Goal: Transaction & Acquisition: Purchase product/service

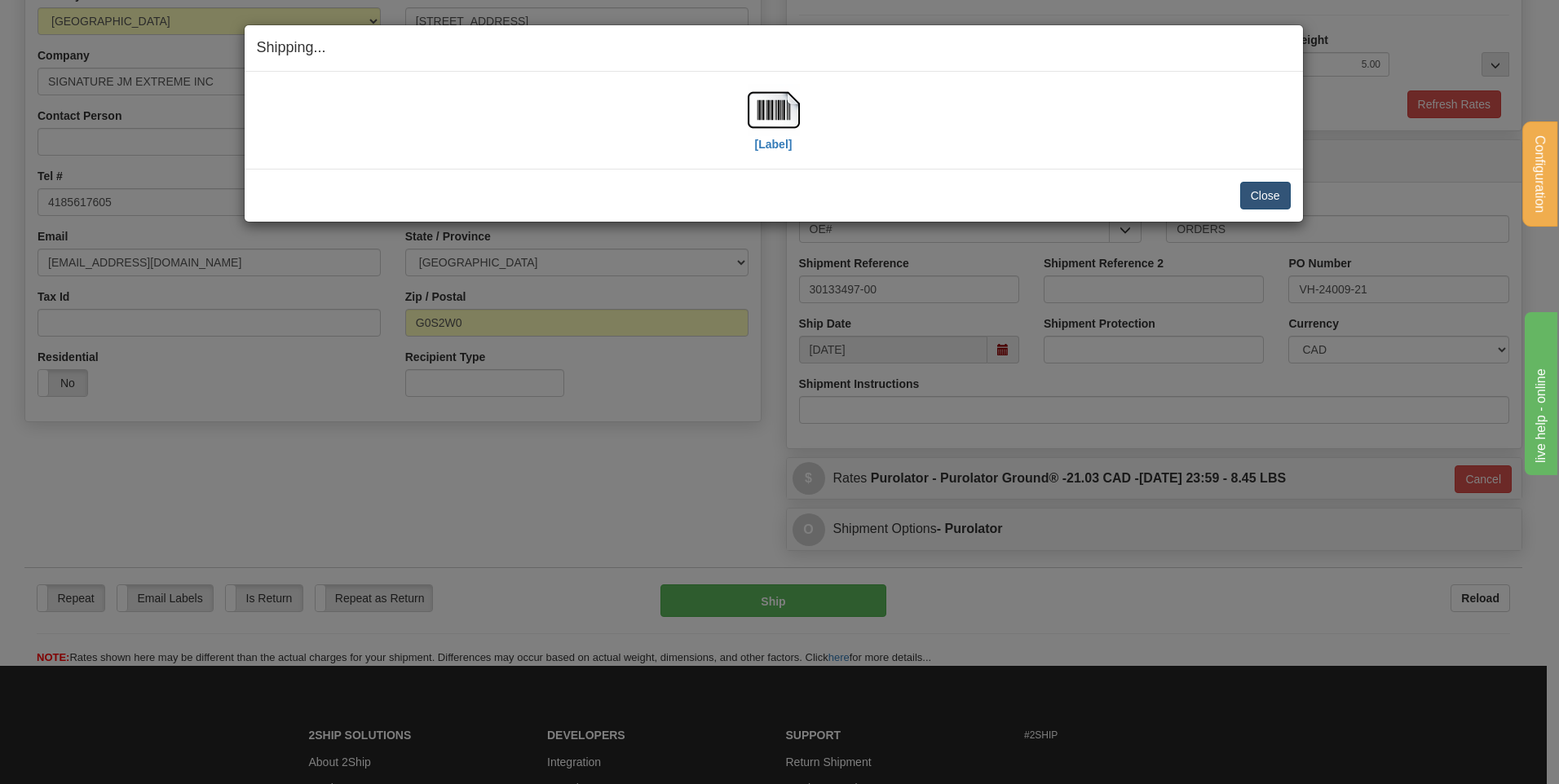
scroll to position [235, 0]
click at [1256, 192] on button "Close" at bounding box center [1266, 196] width 51 height 28
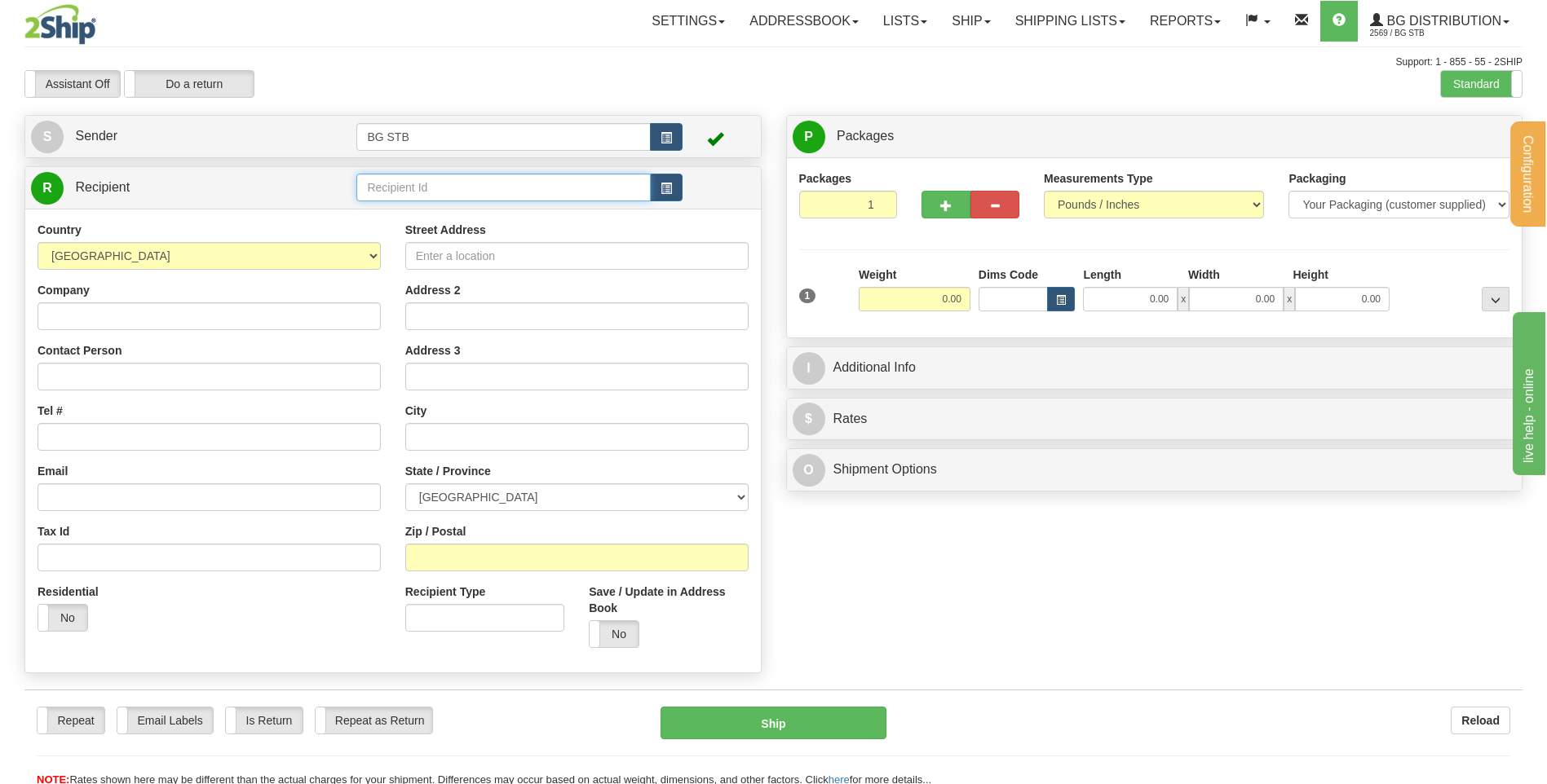
click at [552, 176] on input "text" at bounding box center [503, 187] width 293 height 28
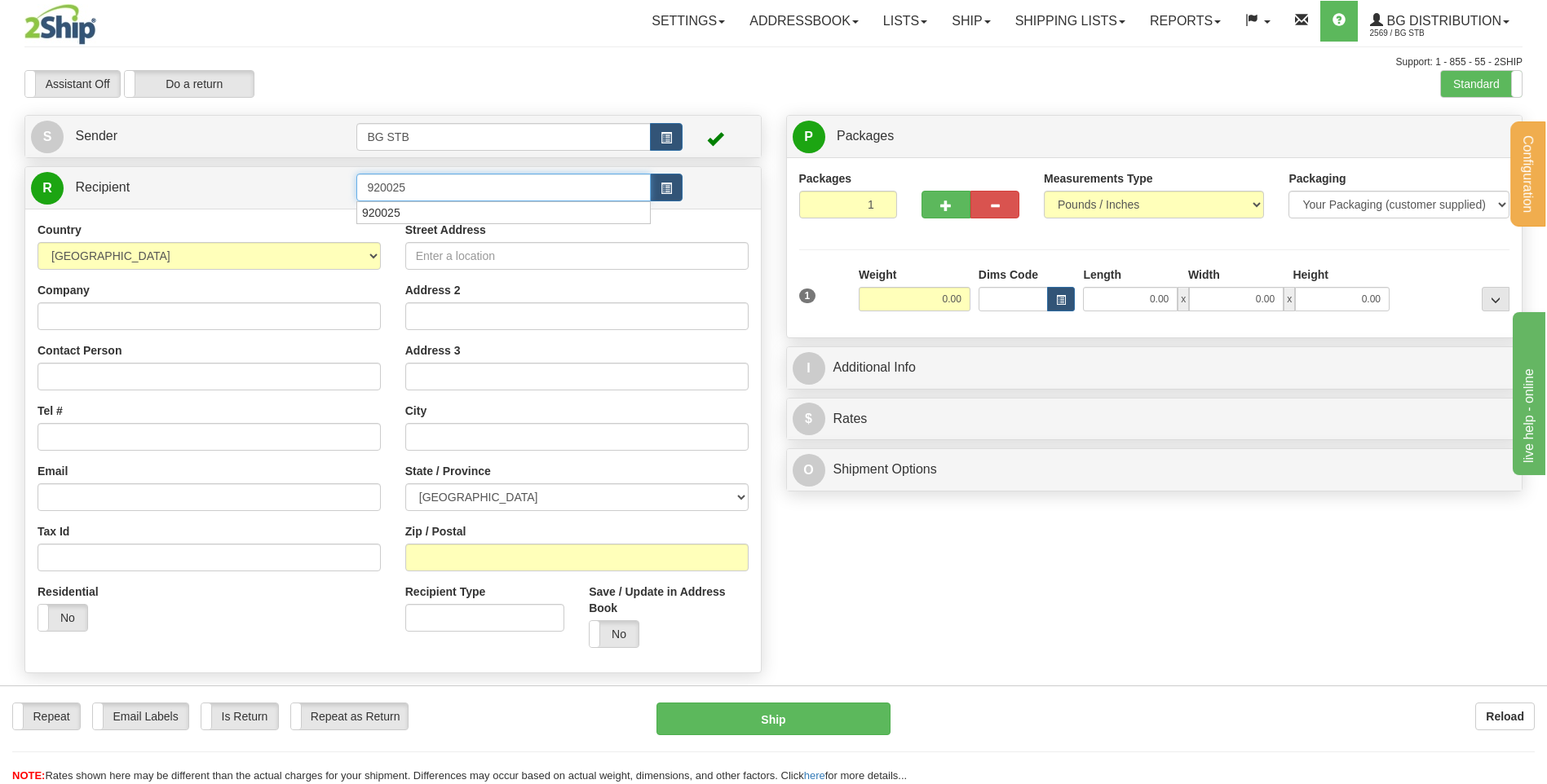
type input "920025"
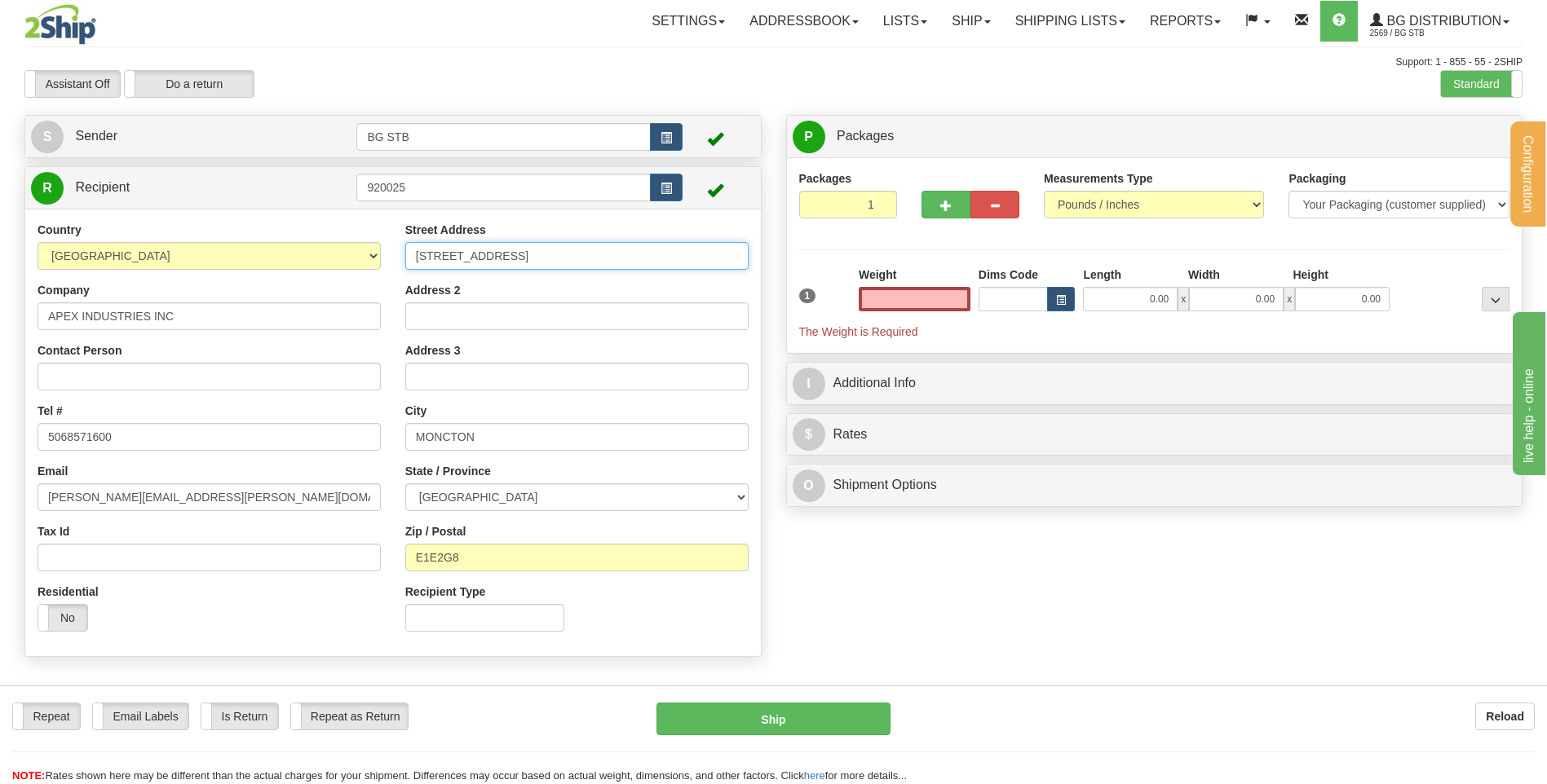
type input "0.00"
drag, startPoint x: 583, startPoint y: 253, endPoint x: 335, endPoint y: 266, distance: 248.3
click at [335, 266] on div "Country AFGHANISTAN ALAND ISLANDS ALBANIA ALGERIA AMERICAN SAMOA ANDORRA ANGOLA…" at bounding box center [393, 433] width 736 height 422
click at [1490, 89] on label "Standard" at bounding box center [1481, 84] width 81 height 26
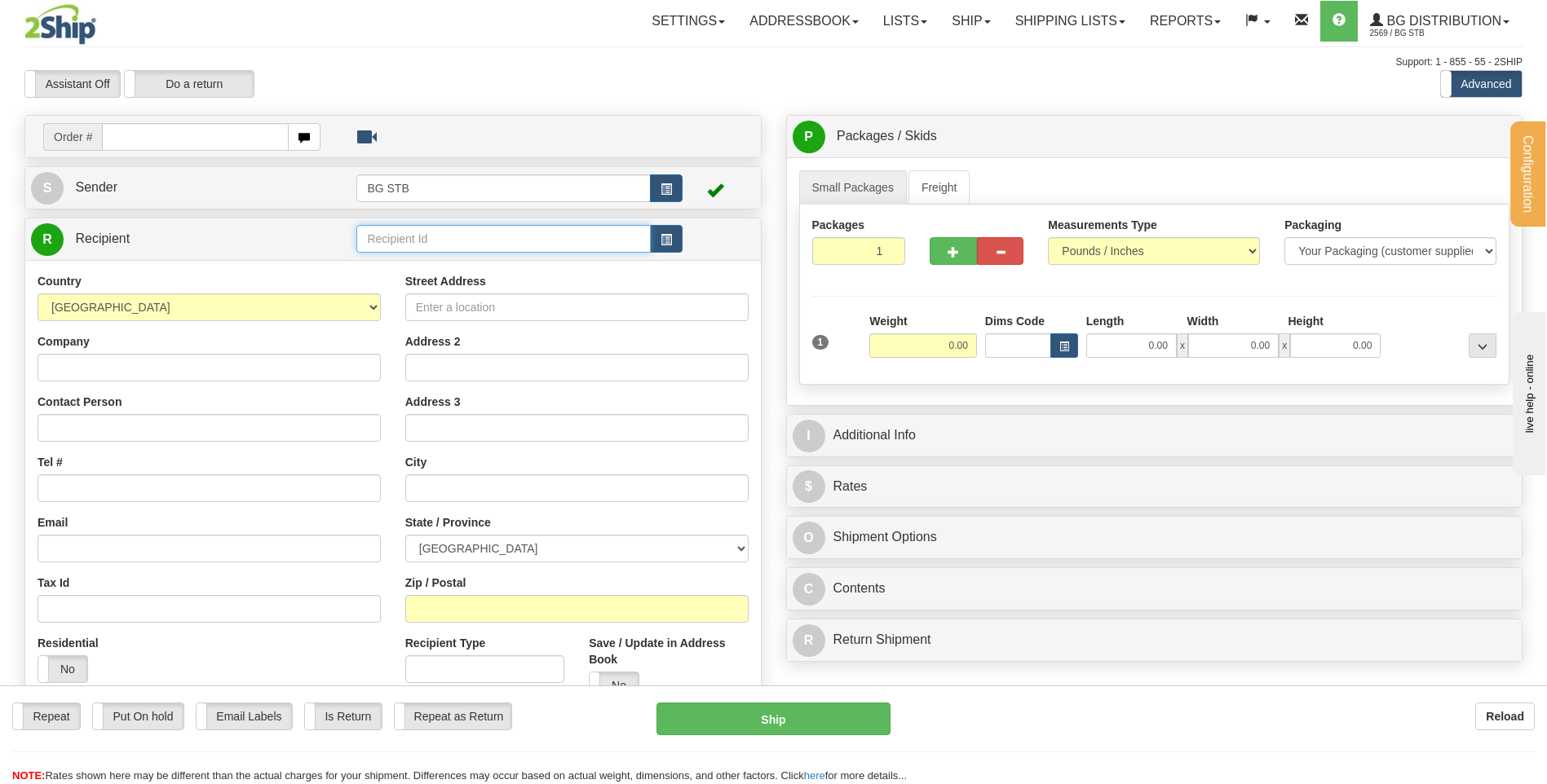
click at [524, 251] on input "text" at bounding box center [503, 239] width 293 height 28
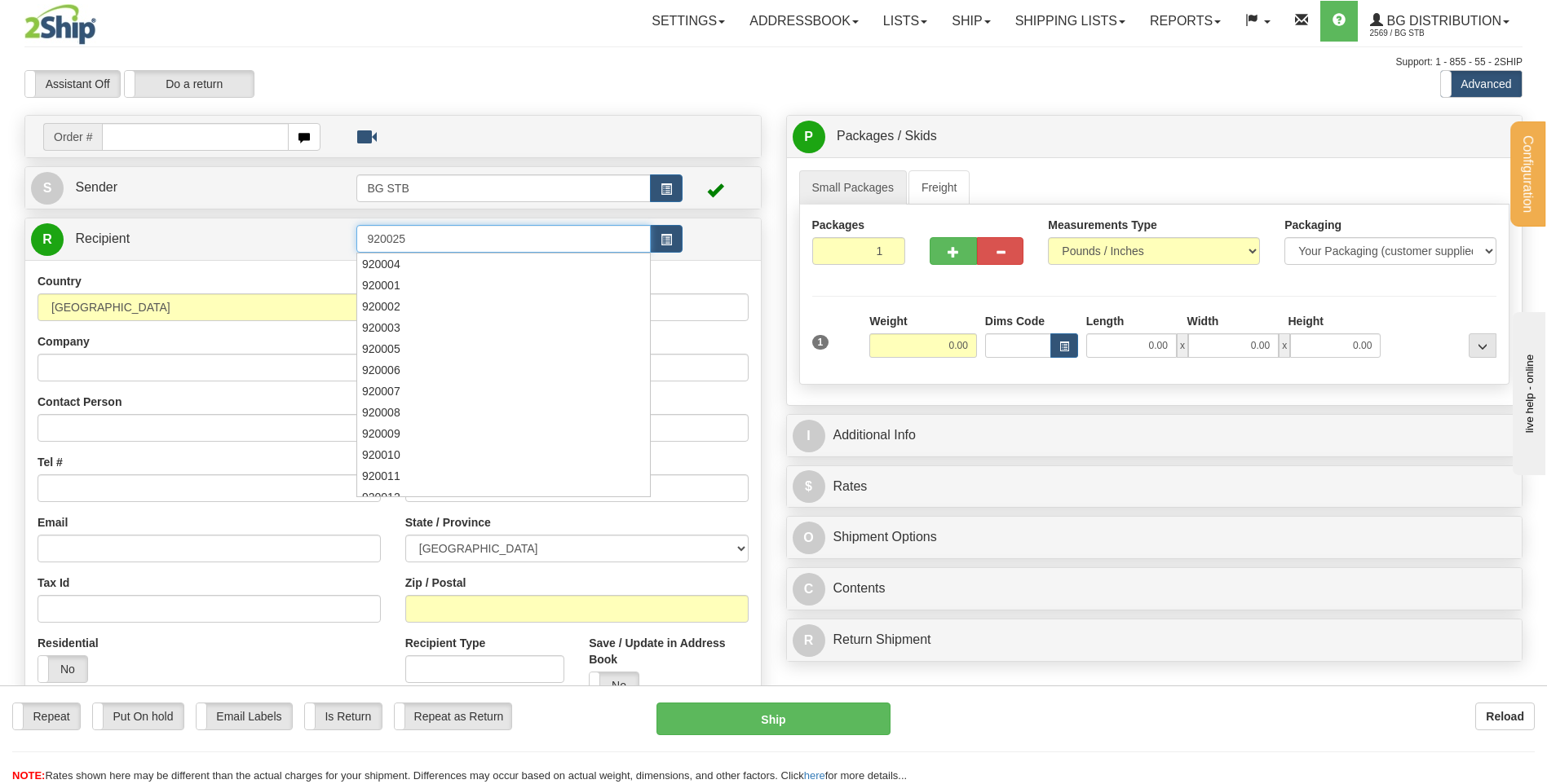
type input "920025"
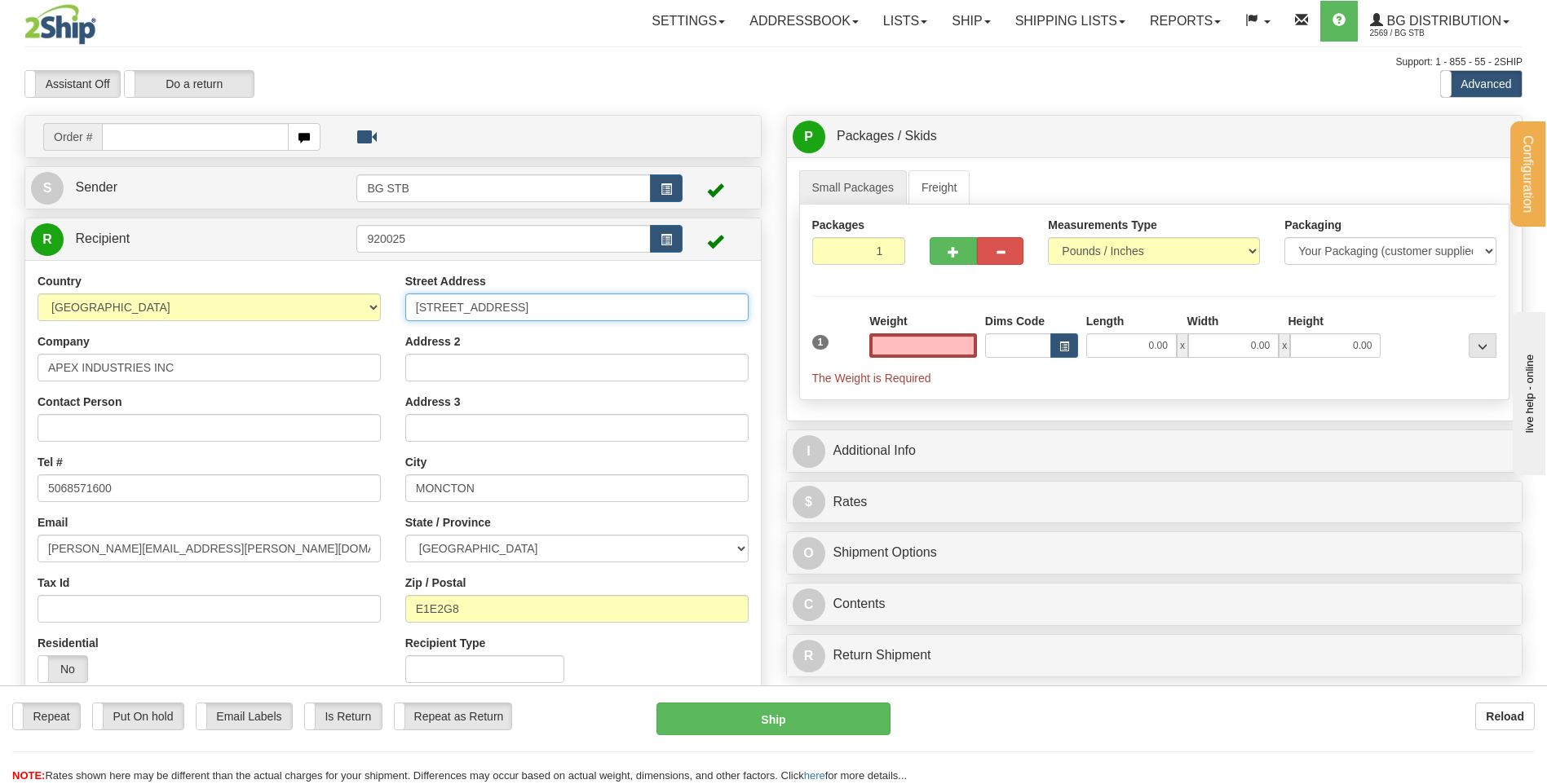
type input "0.00"
drag, startPoint x: 568, startPoint y: 310, endPoint x: 204, endPoint y: 307, distance: 364.0
click at [204, 307] on div "Country AFGHANISTAN ALAND ISLANDS ALBANIA ALGERIA AMERICAN SAMOA ANDORRA ANGOLA…" at bounding box center [393, 484] width 736 height 422
type input "55 HENRI DUNANT ST"
click at [494, 366] on input "Address 2" at bounding box center [577, 368] width 344 height 28
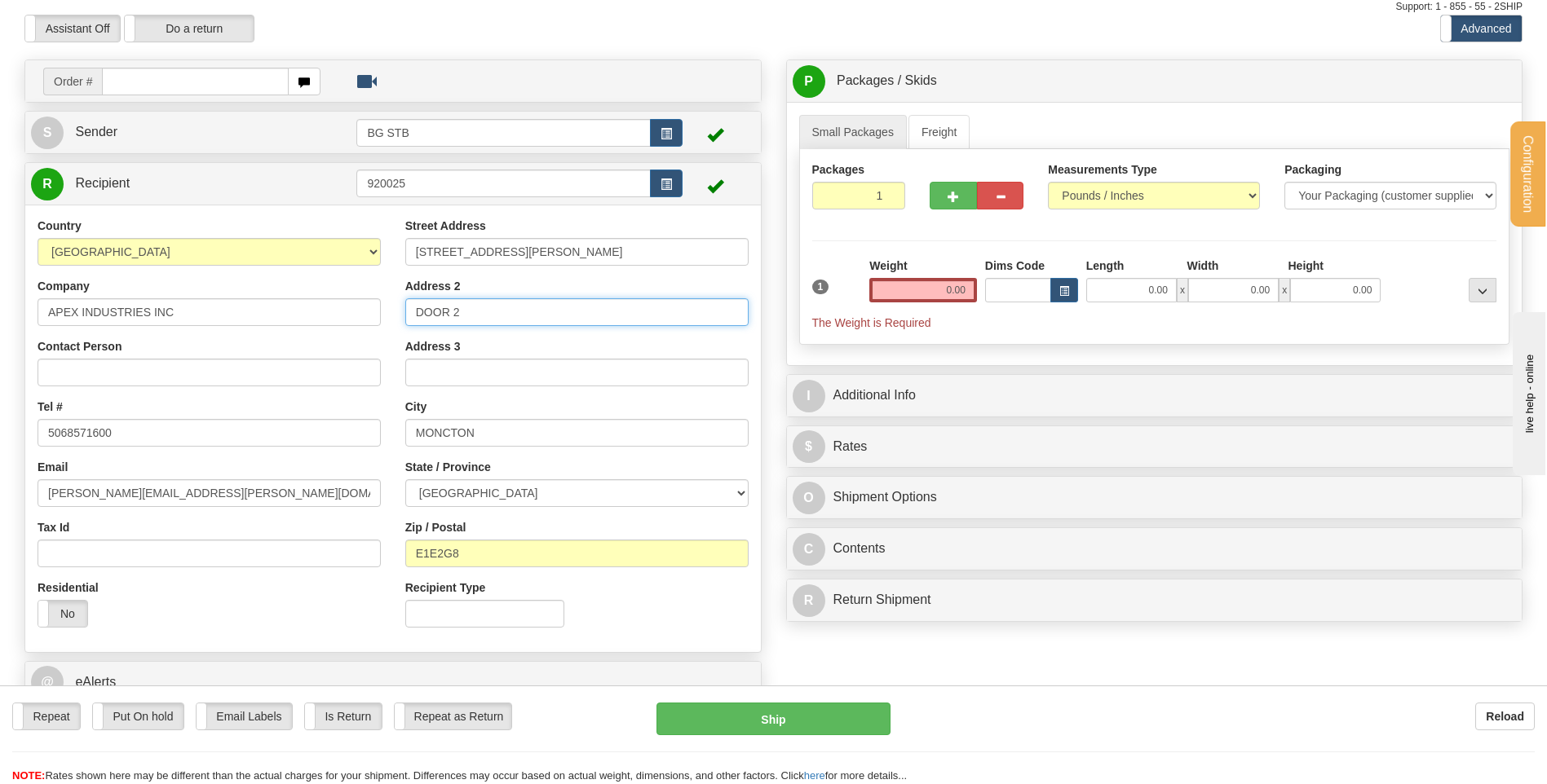
scroll to position [81, 0]
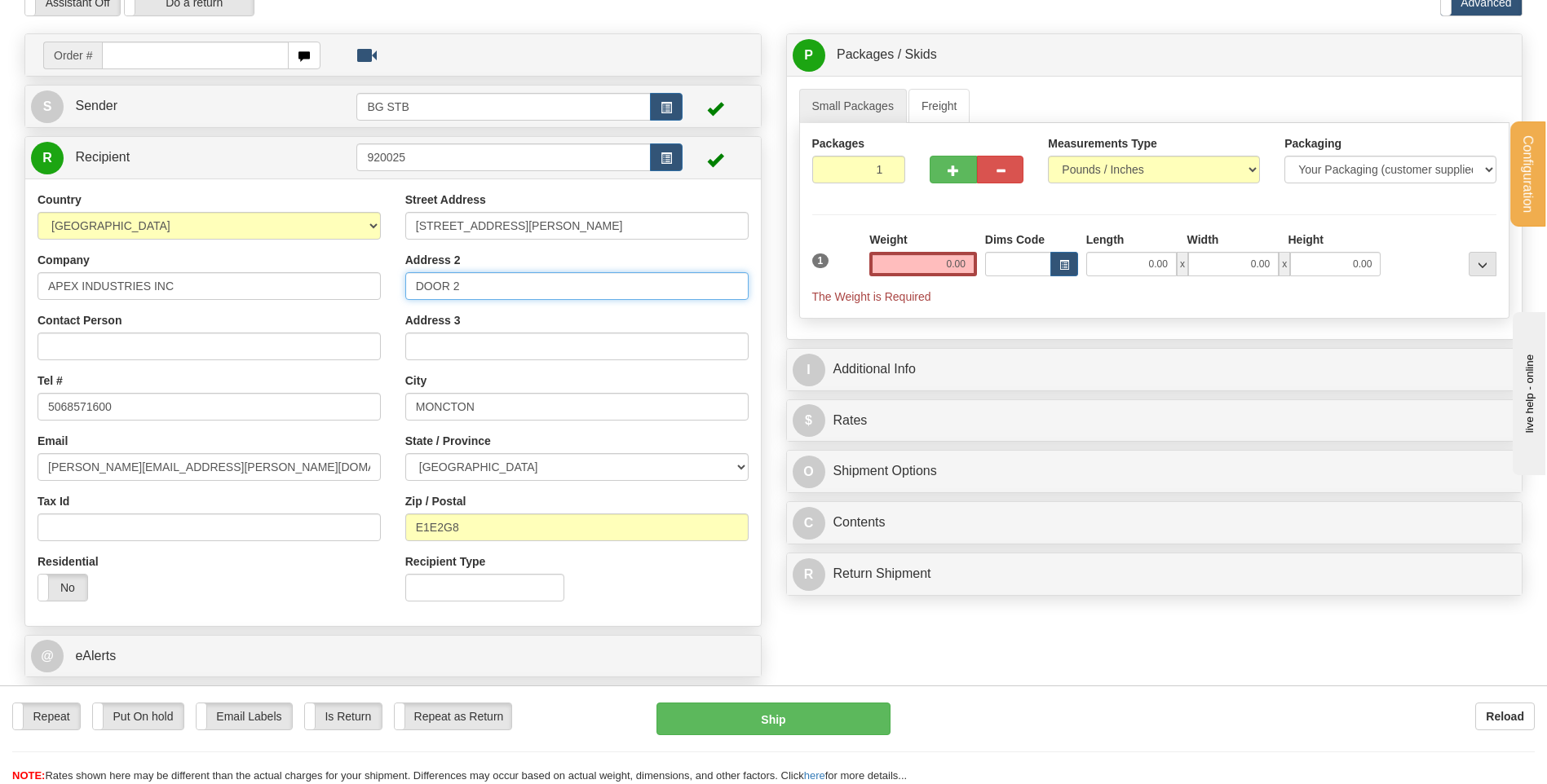
type input "DOOR 2"
drag, startPoint x: 533, startPoint y: 392, endPoint x: 515, endPoint y: 399, distance: 19.3
click at [520, 395] on input "MONCTON" at bounding box center [577, 407] width 344 height 28
drag, startPoint x: 506, startPoint y: 402, endPoint x: 404, endPoint y: 402, distance: 102.0
click at [405, 402] on input "MONCTON" at bounding box center [577, 407] width 344 height 28
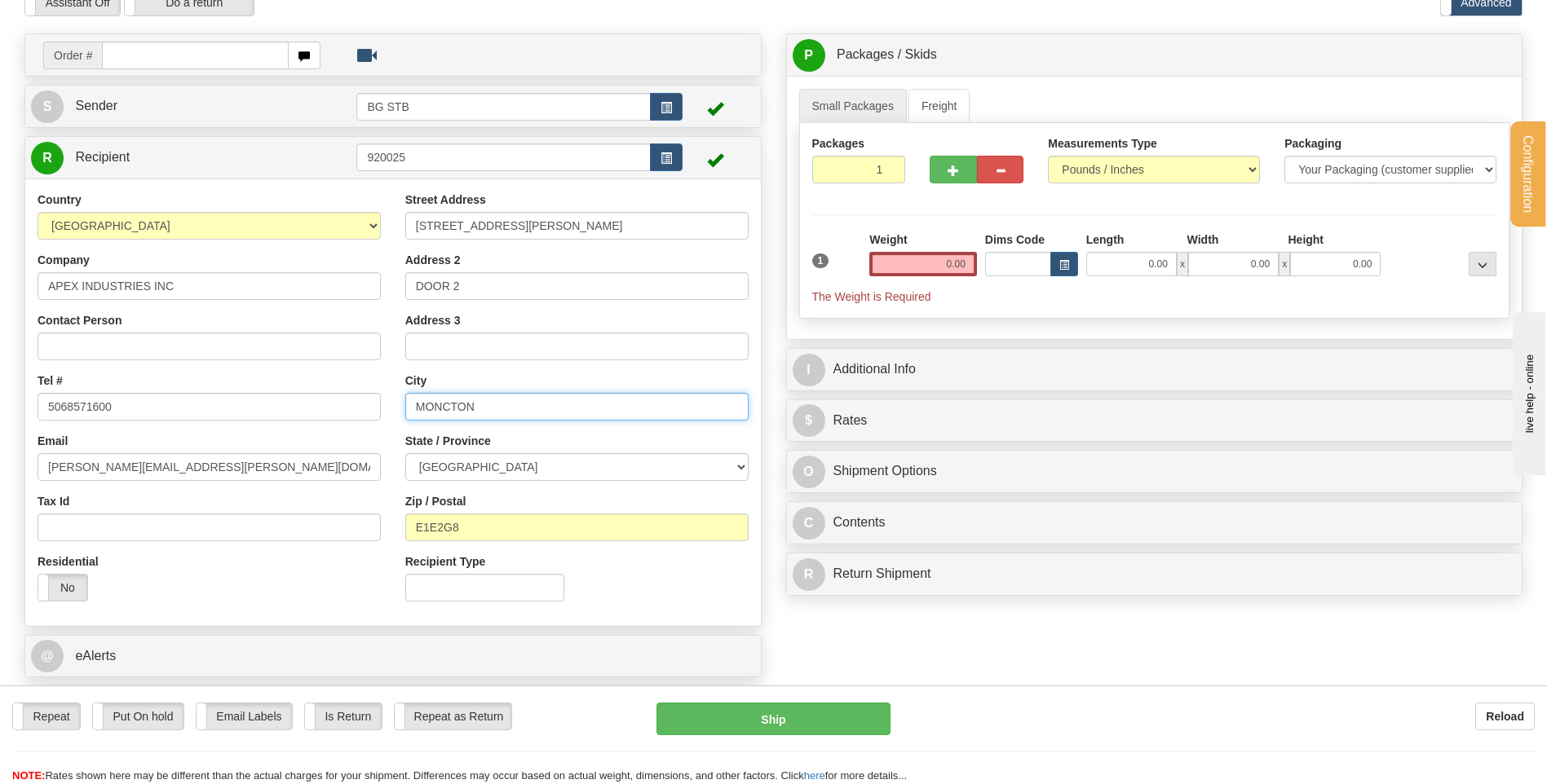
click at [569, 398] on input "MONCTON" at bounding box center [577, 407] width 344 height 28
click at [554, 374] on div "City MONCTON" at bounding box center [577, 396] width 344 height 48
click at [496, 464] on select "ALBERTA BRITISH COLUMBIA MANITOBA NEW BRUNSWICK NEWFOUNDLAND NOVA SCOTIA NUNAVU…" at bounding box center [577, 468] width 344 height 28
select select "NB"
click at [405, 454] on select "ALBERTA BRITISH COLUMBIA MANITOBA NEW BRUNSWICK NEWFOUNDLAND NOVA SCOTIA NUNAVU…" at bounding box center [577, 468] width 344 height 28
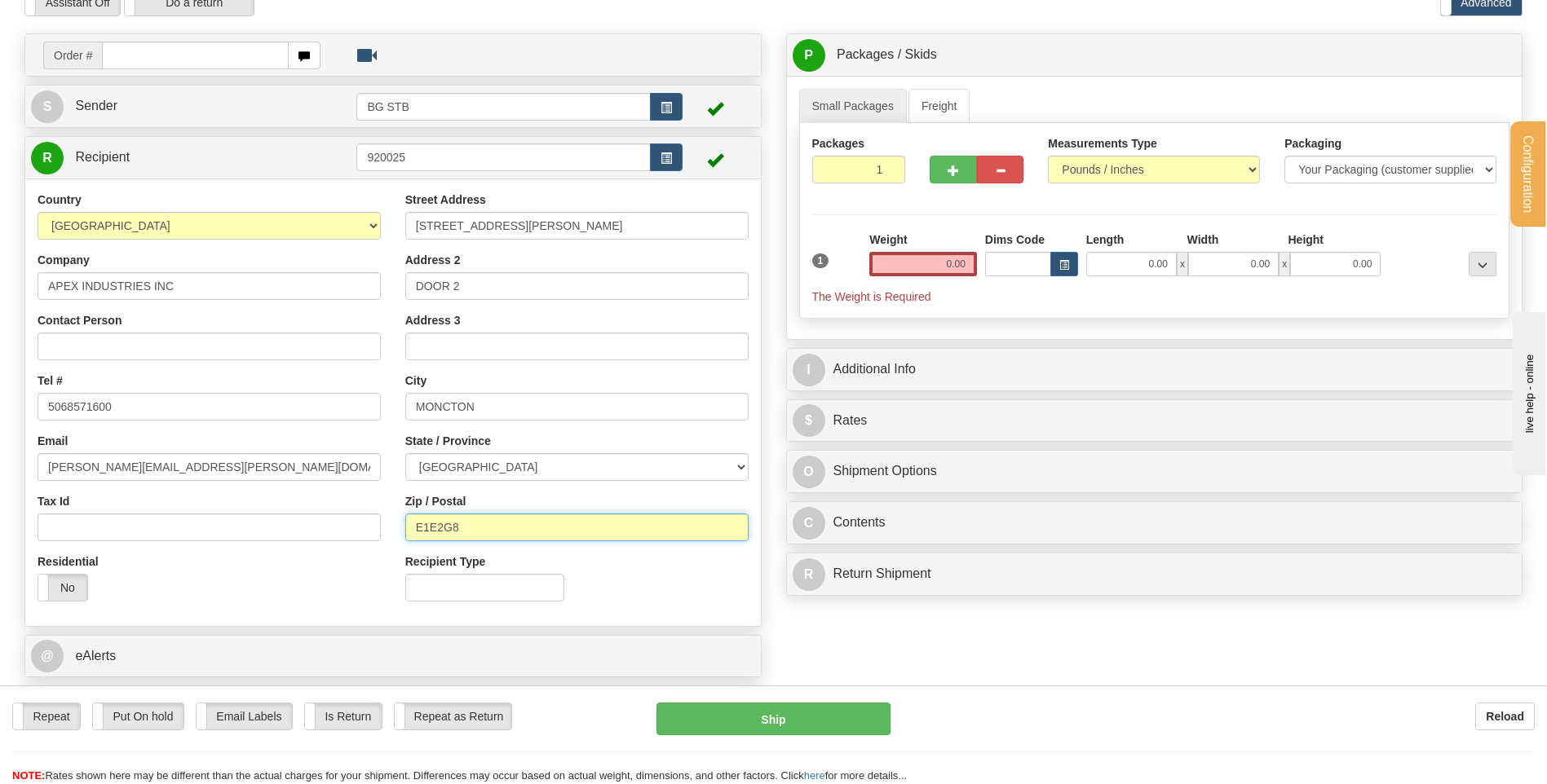
drag, startPoint x: 506, startPoint y: 527, endPoint x: 441, endPoint y: 528, distance: 65.0
click at [441, 528] on input "E1E2G8" at bounding box center [577, 528] width 344 height 28
click at [494, 518] on input "E1E2G8" at bounding box center [577, 528] width 344 height 28
click at [493, 496] on div "Zip / Postal E1E2G8" at bounding box center [577, 517] width 344 height 48
click at [492, 472] on select "ALBERTA BRITISH COLUMBIA MANITOBA NEW BRUNSWICK NEWFOUNDLAND NOVA SCOTIA NUNAVU…" at bounding box center [577, 468] width 344 height 28
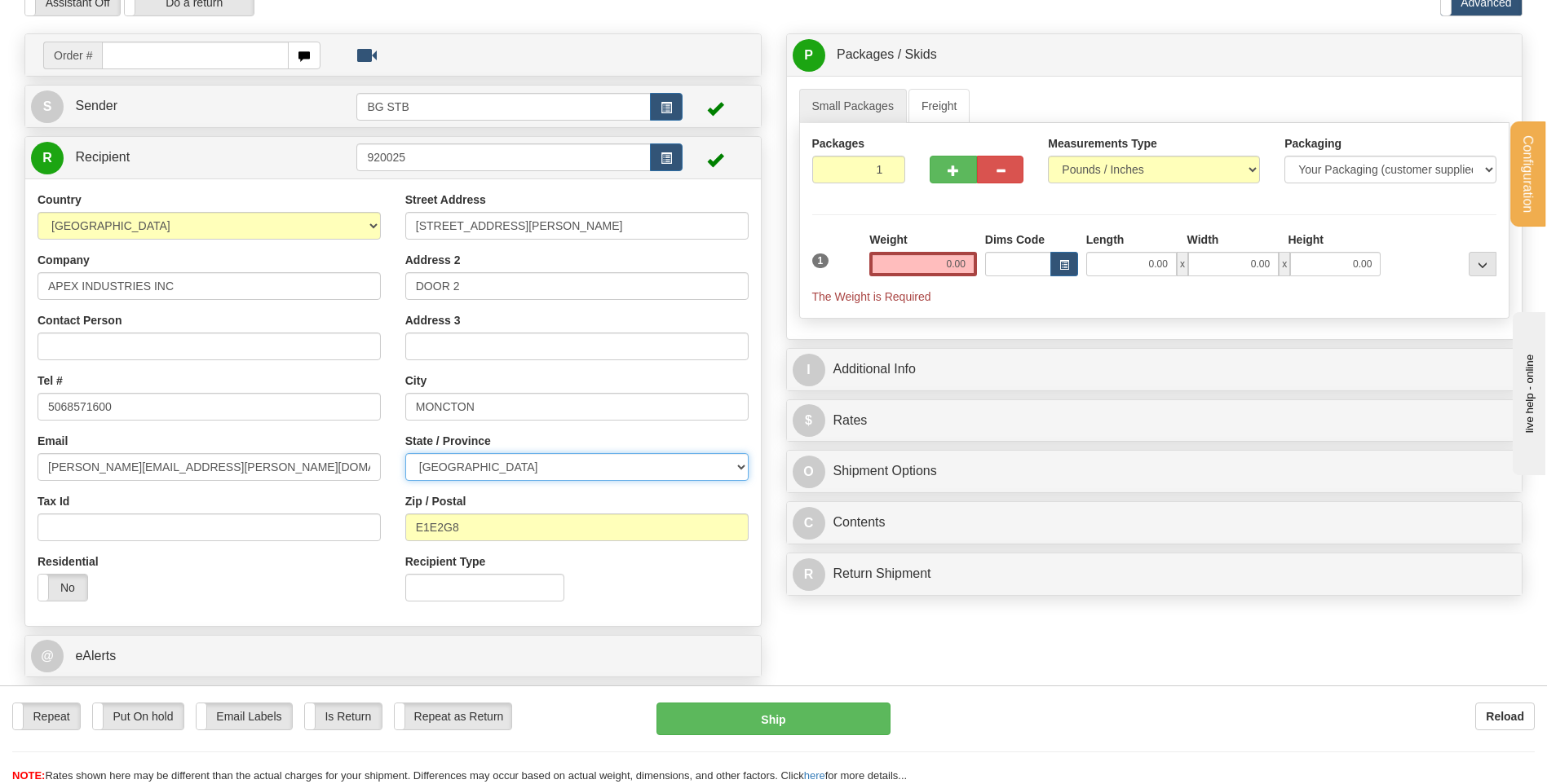
click at [405, 454] on select "ALBERTA BRITISH COLUMBIA MANITOBA NEW BRUNSWICK NEWFOUNDLAND NOVA SCOTIA NUNAVU…" at bounding box center [577, 468] width 344 height 28
click at [500, 528] on input "E1E2G8" at bounding box center [577, 528] width 344 height 28
drag, startPoint x: 489, startPoint y: 528, endPoint x: 464, endPoint y: 528, distance: 25.0
click at [464, 528] on input "E1E2G8" at bounding box center [577, 528] width 344 height 28
drag, startPoint x: 480, startPoint y: 533, endPoint x: 440, endPoint y: 528, distance: 40.3
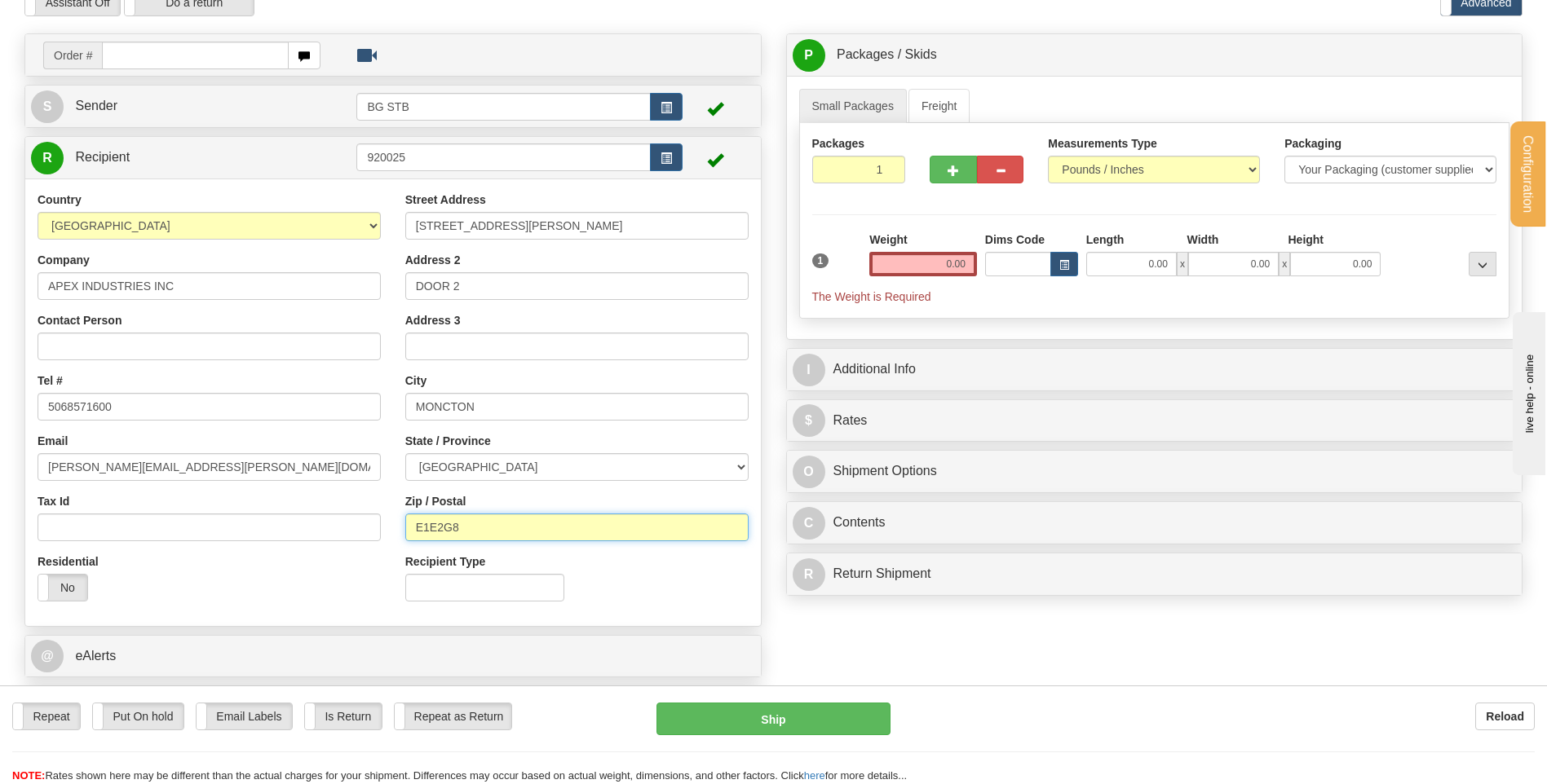
click at [440, 528] on input "E1E2G8" at bounding box center [577, 528] width 344 height 28
type input "E1E 1E4"
drag, startPoint x: 473, startPoint y: 522, endPoint x: 357, endPoint y: 522, distance: 116.0
click at [357, 522] on div "Country AFGHANISTAN ALAND ISLANDS ALBANIA ALGERIA AMERICAN SAMOA ANDORRA ANGOLA…" at bounding box center [393, 403] width 736 height 422
click at [937, 273] on input "0.00" at bounding box center [923, 265] width 108 height 25
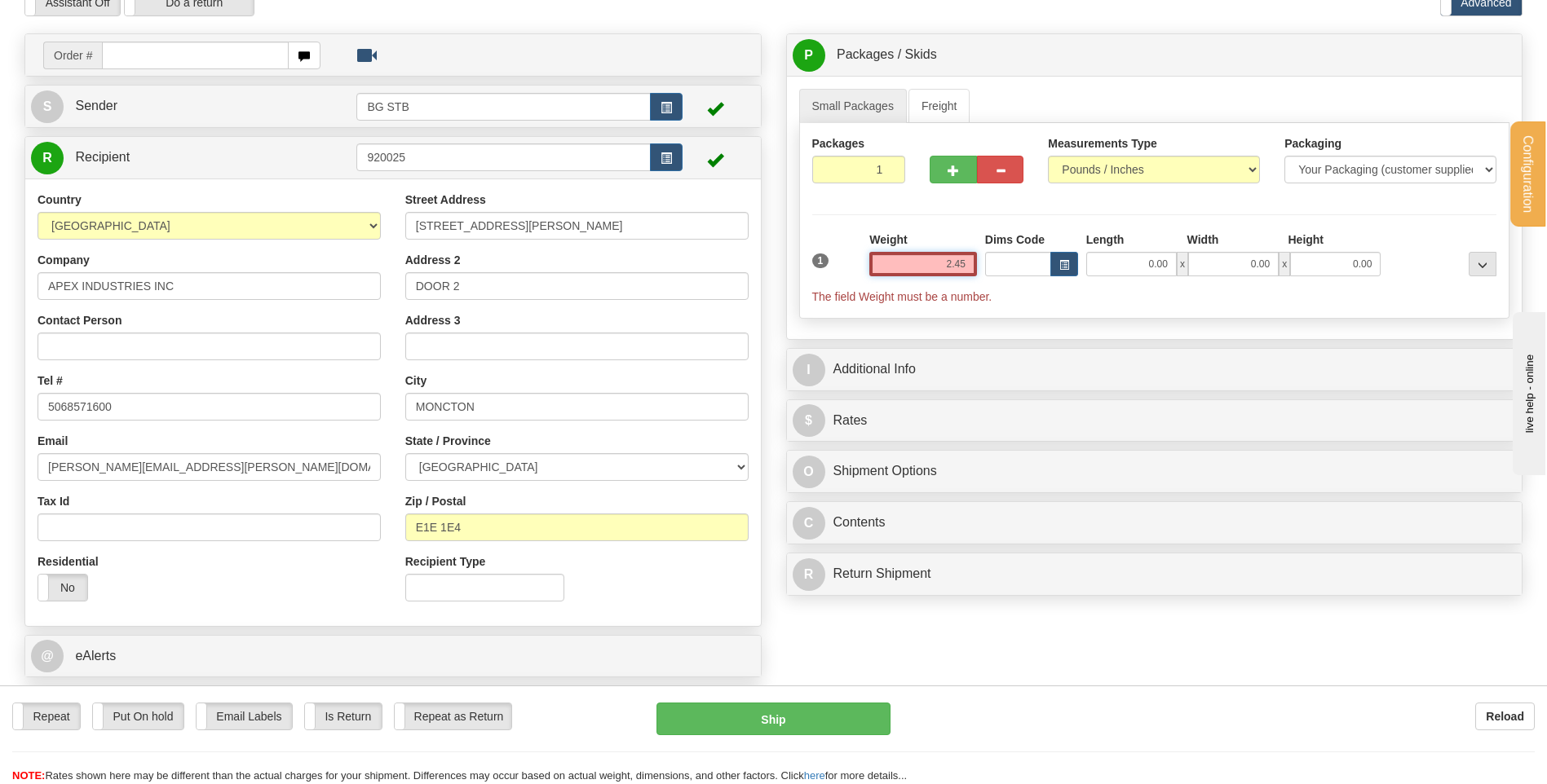
type input "2.45"
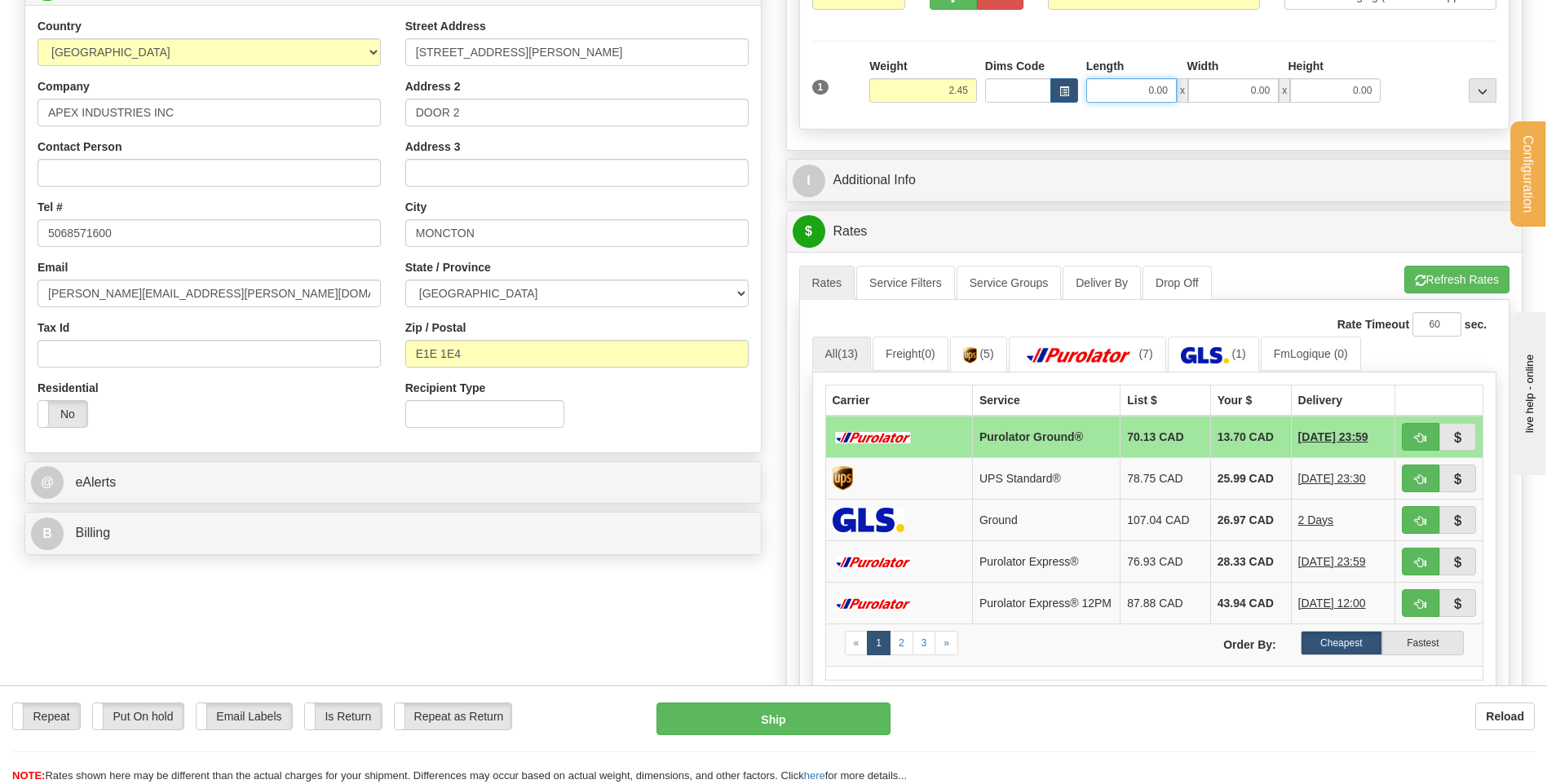
scroll to position [163, 0]
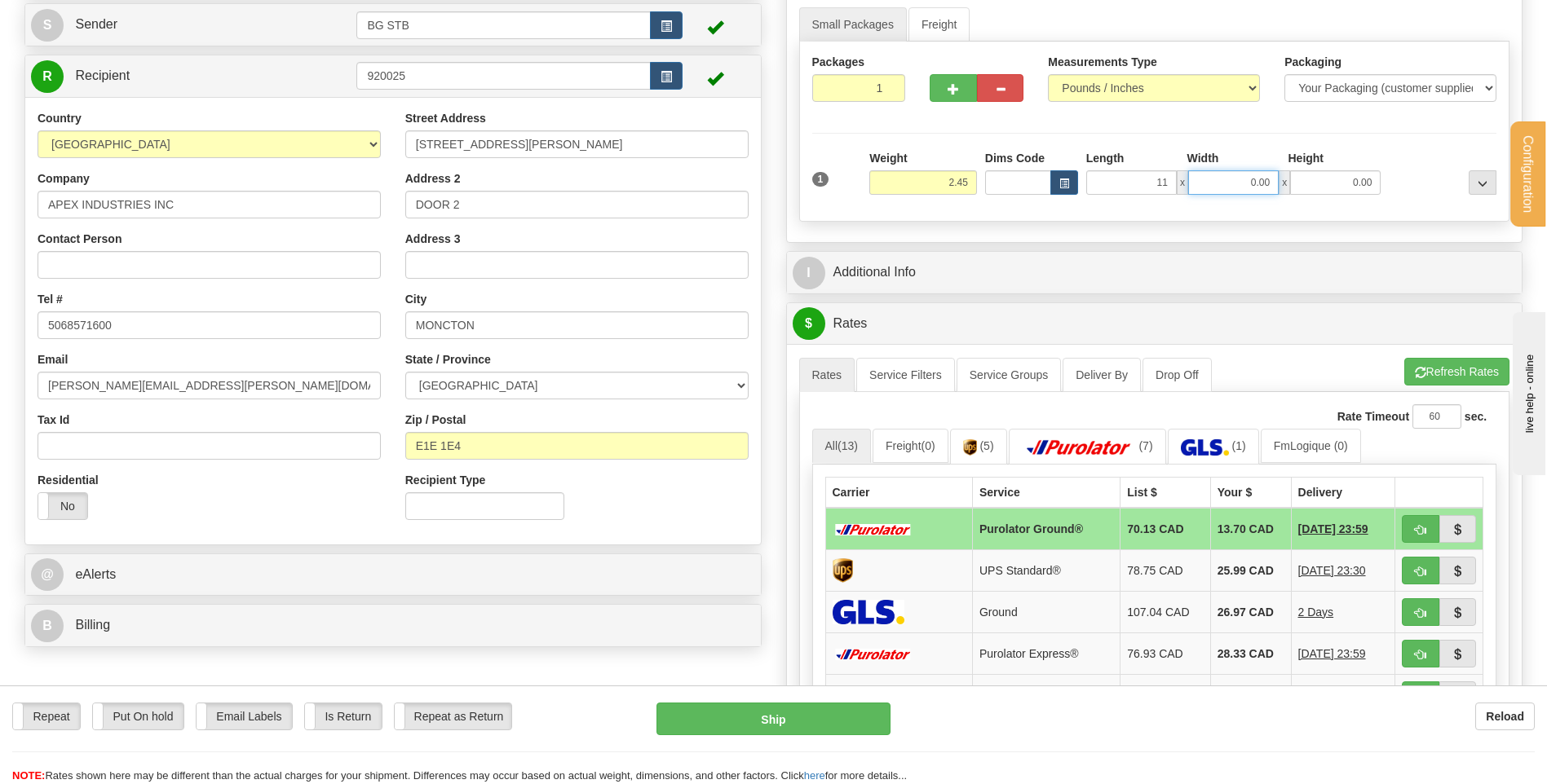
type input "11.00"
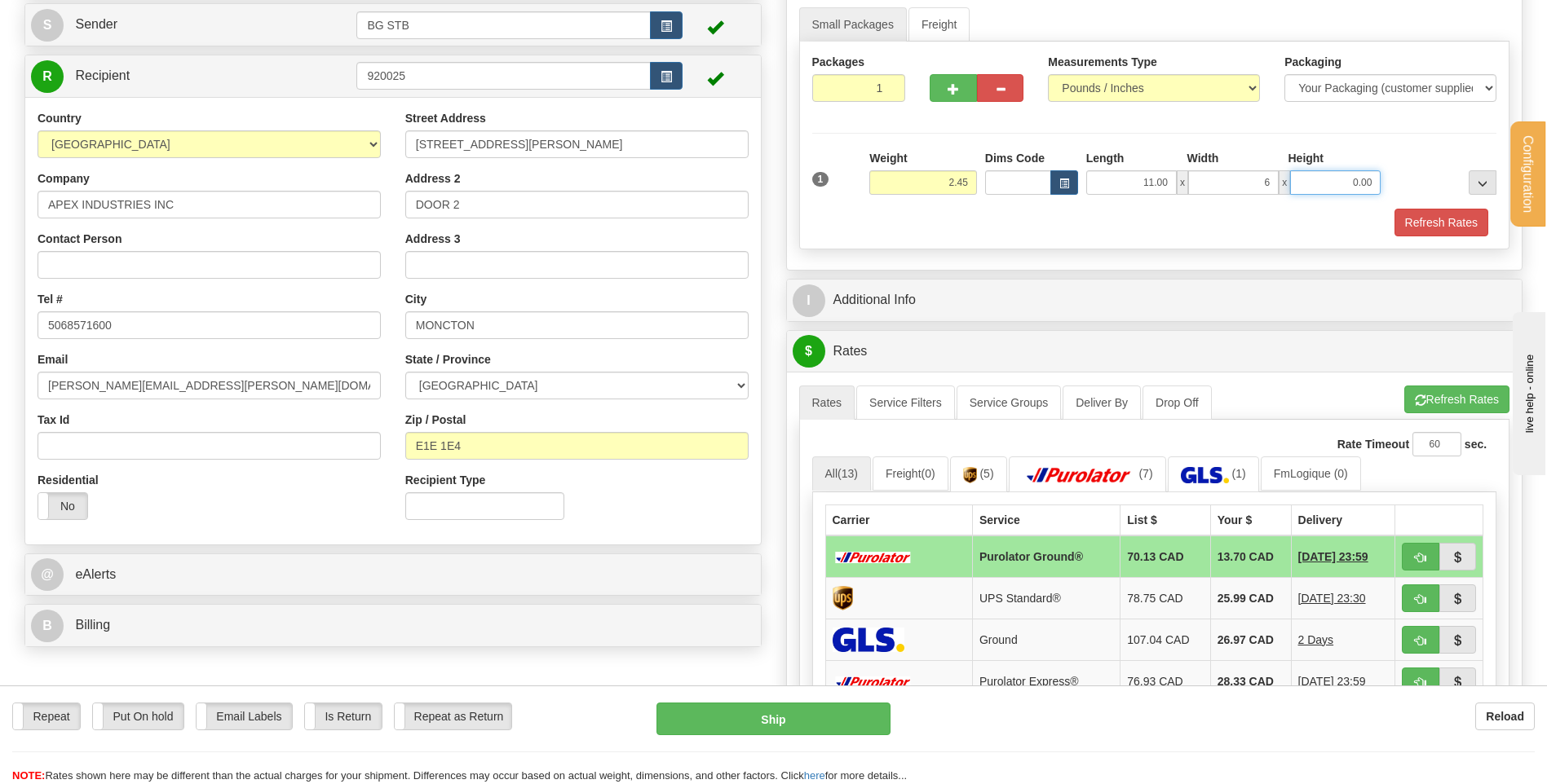
type input "6.00"
type input "7.00"
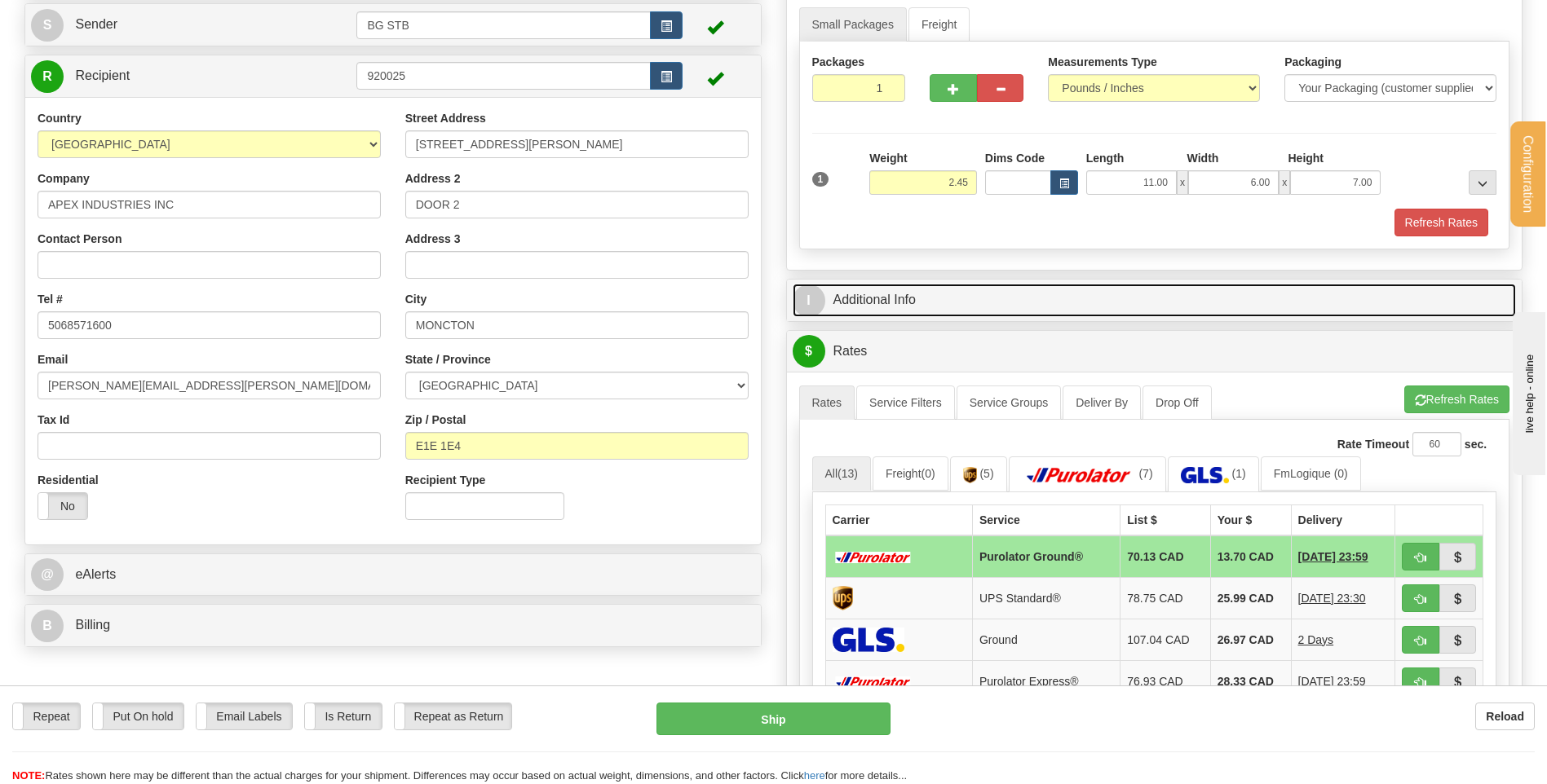
click at [914, 302] on link "I Additional Info" at bounding box center [1154, 300] width 724 height 34
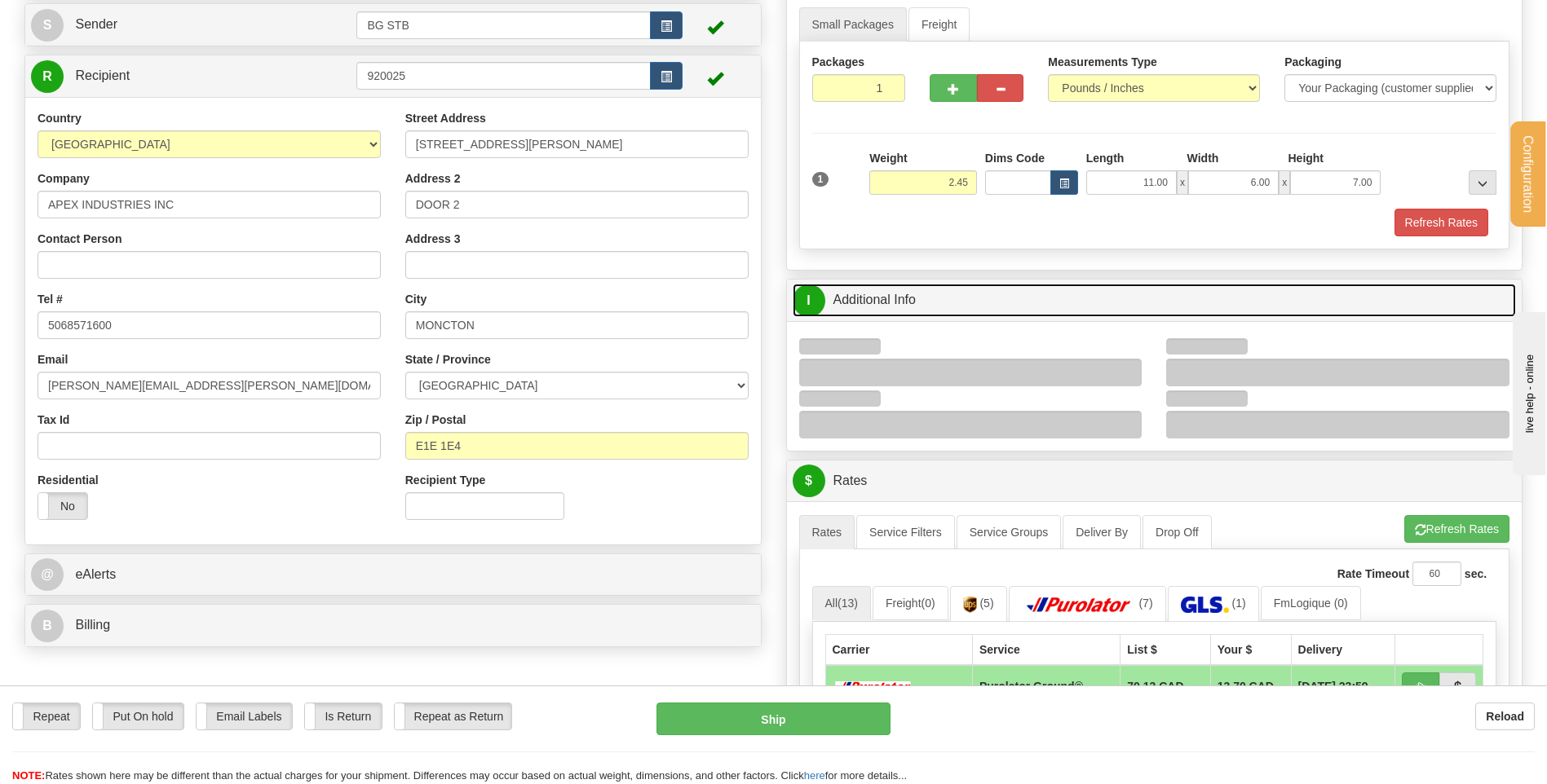
scroll to position [408, 0]
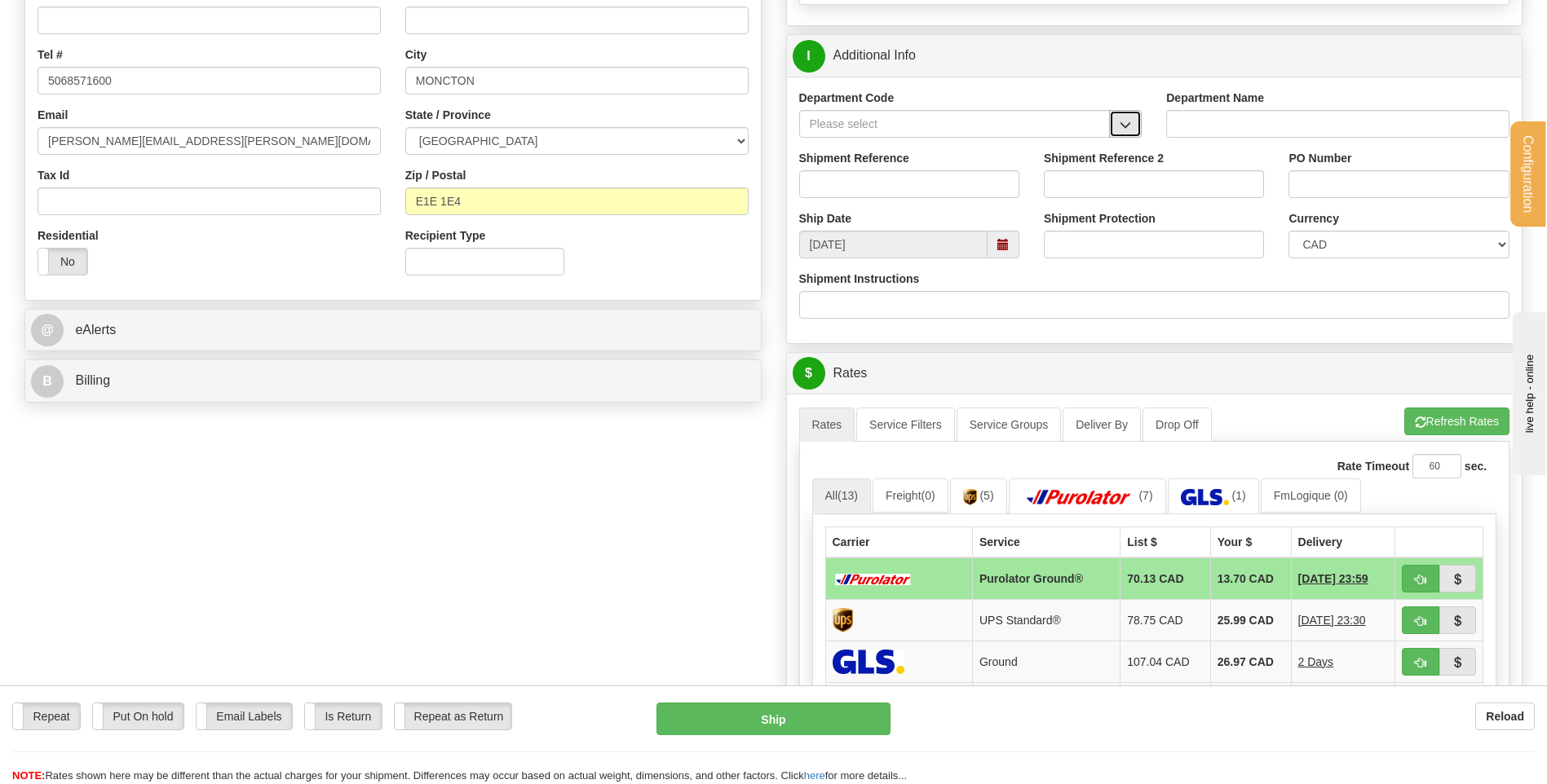
click at [1111, 112] on button "button" at bounding box center [1125, 124] width 33 height 28
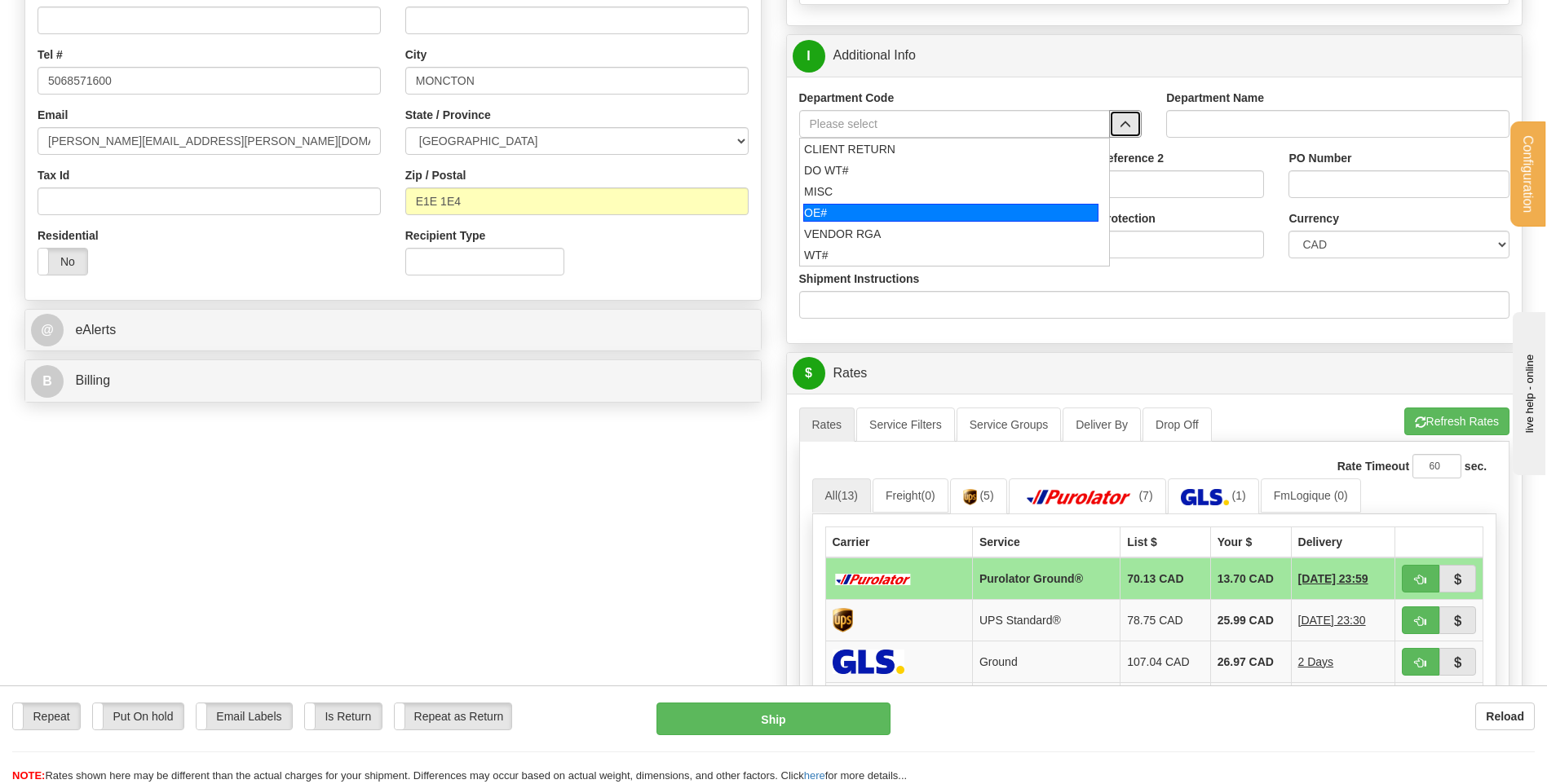
click at [810, 210] on div "OE#" at bounding box center [950, 213] width 295 height 18
type input "OE#"
type input "ORDERS"
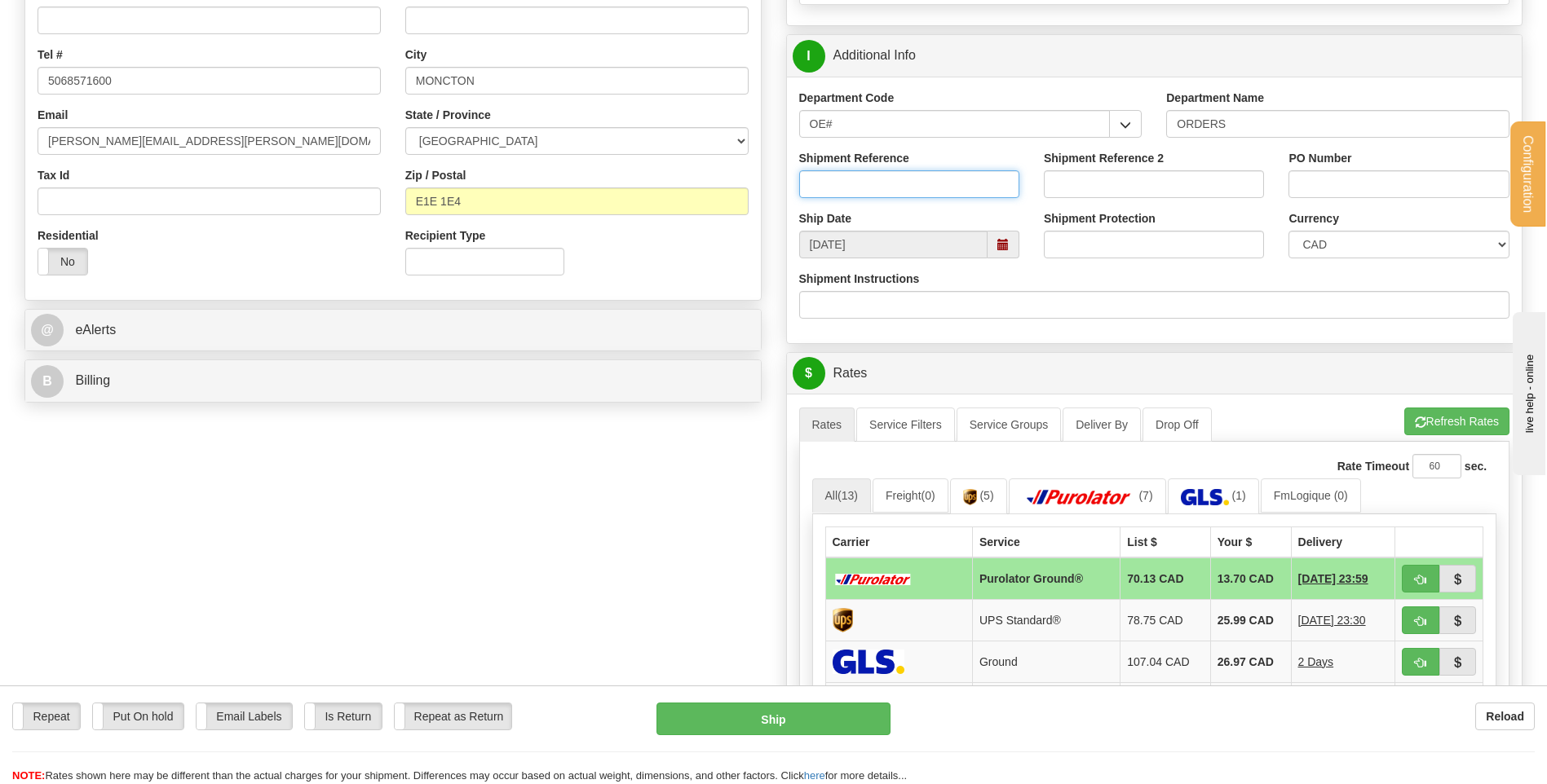
click at [885, 183] on input "Shipment Reference" at bounding box center [909, 184] width 220 height 28
type input "80005007-00"
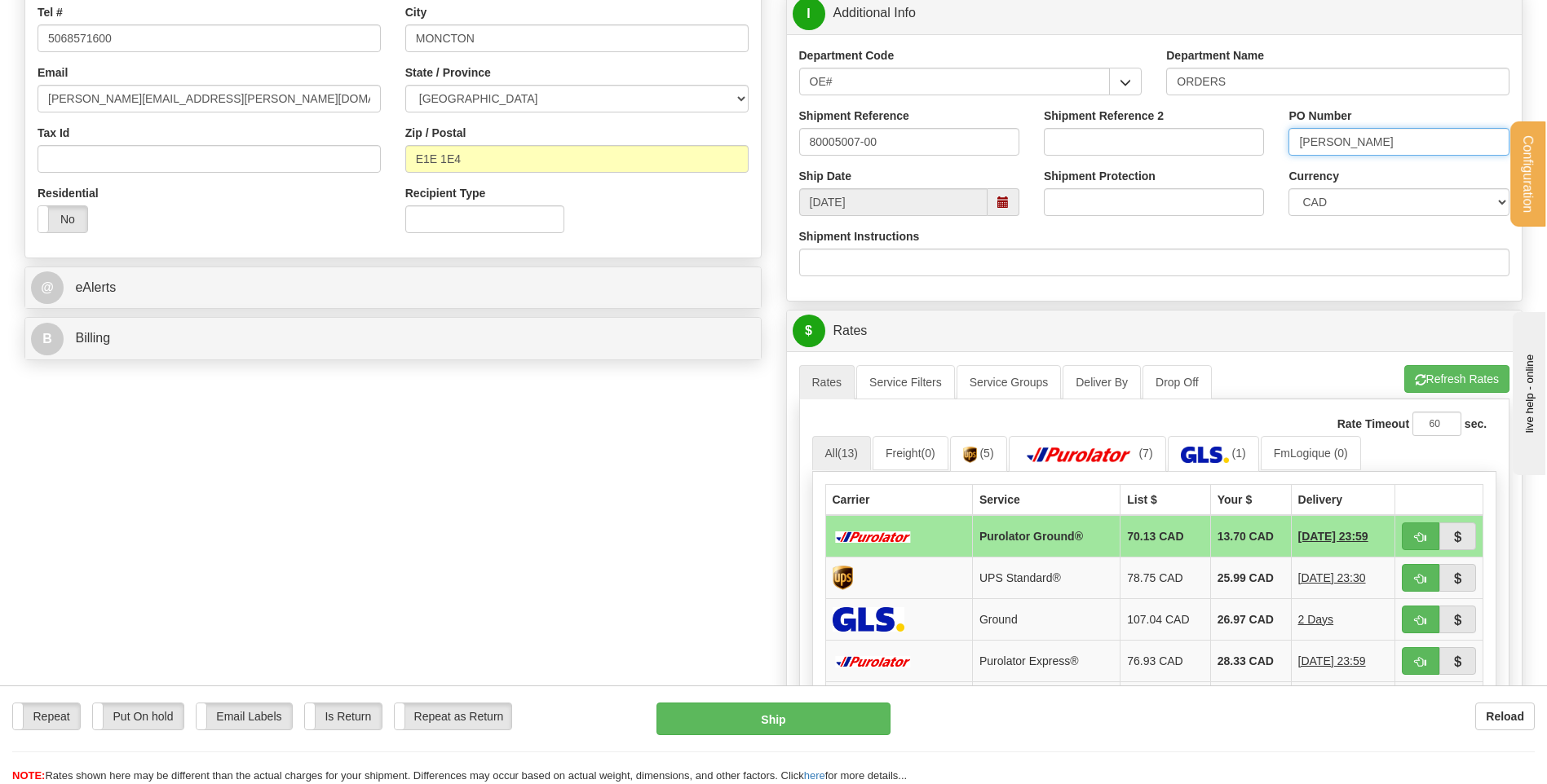
scroll to position [489, 0]
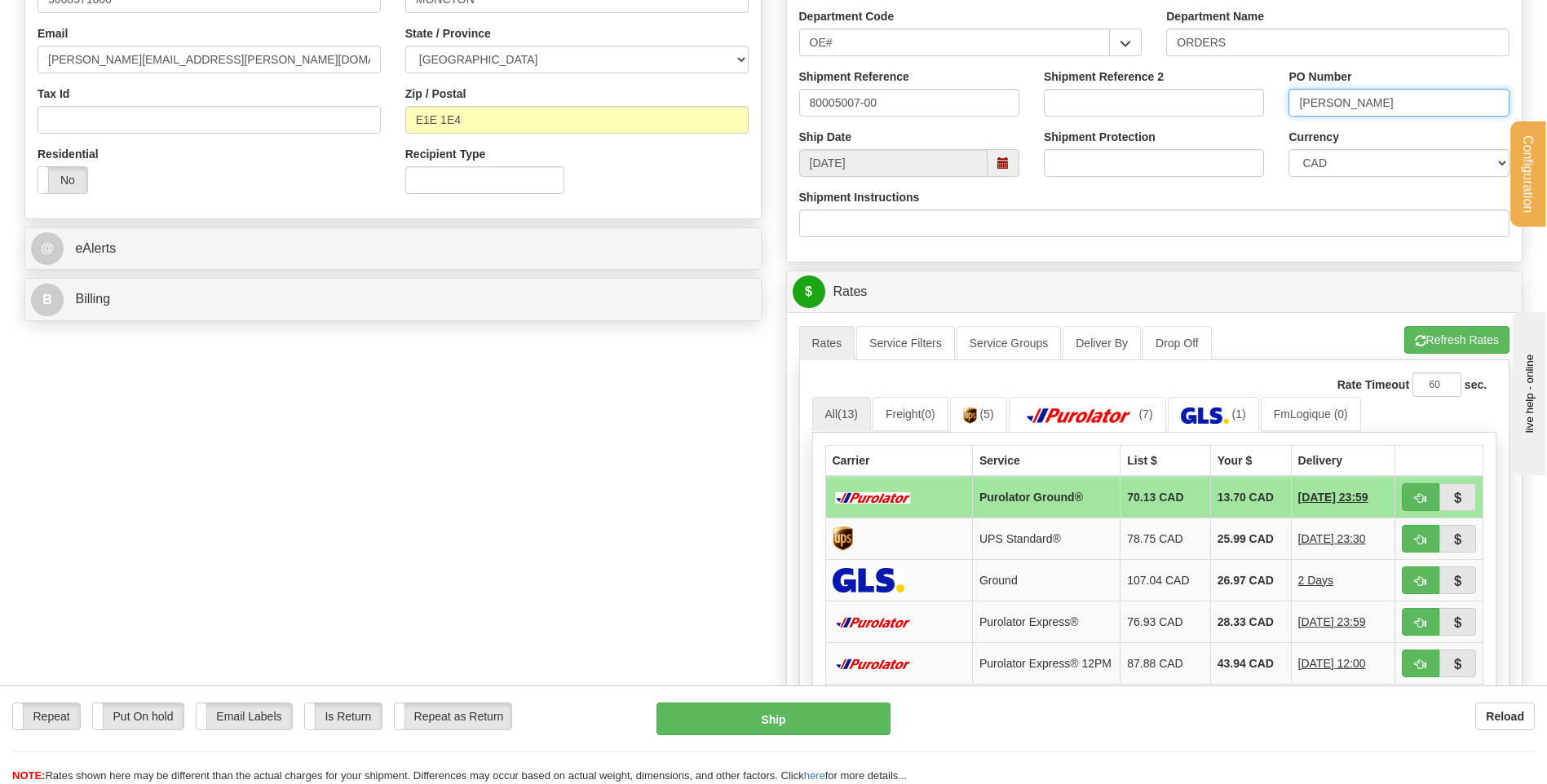
type input "ADRIAN PARRA"
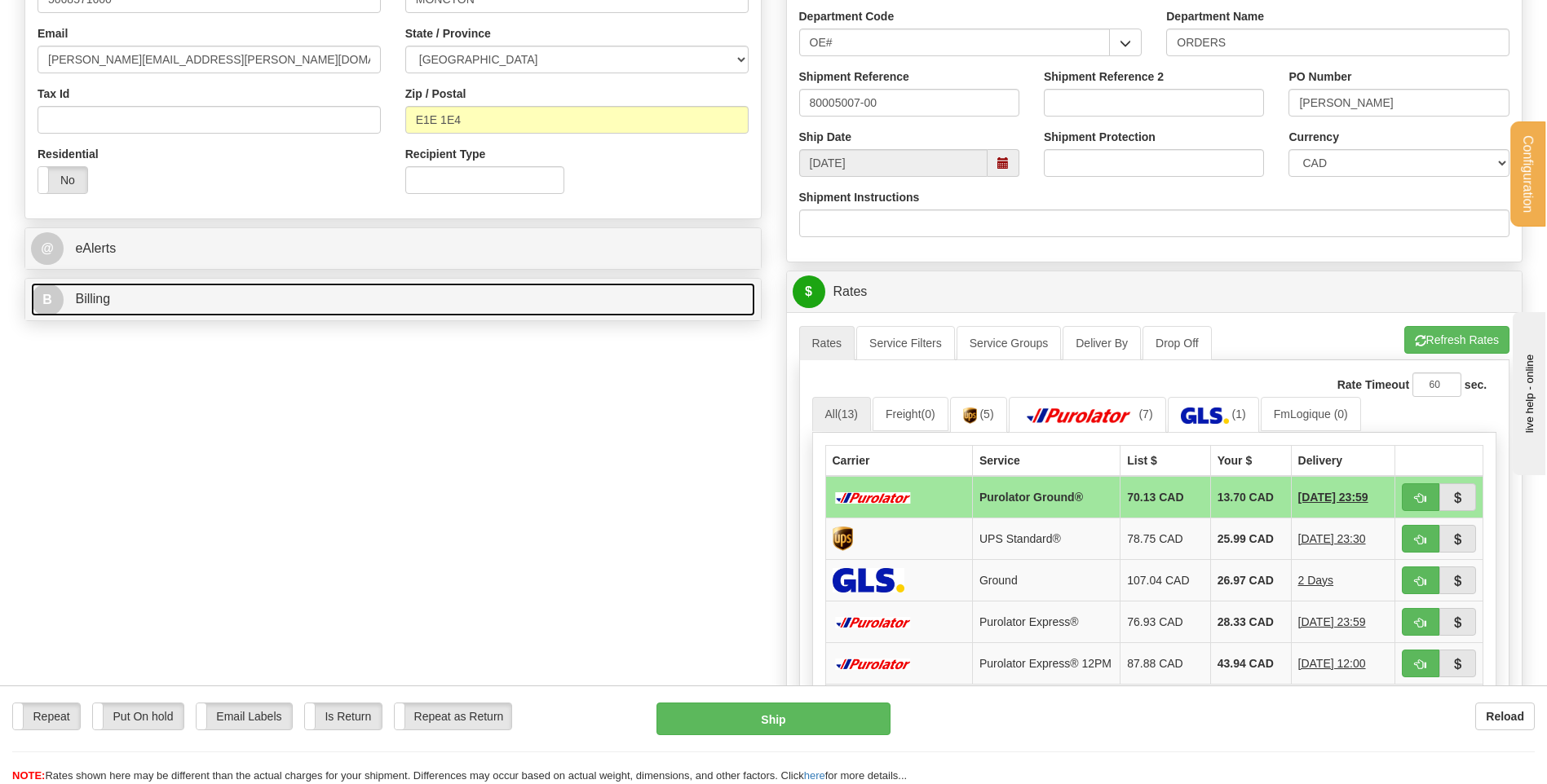
click at [412, 290] on link "B Billing" at bounding box center [393, 299] width 724 height 34
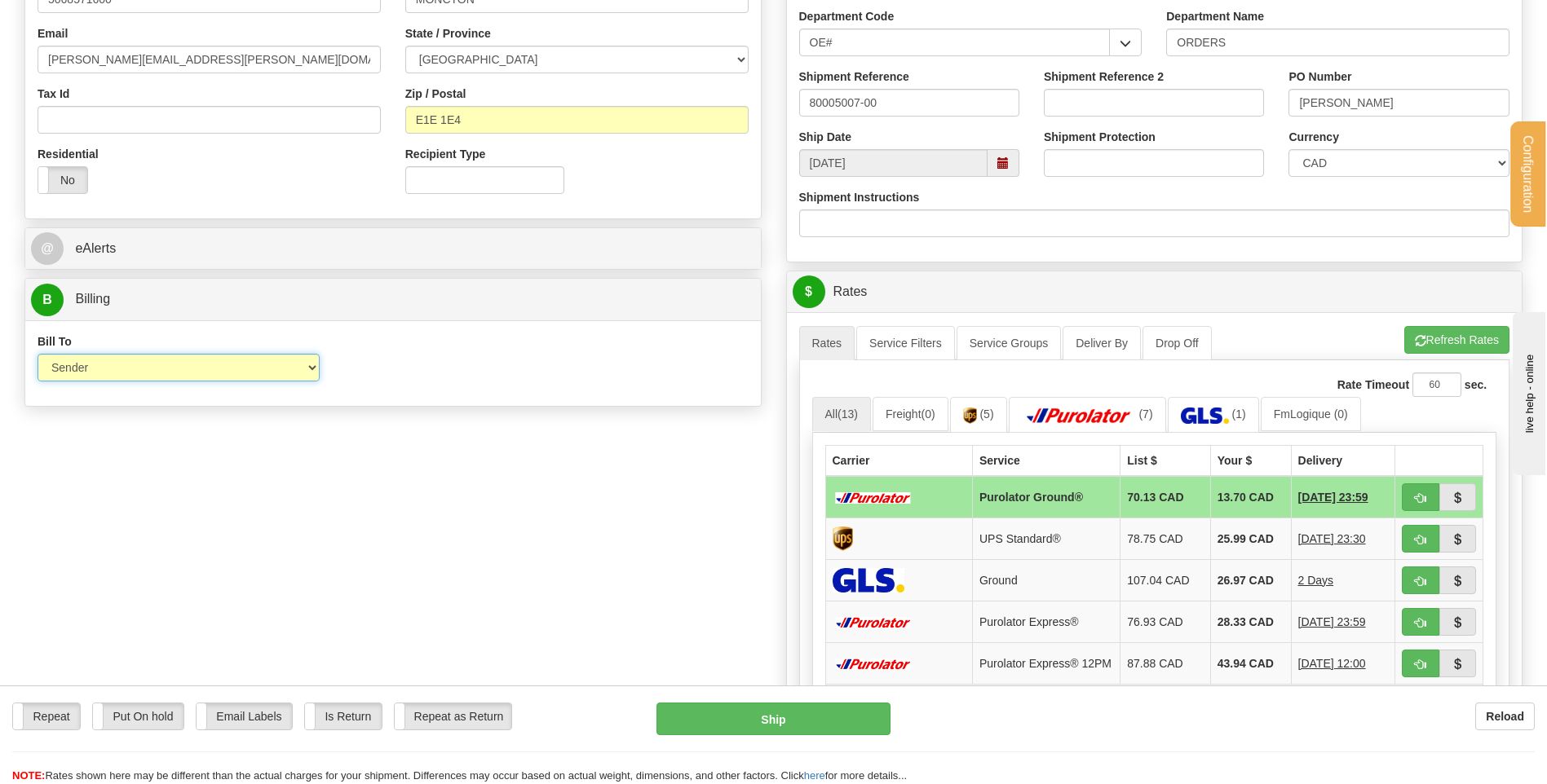
drag, startPoint x: 294, startPoint y: 368, endPoint x: 291, endPoint y: 378, distance: 10.4
click at [294, 368] on select "Sender Recipient Third Party Collect" at bounding box center [178, 368] width 282 height 28
select select "2"
click at [38, 354] on select "Sender Recipient Third Party Collect" at bounding box center [178, 368] width 282 height 28
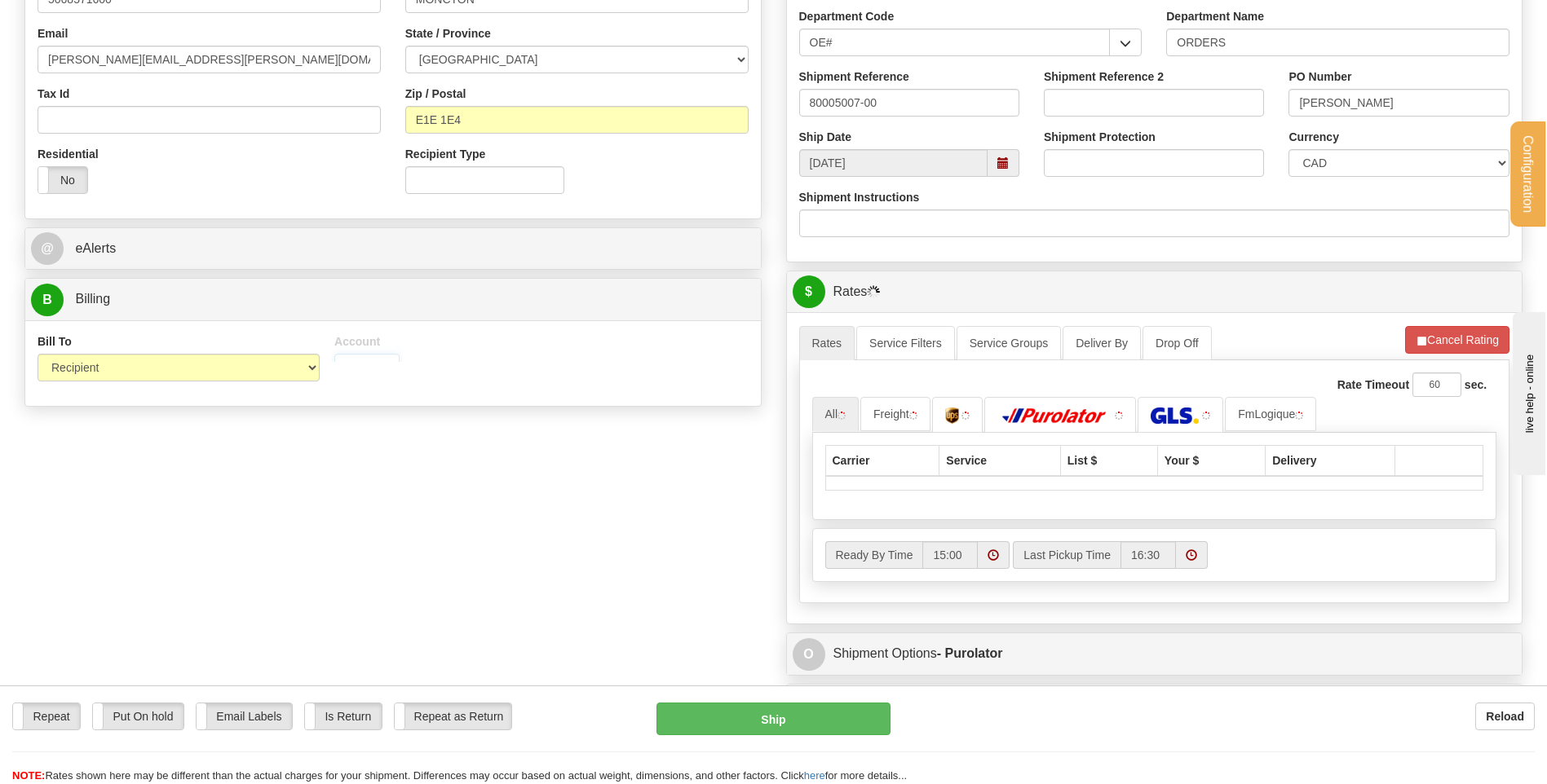
click at [390, 367] on input "Account" at bounding box center [367, 368] width 65 height 28
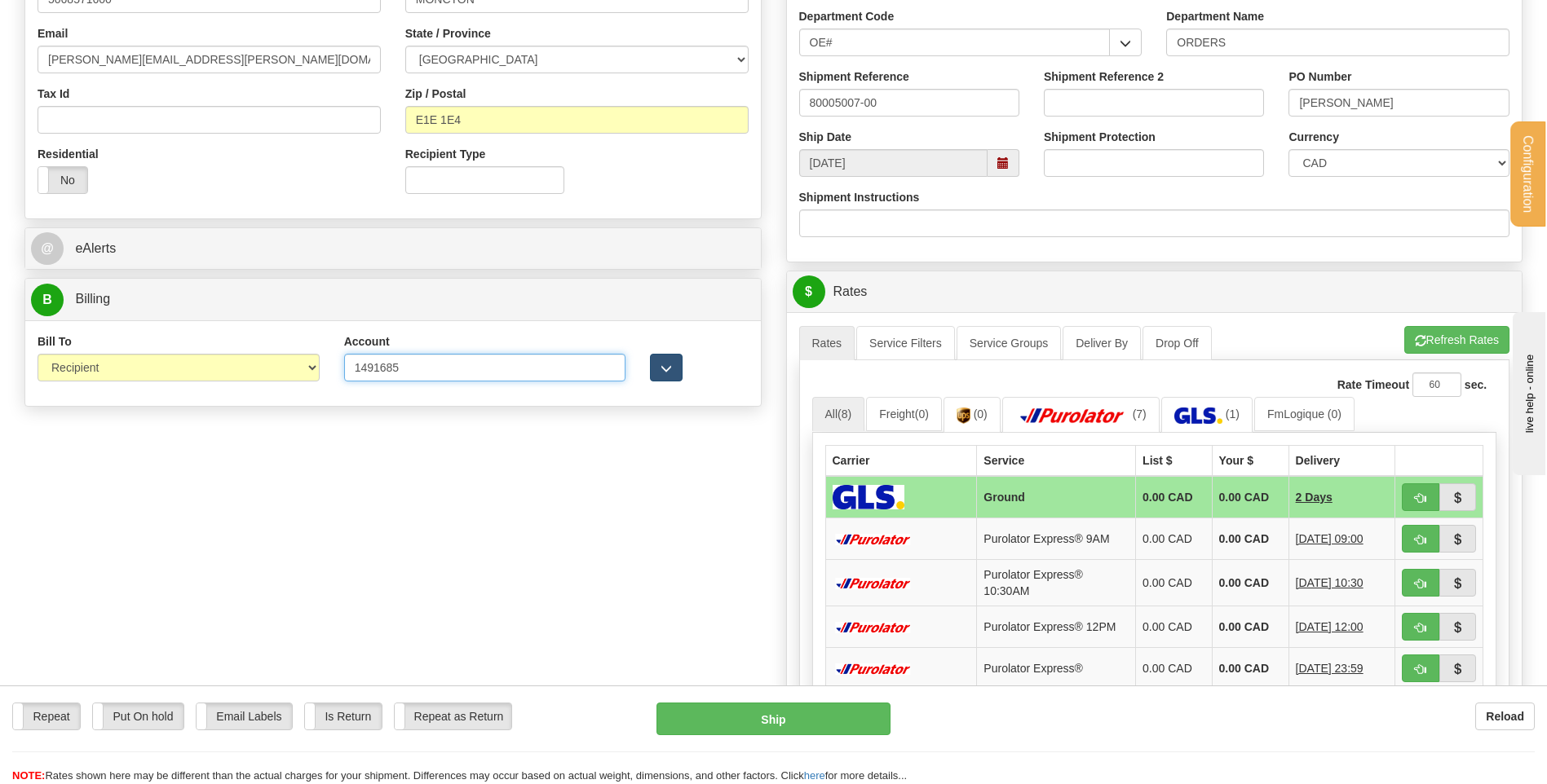
type input "1491685"
click at [672, 362] on button "button" at bounding box center [667, 368] width 33 height 28
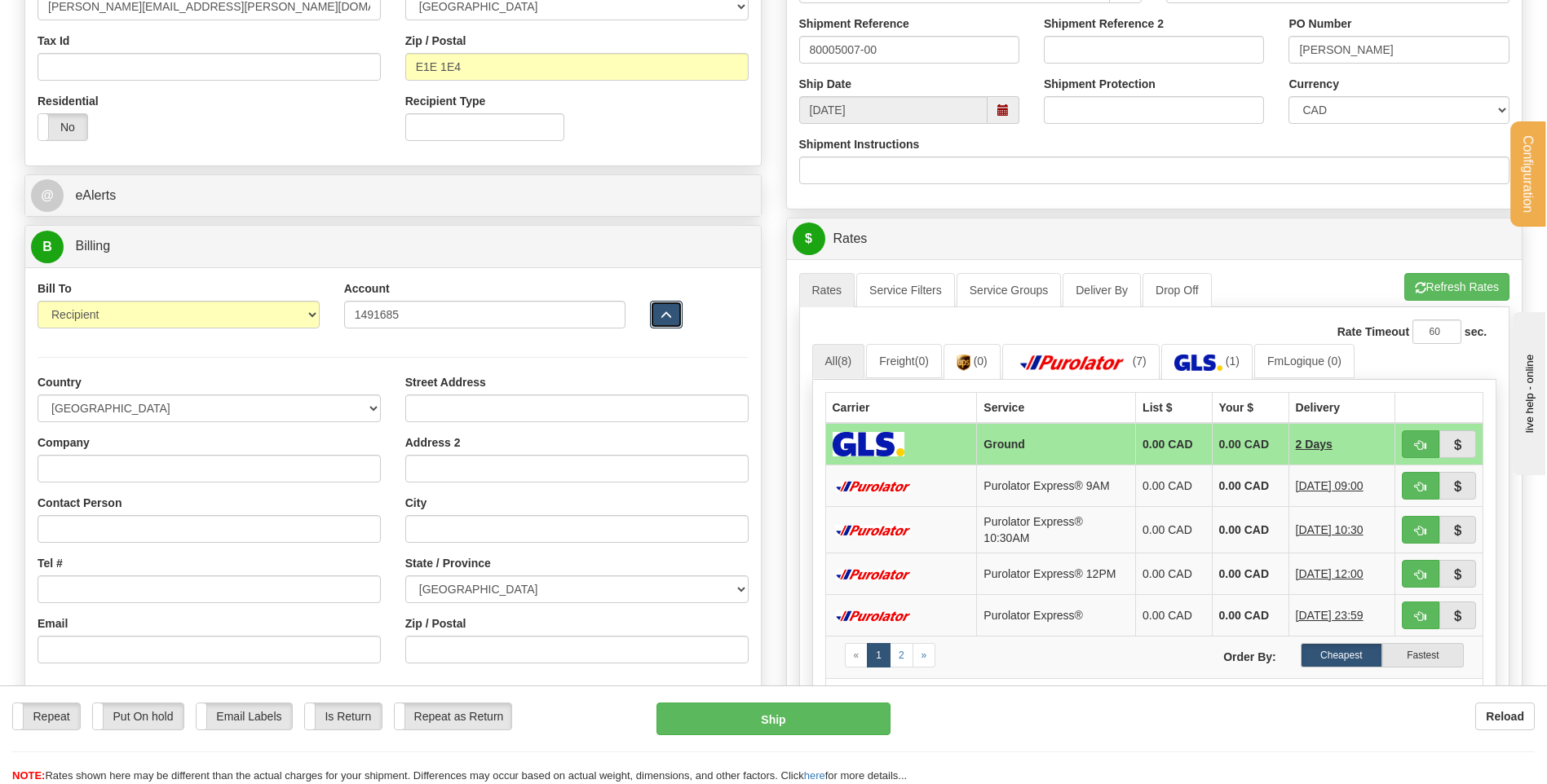
scroll to position [571, 0]
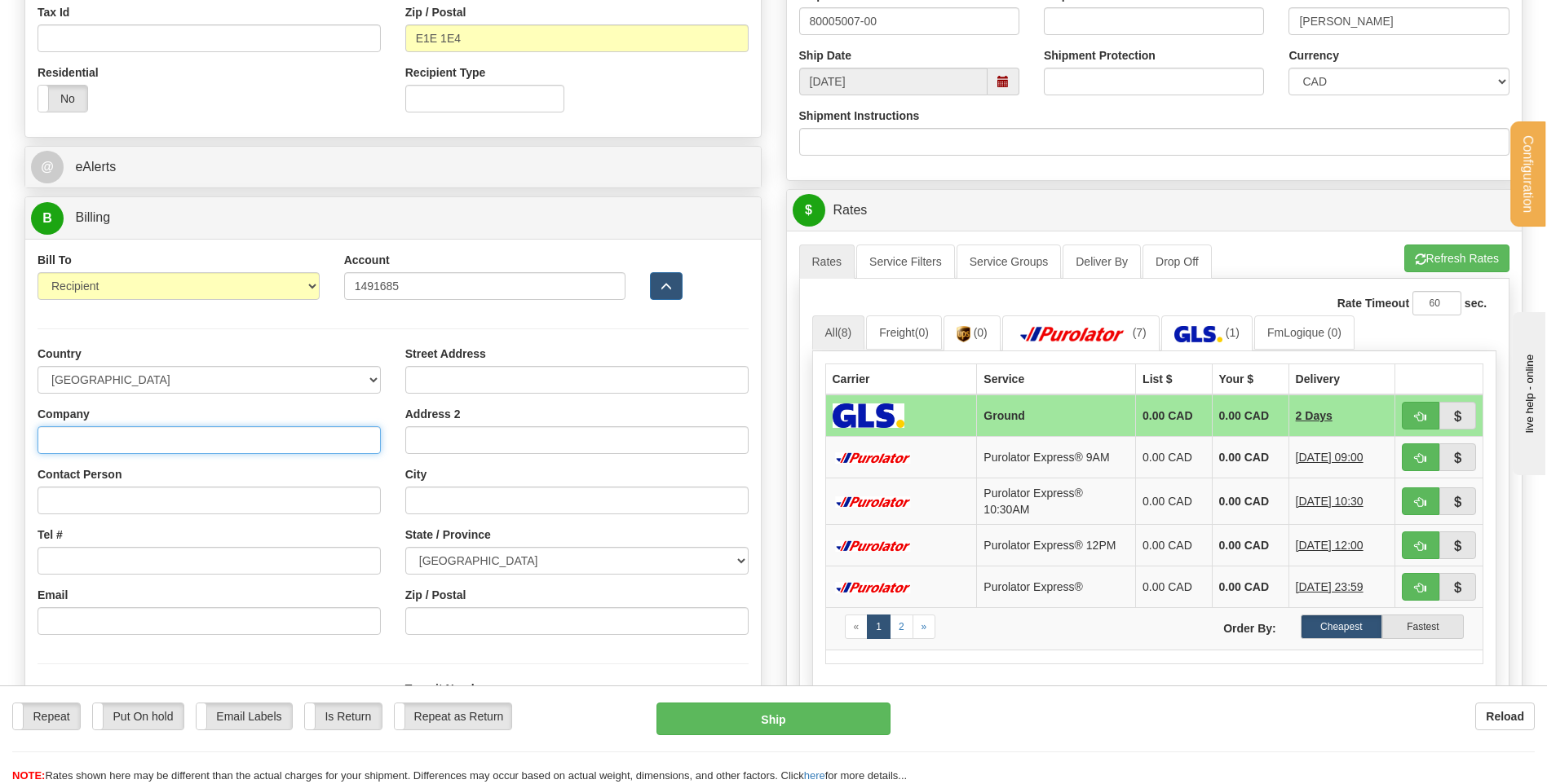
click at [165, 427] on input "Company" at bounding box center [210, 440] width 344 height 28
type input "APEX INDUSTRIES INC"
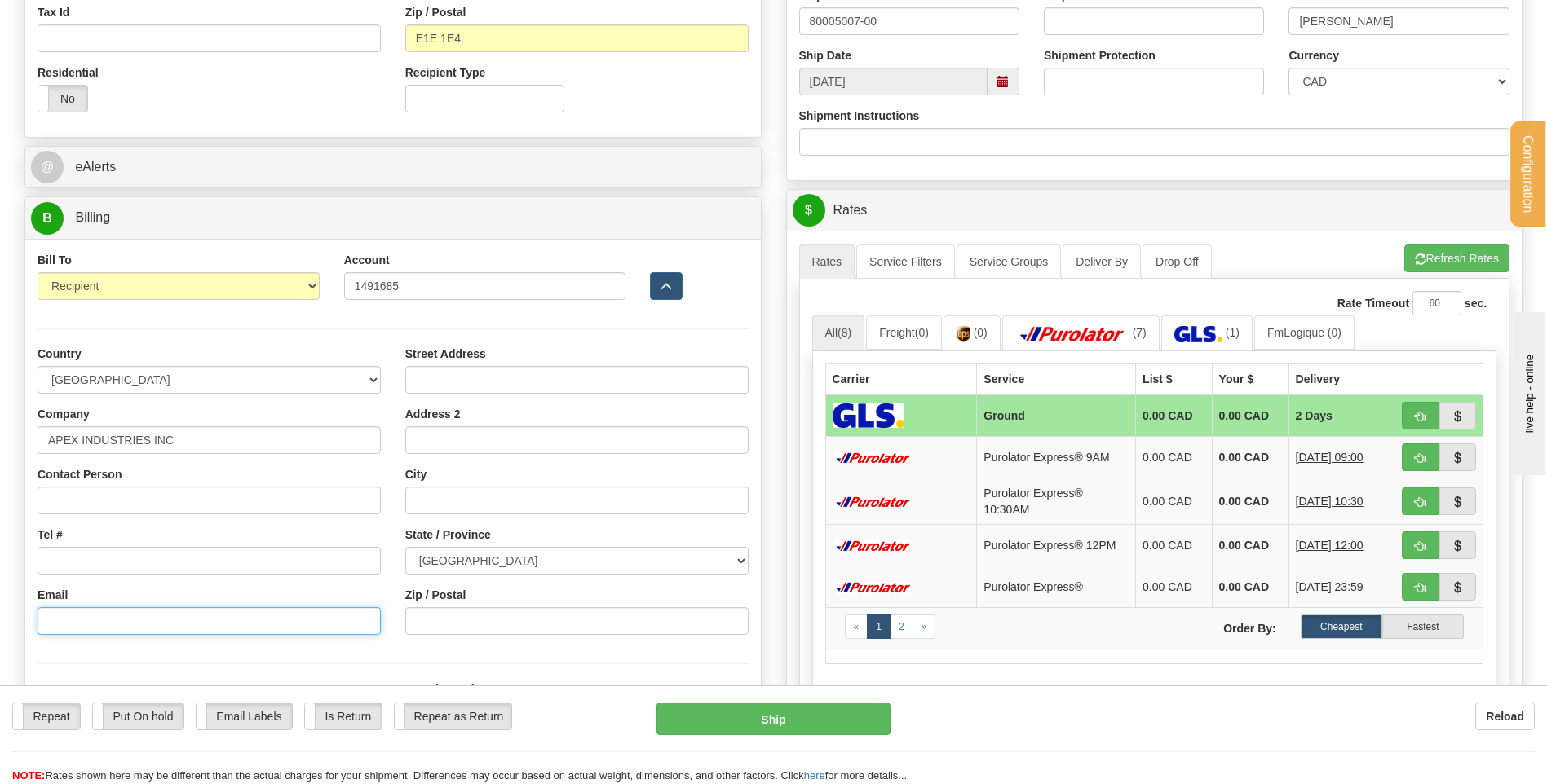
type input "DEANNA.FILLMORE@APEXINDUSTRIES.COM"
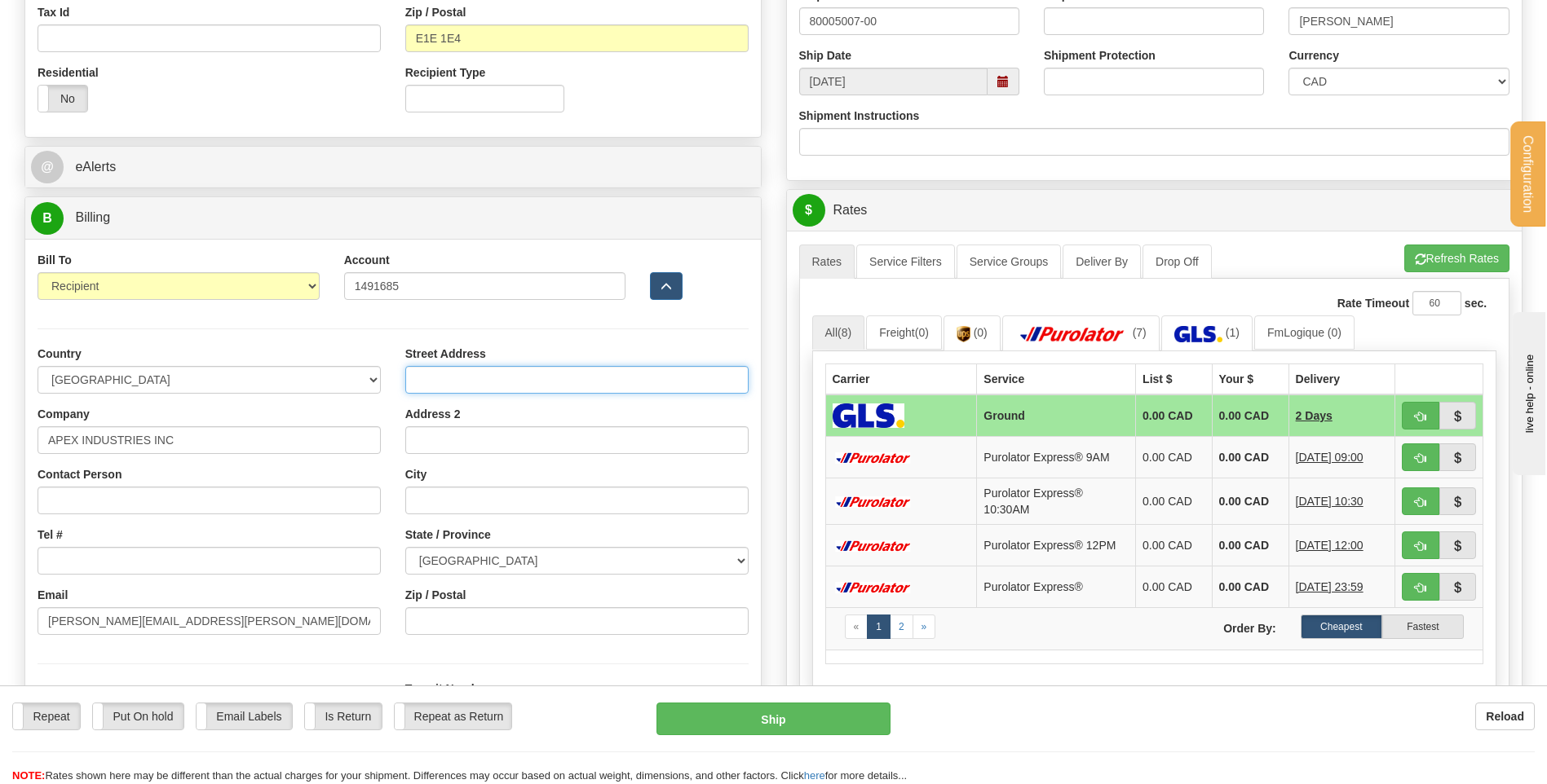
type input "100 MILLENNIUM BLVD"
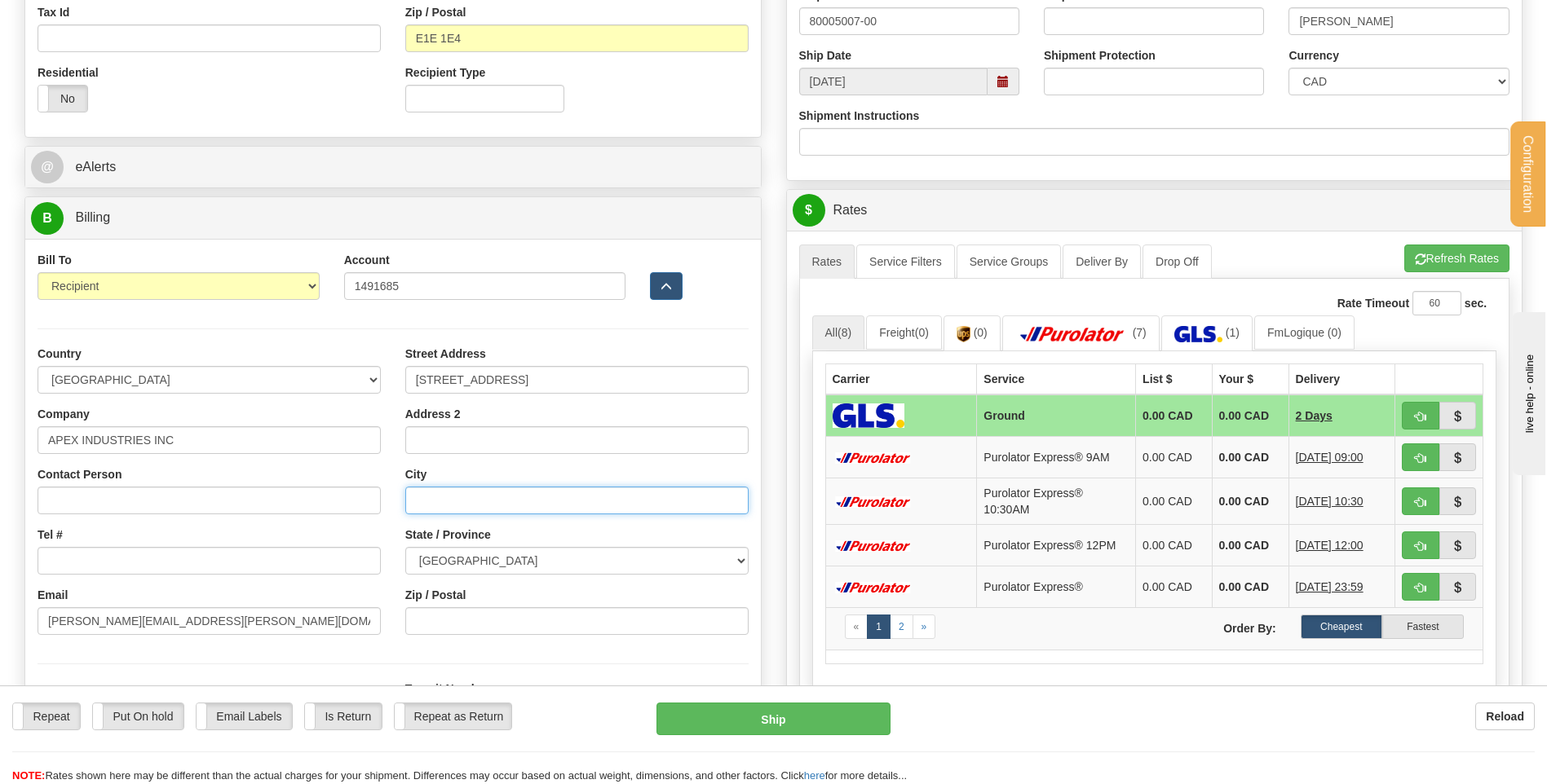
type input "MONCTON"
select select "MB"
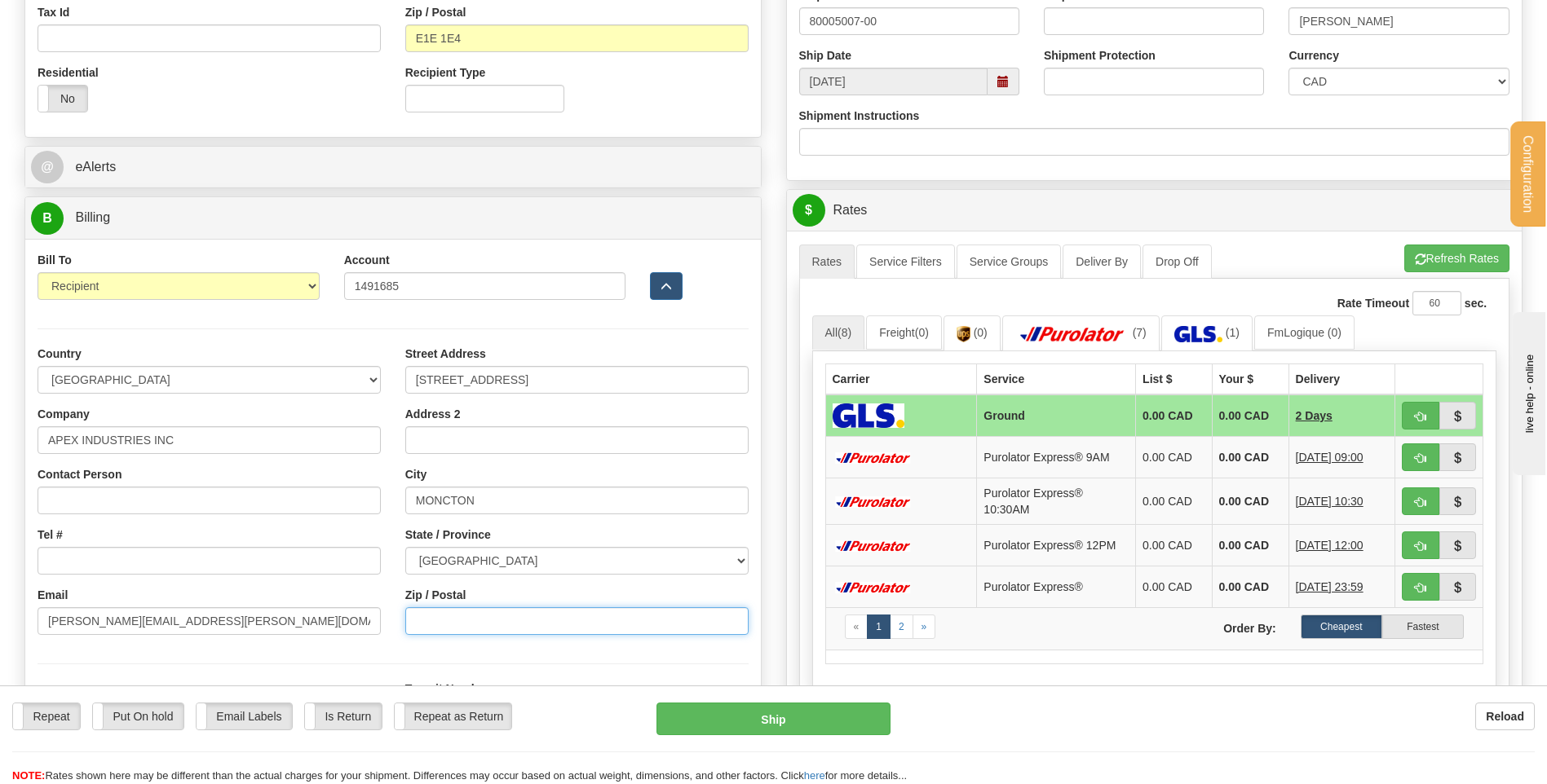
type input "E1E2G8"
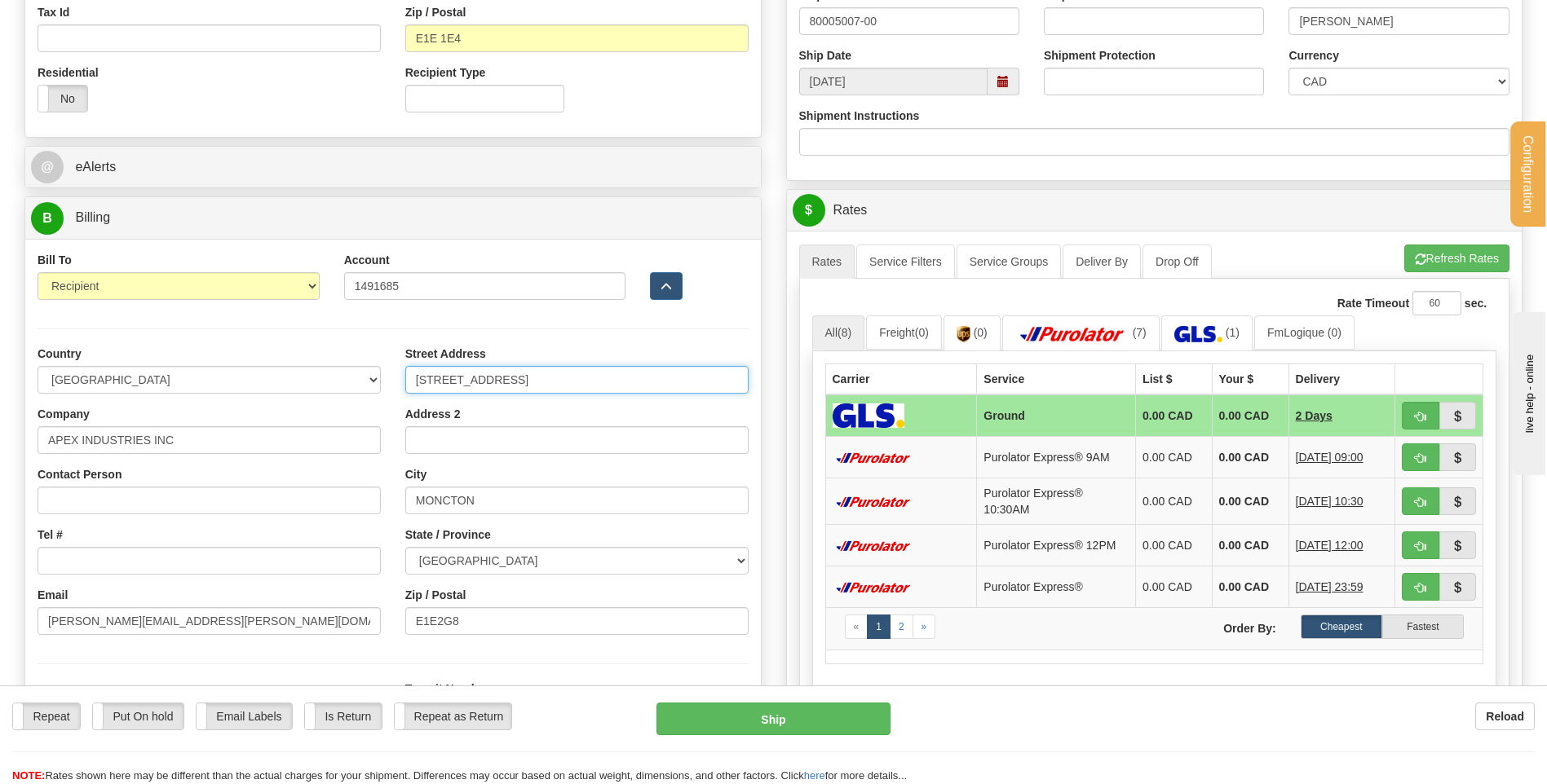
drag, startPoint x: 479, startPoint y: 376, endPoint x: 394, endPoint y: 380, distance: 85.1
click at [407, 380] on input "100 MILLENNIUM BLVD" at bounding box center [577, 380] width 344 height 28
type input "55 HENRI DUNANT ST"
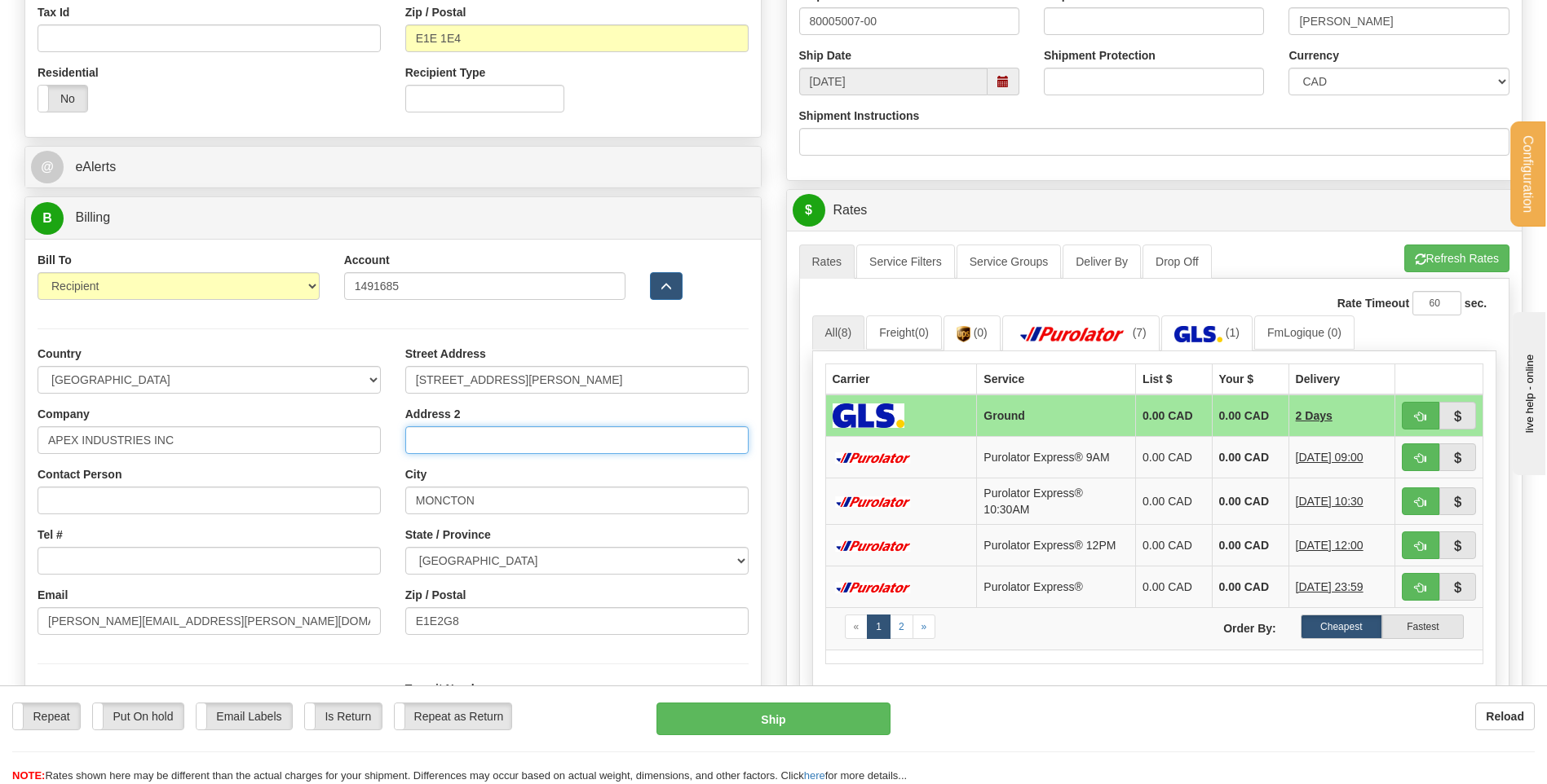
click at [459, 430] on input "Address 2" at bounding box center [577, 440] width 344 height 28
type input "DOOR 2"
click at [483, 568] on select "ALBERTA BRITISH COLUMBIA MANITOBA NEW BRUNSWICK NEWFOUNDLAND NOVA SCOTIA NUNAVU…" at bounding box center [577, 561] width 344 height 28
select select "NB"
click at [405, 547] on select "ALBERTA BRITISH COLUMBIA MANITOBA NEW BRUNSWICK NEWFOUNDLAND NOVA SCOTIA NUNAVU…" at bounding box center [577, 561] width 344 height 28
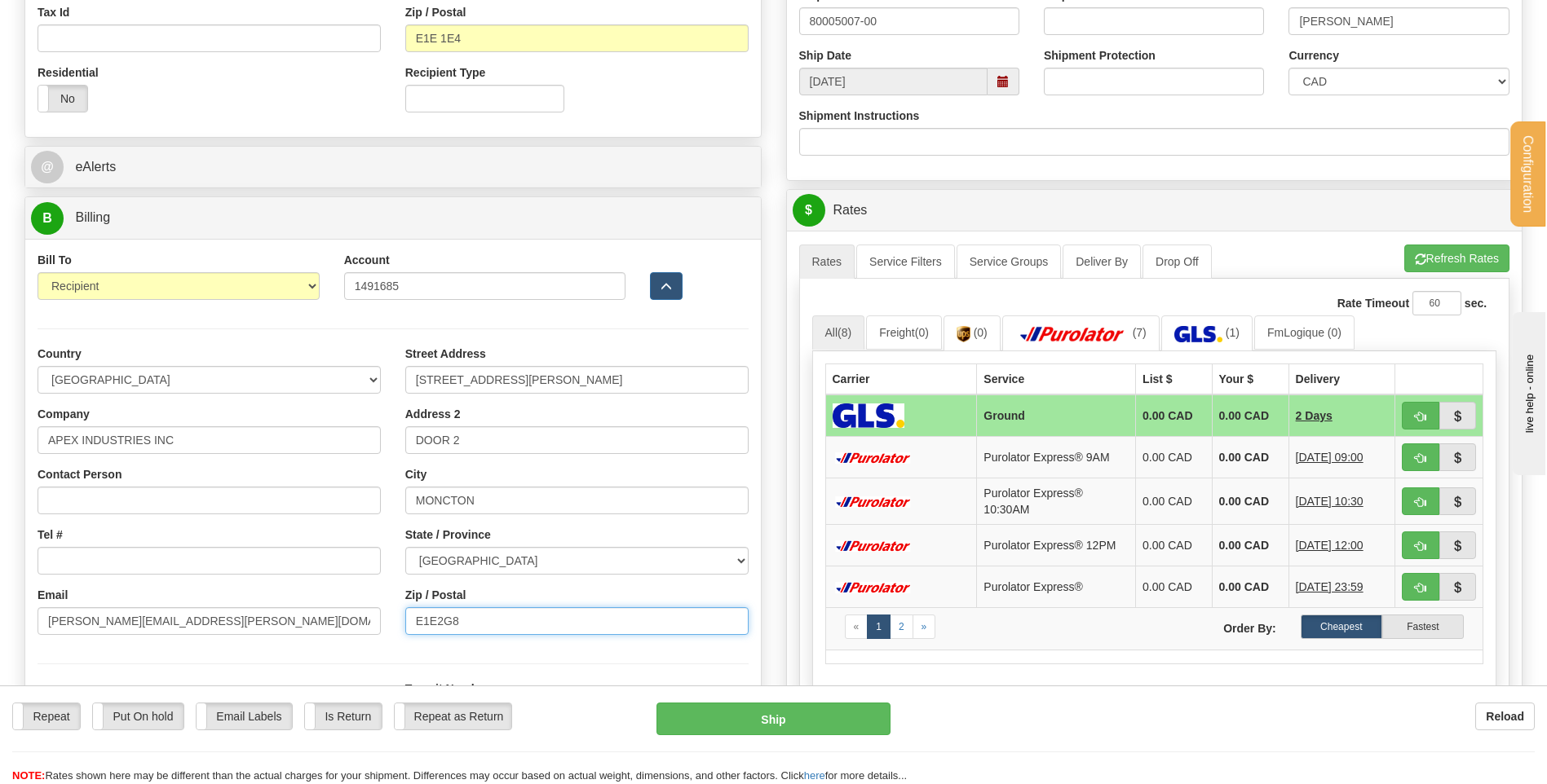
drag, startPoint x: 483, startPoint y: 619, endPoint x: 438, endPoint y: 625, distance: 45.4
click at [438, 625] on input "E1E2G8" at bounding box center [577, 621] width 344 height 28
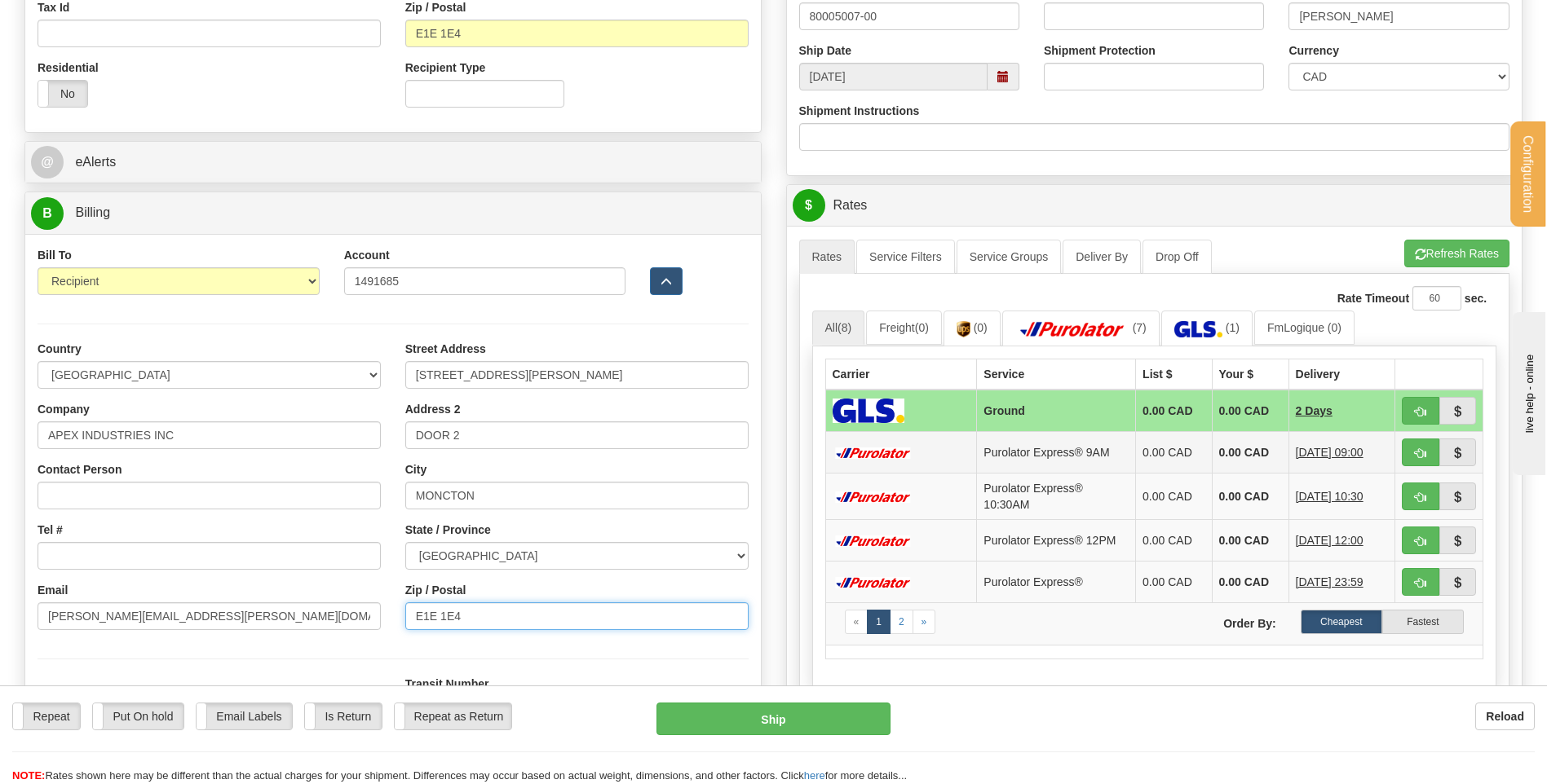
scroll to position [653, 0]
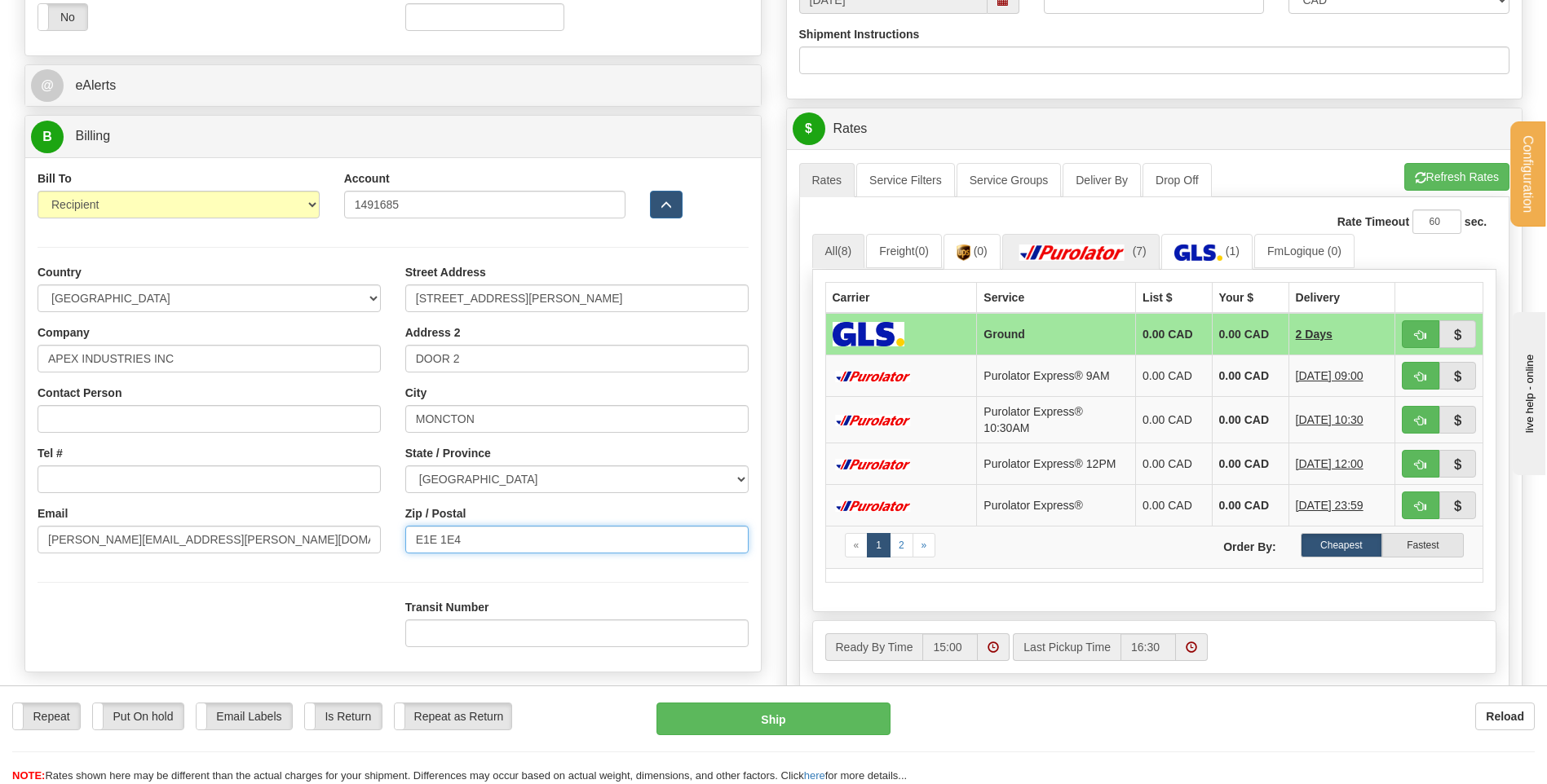
type input "E1E 1E4"
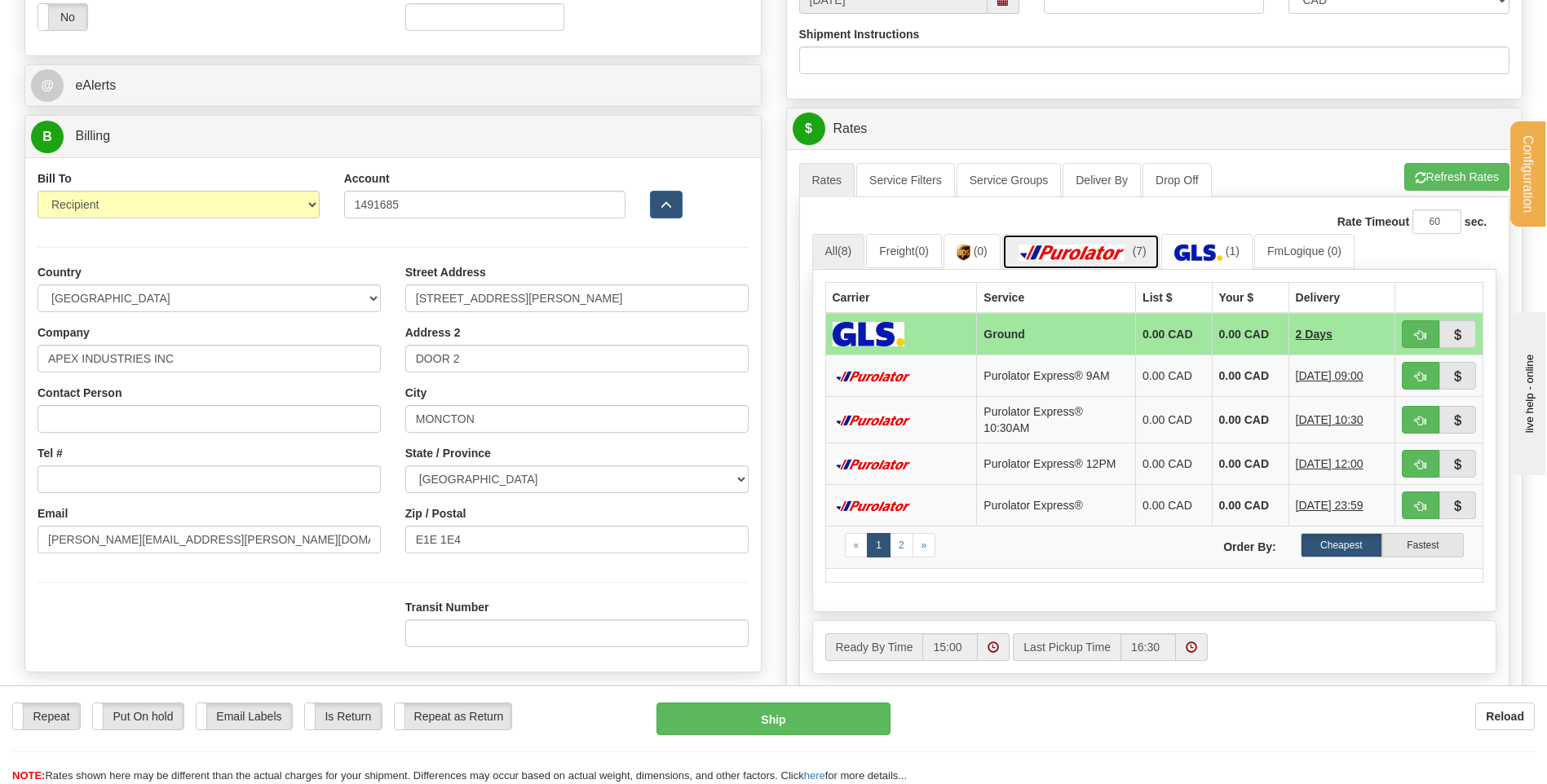
click at [1081, 256] on img at bounding box center [1072, 253] width 114 height 16
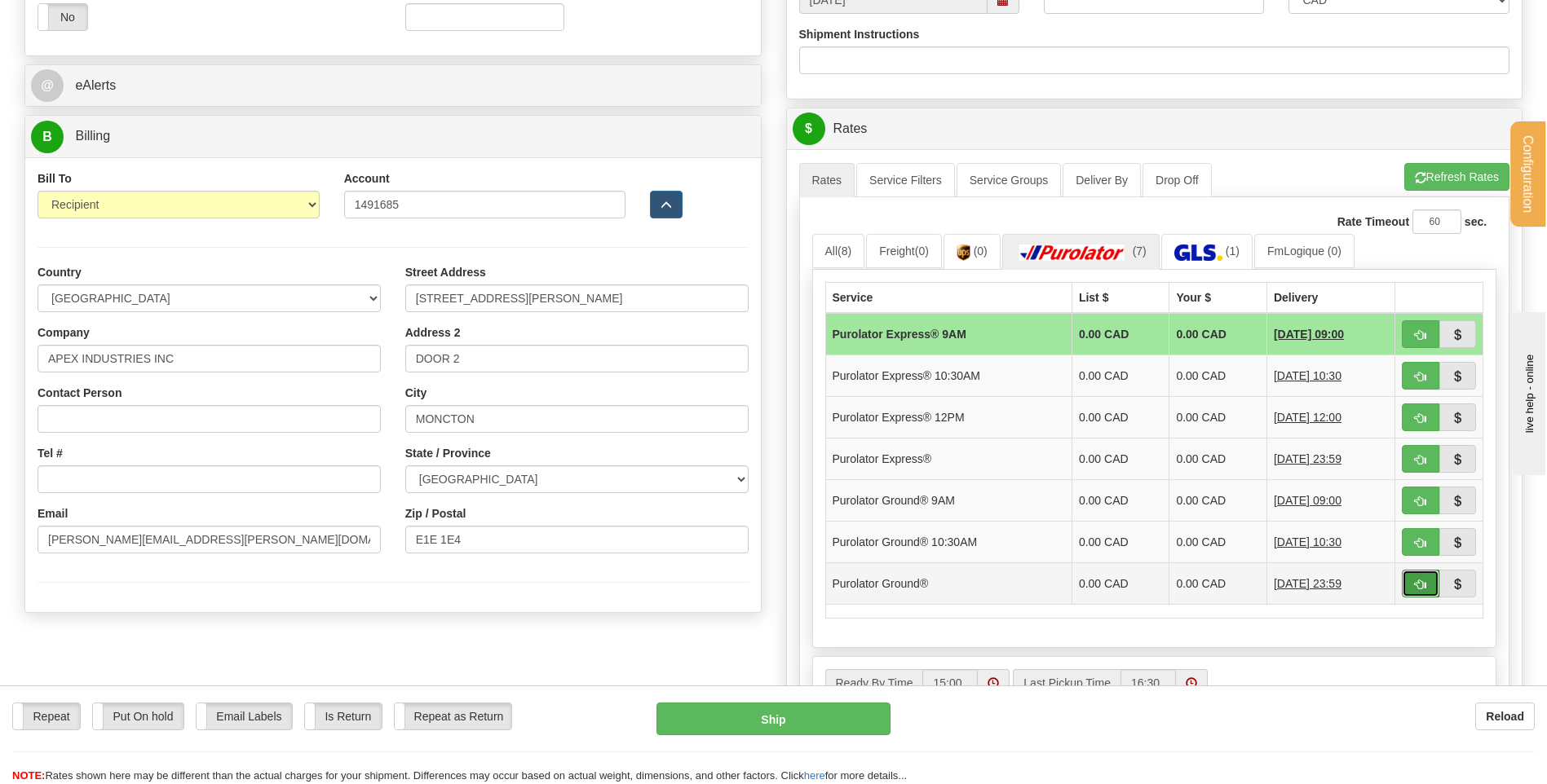
click at [1419, 587] on span "button" at bounding box center [1420, 584] width 12 height 11
type input "260"
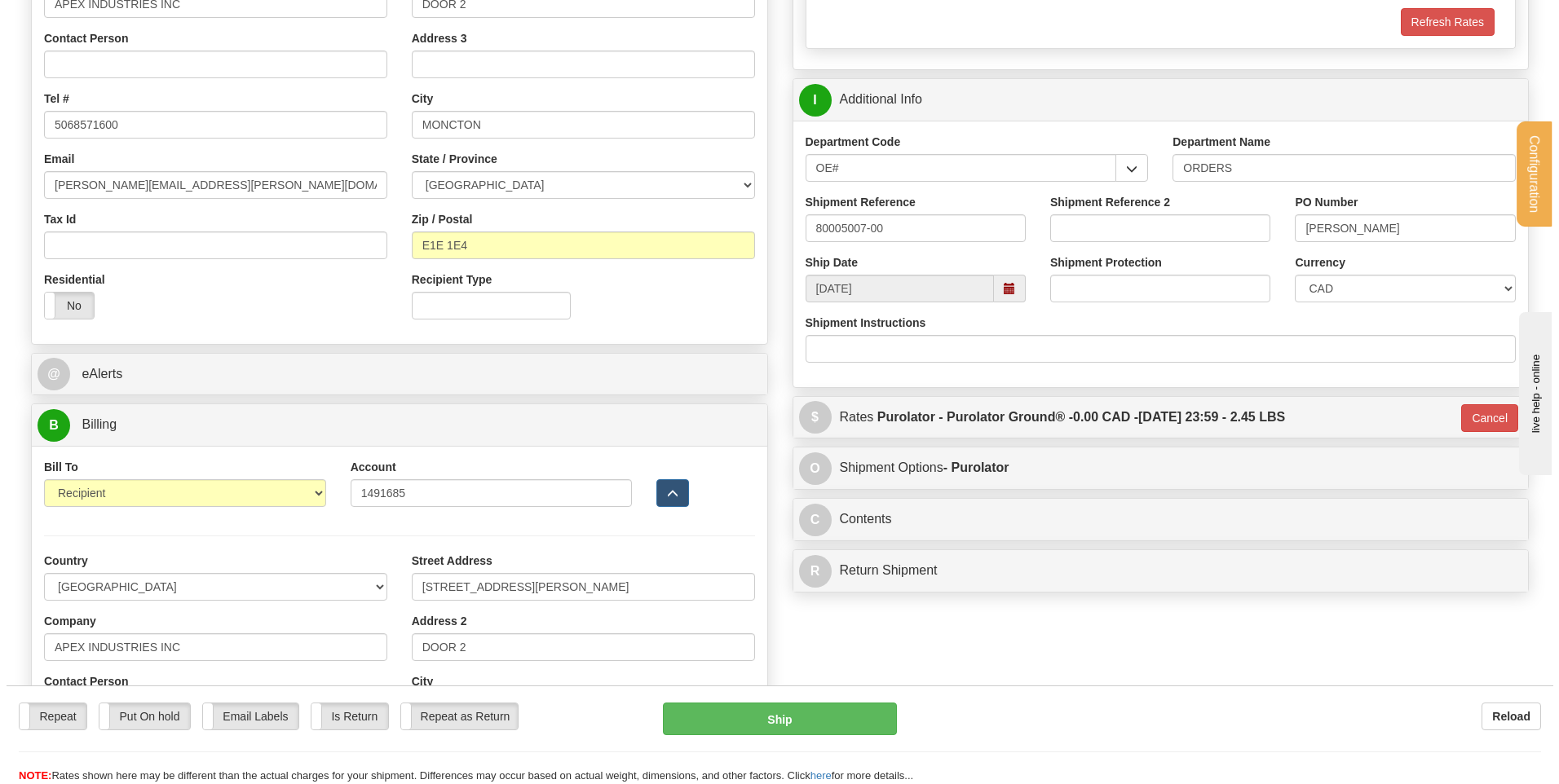
scroll to position [326, 0]
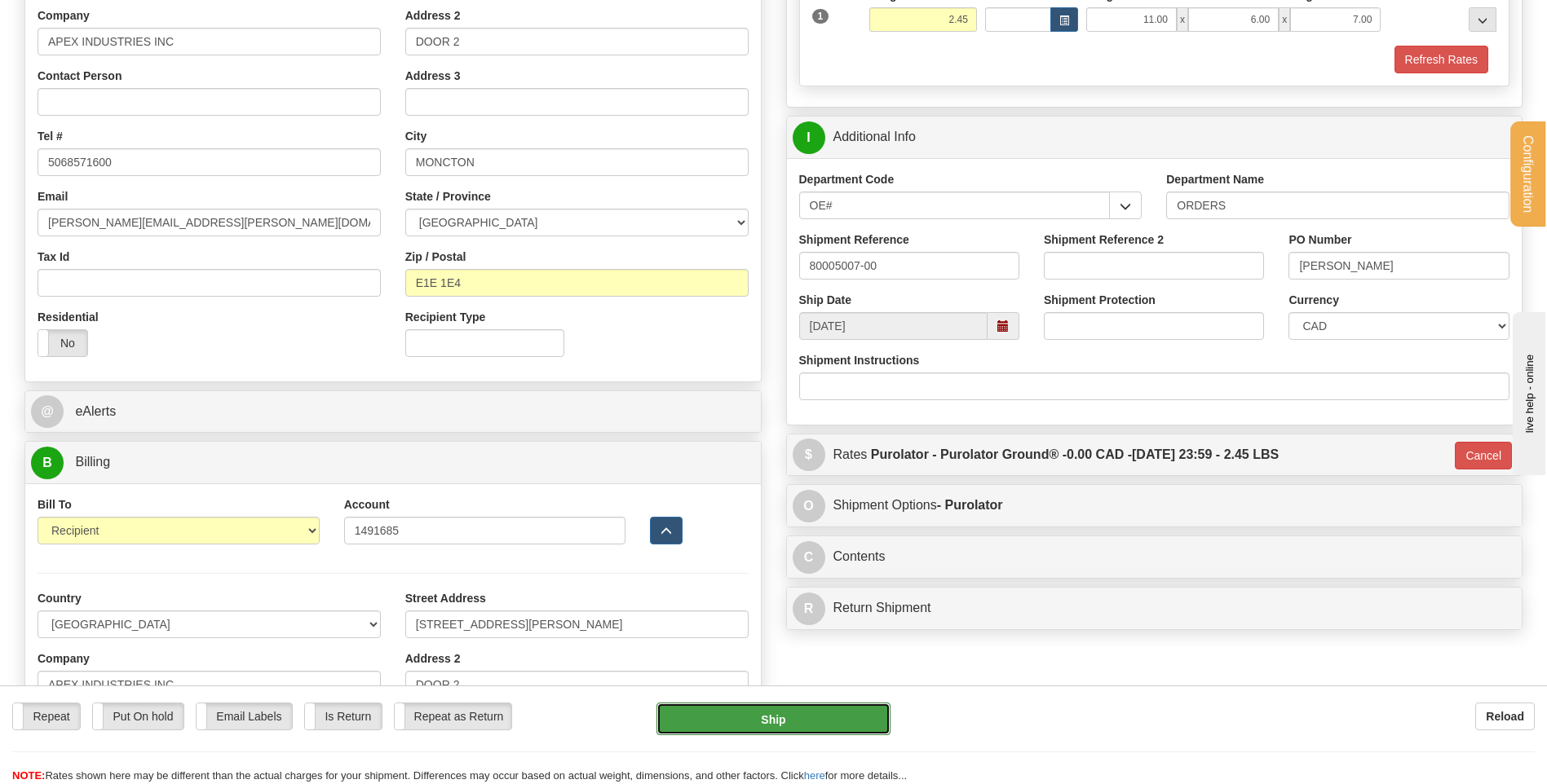
click at [813, 710] on button "Ship" at bounding box center [774, 719] width 233 height 33
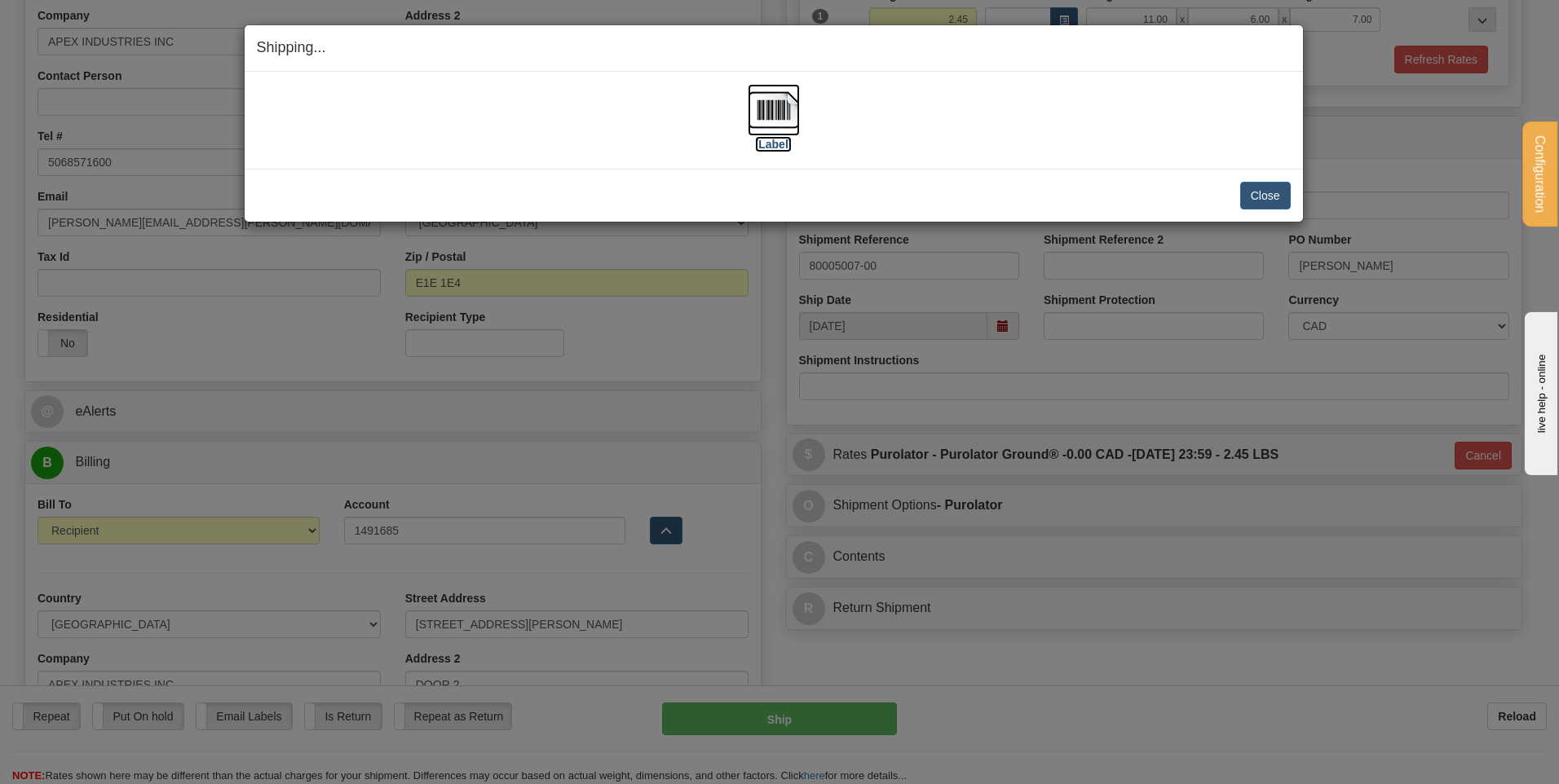
click at [789, 108] on img at bounding box center [773, 109] width 52 height 52
click at [1266, 187] on button "Close" at bounding box center [1266, 196] width 51 height 28
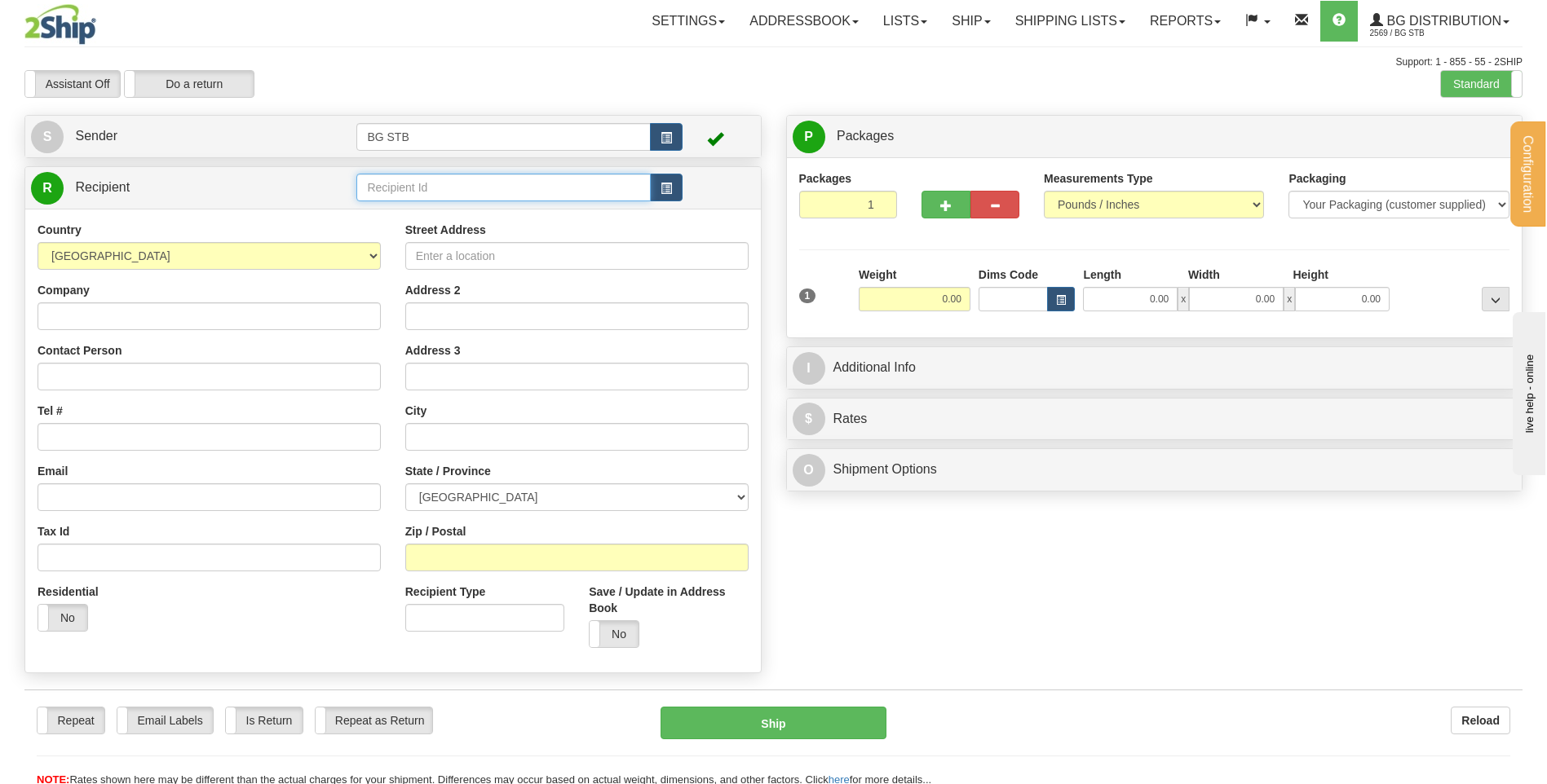
drag, startPoint x: 1, startPoint y: 216, endPoint x: 396, endPoint y: 196, distance: 395.5
click at [396, 196] on input "text" at bounding box center [503, 187] width 293 height 28
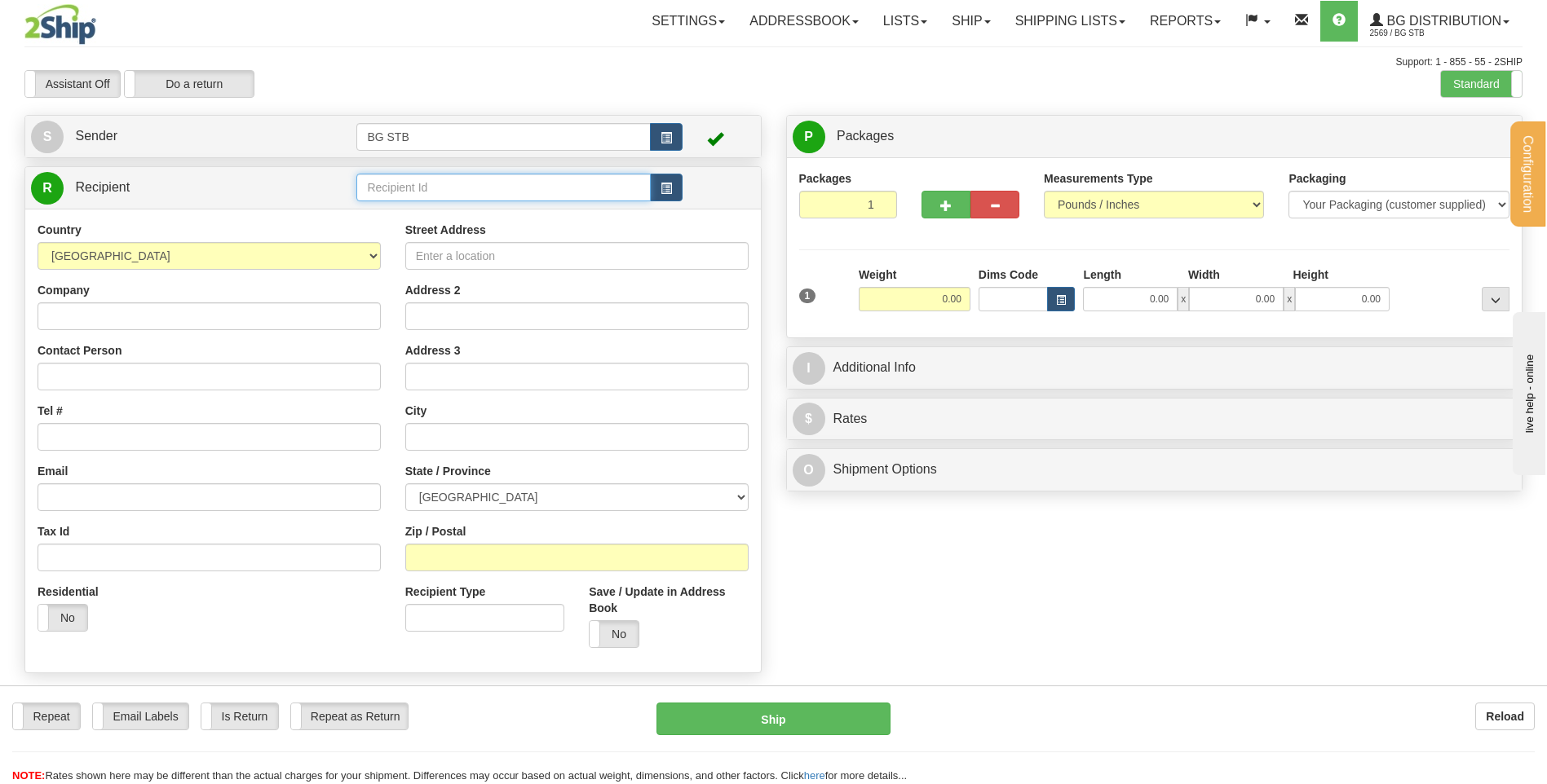
click at [396, 194] on input "text" at bounding box center [503, 187] width 293 height 28
type input "5554"
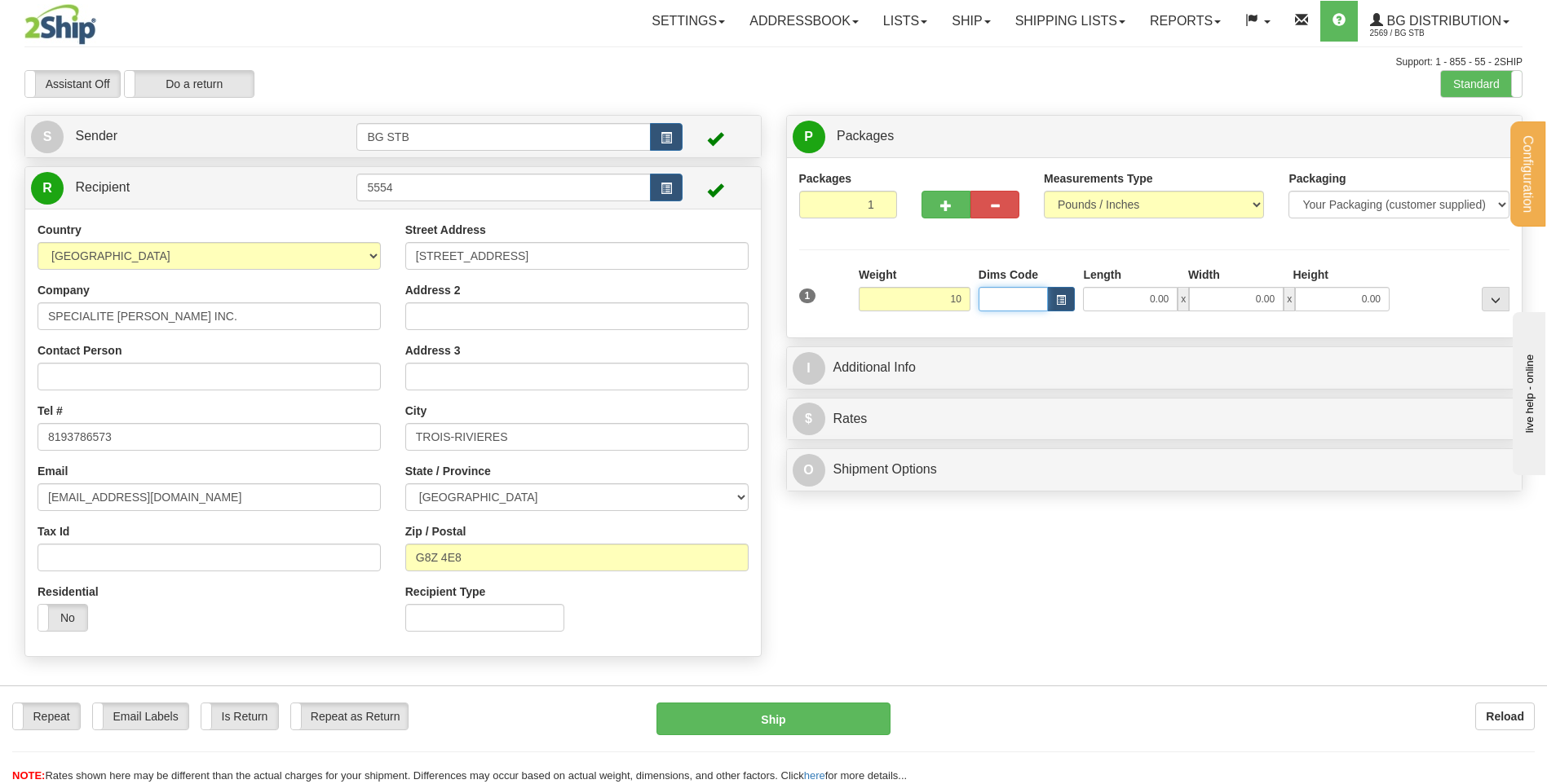
type input "10.00"
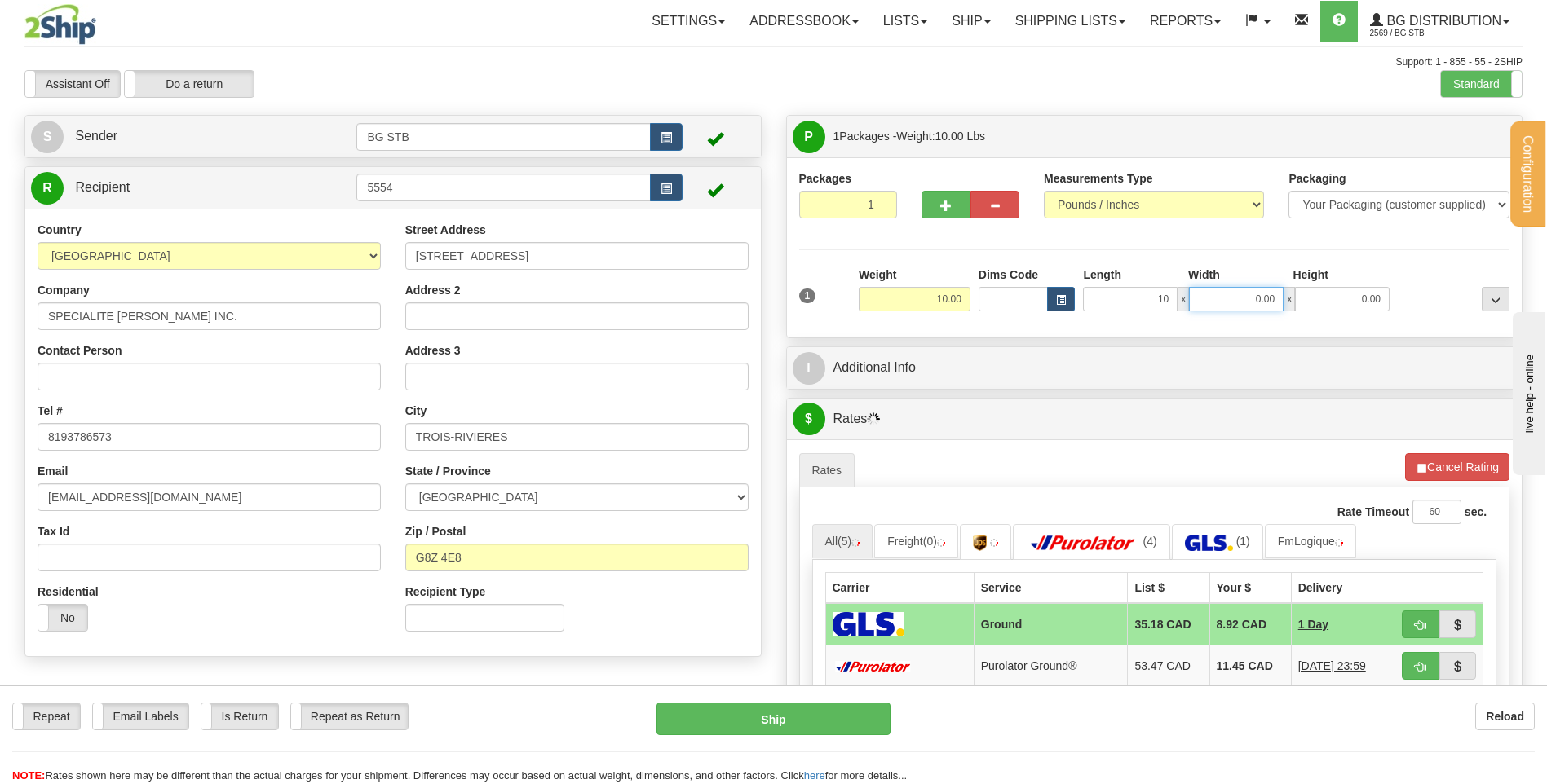
type input "10.00"
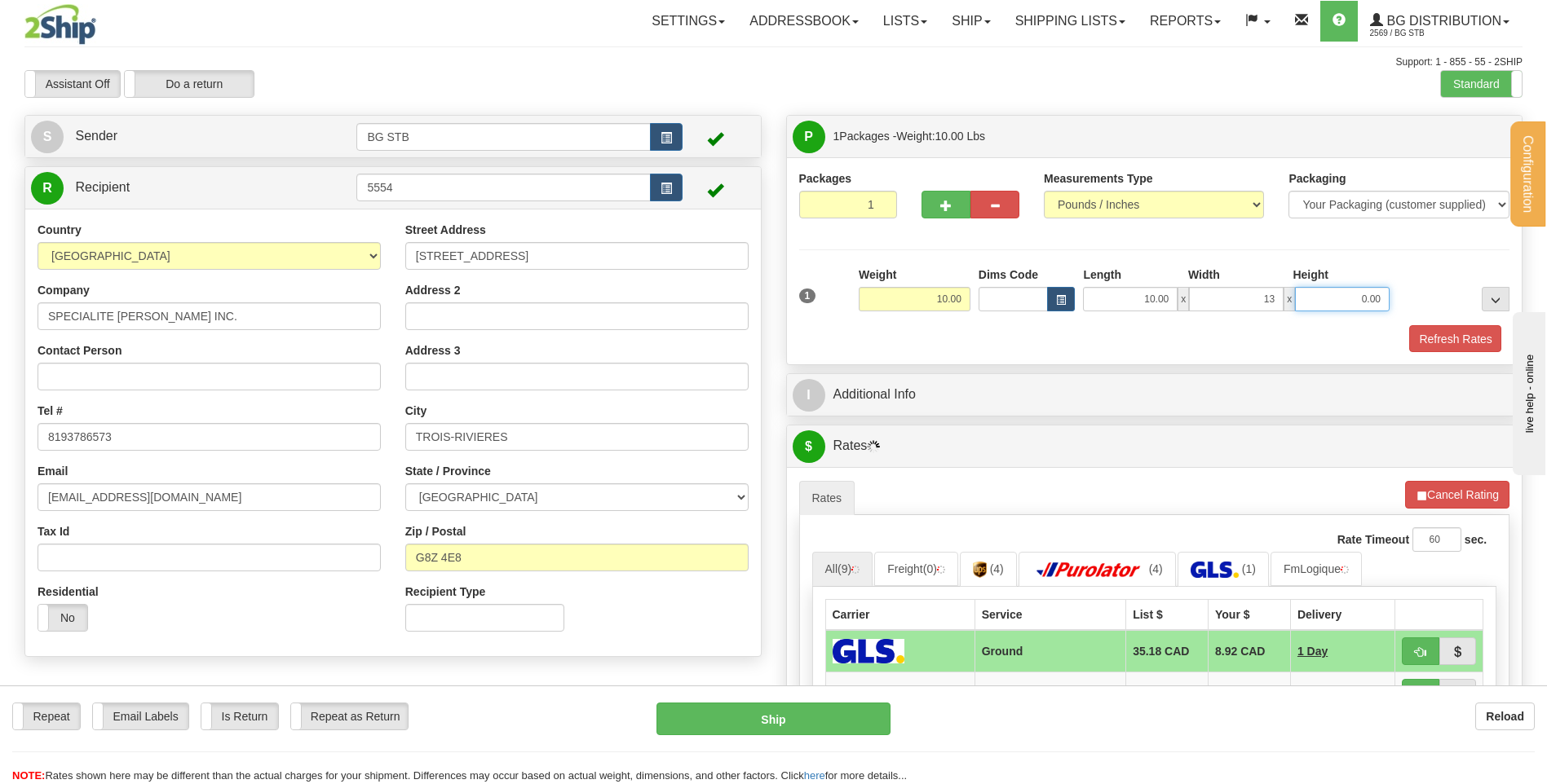
type input "13.00"
type input "10.00"
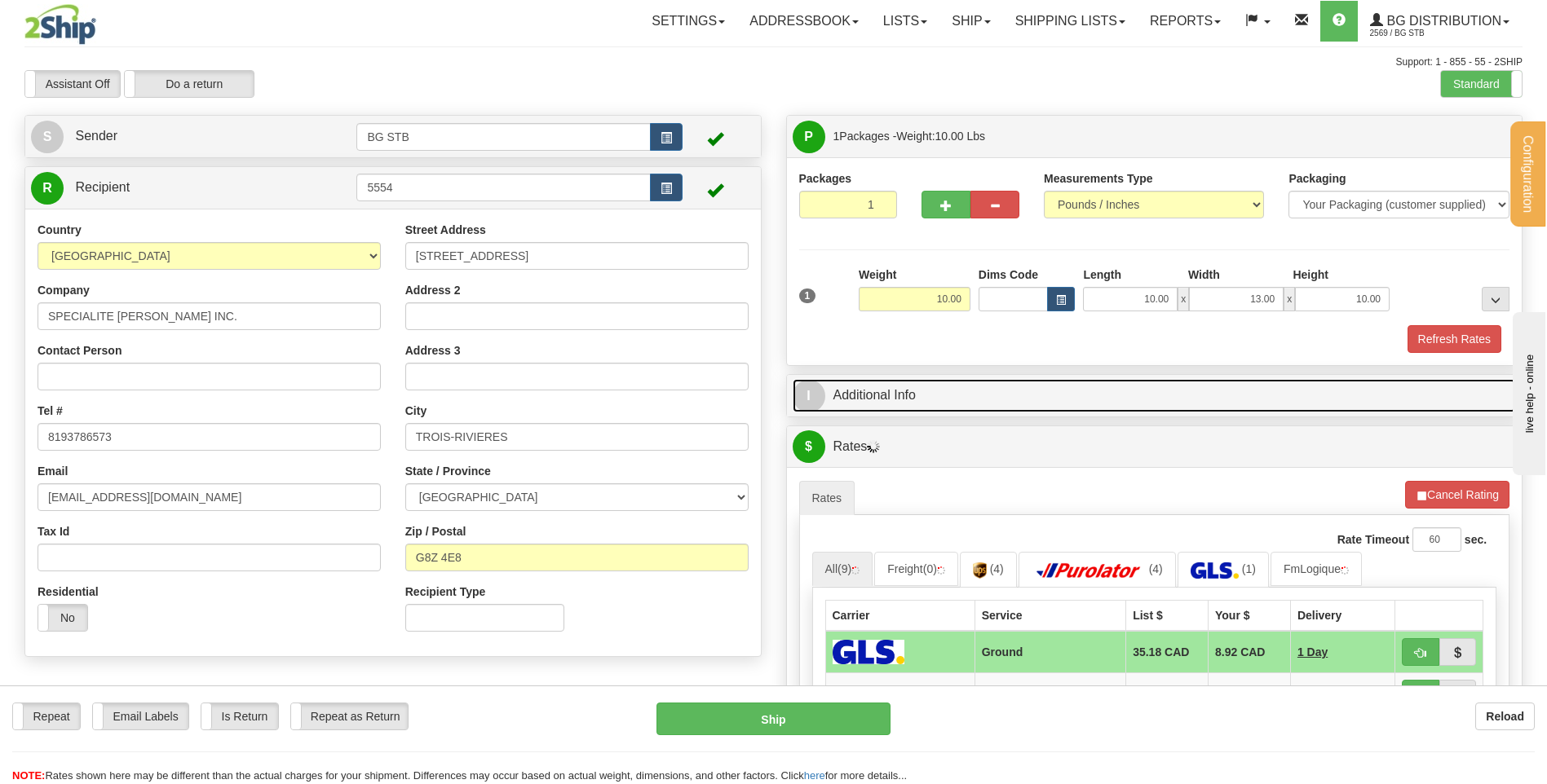
click at [904, 400] on link "I Additional Info" at bounding box center [1154, 395] width 724 height 34
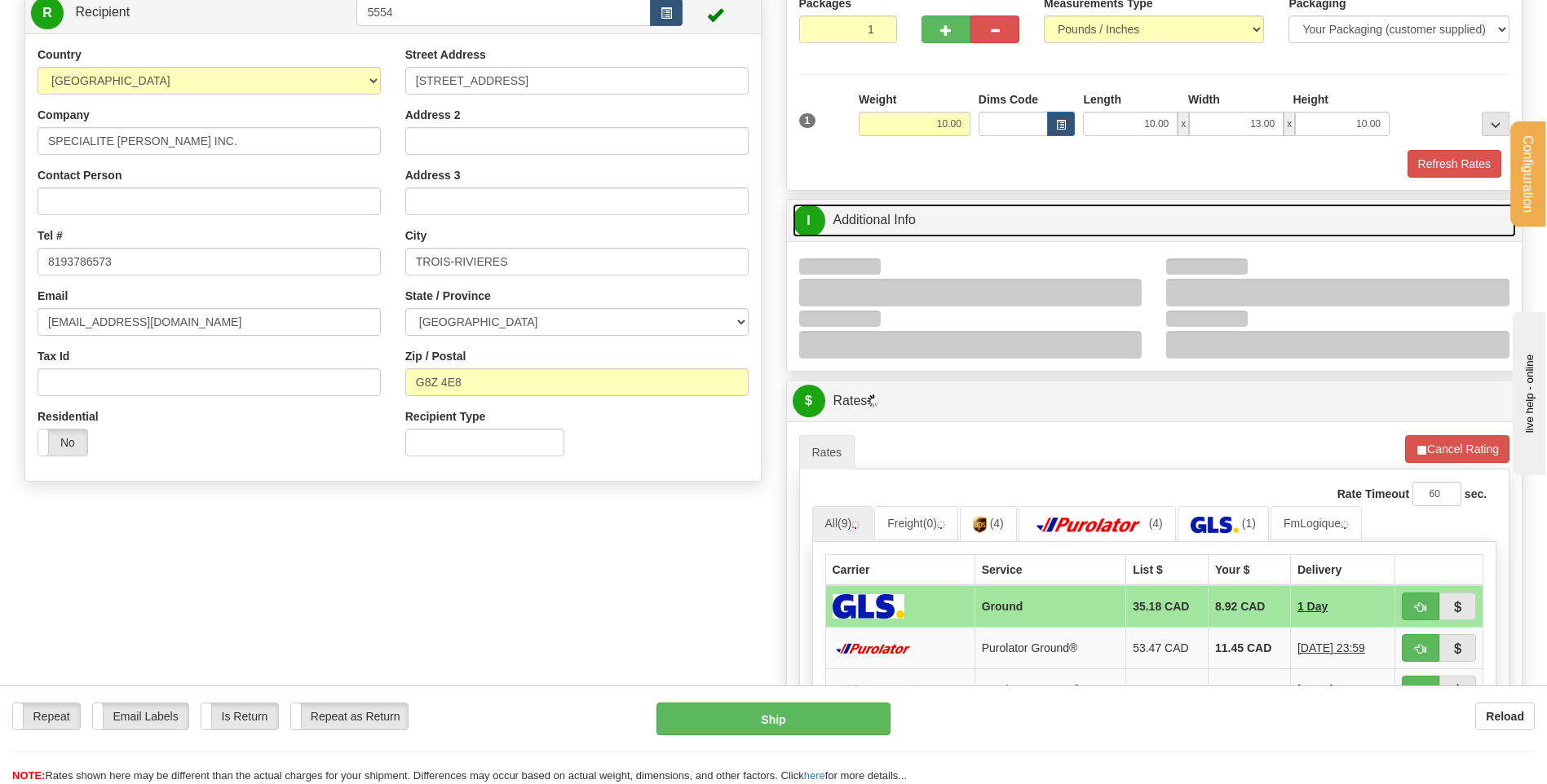
scroll to position [245, 0]
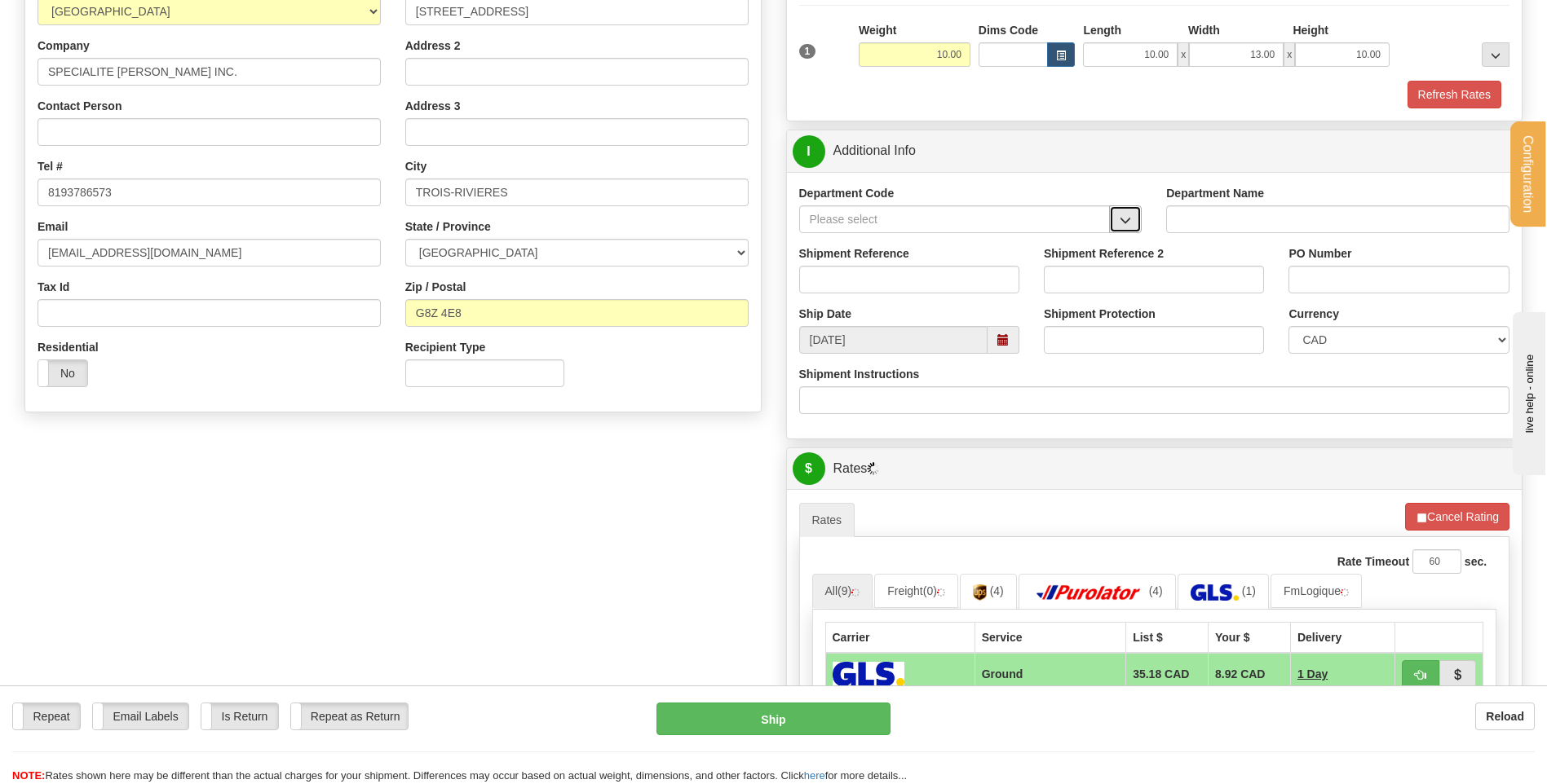
click at [1123, 221] on span "button" at bounding box center [1125, 220] width 12 height 11
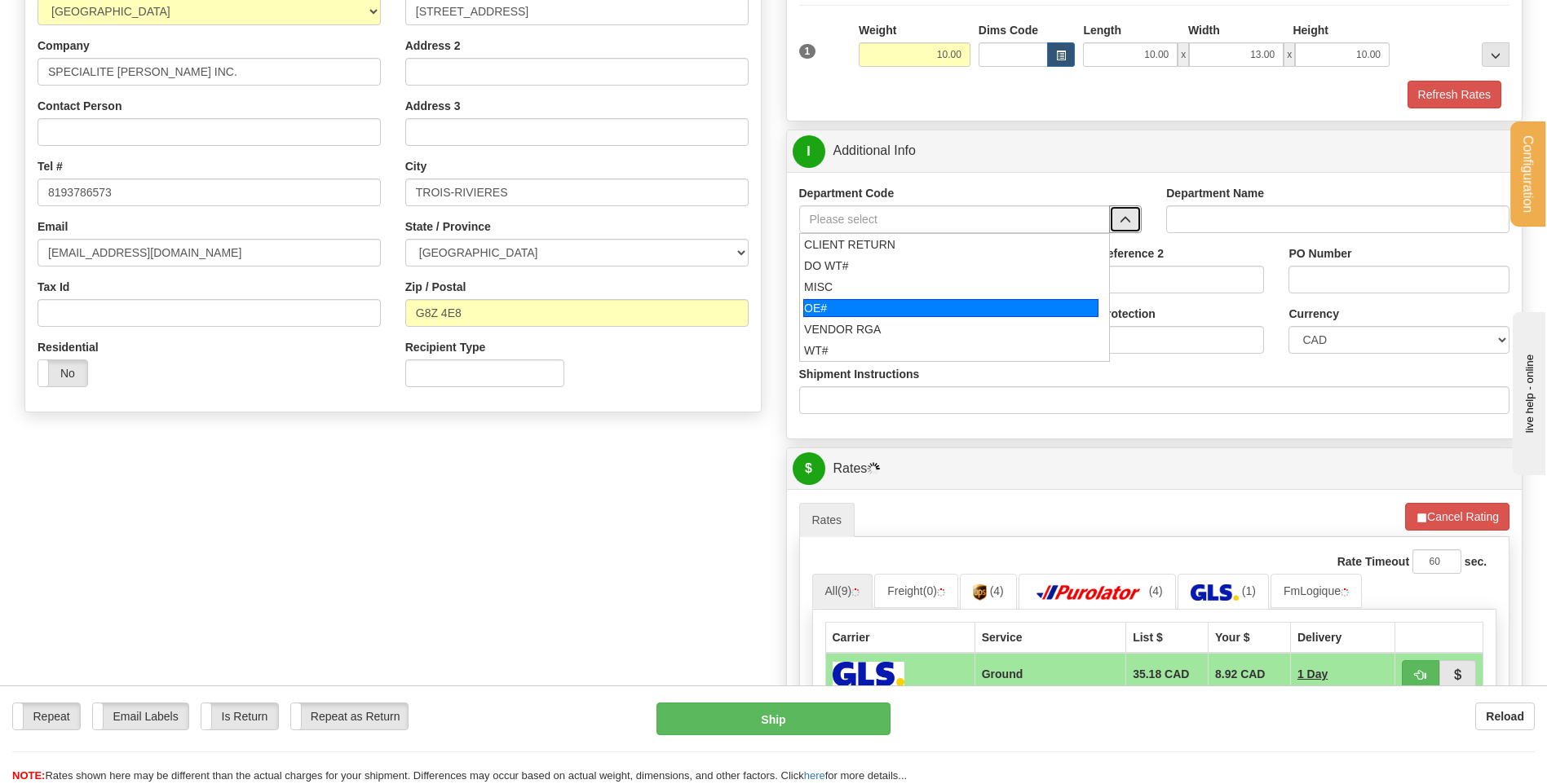
click at [924, 300] on div "OE#" at bounding box center [950, 308] width 295 height 18
type input "OE#"
type input "ORDERS"
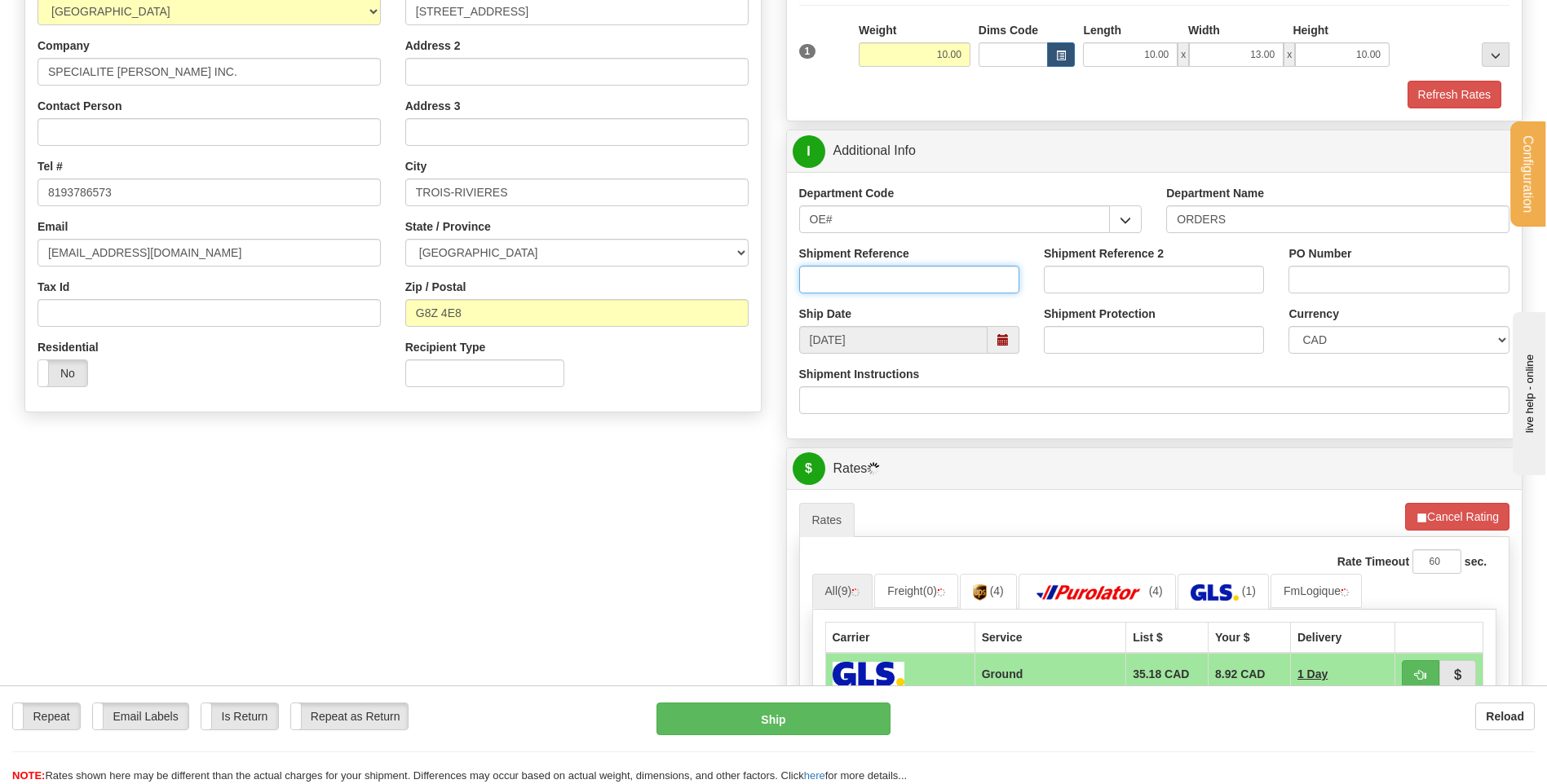
click at [921, 287] on input "Shipment Reference" at bounding box center [909, 279] width 220 height 28
type input "80005006-00"
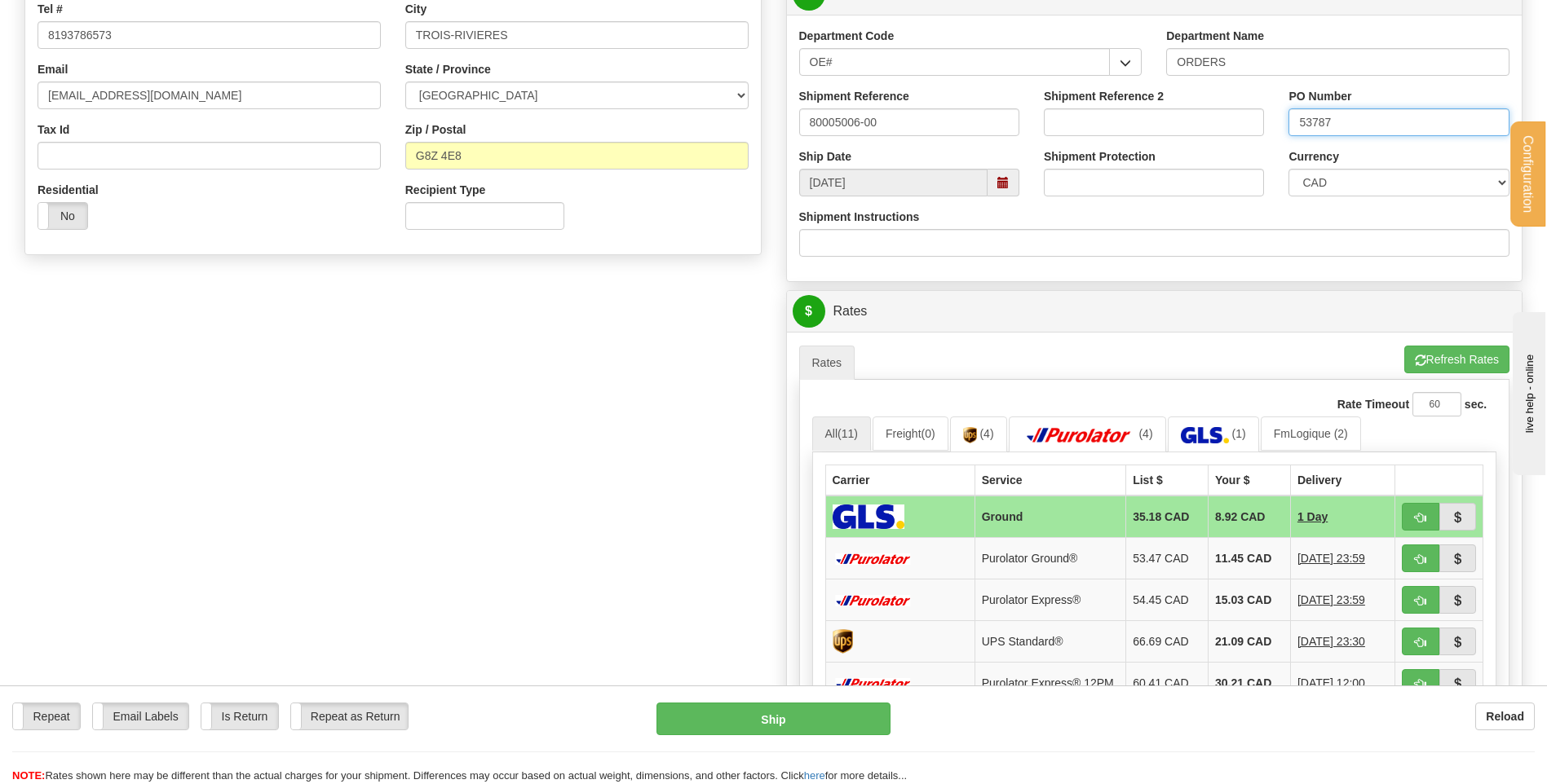
scroll to position [489, 0]
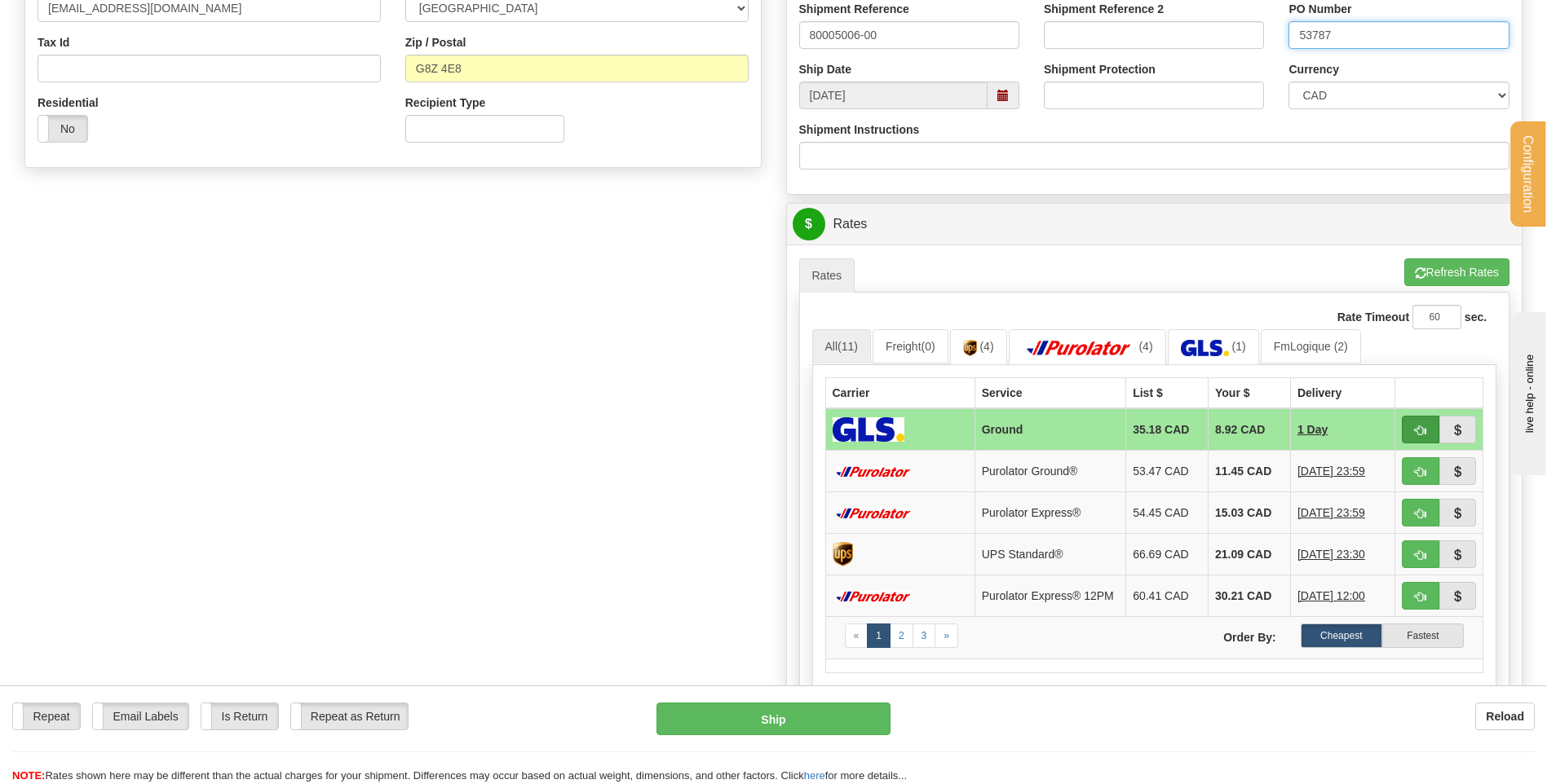
type input "53787"
click at [1405, 433] on button "button" at bounding box center [1421, 430] width 38 height 28
type input "1"
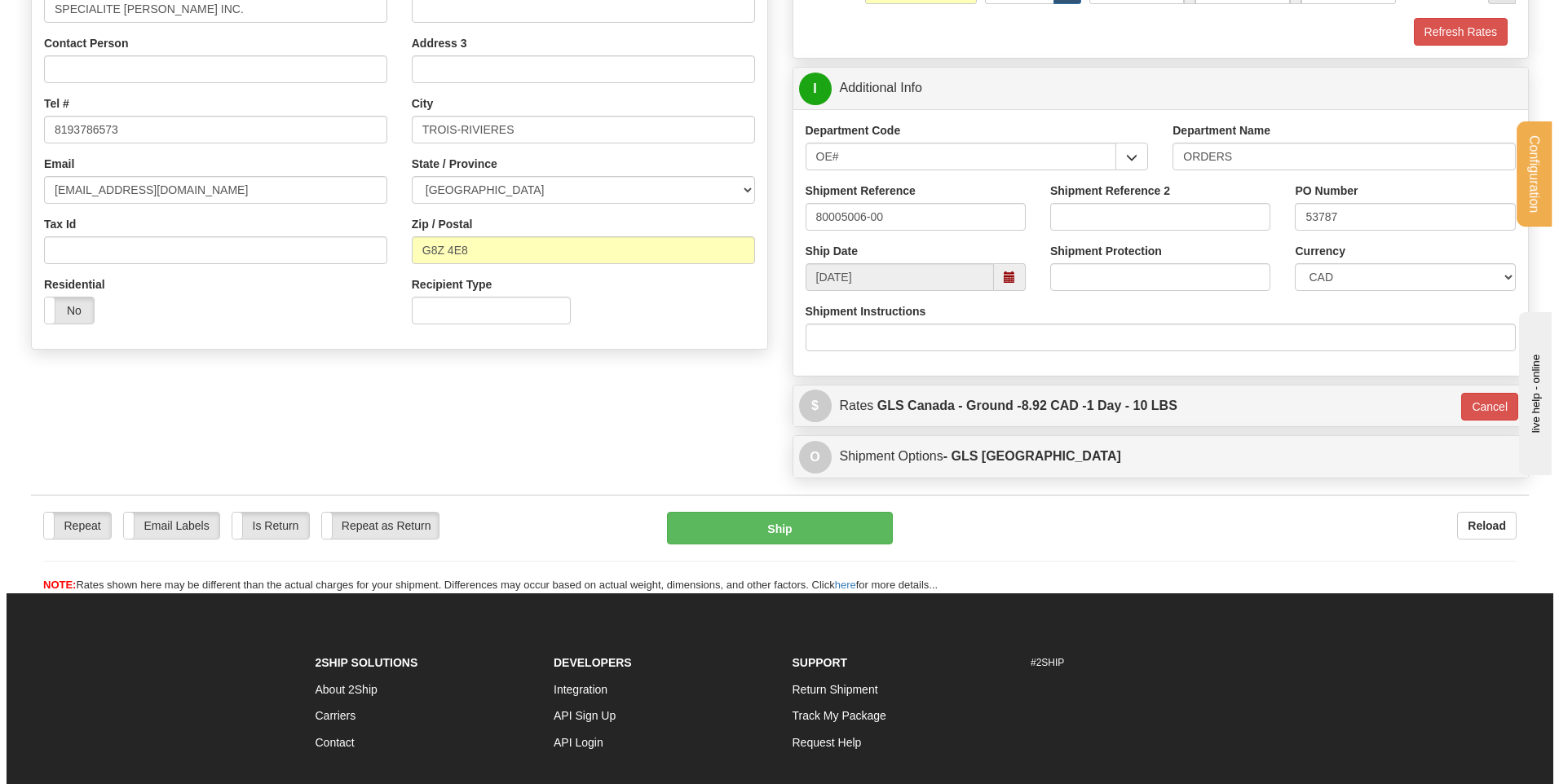
scroll to position [300, 0]
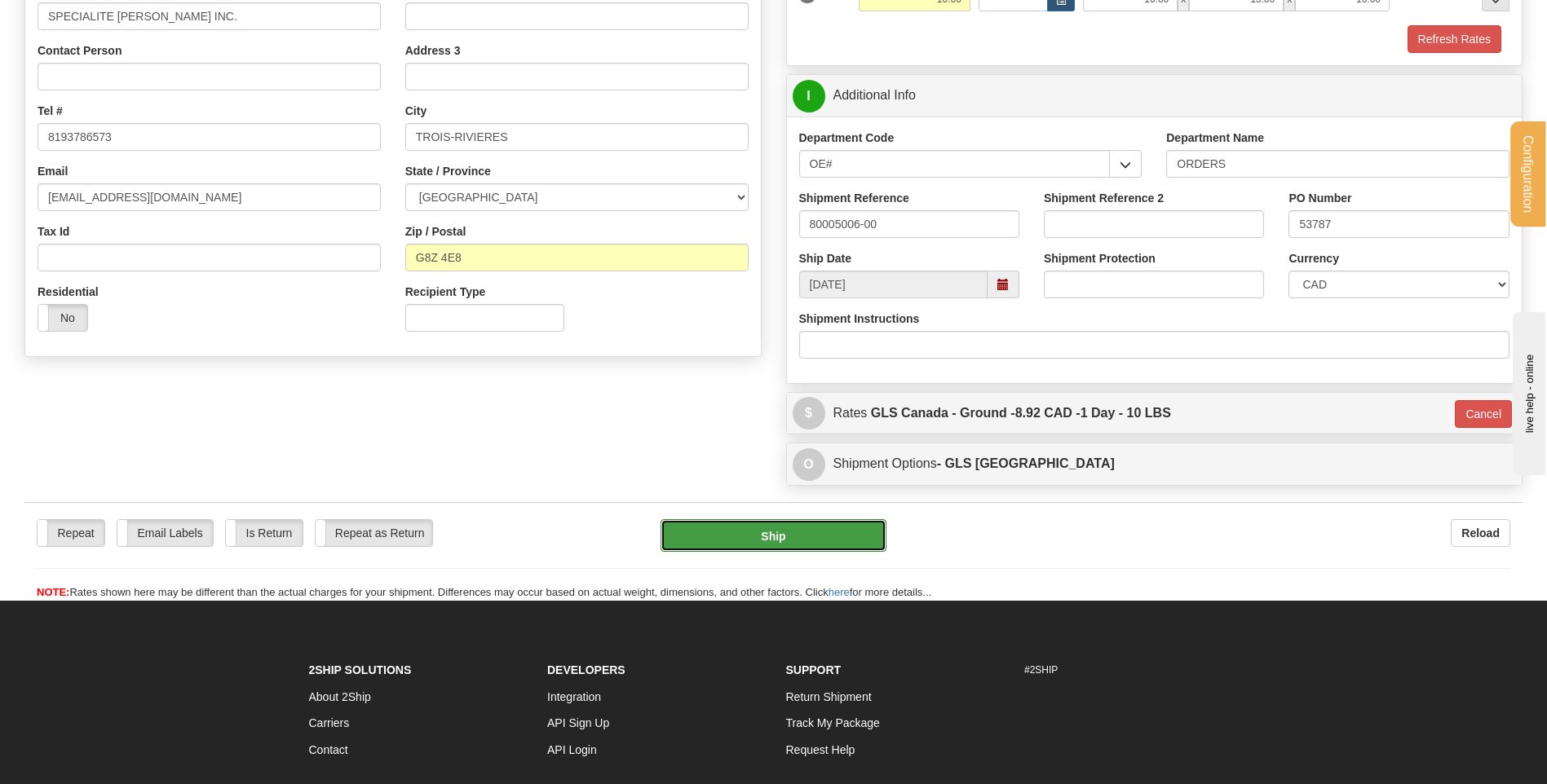
click at [853, 544] on button "Ship" at bounding box center [774, 536] width 225 height 33
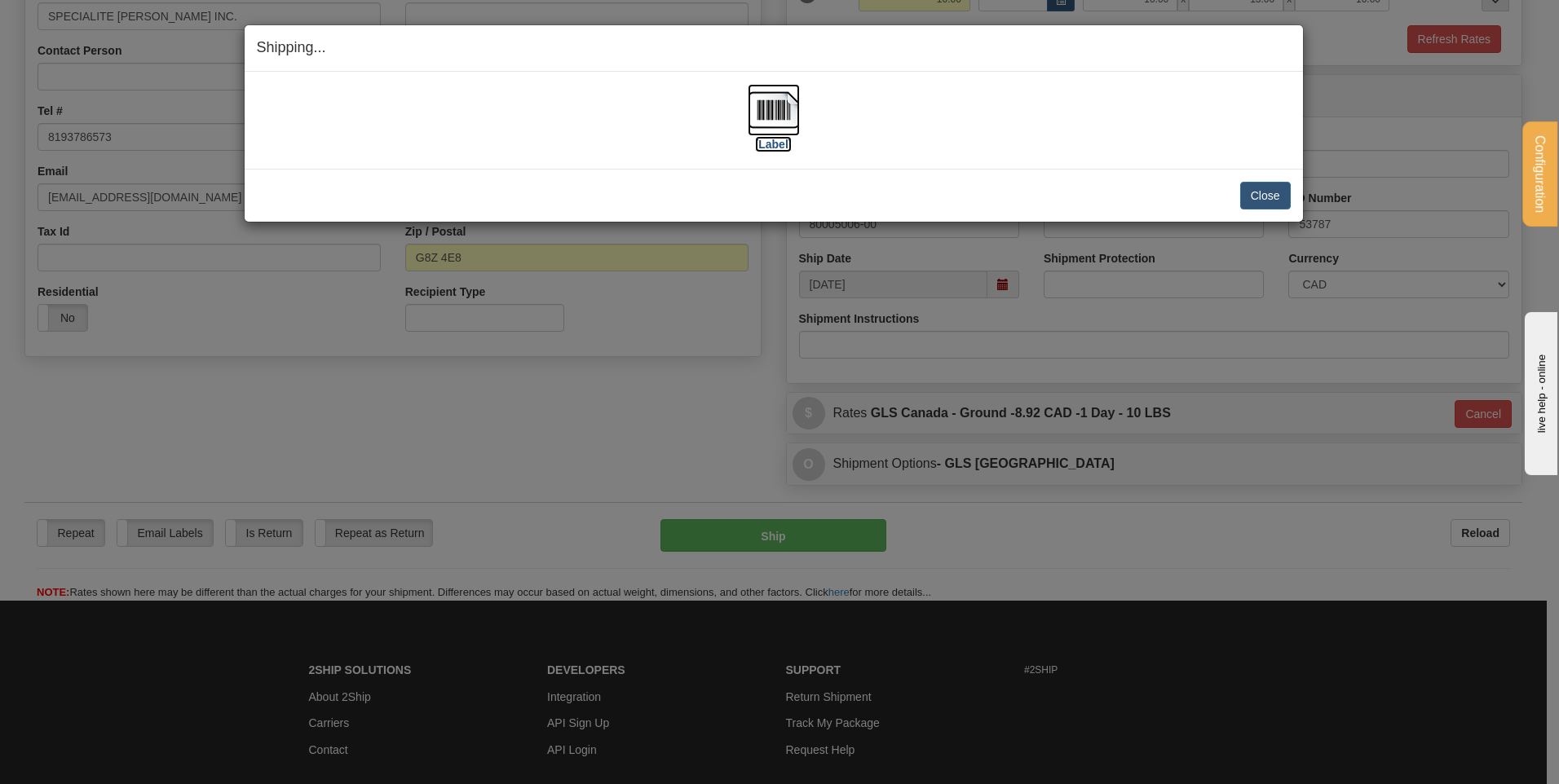
click at [778, 106] on img at bounding box center [773, 109] width 52 height 52
click at [1267, 191] on button "Close" at bounding box center [1266, 196] width 51 height 28
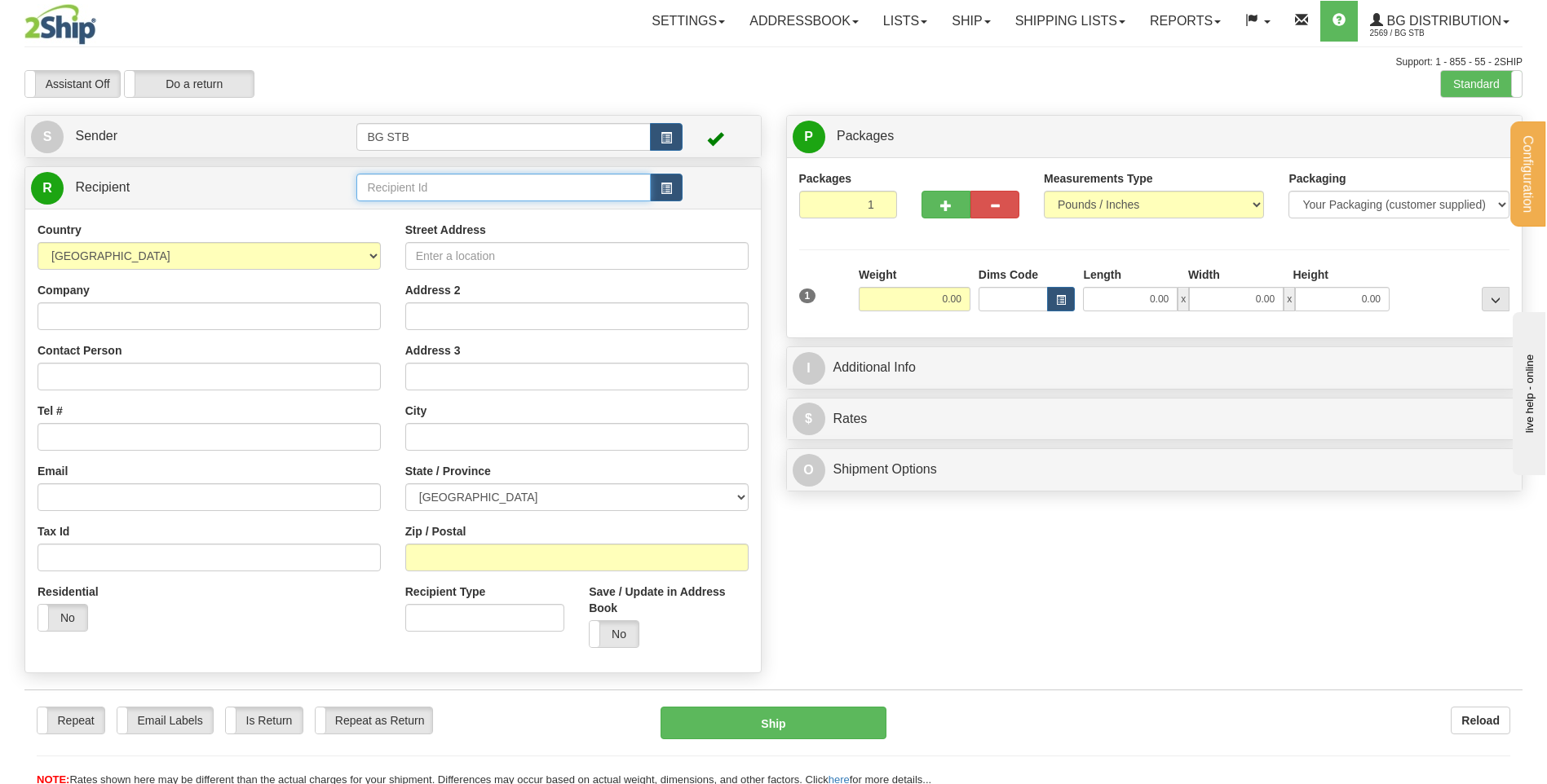
click at [575, 193] on input "text" at bounding box center [503, 187] width 293 height 28
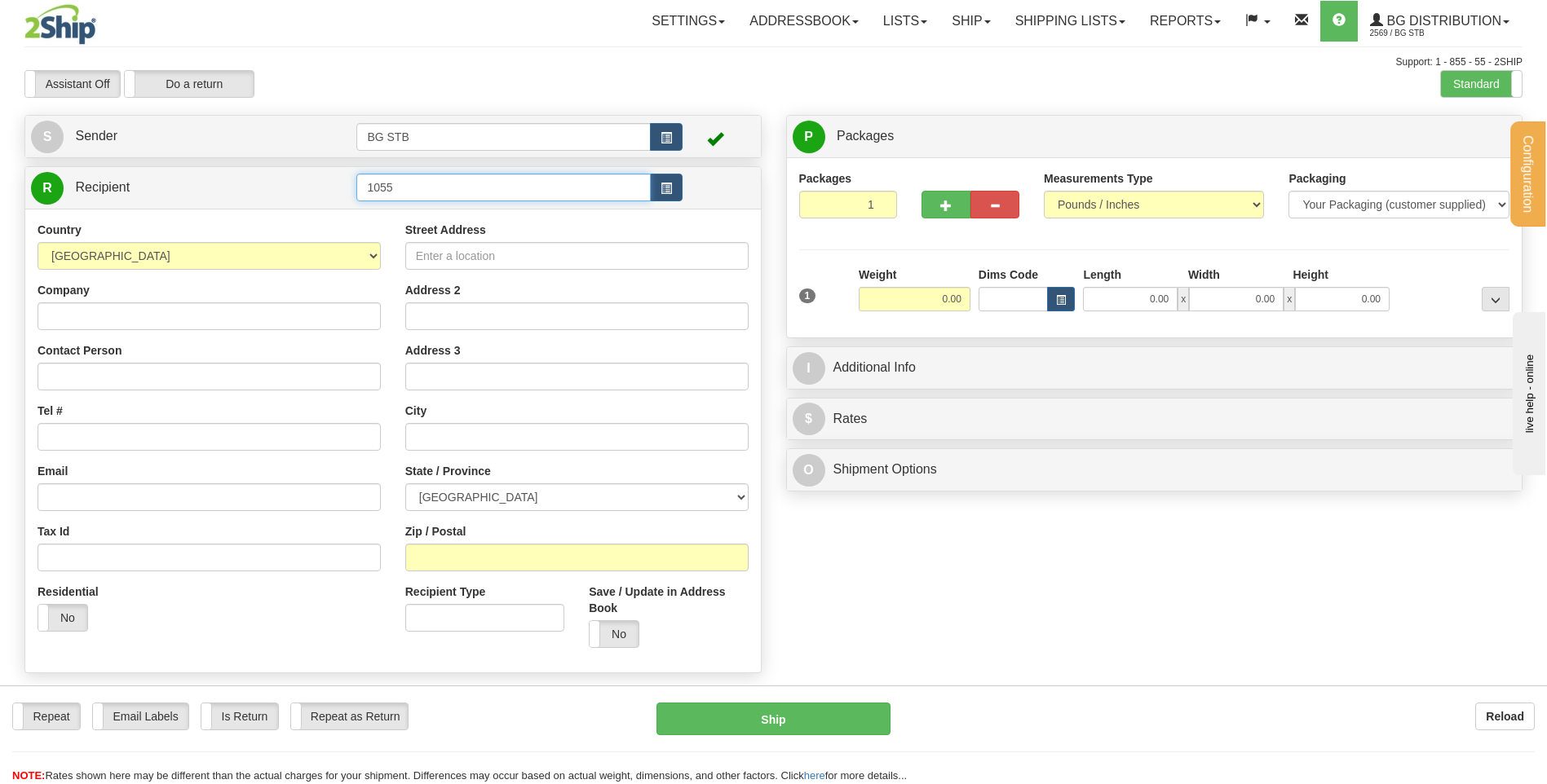
type input "1055"
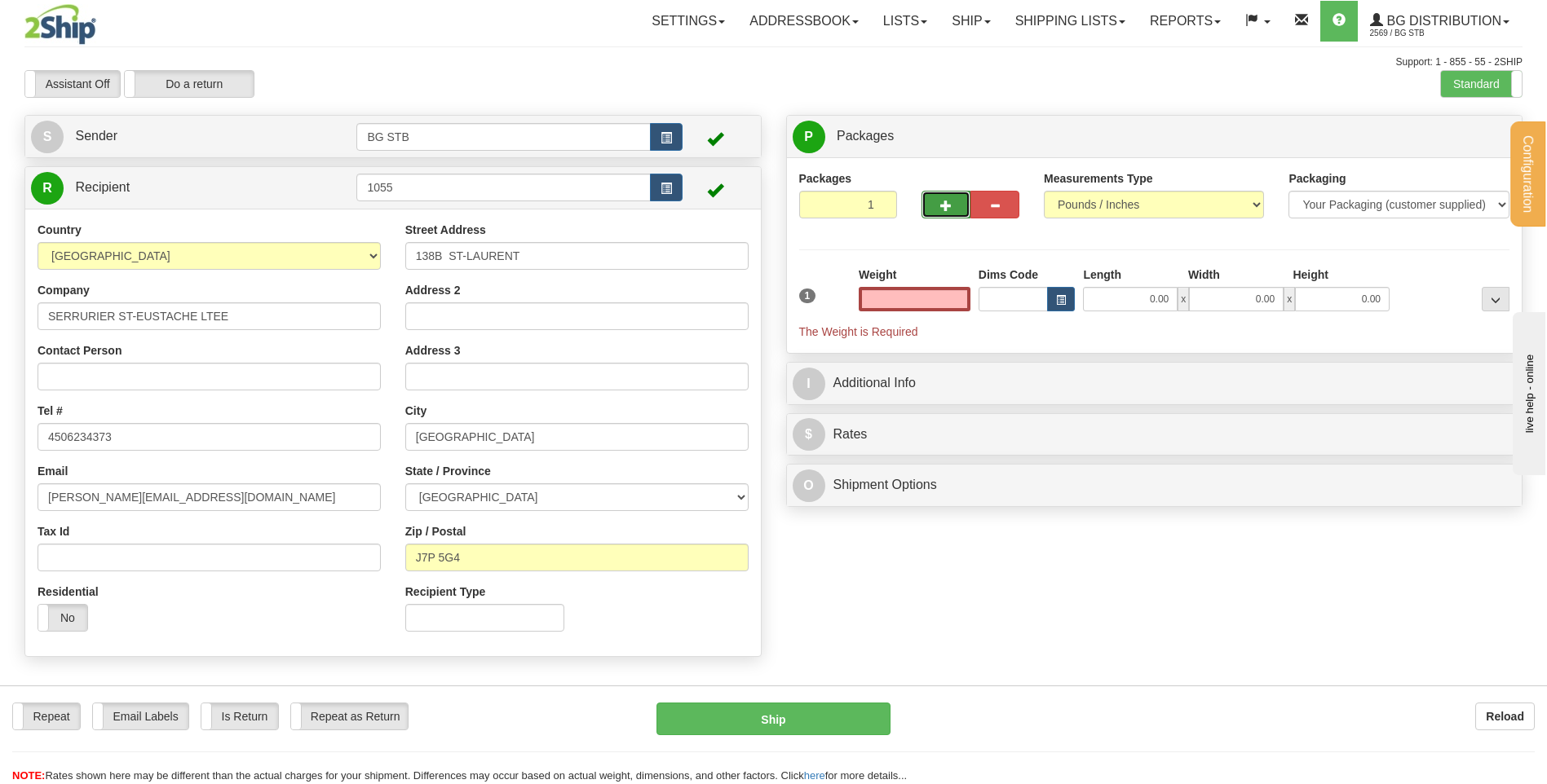
type input "0.00"
click at [944, 204] on span "button" at bounding box center [946, 205] width 12 height 11
type input "2"
drag, startPoint x: 1451, startPoint y: 136, endPoint x: 1174, endPoint y: 227, distance: 291.6
click at [1449, 140] on span "Package Level" at bounding box center [1475, 137] width 64 height 12
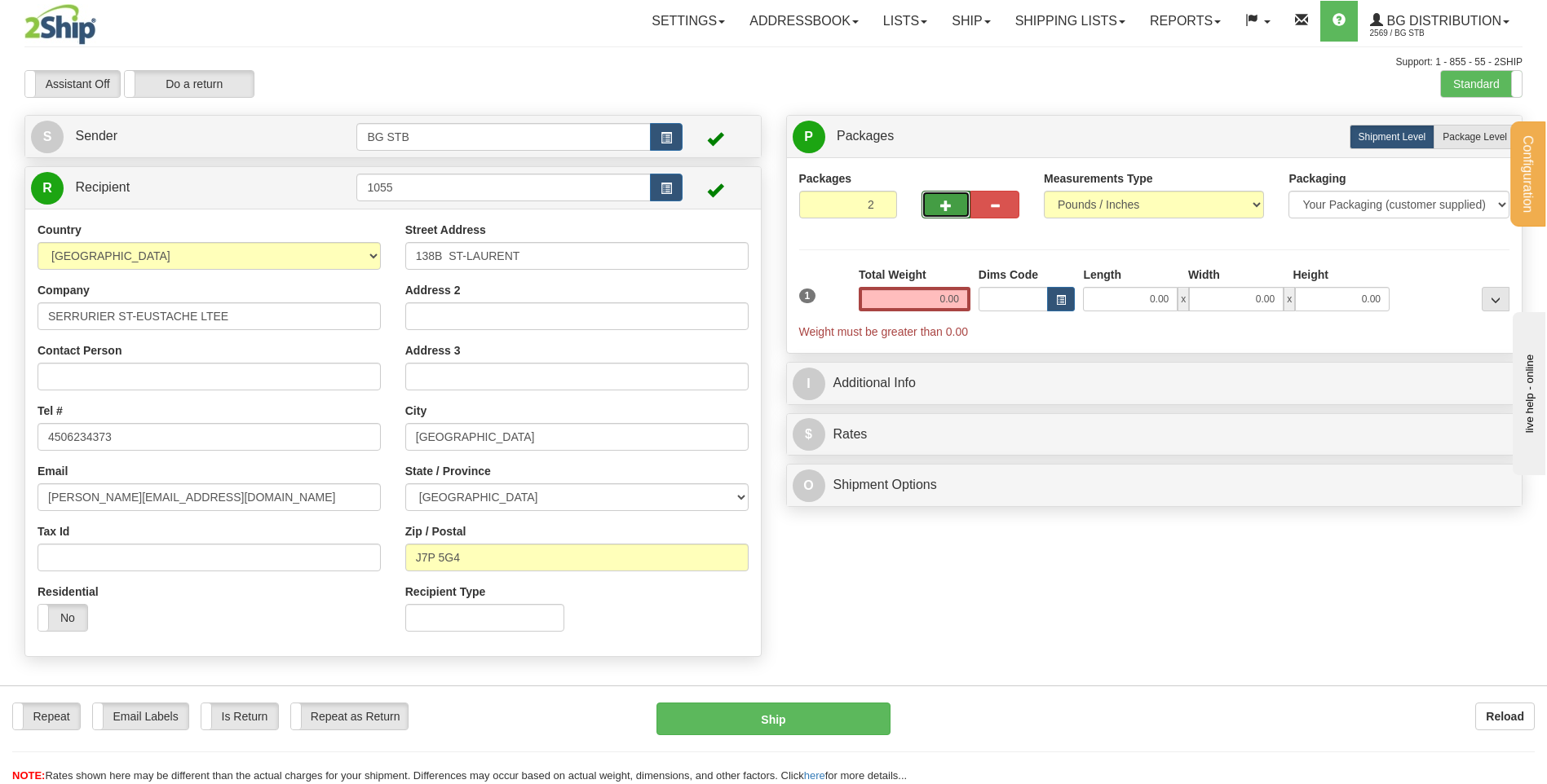
radio input "true"
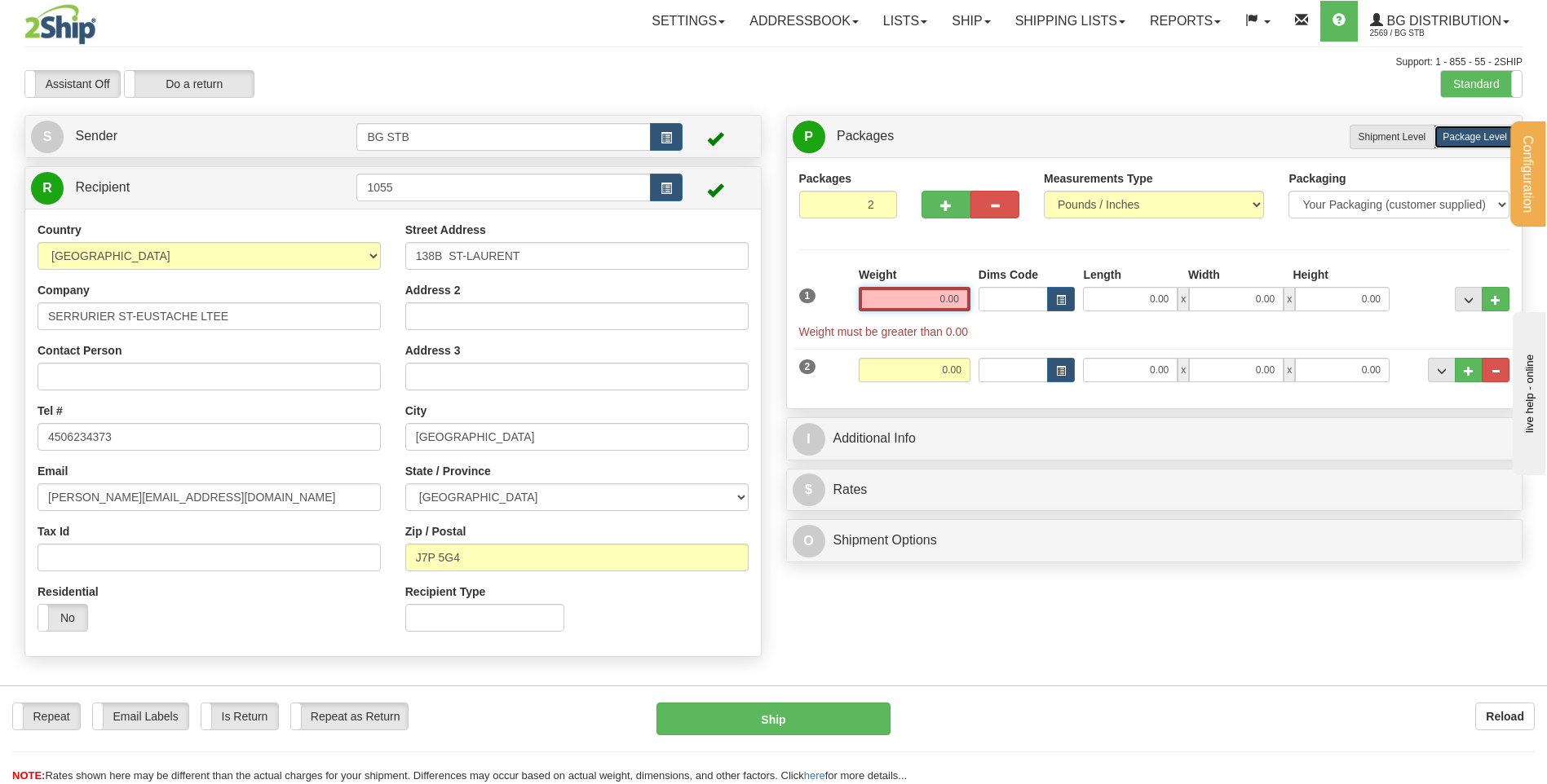
click at [928, 295] on input "0.00" at bounding box center [915, 299] width 112 height 25
click at [931, 296] on input "text" at bounding box center [915, 299] width 112 height 25
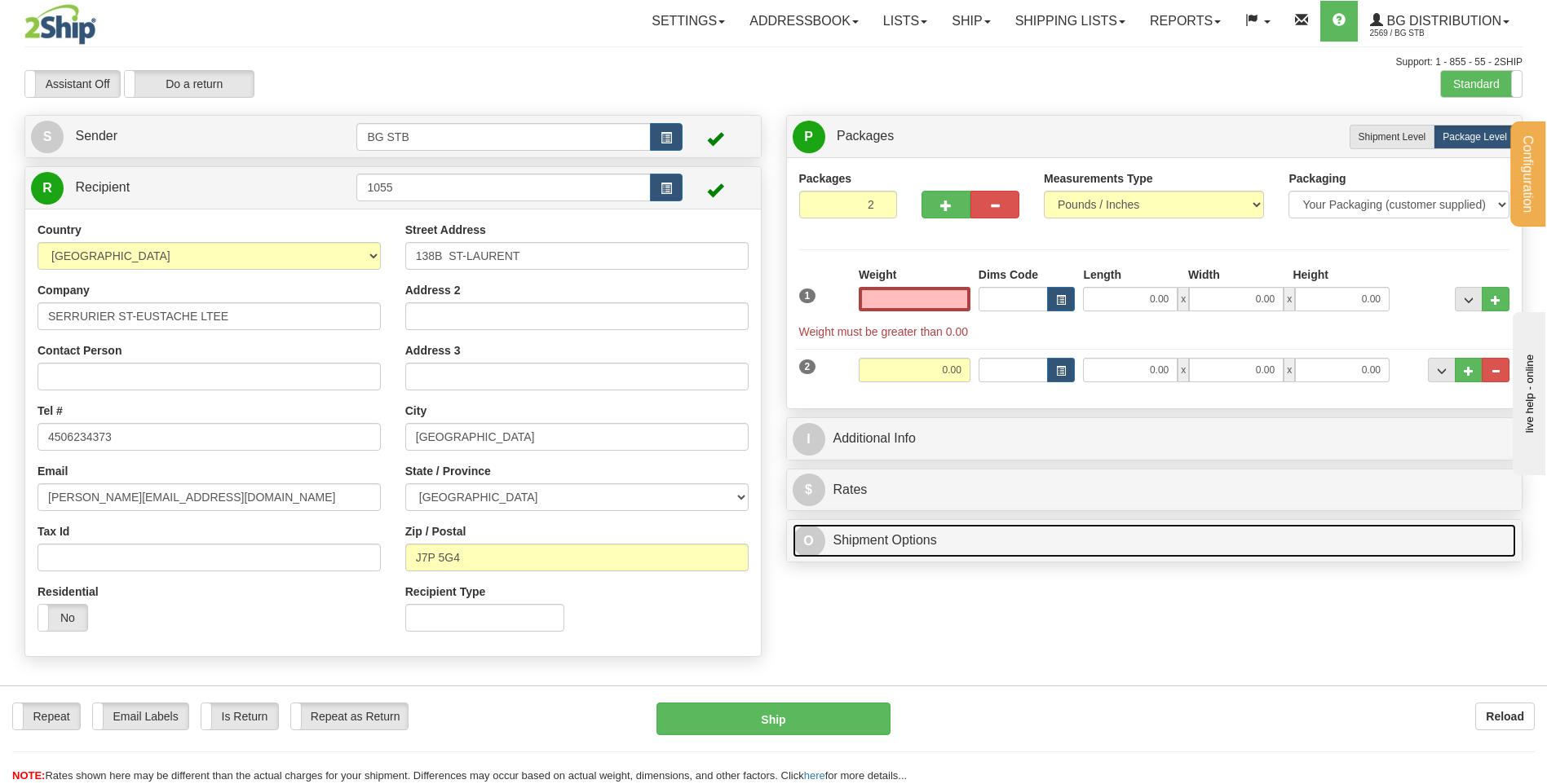
type input "0.00"
click at [1064, 539] on link "O Shipment Options" at bounding box center [1154, 541] width 724 height 34
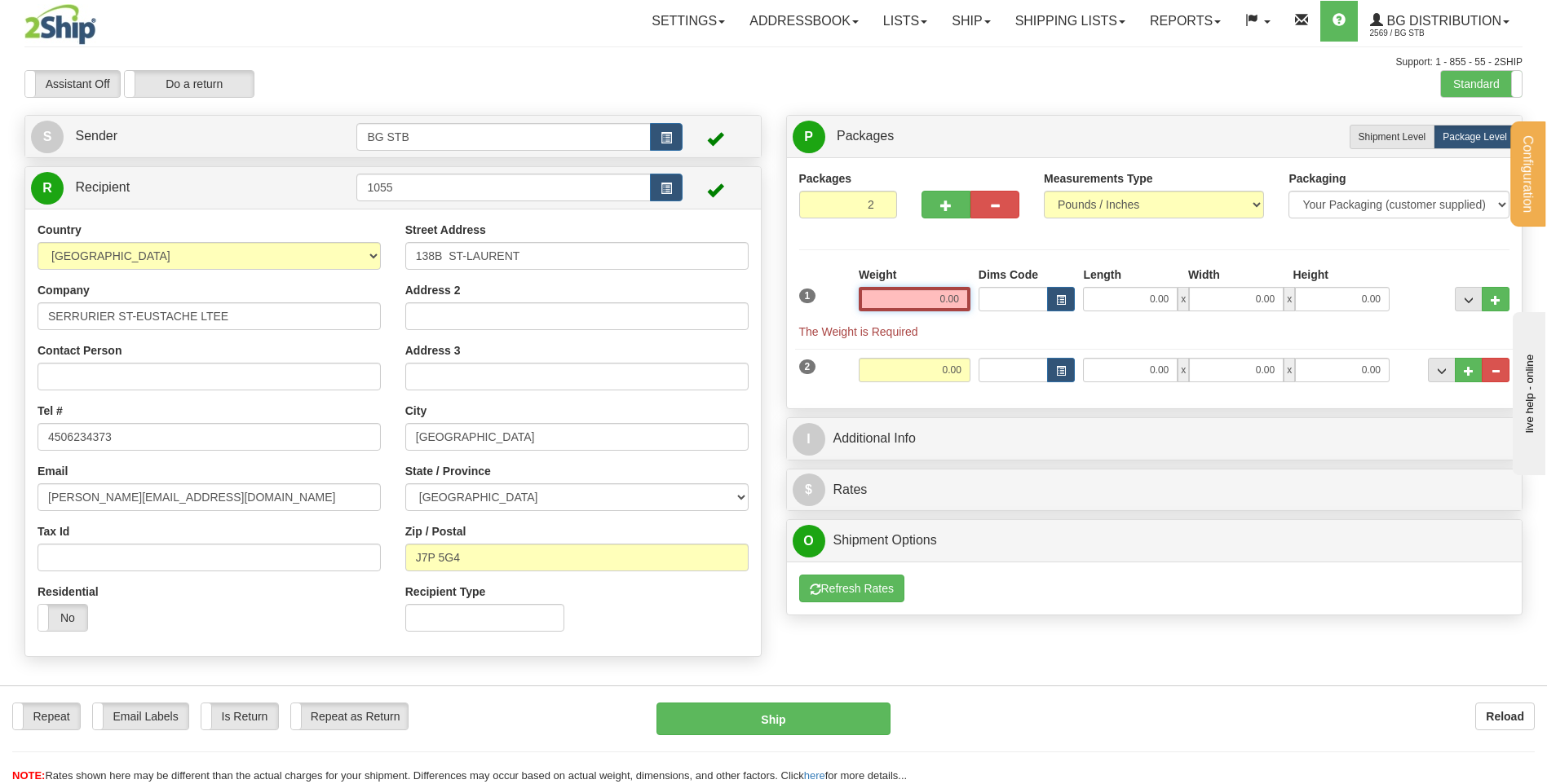
click at [911, 289] on input "0.00" at bounding box center [915, 299] width 112 height 25
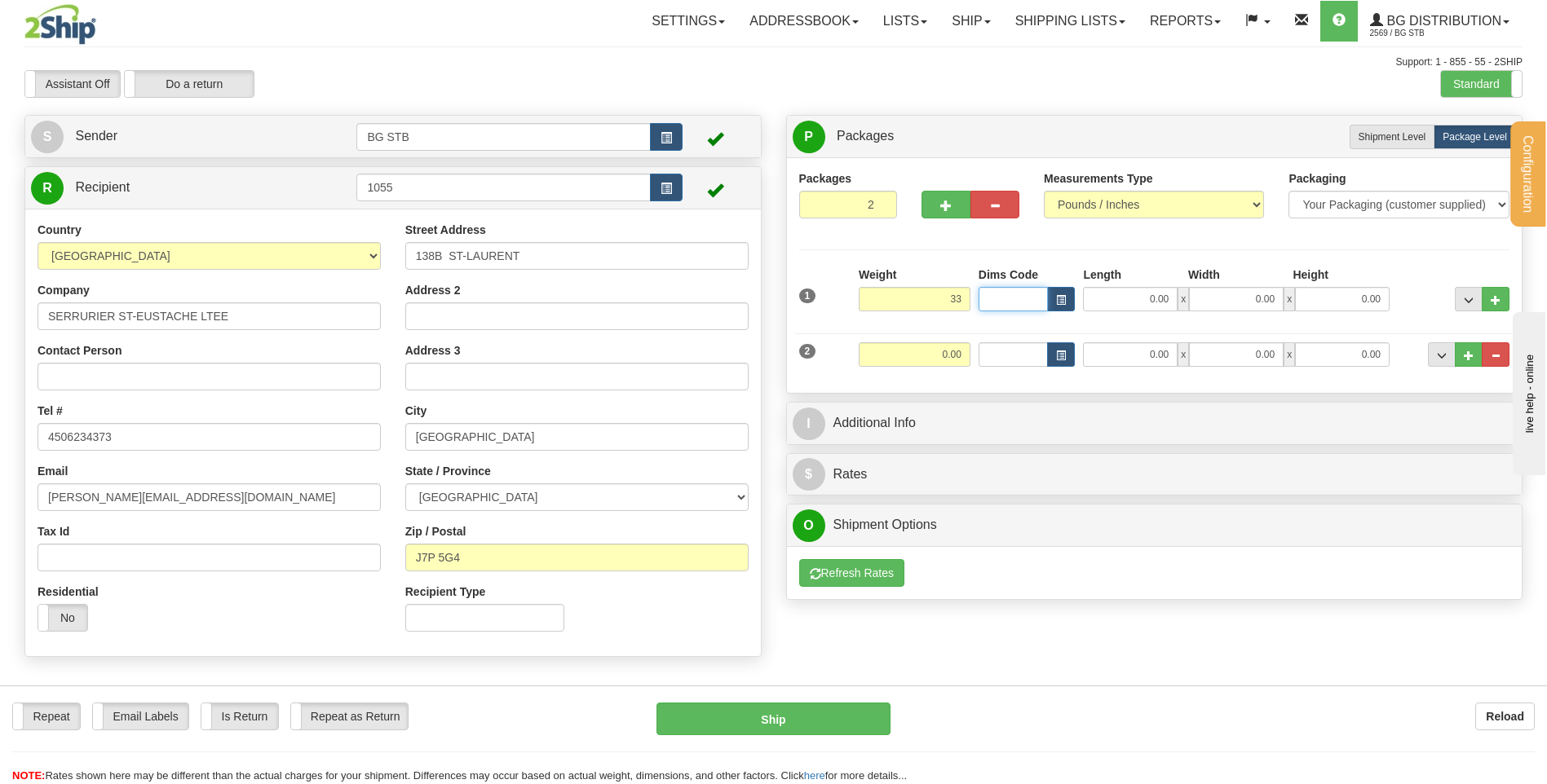
type input "33.00"
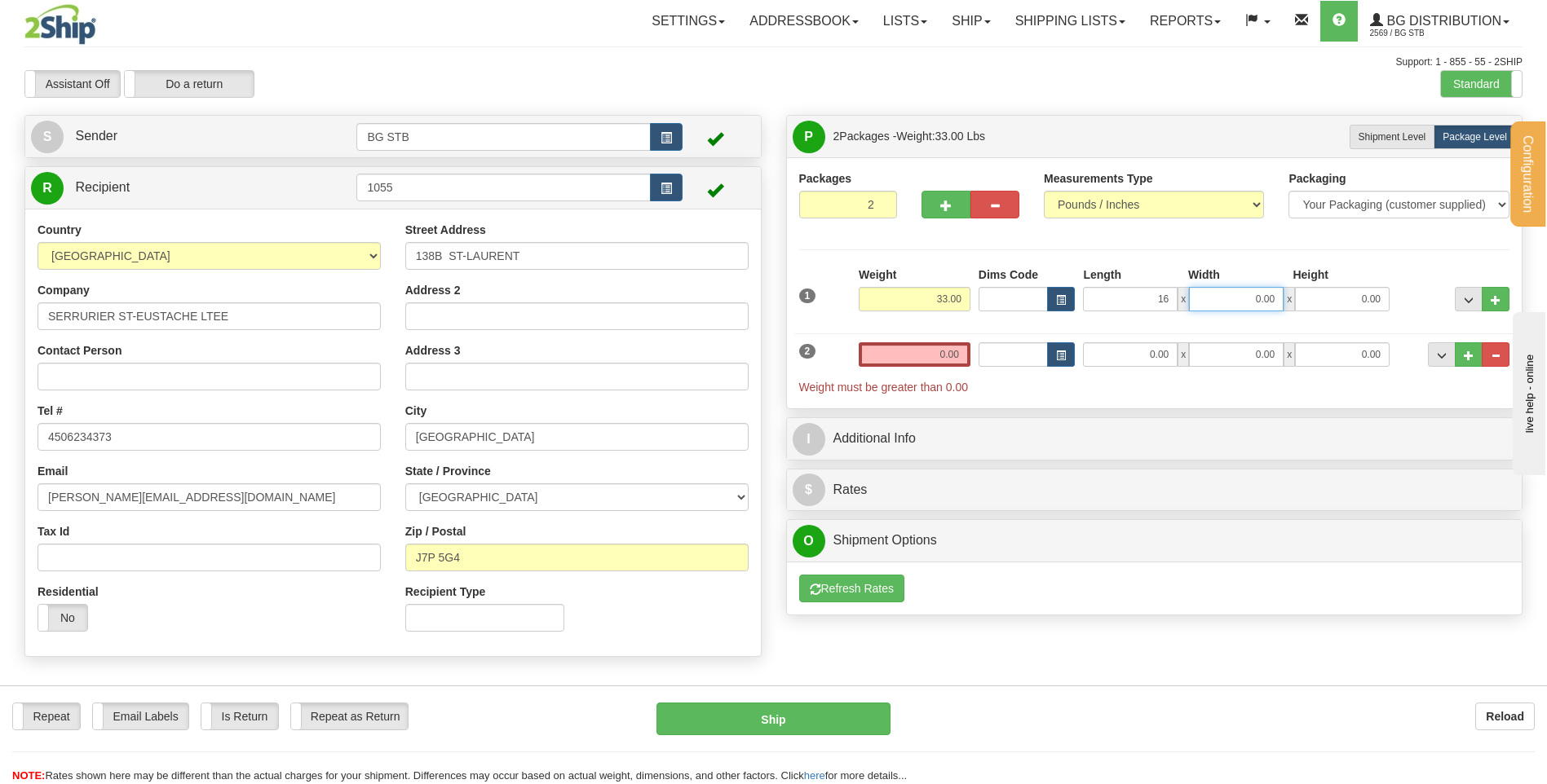
type input "16.00"
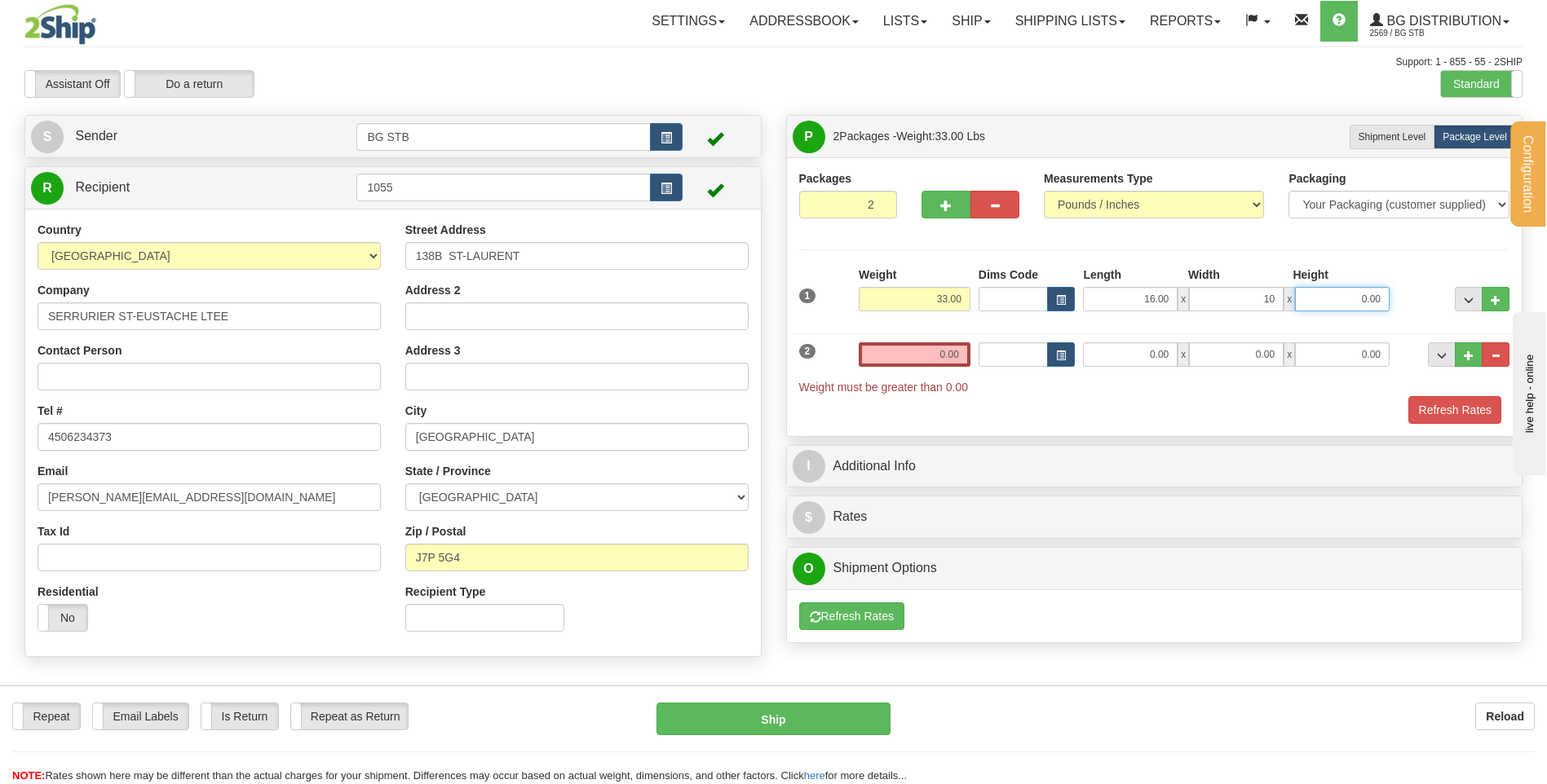
type input "10.00"
type input "16"
type input "16.00"
drag, startPoint x: 1255, startPoint y: 293, endPoint x: 1397, endPoint y: 267, distance: 144.4
click at [1354, 279] on div "Length Width Height 16.00 x 10.00 x 16.00" at bounding box center [1236, 288] width 315 height 45
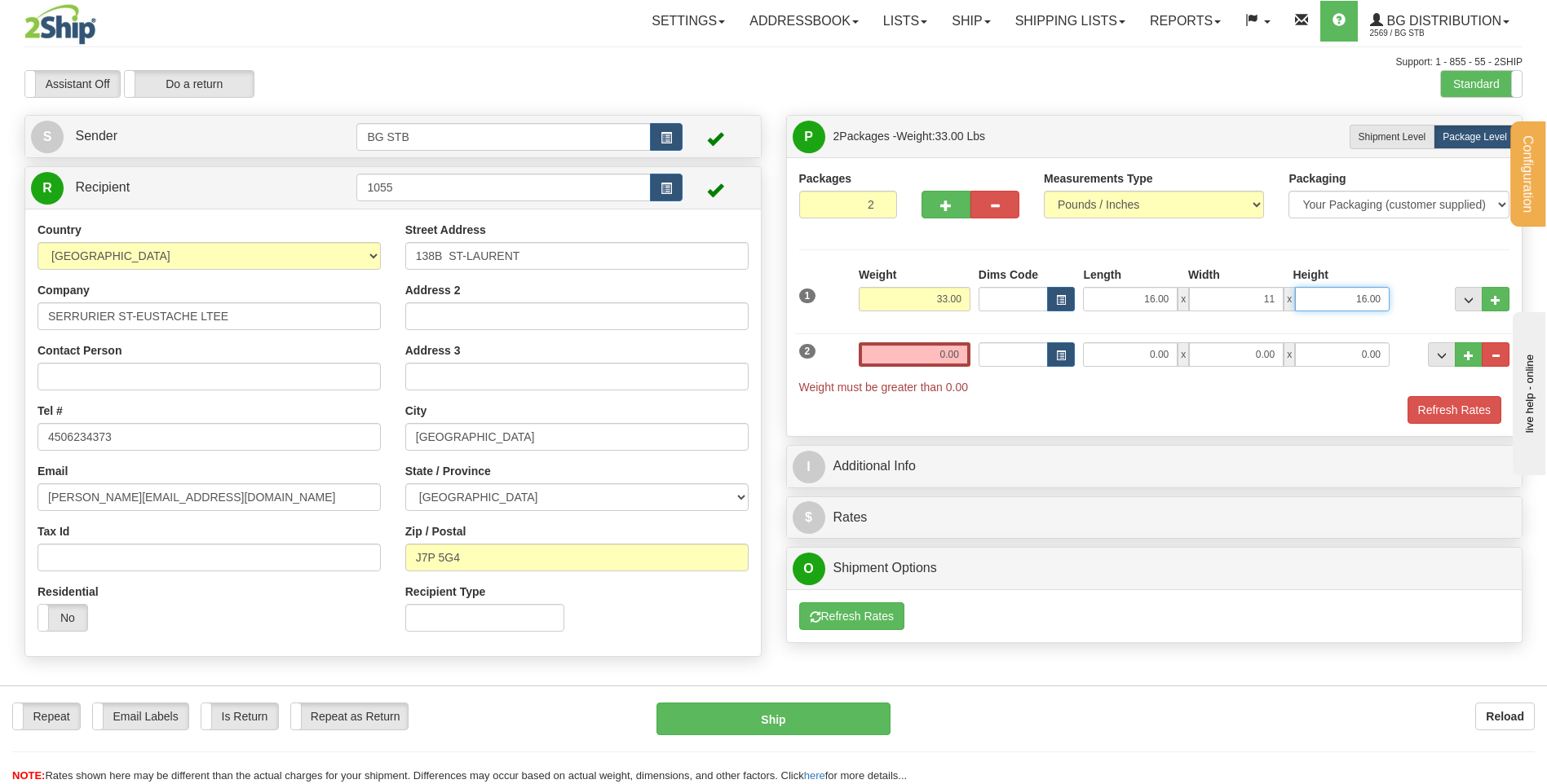
type input "11.00"
type input "12.00"
click at [922, 335] on div "2 Weight 0.00 Dims Code Length Width Height" at bounding box center [1154, 360] width 719 height 70
click at [935, 353] on input "0.00" at bounding box center [915, 355] width 112 height 25
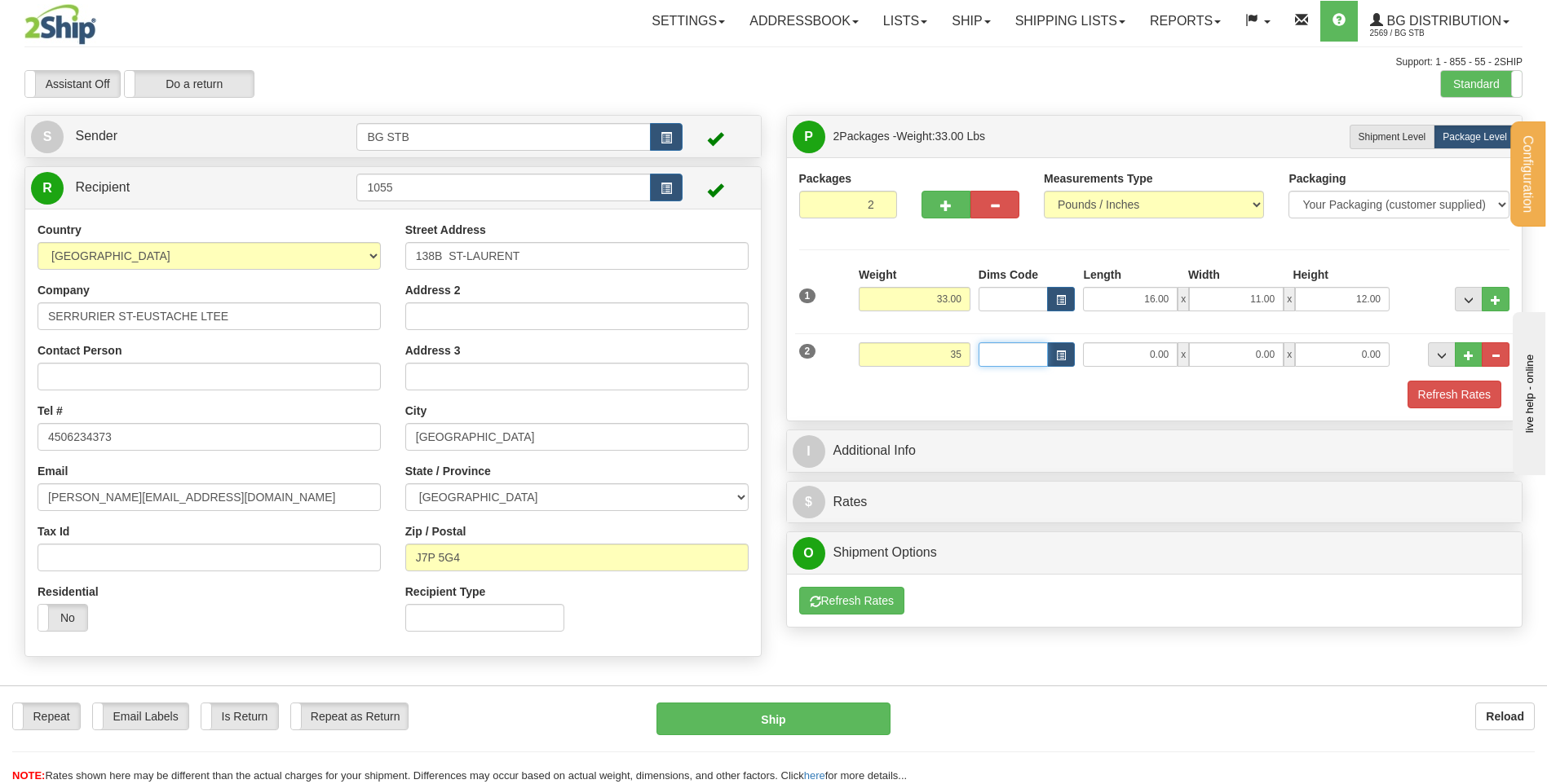
type input "35.00"
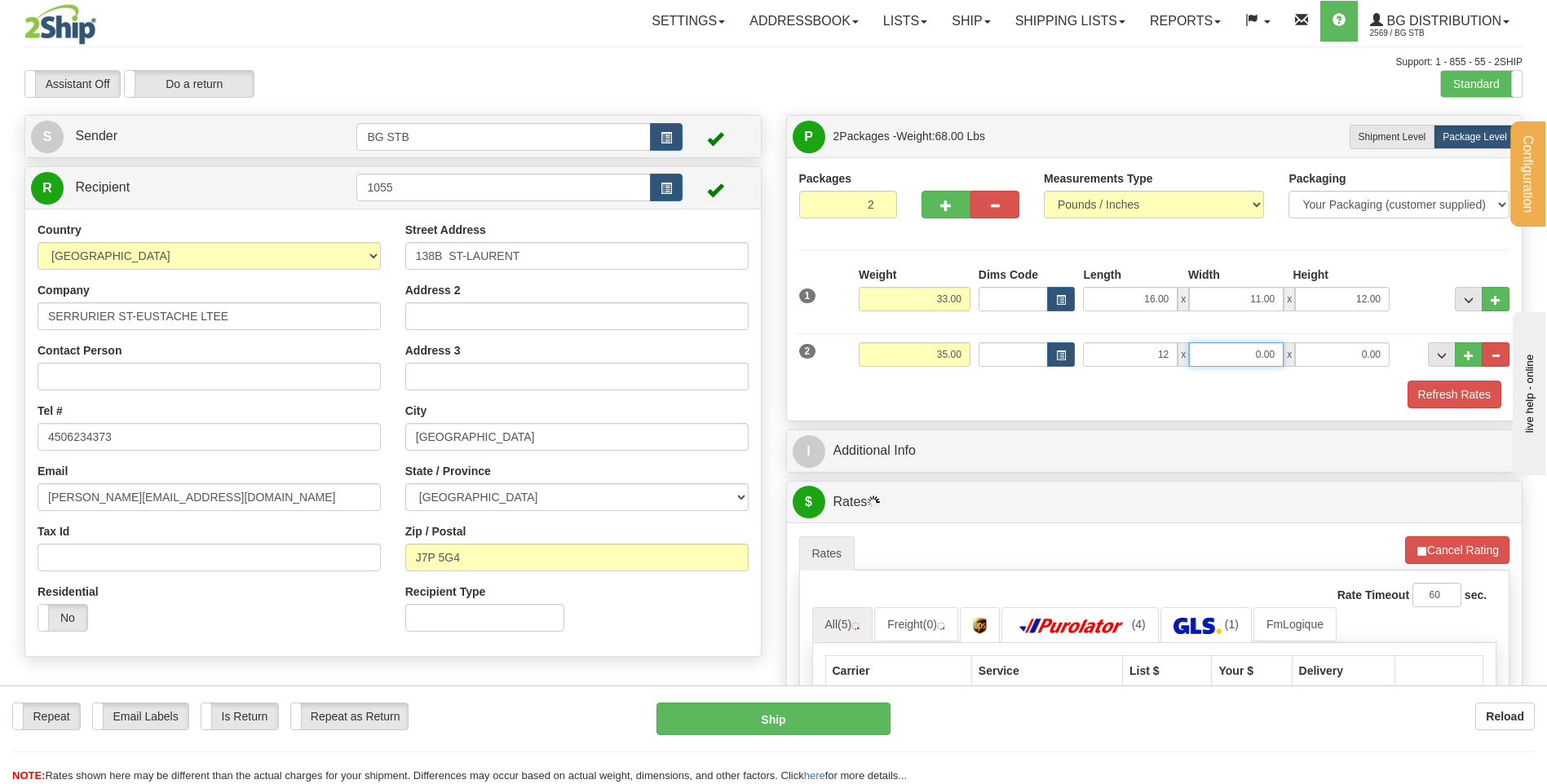
type input "12.00"
type input "15.00"
type input "7.00"
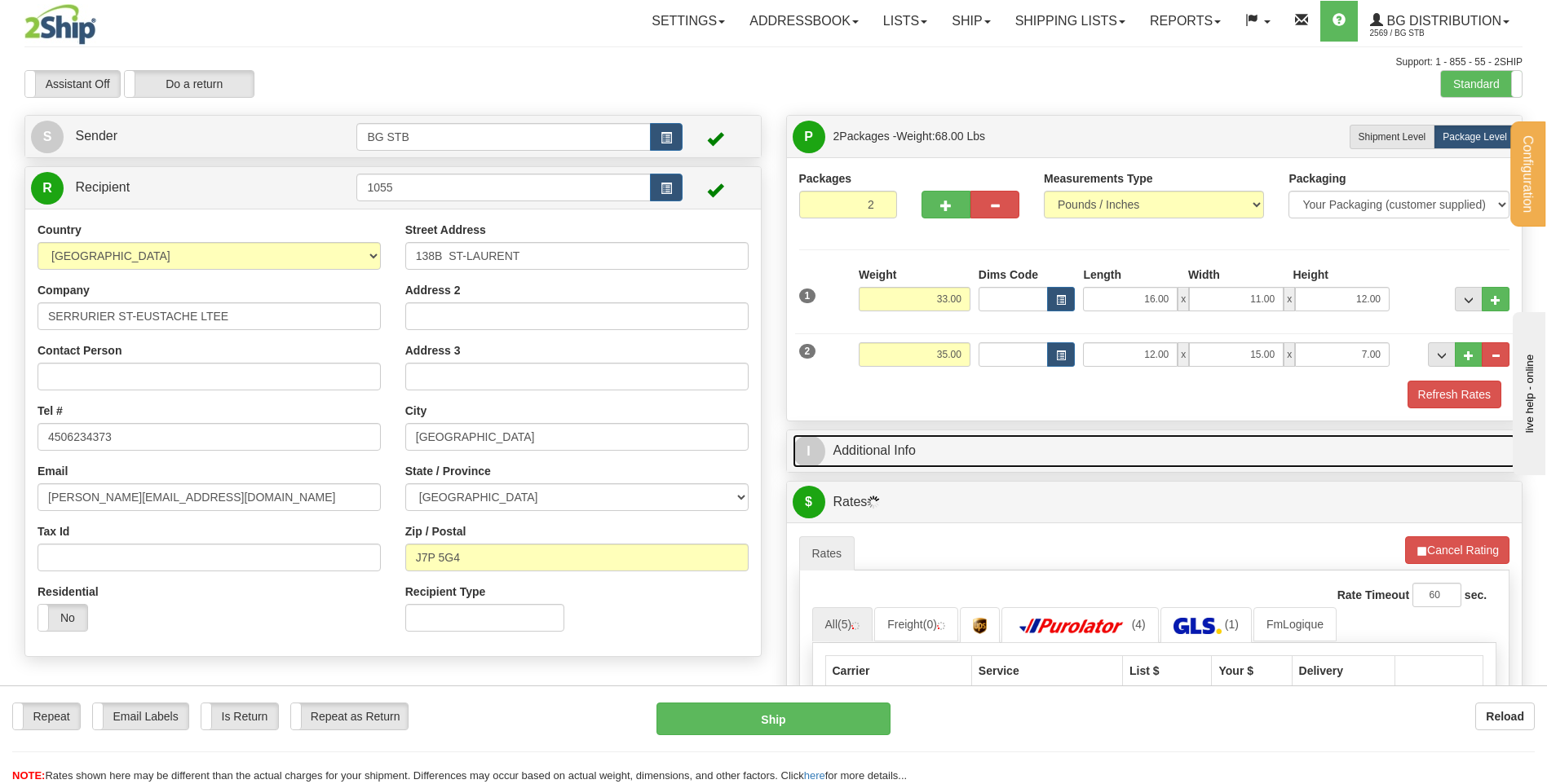
click at [875, 445] on link "I Additional Info" at bounding box center [1154, 451] width 724 height 34
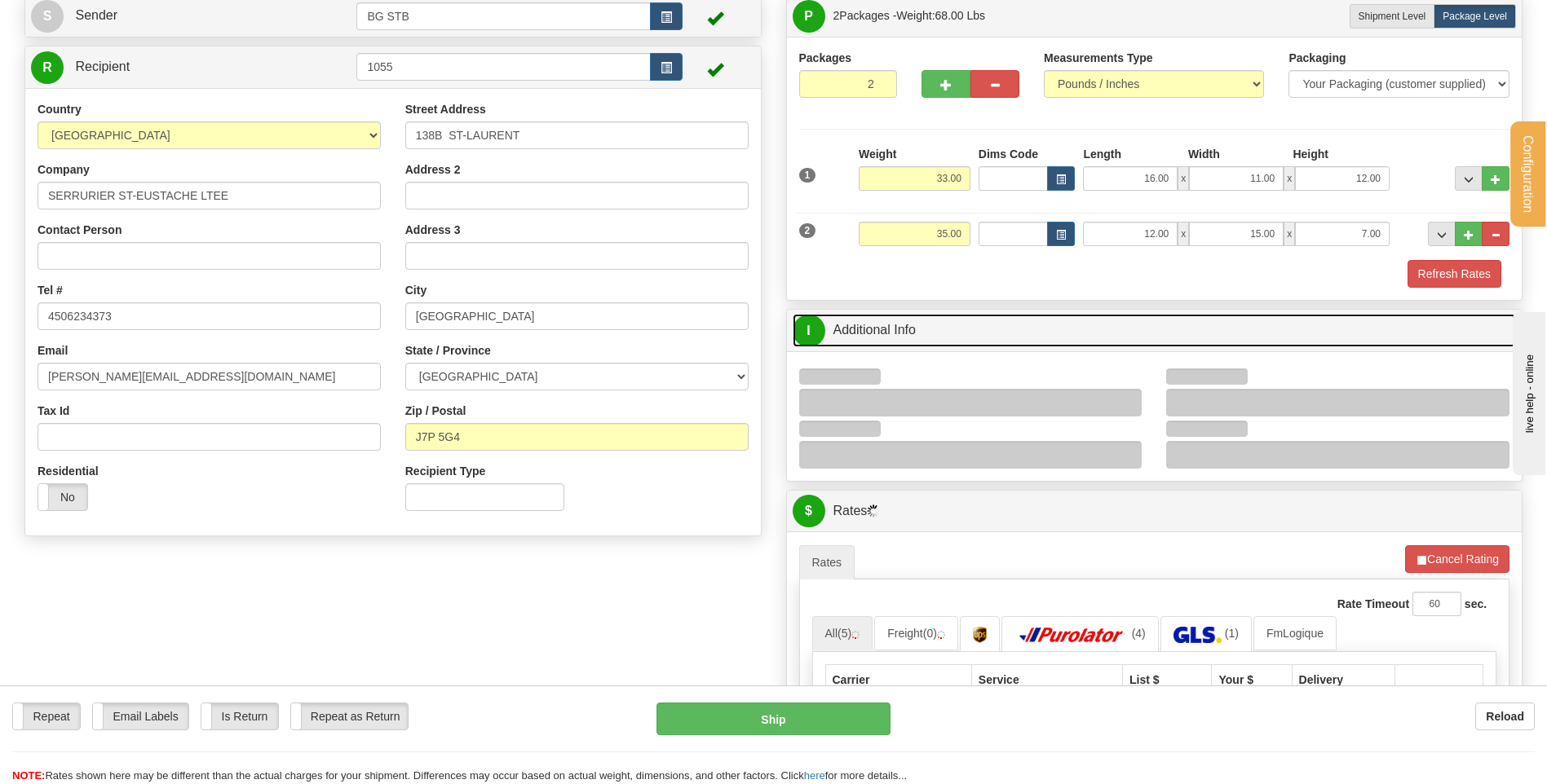
scroll to position [245, 0]
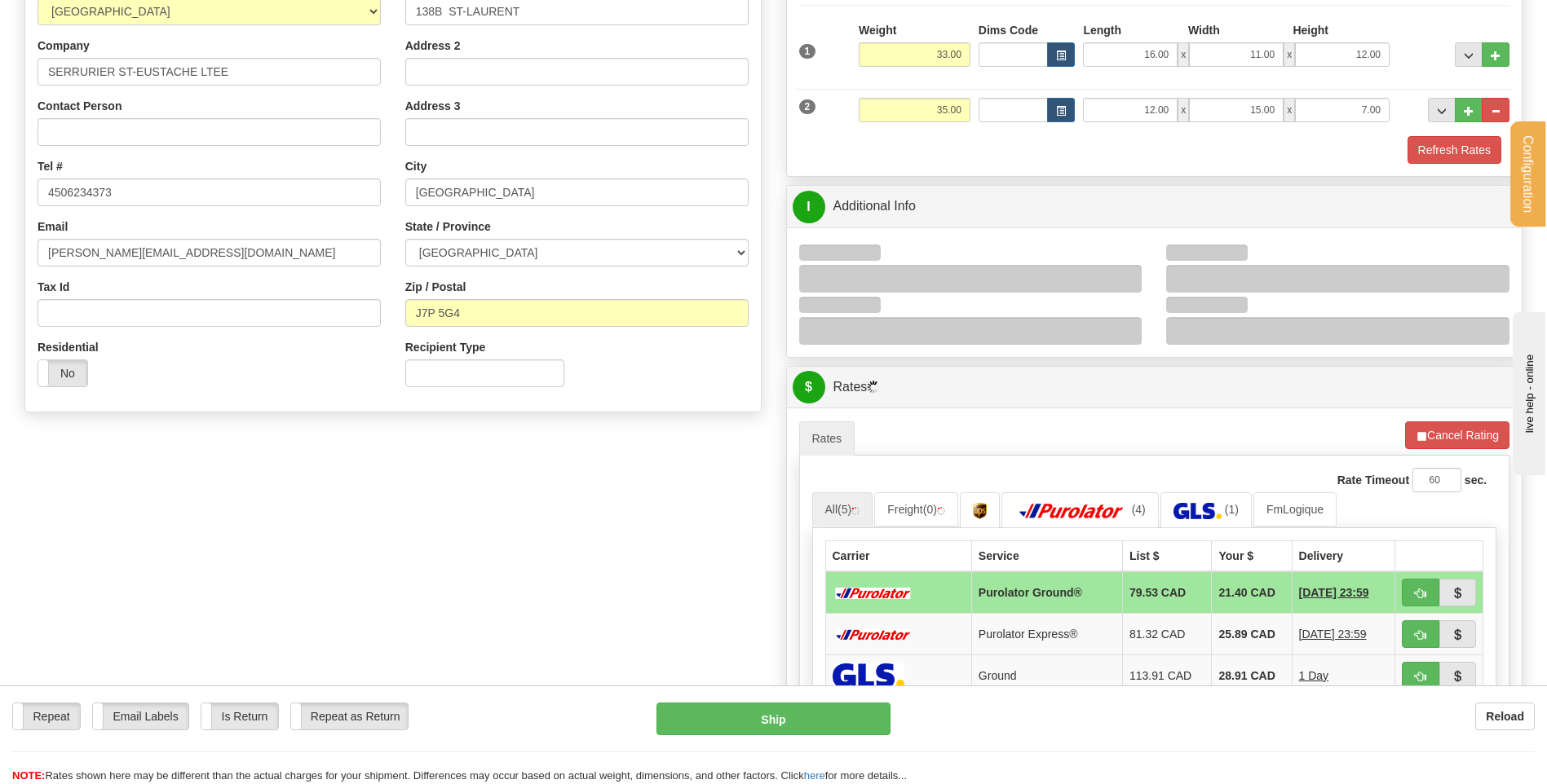
click at [1130, 274] on div at bounding box center [971, 279] width 344 height 28
click at [1126, 278] on div at bounding box center [971, 279] width 344 height 28
click at [1130, 274] on div at bounding box center [971, 279] width 344 height 28
click at [1126, 277] on div at bounding box center [971, 279] width 344 height 28
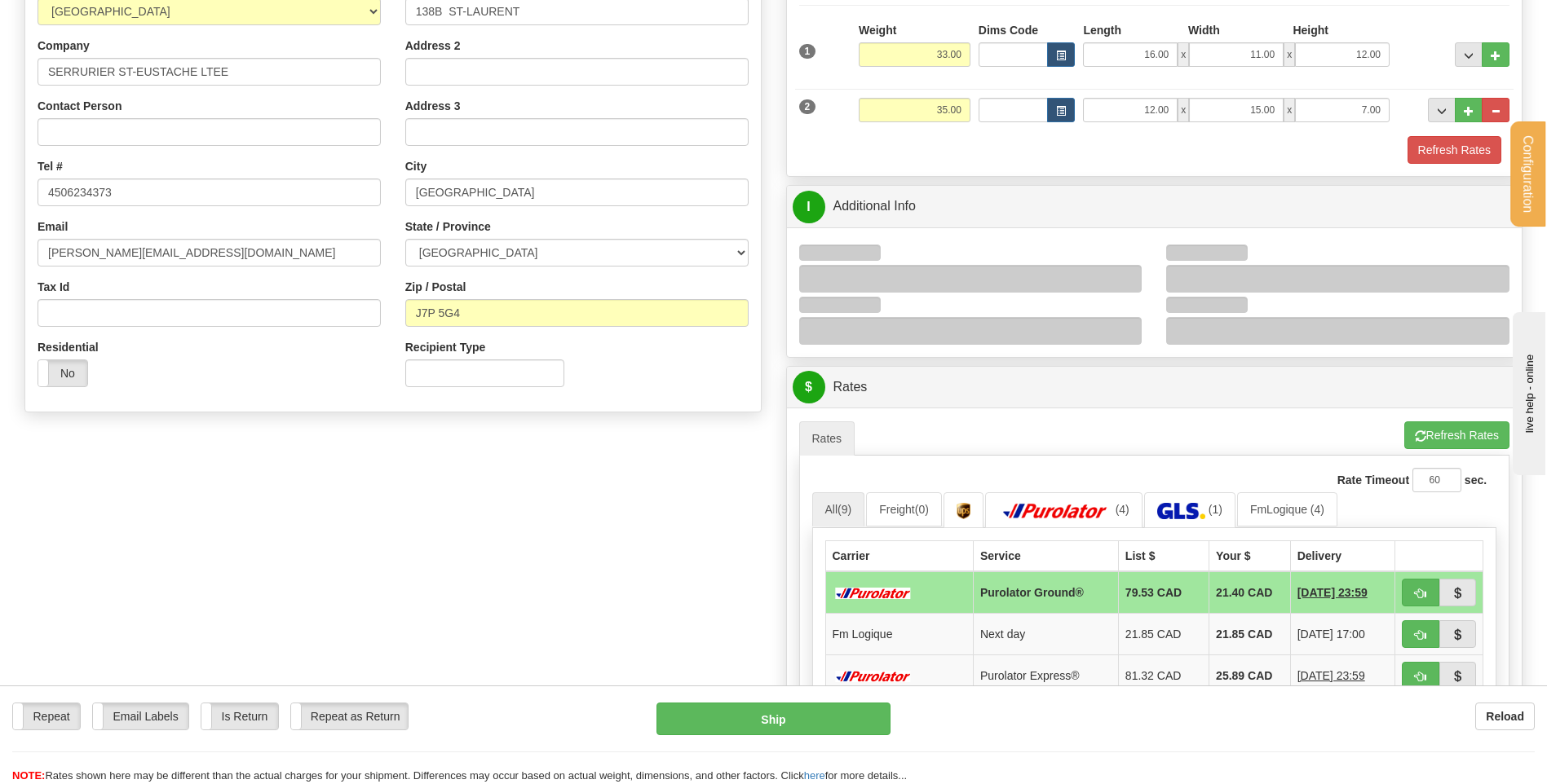
click at [1129, 277] on div at bounding box center [971, 279] width 344 height 28
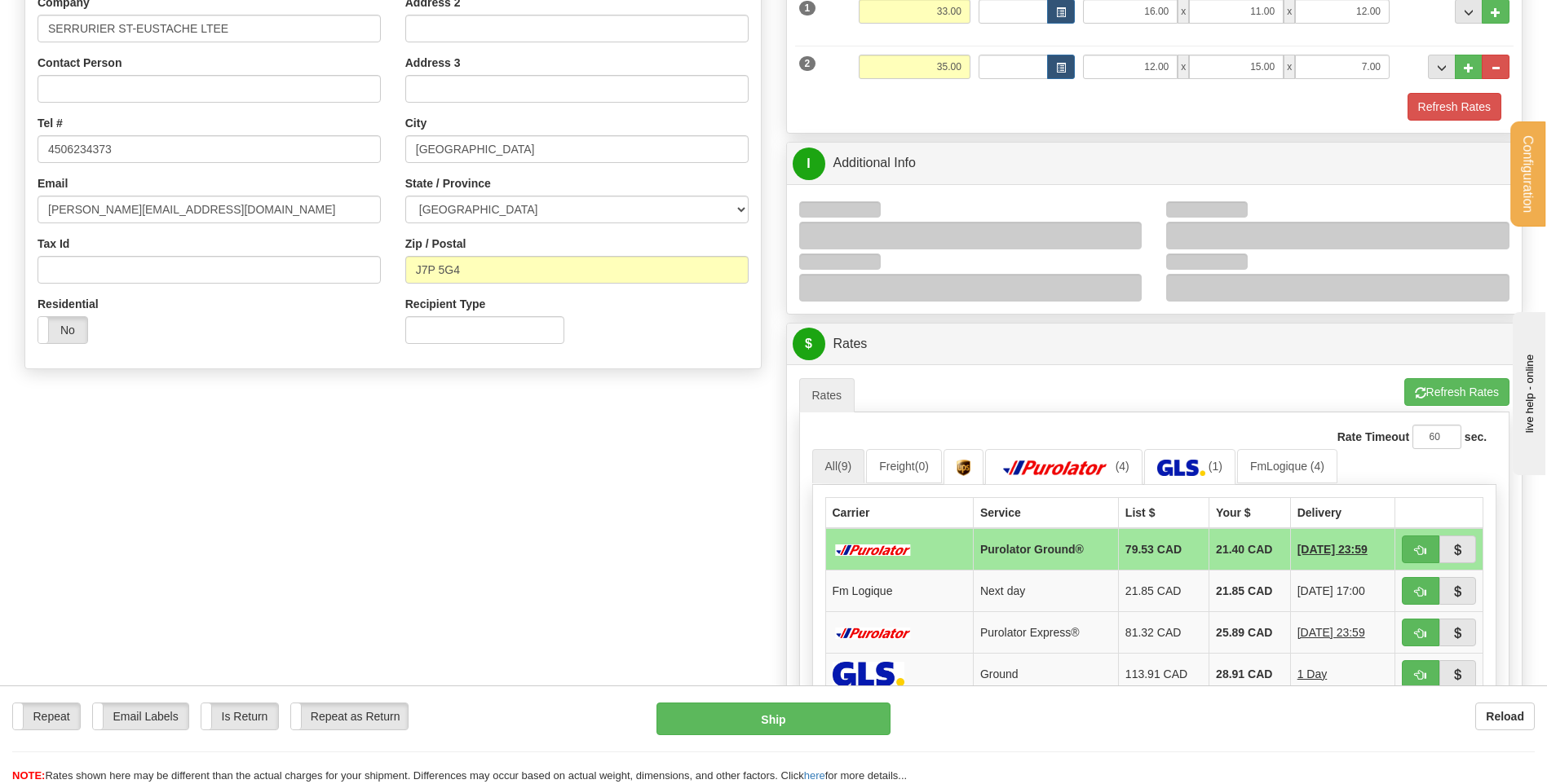
scroll to position [326, 0]
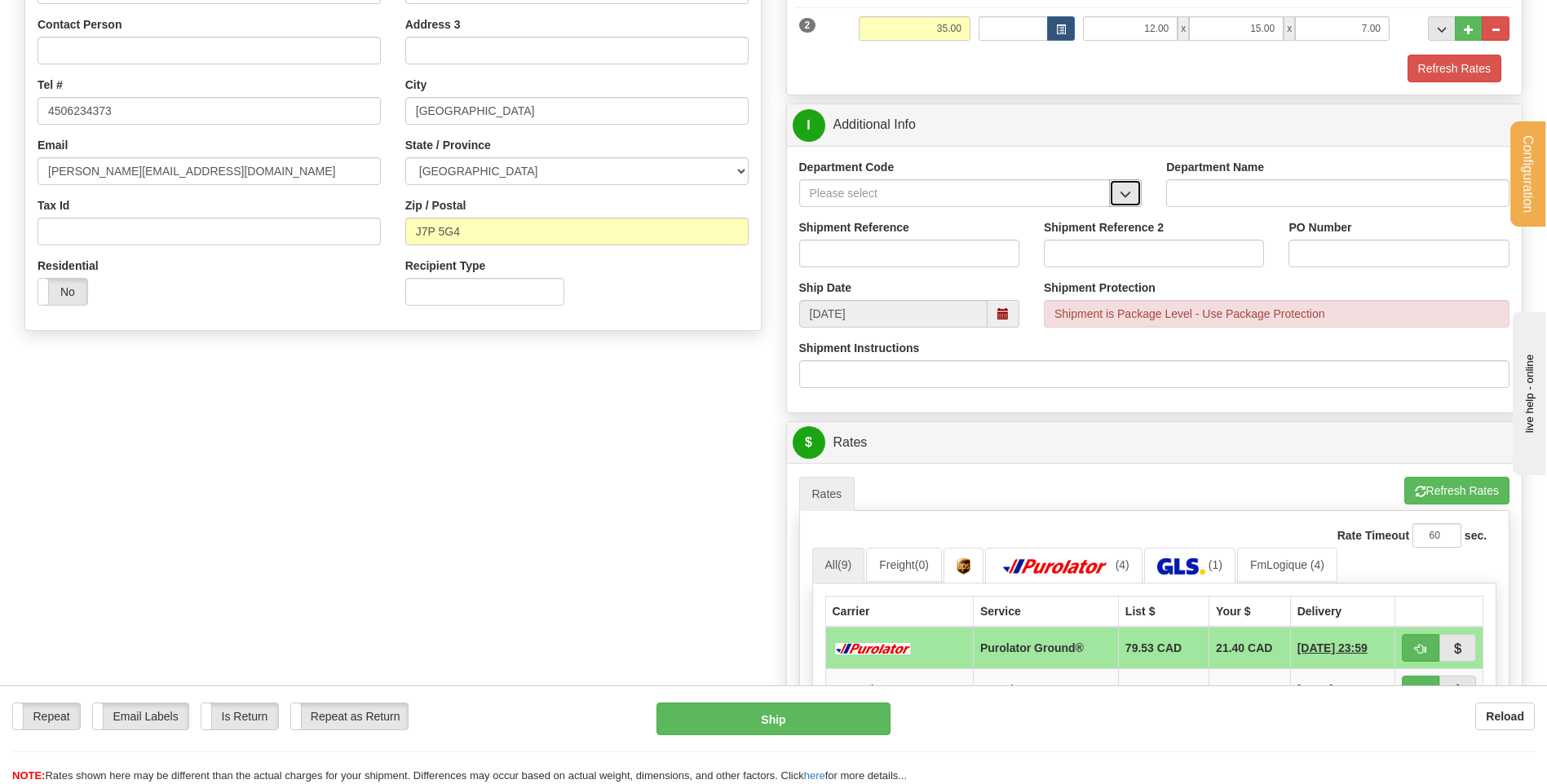
drag, startPoint x: 1120, startPoint y: 191, endPoint x: 1111, endPoint y: 195, distance: 9.8
click at [1120, 191] on span "button" at bounding box center [1125, 194] width 12 height 11
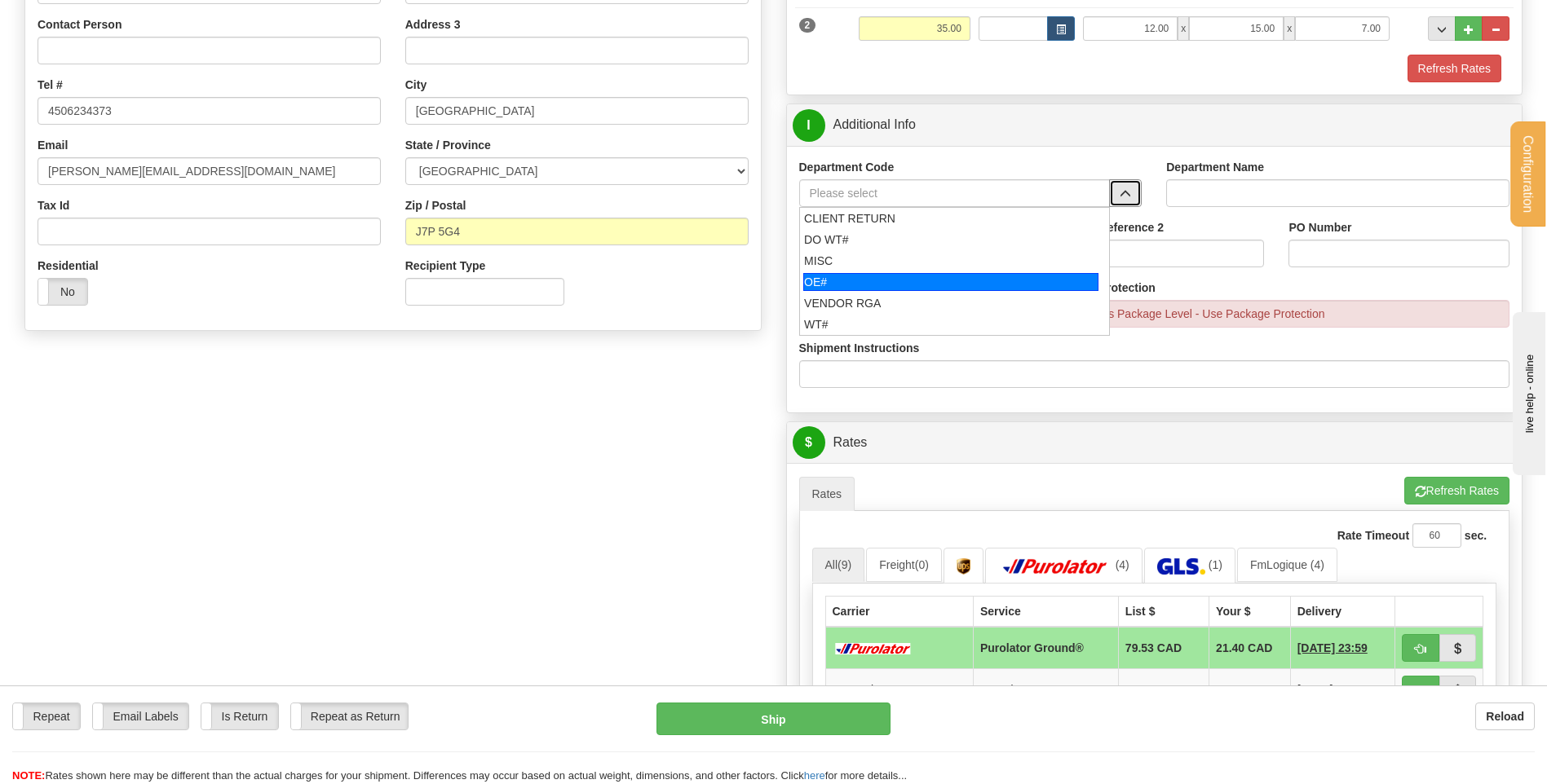
click at [884, 274] on div "OE#" at bounding box center [950, 282] width 295 height 18
type input "OE#"
type input "ORDERS"
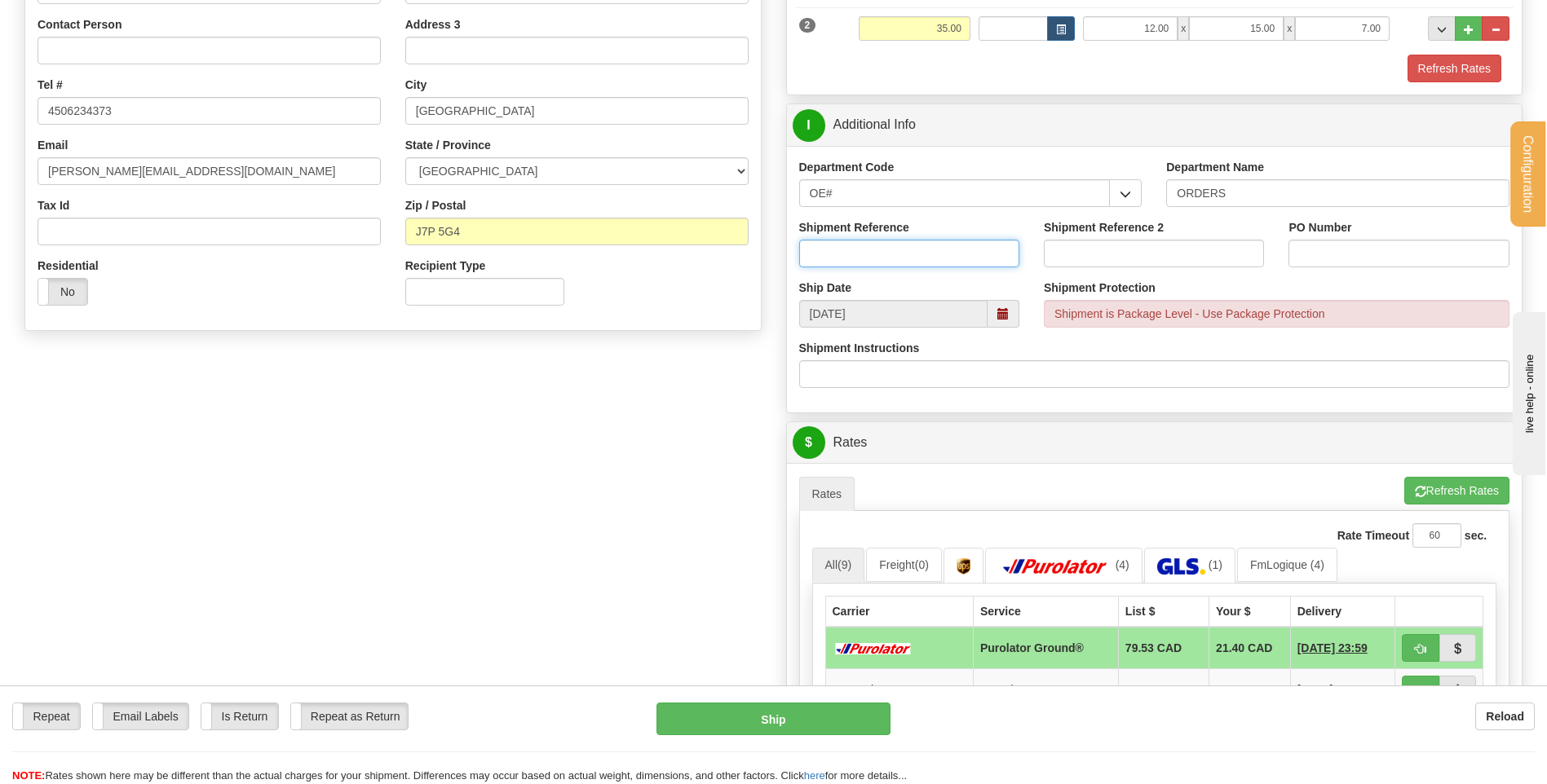
click at [908, 256] on input "Shipment Reference" at bounding box center [909, 254] width 220 height 28
type input "80005006-00"
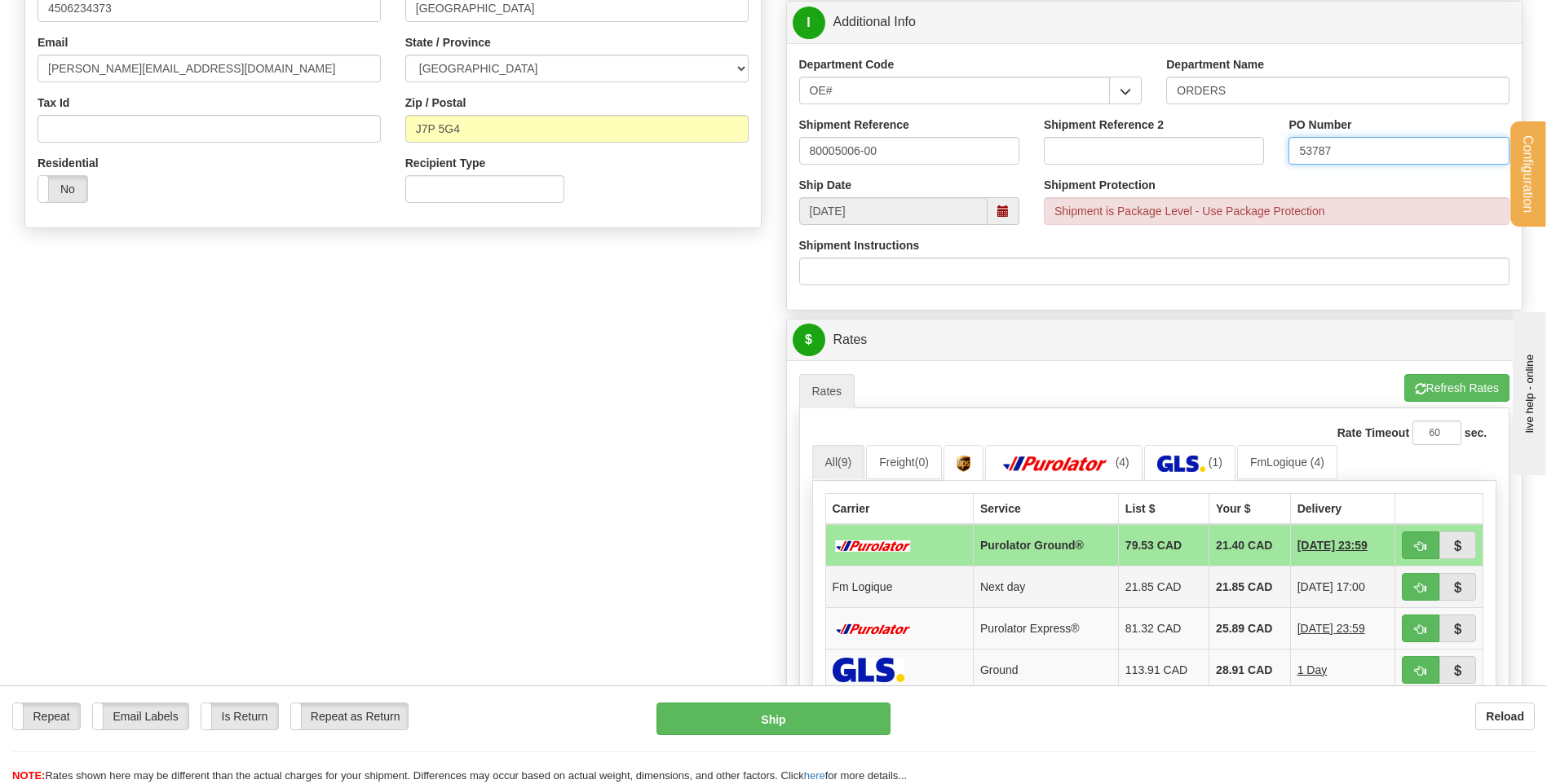
scroll to position [653, 0]
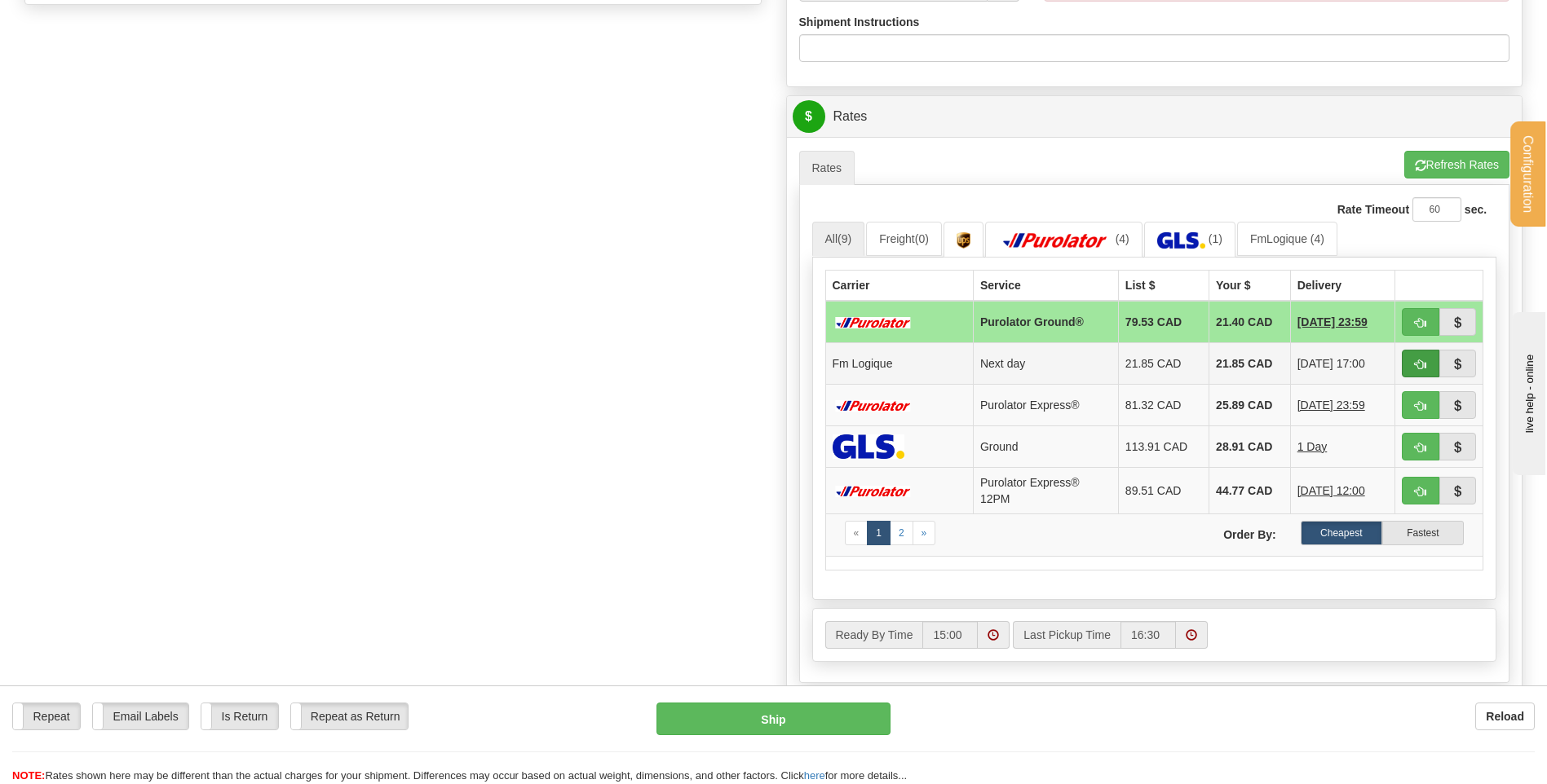
type input "53787"
drag, startPoint x: 1416, startPoint y: 365, endPoint x: 1249, endPoint y: 375, distance: 167.3
click at [1417, 365] on span "button" at bounding box center [1420, 365] width 12 height 11
type input "jour"
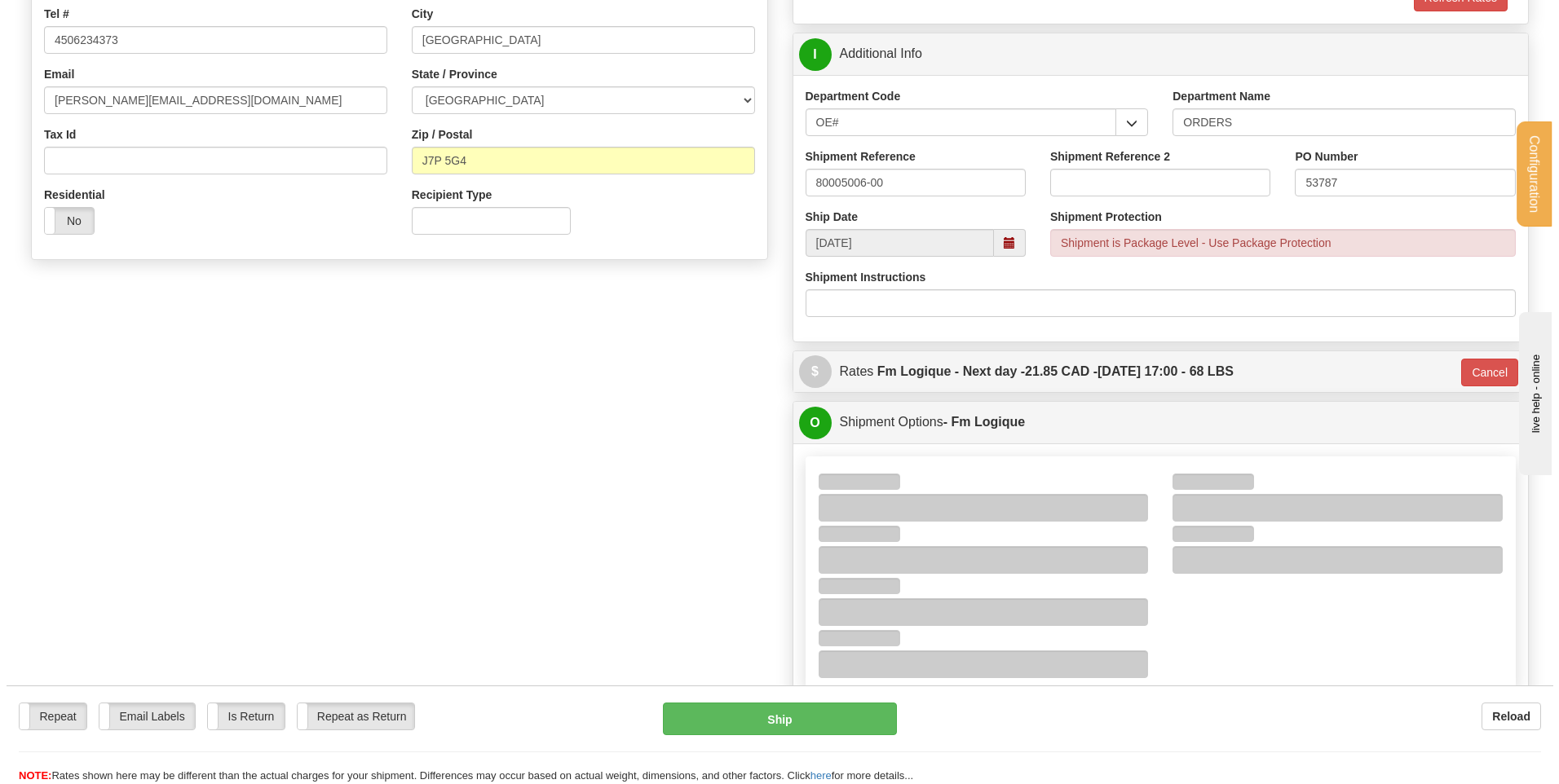
scroll to position [408, 0]
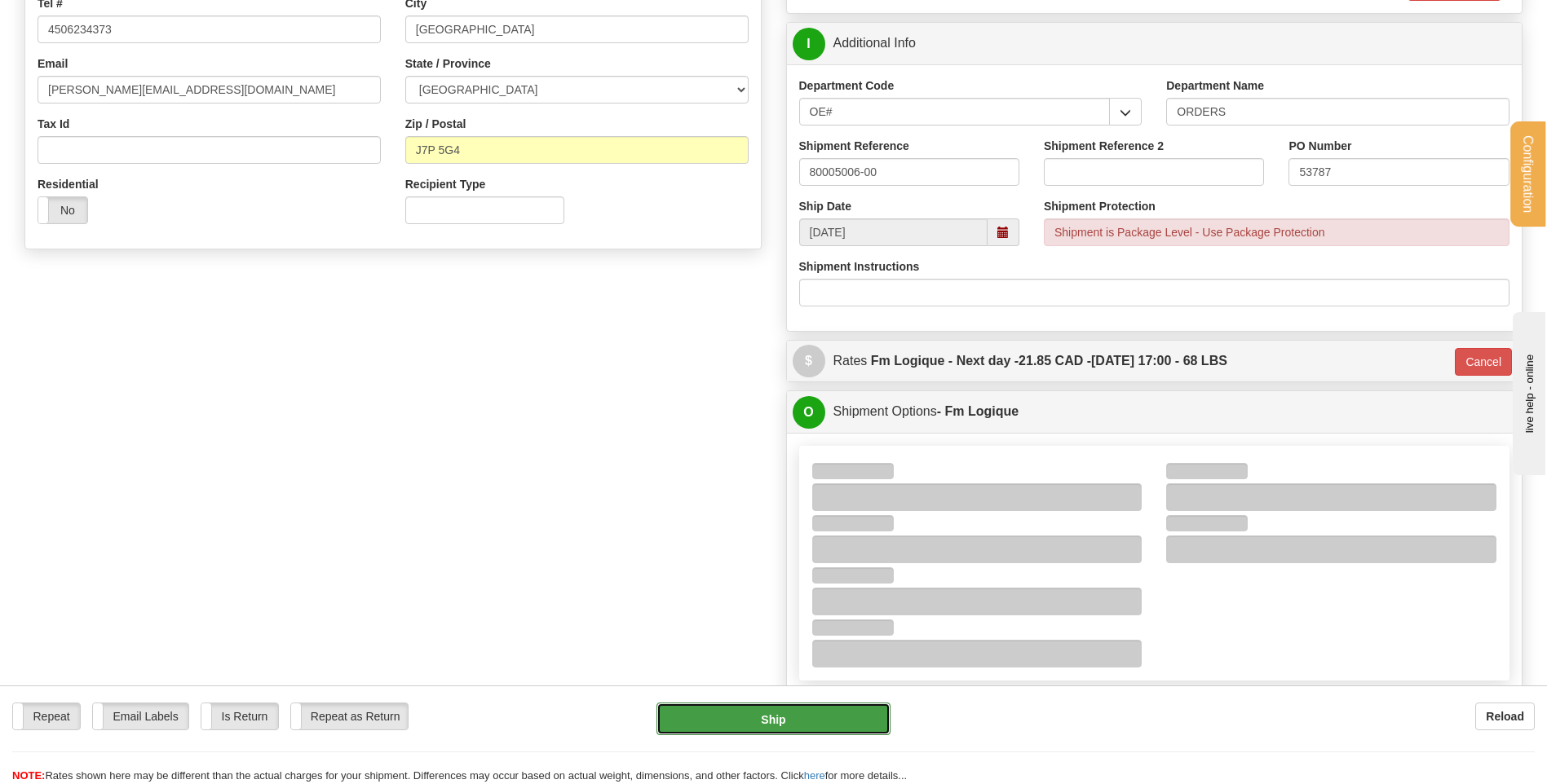
click at [727, 710] on button "Ship" at bounding box center [774, 719] width 233 height 33
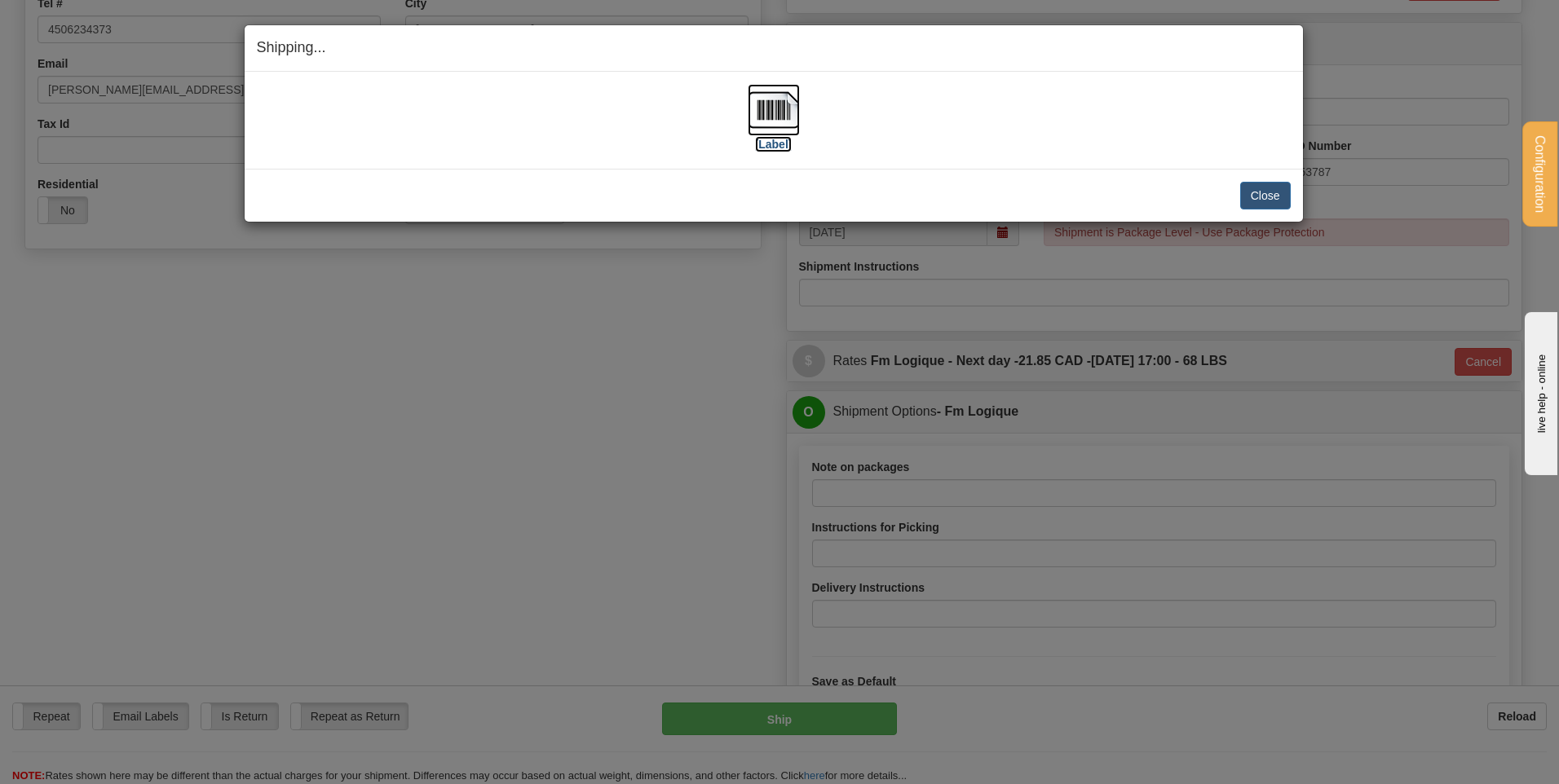
click at [759, 116] on img at bounding box center [773, 109] width 52 height 52
drag, startPoint x: 1275, startPoint y: 195, endPoint x: 1247, endPoint y: 139, distance: 62.6
click at [1275, 195] on button "Close" at bounding box center [1266, 196] width 51 height 28
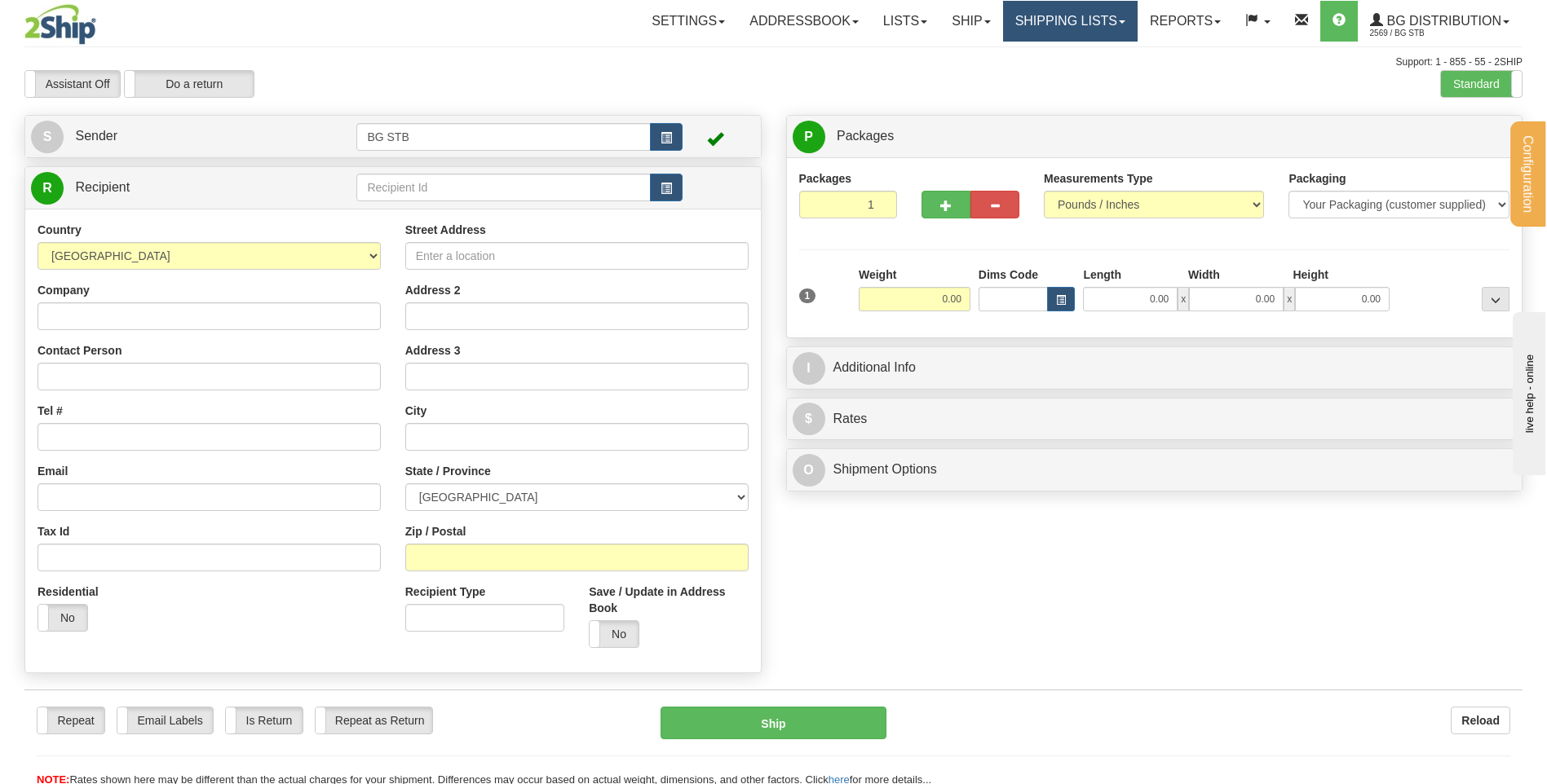
click at [1066, 15] on link "Shipping lists" at bounding box center [1070, 21] width 135 height 41
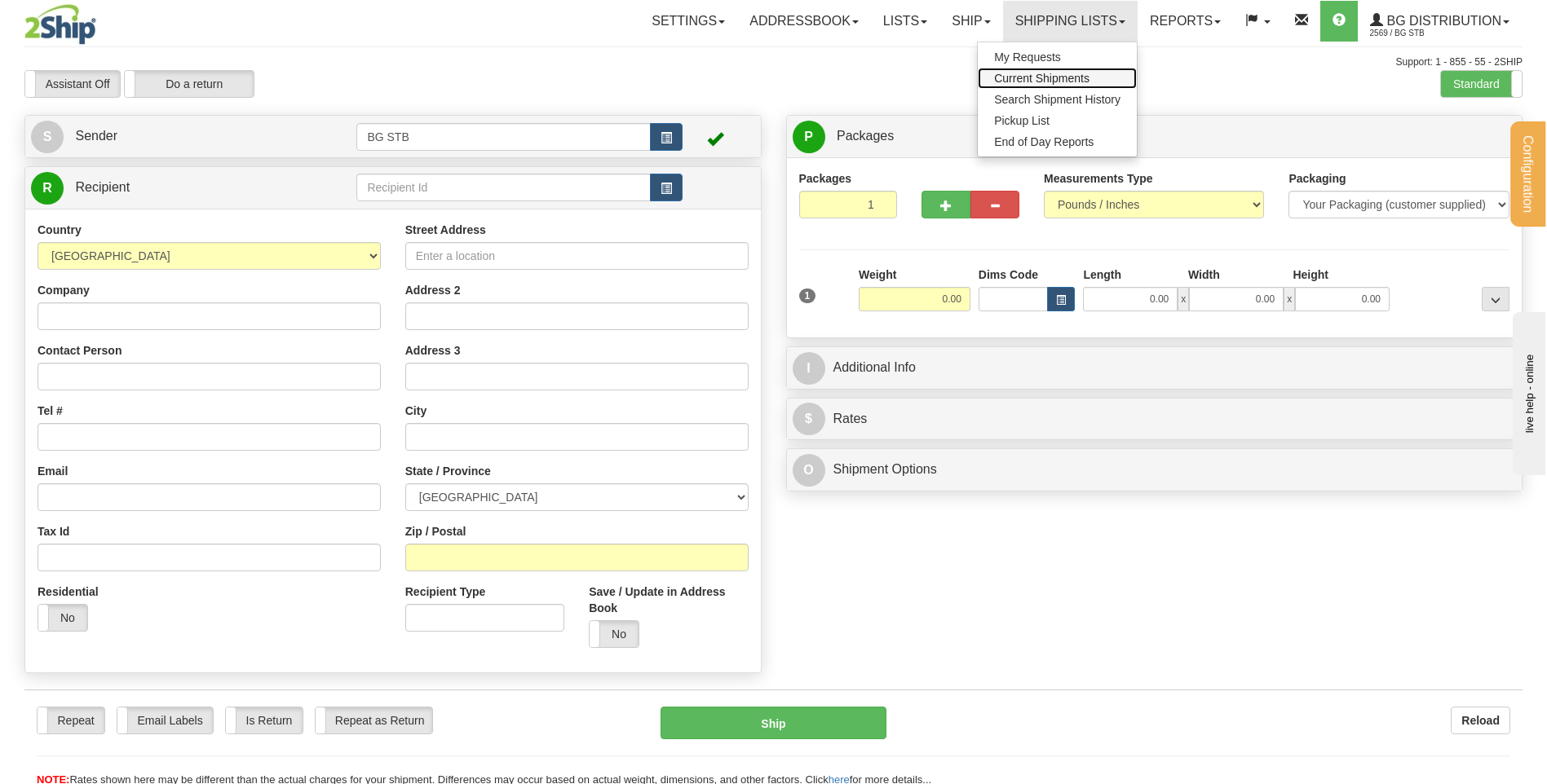
click at [1049, 71] on link "Current Shipments" at bounding box center [1057, 78] width 159 height 21
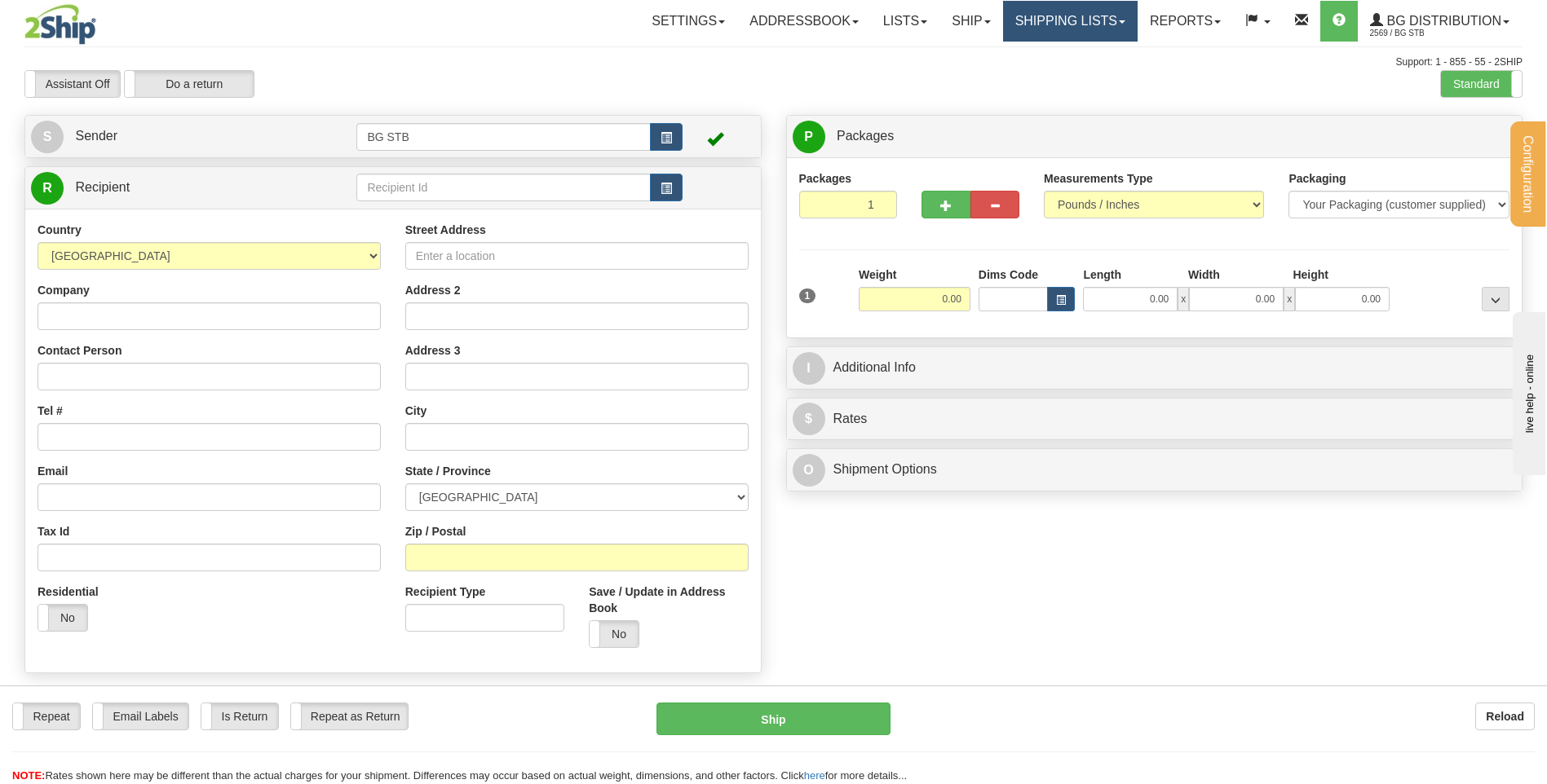
click at [1091, 17] on link "Shipping lists" at bounding box center [1070, 21] width 135 height 41
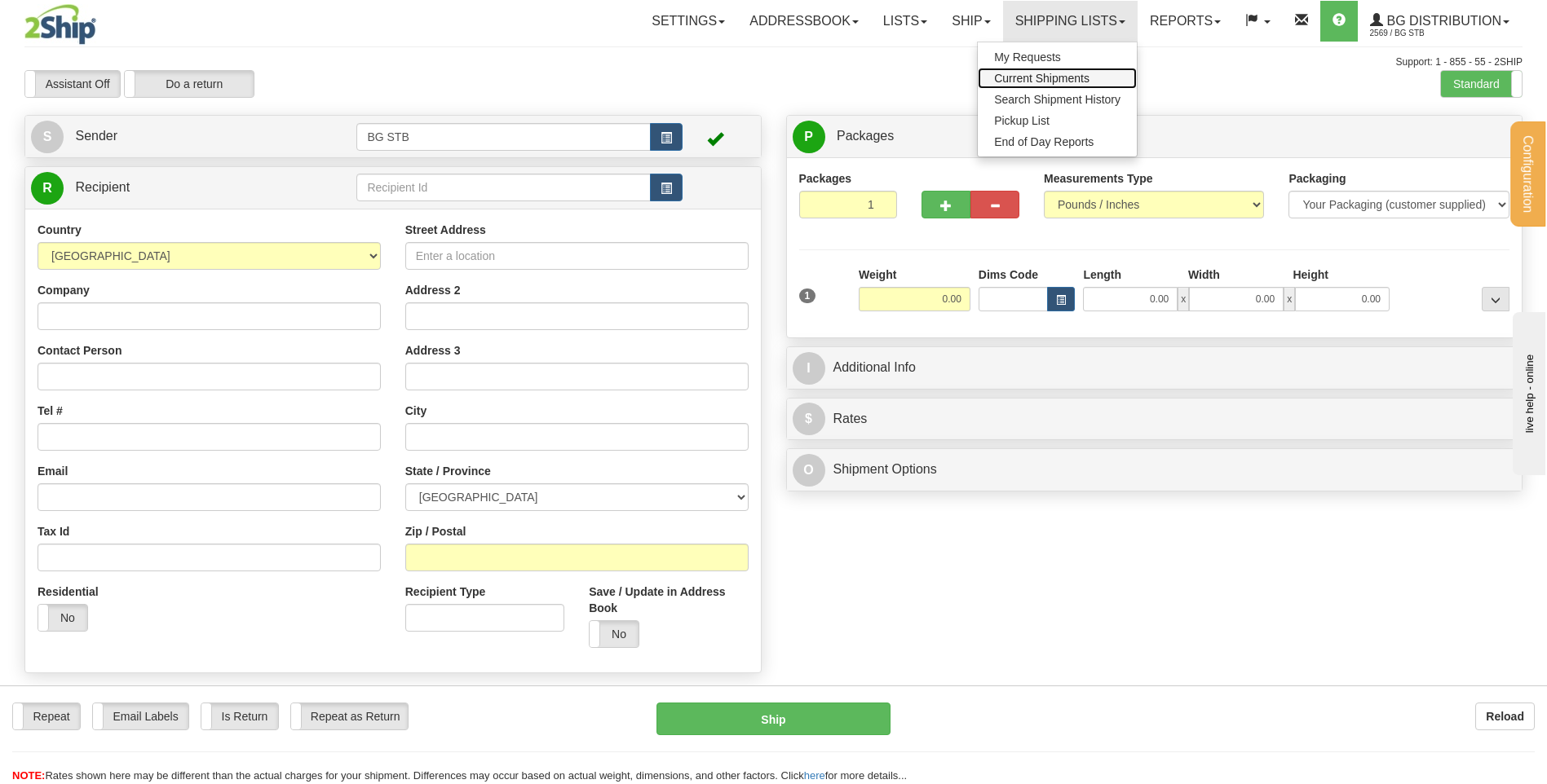
click at [1063, 78] on span "Current Shipments" at bounding box center [1041, 78] width 95 height 13
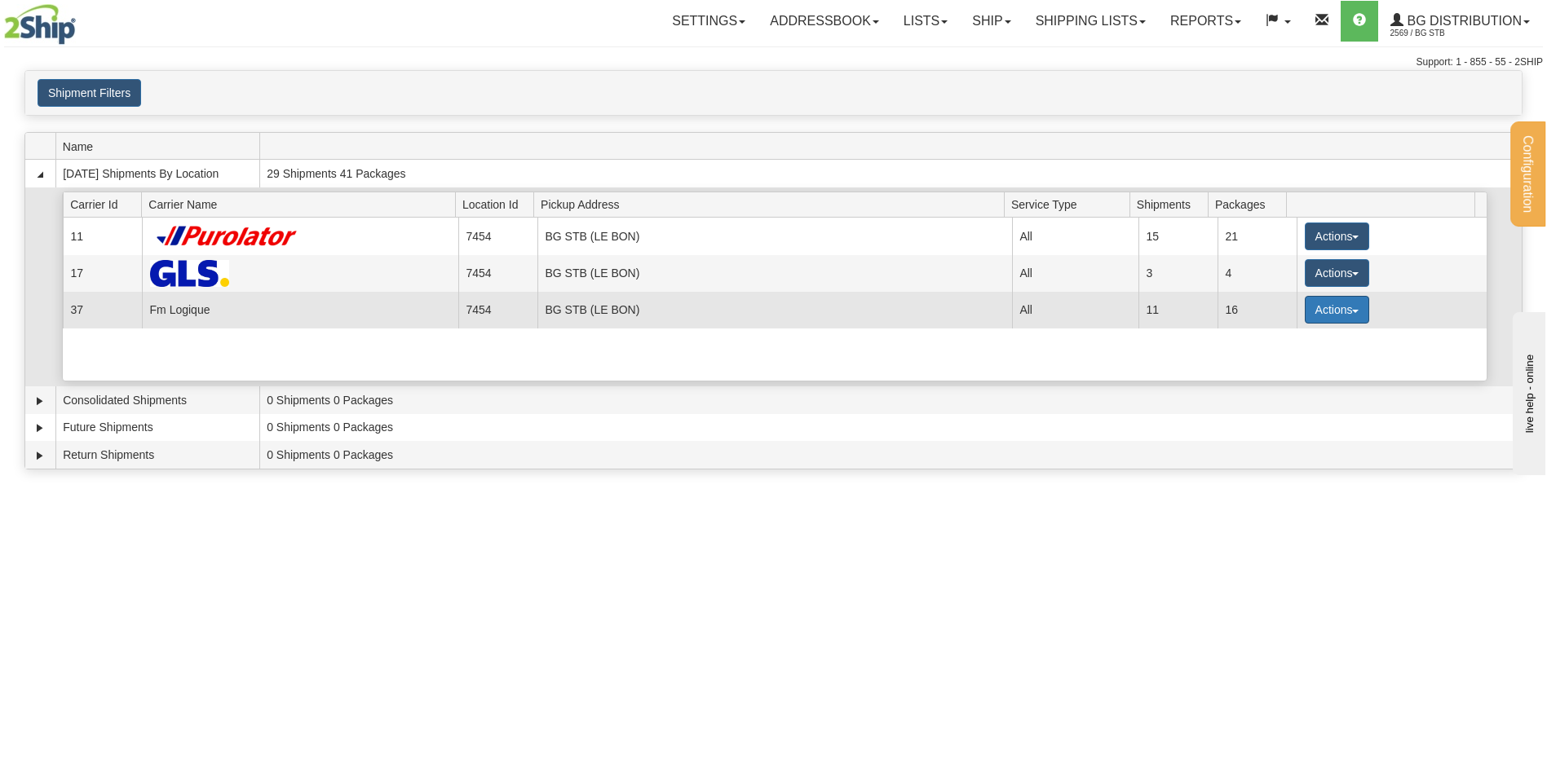
click at [1305, 306] on button "Actions" at bounding box center [1337, 310] width 65 height 28
click at [1286, 337] on span "Details" at bounding box center [1277, 340] width 44 height 12
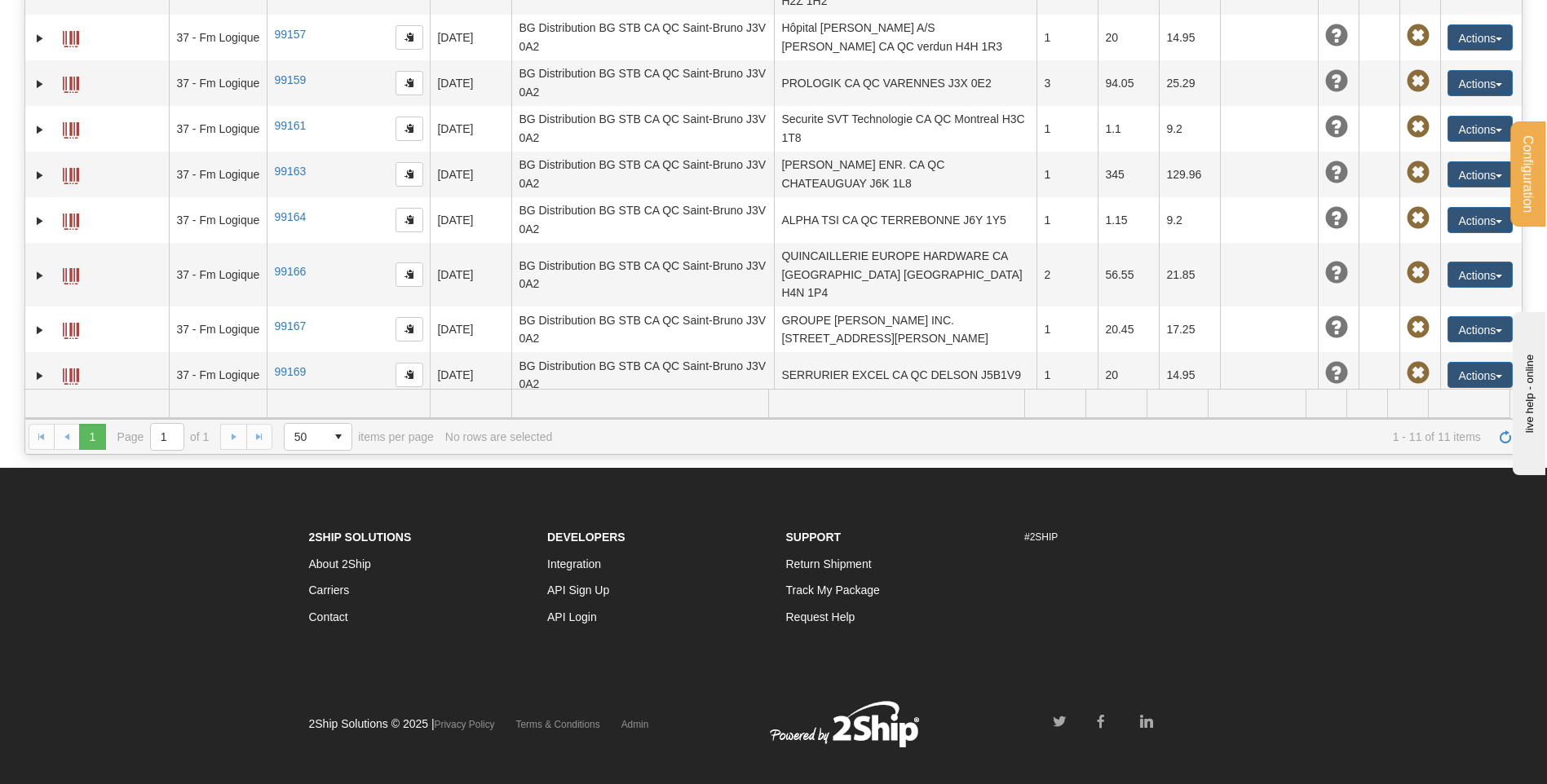
scroll to position [326, 0]
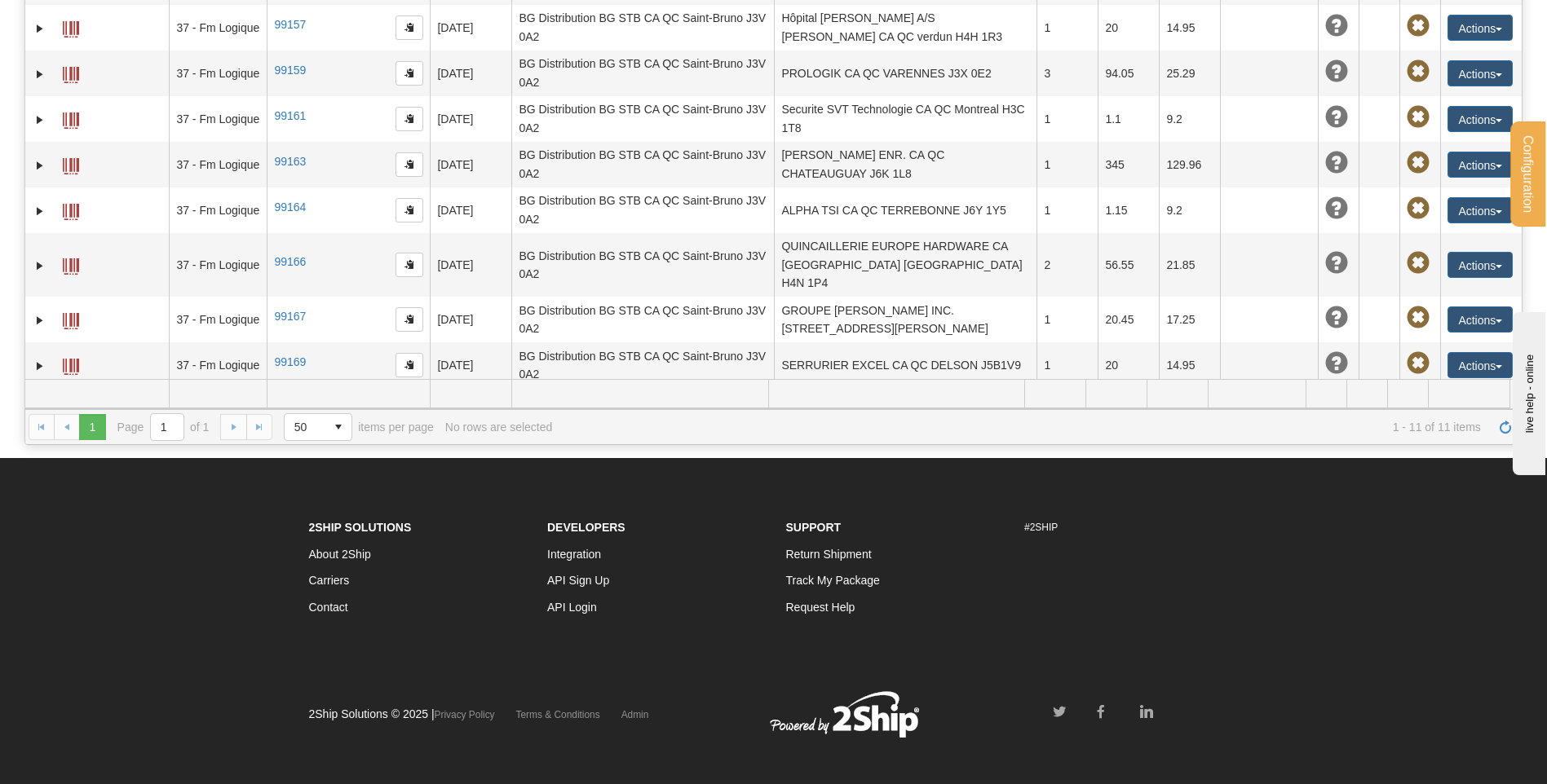
click at [1475, 398] on button "Actions" at bounding box center [1480, 411] width 65 height 26
click at [1383, 431] on link "Edit" at bounding box center [1427, 441] width 169 height 21
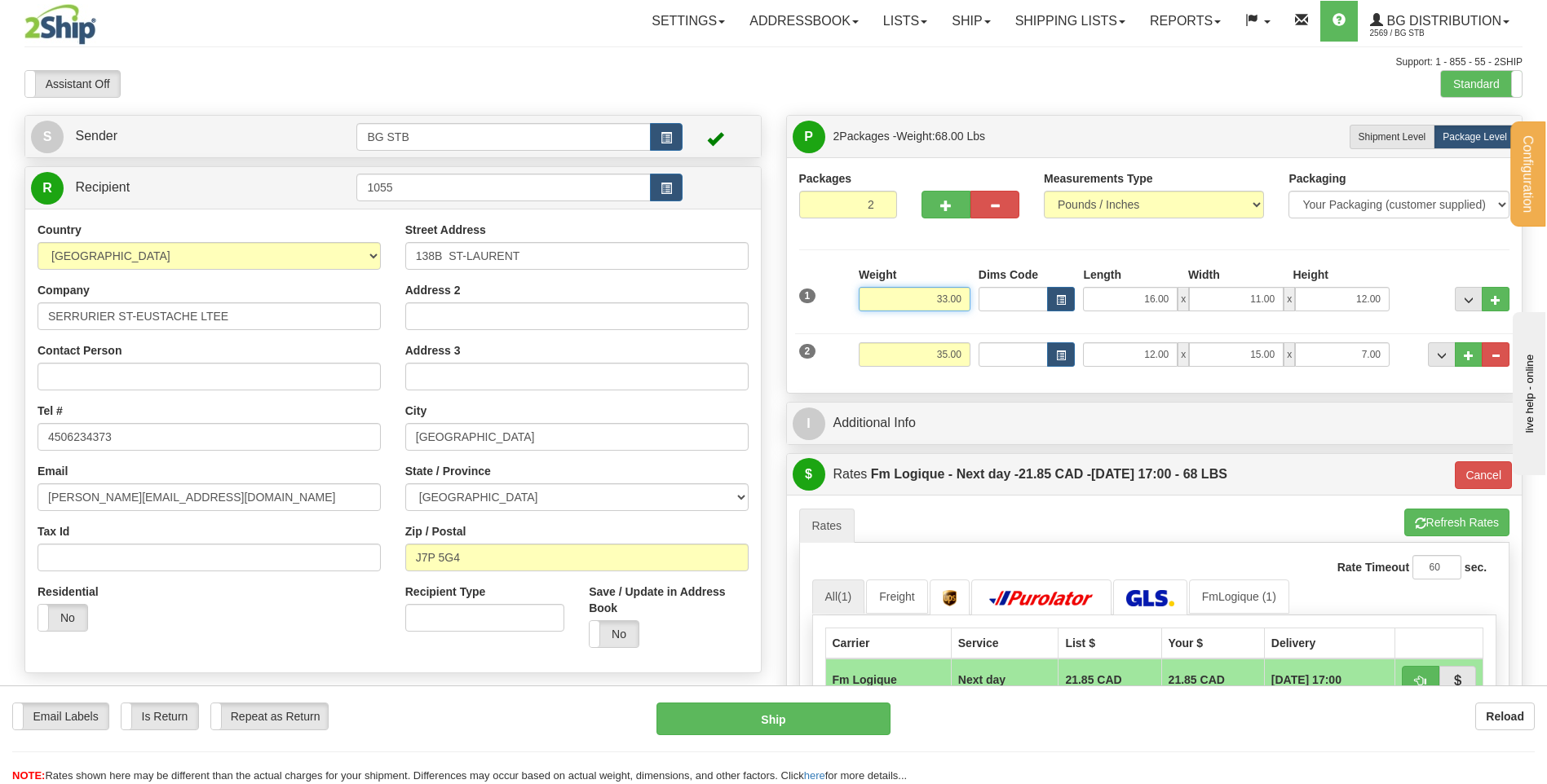
drag, startPoint x: 1043, startPoint y: 306, endPoint x: 1114, endPoint y: 299, distance: 71.3
click at [1114, 299] on div "1 Weight 33.00 Dims Code x x" at bounding box center [1154, 295] width 719 height 58
type input "35.00"
type input "jour"
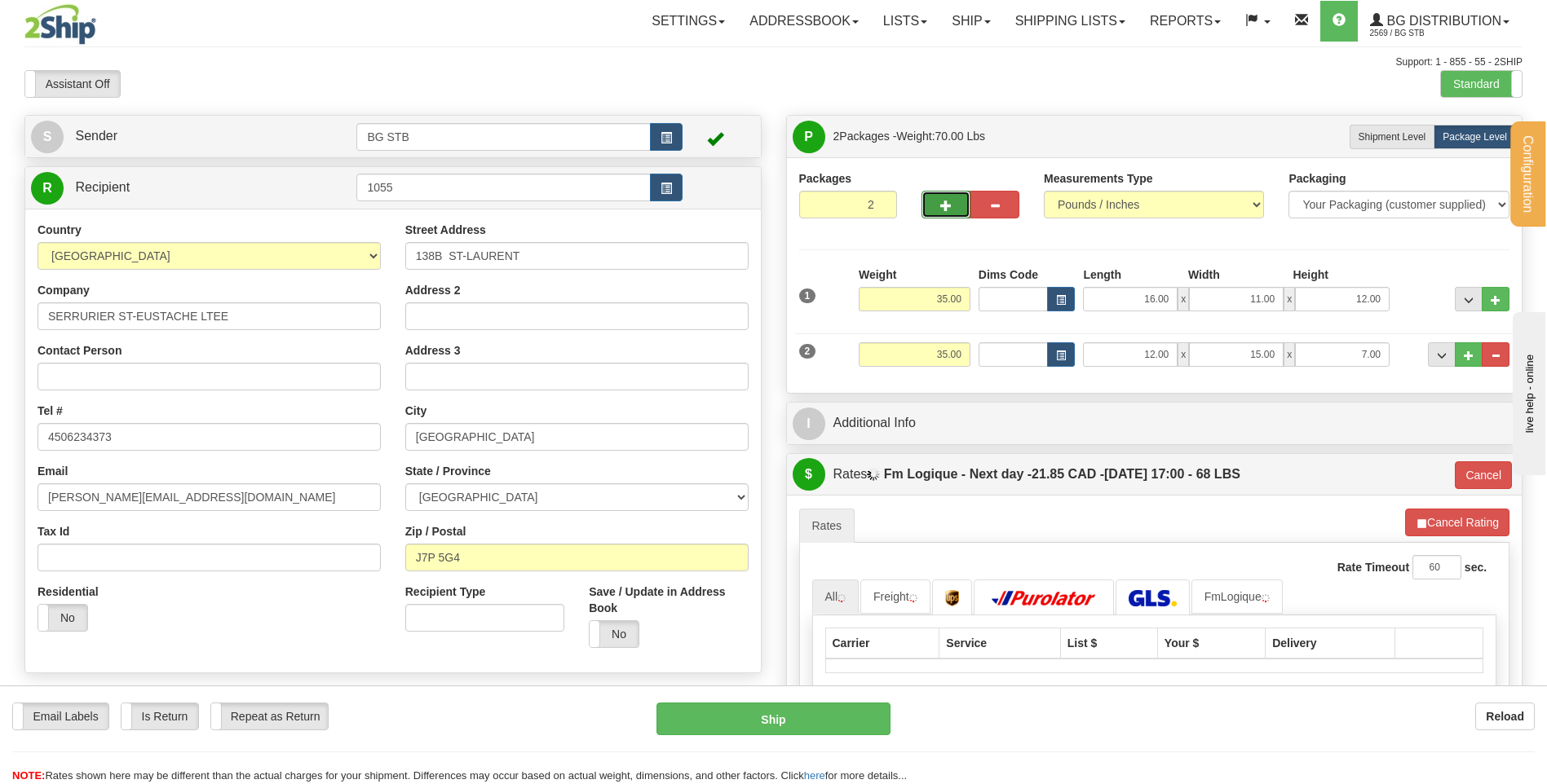
click at [950, 196] on button "button" at bounding box center [946, 205] width 49 height 28
type input "3"
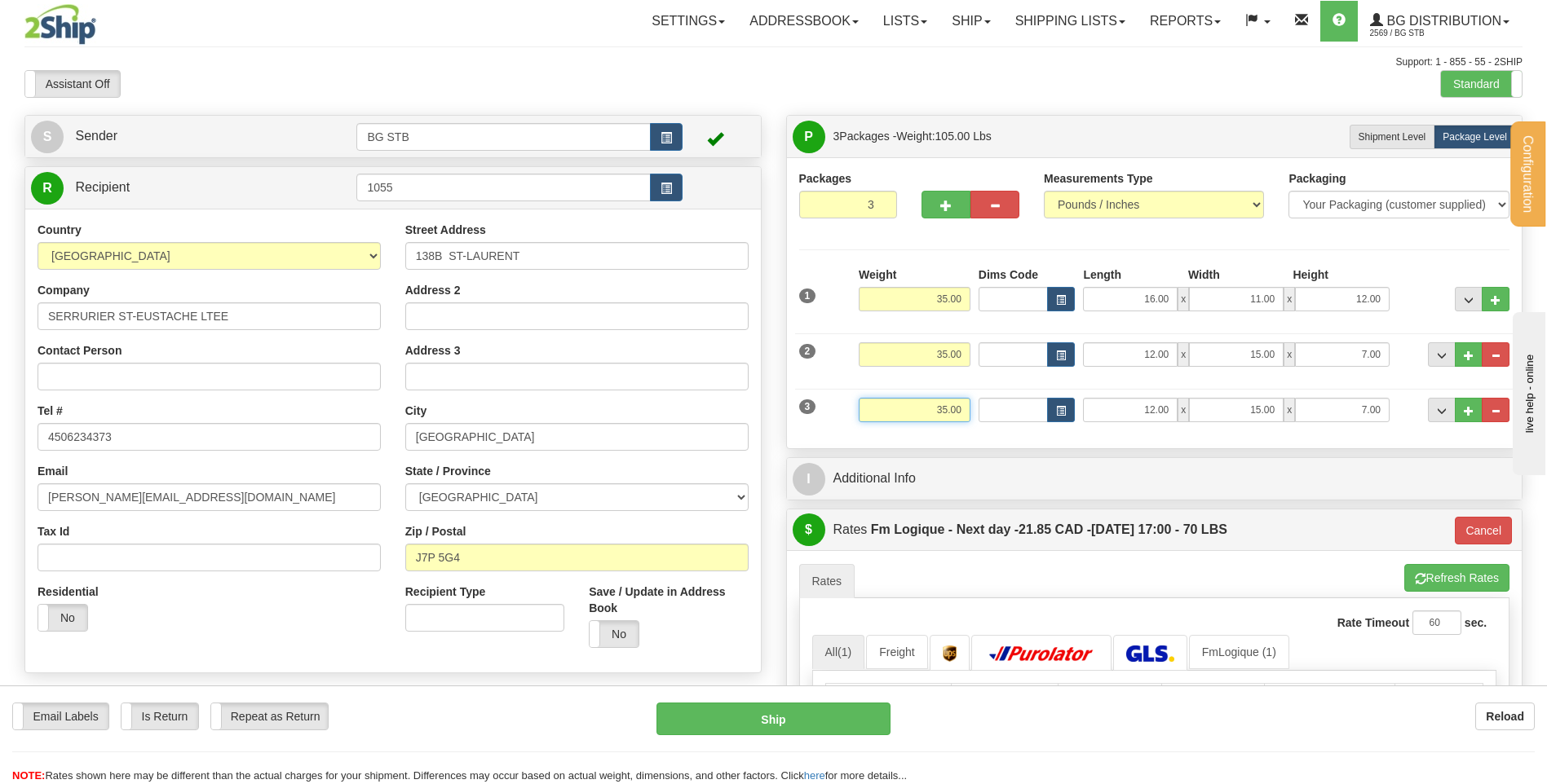
drag, startPoint x: 908, startPoint y: 402, endPoint x: 1157, endPoint y: 388, distance: 249.4
click at [1035, 392] on div "3 Weight 35.00 Dims Code Length Width Height" at bounding box center [1154, 408] width 719 height 54
type input "9"
type input "jour"
type input "9.00"
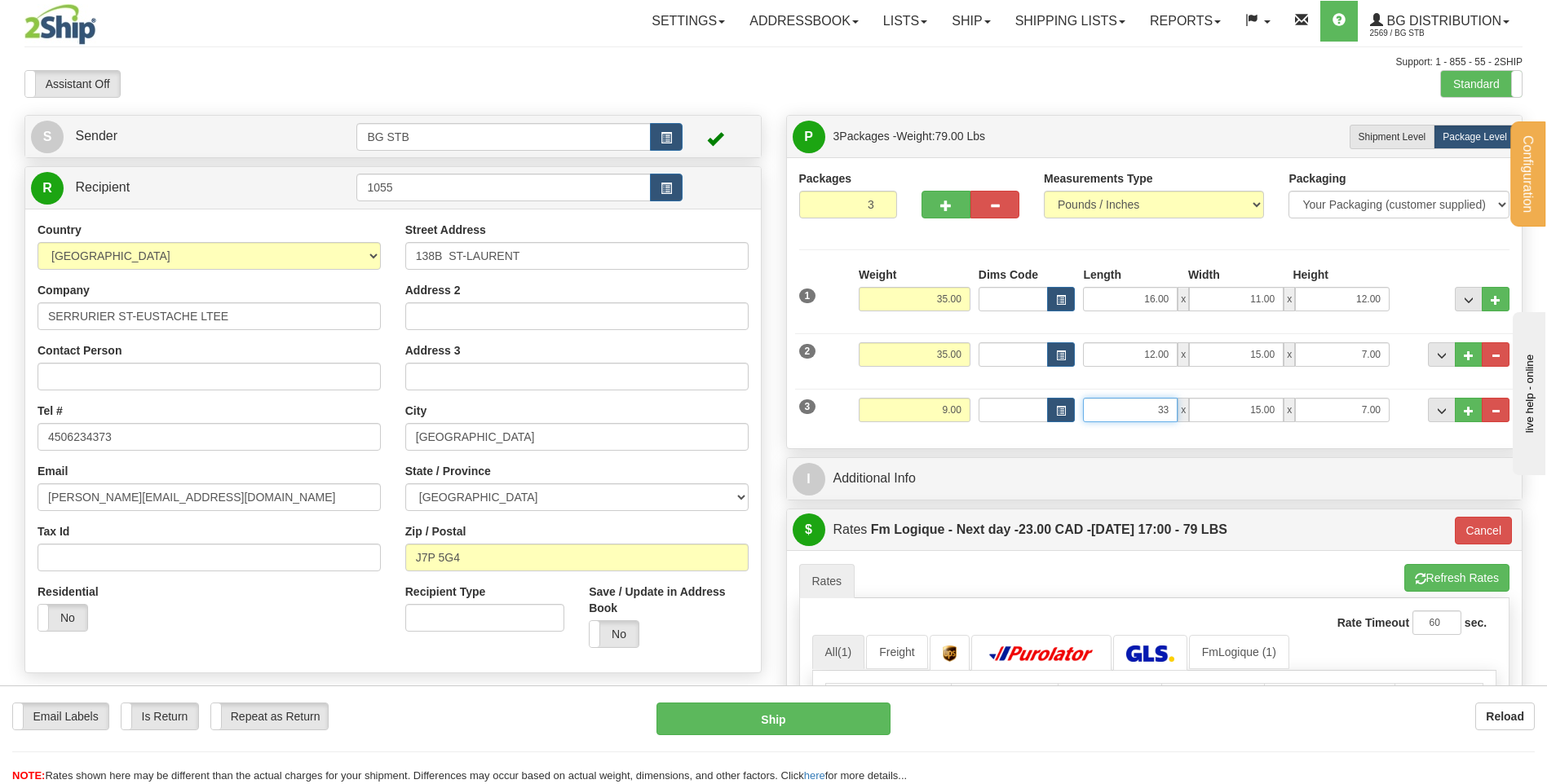
type input "33.50"
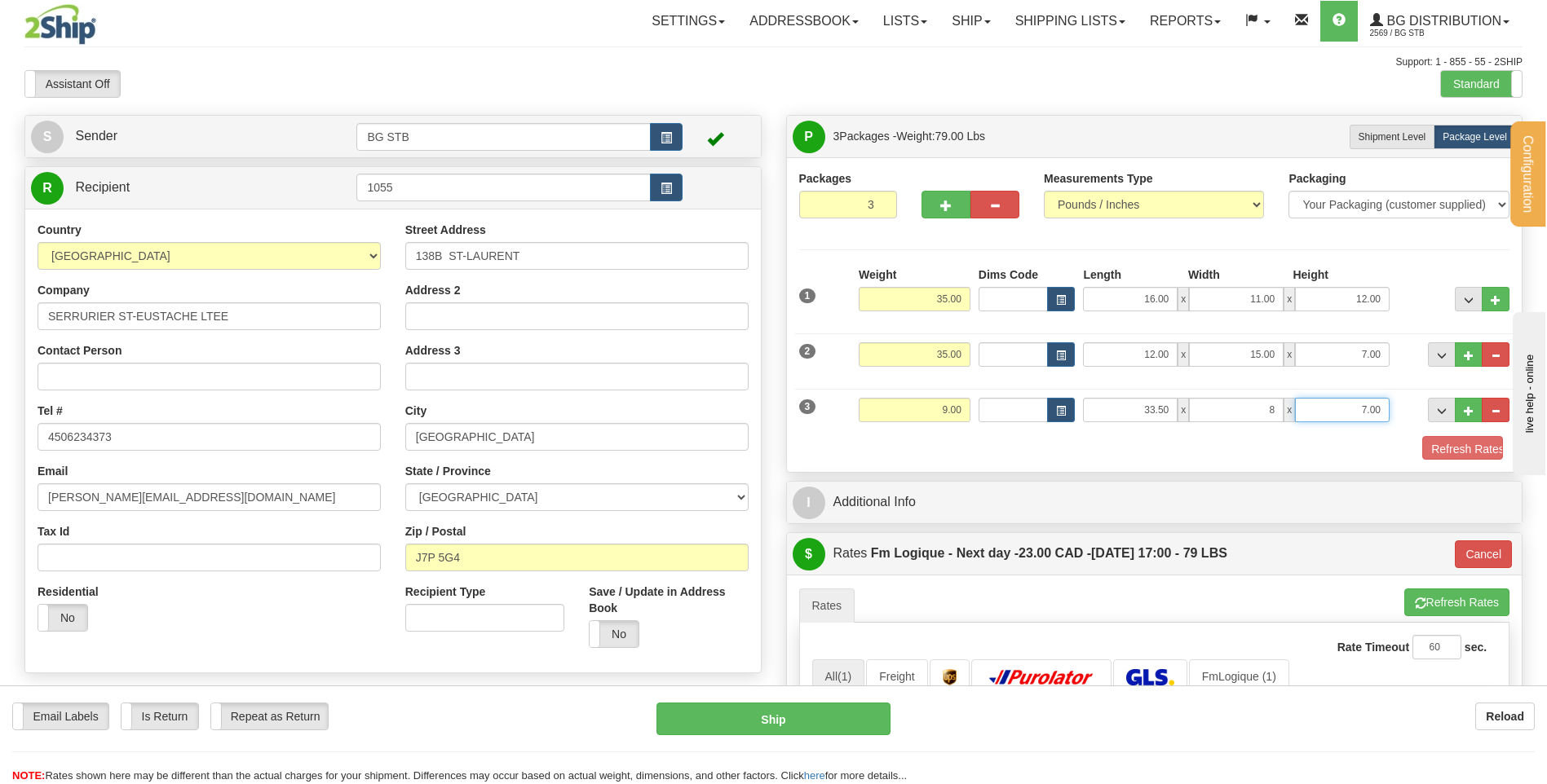
type input "8.00"
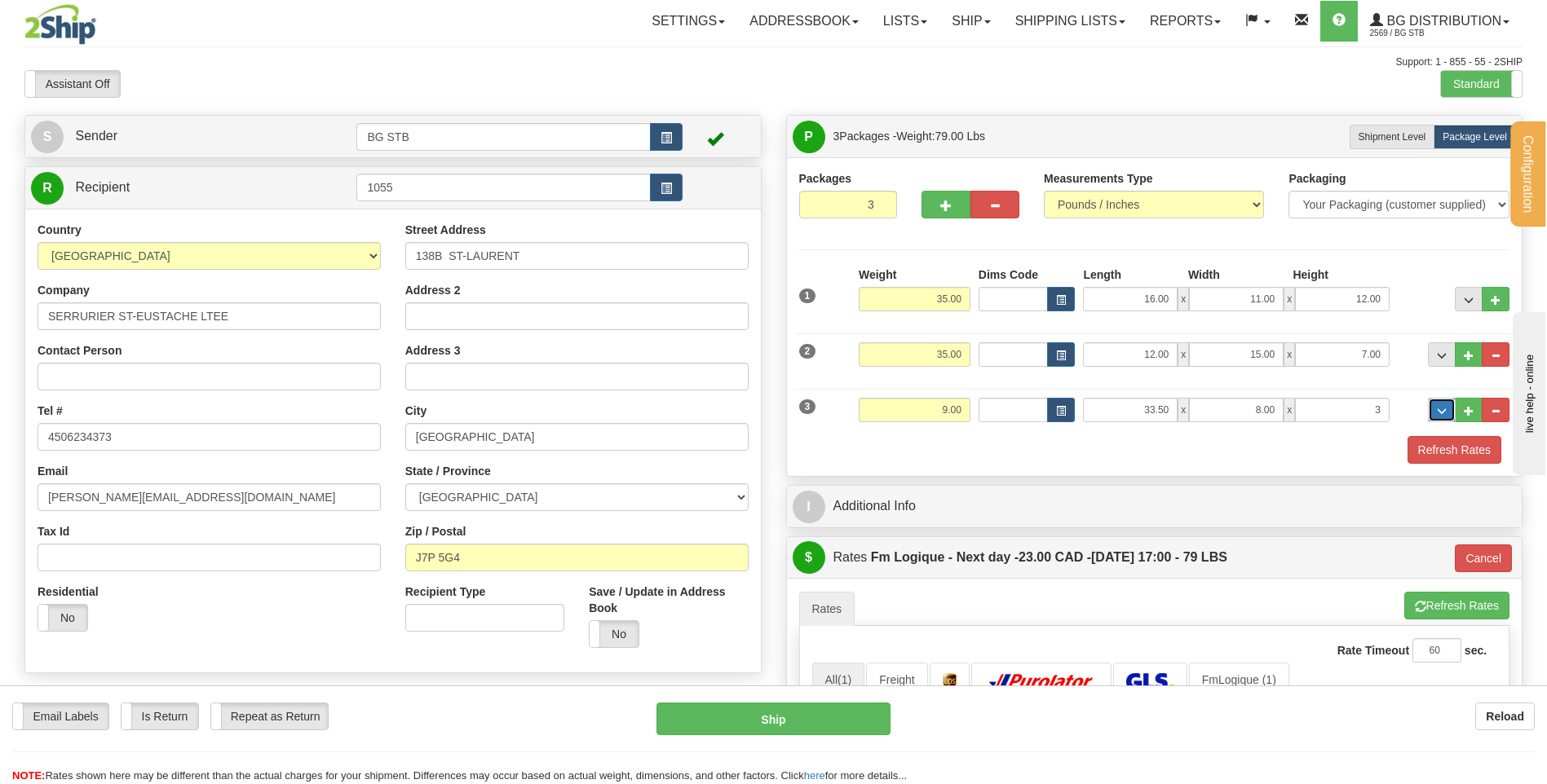
type input "3.00"
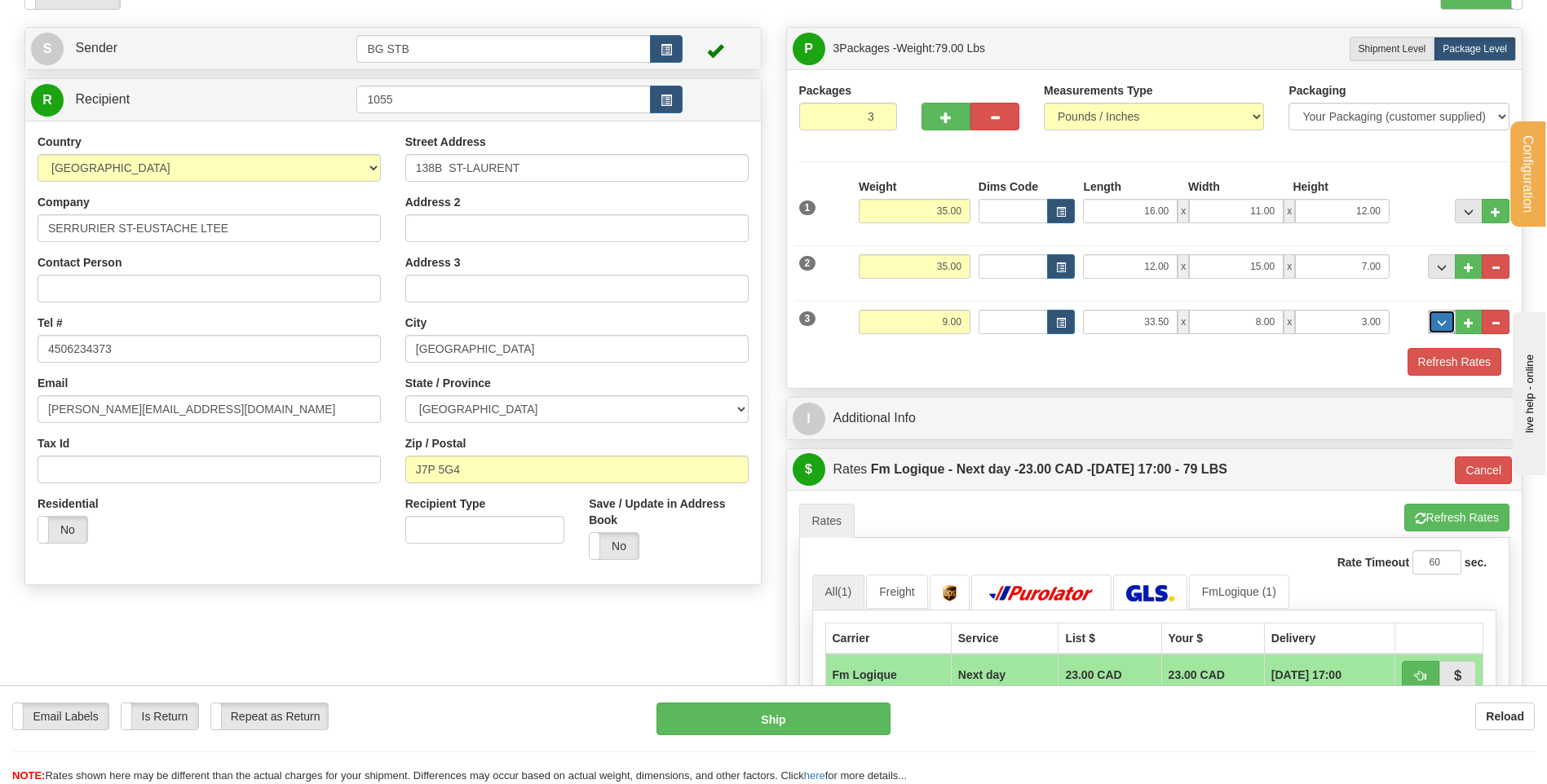
scroll to position [245, 0]
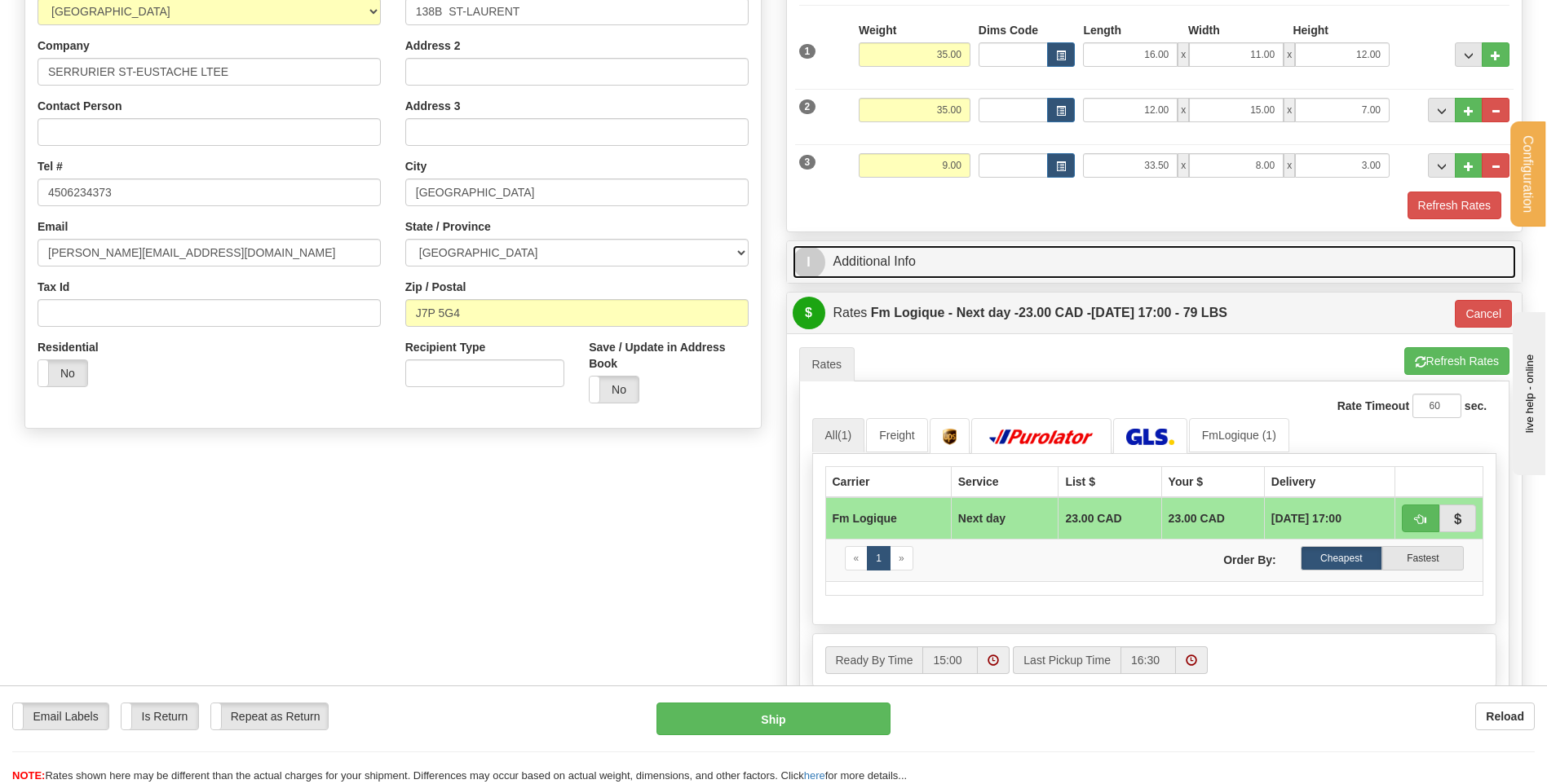
click at [946, 251] on link "I Additional Info" at bounding box center [1154, 262] width 724 height 34
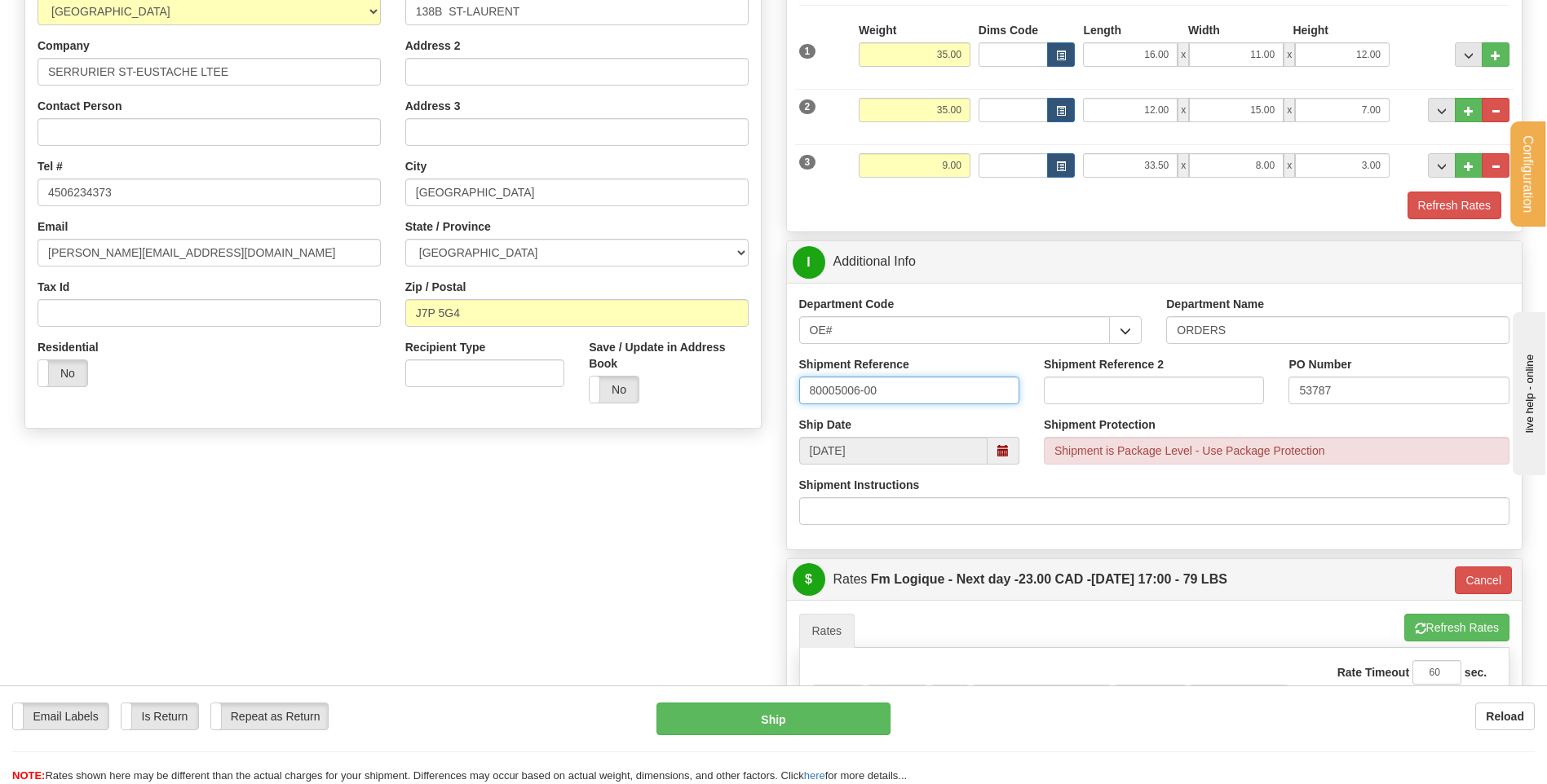
click at [940, 390] on input "80005006-00" at bounding box center [909, 390] width 220 height 28
click at [858, 391] on input "80005006-00 //" at bounding box center [909, 390] width 220 height 28
click button "Delete" at bounding box center [0, 0] width 0 height 0
click at [935, 391] on input "80005003-00 //" at bounding box center [909, 390] width 220 height 28
type input "80005003-00 // 80005"
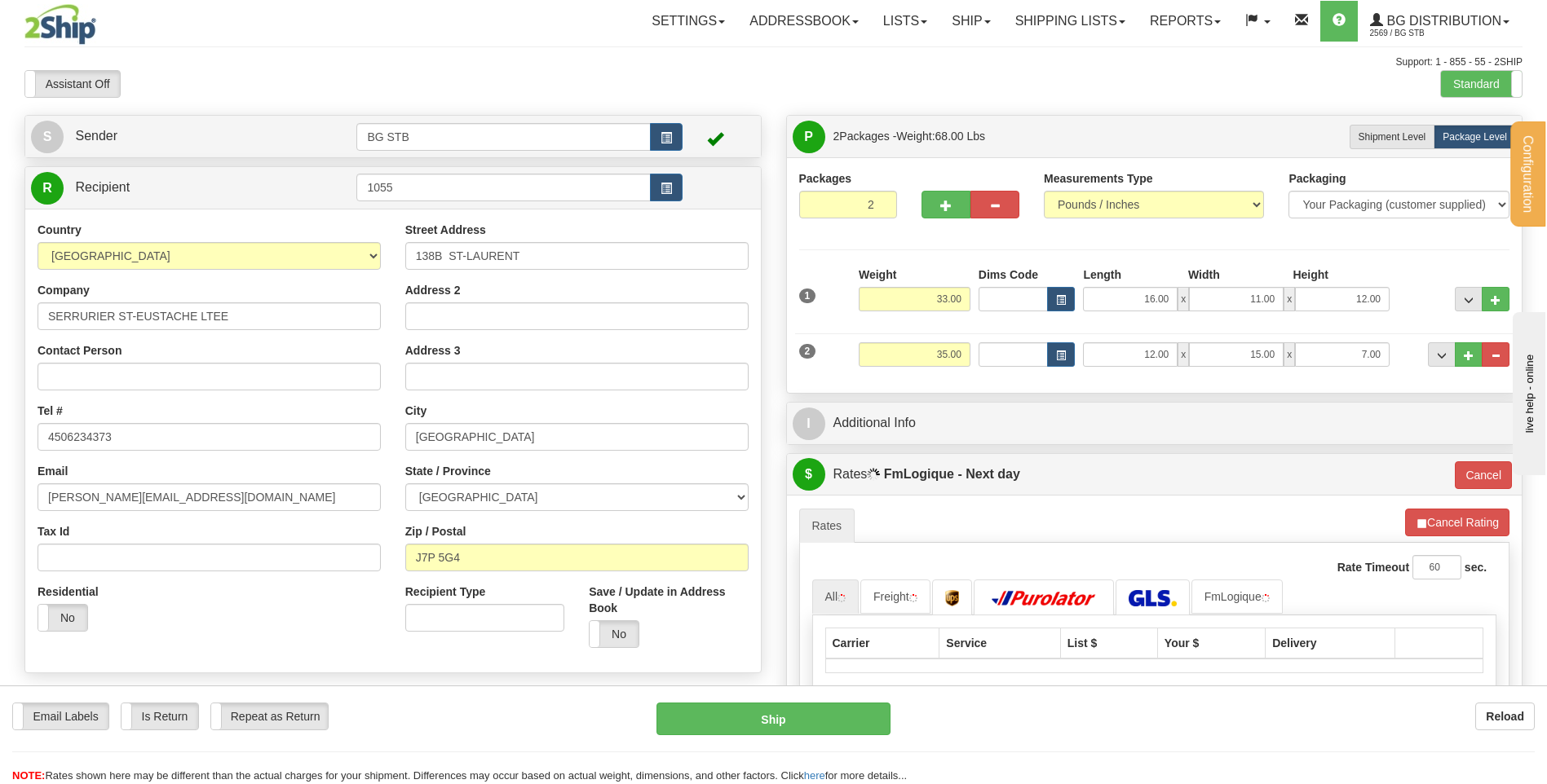
scroll to position [81, 0]
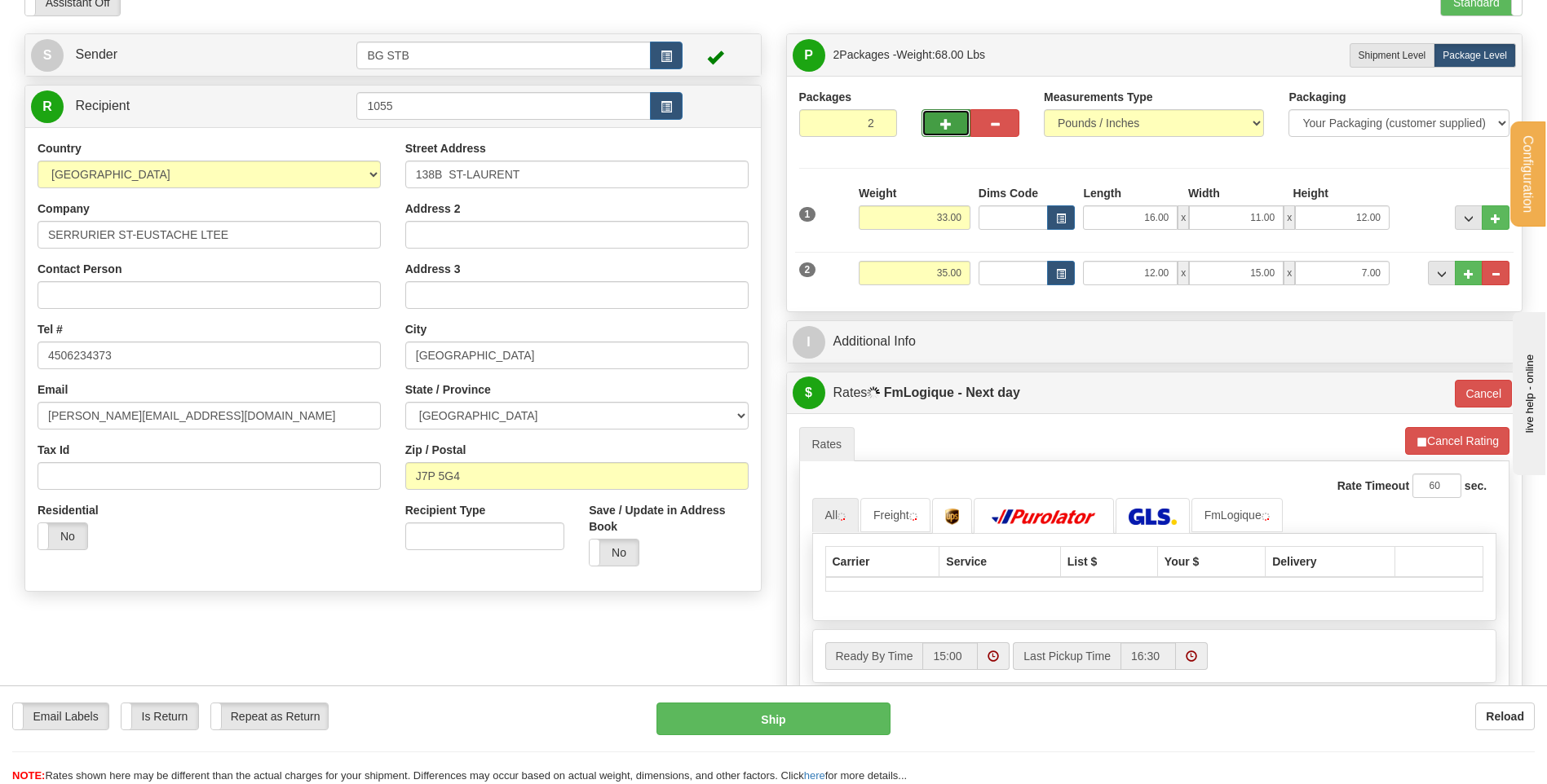
click at [947, 135] on button "button" at bounding box center [946, 123] width 49 height 28
type input "3"
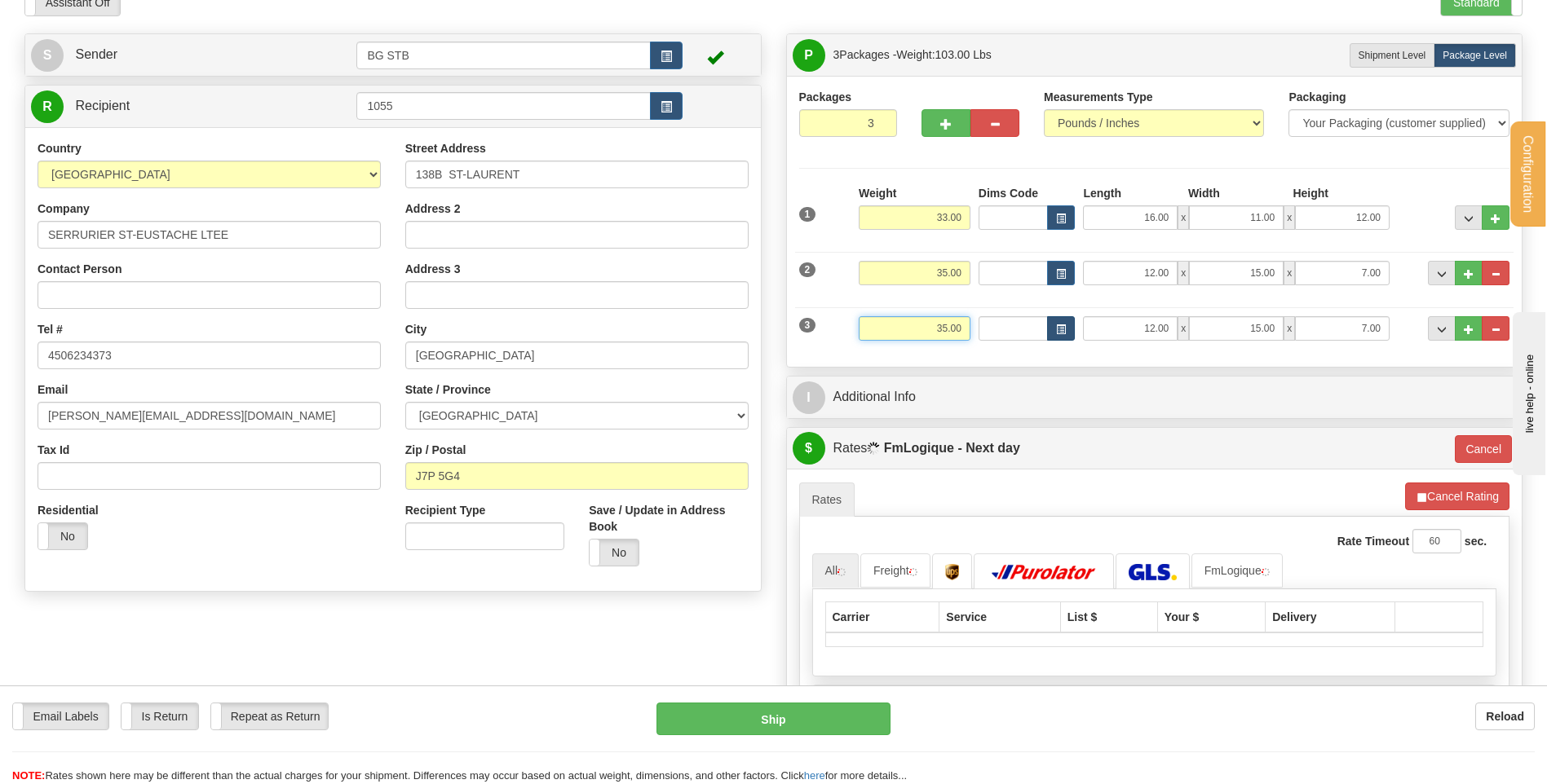
drag, startPoint x: 934, startPoint y: 320, endPoint x: 1065, endPoint y: 321, distance: 131.0
click at [1067, 321] on div "3 Weight 35.00 Dims Code Length Width Height" at bounding box center [1154, 326] width 719 height 54
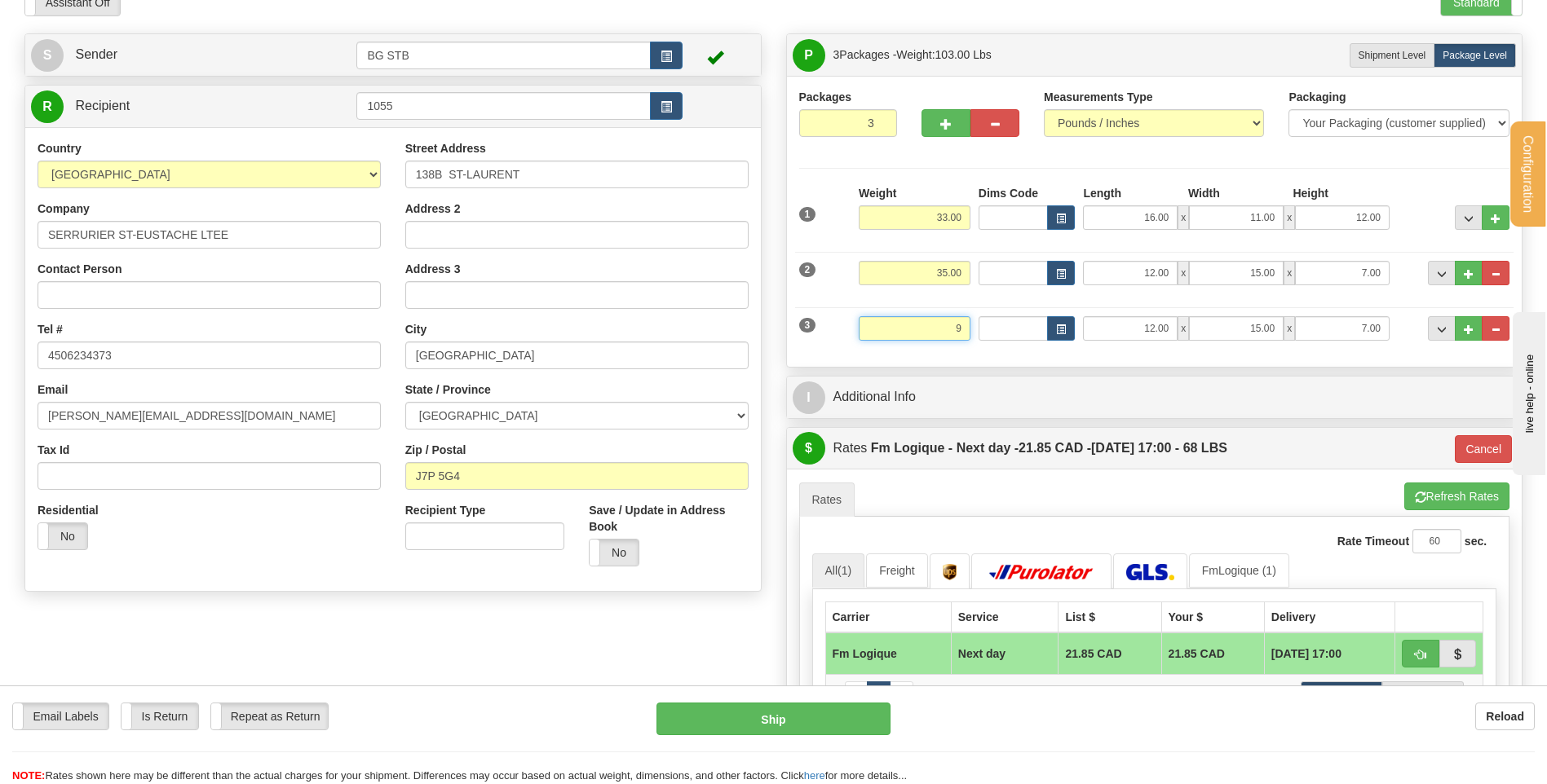
type input "9"
type input "jour"
type input "9.00"
drag, startPoint x: 1136, startPoint y: 313, endPoint x: 1143, endPoint y: 319, distance: 9.2
click at [1136, 313] on div "3 Weight 9.00 Dims Code Length Width Height" at bounding box center [1154, 326] width 719 height 54
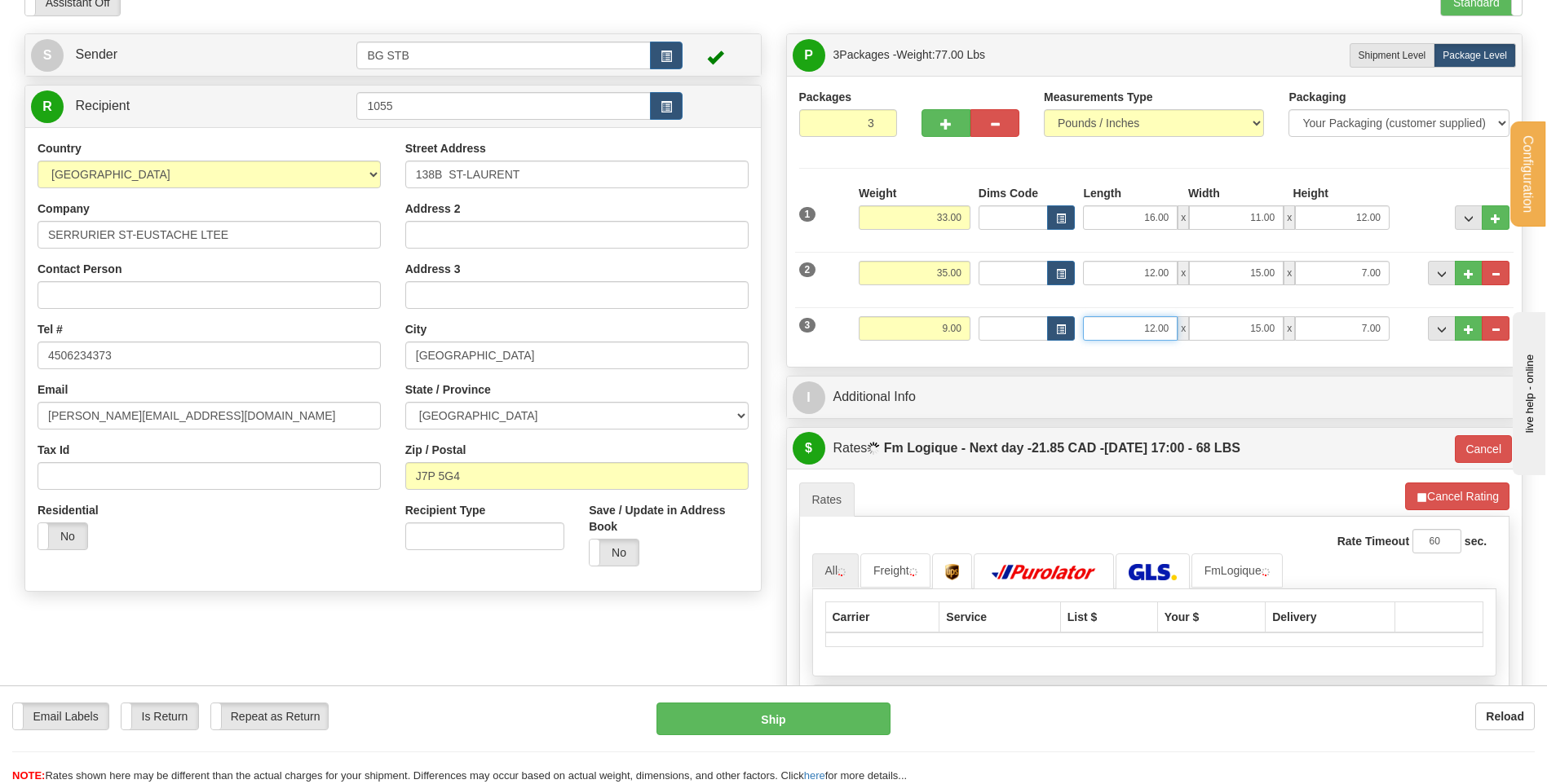
drag, startPoint x: 1139, startPoint y: 326, endPoint x: 1244, endPoint y: 303, distance: 107.5
click at [1215, 315] on div "3 Weight 9.00 Dims Code Length Width Height" at bounding box center [1154, 326] width 719 height 54
type input "53.00"
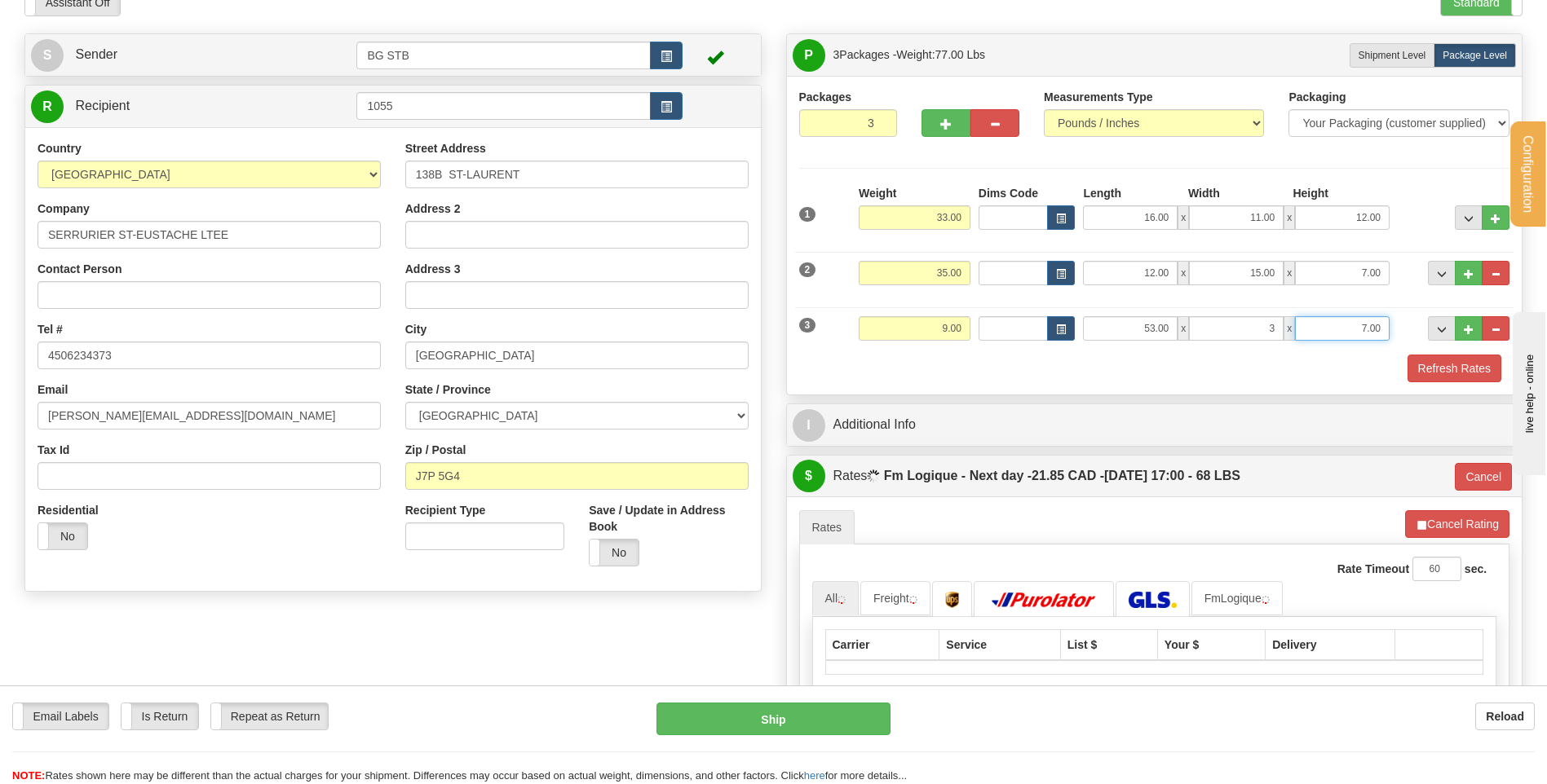
type input "3.00"
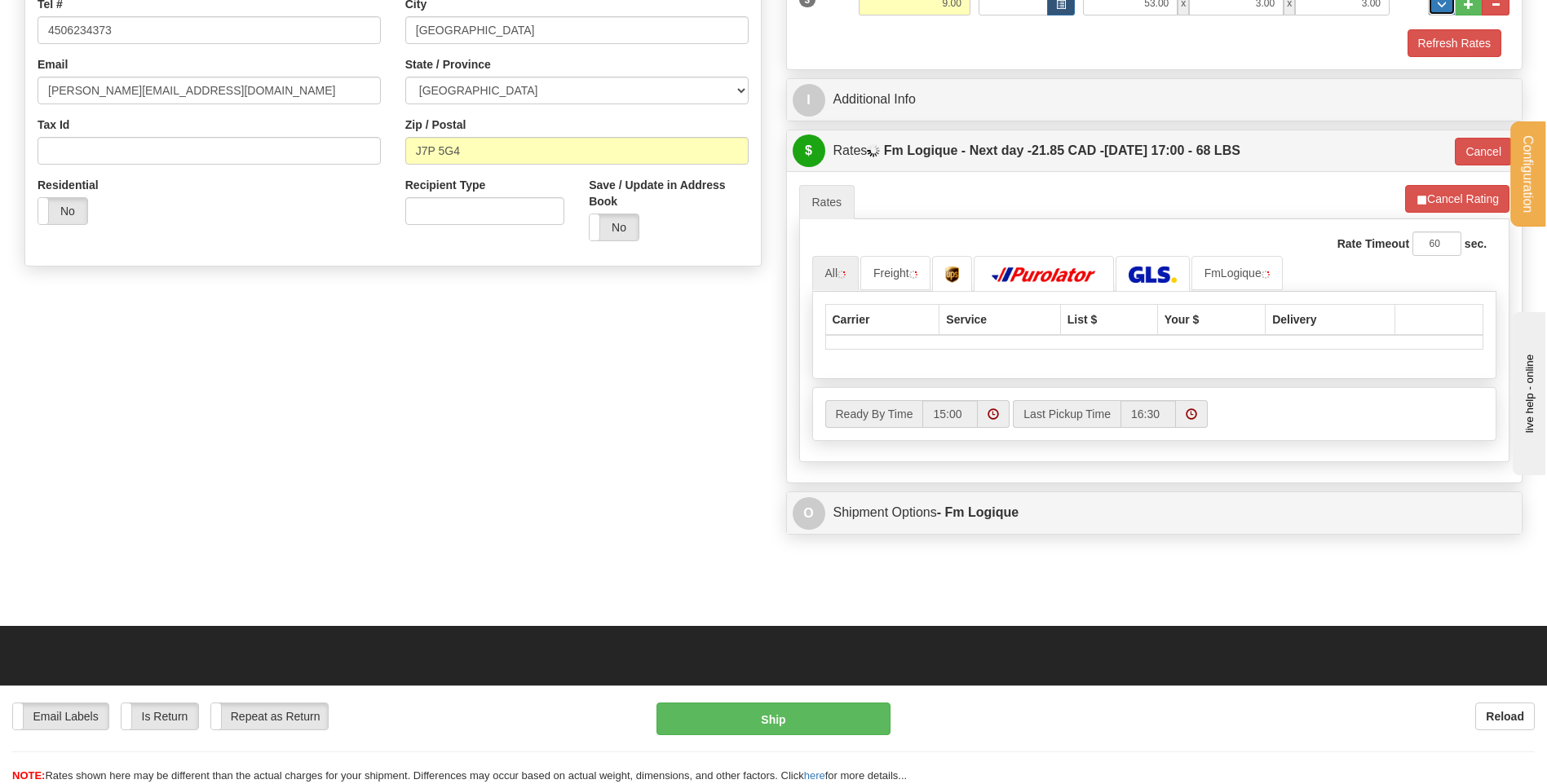
scroll to position [408, 0]
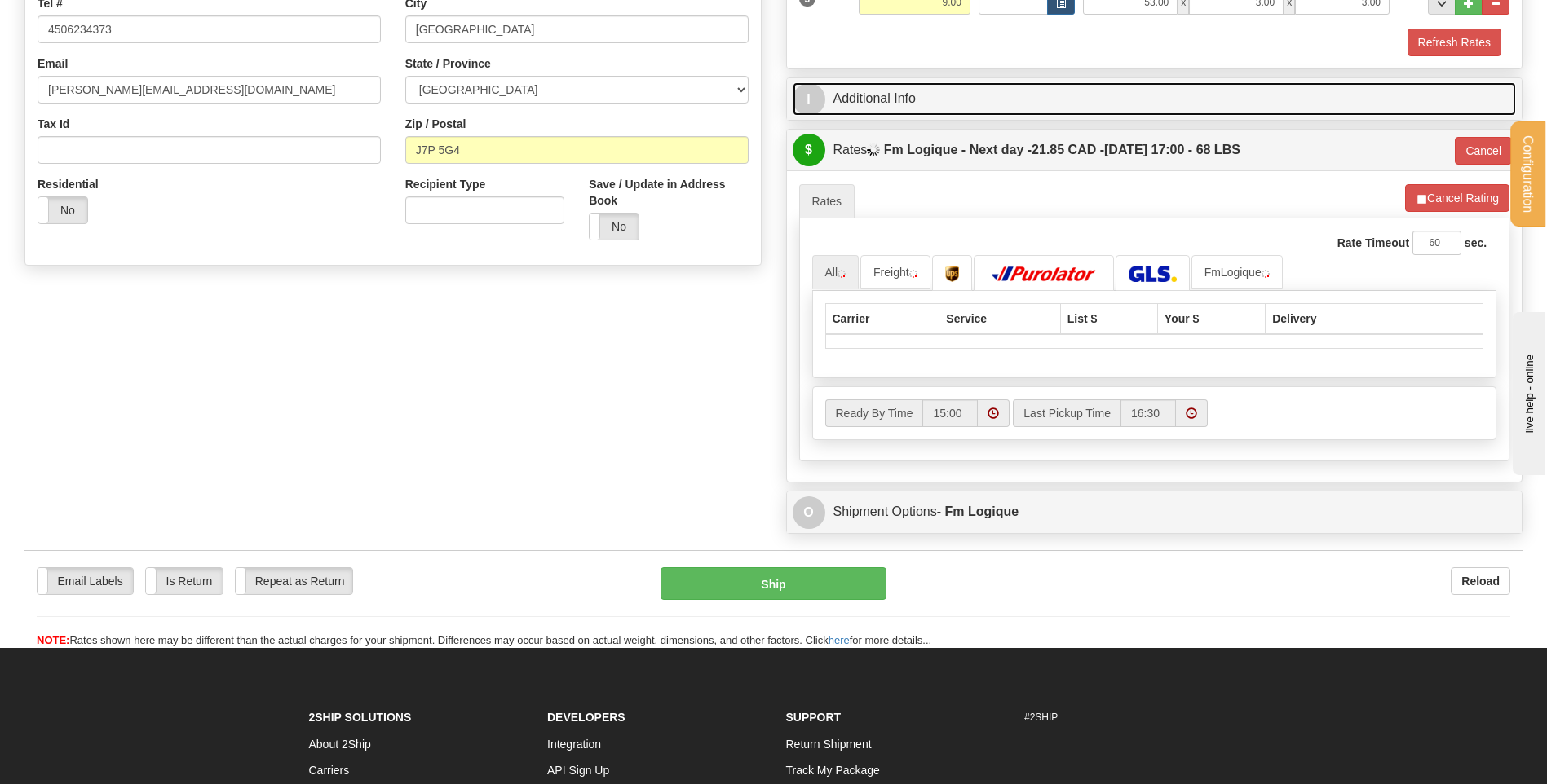
click at [952, 91] on link "I Additional Info" at bounding box center [1154, 99] width 724 height 34
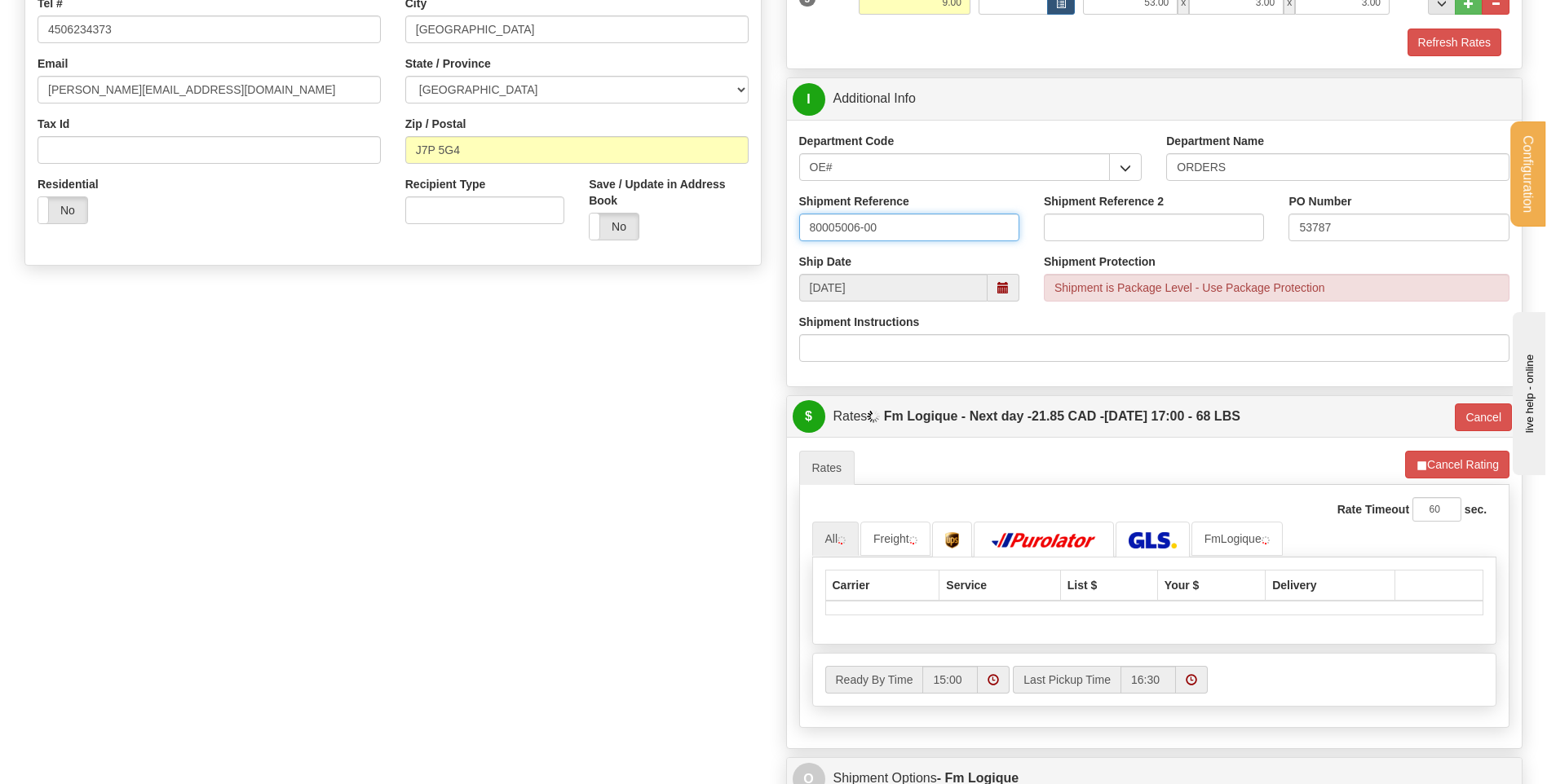
click at [922, 236] on input "80005006-00" at bounding box center [909, 228] width 220 height 28
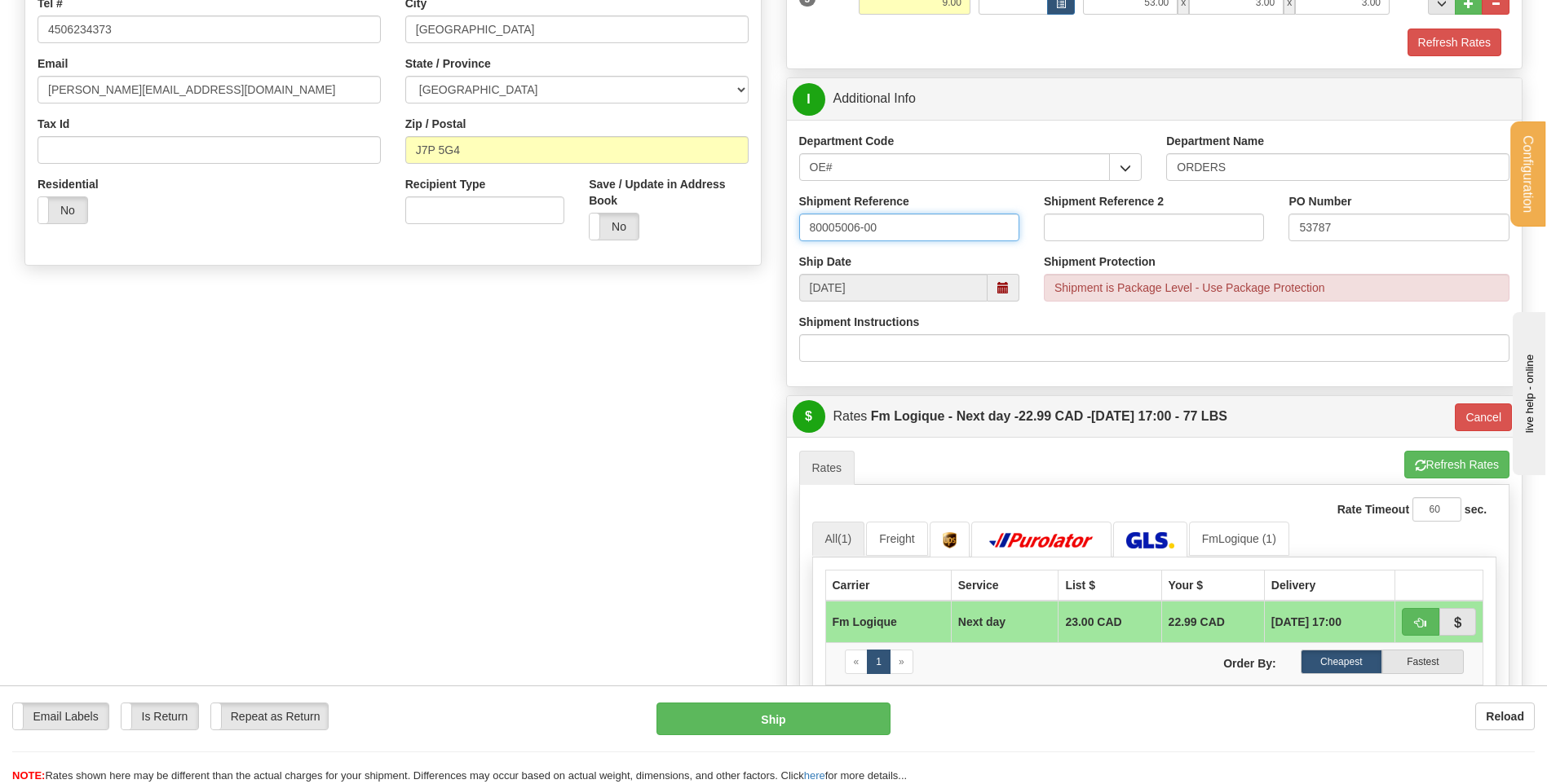
click at [857, 227] on input "80005006-00" at bounding box center [909, 228] width 220 height 28
click at [906, 226] on input "80005003-00" at bounding box center [909, 228] width 220 height 28
click at [940, 226] on input "80005003-00 //" at bounding box center [909, 228] width 220 height 28
type input "80005003-00 // 80005017-00"
click at [1406, 229] on input "53787" at bounding box center [1399, 228] width 220 height 28
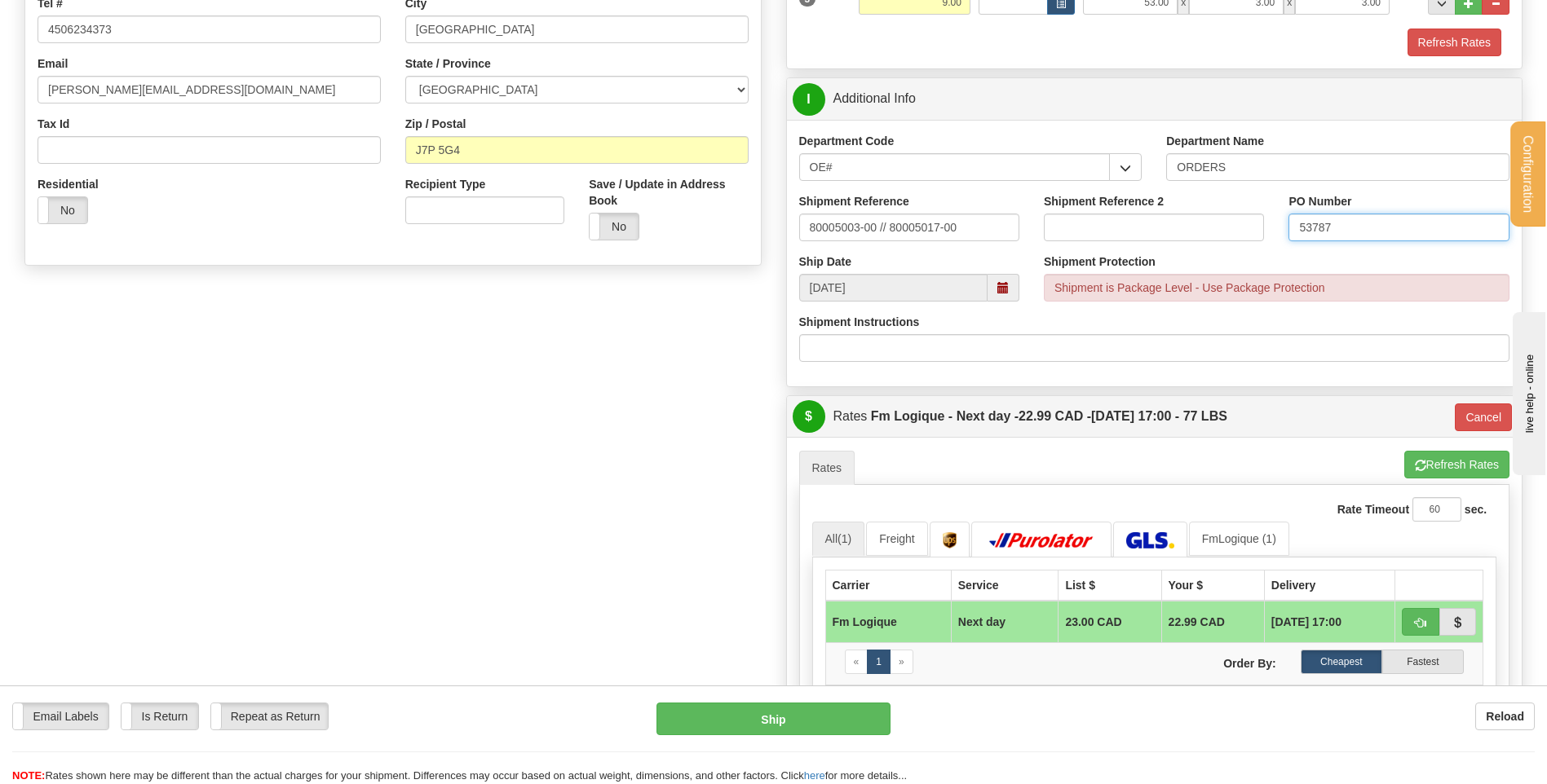
drag, startPoint x: 1353, startPoint y: 228, endPoint x: 1342, endPoint y: 229, distance: 11.0
click at [1351, 228] on input "53787" at bounding box center [1399, 228] width 220 height 28
click at [1342, 229] on input "53787" at bounding box center [1399, 228] width 220 height 28
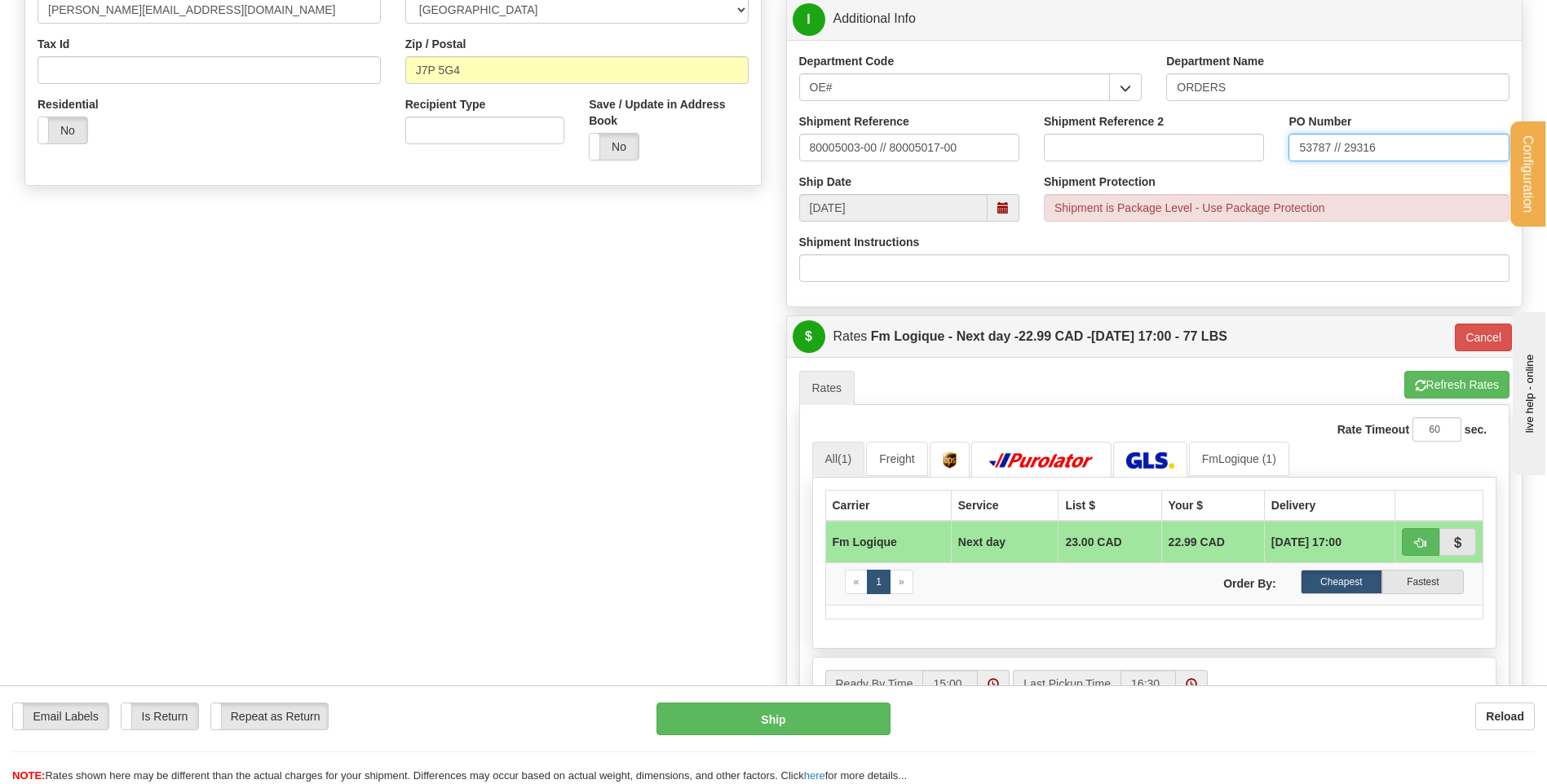
scroll to position [653, 0]
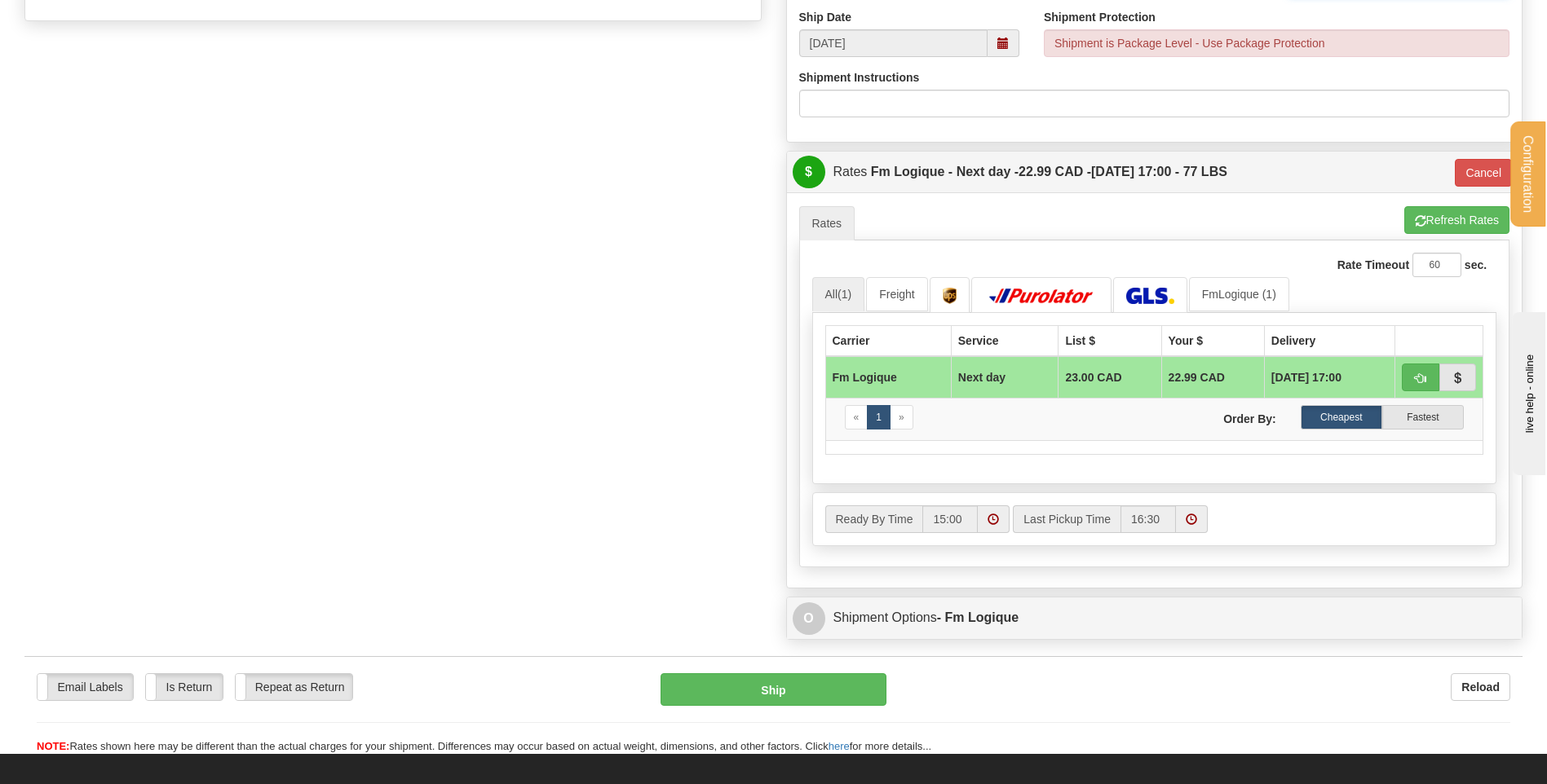
type input "53787 // 29316"
click at [1477, 170] on button "Cancel" at bounding box center [1483, 173] width 57 height 28
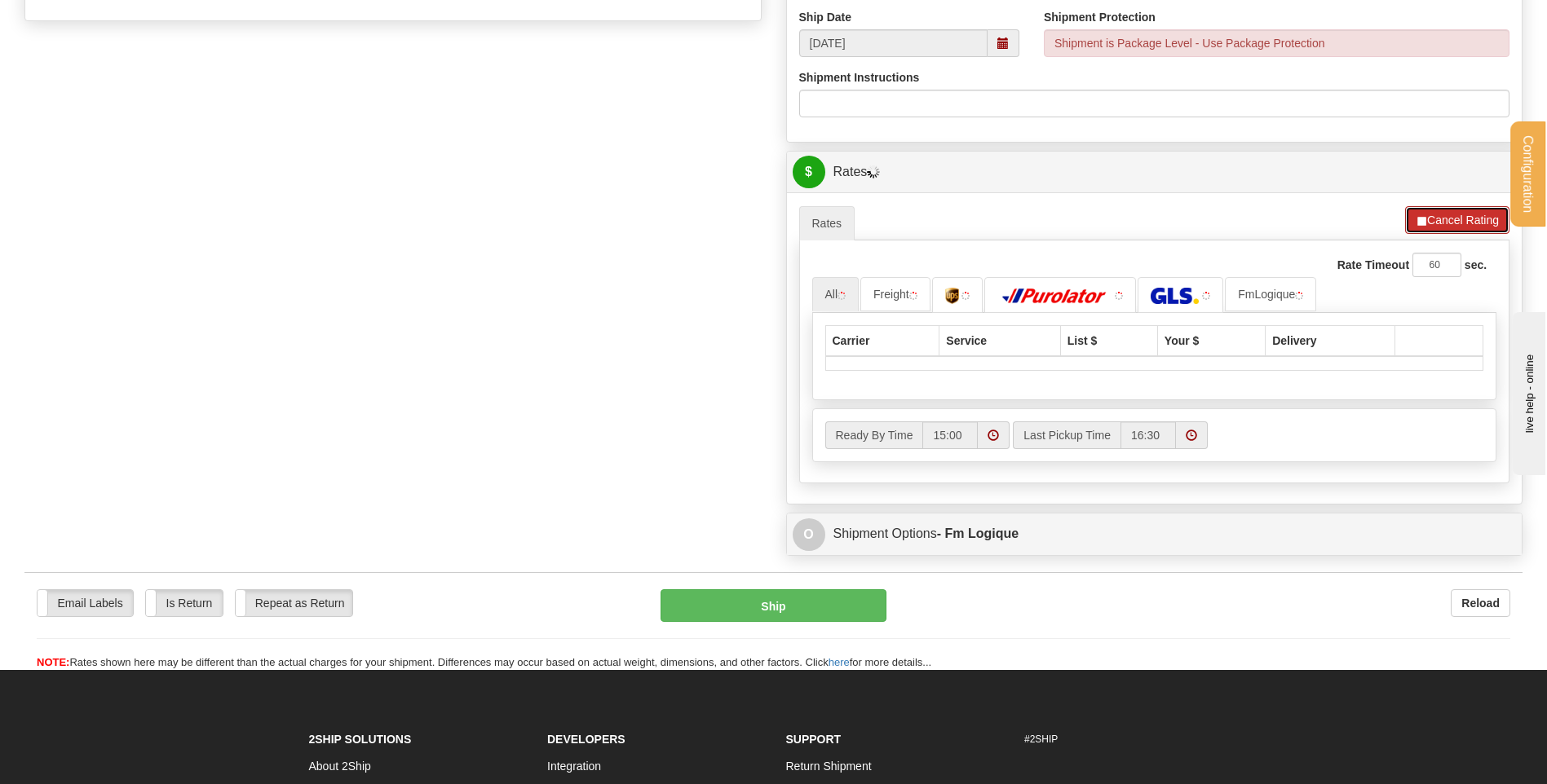
click at [1446, 227] on button "Cancel Rating" at bounding box center [1457, 220] width 104 height 28
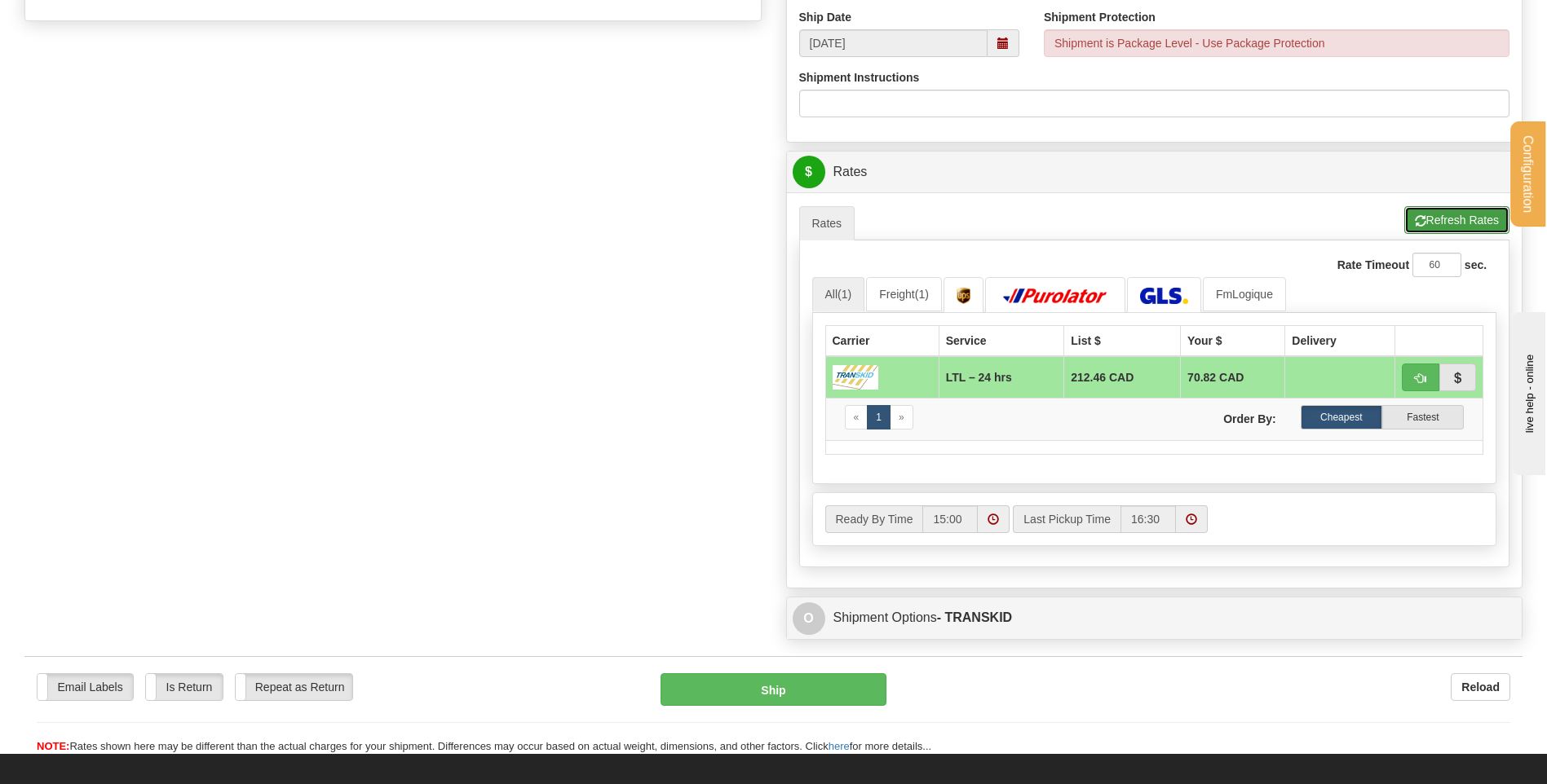
click at [1430, 226] on button "Refresh Rates" at bounding box center [1457, 220] width 105 height 28
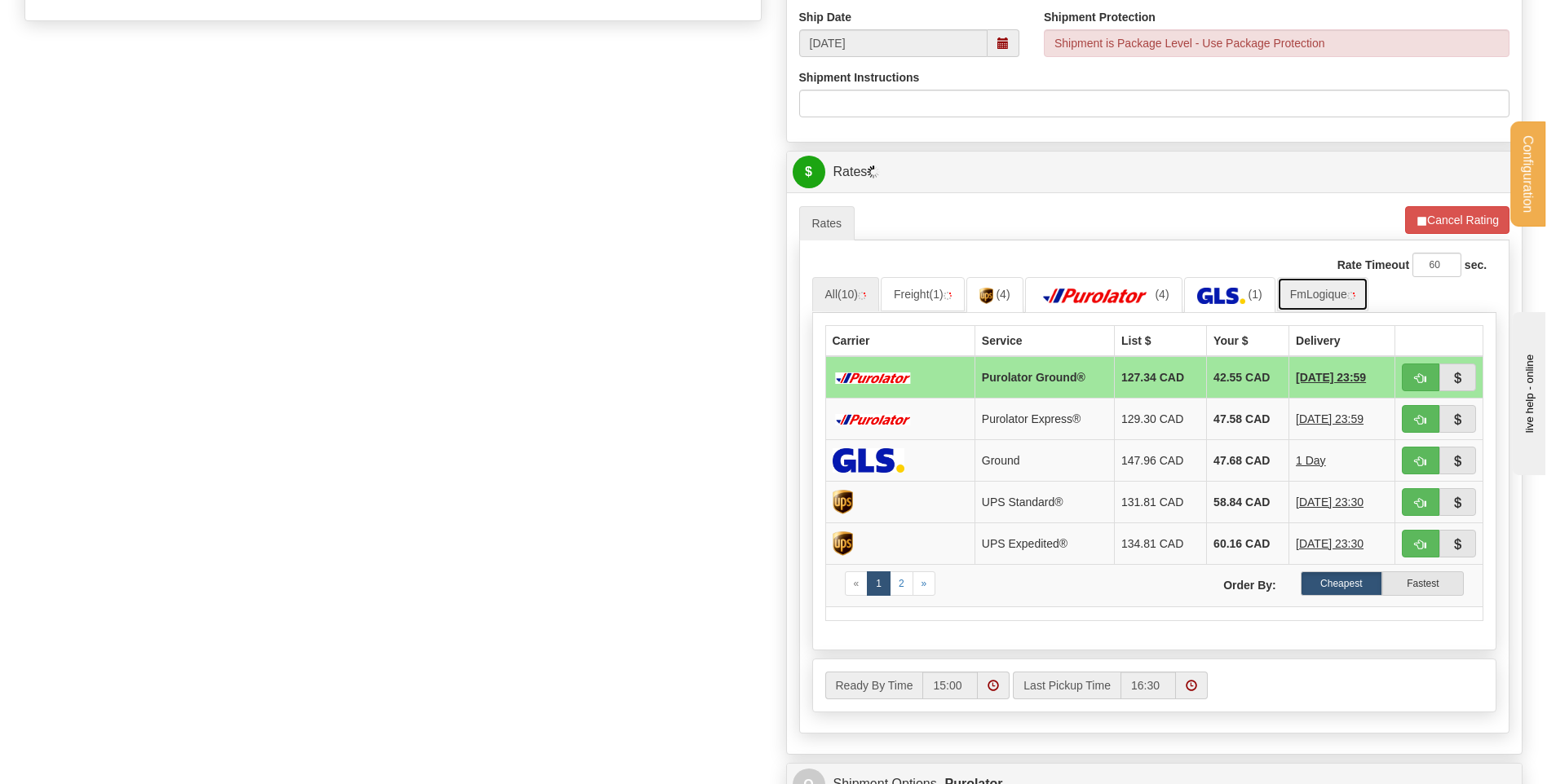
click at [1332, 291] on link "FmLogique" at bounding box center [1323, 294] width 91 height 35
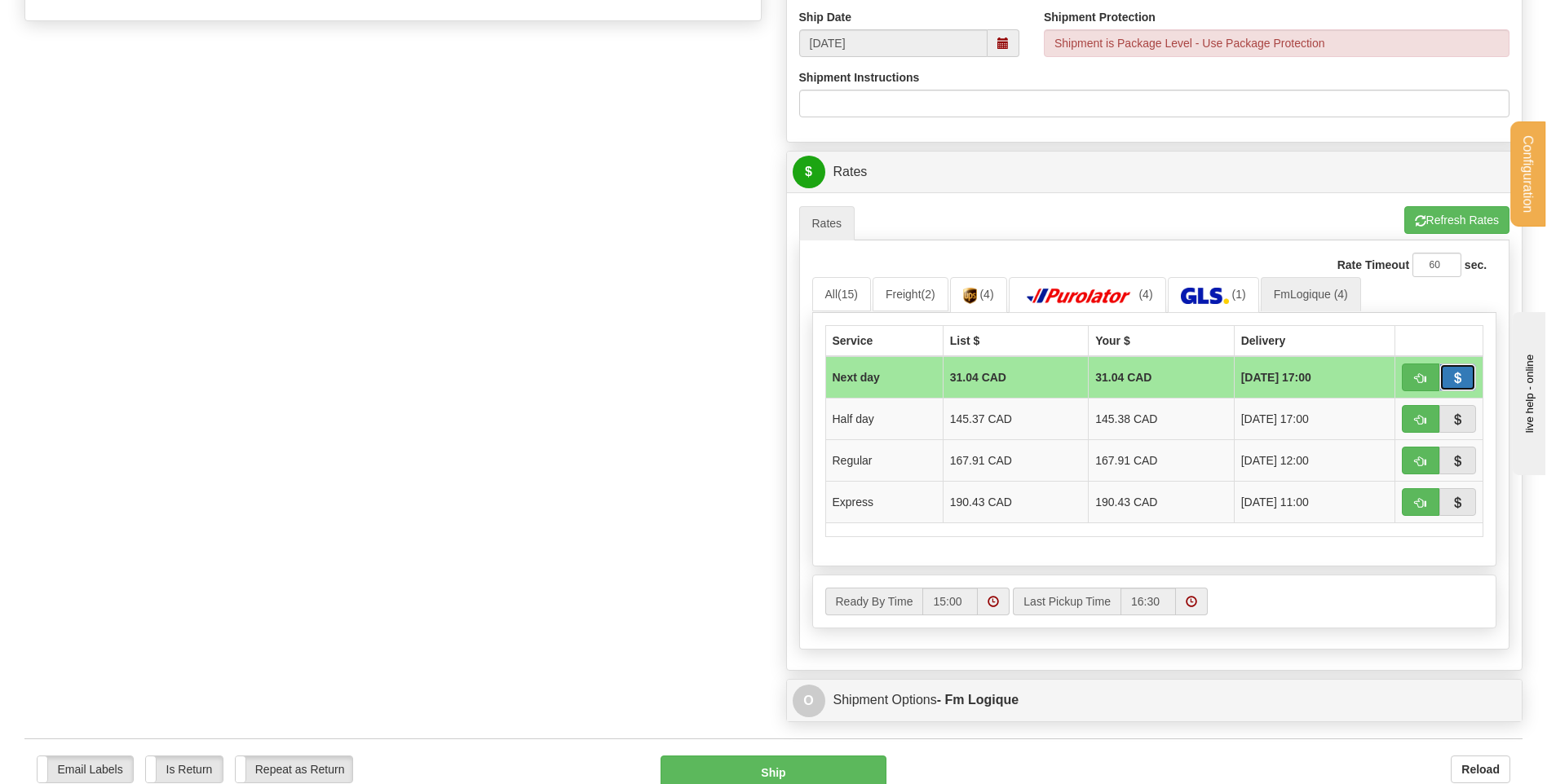
click at [1442, 372] on button "button" at bounding box center [1458, 378] width 38 height 28
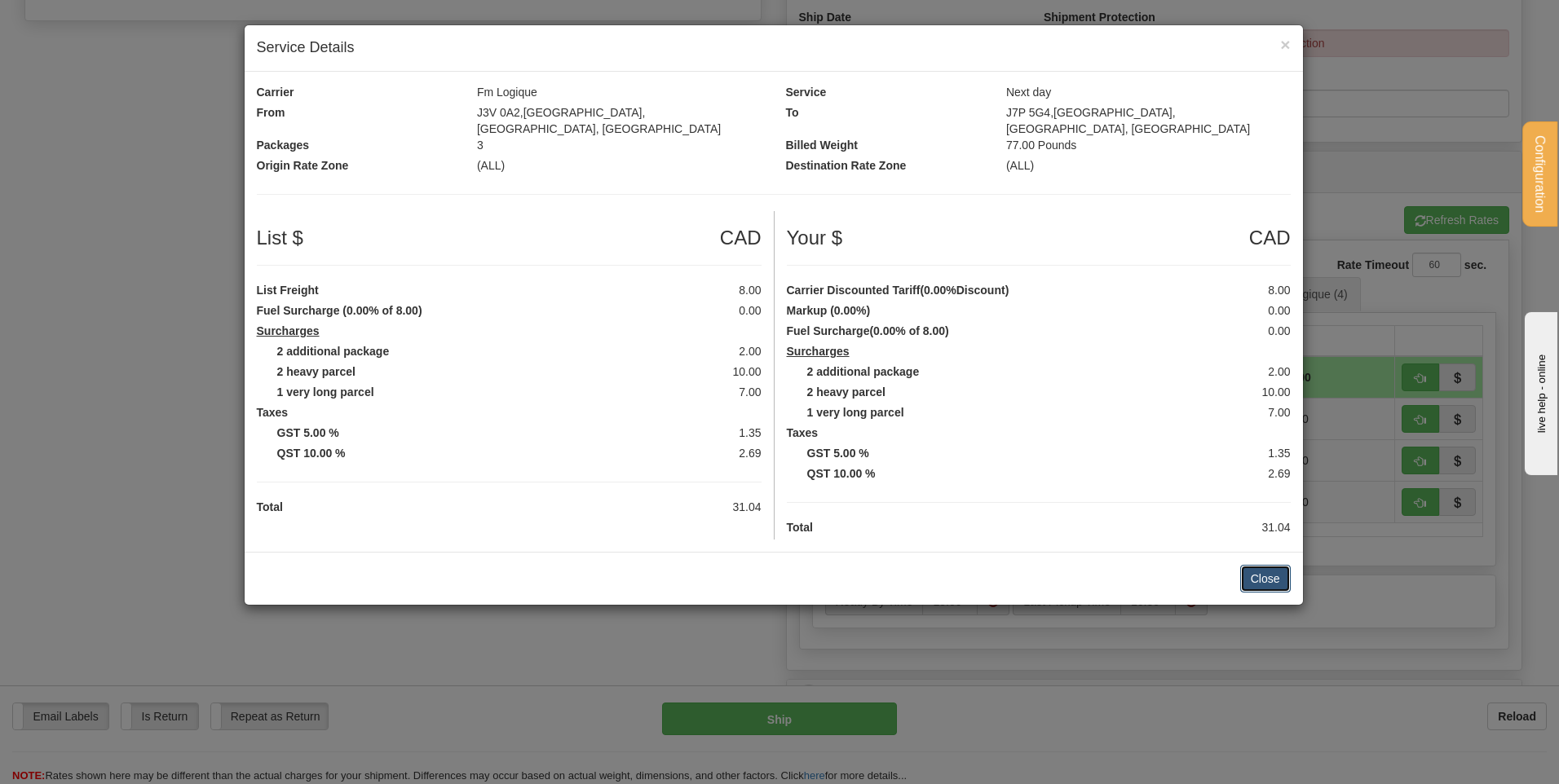
click at [1255, 567] on button "Close" at bounding box center [1266, 579] width 51 height 28
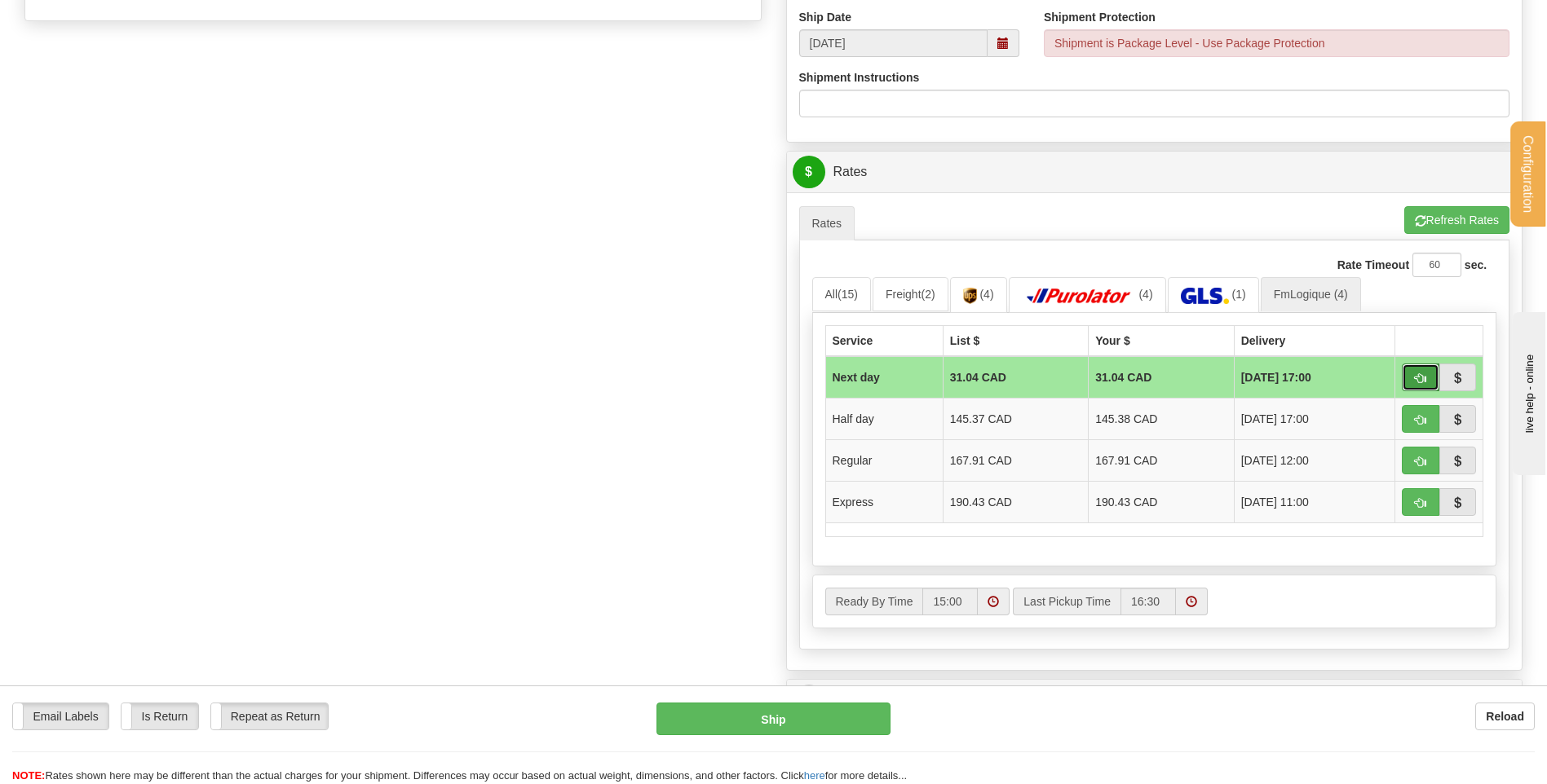
click at [1418, 384] on span "button" at bounding box center [1420, 378] width 12 height 11
type input "jour"
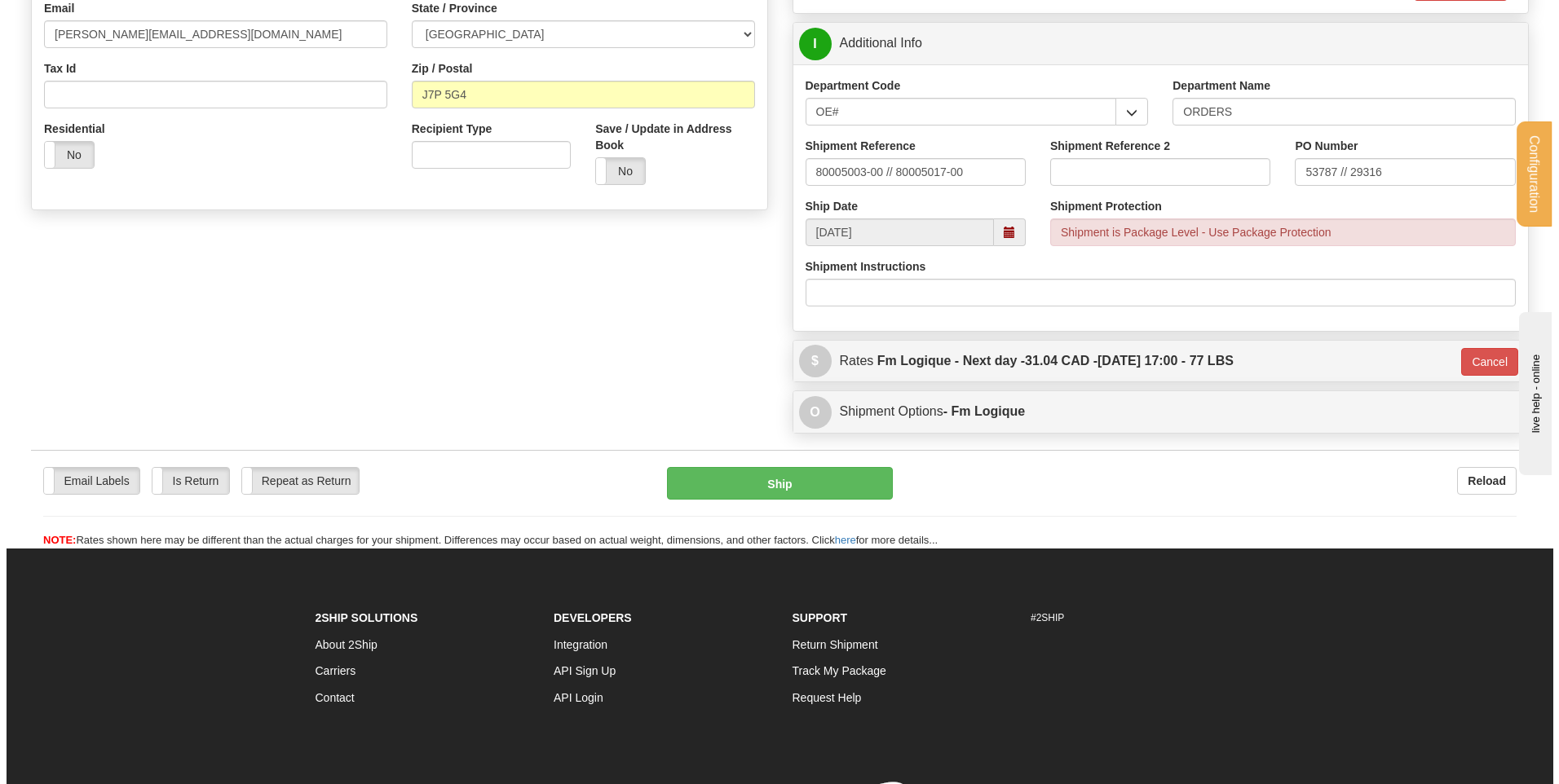
scroll to position [321, 0]
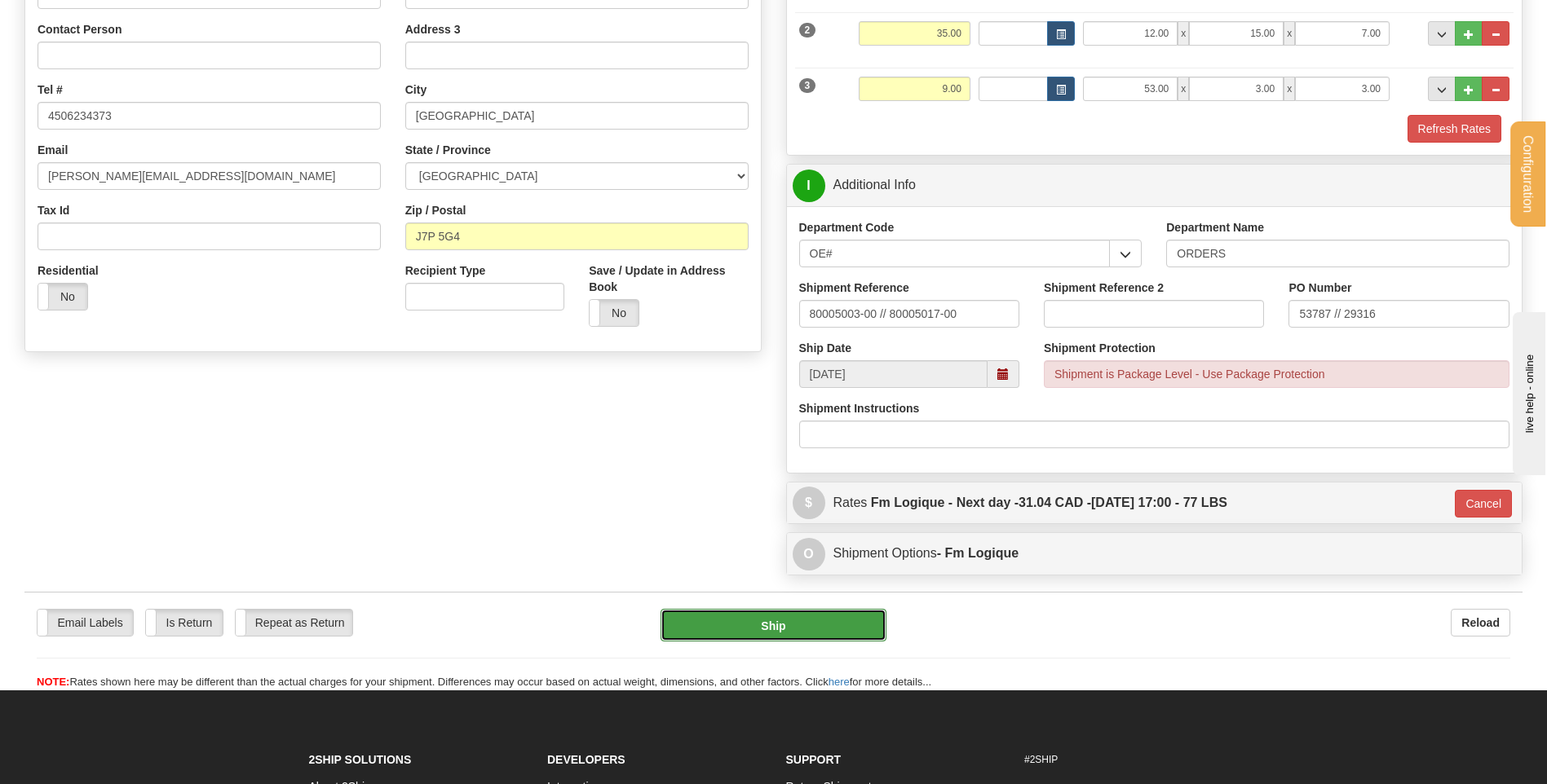
click at [782, 631] on button "Ship" at bounding box center [774, 625] width 225 height 33
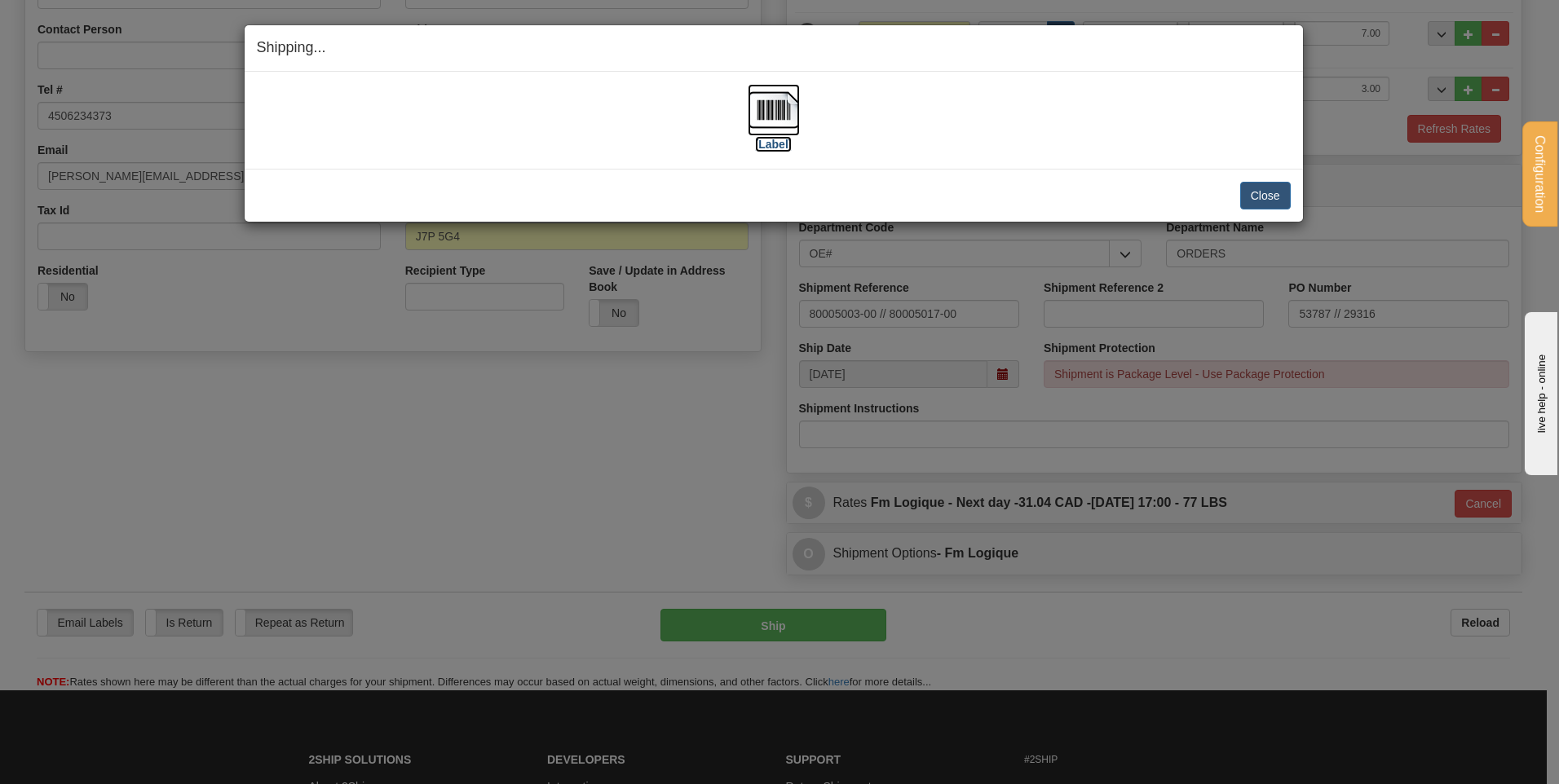
click at [772, 127] on img at bounding box center [773, 109] width 52 height 52
click at [1262, 194] on button "Close" at bounding box center [1266, 196] width 51 height 28
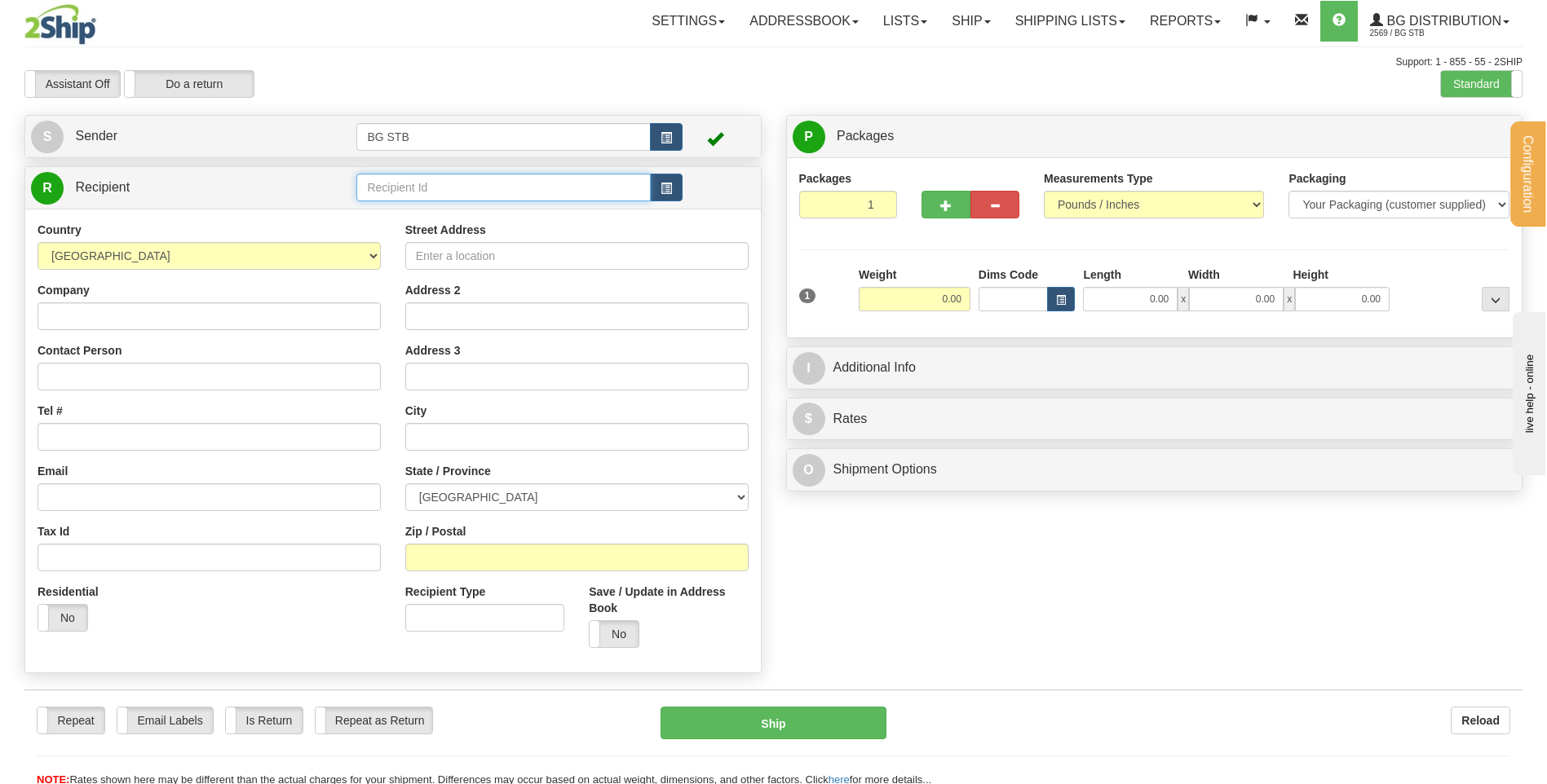
click at [450, 189] on input "text" at bounding box center [503, 187] width 293 height 28
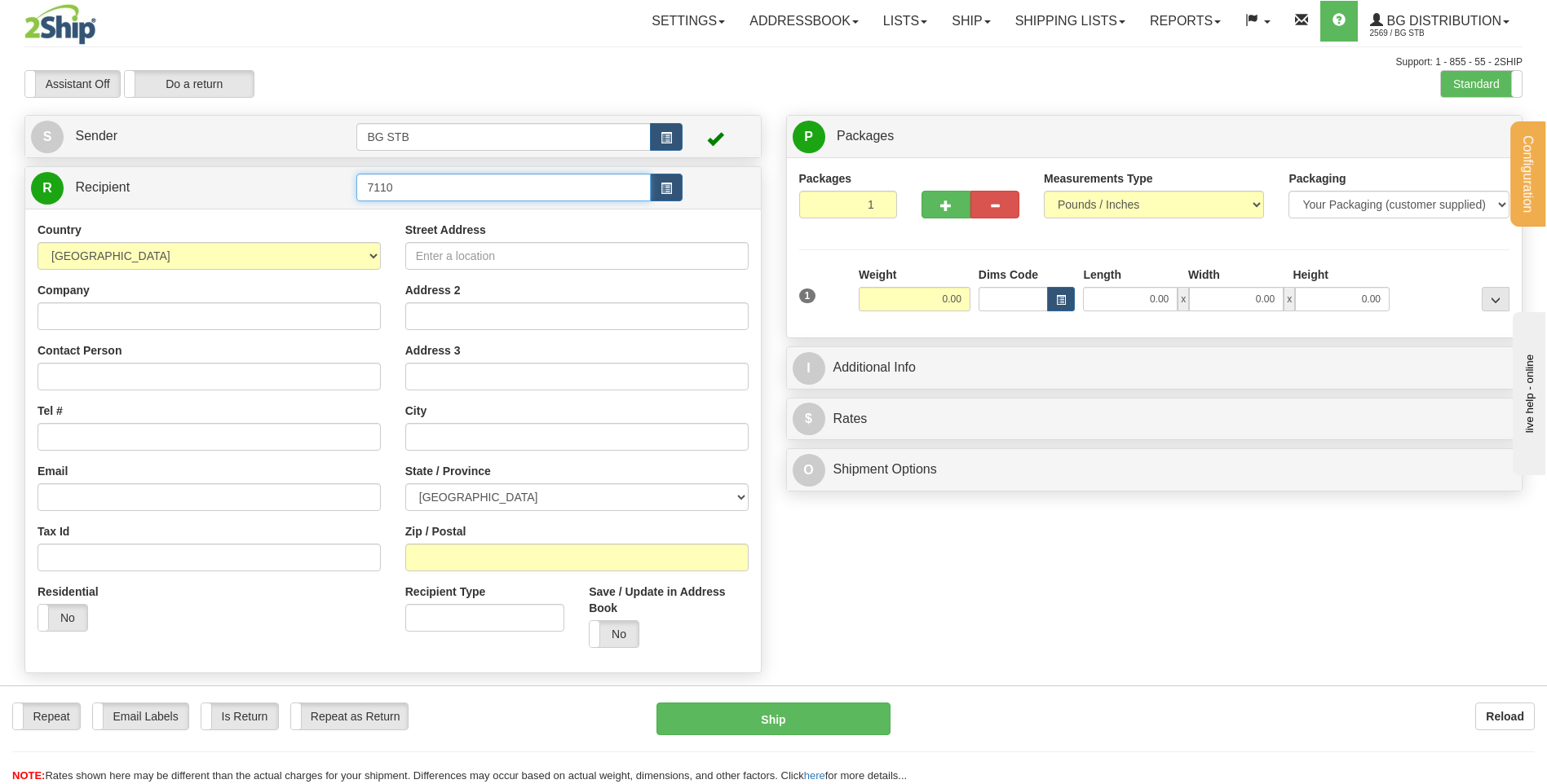
type input "7110"
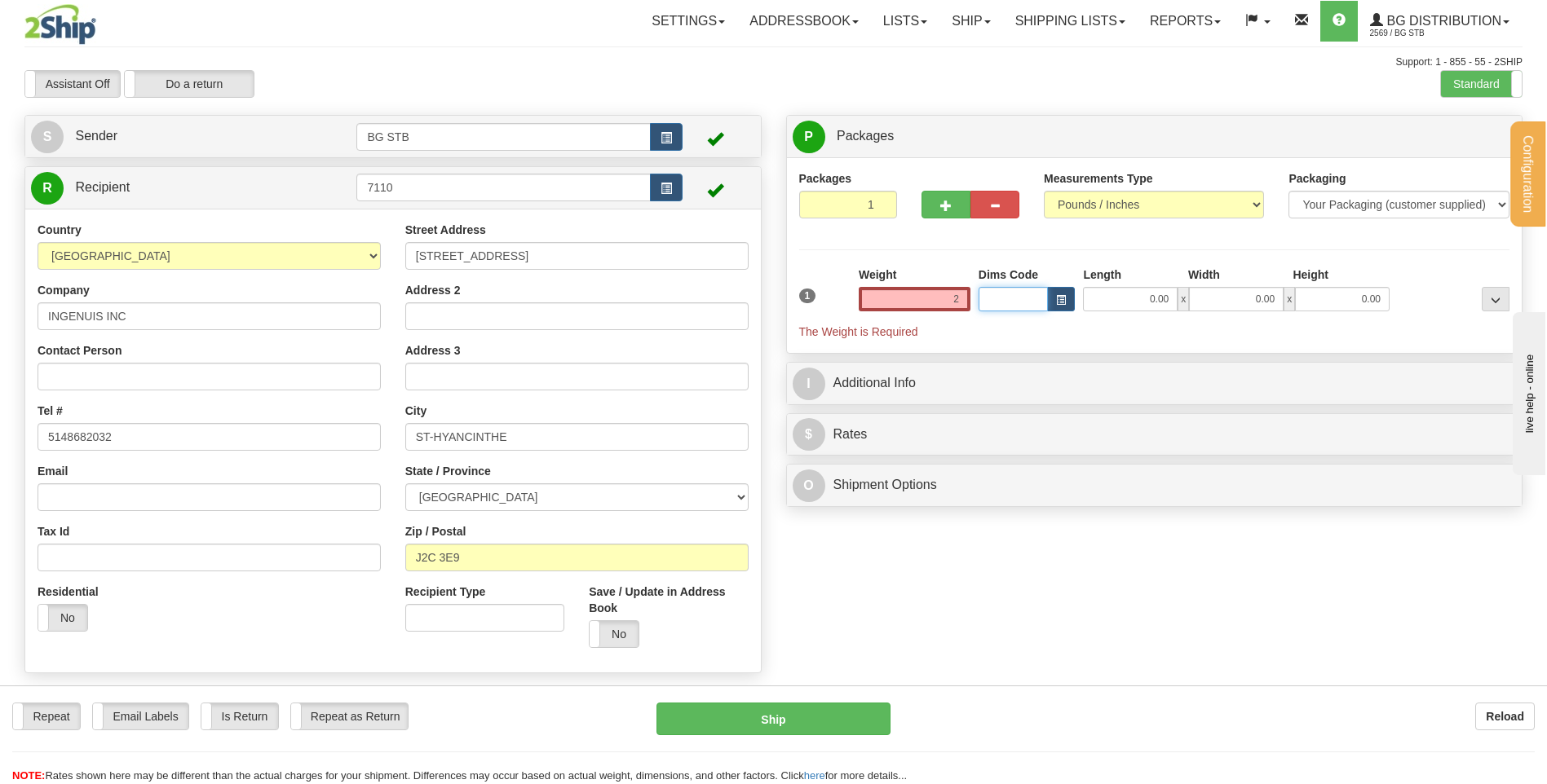
type input "2.00"
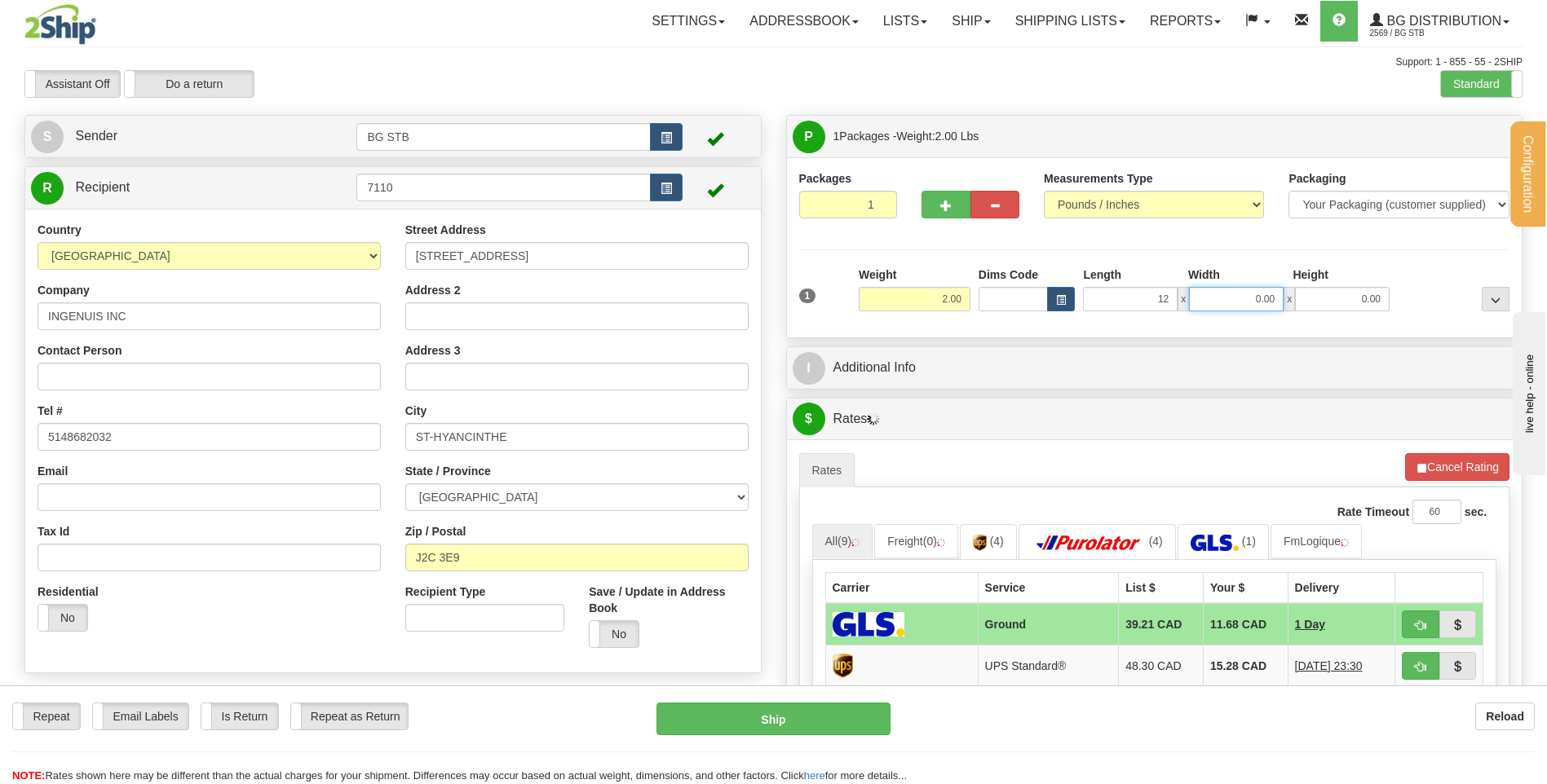
type input "12.00"
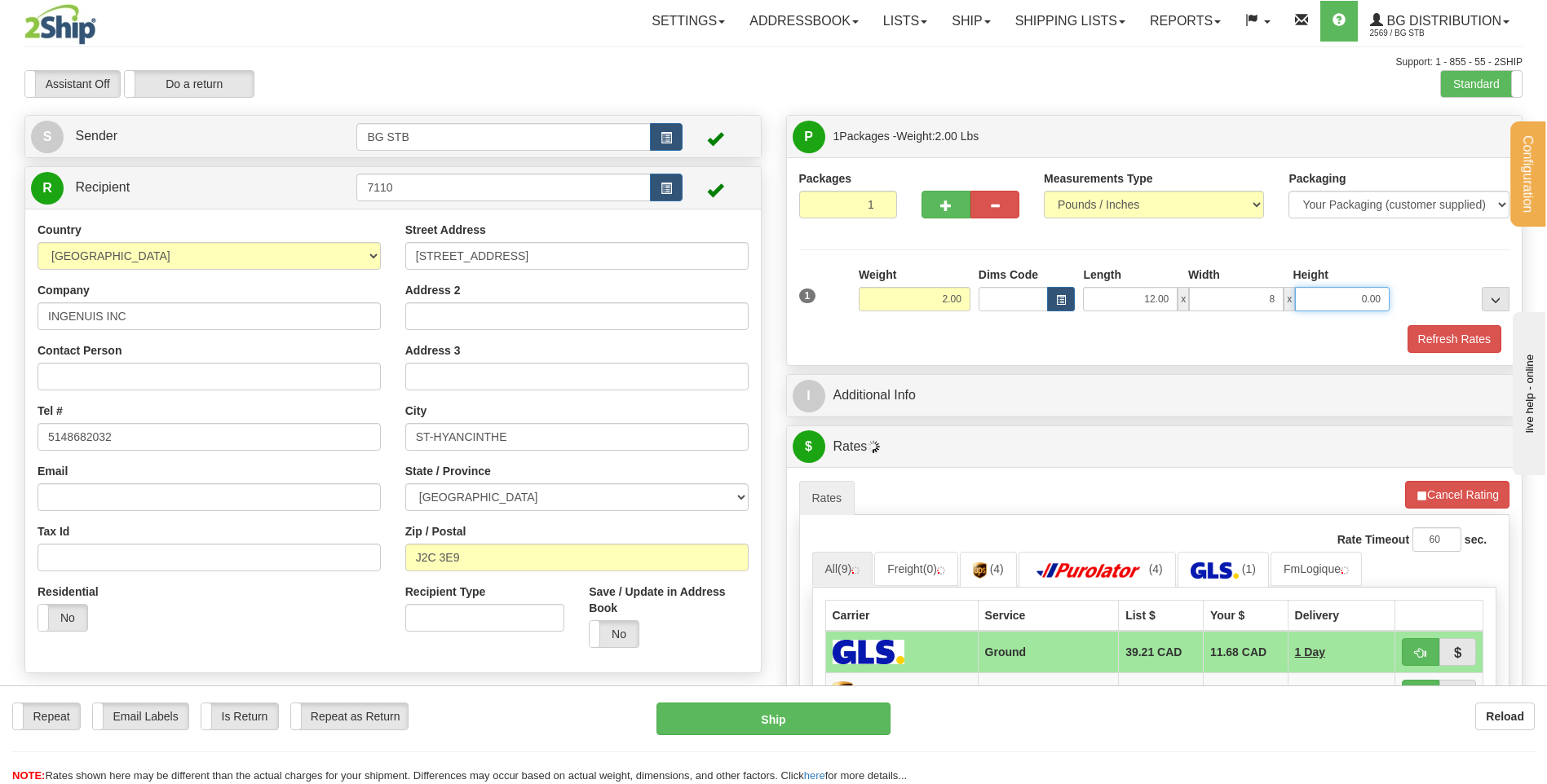
type input "8.00"
type input "6.00"
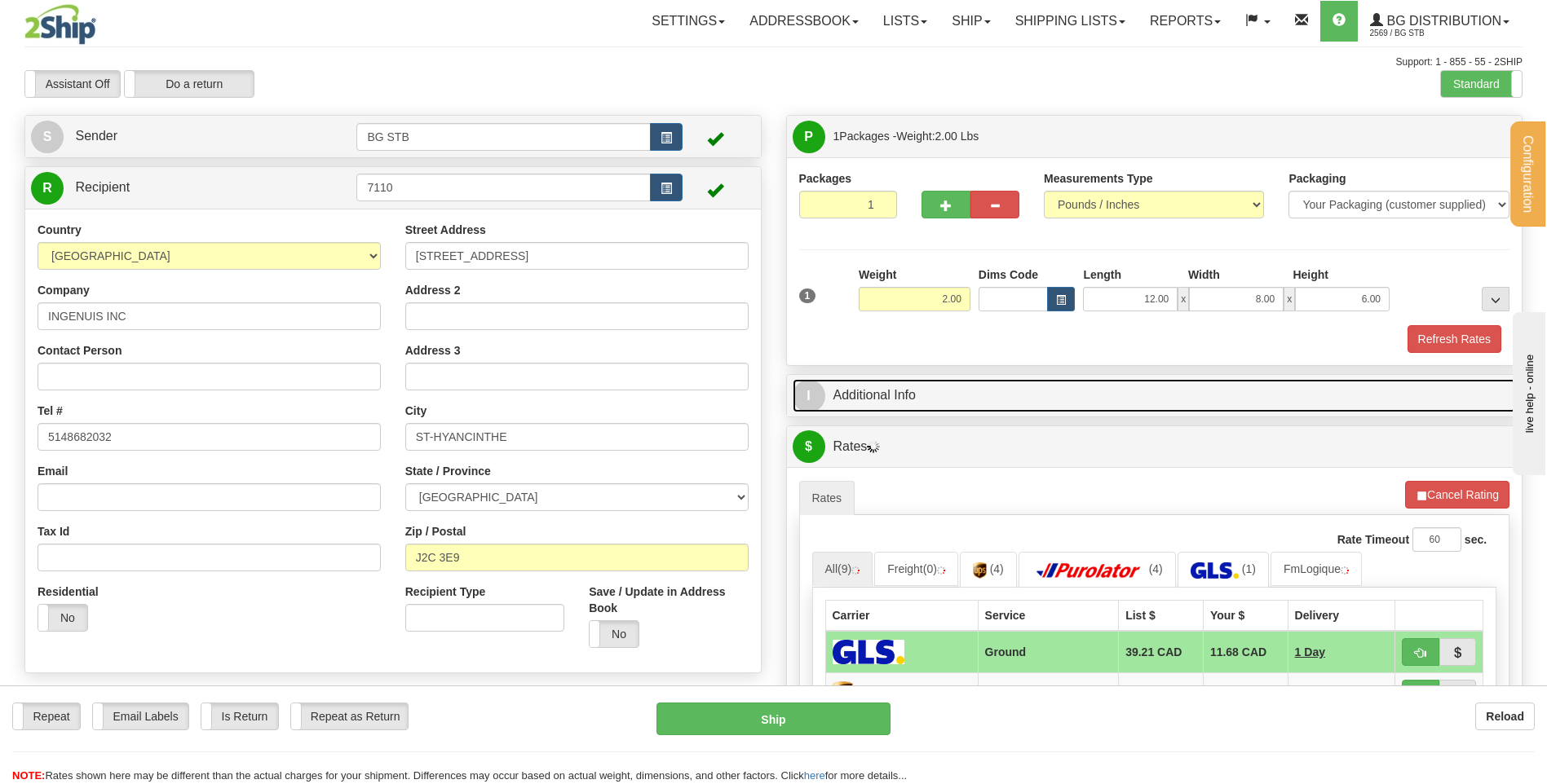
click at [869, 403] on link "I Additional Info" at bounding box center [1154, 395] width 724 height 34
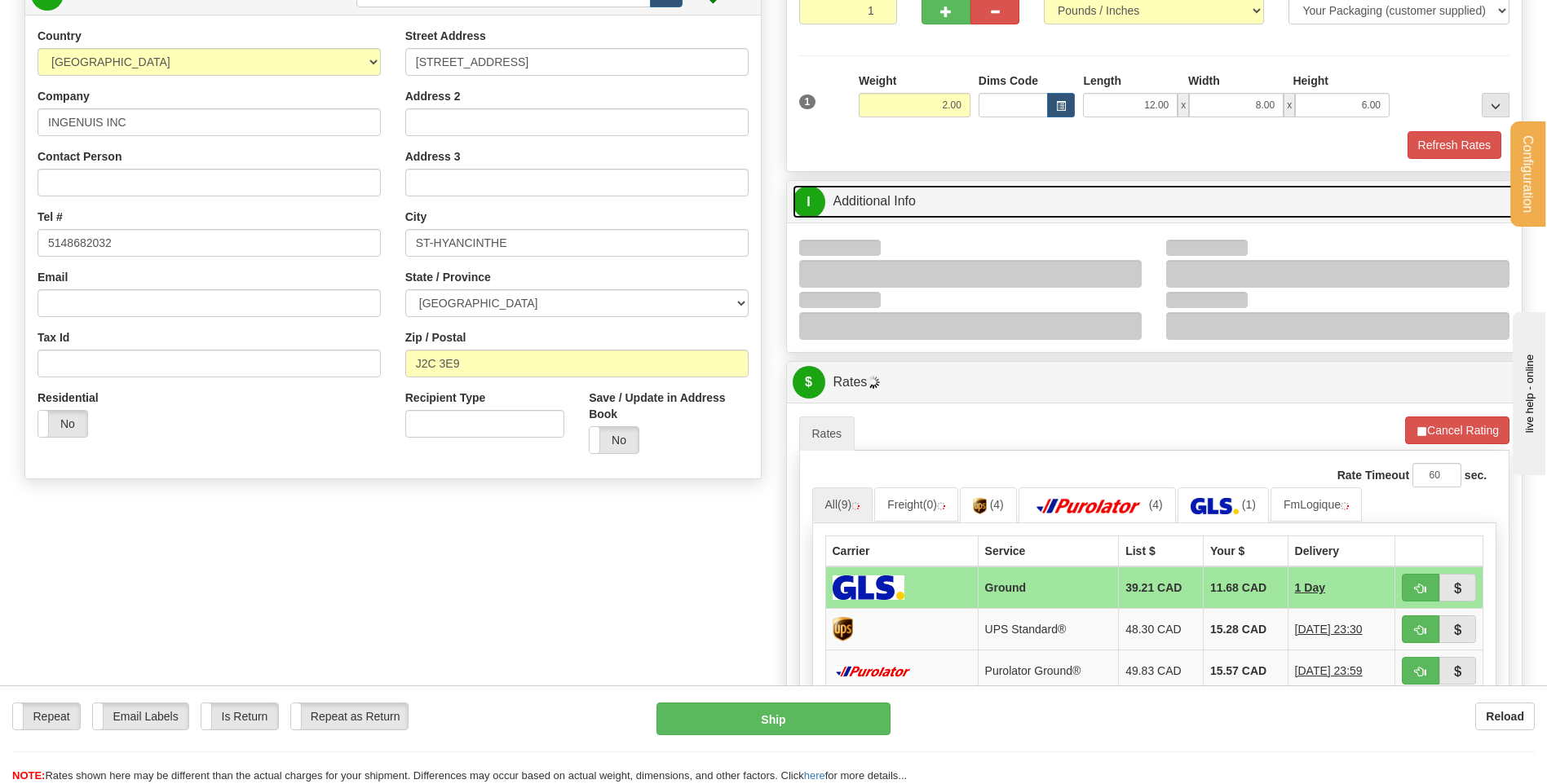
scroll to position [245, 0]
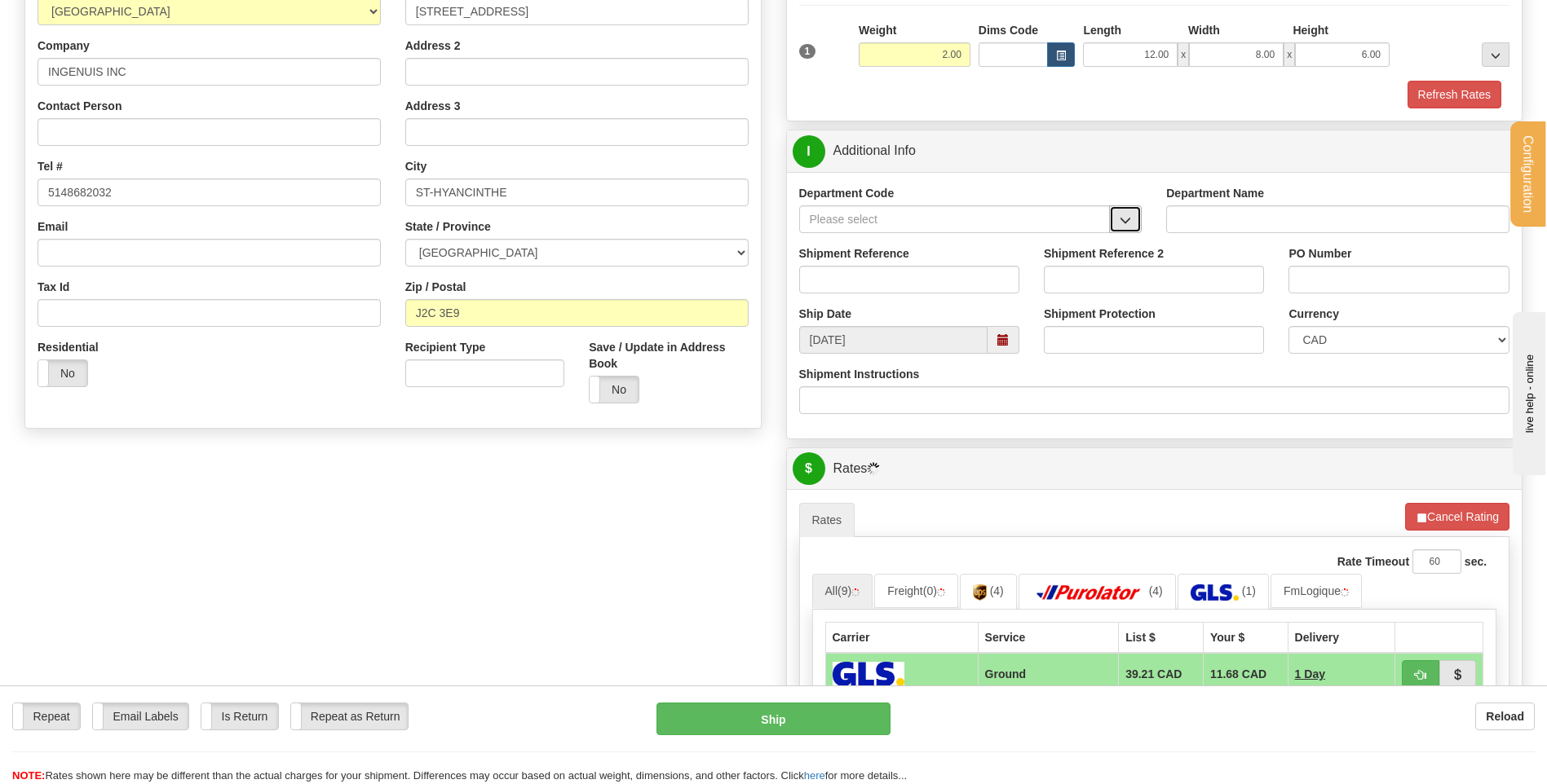
click at [1125, 213] on button "button" at bounding box center [1125, 219] width 33 height 28
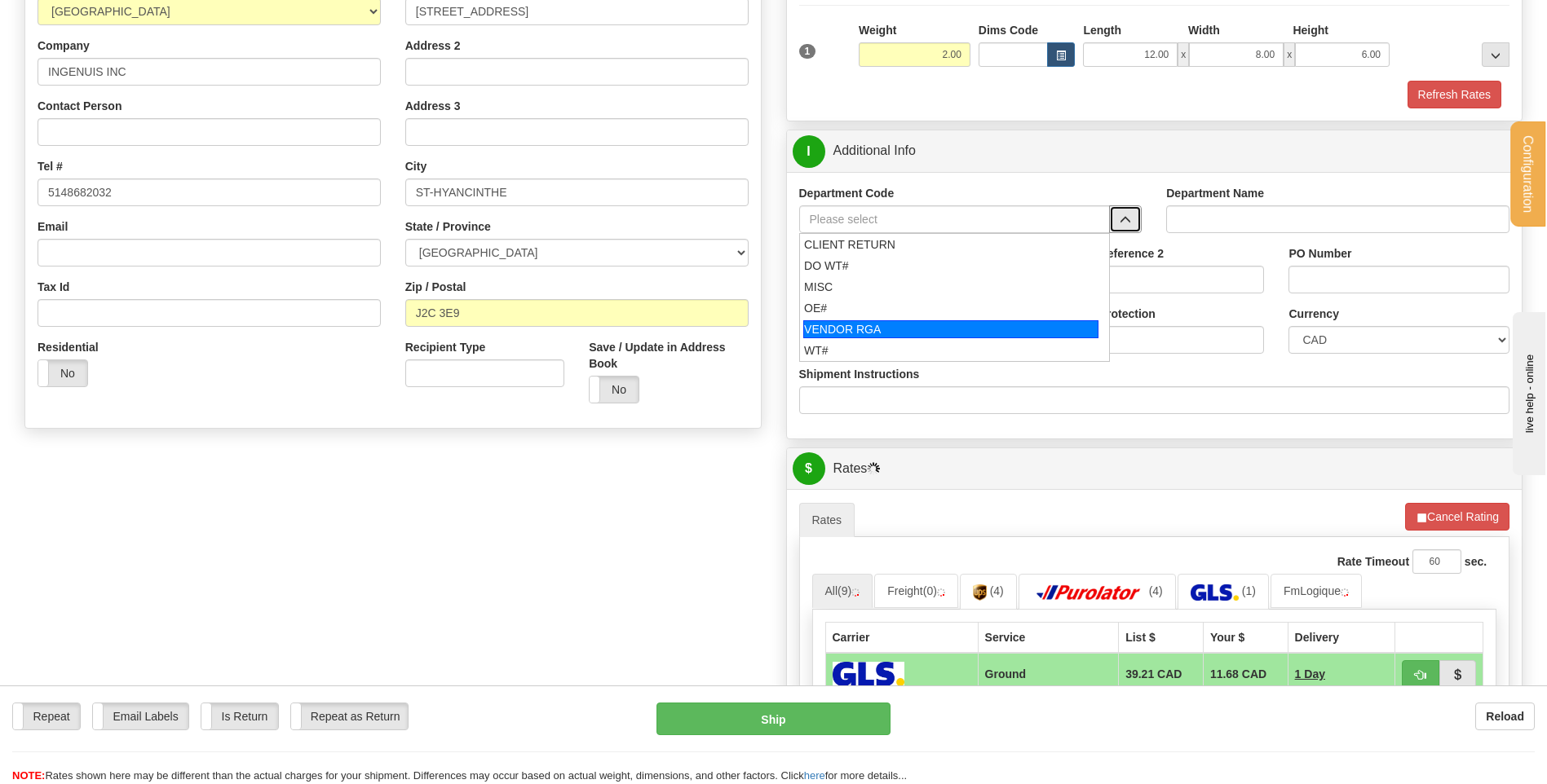
click at [975, 306] on div "OE#" at bounding box center [950, 308] width 293 height 16
type input "OE#"
type input "ORDERS"
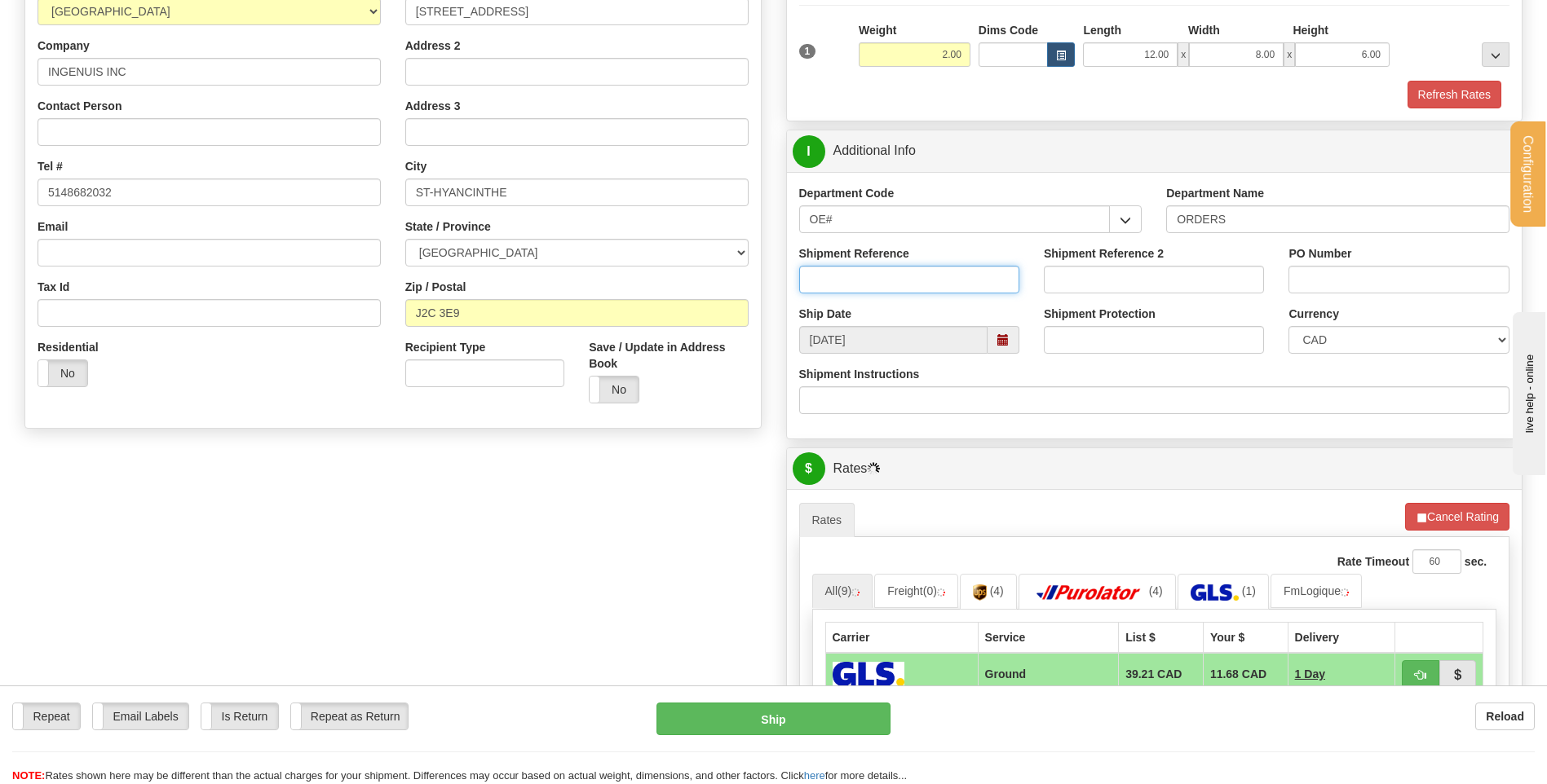
click at [961, 271] on input "Shipment Reference" at bounding box center [909, 279] width 220 height 28
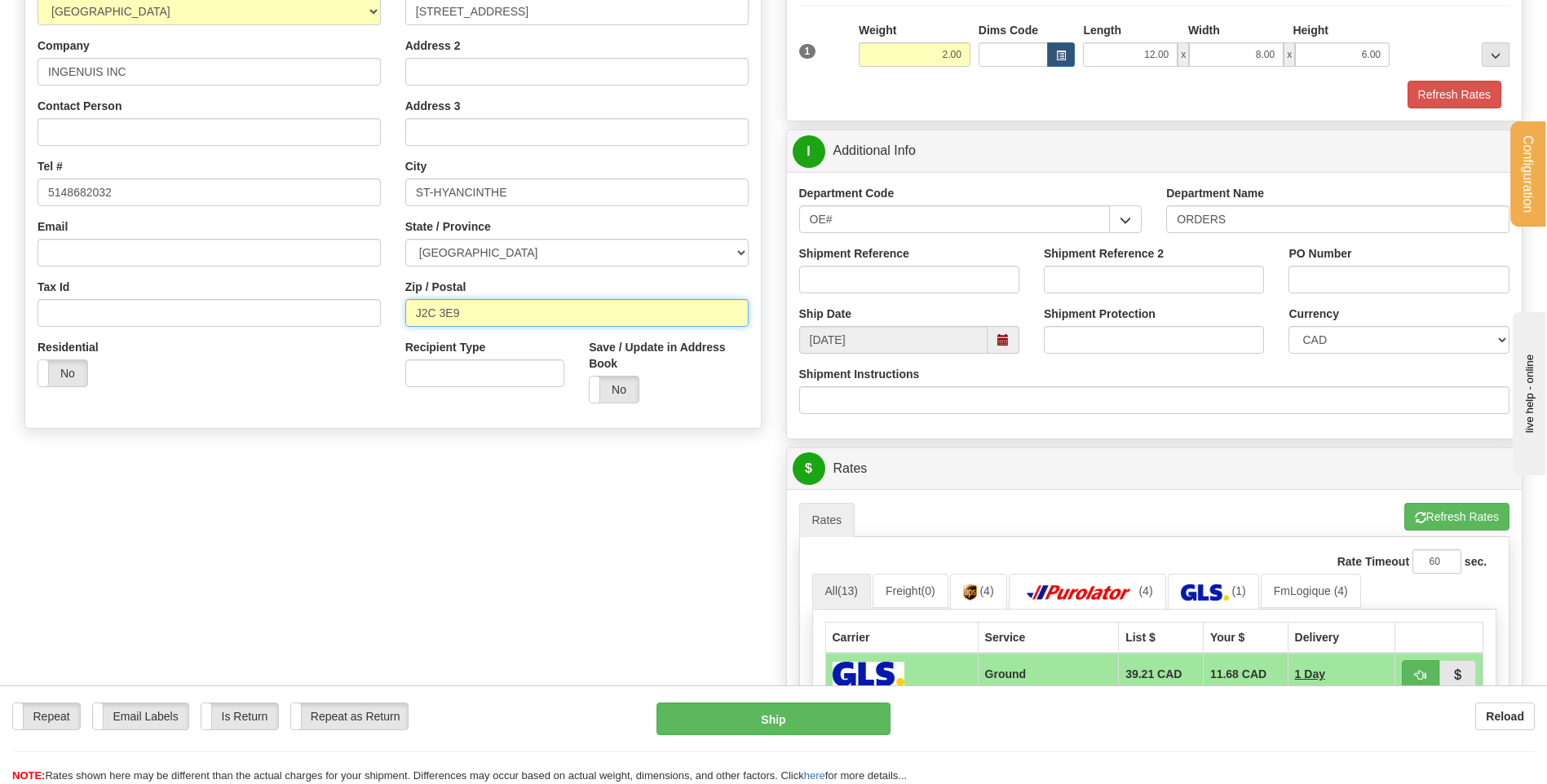
click at [433, 316] on input "J2C 3E9" at bounding box center [577, 313] width 344 height 28
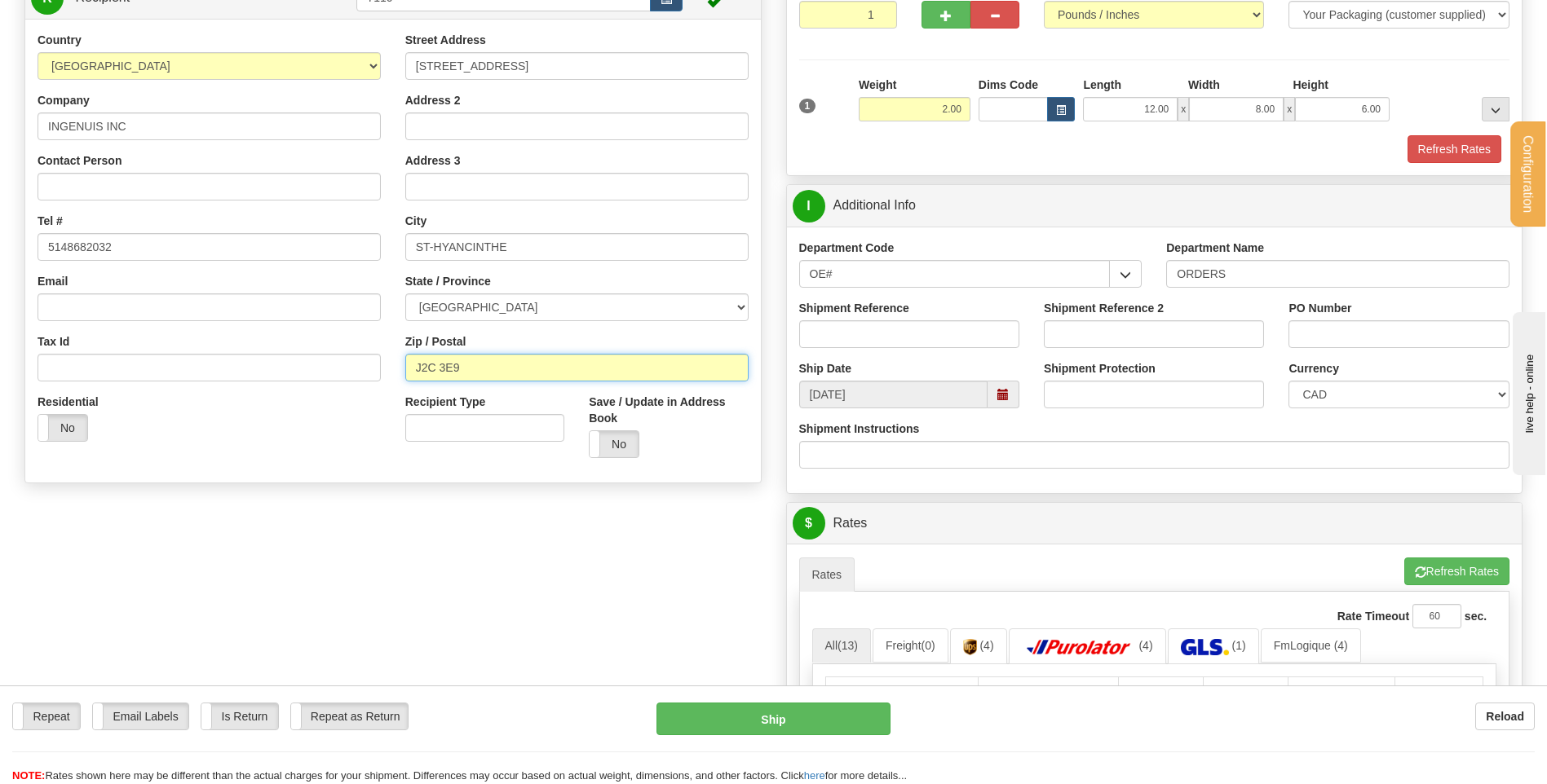
scroll to position [81, 0]
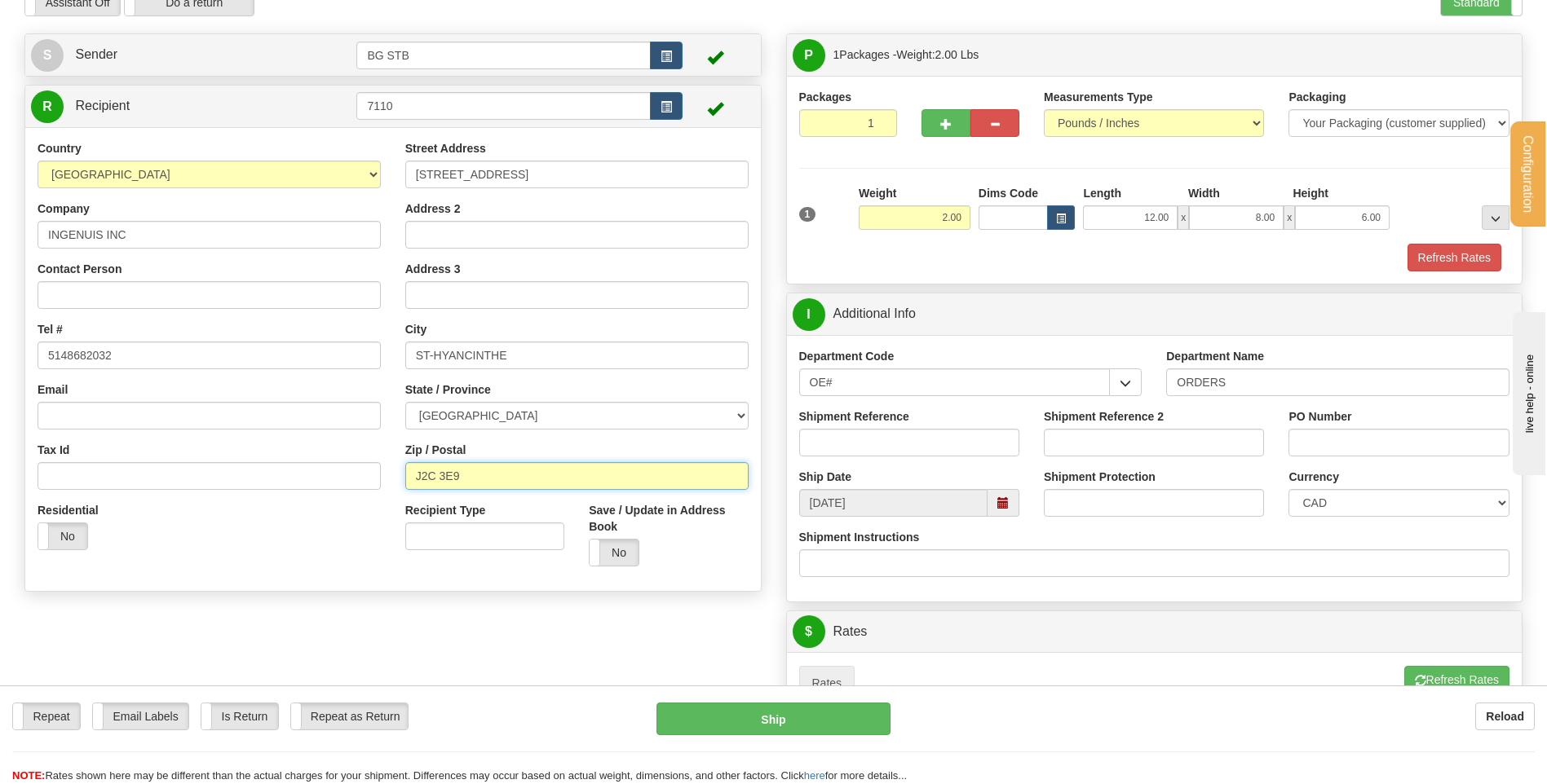
drag, startPoint x: 478, startPoint y: 469, endPoint x: 409, endPoint y: 462, distance: 69.4
click at [409, 462] on div "Zip / Postal J2C 3E9" at bounding box center [577, 466] width 344 height 48
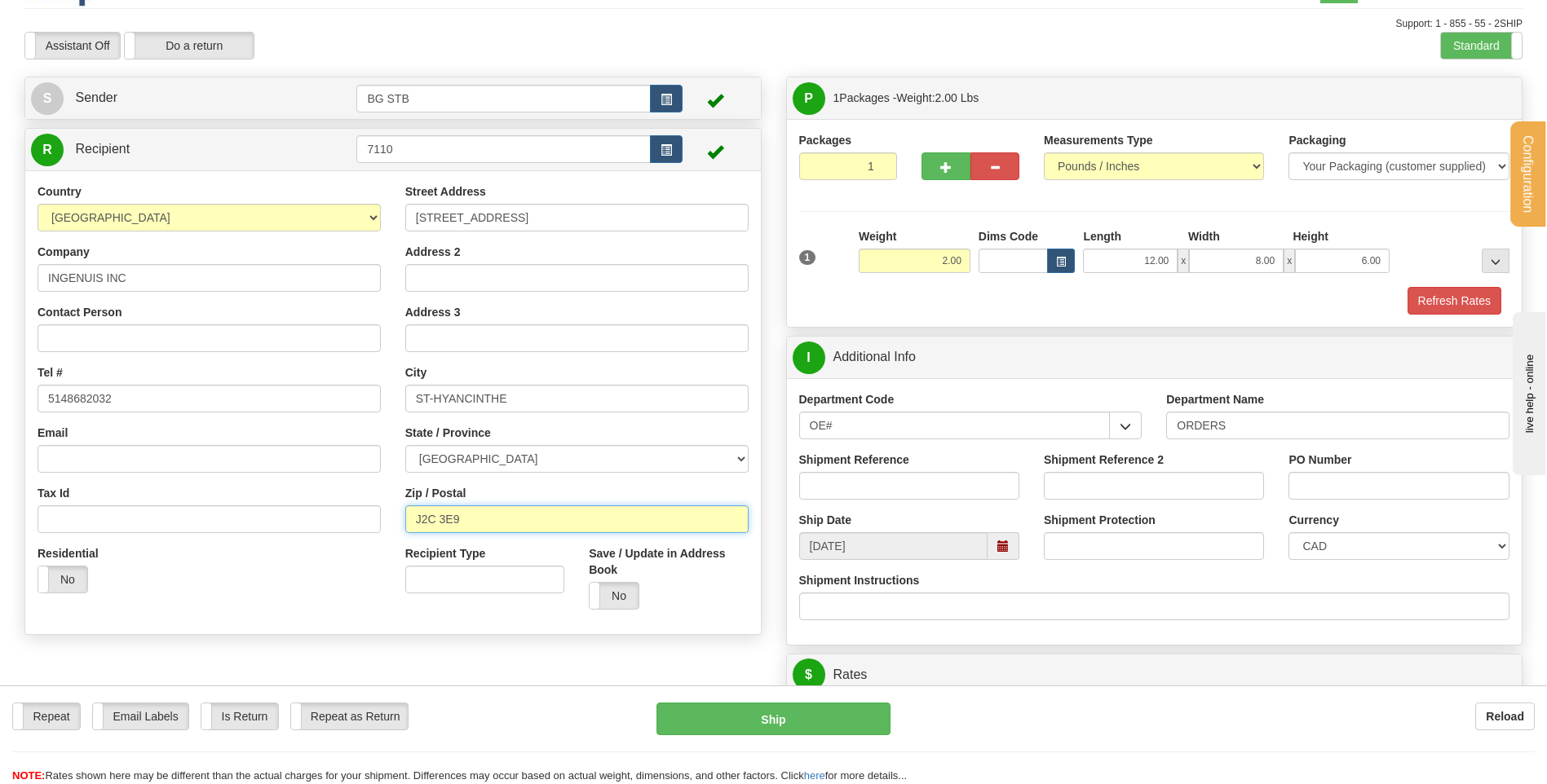
scroll to position [0, 0]
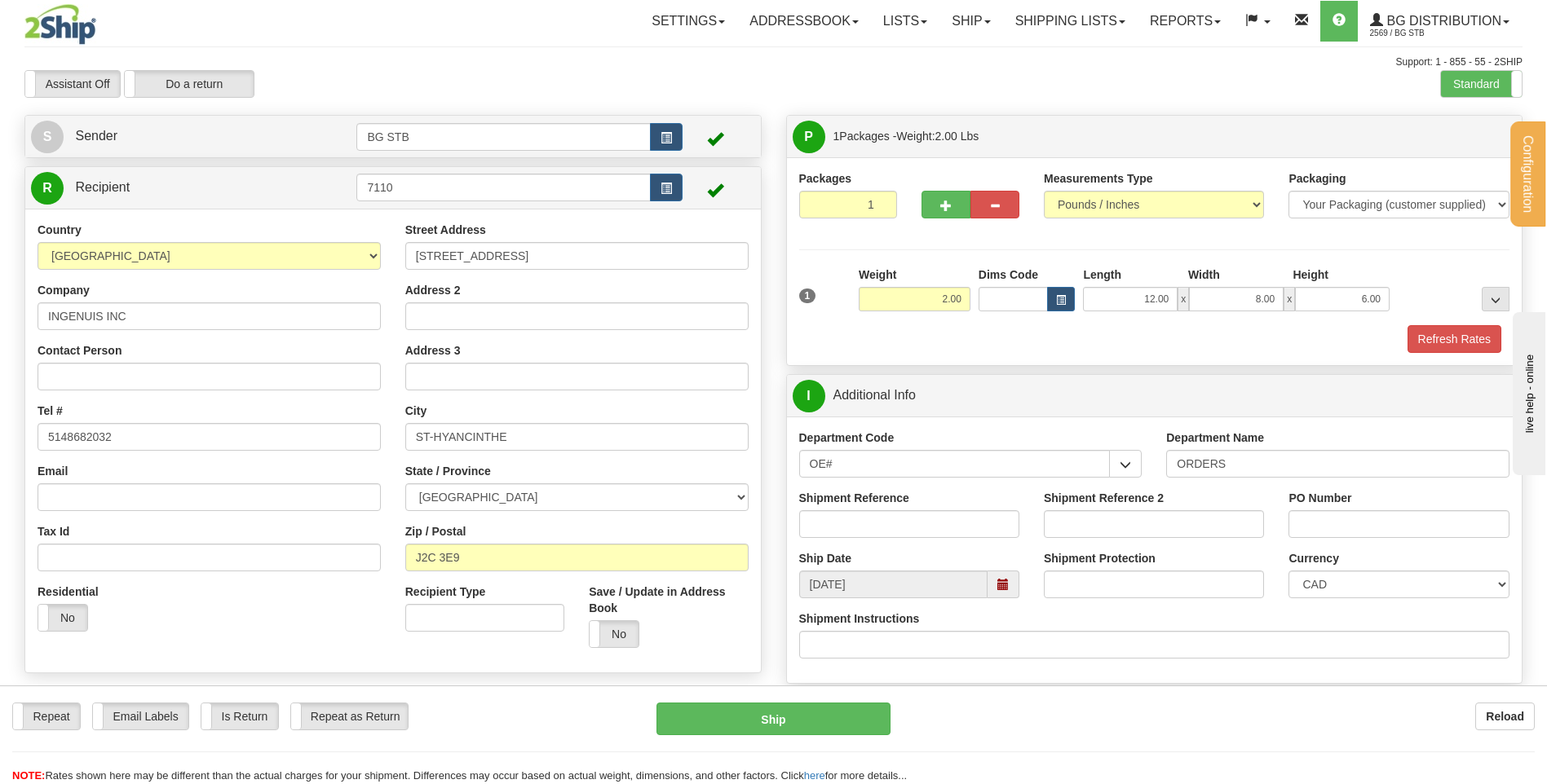
click at [539, 524] on div "Zip / Postal J2C 3E9" at bounding box center [577, 547] width 344 height 48
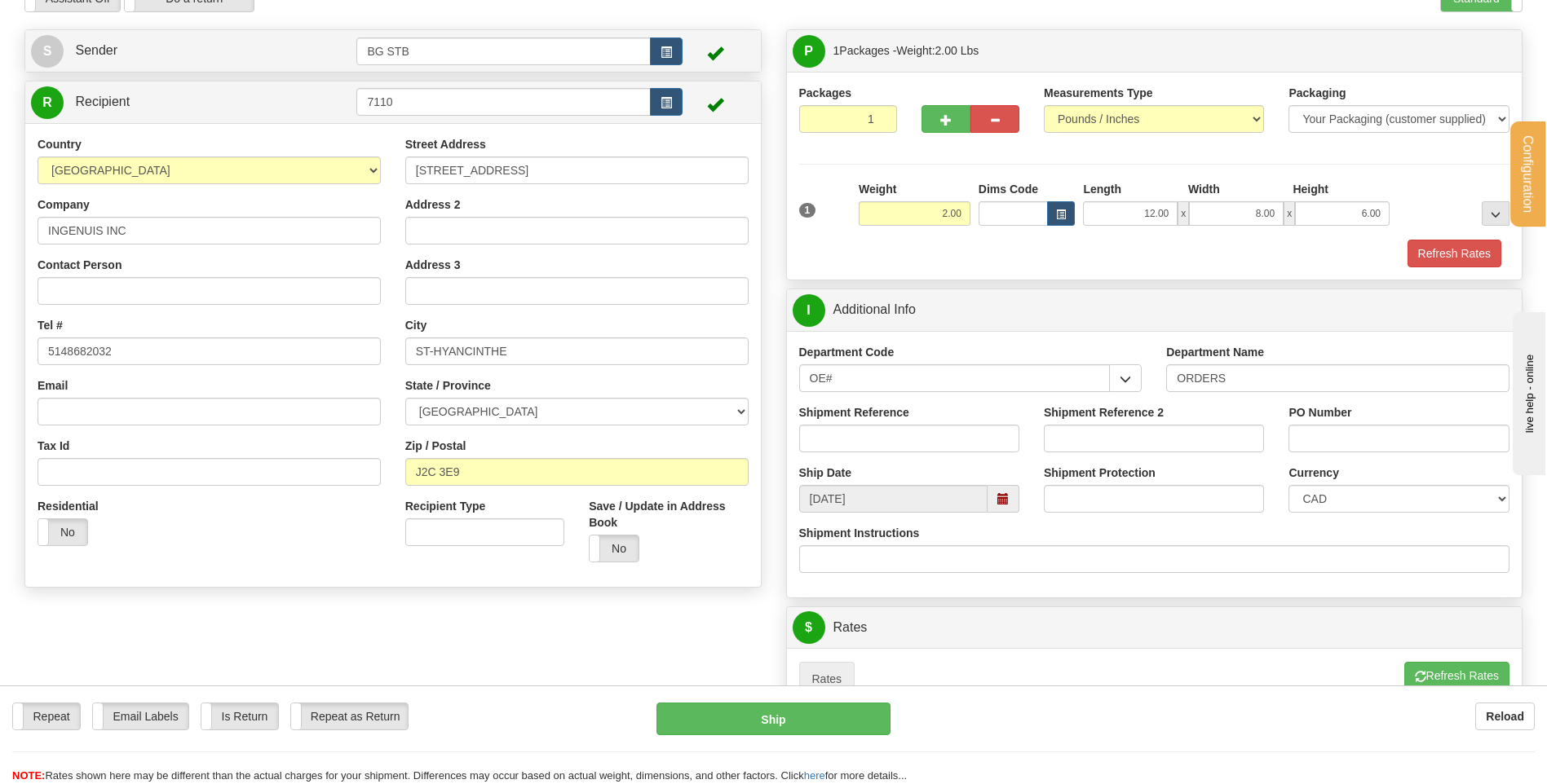
scroll to position [163, 0]
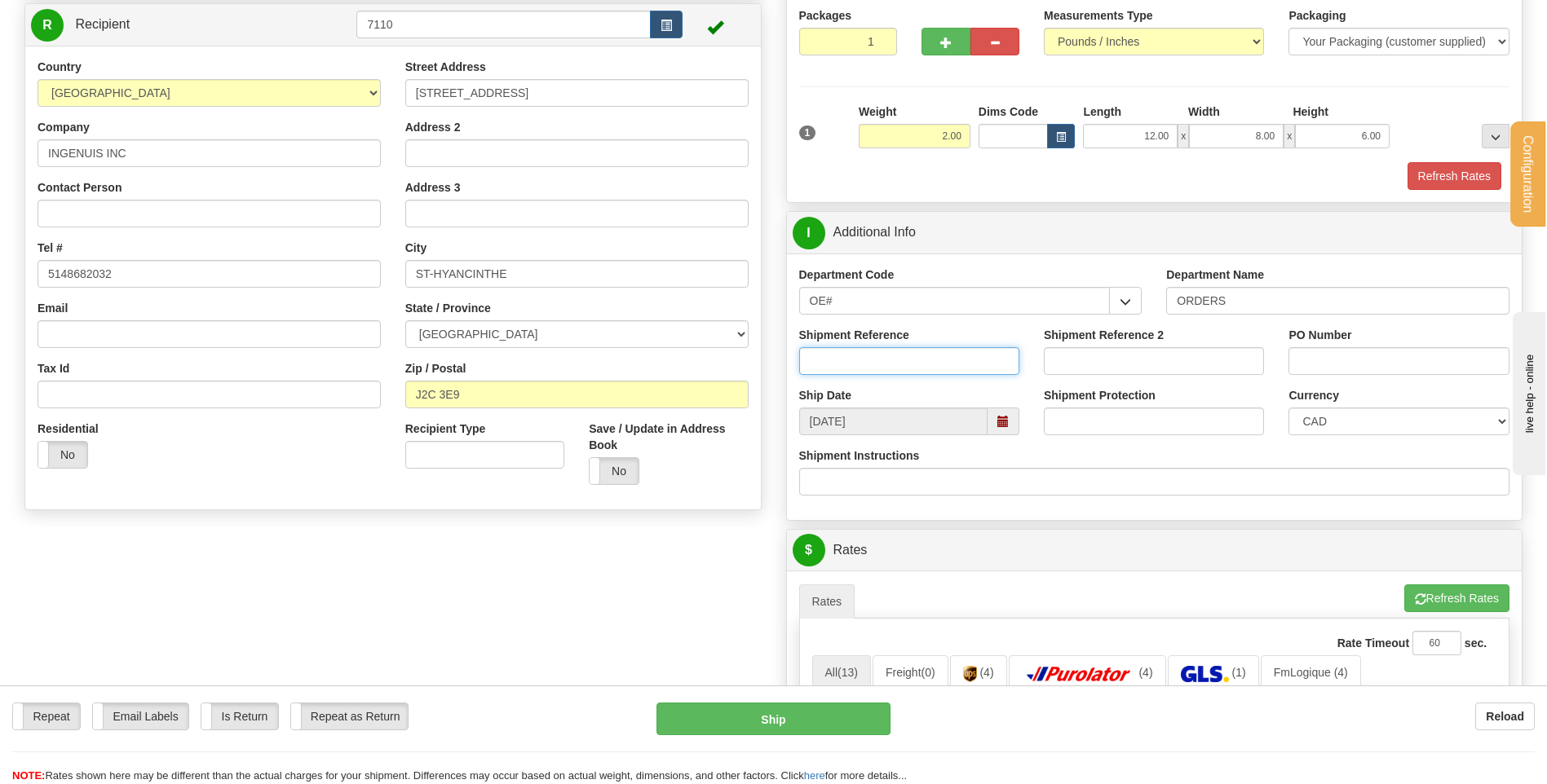
click at [913, 359] on input "Shipment Reference" at bounding box center [909, 362] width 220 height 28
type input "80005019-00"
type input "3770"
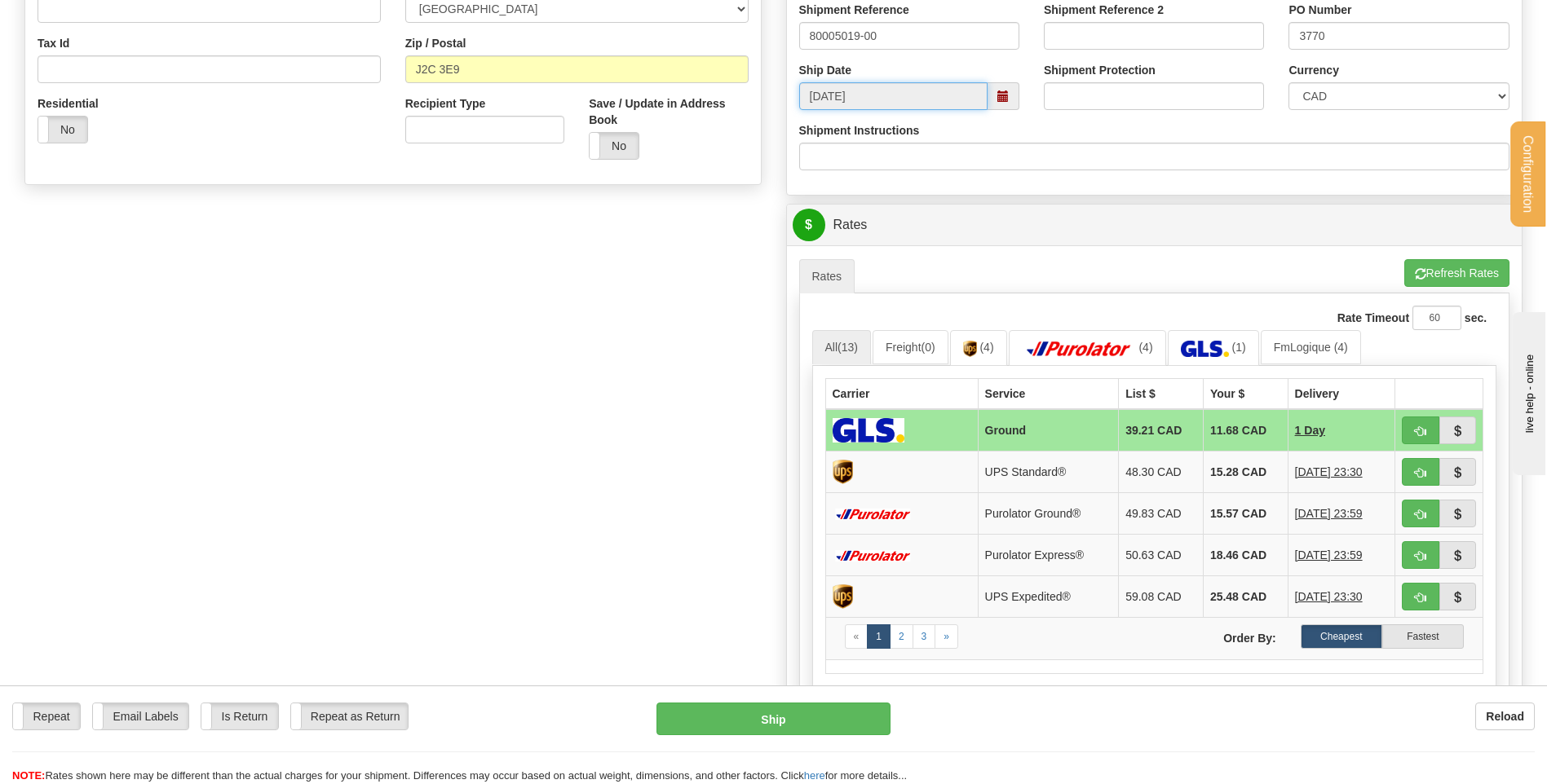
scroll to position [489, 0]
click at [1416, 432] on span "button" at bounding box center [1420, 431] width 12 height 11
type input "1"
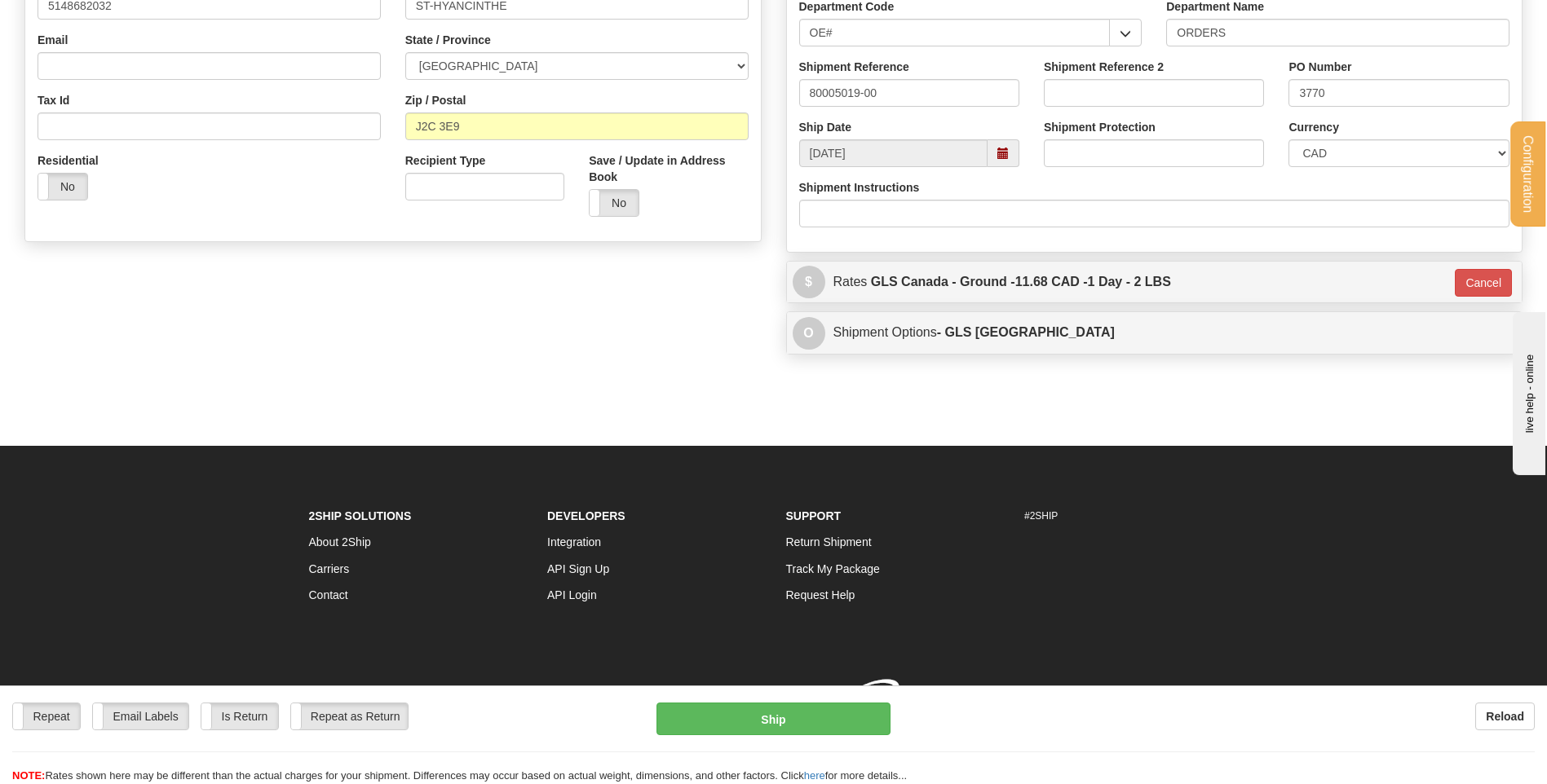
scroll to position [455, 0]
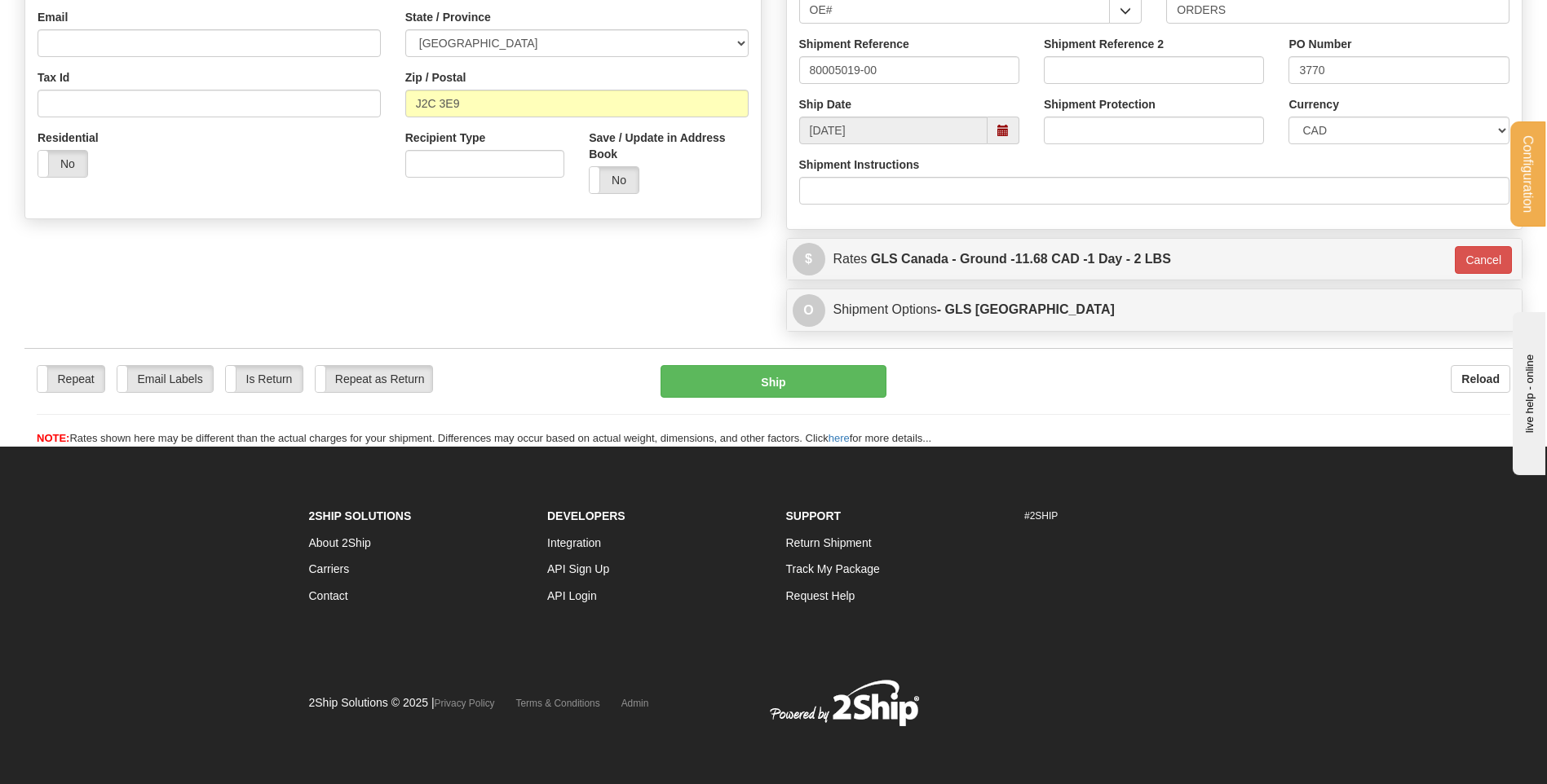
click at [535, 356] on div "Repeat Repeat Email Labels Email Labels Edit Is Return Is Return Repeat as Retu…" at bounding box center [774, 398] width 1499 height 99
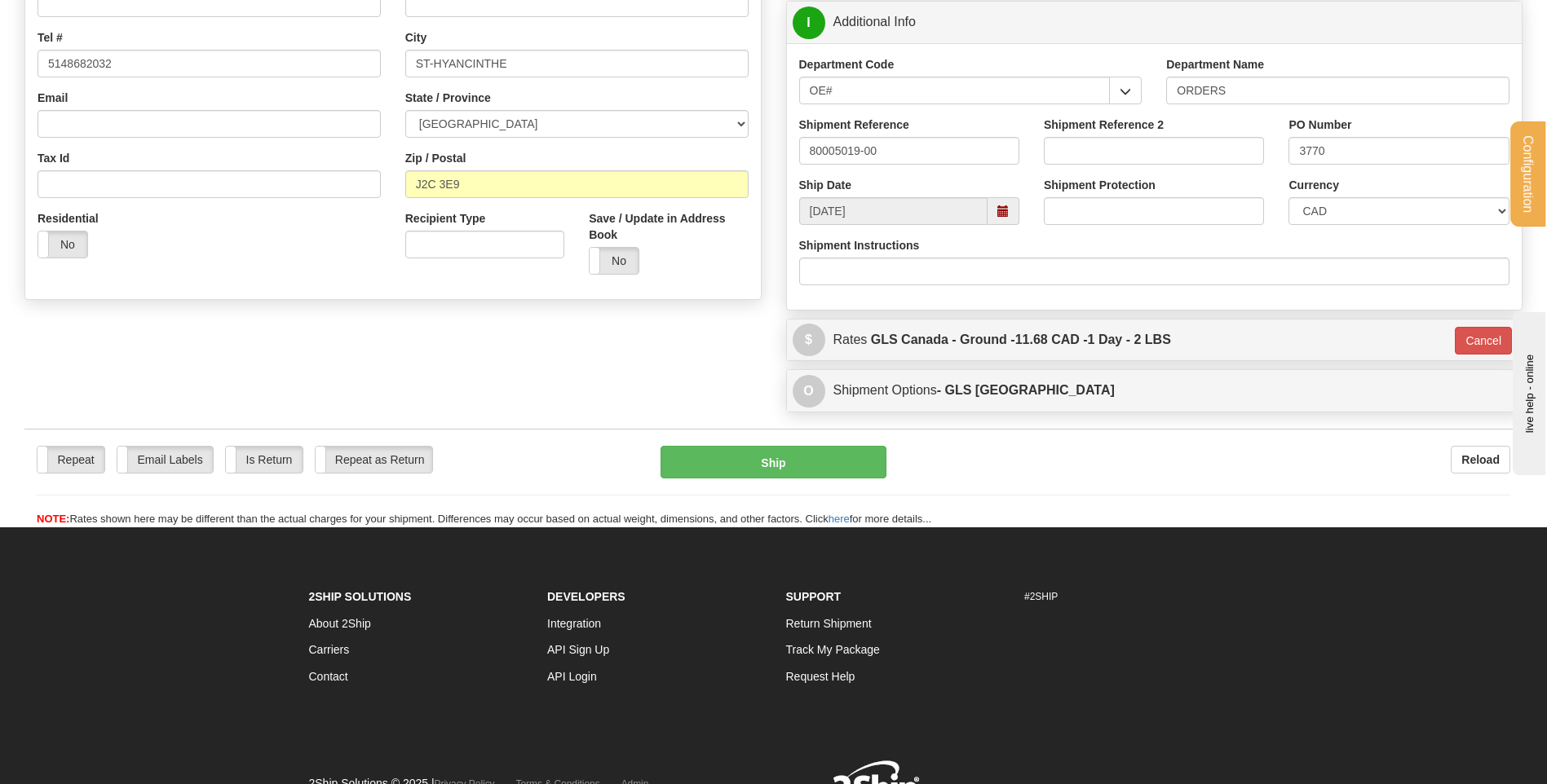
scroll to position [129, 0]
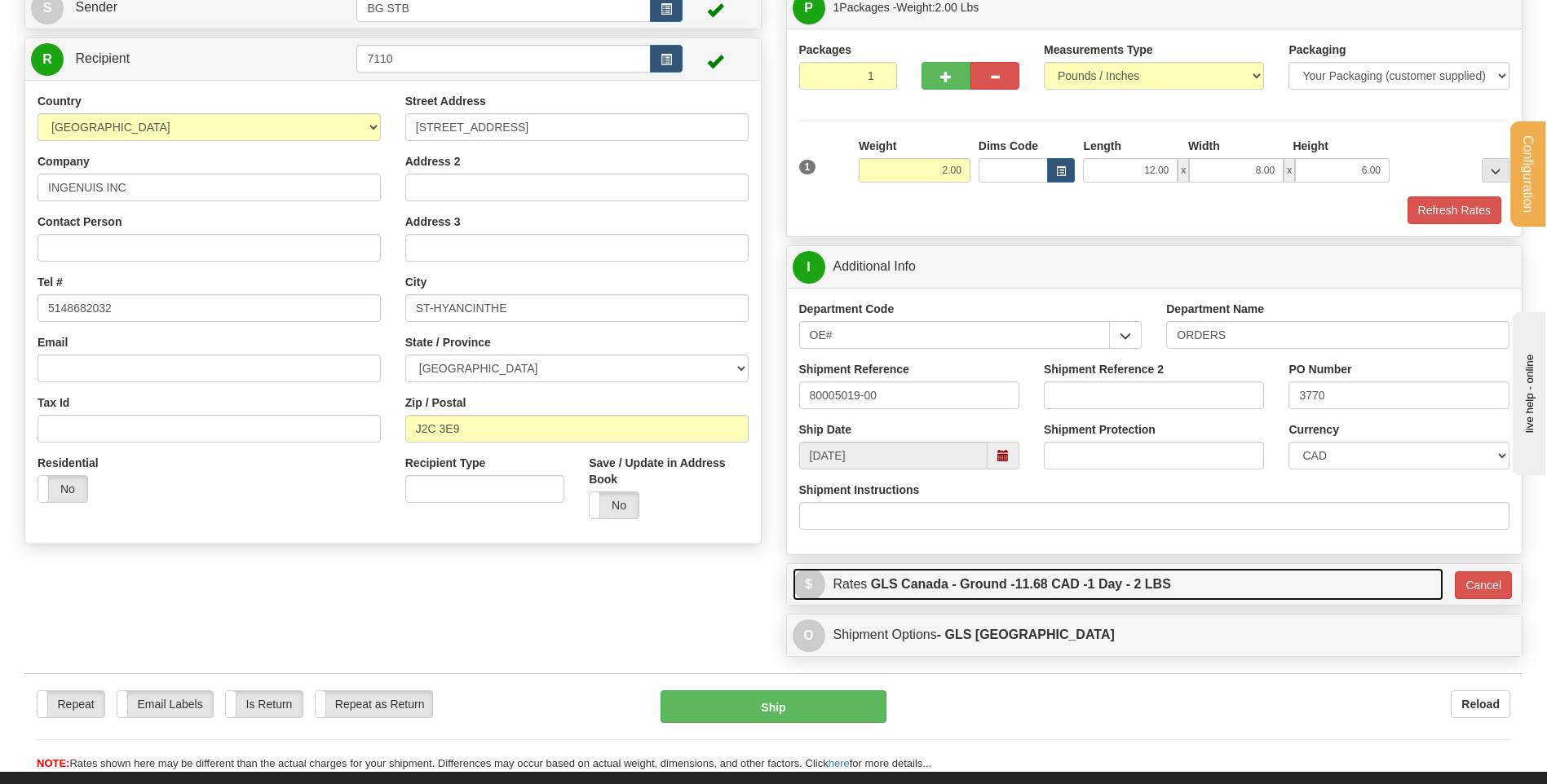
click at [965, 592] on label "GLS Canada - Ground - 11.68 CAD - 1 Day - 2 LBS" at bounding box center [1021, 585] width 300 height 33
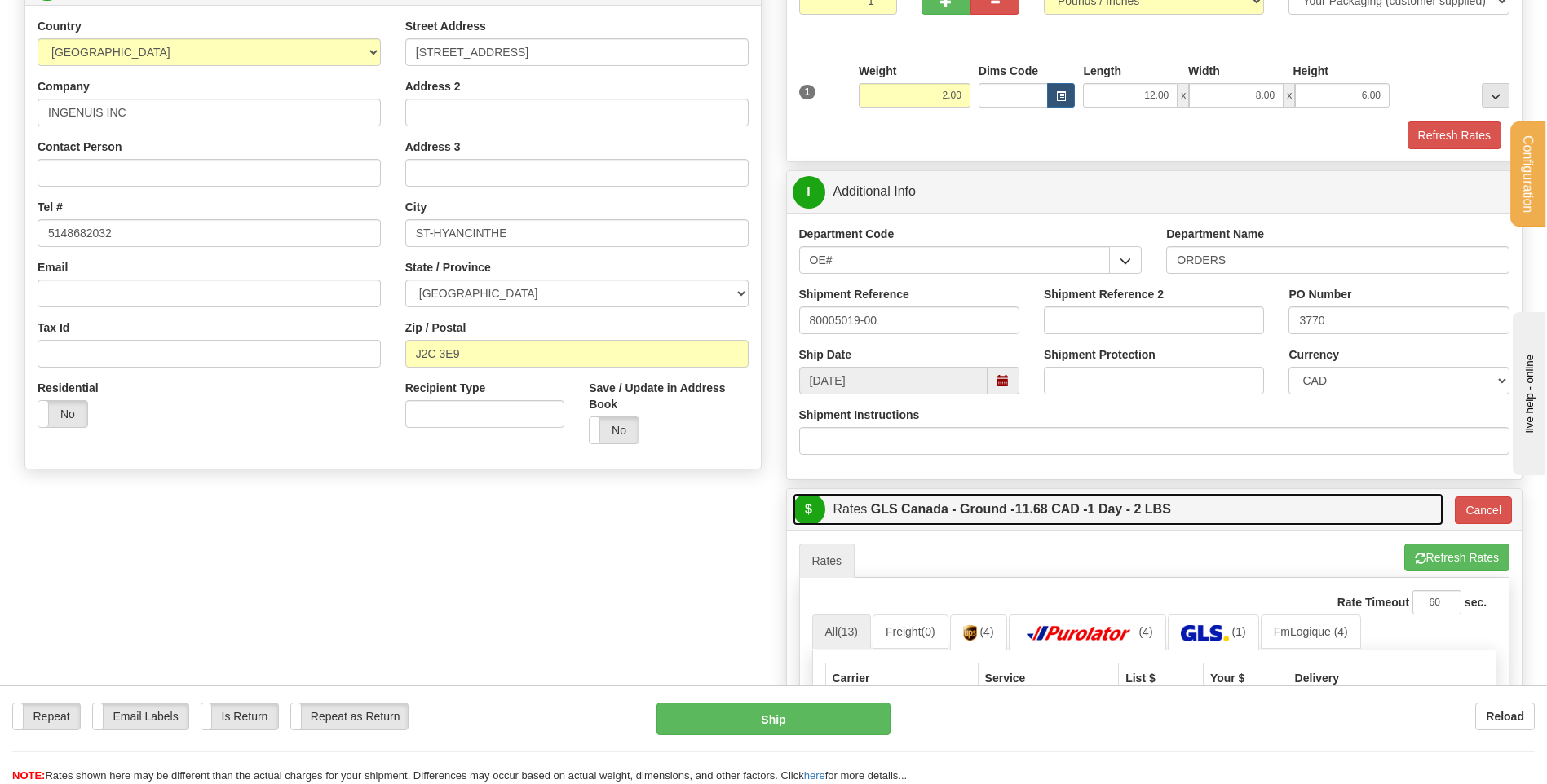
scroll to position [0, 0]
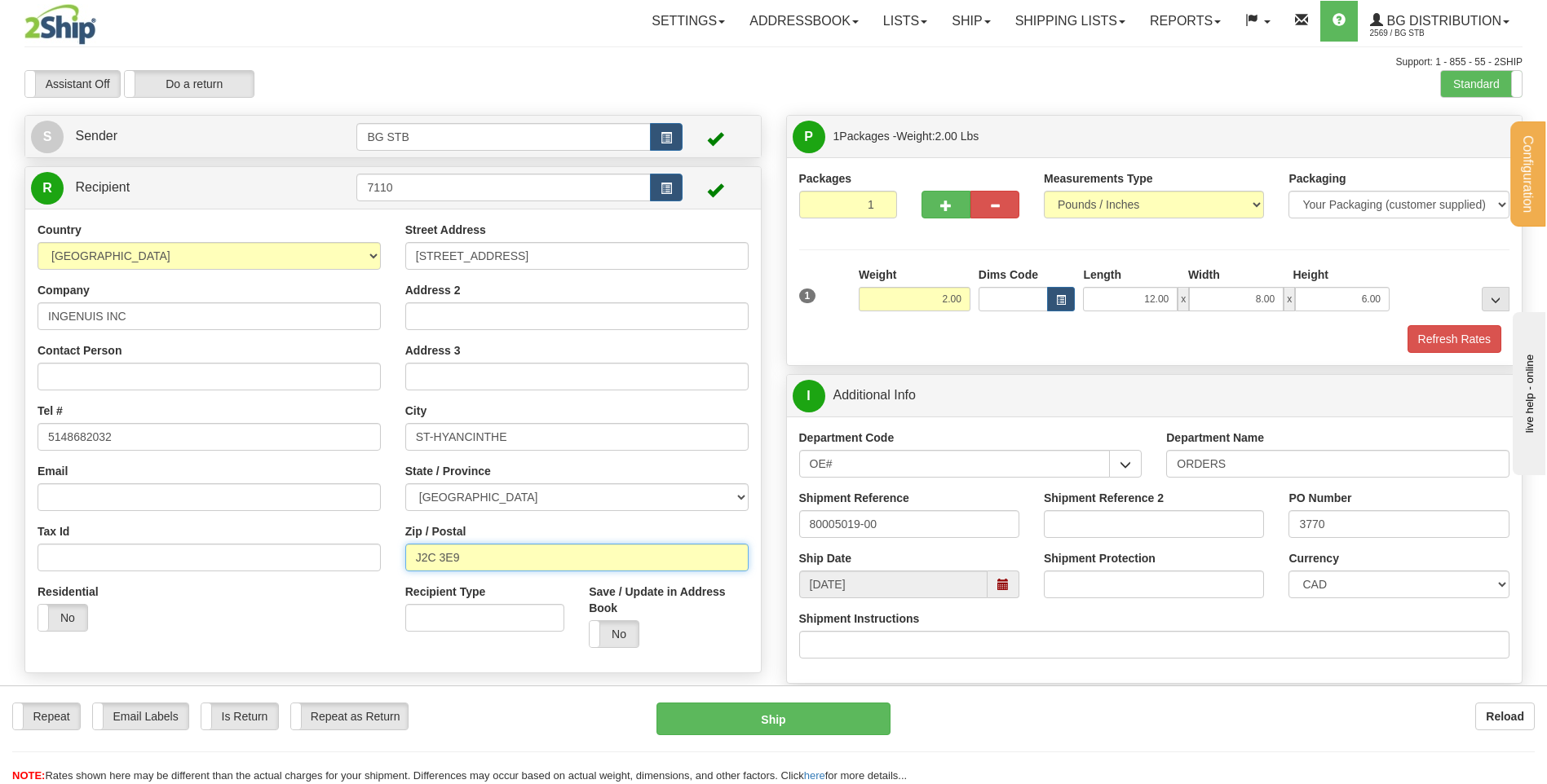
click at [436, 558] on input "J2C 3E9" at bounding box center [577, 558] width 344 height 28
type input "J2S 3E9"
click button "Delete" at bounding box center [0, 0] width 0 height 0
type input "1"
click button "Delete" at bounding box center [0, 0] width 0 height 0
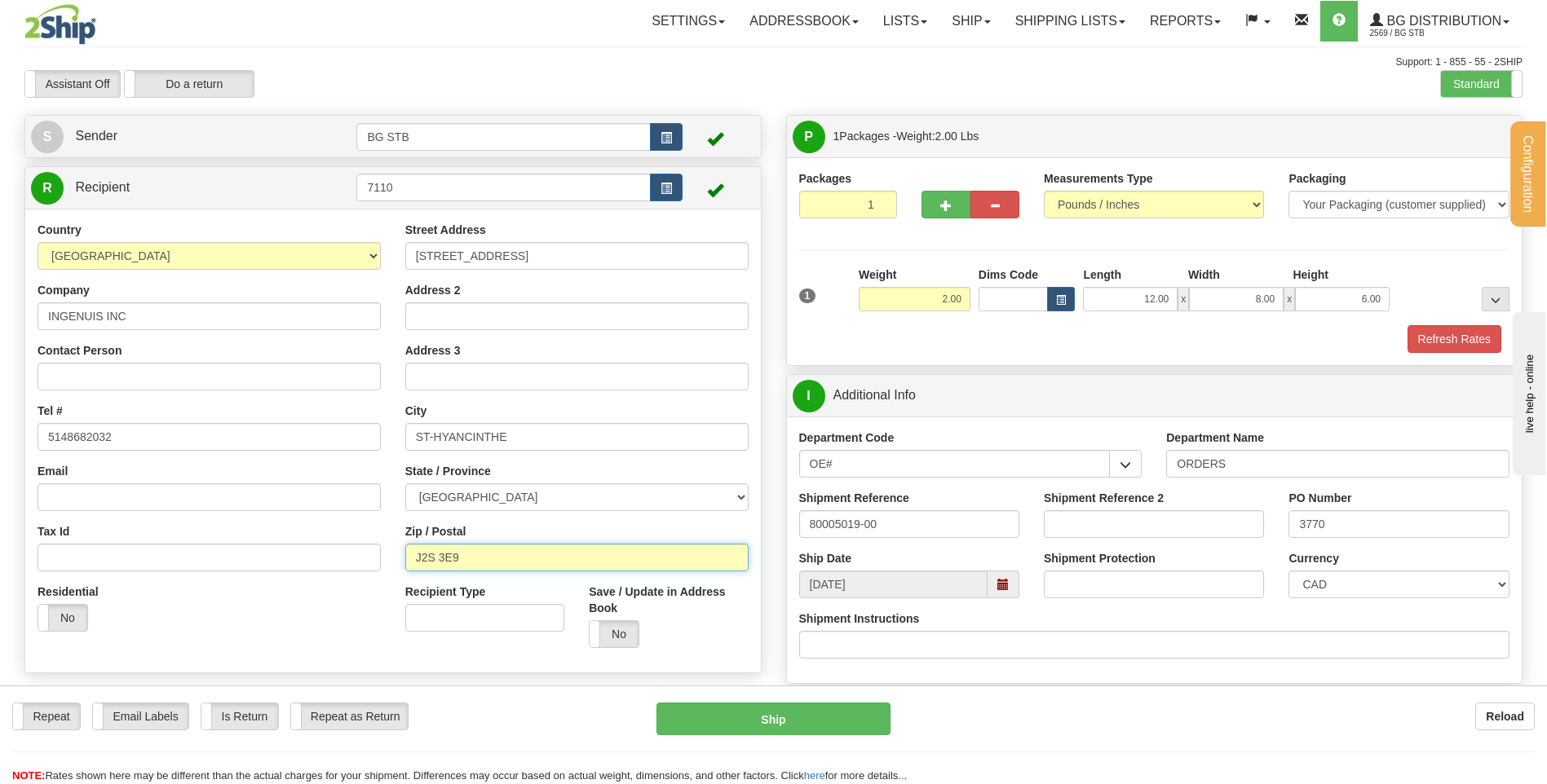
click button "Delete" at bounding box center [0, 0] width 0 height 0
click at [484, 591] on label "Recipient Type" at bounding box center [446, 592] width 81 height 16
click at [484, 604] on input "Recipient Type" at bounding box center [484, 618] width 159 height 28
click button "Delete" at bounding box center [0, 0] width 0 height 0
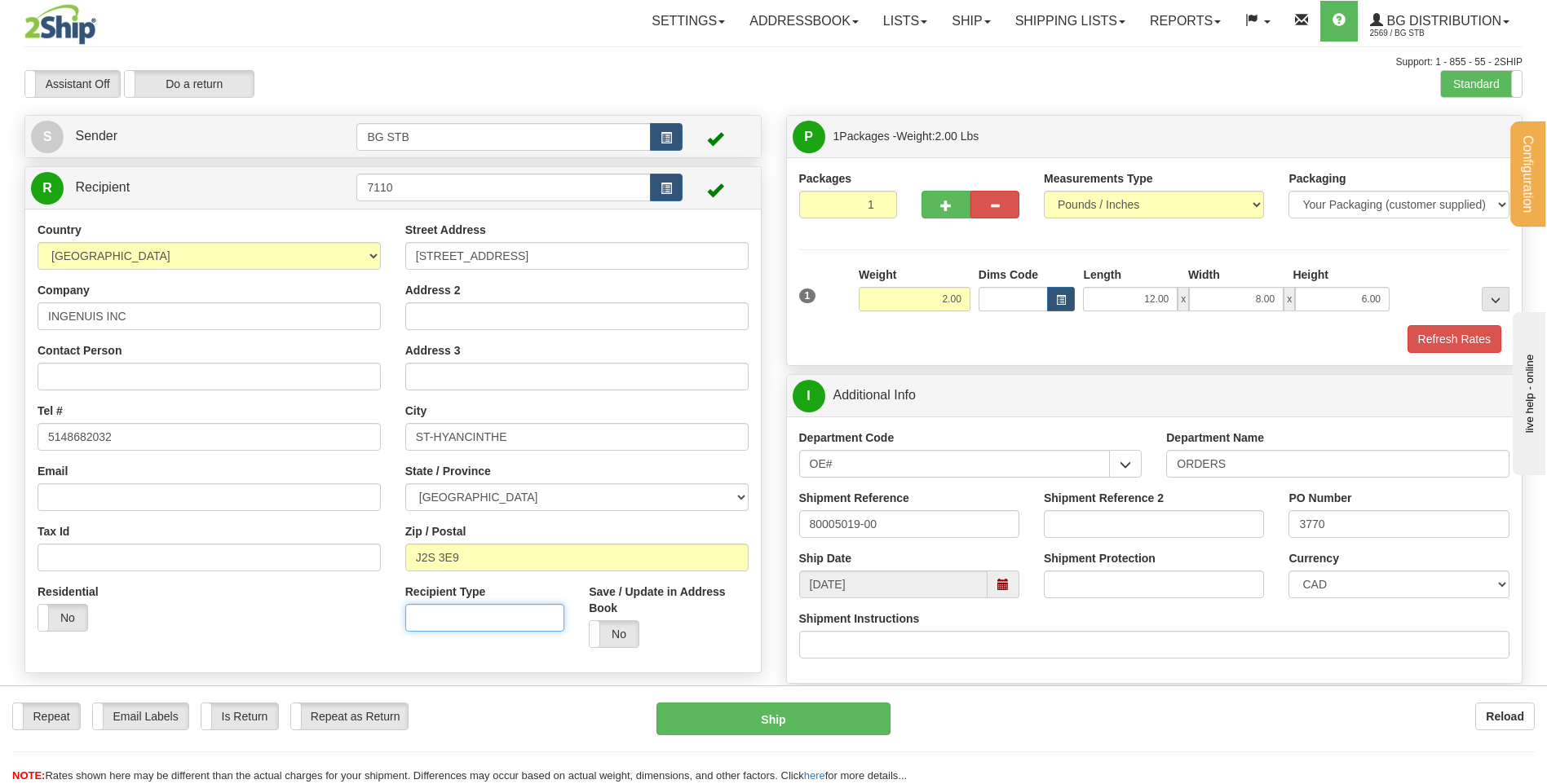
click button "Delete" at bounding box center [0, 0] width 0 height 0
drag, startPoint x: 404, startPoint y: 182, endPoint x: 345, endPoint y: 161, distance: 62.6
click at [345, 161] on div "Create a label for the return Create Pickup Without Label S Sender BG STB" at bounding box center [393, 399] width 762 height 567
click at [317, 179] on link "R Recipient" at bounding box center [176, 187] width 289 height 34
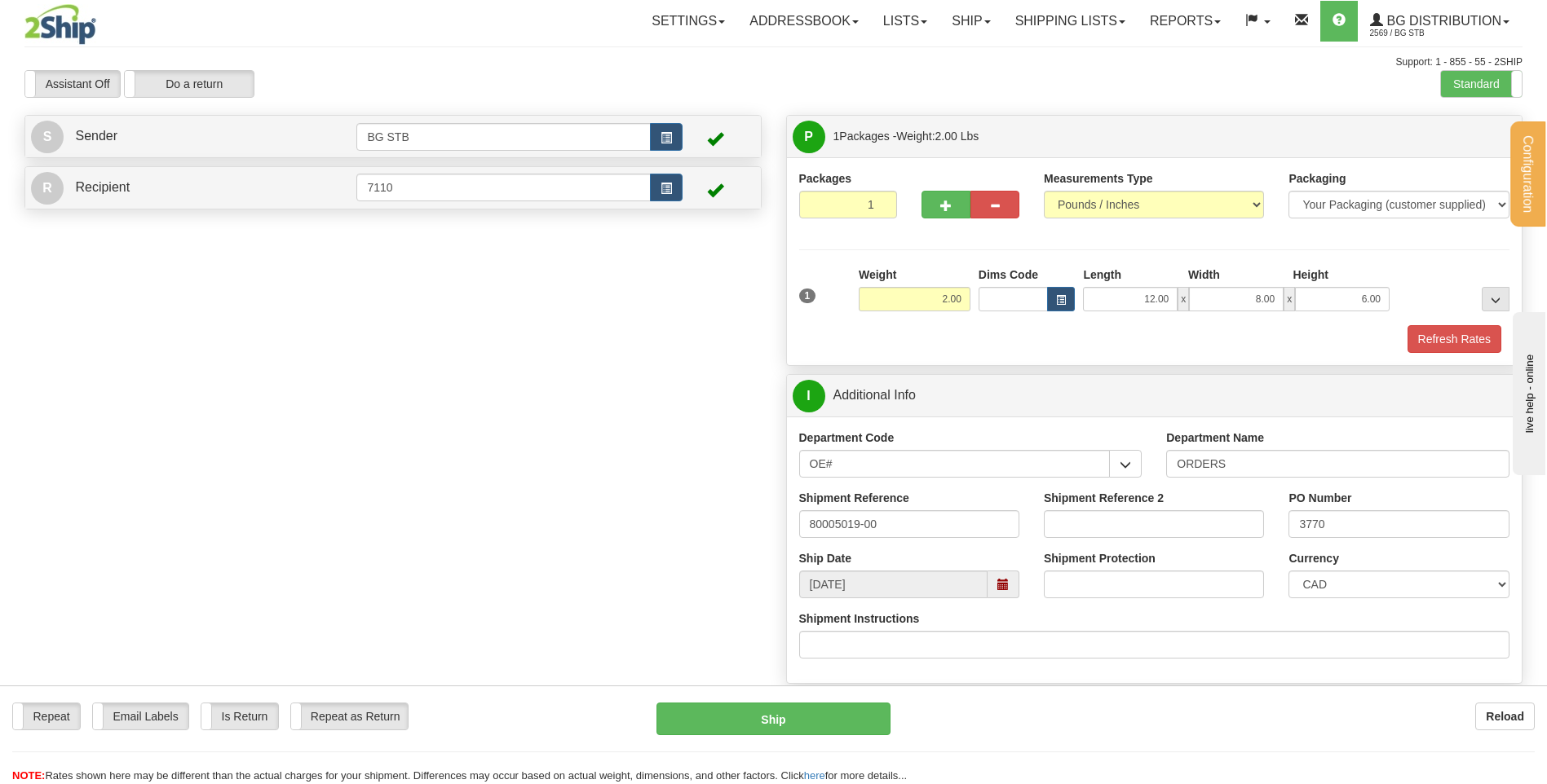
click at [325, 175] on td at bounding box center [339, 187] width 36 height 34
click at [326, 186] on td at bounding box center [339, 187] width 36 height 34
click at [338, 193] on td at bounding box center [339, 187] width 36 height 34
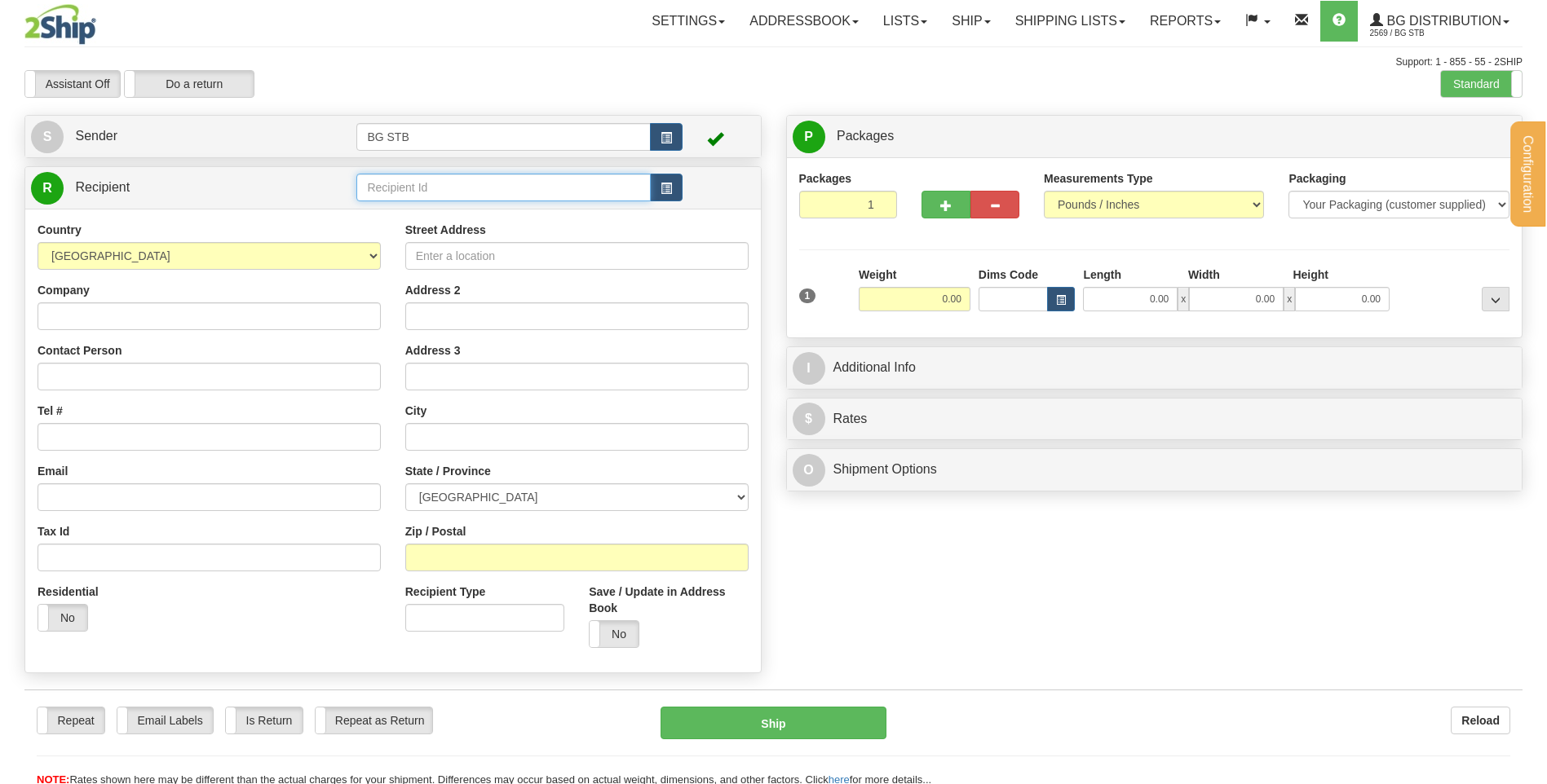
click at [523, 197] on input "text" at bounding box center [503, 187] width 293 height 28
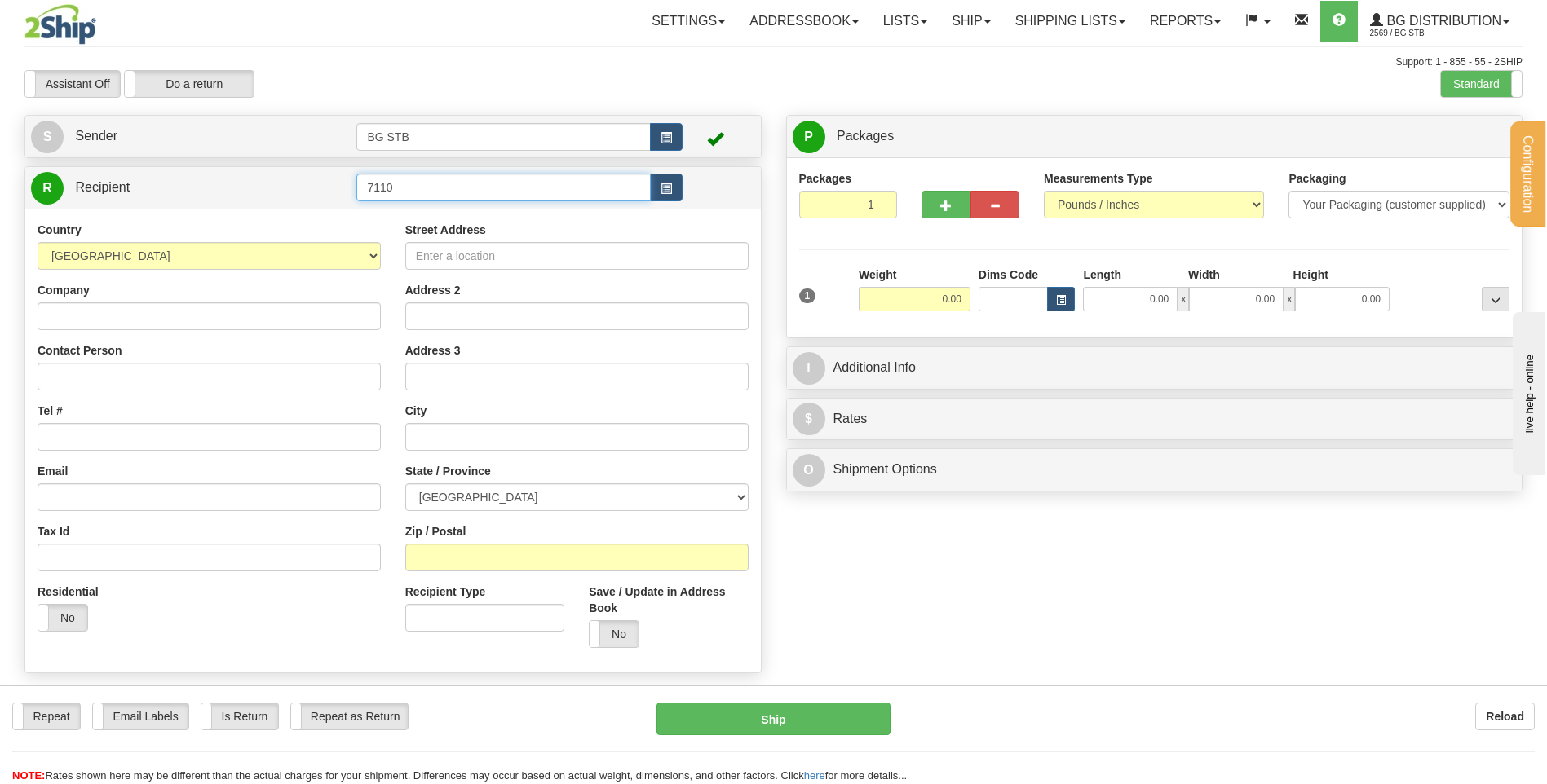
type input "7110"
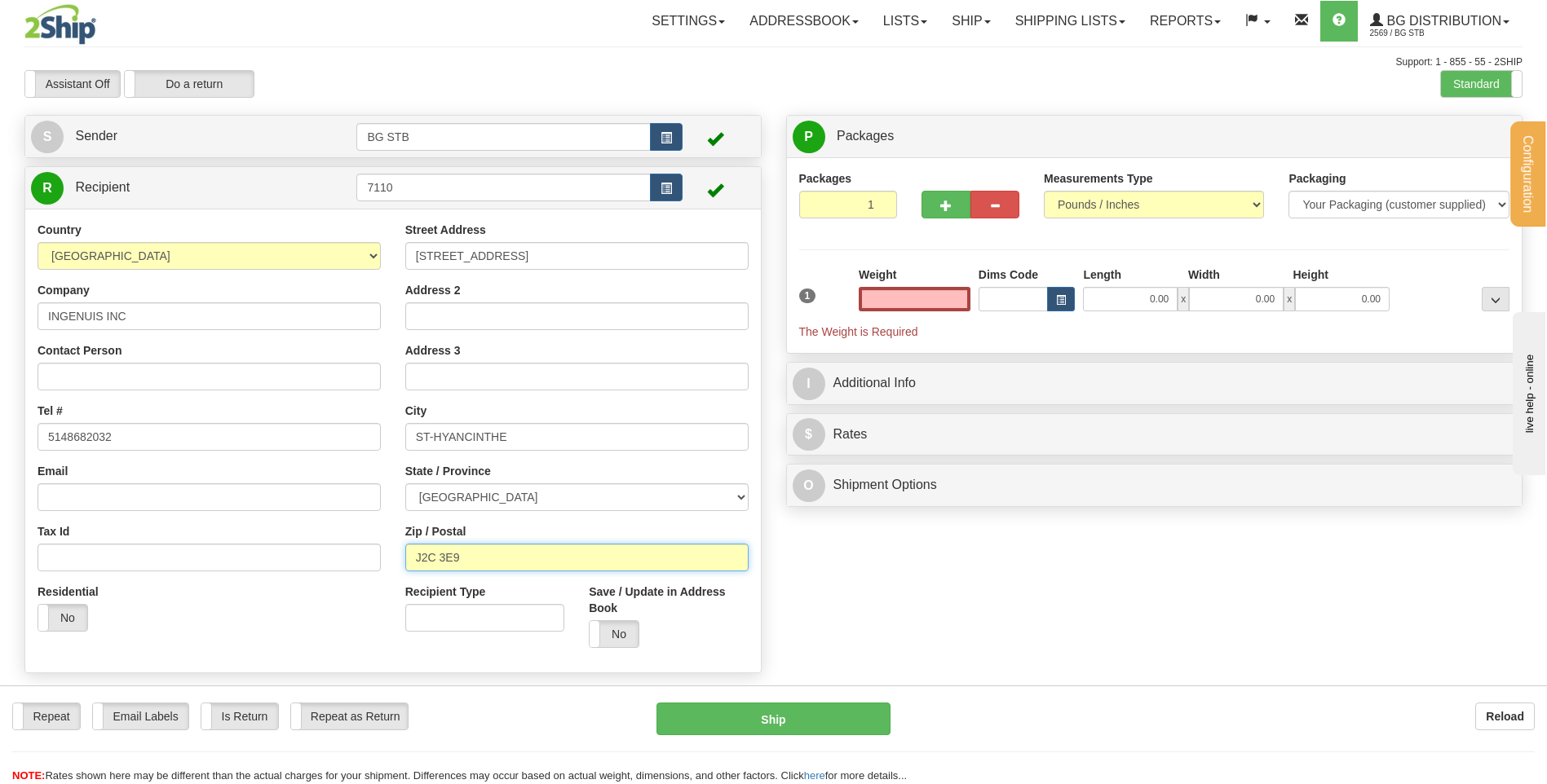
type input "0.00"
click at [436, 560] on input "J2C 3E9" at bounding box center [577, 558] width 344 height 28
type input "J2S 3E9"
click at [929, 302] on input "0.00" at bounding box center [915, 299] width 112 height 25
type input "2.00"
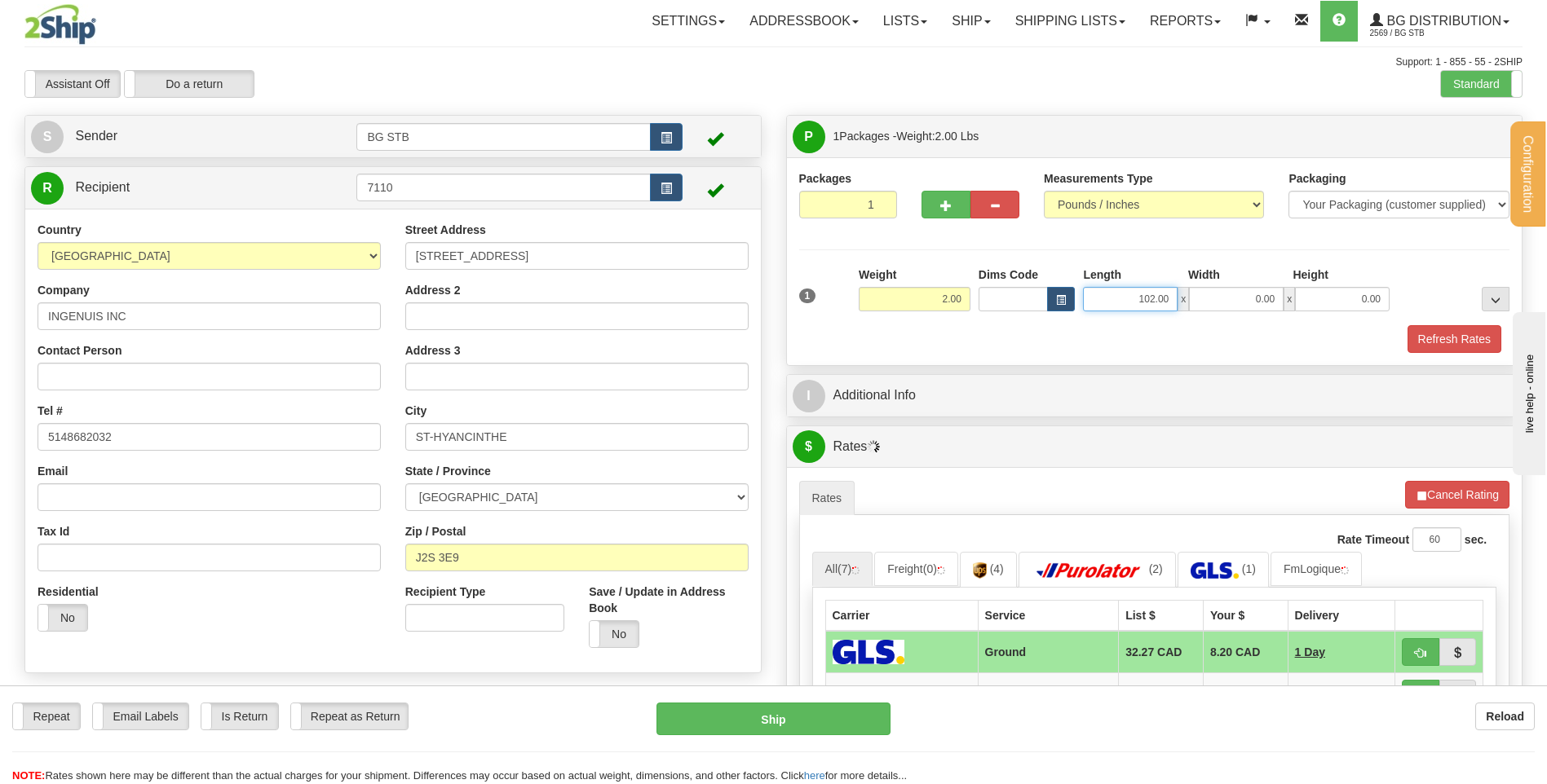
drag, startPoint x: 1111, startPoint y: 296, endPoint x: 1402, endPoint y: 288, distance: 291.1
click at [1402, 288] on div "1 Weight 2.00 Dims Code x x" at bounding box center [1154, 295] width 719 height 58
type input "12.00"
type input "8.00"
type input "6.00"
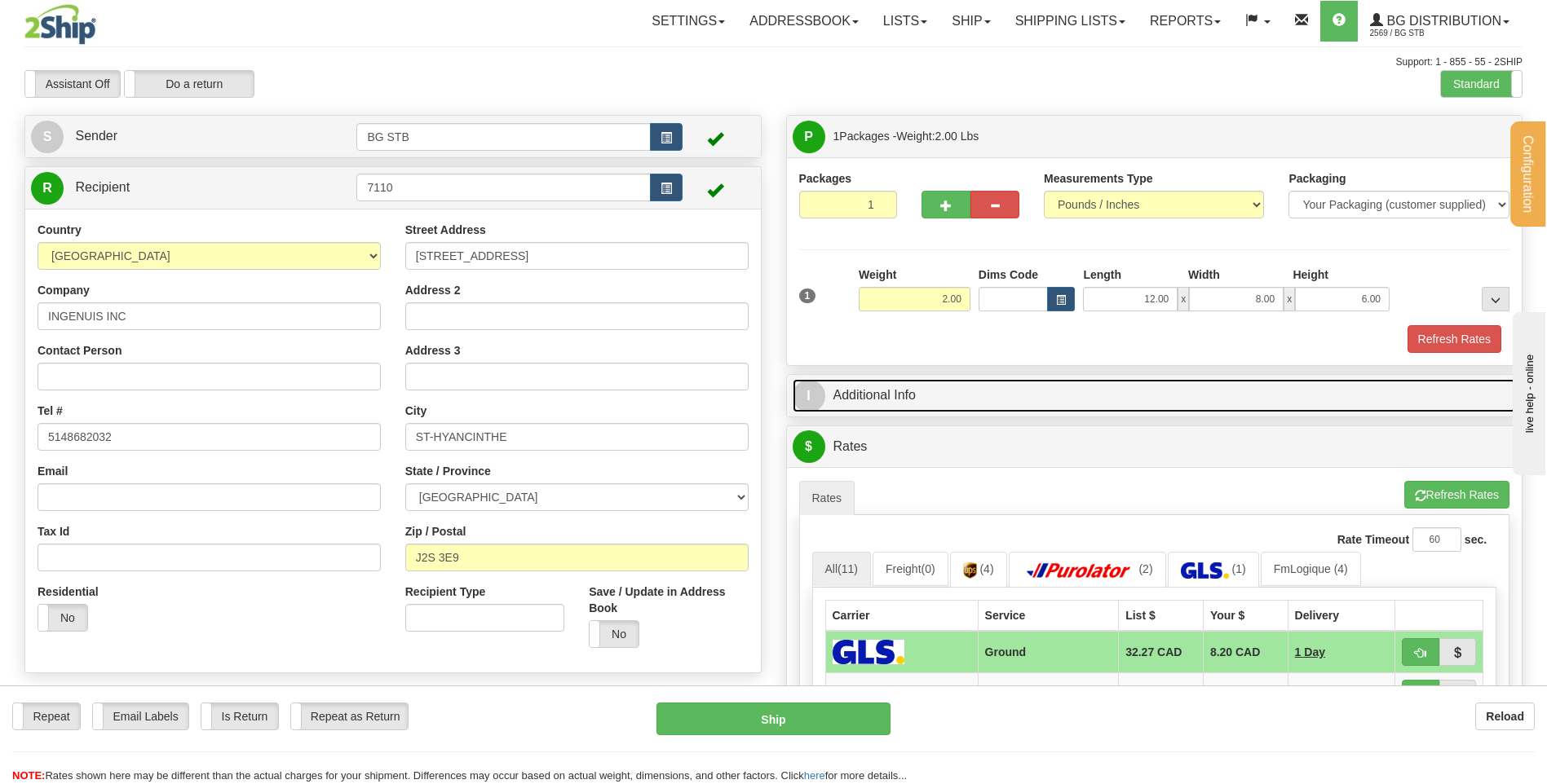
click at [1107, 407] on link "I Additional Info" at bounding box center [1154, 395] width 724 height 34
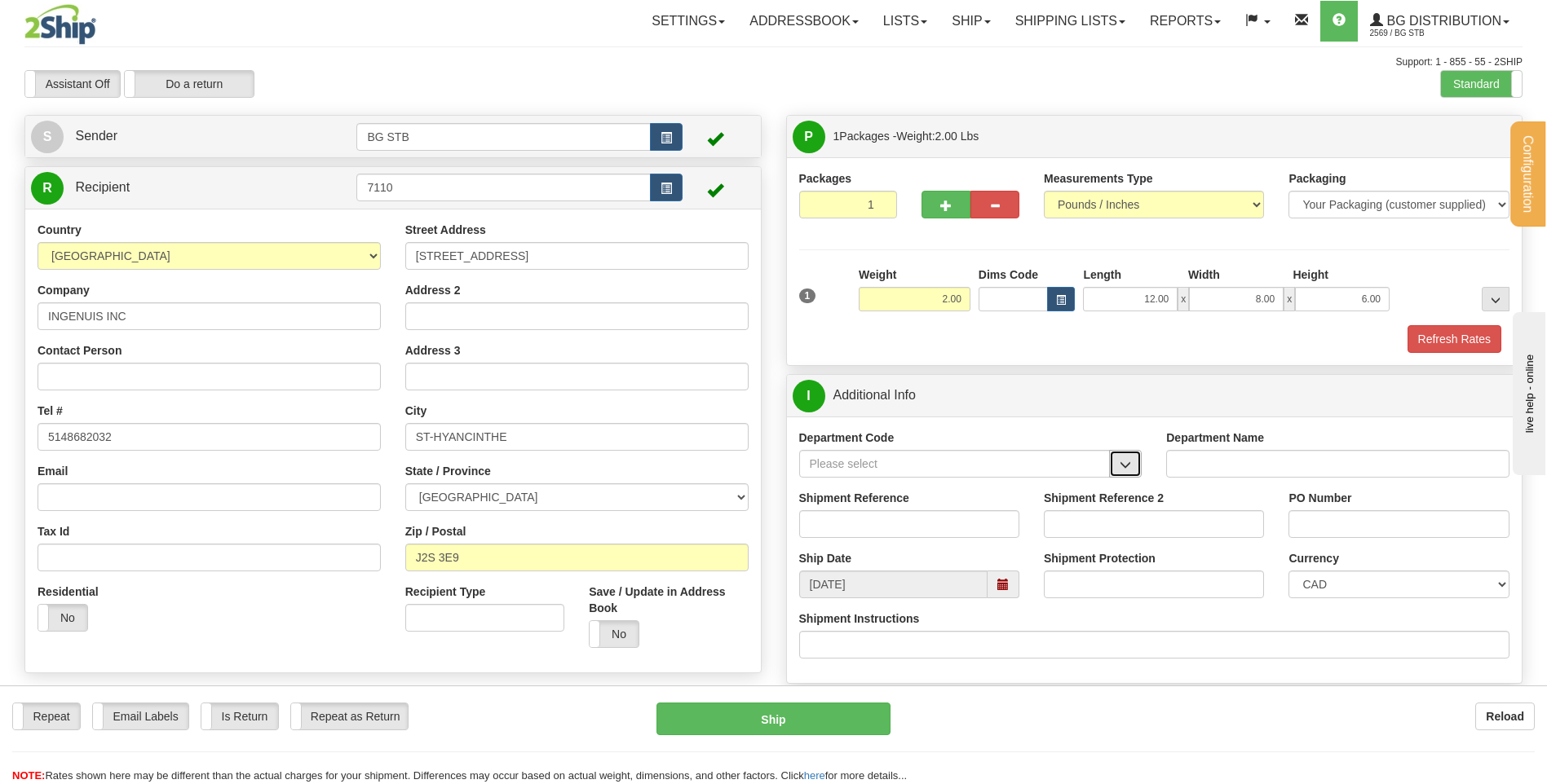
click at [1118, 457] on button "button" at bounding box center [1125, 464] width 33 height 28
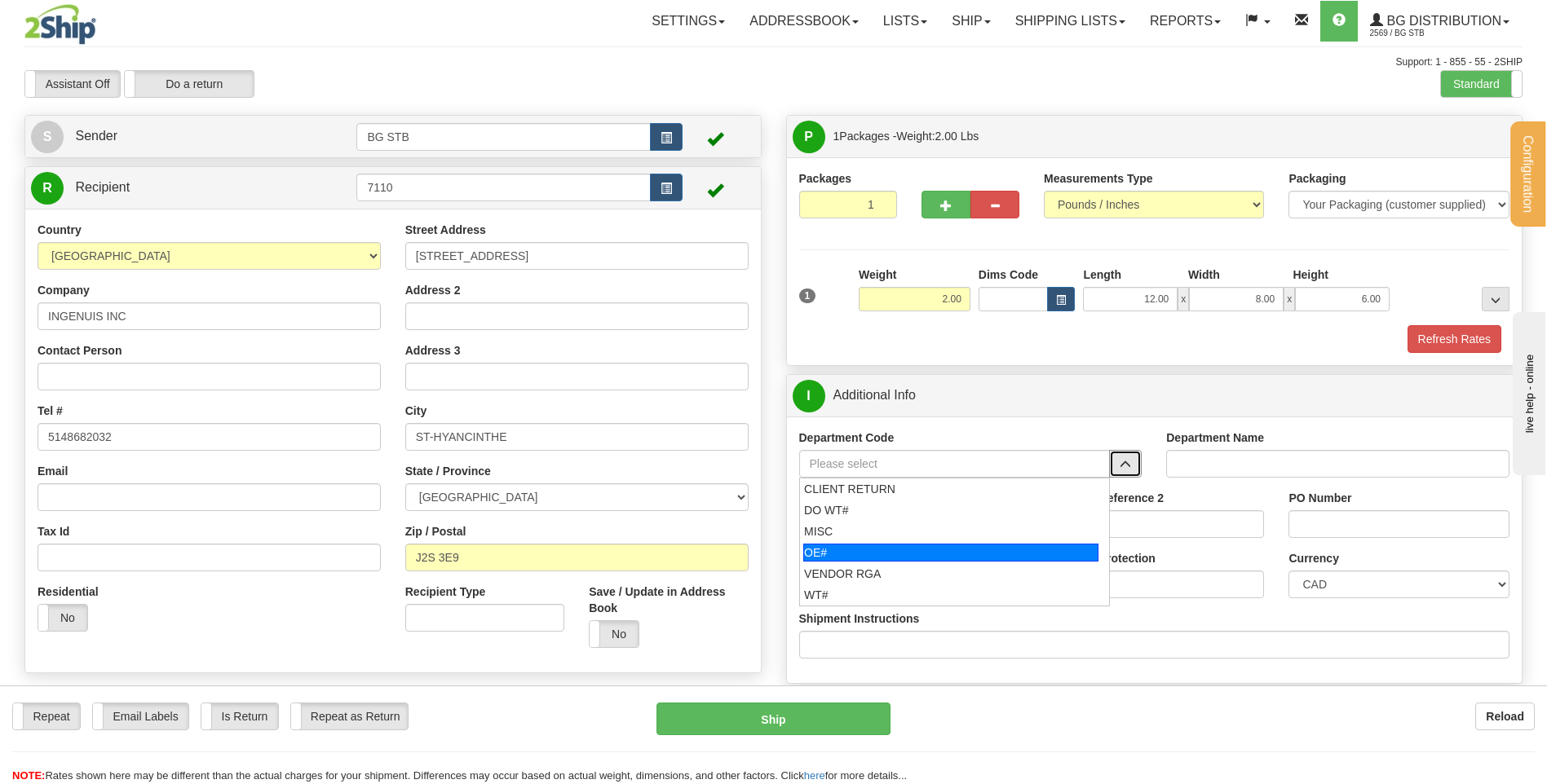
click at [880, 547] on div "OE#" at bounding box center [950, 553] width 295 height 18
type input "OE#"
type input "ORDERS"
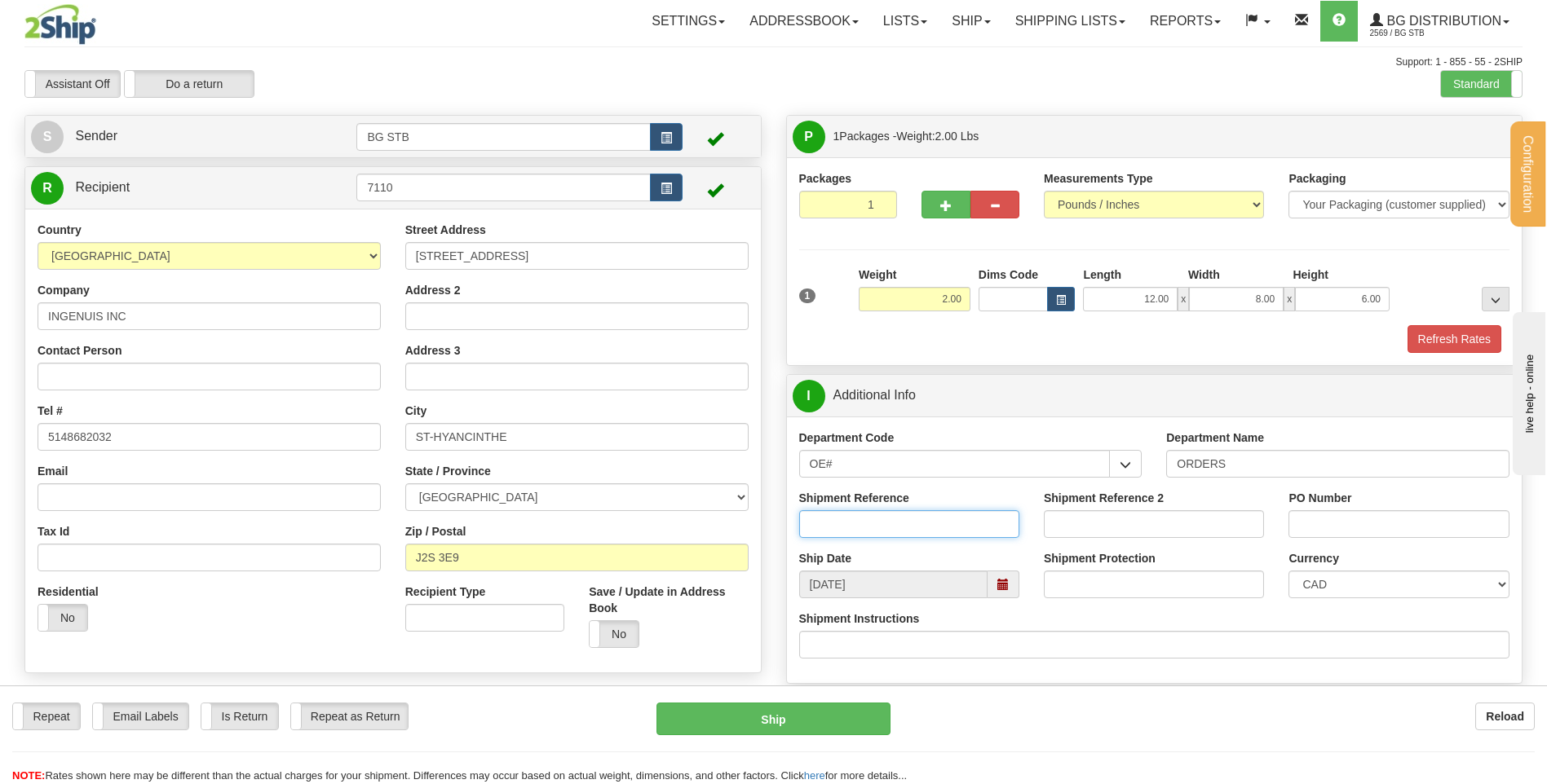
click at [877, 532] on input "Shipment Reference" at bounding box center [909, 524] width 220 height 28
type input "80005019-00"
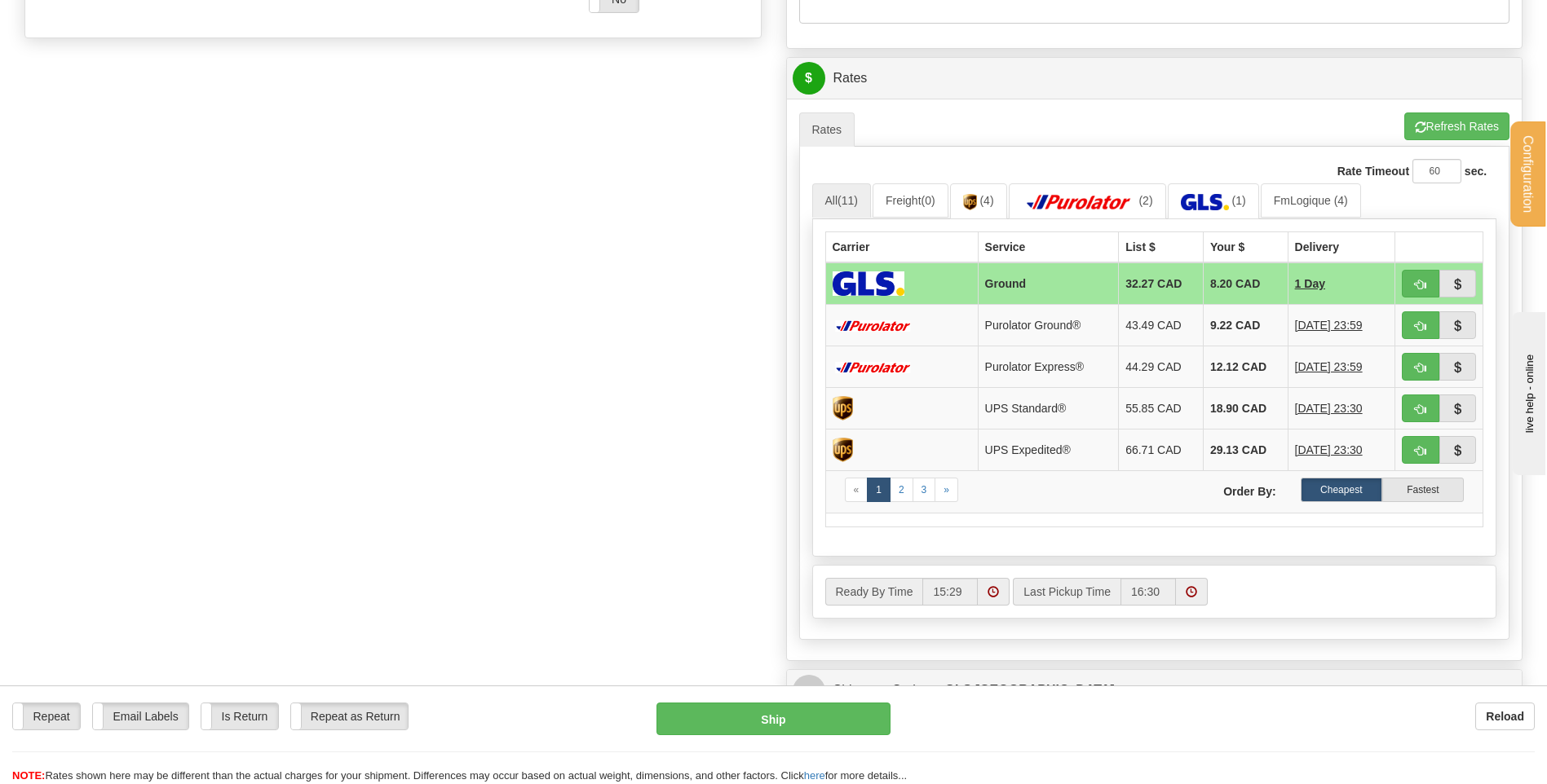
scroll to position [408, 0]
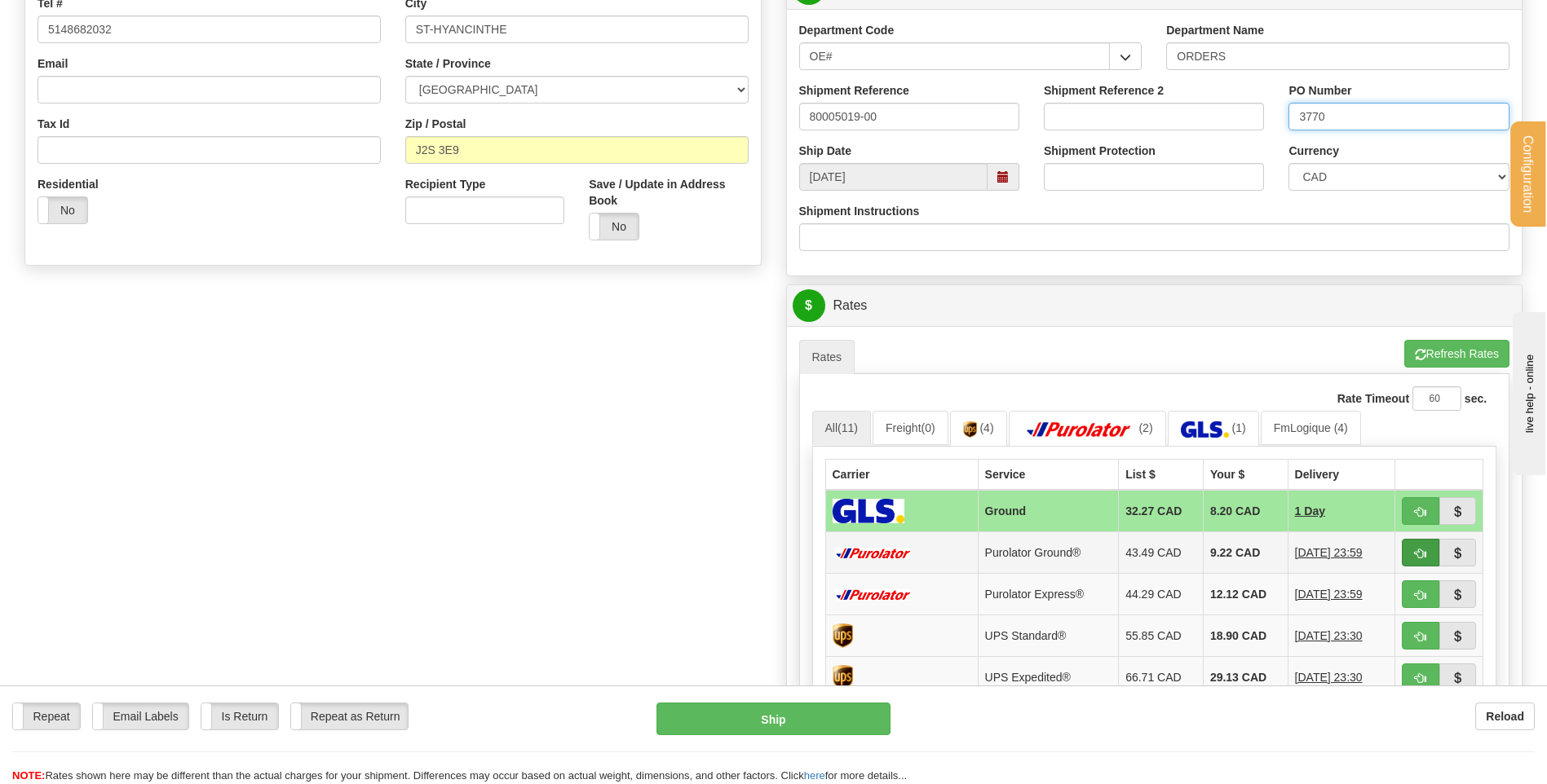
type input "3770"
click at [1417, 553] on span "button" at bounding box center [1420, 554] width 12 height 11
type input "260"
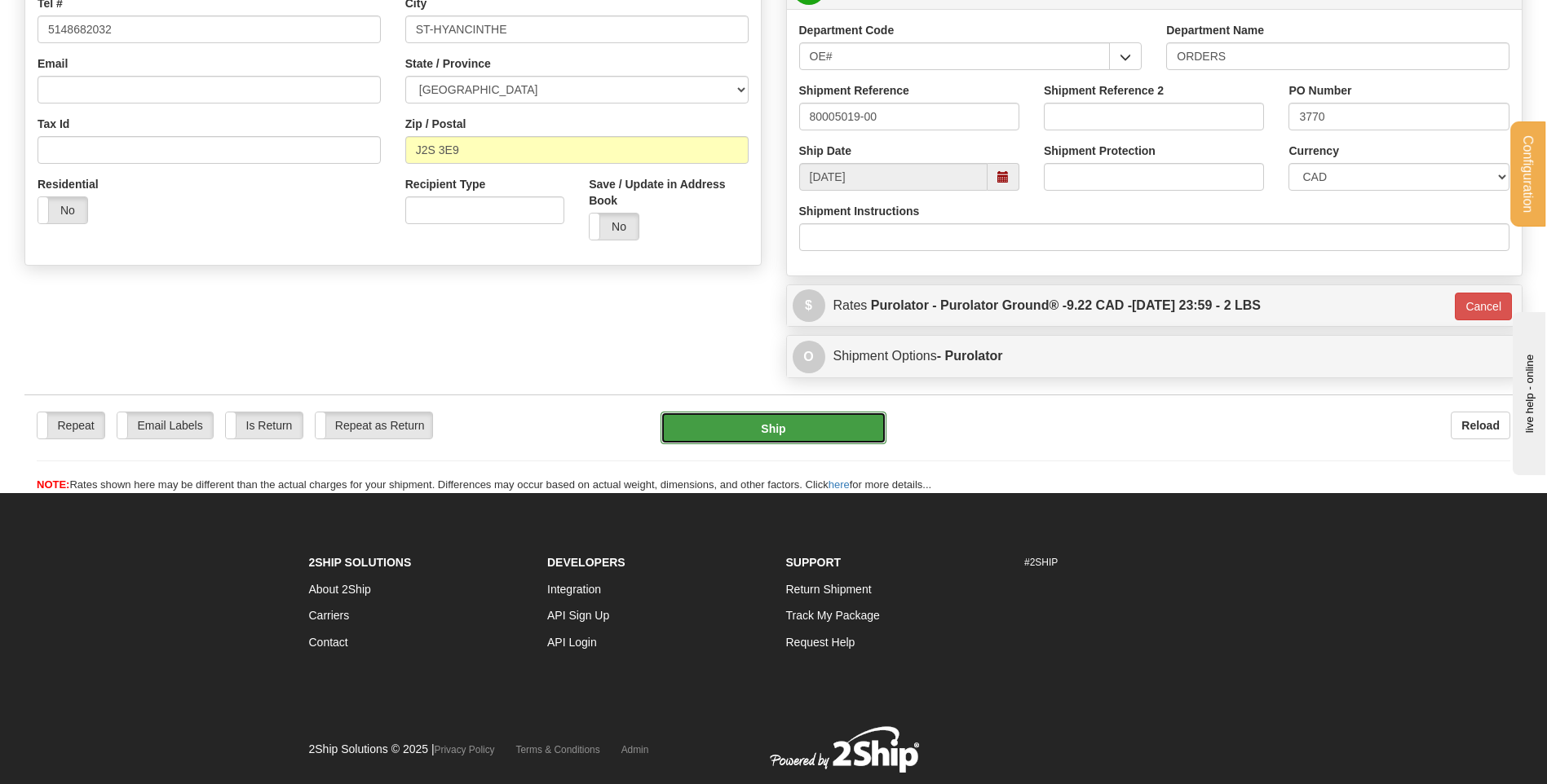
click at [828, 440] on button "Ship" at bounding box center [774, 428] width 225 height 33
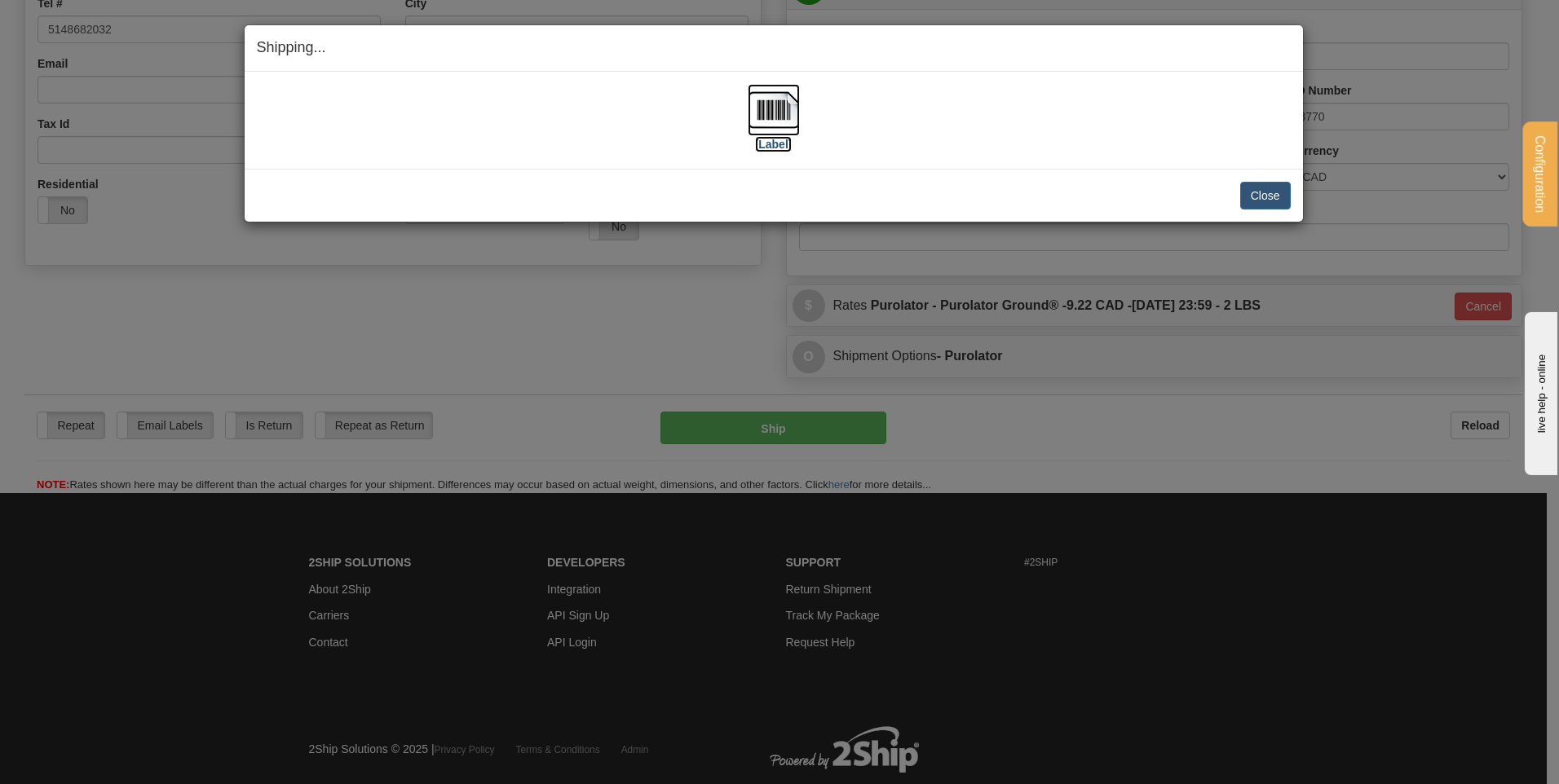
click at [765, 115] on img at bounding box center [773, 109] width 52 height 52
click at [1274, 187] on button "Close" at bounding box center [1266, 196] width 51 height 28
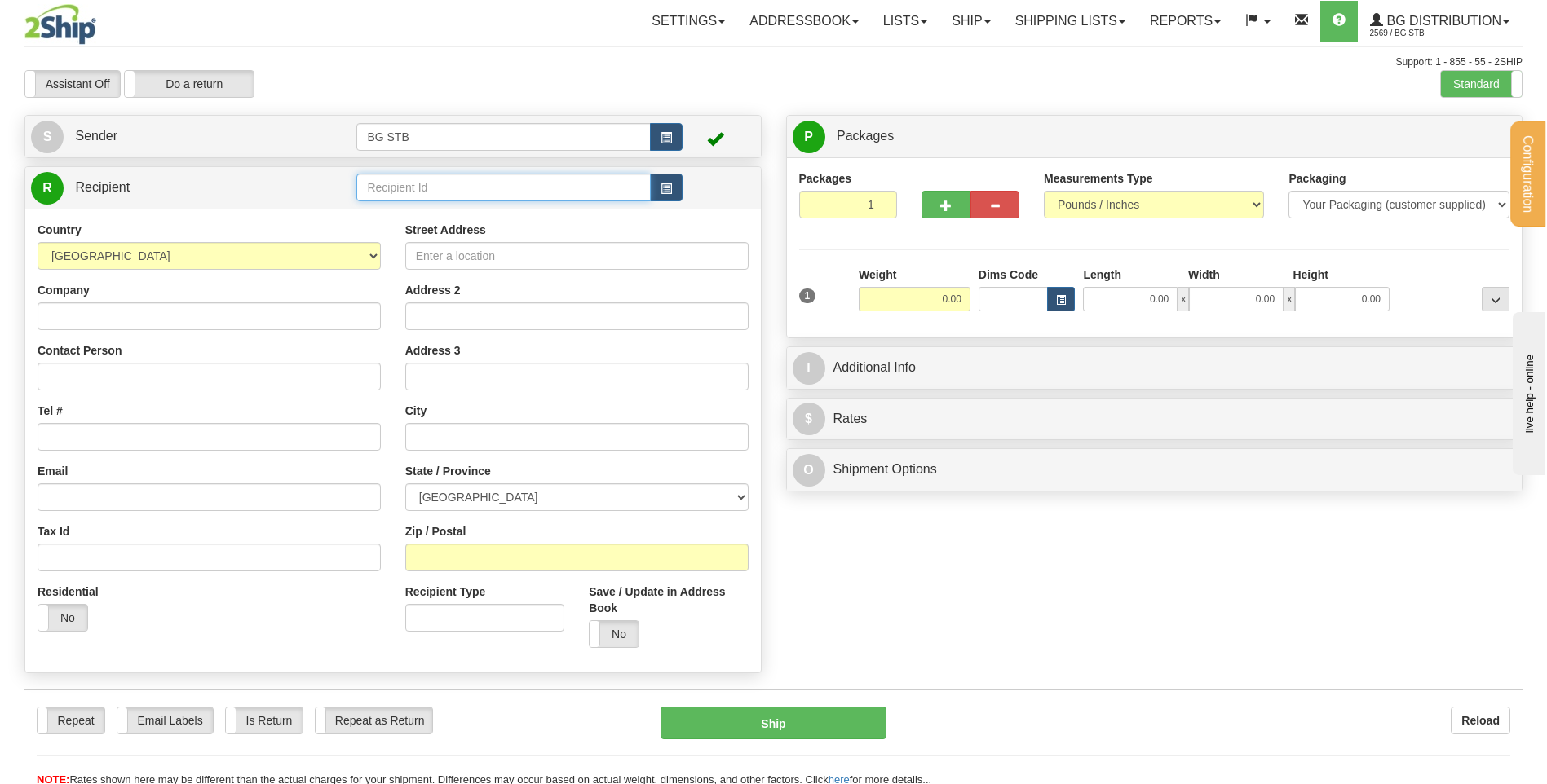
click at [412, 185] on input "text" at bounding box center [503, 187] width 293 height 28
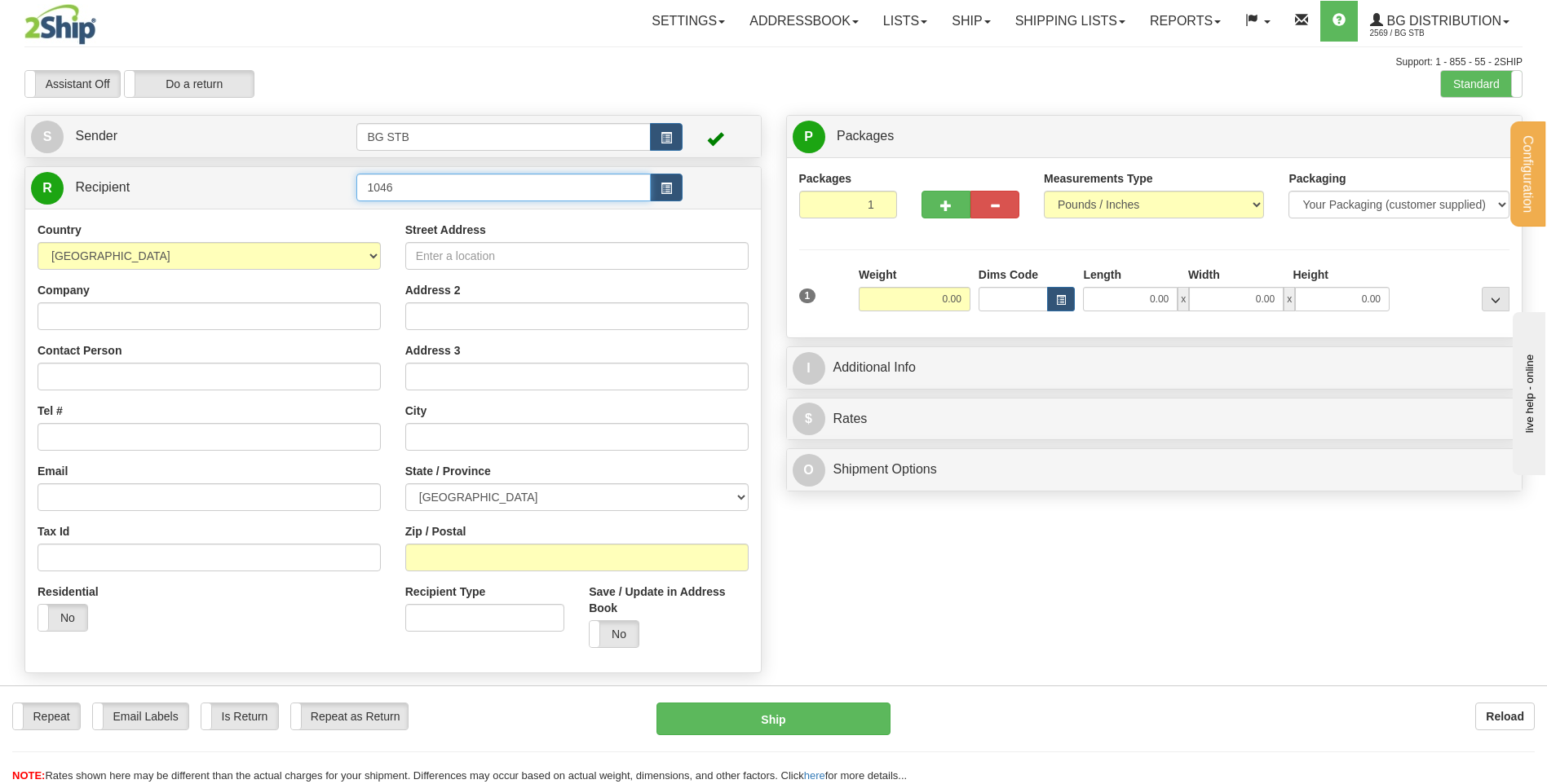
type input "1046"
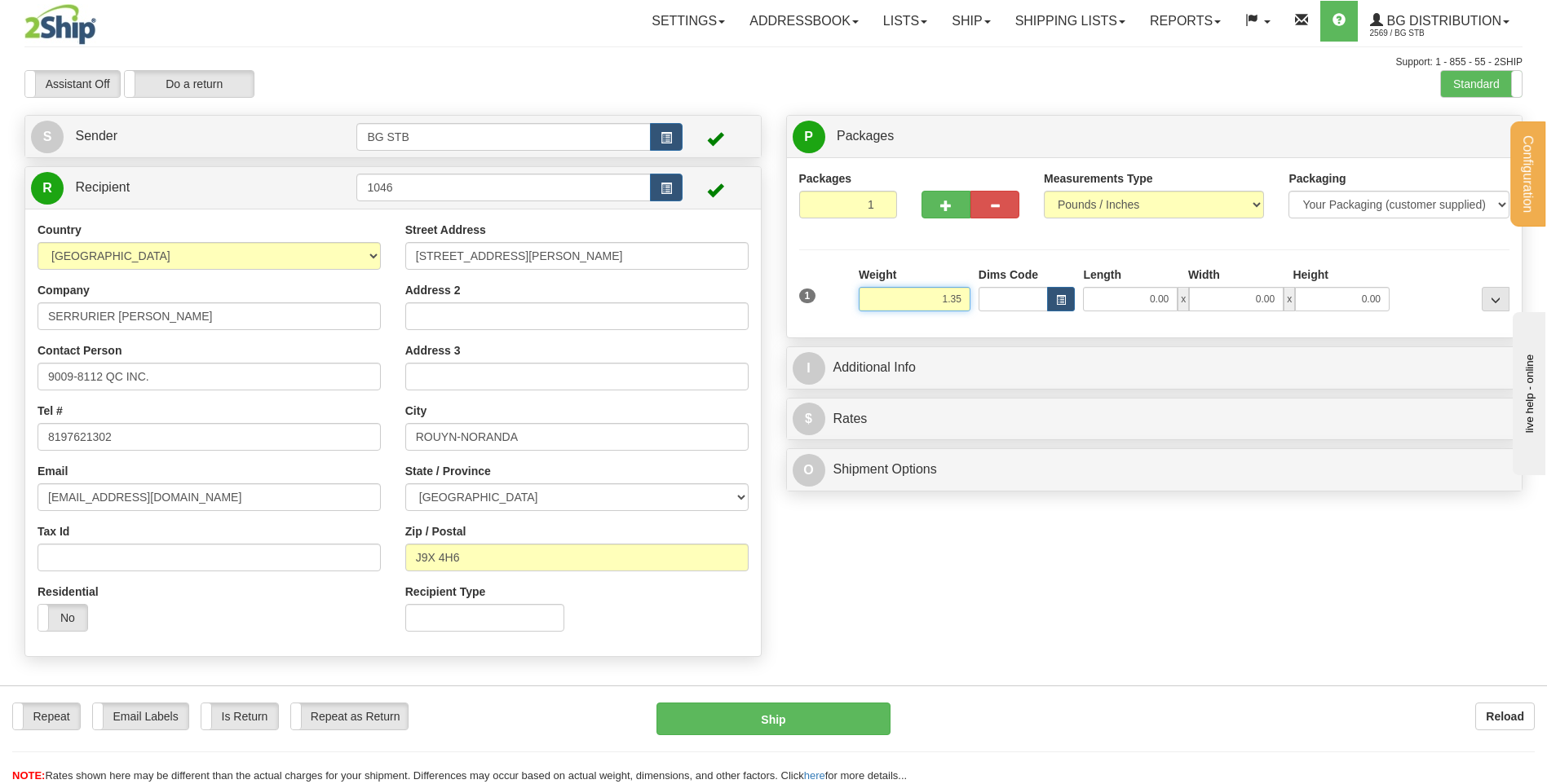
type input "1.35"
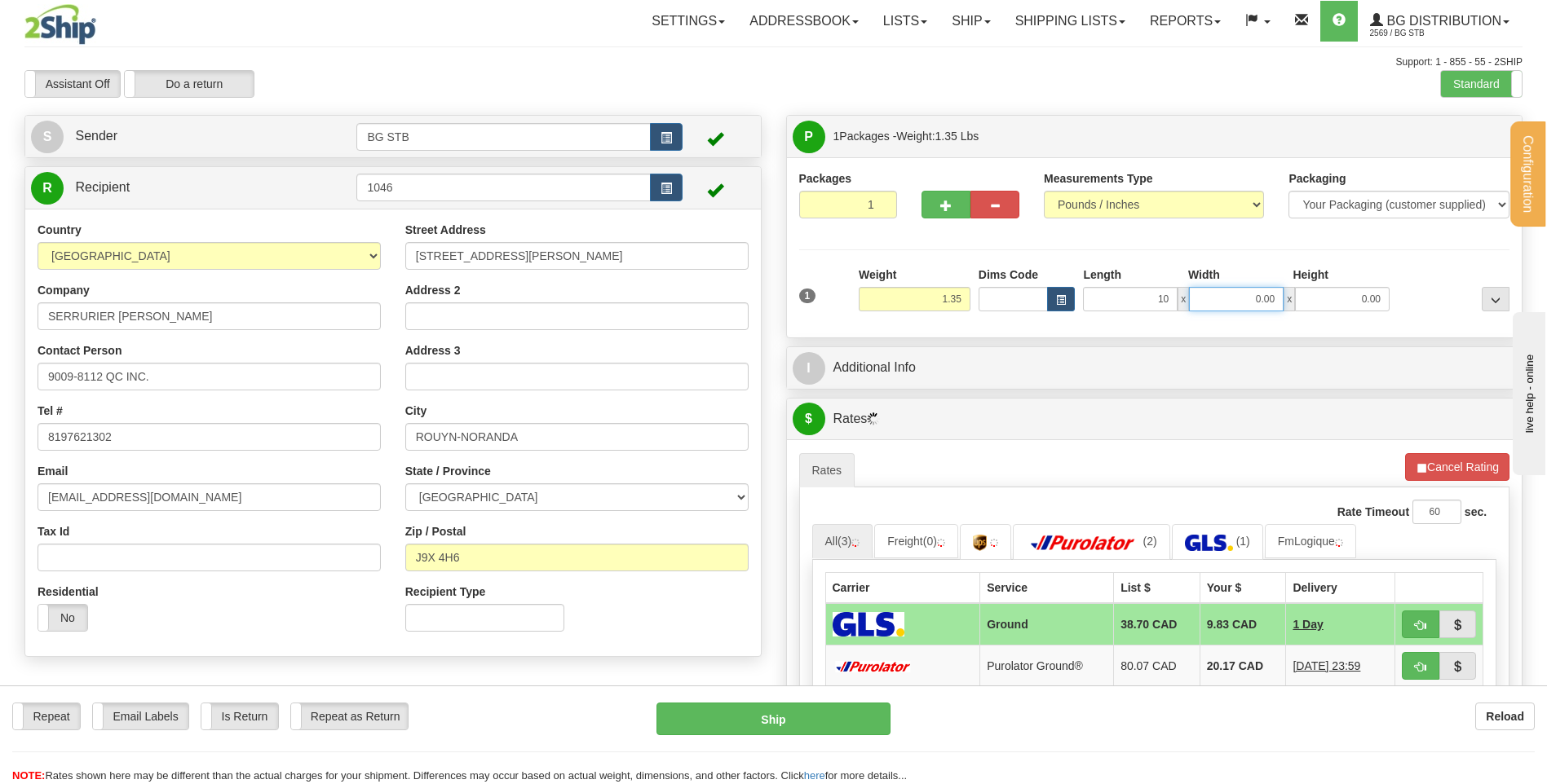
type input "10.00"
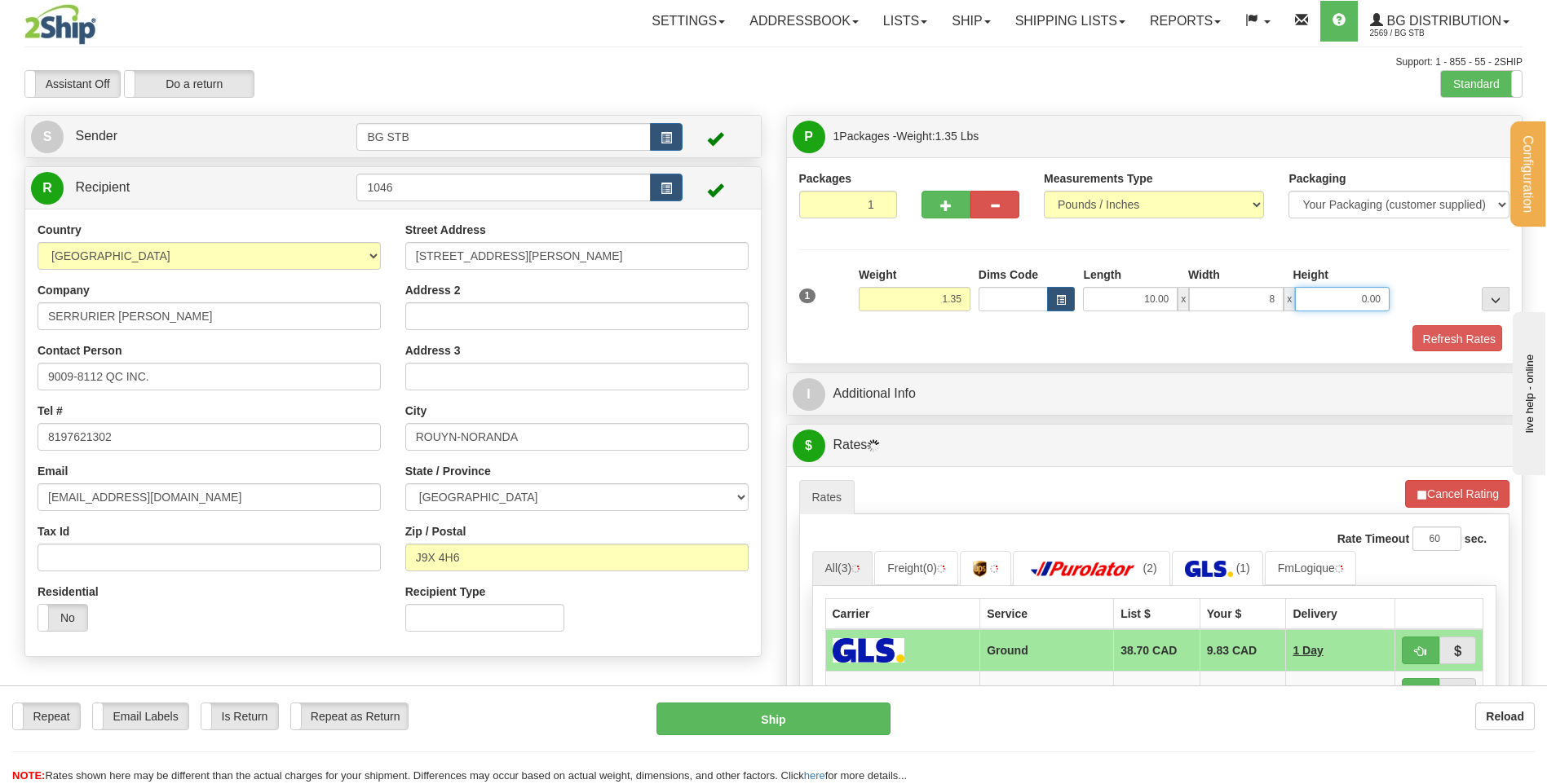
type input "8.00"
type input "3.00"
drag, startPoint x: 1350, startPoint y: 301, endPoint x: 1441, endPoint y: 300, distance: 91.0
click at [1452, 301] on div "1 Weight 1.35 Dims Code x x" at bounding box center [1154, 295] width 719 height 58
type input "2.00"
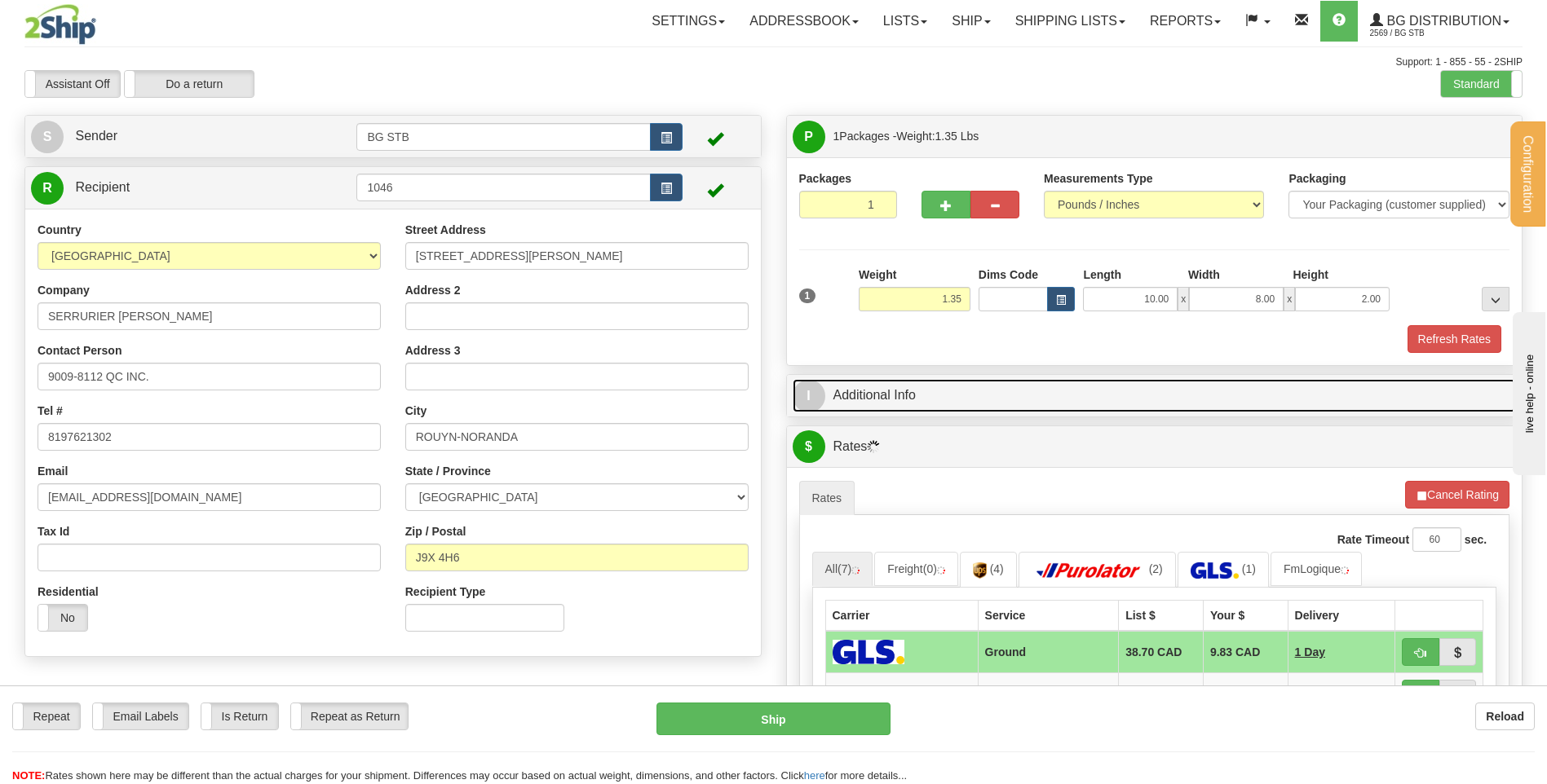
click at [861, 405] on link "I Additional Info" at bounding box center [1154, 395] width 724 height 34
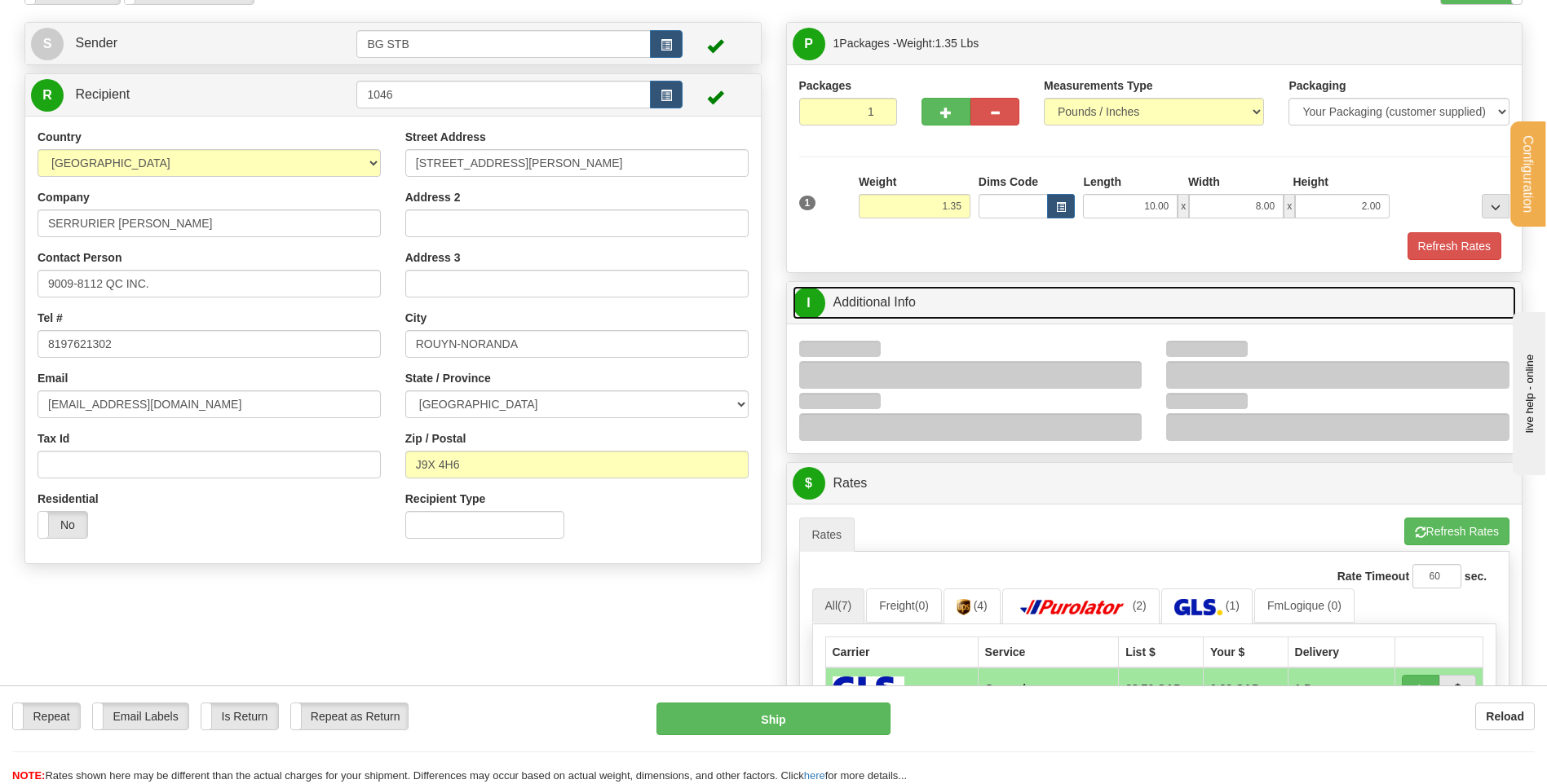
scroll to position [245, 0]
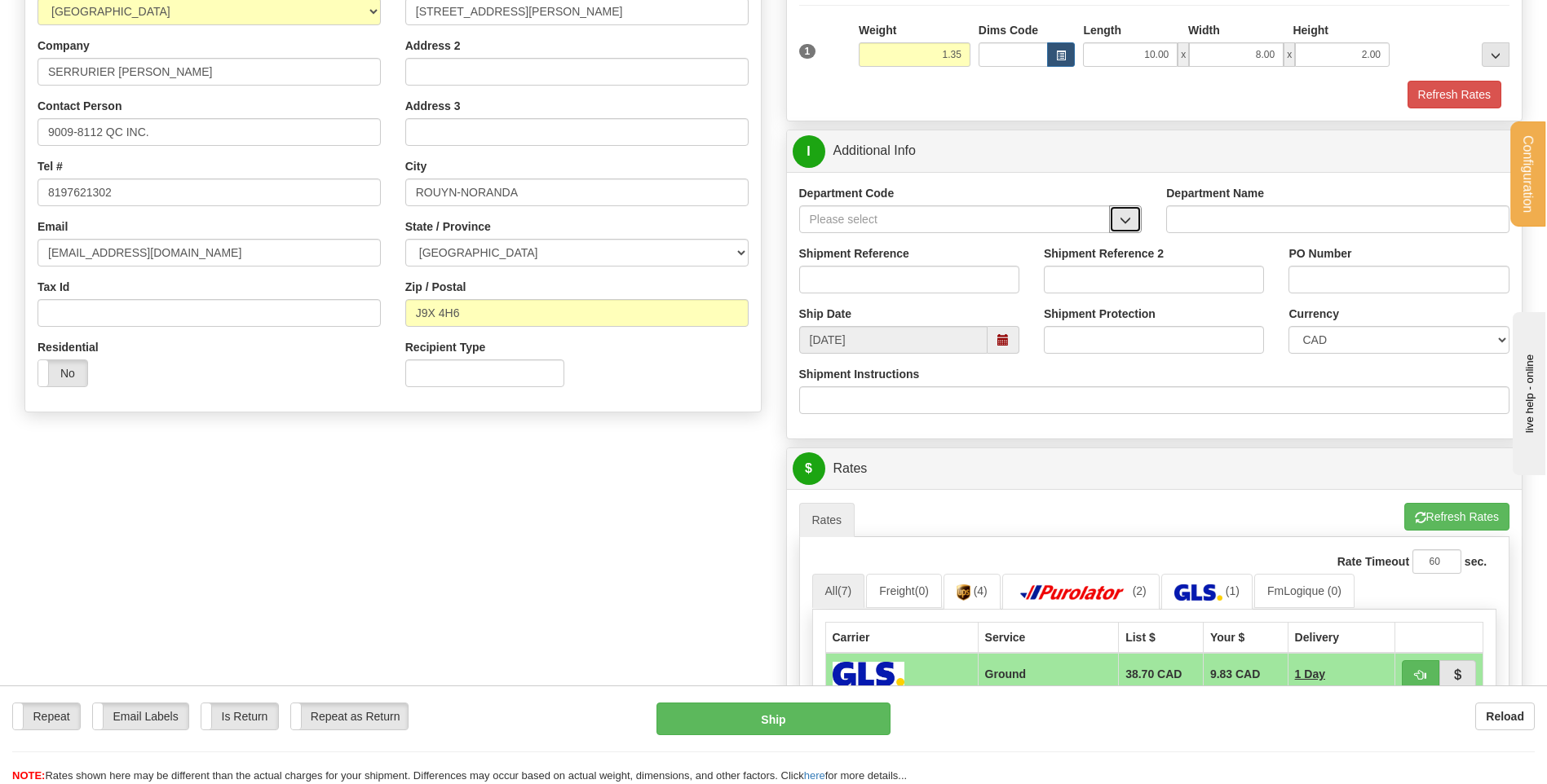
click at [1120, 217] on span "button" at bounding box center [1125, 220] width 12 height 11
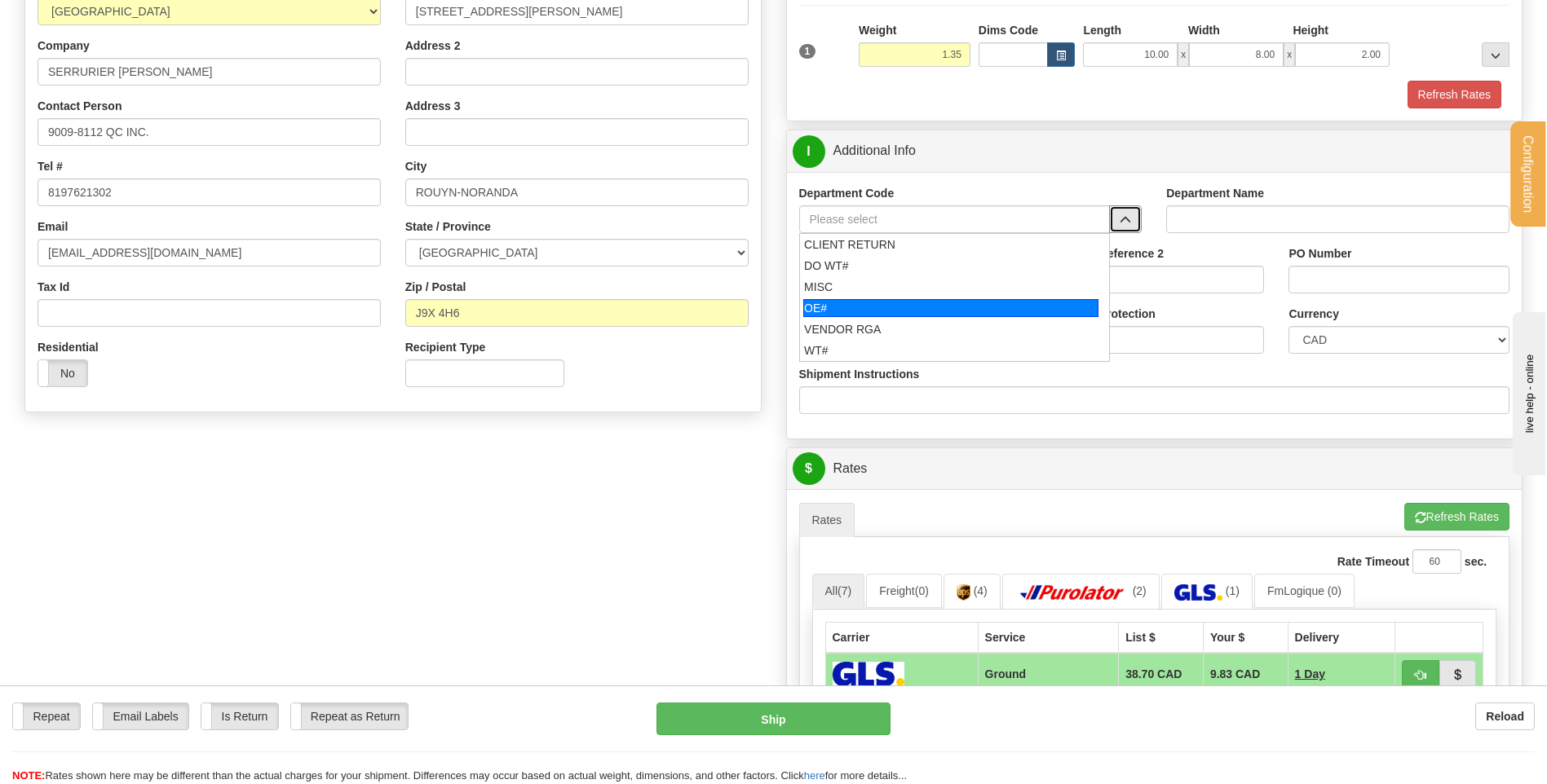
click at [963, 302] on div "OE#" at bounding box center [950, 308] width 295 height 18
type input "OE#"
type input "ORDERS"
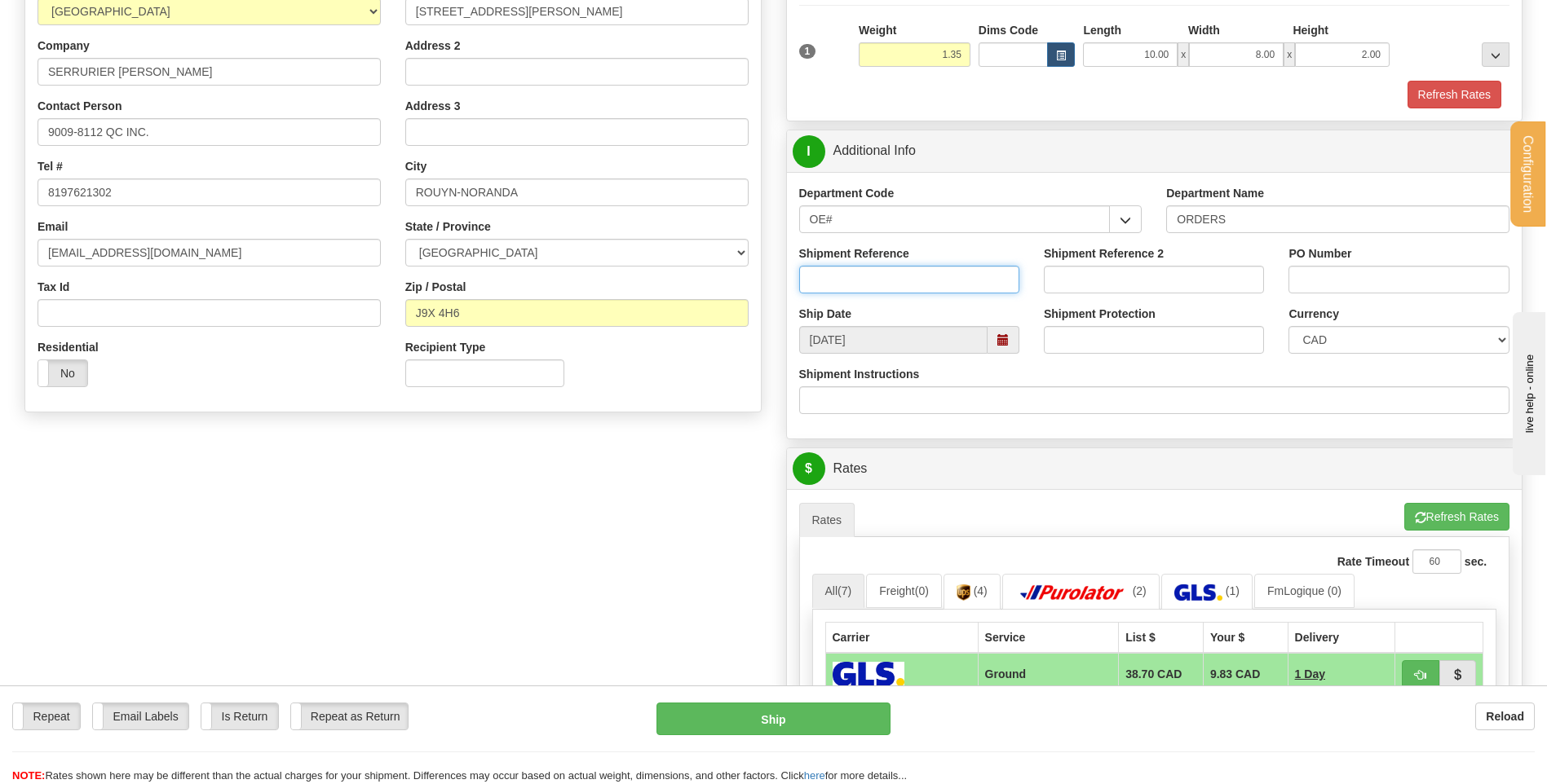
click at [969, 270] on input "Shipment Reference" at bounding box center [909, 279] width 220 height 28
type input "80004293-01"
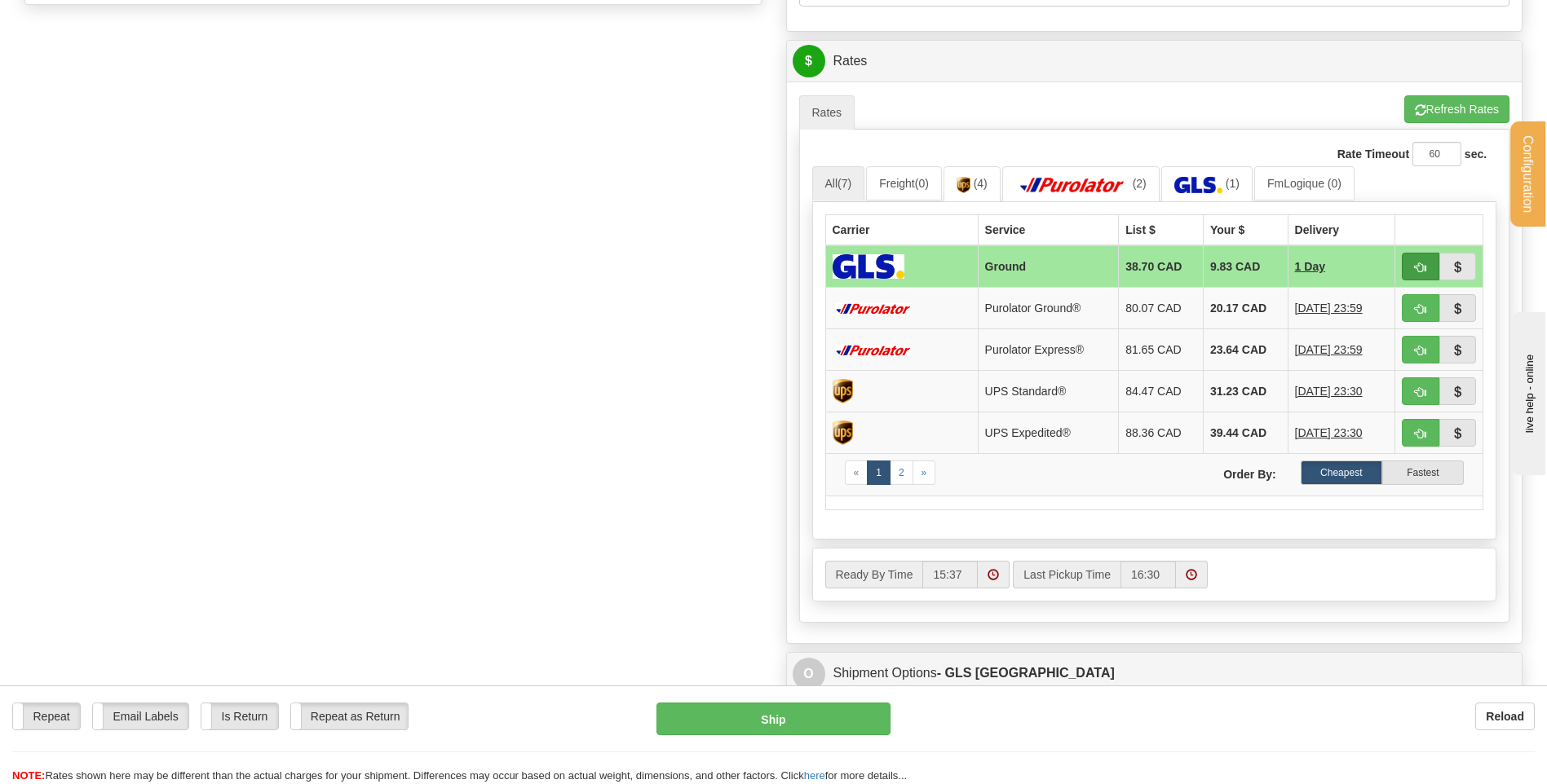
type input "mp1066"
drag, startPoint x: 1409, startPoint y: 258, endPoint x: 1321, endPoint y: 274, distance: 89.4
click at [1409, 258] on button "button" at bounding box center [1421, 267] width 38 height 28
type input "1"
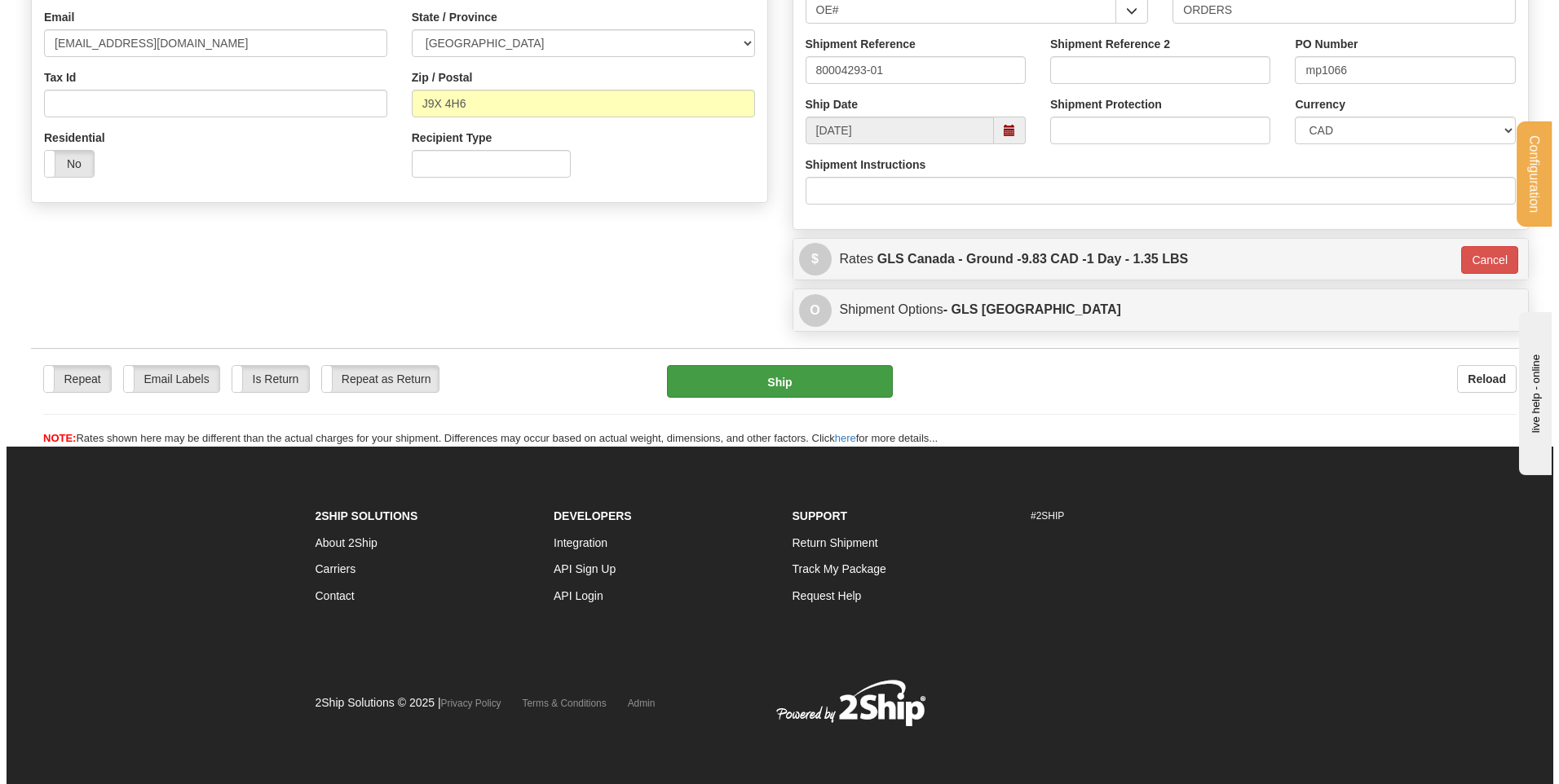
scroll to position [455, 0]
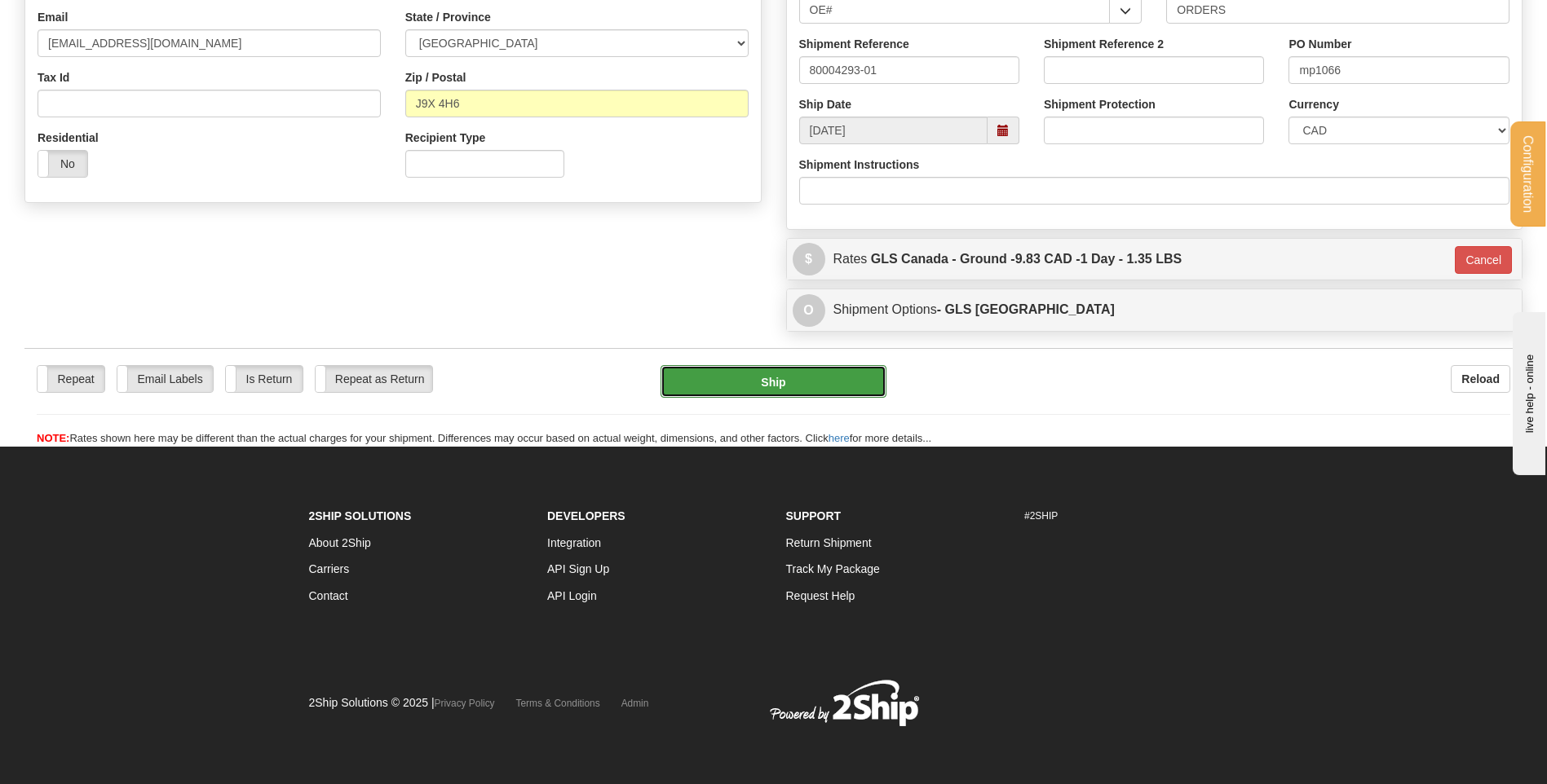
click at [773, 388] on button "Ship" at bounding box center [774, 381] width 225 height 33
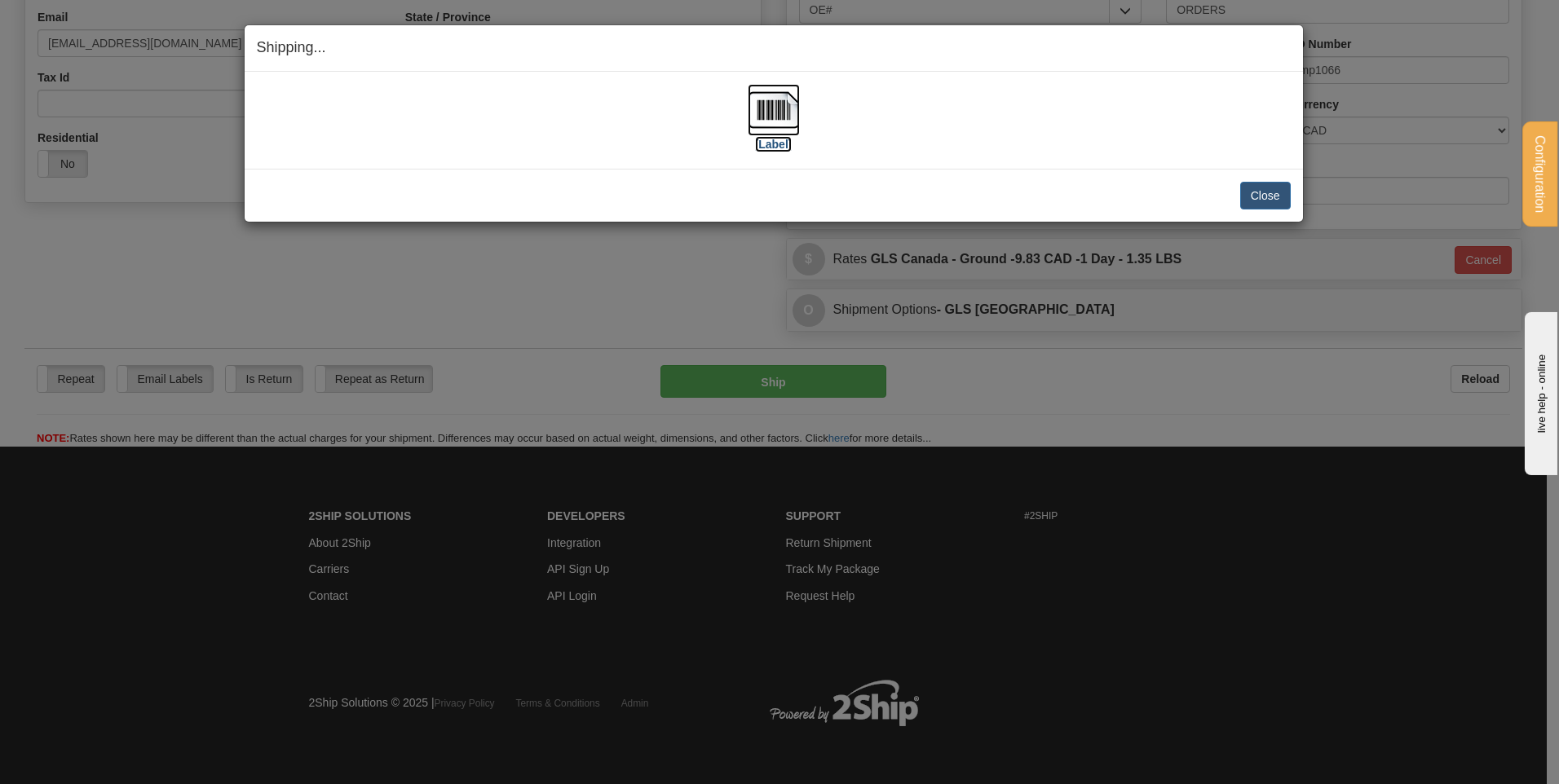
click at [794, 105] on img at bounding box center [773, 109] width 52 height 52
click at [1244, 195] on button "Close" at bounding box center [1266, 196] width 51 height 28
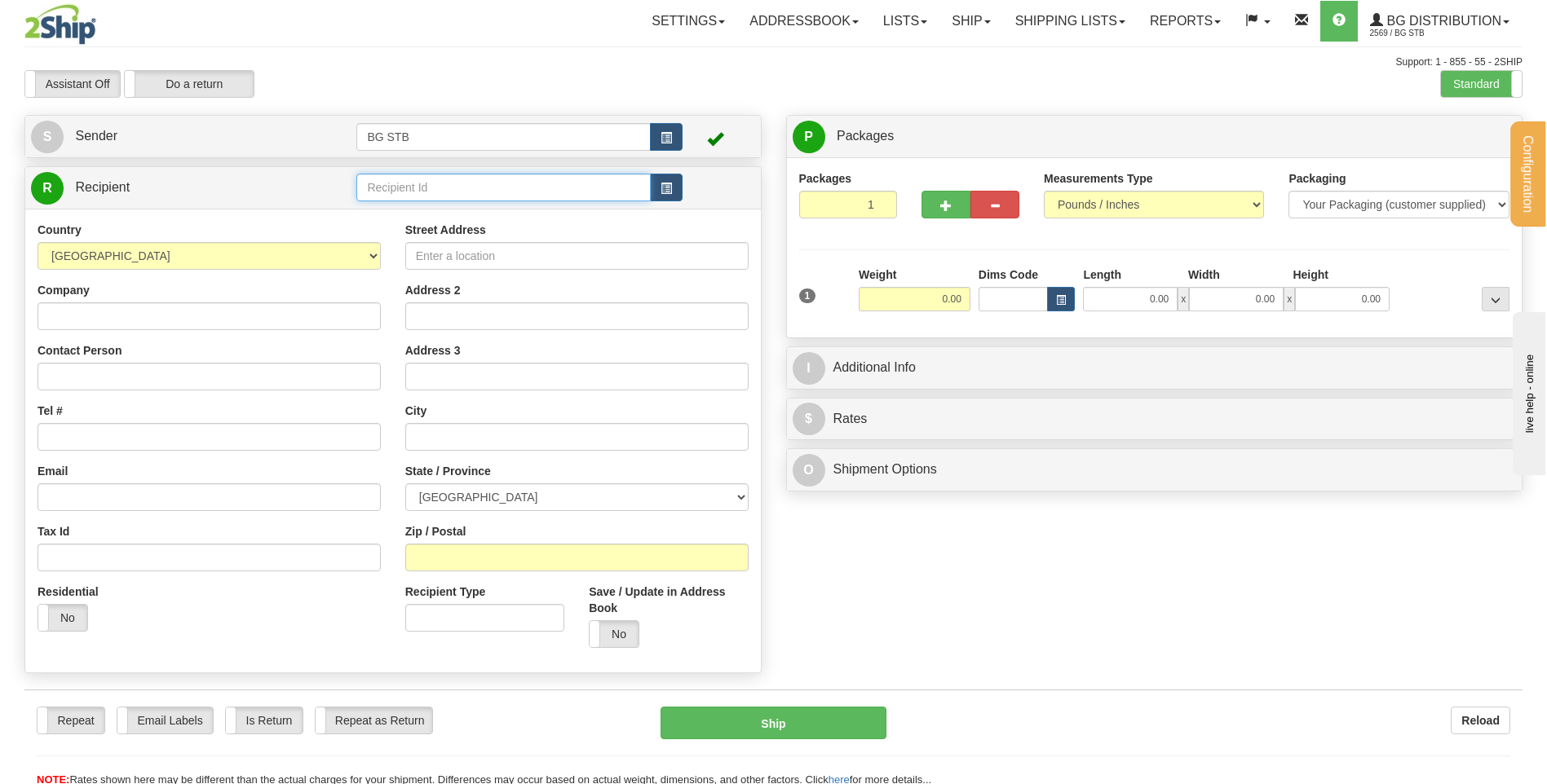
click at [483, 186] on input "text" at bounding box center [503, 187] width 293 height 28
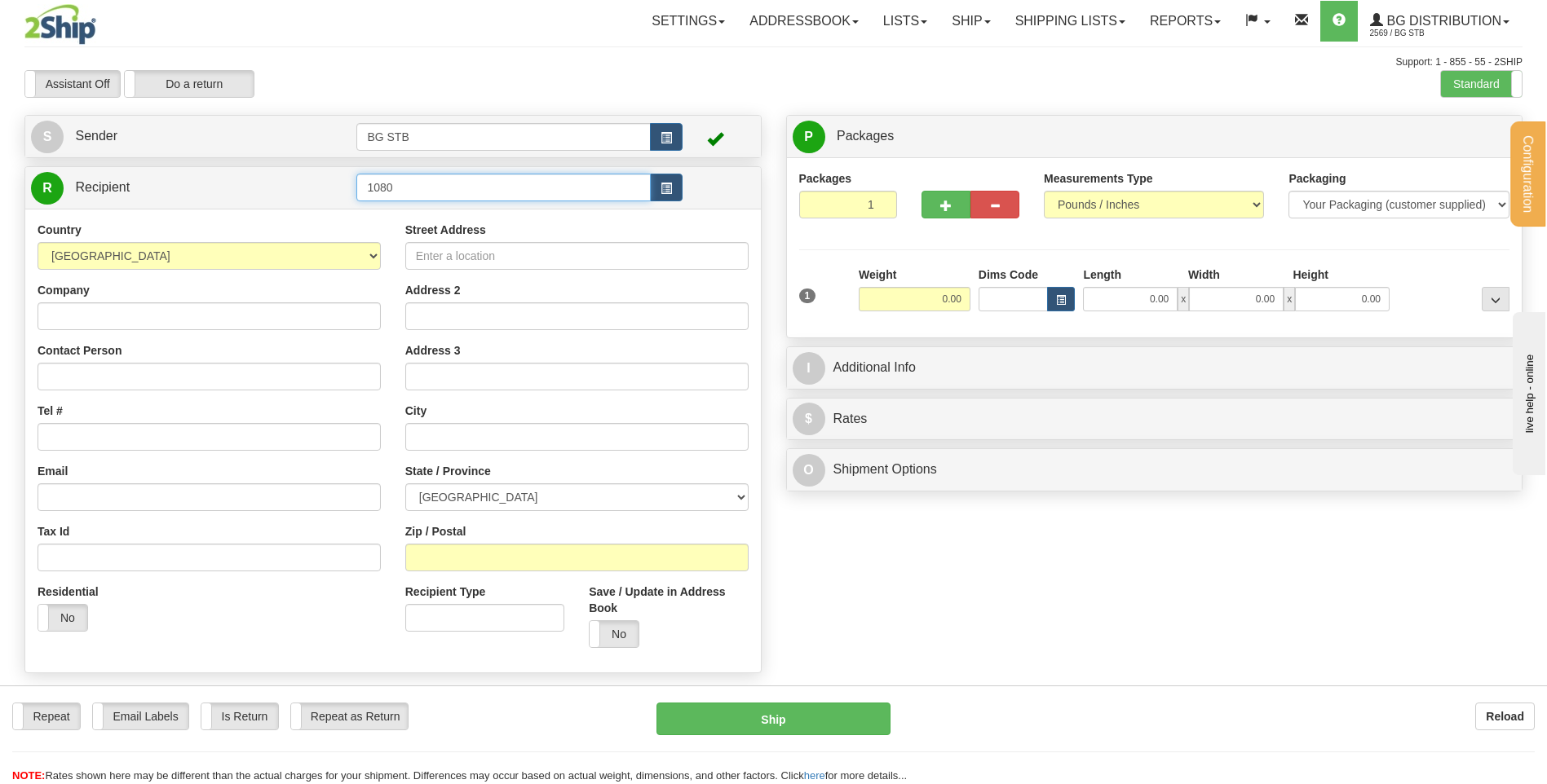
type input "1080"
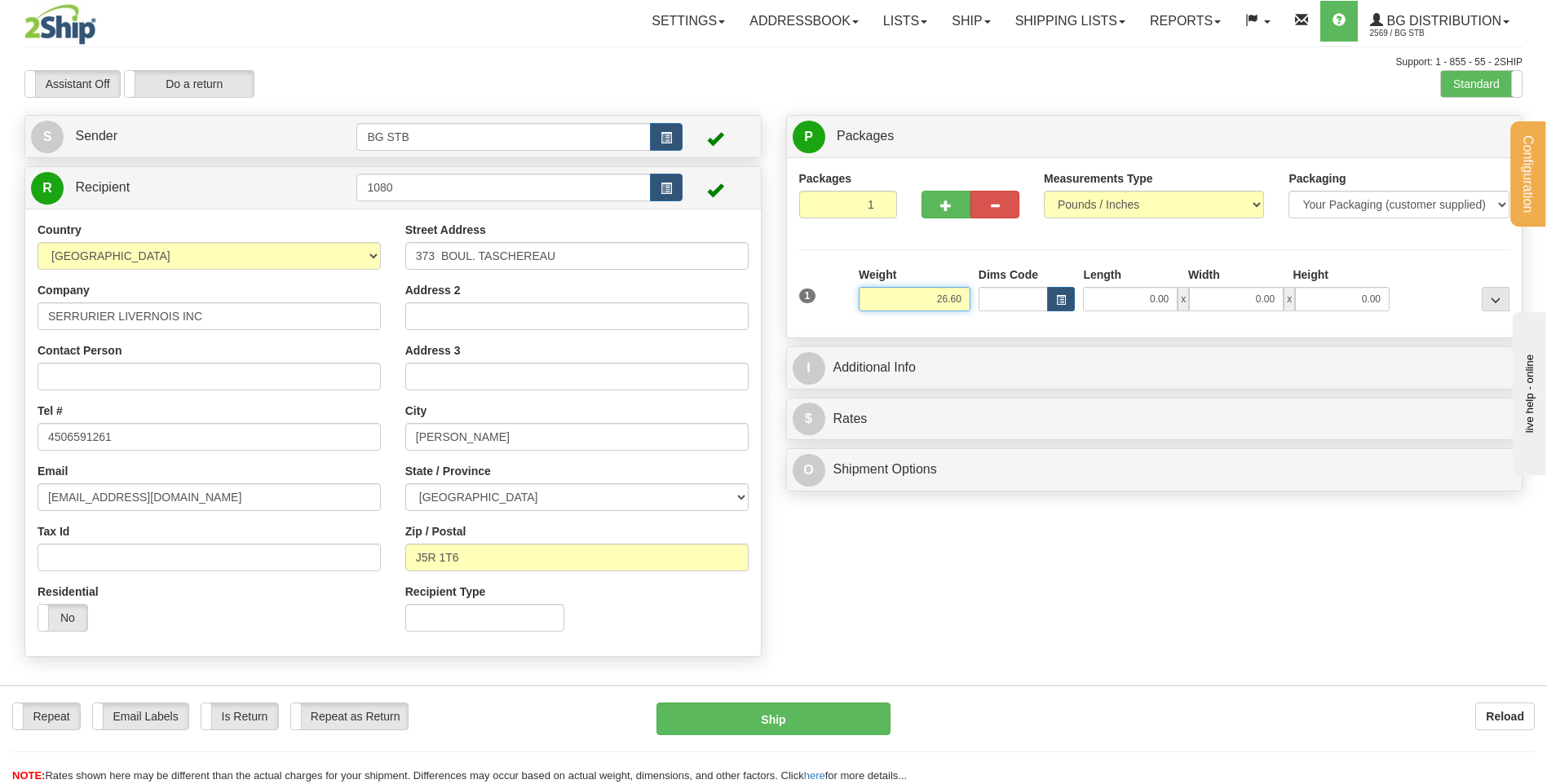
type input "26.60"
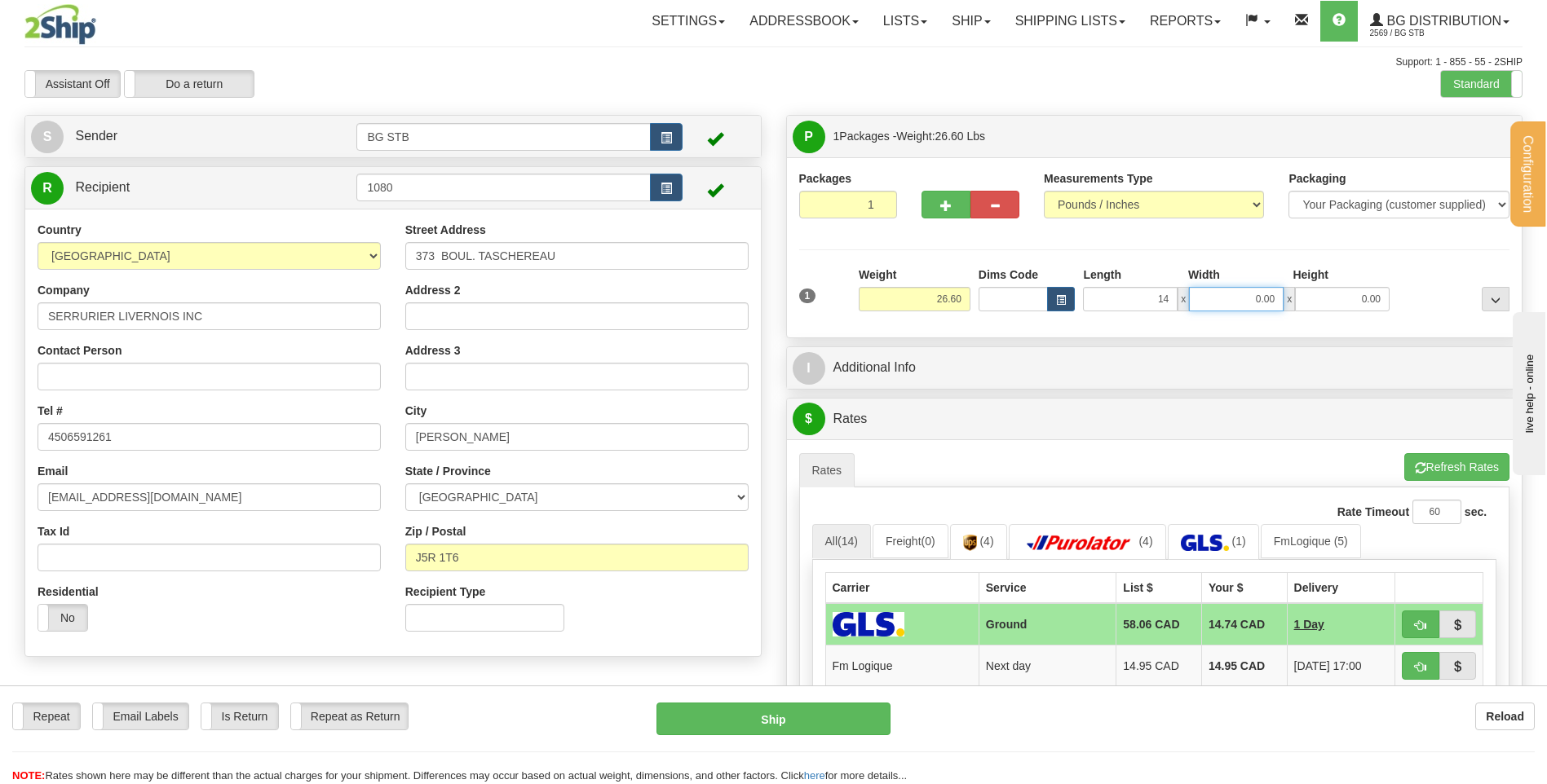
type input "14.00"
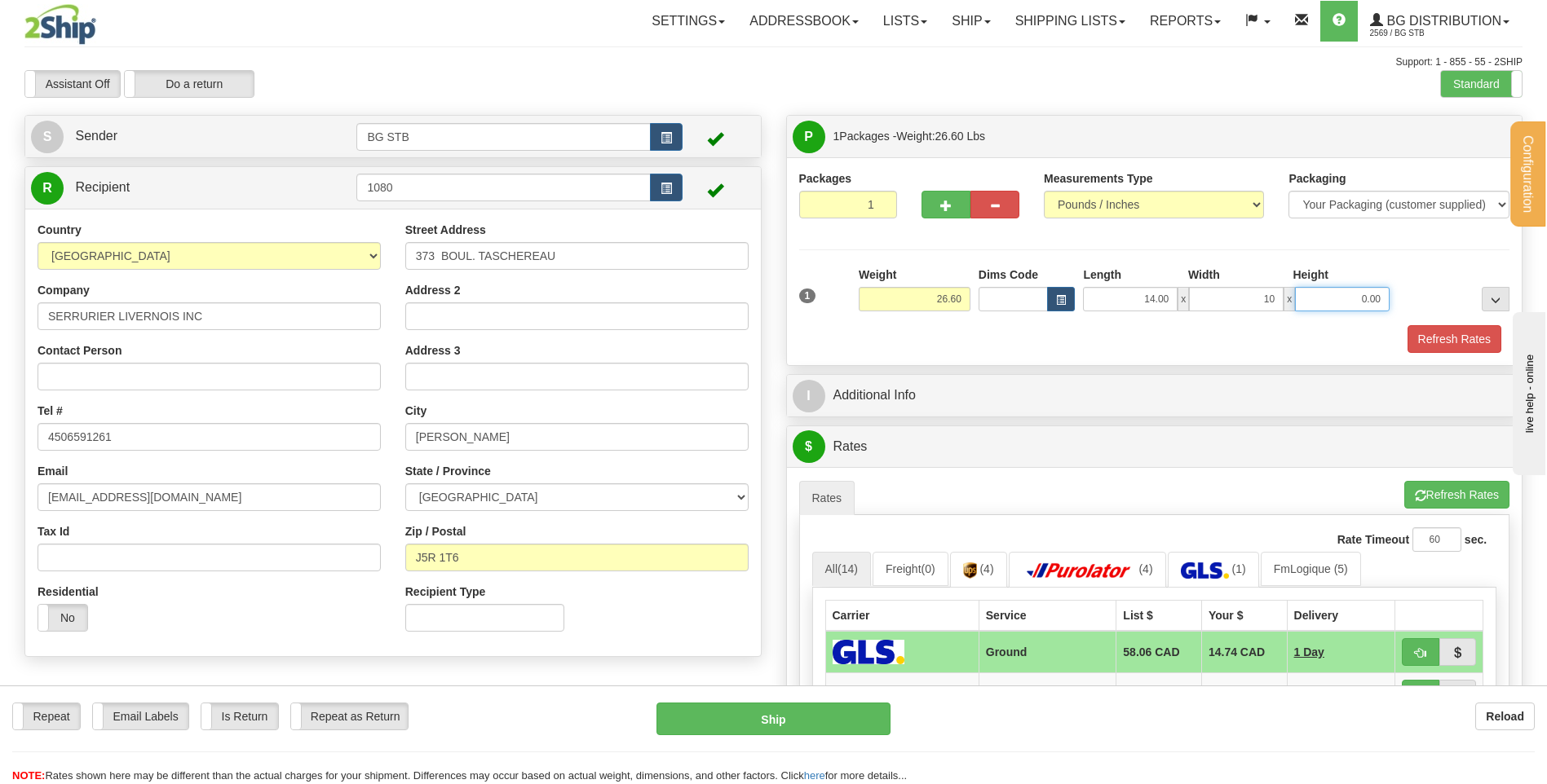
type input "10.00"
type input "9.00"
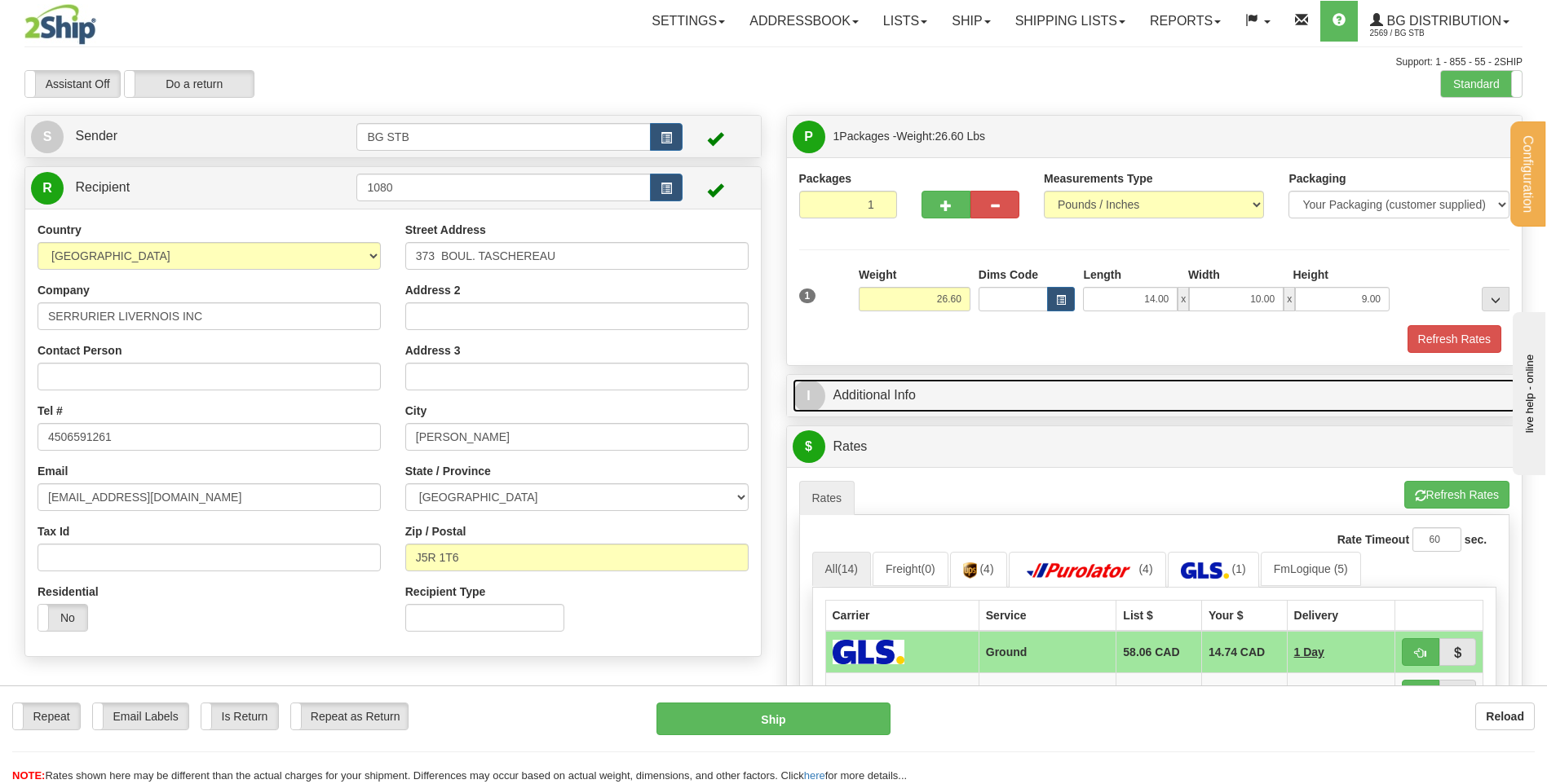
click at [983, 395] on link "I Additional Info" at bounding box center [1154, 395] width 724 height 34
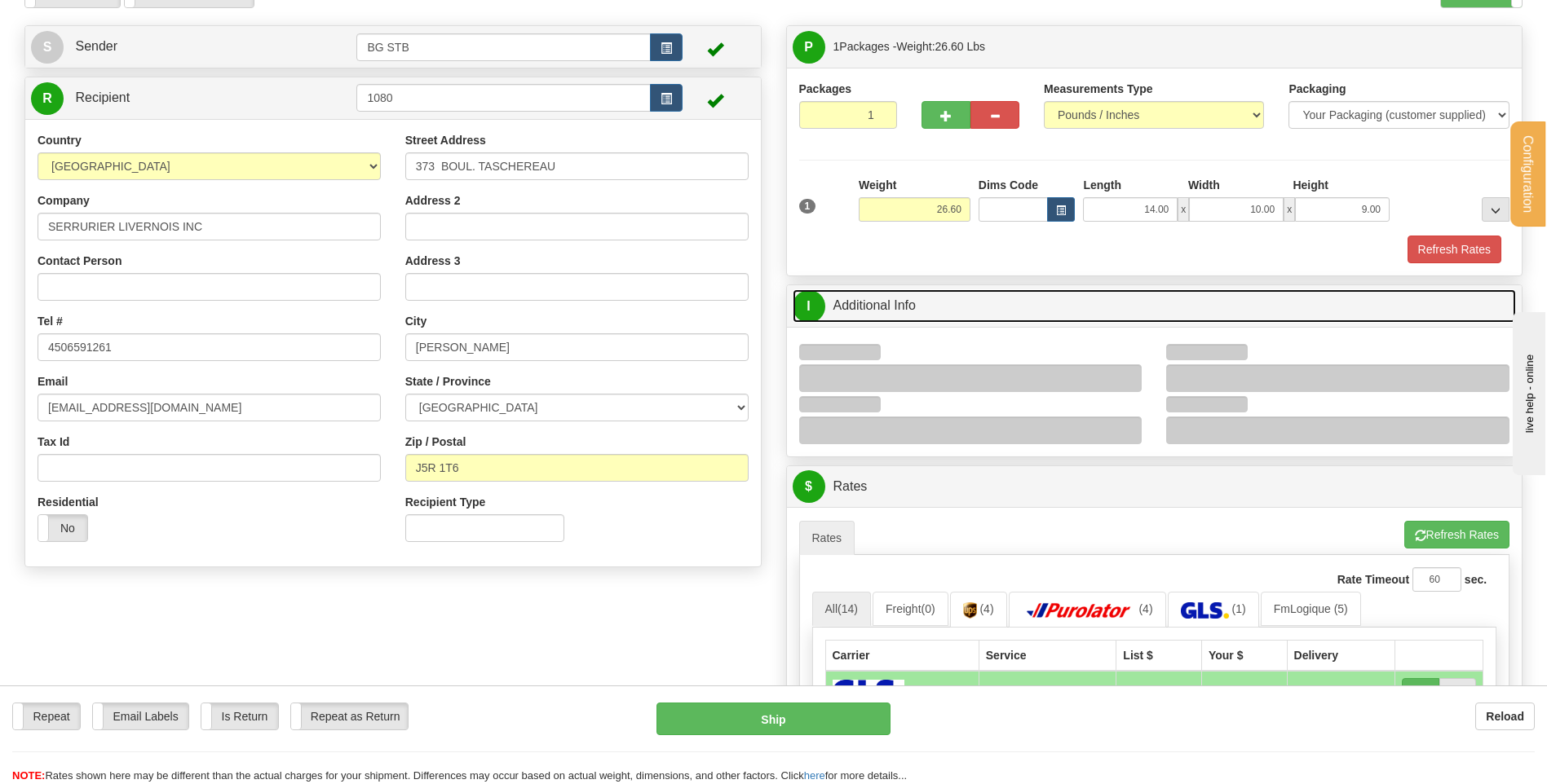
scroll to position [245, 0]
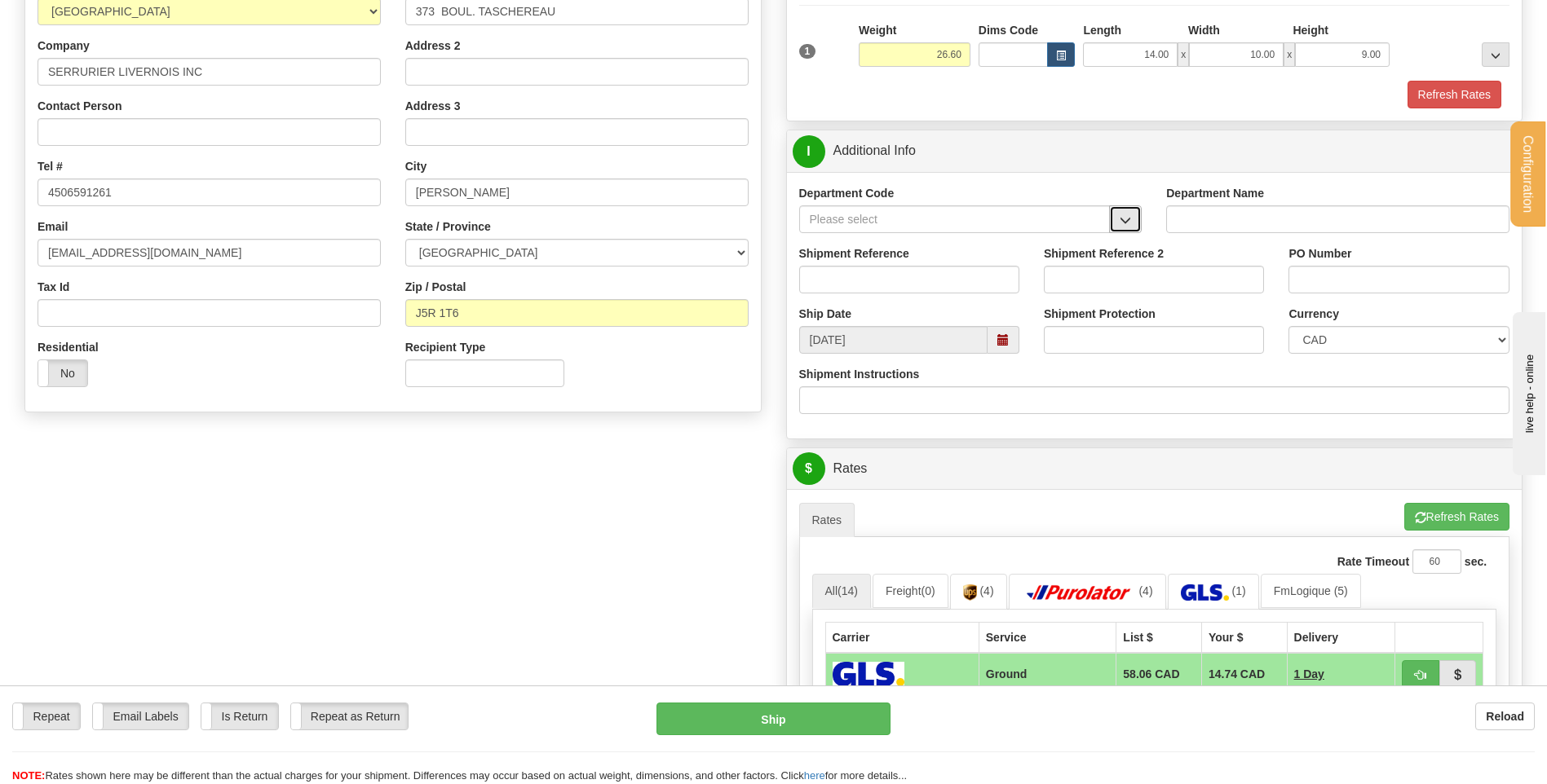
click at [1122, 229] on button "button" at bounding box center [1125, 219] width 33 height 28
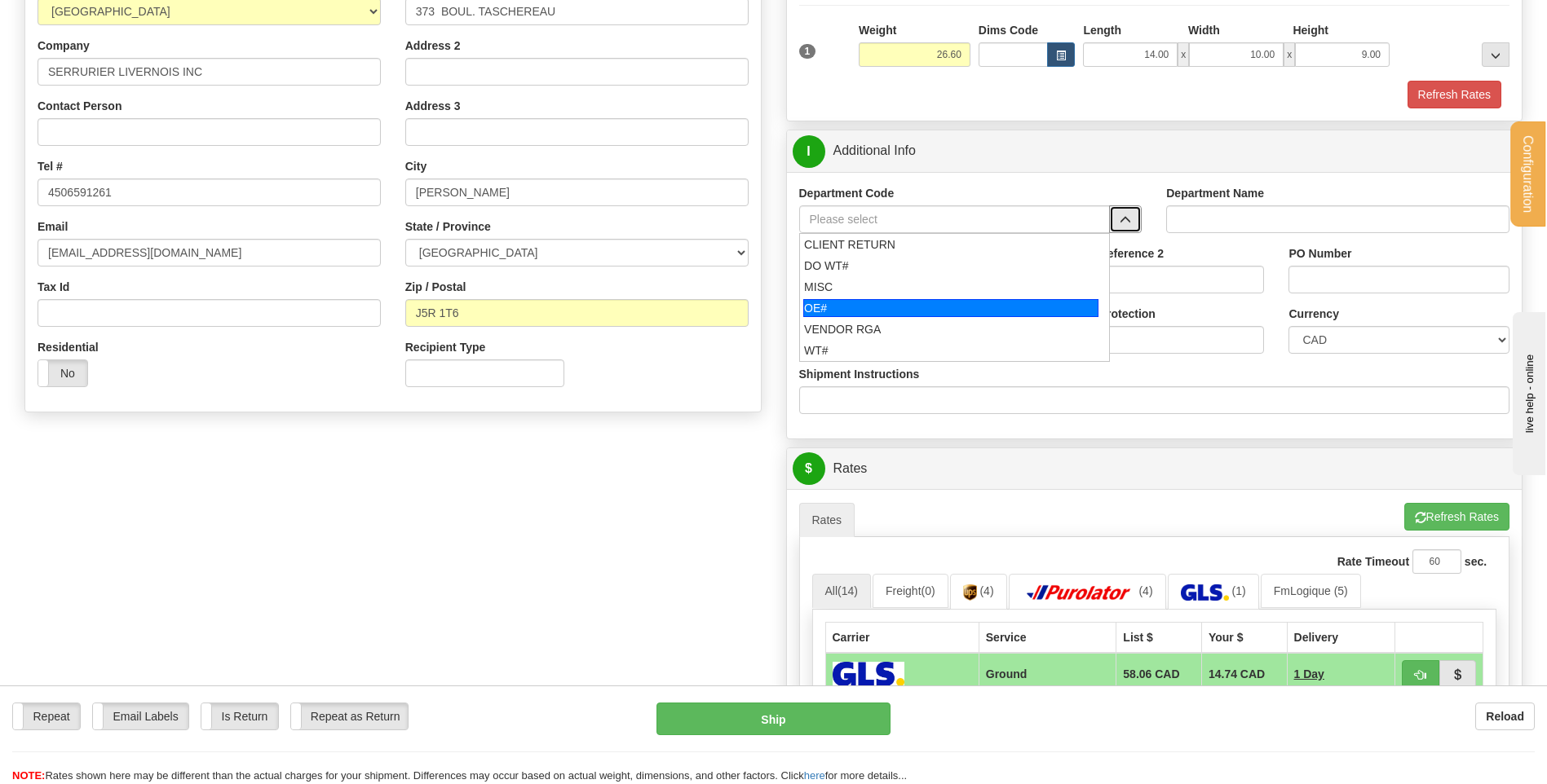
click at [948, 299] on div "OE#" at bounding box center [950, 308] width 295 height 18
type input "OE#"
type input "ORDERS"
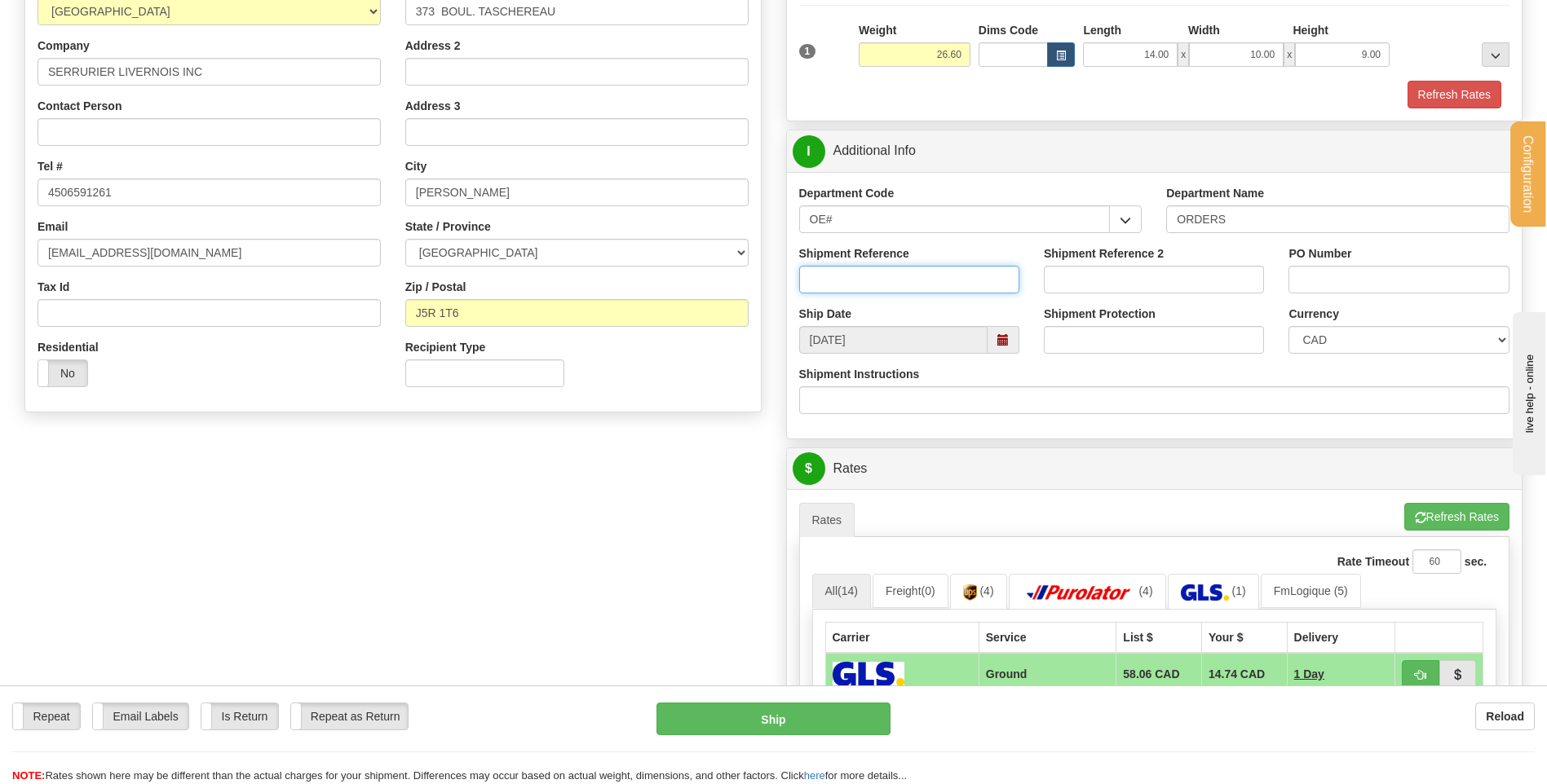
click at [941, 283] on input "Shipment Reference" at bounding box center [909, 279] width 220 height 28
type input "80005023-00"
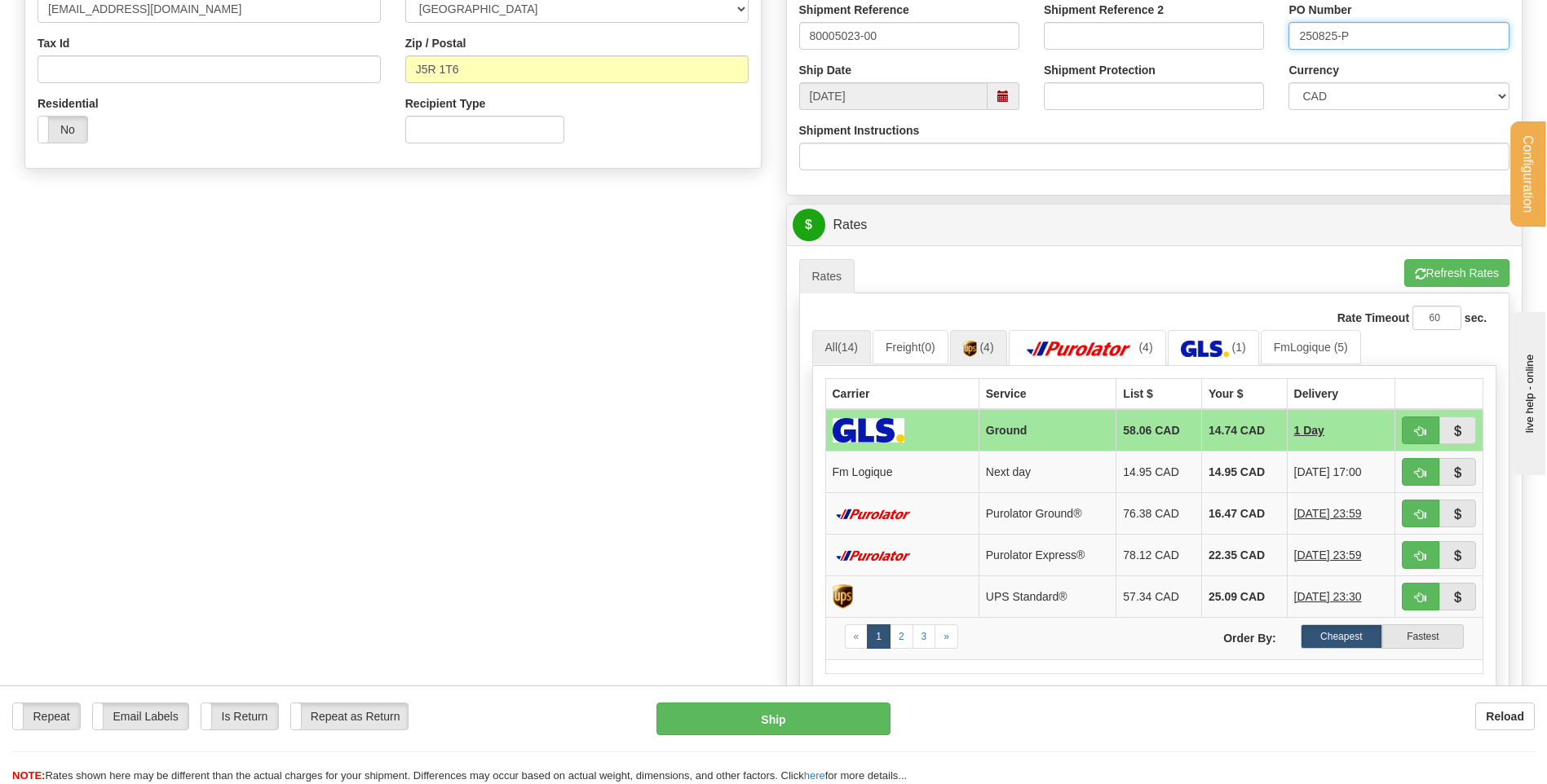
scroll to position [489, 0]
type input "250825-P"
click at [1434, 475] on button "button" at bounding box center [1421, 472] width 38 height 28
type input "jour"
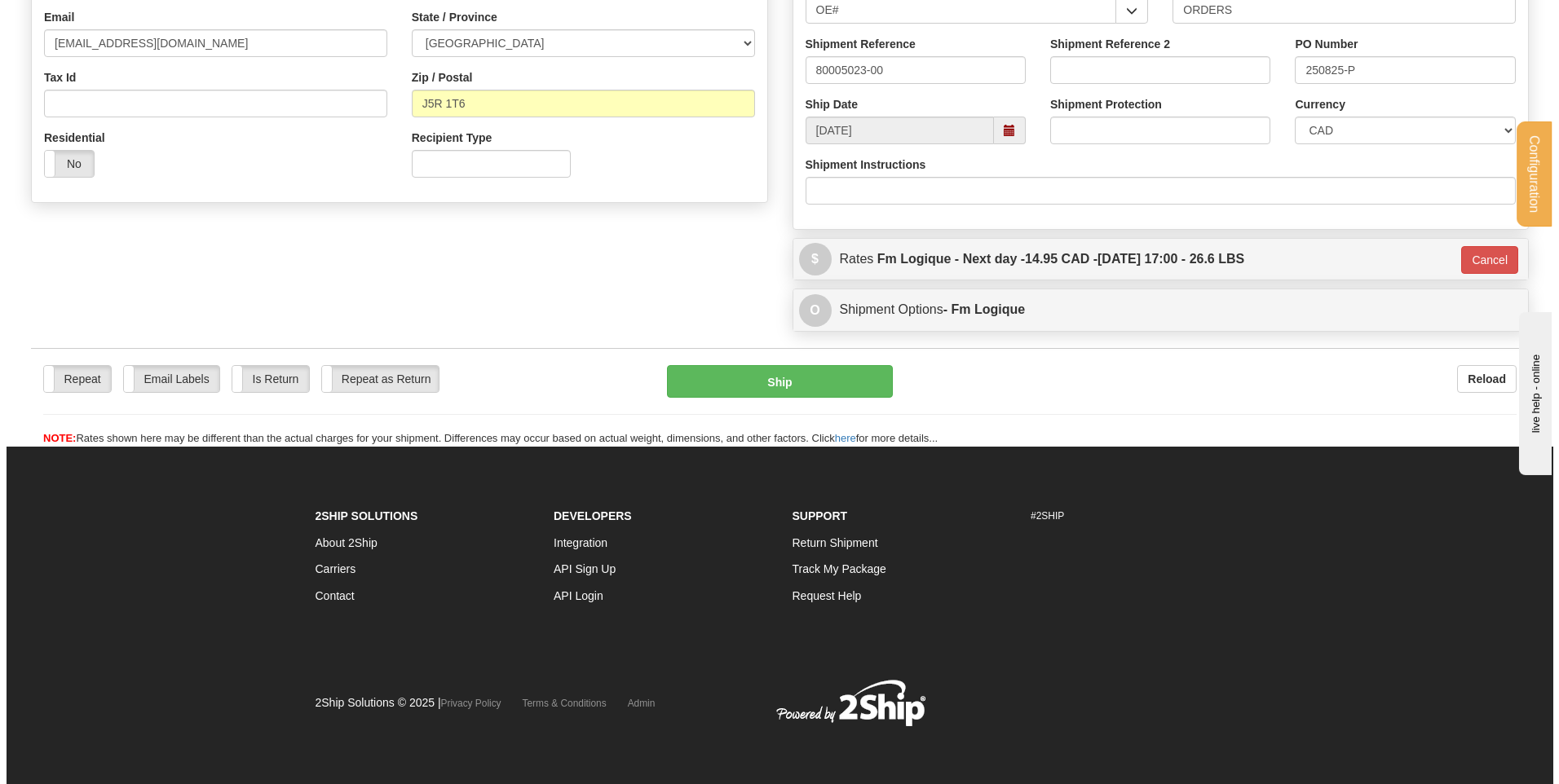
scroll to position [455, 0]
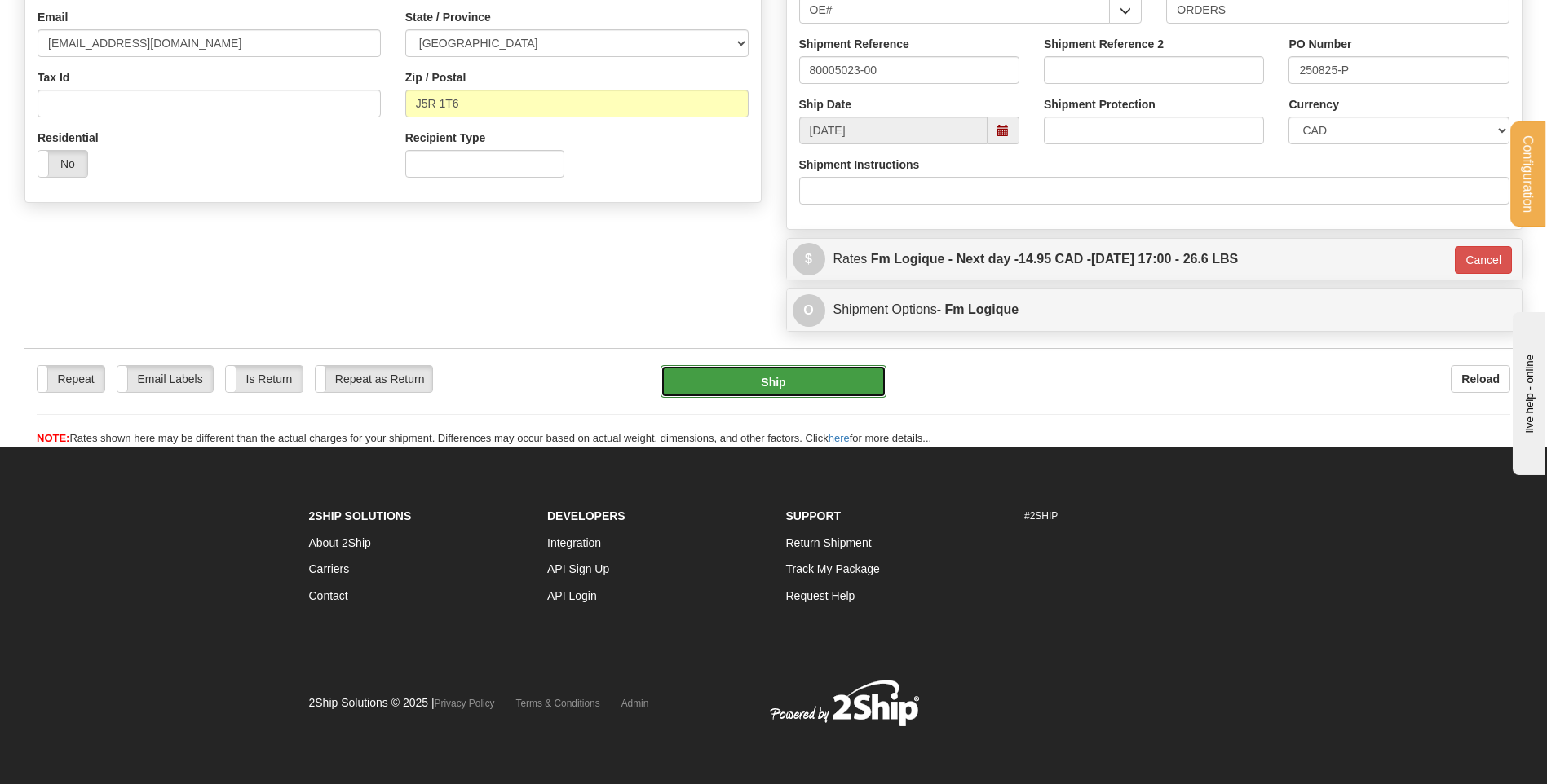
click at [857, 386] on button "Ship" at bounding box center [774, 381] width 225 height 33
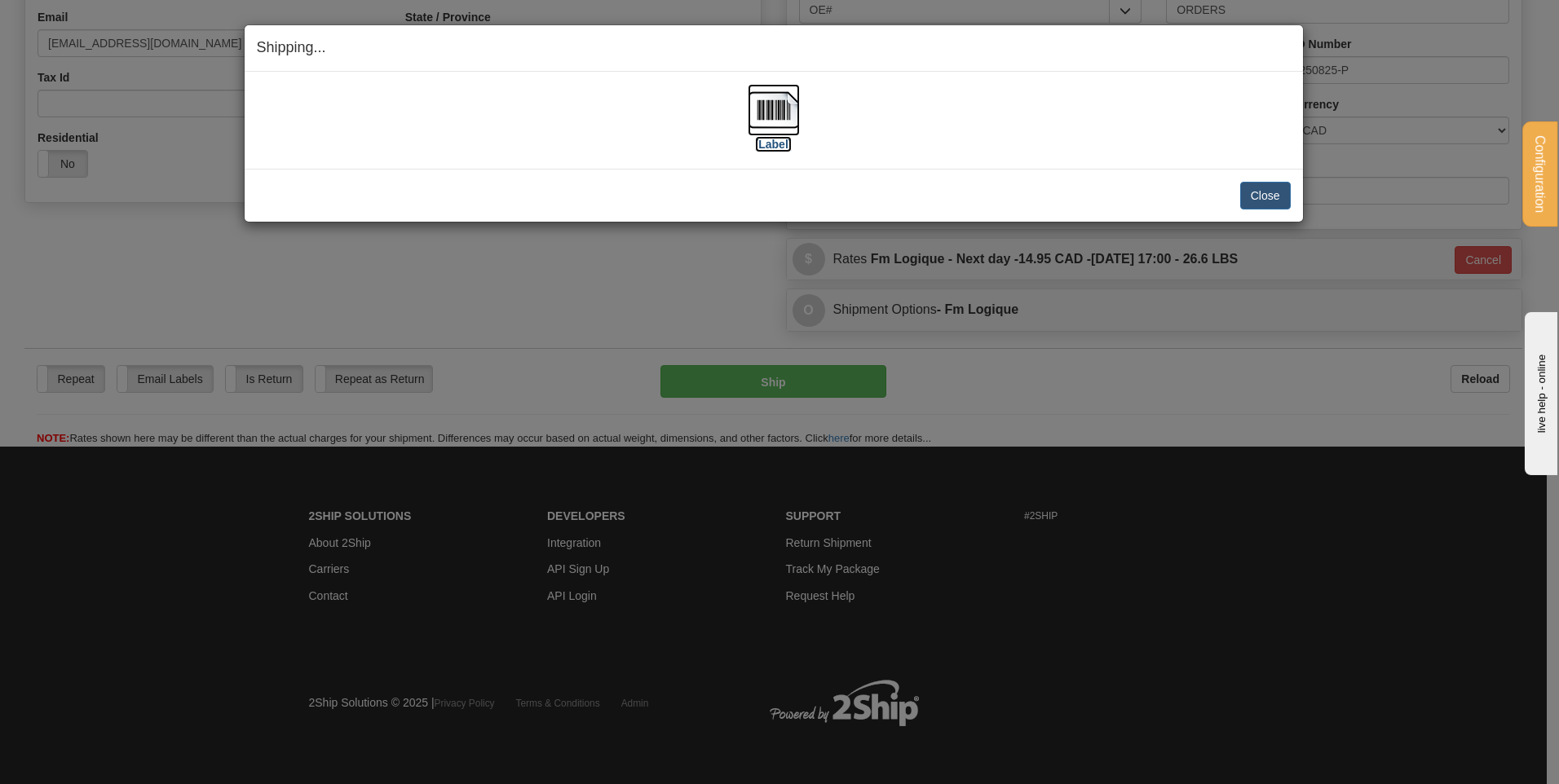
click at [769, 126] on img at bounding box center [773, 109] width 52 height 52
click at [1284, 197] on button "Close" at bounding box center [1266, 196] width 51 height 28
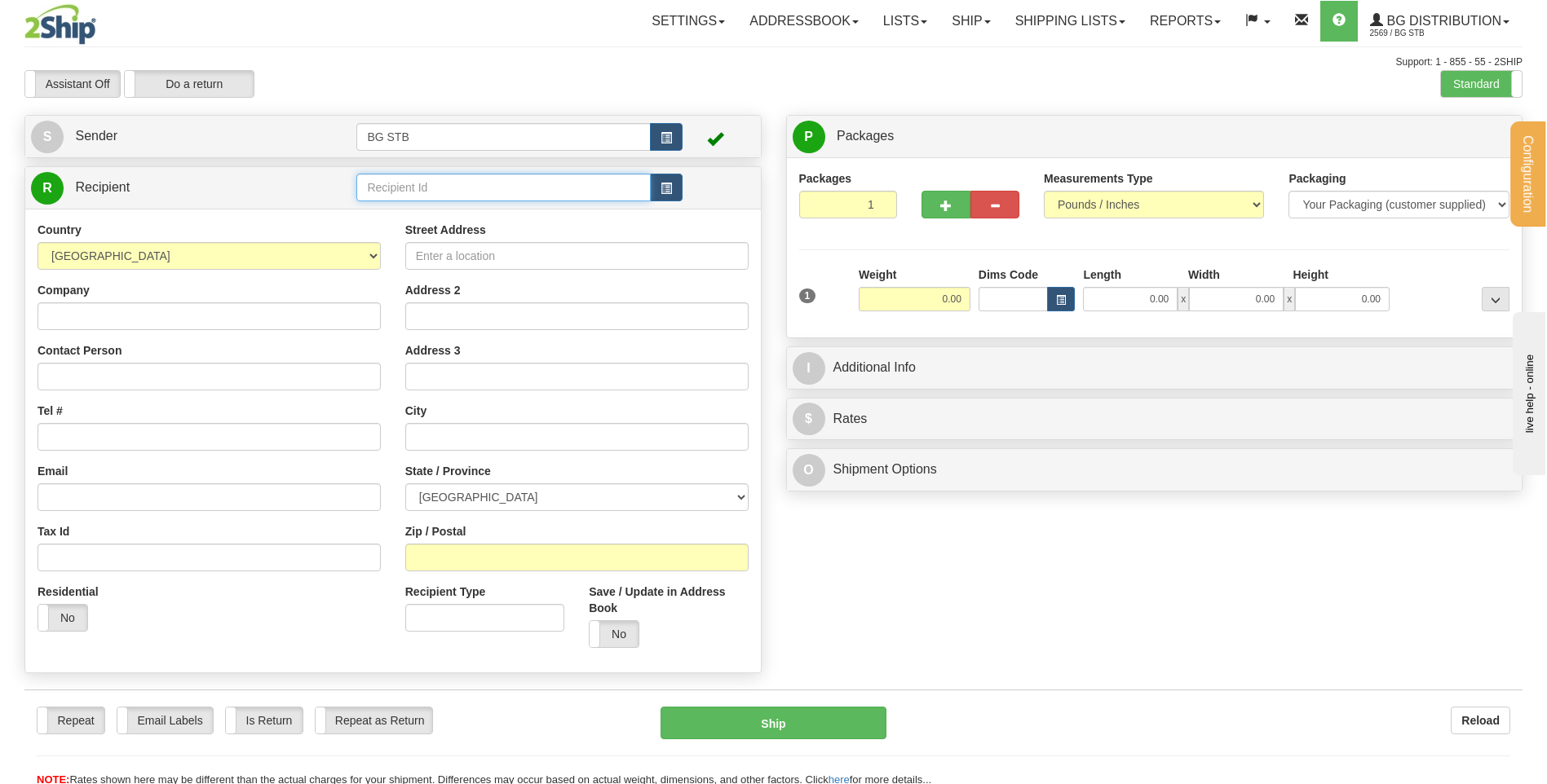
click at [413, 189] on input "text" at bounding box center [503, 187] width 293 height 28
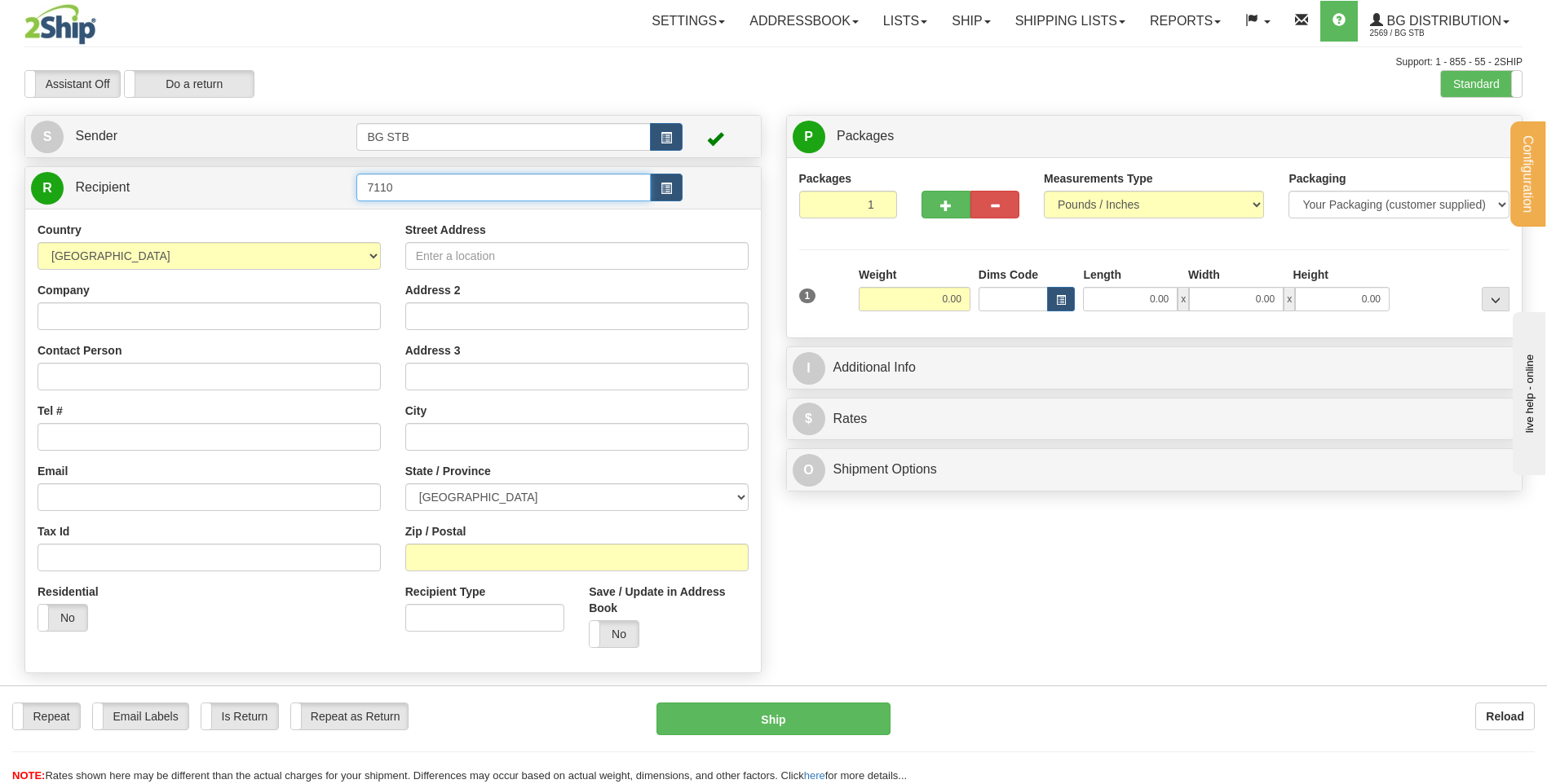
type input "7110"
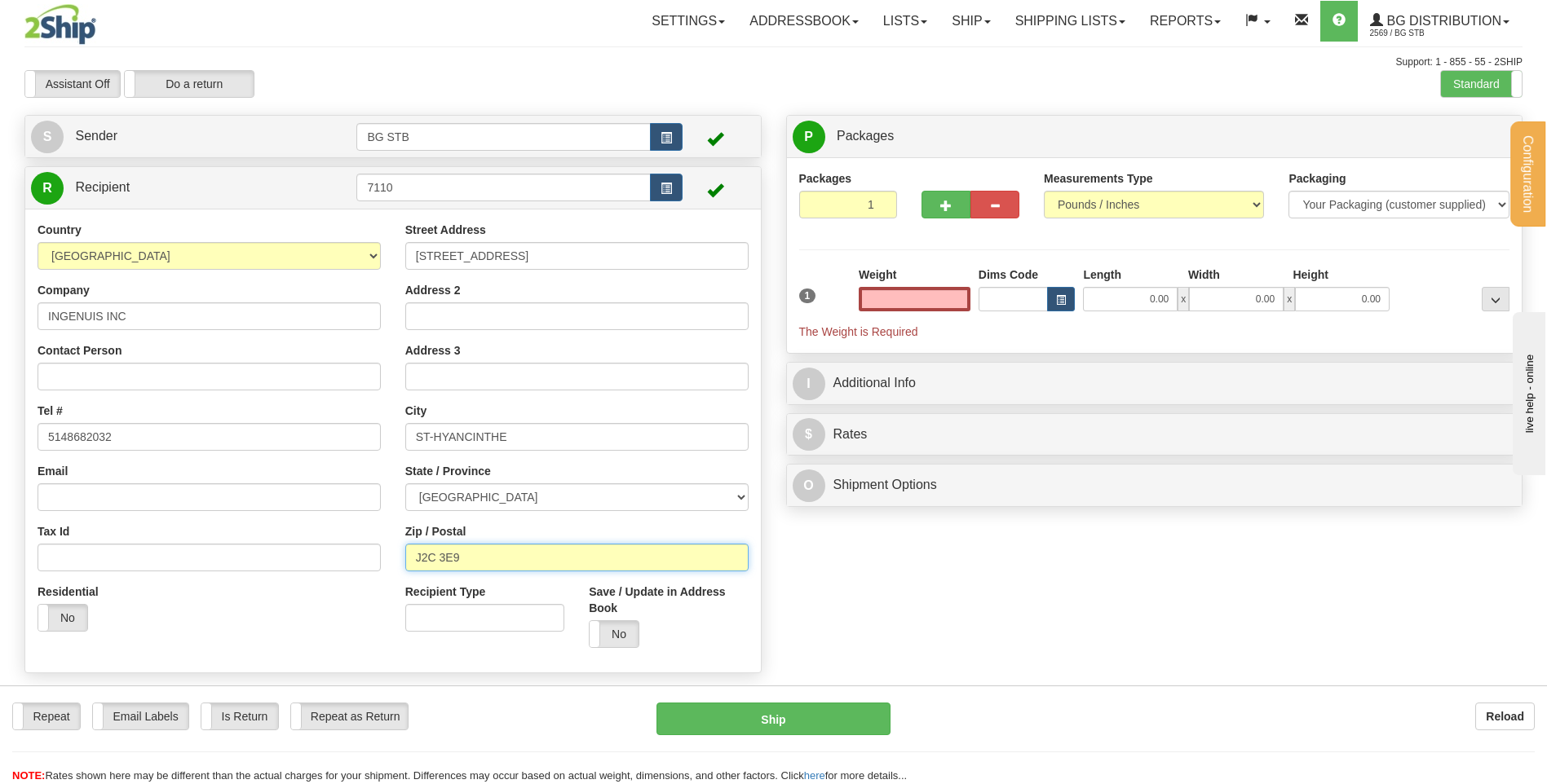
type input "0.00"
click at [431, 559] on input "J2C 3E9" at bounding box center [577, 558] width 344 height 28
type input "J2S 3E9"
click at [480, 591] on label "Recipient Type" at bounding box center [446, 592] width 81 height 16
click at [480, 604] on input "Recipient Type" at bounding box center [484, 618] width 159 height 28
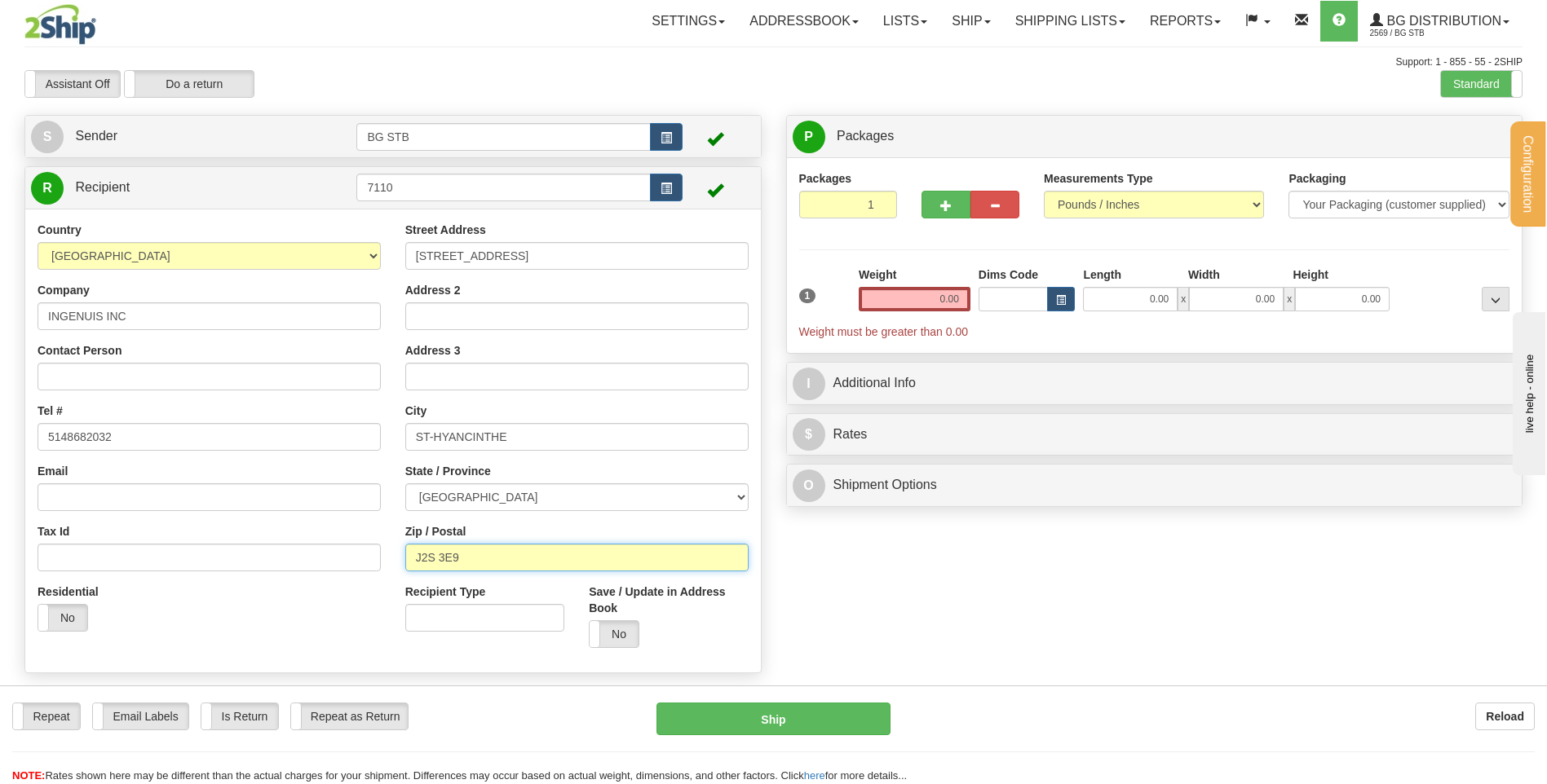
click at [436, 560] on input "J2S 3E9" at bounding box center [577, 558] width 344 height 28
click at [457, 588] on label "Recipient Type" at bounding box center [446, 592] width 81 height 16
click at [457, 604] on input "Recipient Type" at bounding box center [484, 618] width 159 height 28
click at [435, 556] on input "J2S 3E9" at bounding box center [577, 558] width 344 height 28
click at [619, 634] on label "No" at bounding box center [614, 634] width 49 height 26
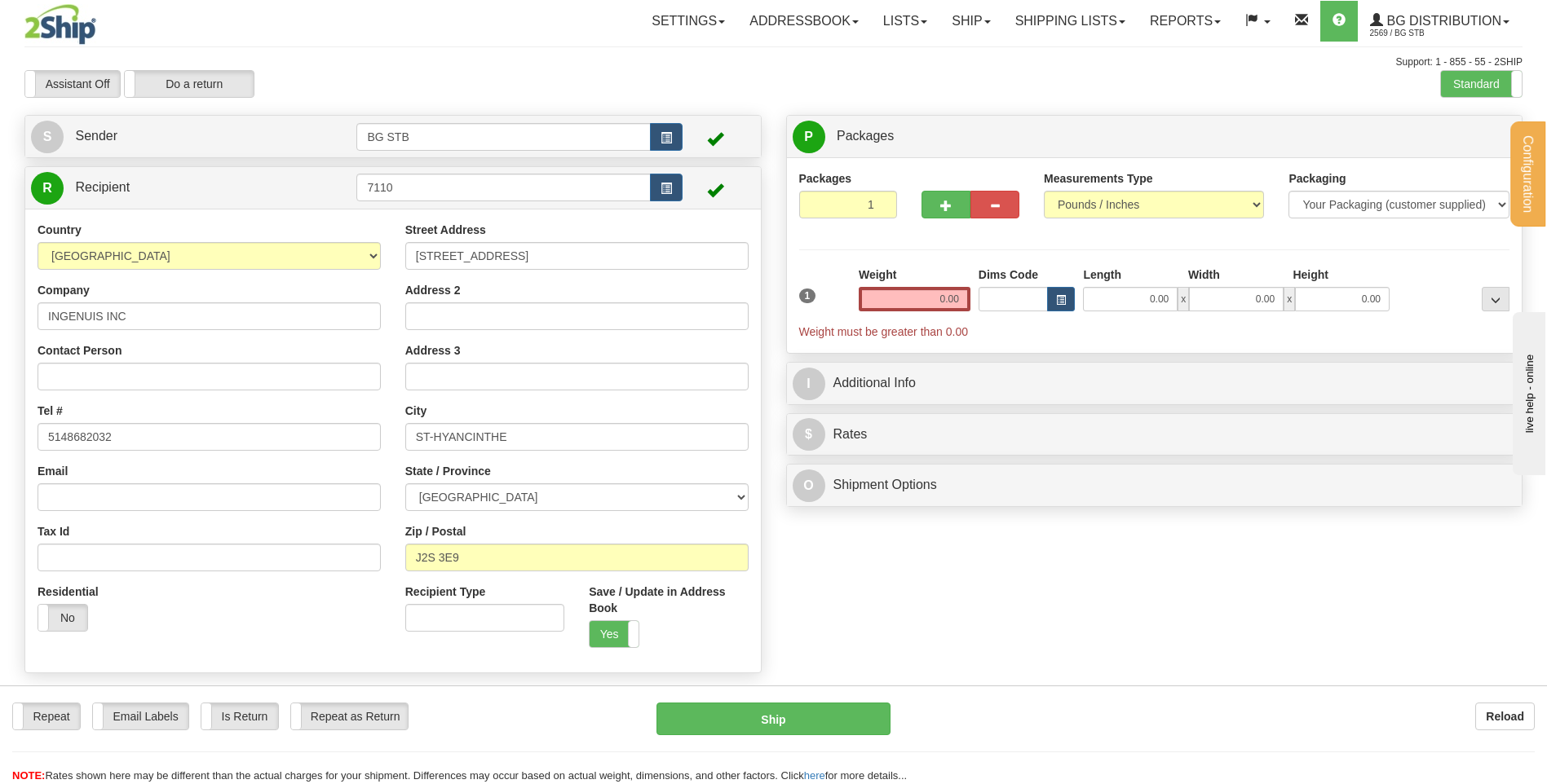
drag, startPoint x: 497, startPoint y: 585, endPoint x: 564, endPoint y: 597, distance: 68.1
click at [502, 587] on div "Recipient Type" at bounding box center [484, 607] width 159 height 48
click at [521, 580] on div "Street Address 795 RUE DES CASCADES OUEST Address 2 Address 3 City ST-HYANCINTH…" at bounding box center [576, 441] width 367 height 439
click at [464, 557] on input "J2S 3E9" at bounding box center [577, 558] width 344 height 28
click at [489, 596] on div "Recipient Type" at bounding box center [484, 607] width 159 height 48
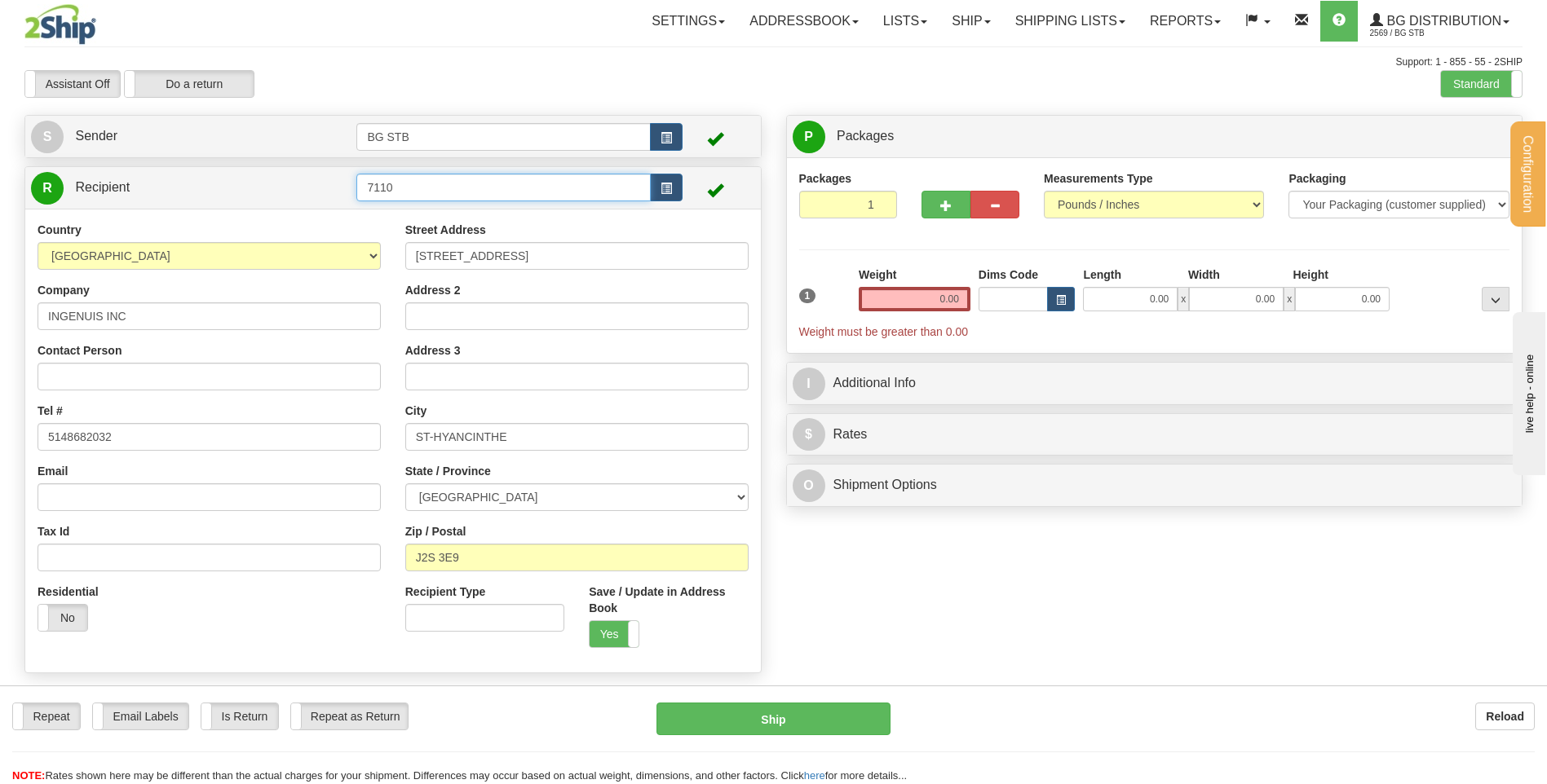
drag, startPoint x: 446, startPoint y: 199, endPoint x: 233, endPoint y: 204, distance: 213.1
click at [236, 203] on tr "R Recipient 7110" at bounding box center [393, 187] width 724 height 34
drag, startPoint x: 394, startPoint y: 178, endPoint x: 25, endPoint y: 177, distance: 369.0
click at [53, 169] on div "R Recipient 7110" at bounding box center [393, 187] width 736 height 42
type input "4110"
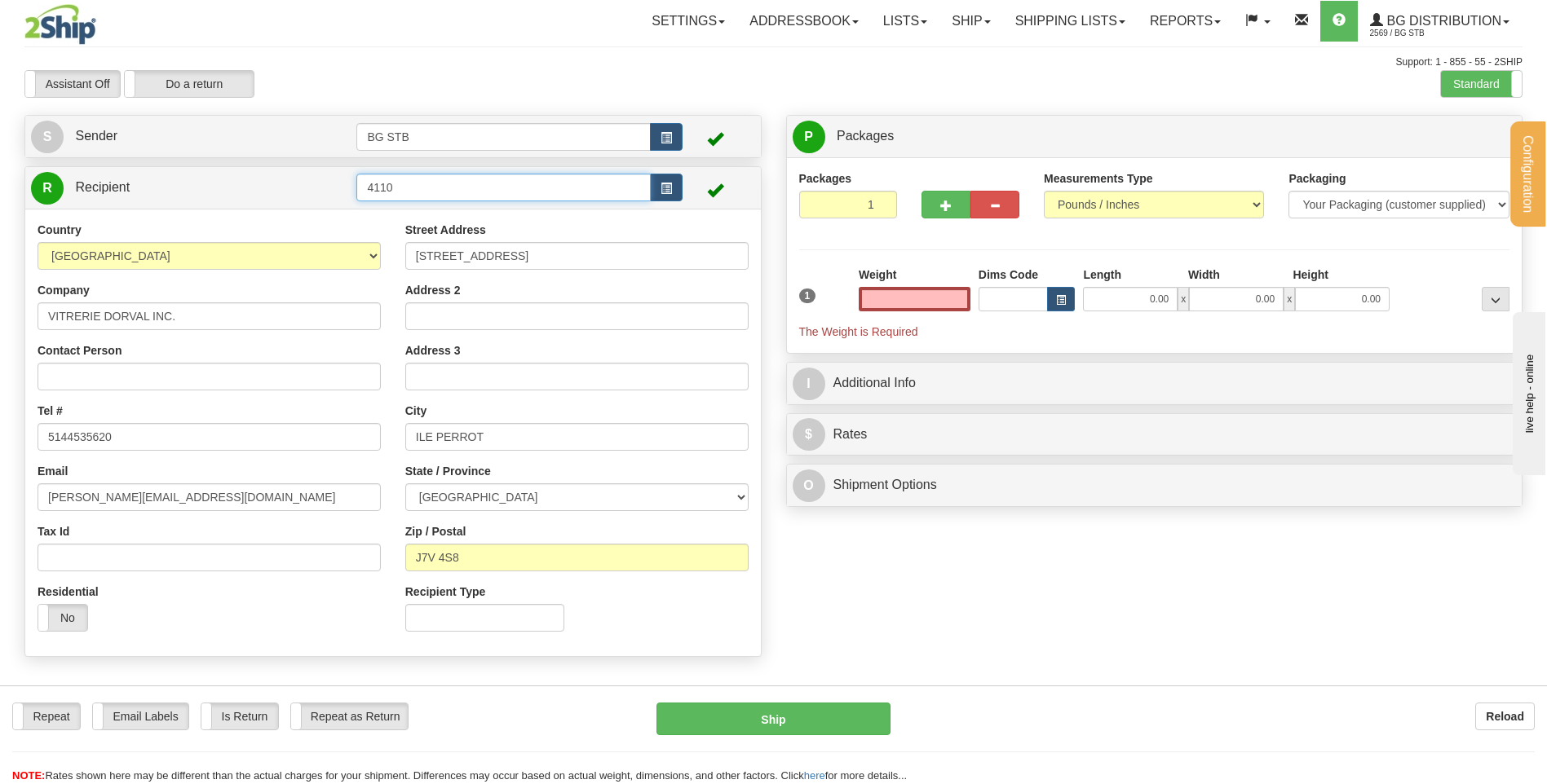
type input "0.00"
drag, startPoint x: 425, startPoint y: 191, endPoint x: 196, endPoint y: 203, distance: 229.3
click at [196, 203] on tr "R Recipient 4110" at bounding box center [393, 187] width 724 height 34
type input "7110"
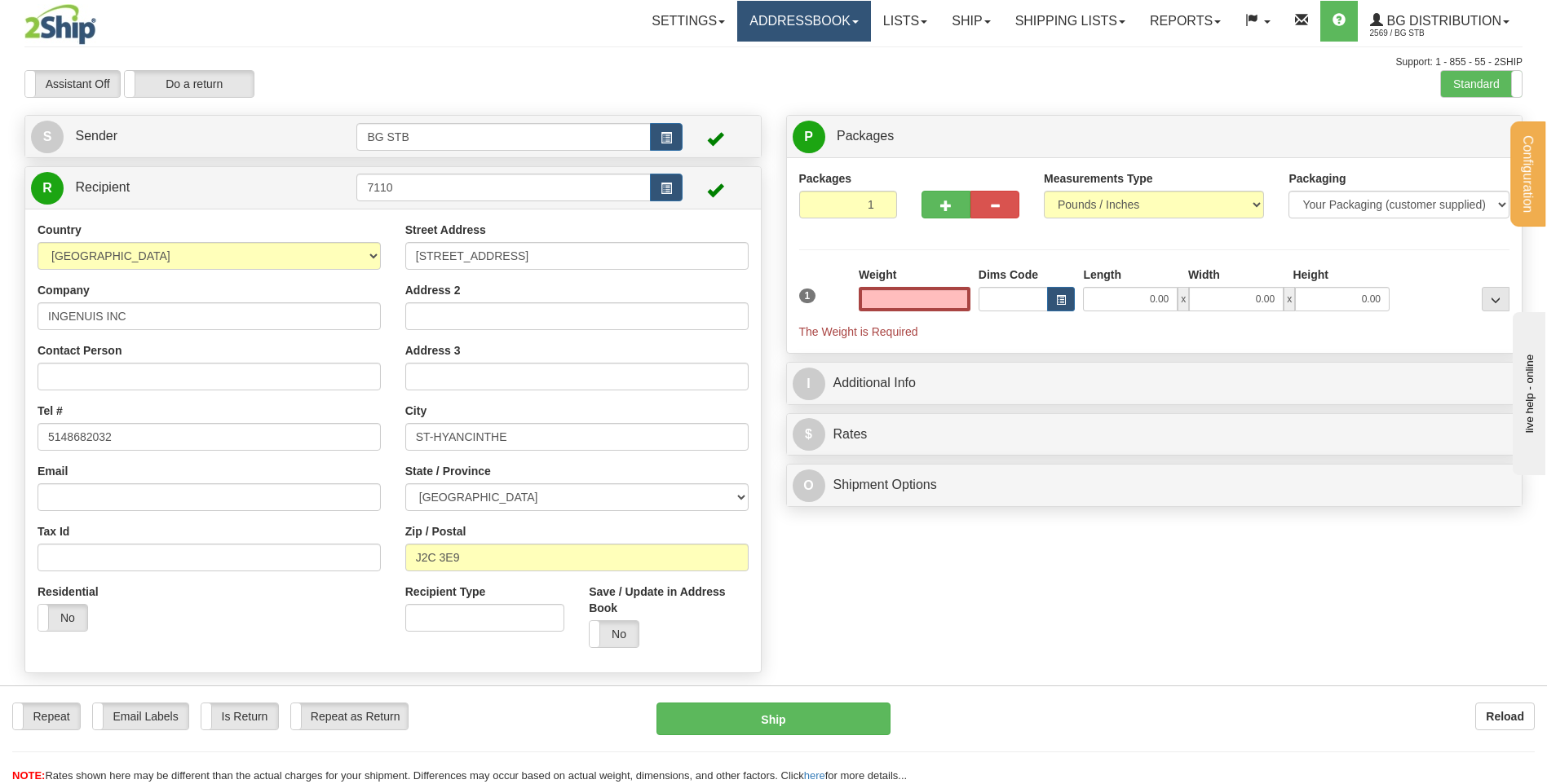
type input "0.00"
click at [799, 25] on link "Addressbook" at bounding box center [804, 21] width 134 height 41
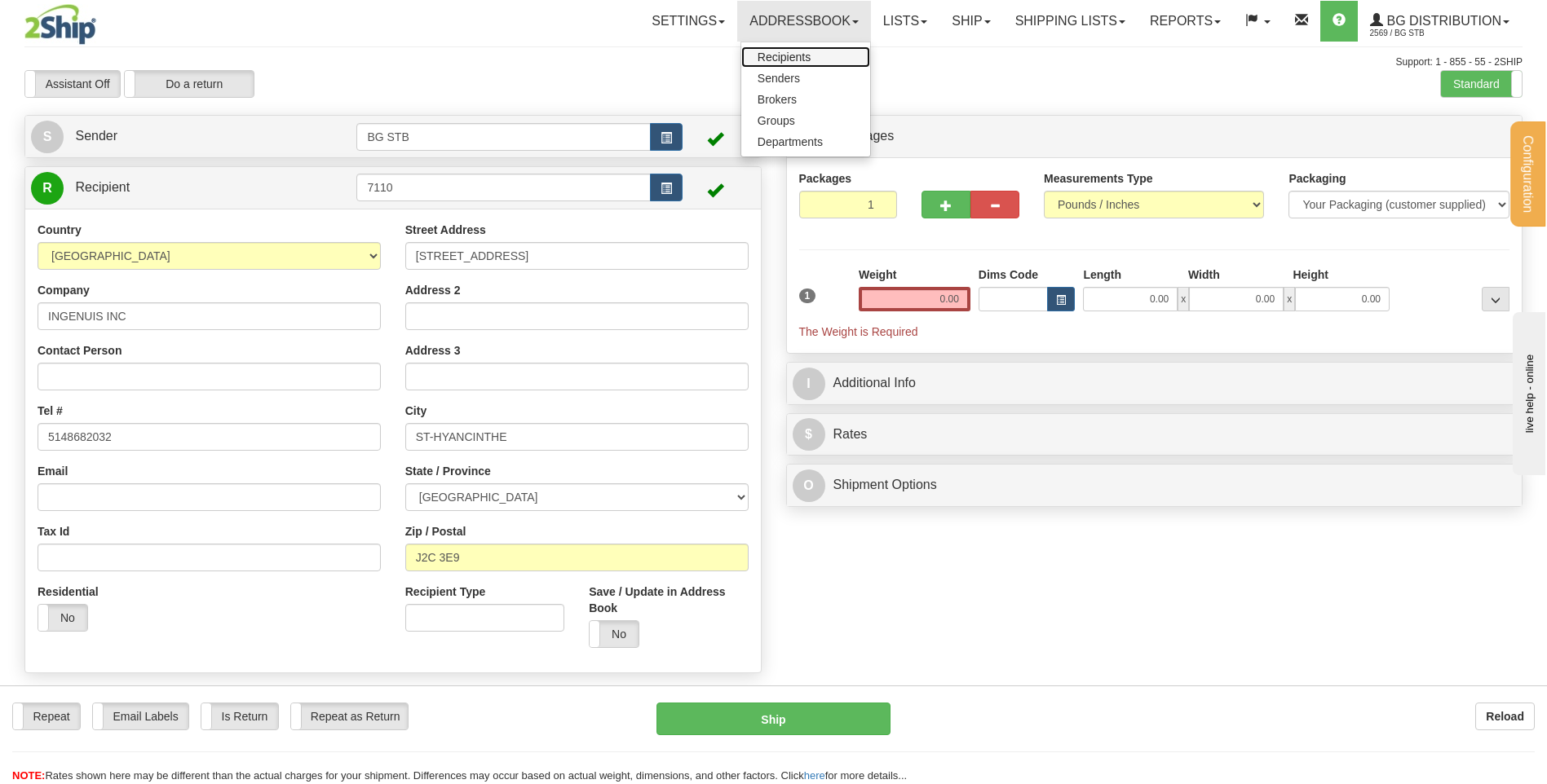
click at [772, 62] on span "Recipients" at bounding box center [784, 58] width 53 height 13
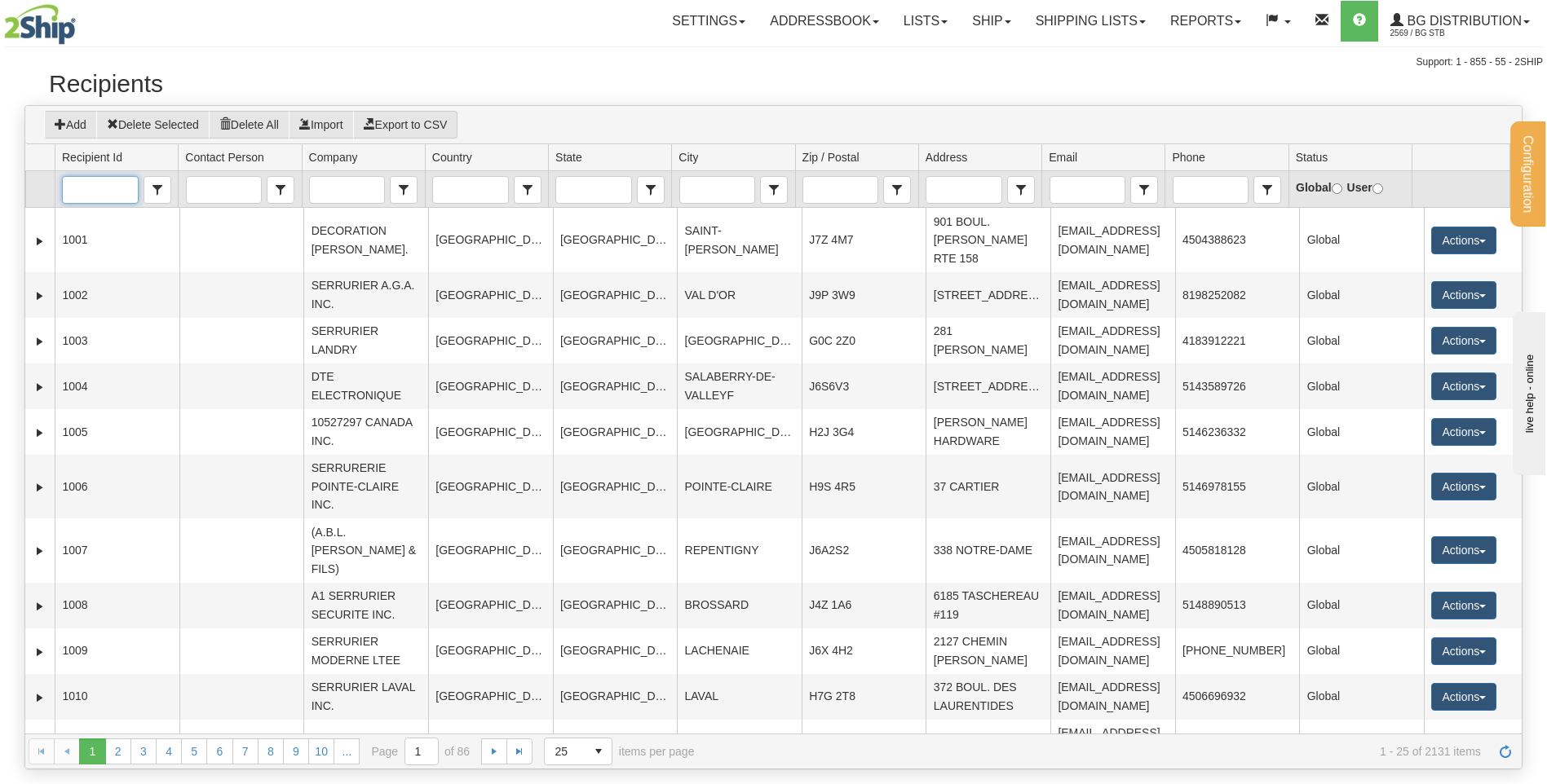
click at [101, 191] on input "Recipient Id" at bounding box center [99, 190] width 74 height 26
click at [115, 214] on li "7110" at bounding box center [100, 216] width 76 height 23
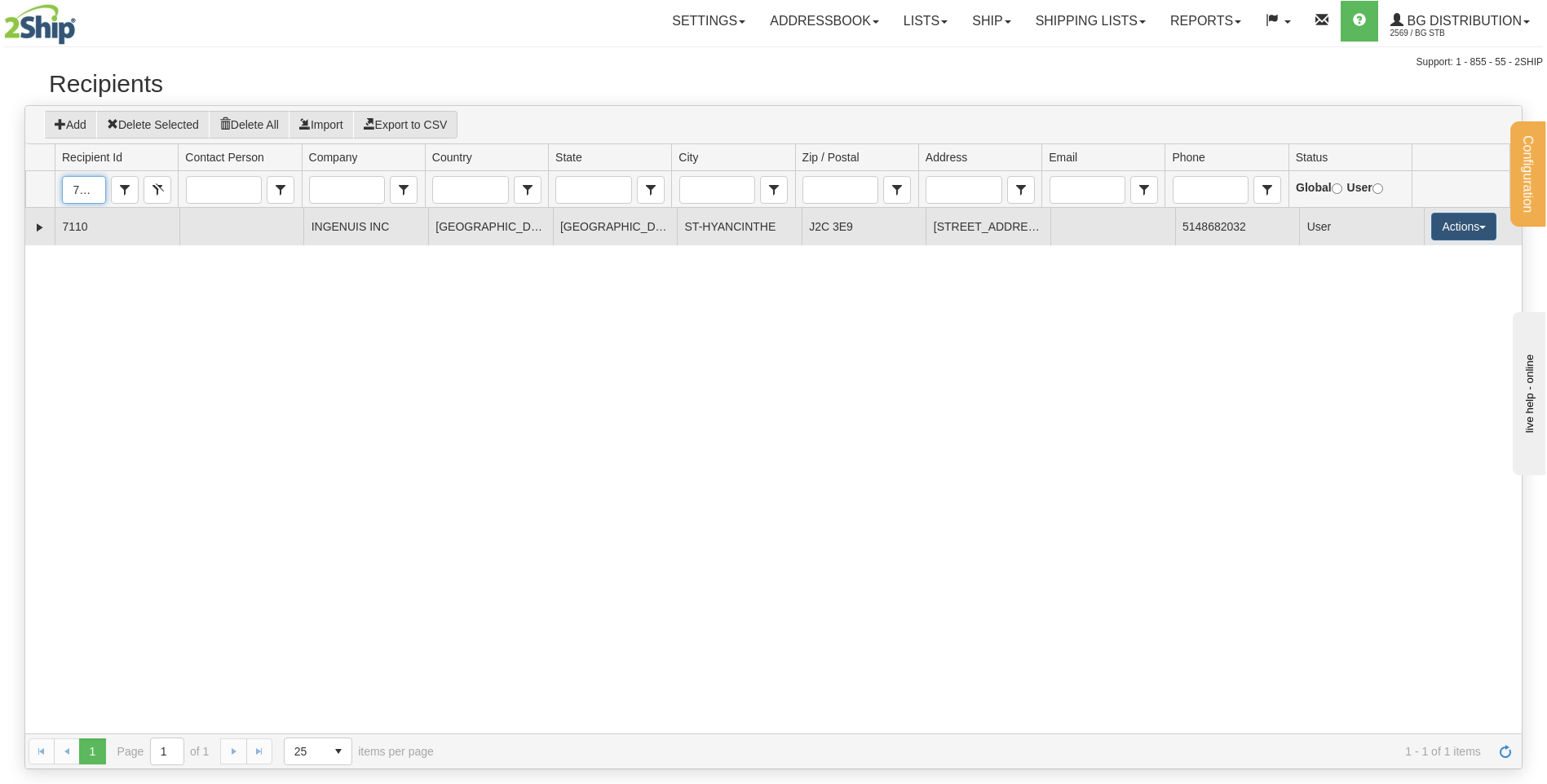
click at [834, 227] on td "J2C 3E9" at bounding box center [864, 226] width 125 height 37
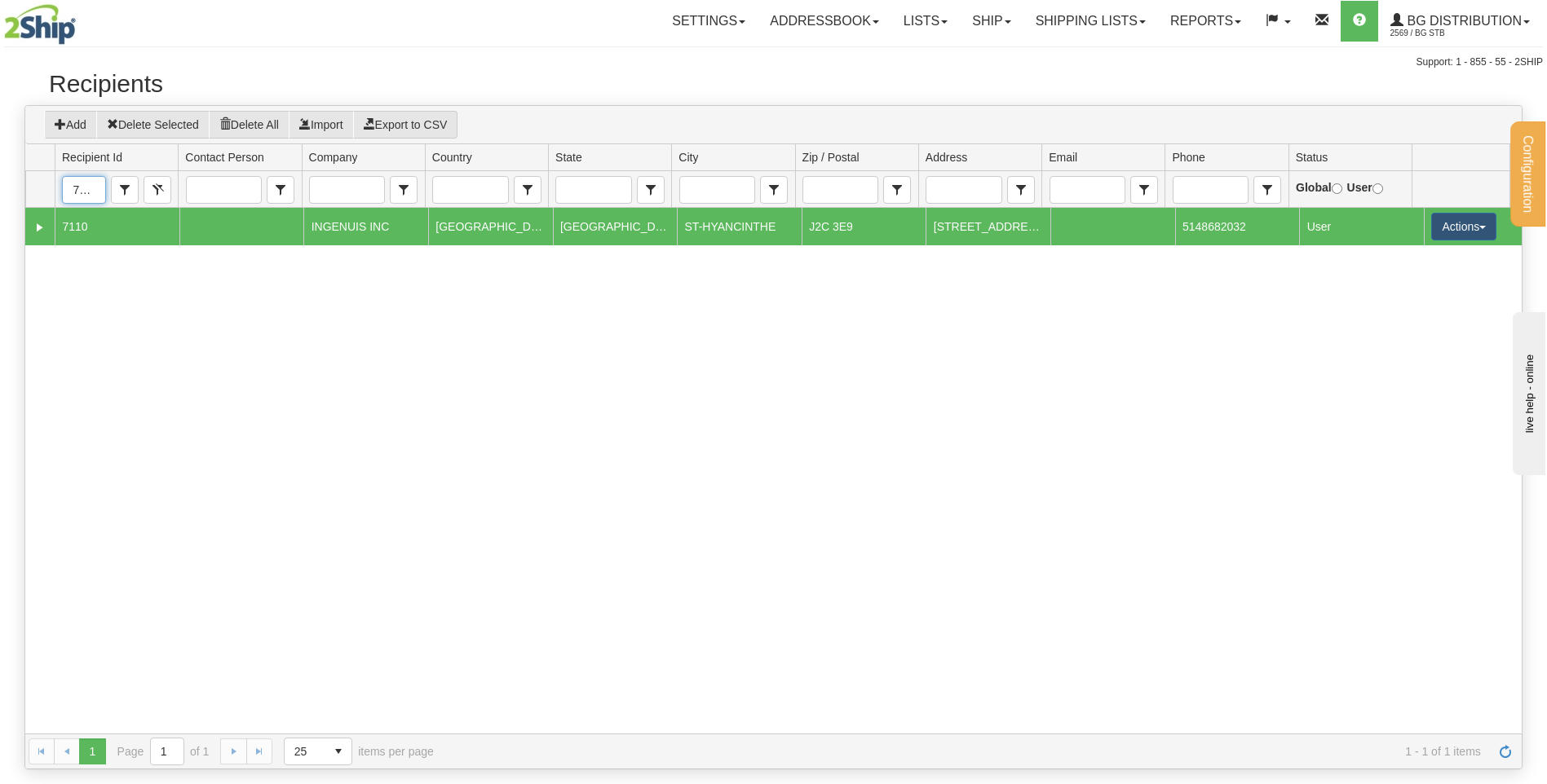
click at [823, 228] on td "J2C 3E9" at bounding box center [864, 226] width 125 height 37
type input "7110"
click at [1431, 238] on button "Actions" at bounding box center [1463, 227] width 65 height 28
click at [1407, 264] on link "Edit" at bounding box center [1430, 258] width 131 height 21
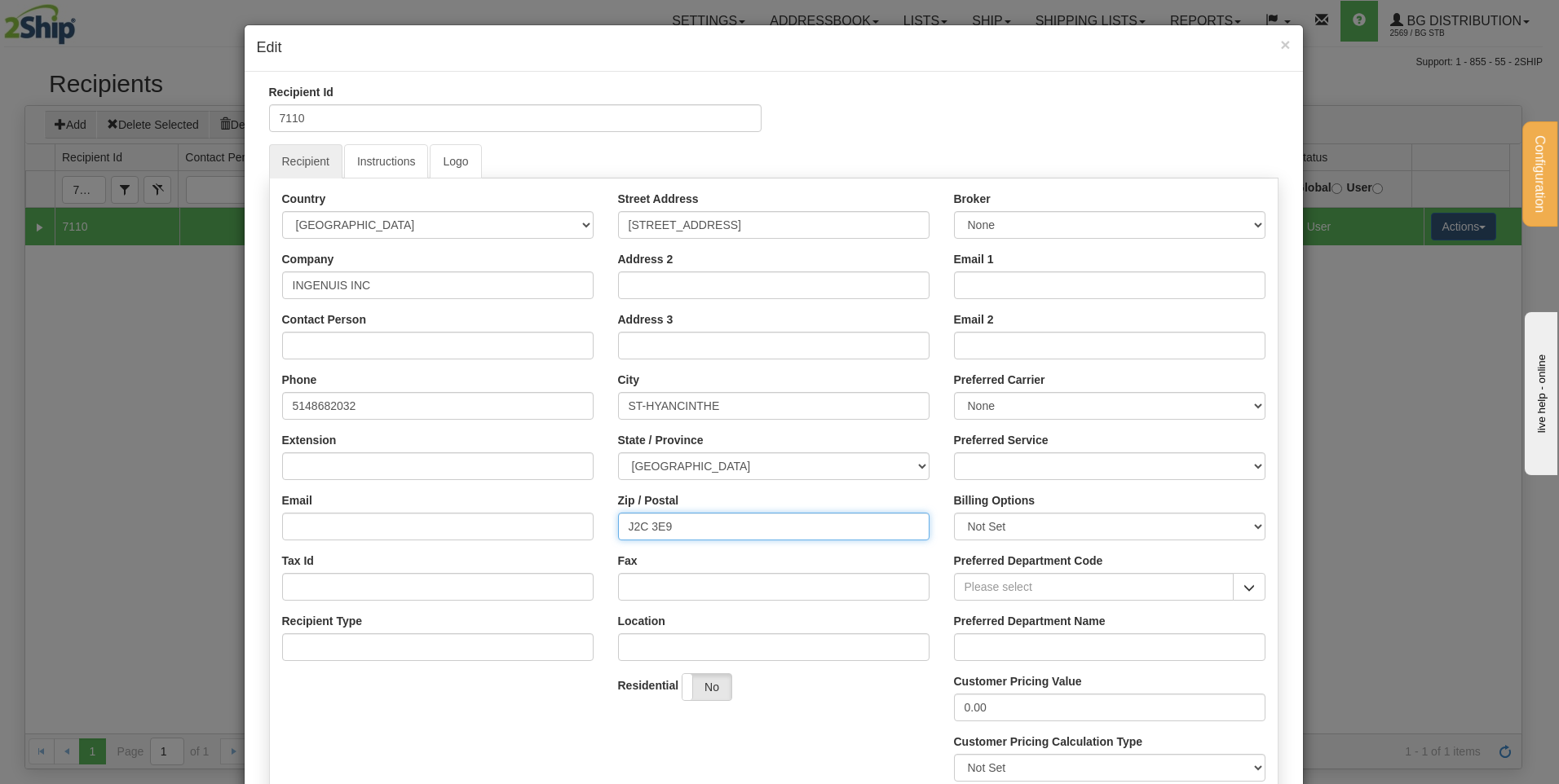
click at [637, 523] on input "J2C 3E9" at bounding box center [773, 527] width 311 height 28
type input "J2S 3E9"
click at [666, 550] on div "Street Address 795 RUE DES CASCADES OUEST Address 2 Address 3 City ST-HYANCINTH…" at bounding box center [773, 452] width 336 height 523
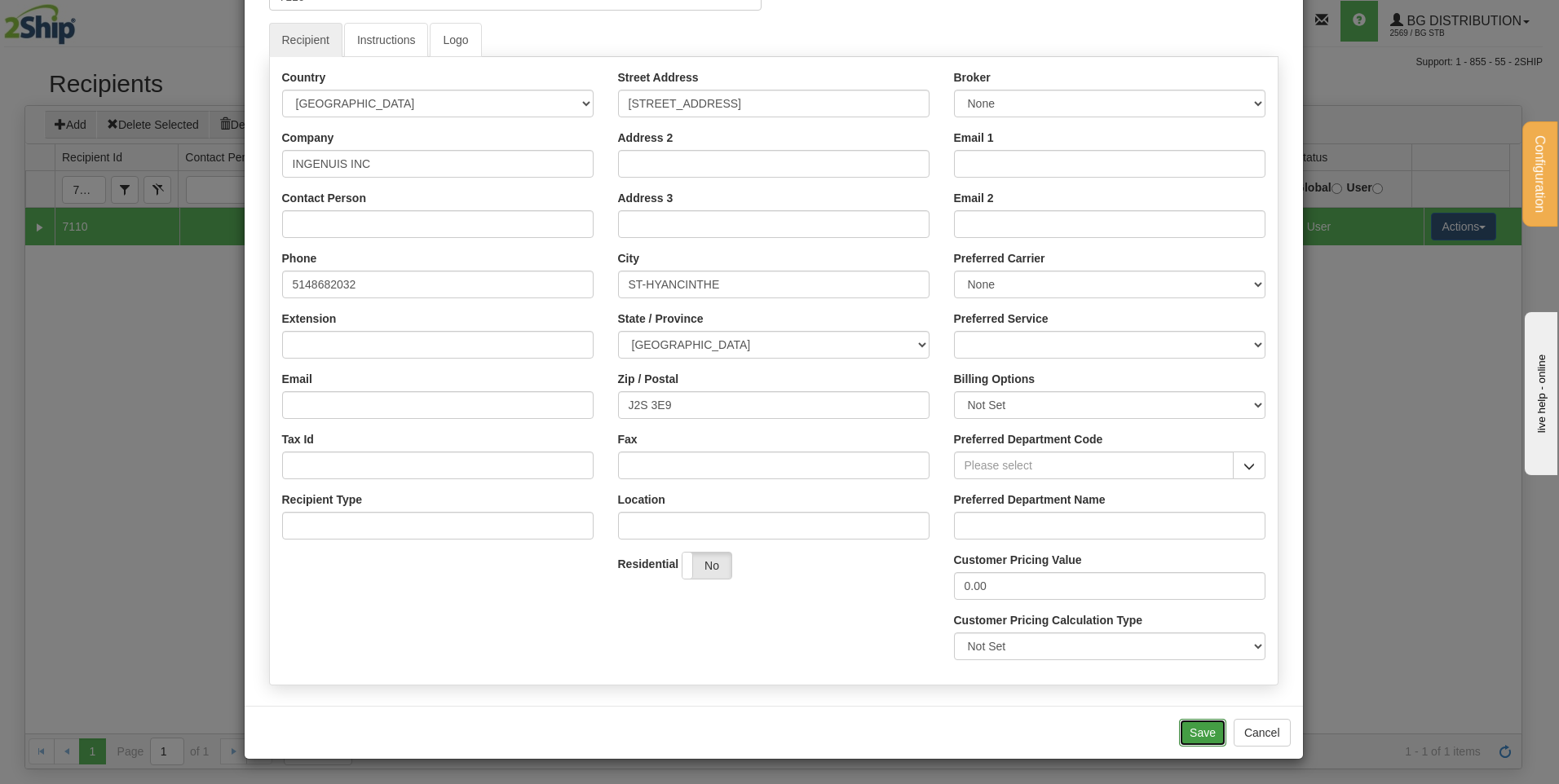
click at [1205, 731] on button "Save" at bounding box center [1203, 733] width 48 height 28
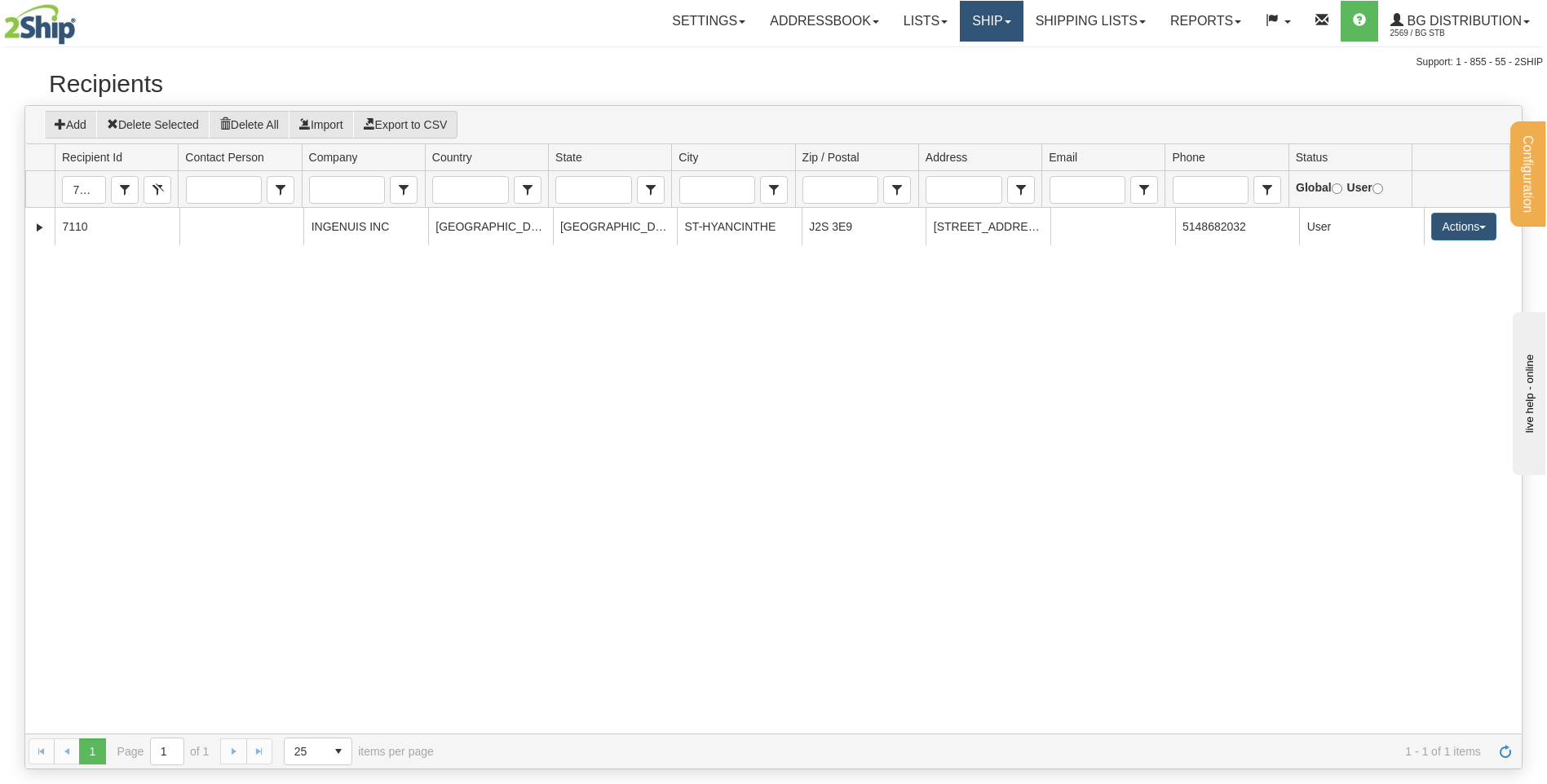
click at [980, 22] on link "Ship" at bounding box center [991, 21] width 62 height 41
click at [978, 58] on link "Ship Screen" at bounding box center [958, 58] width 129 height 21
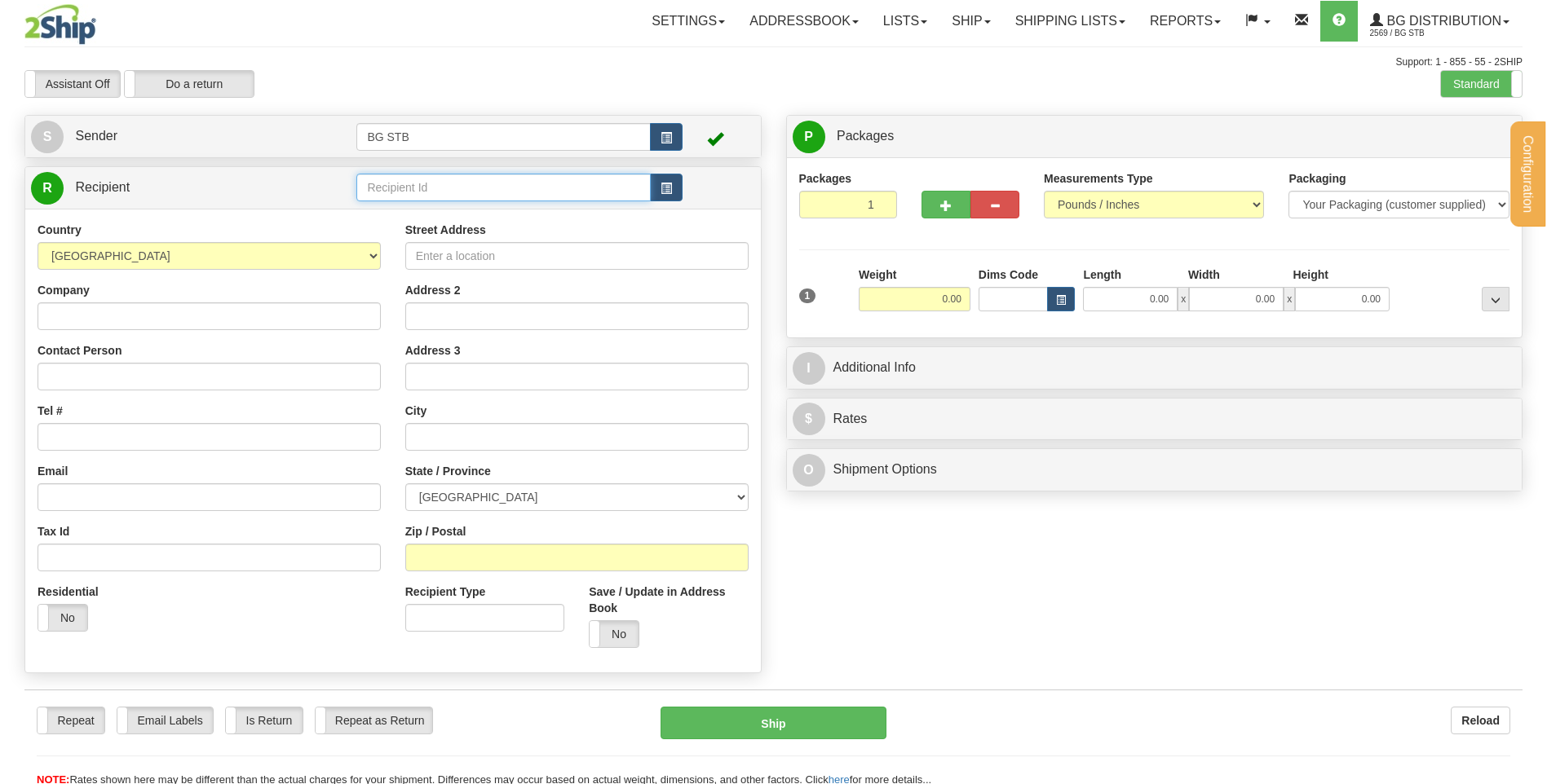
click at [413, 185] on input "text" at bounding box center [503, 187] width 293 height 28
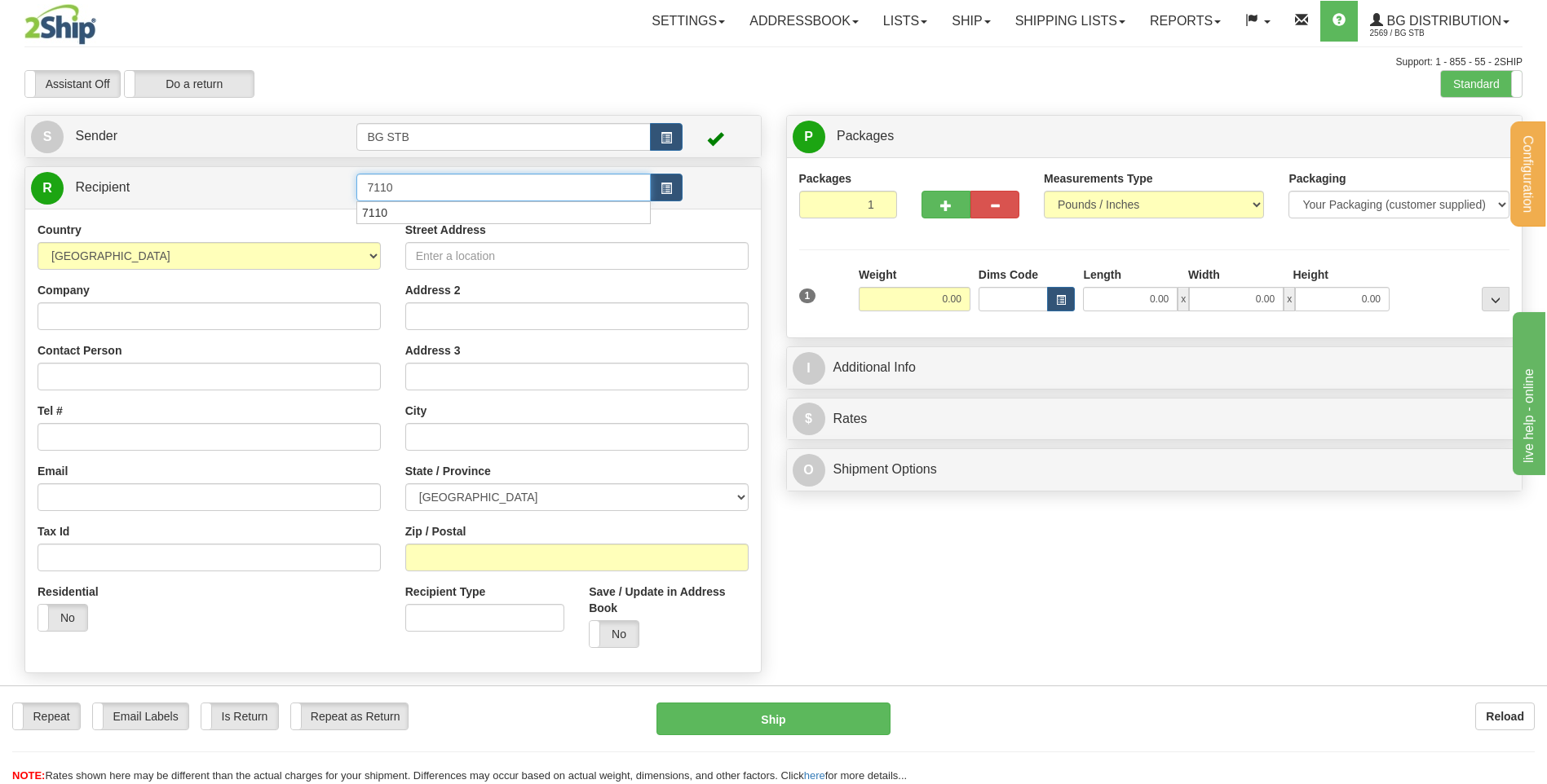
type input "7110"
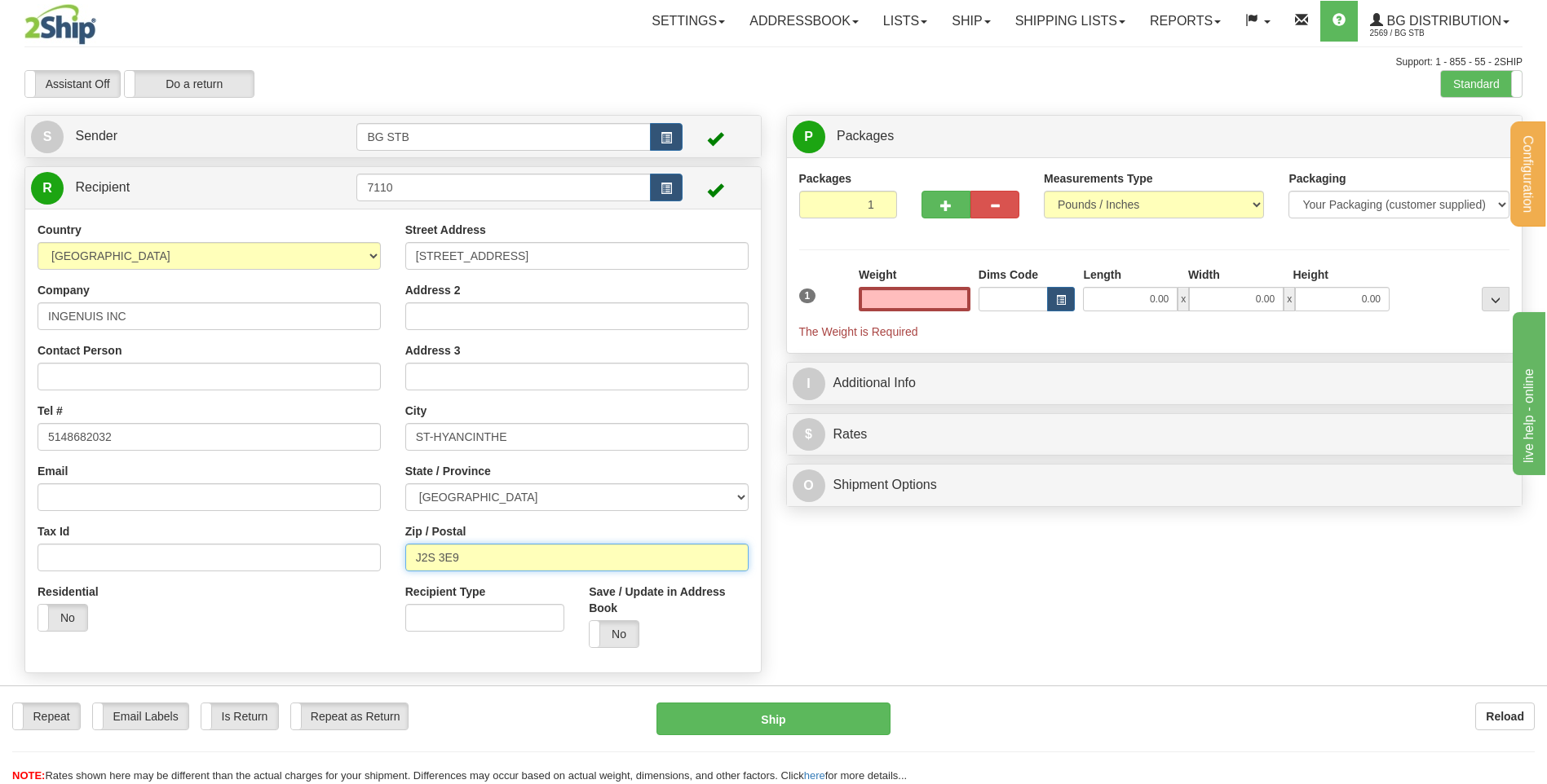
type input "0.00"
click at [485, 552] on input "J2S 3E9" at bounding box center [577, 558] width 344 height 28
click at [496, 532] on div "Zip / Postal J2S 3E9" at bounding box center [577, 547] width 344 height 48
click at [951, 299] on input "0.00" at bounding box center [915, 299] width 112 height 25
type input "0.00"
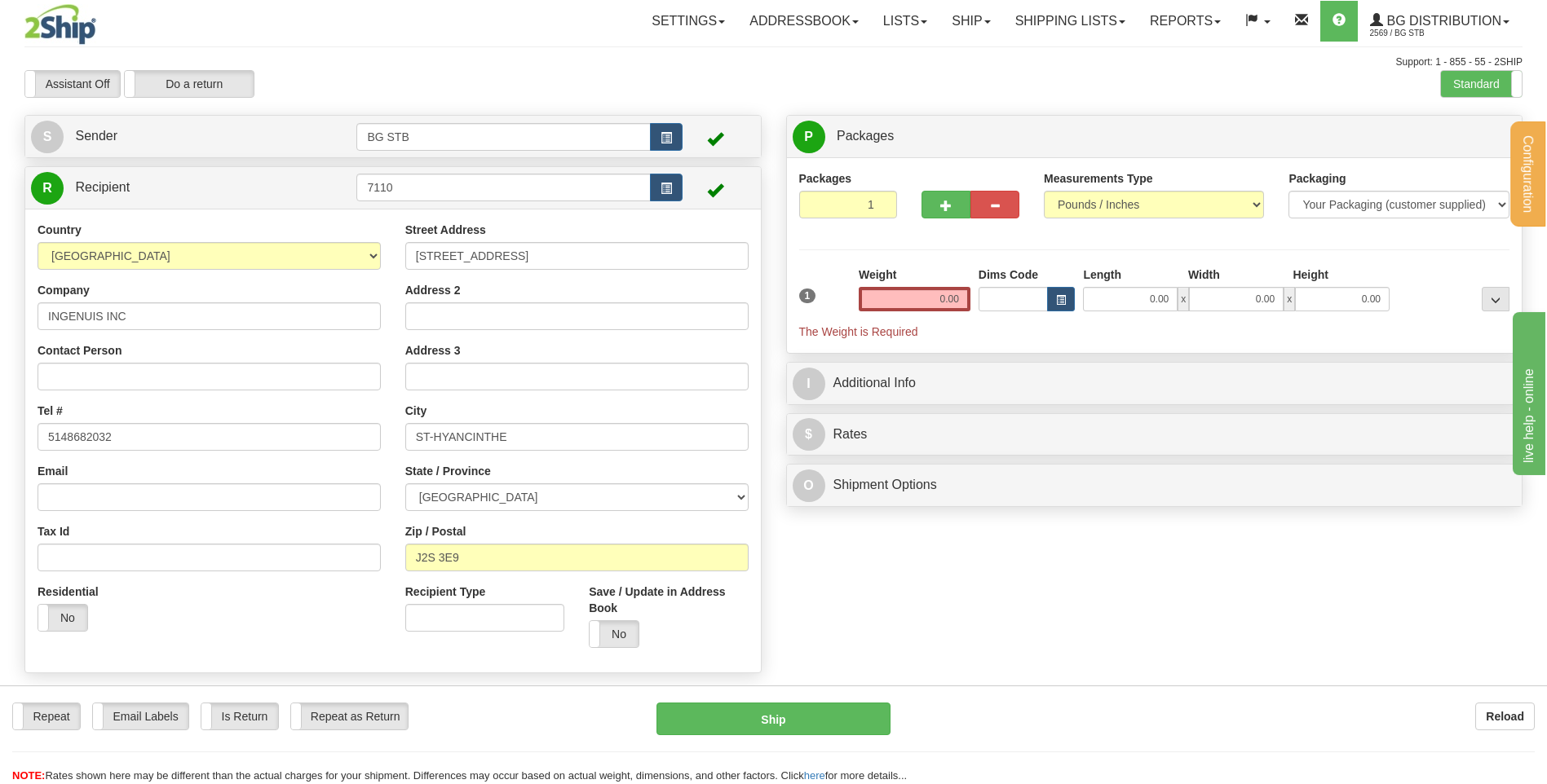
click at [926, 256] on div "Packages 1 1 Measurements Type" at bounding box center [1154, 255] width 711 height 170
click at [443, 184] on input "7110" at bounding box center [503, 187] width 293 height 28
drag, startPoint x: 443, startPoint y: 183, endPoint x: 221, endPoint y: 198, distance: 222.5
click at [221, 198] on tr "R Recipient 7110" at bounding box center [393, 187] width 724 height 34
type input "9588"
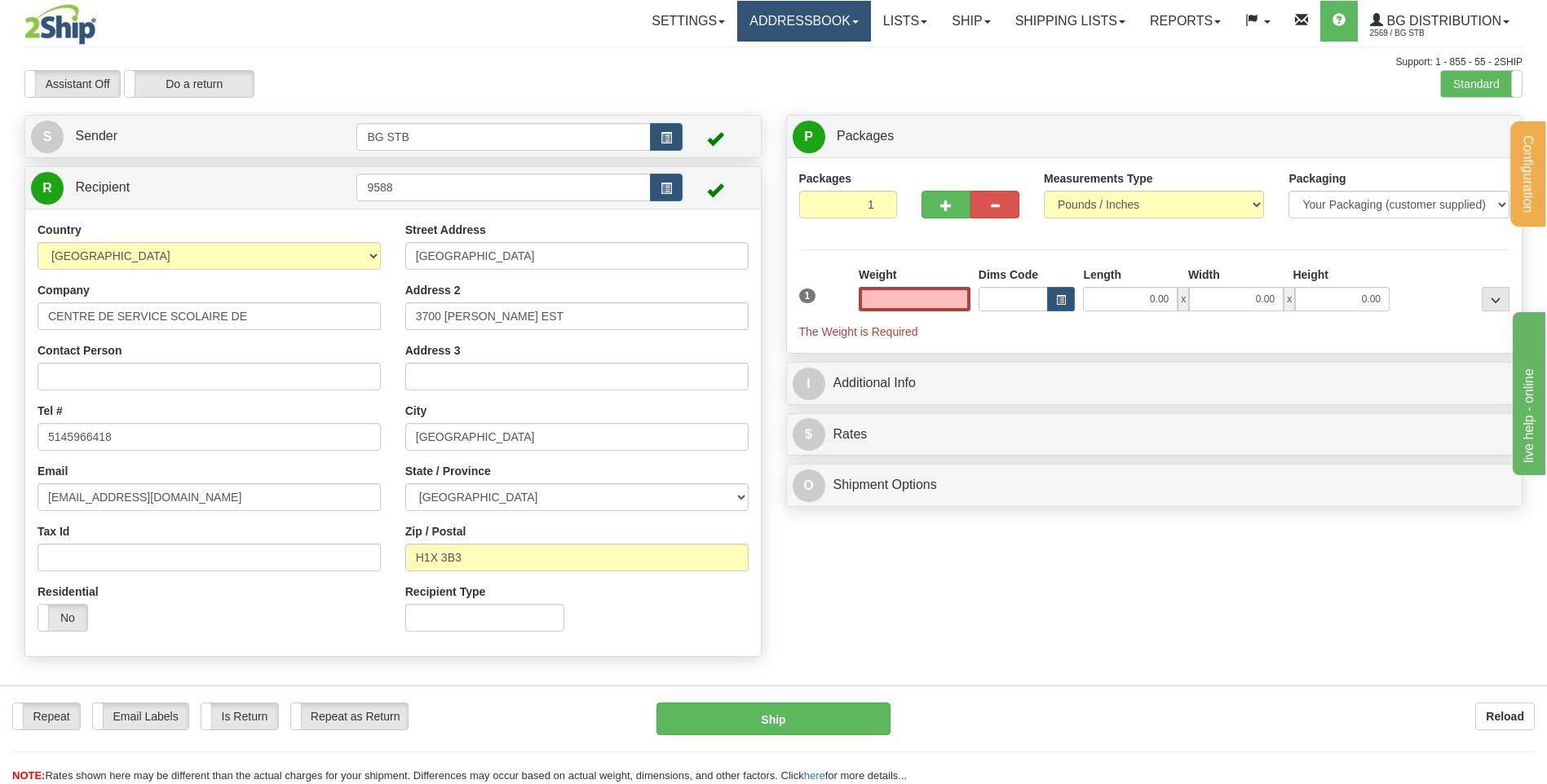
type input "0.00"
click at [835, 26] on link "Addressbook" at bounding box center [804, 21] width 134 height 41
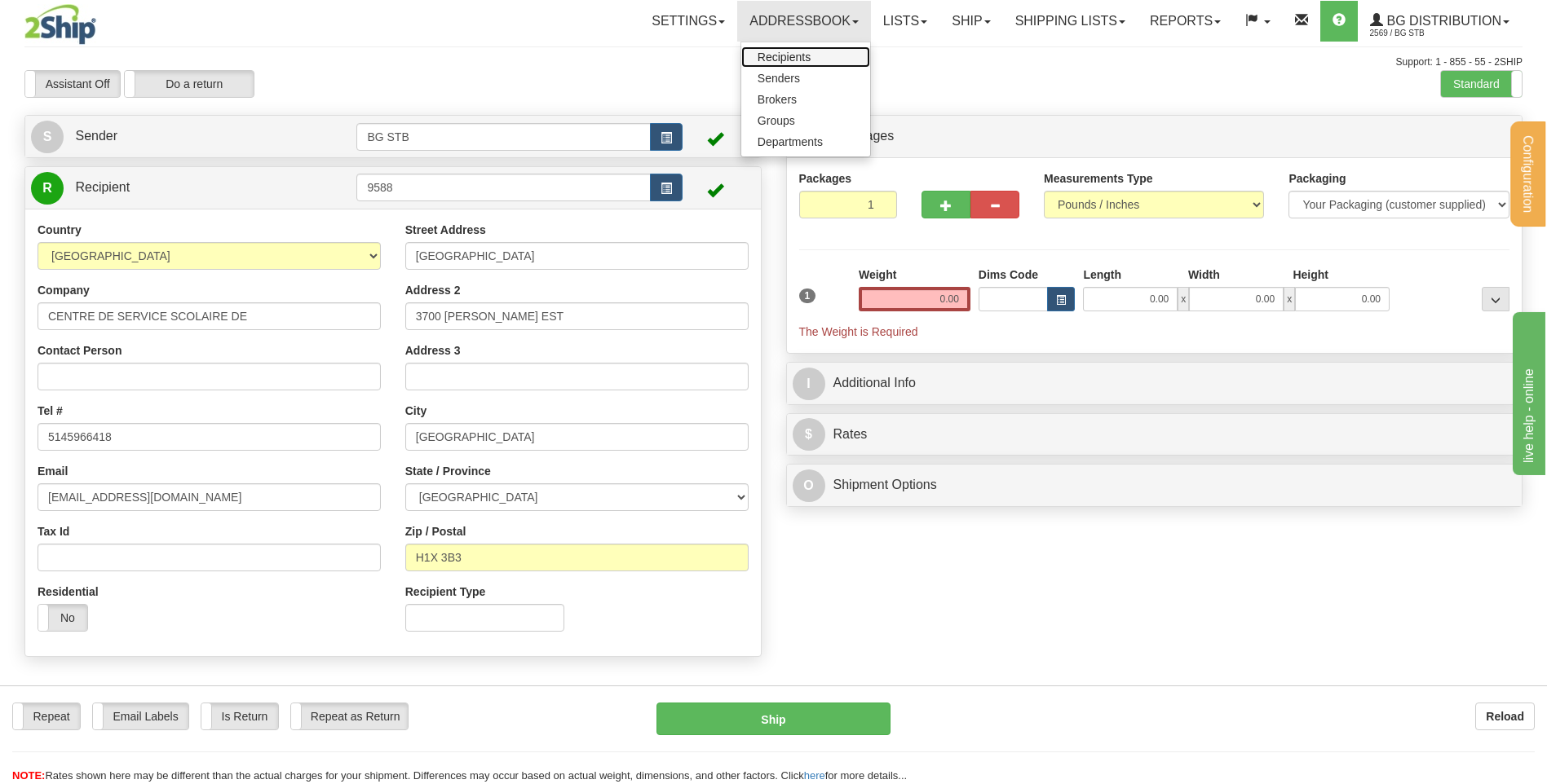
click at [783, 53] on span "Recipients" at bounding box center [784, 58] width 53 height 13
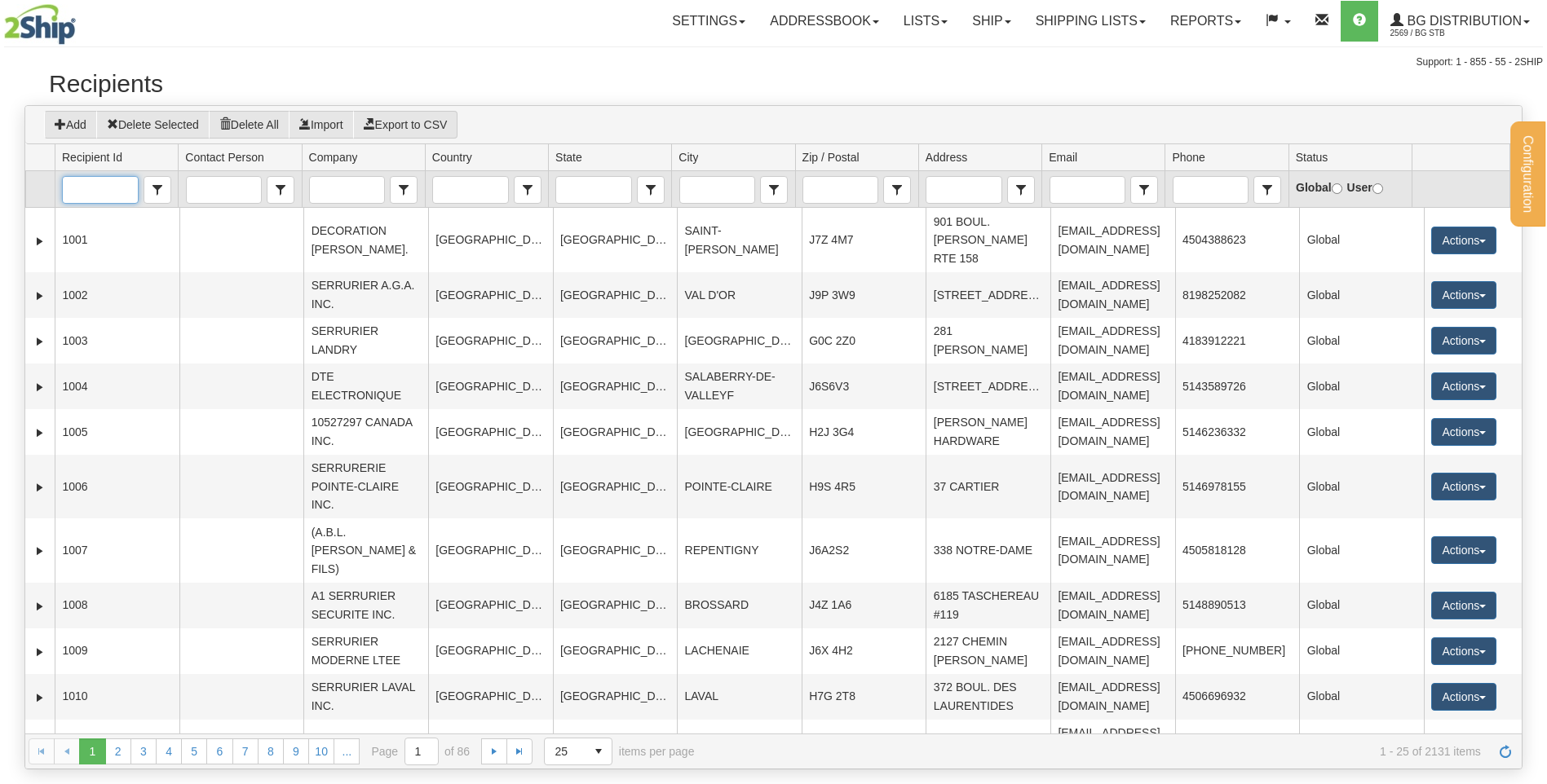
click at [123, 187] on input "Recipient Id" at bounding box center [99, 190] width 74 height 26
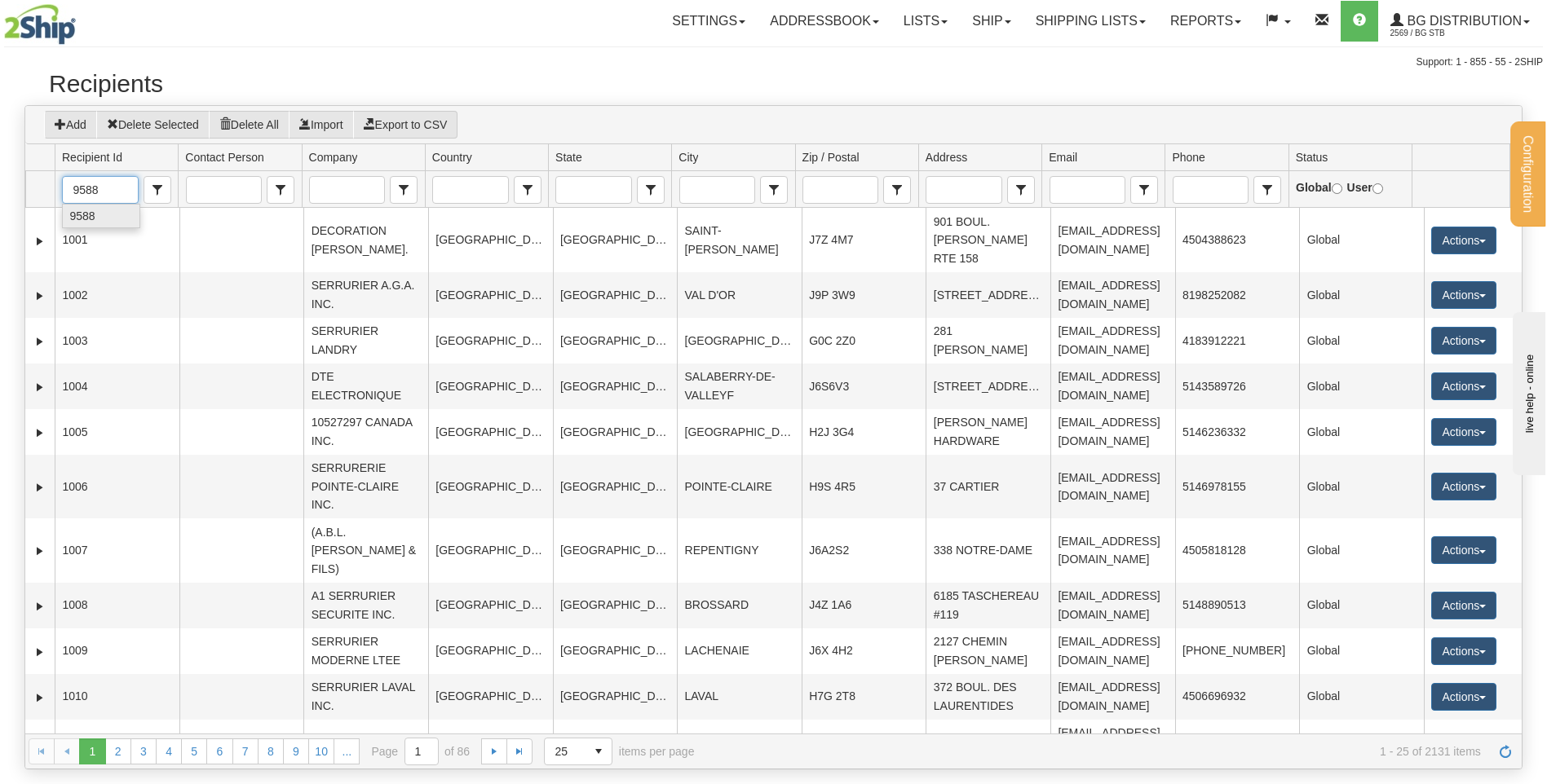
click at [99, 219] on li "9588" at bounding box center [100, 216] width 76 height 23
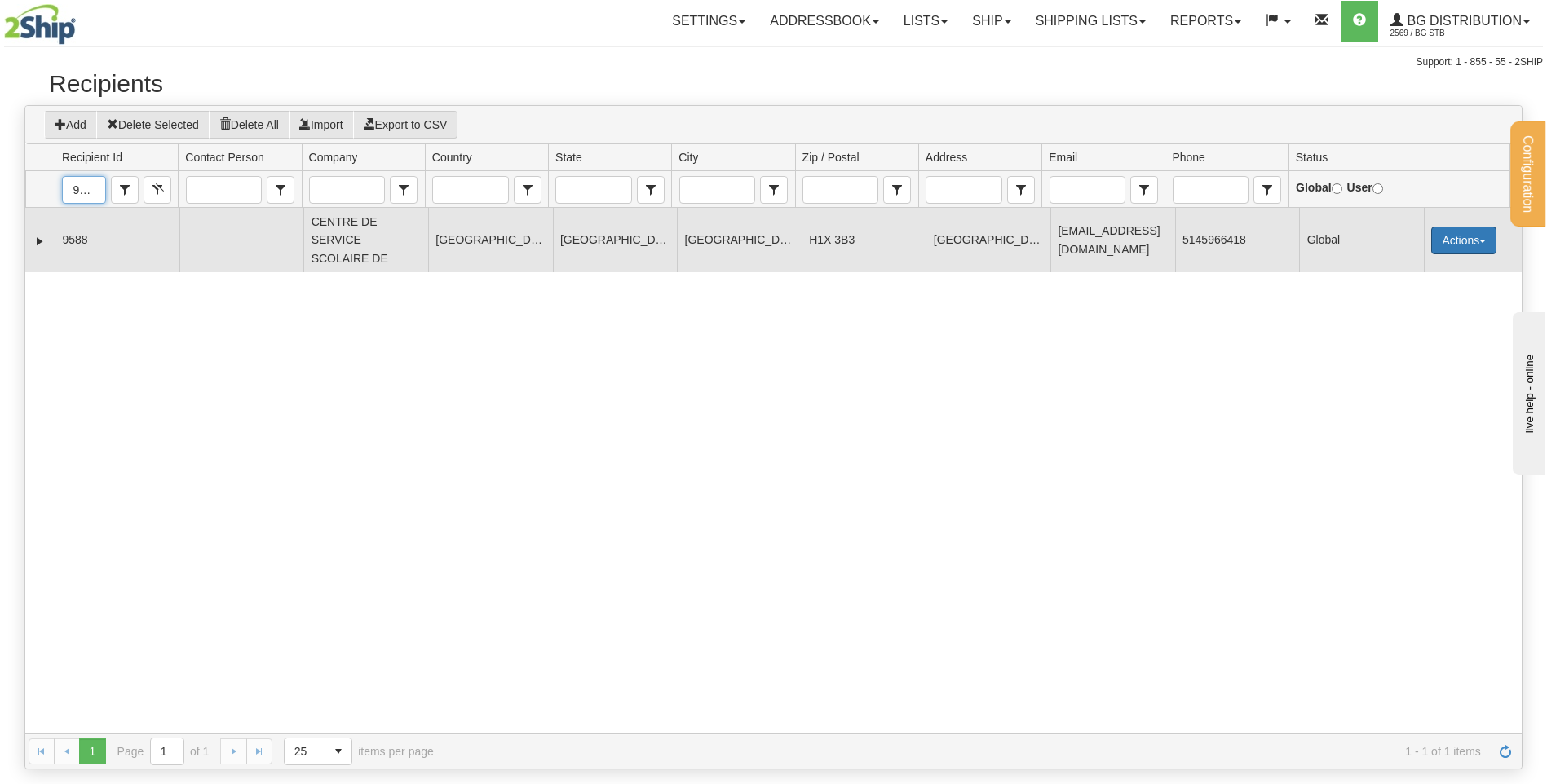
type input "9588"
click at [1456, 233] on button "Actions" at bounding box center [1463, 241] width 65 height 28
click at [1445, 235] on button "Actions" at bounding box center [1463, 241] width 65 height 28
click at [580, 241] on td "[GEOGRAPHIC_DATA]" at bounding box center [616, 239] width 125 height 63
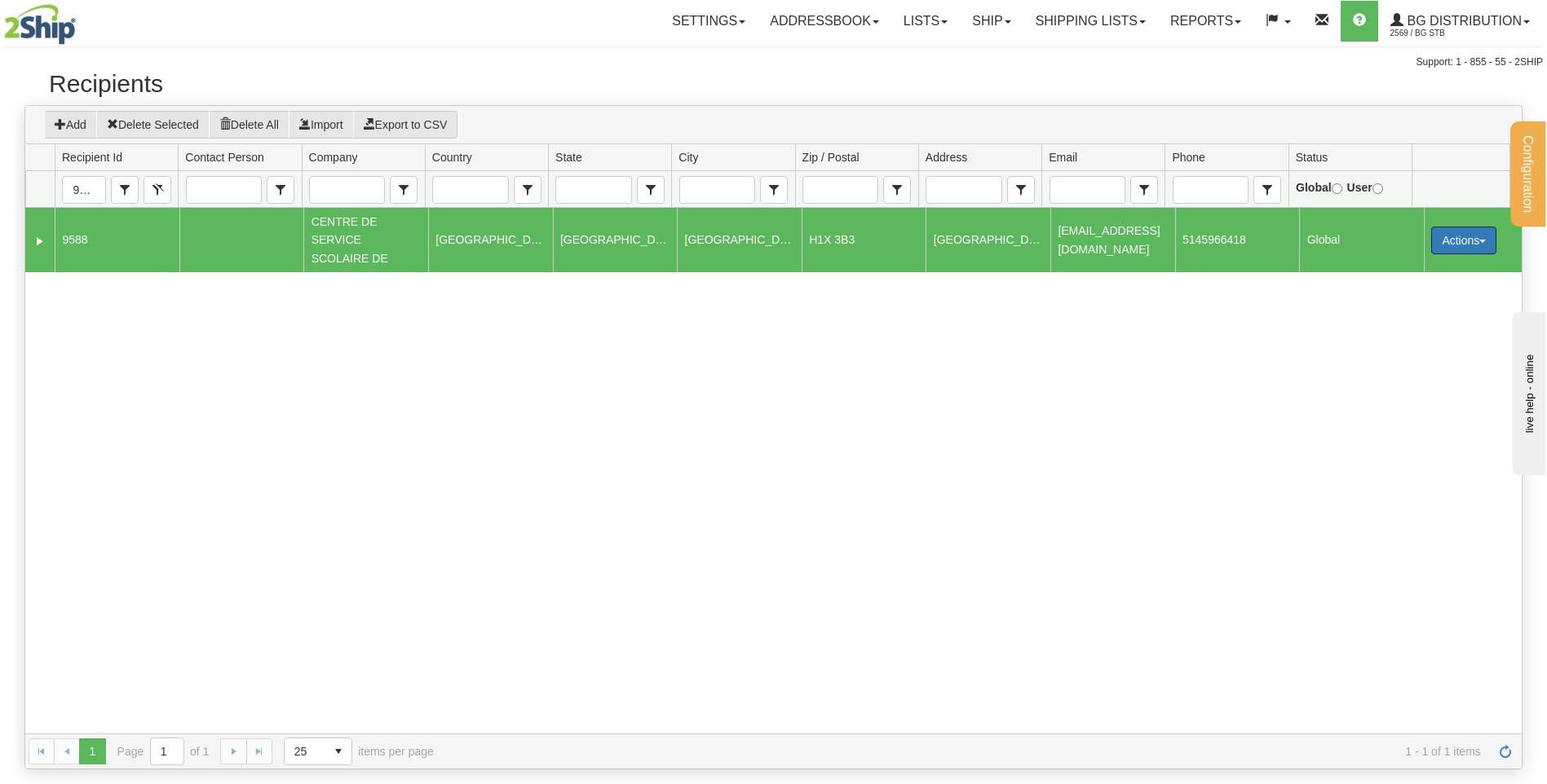
click at [749, 243] on td "[GEOGRAPHIC_DATA]" at bounding box center [740, 239] width 125 height 63
click at [861, 240] on td "H1X 3B3" at bounding box center [864, 239] width 125 height 63
click at [844, 242] on td "H1X 3B3" at bounding box center [864, 239] width 125 height 63
click at [851, 184] on input "Zip / Postal" at bounding box center [840, 190] width 74 height 26
click at [767, 448] on div "3599925 9588 CENTRE DE SERVICE SCOLAIRE DE CANADA QUEBEC MONTREAL H1X 3B3 MONTR…" at bounding box center [774, 471] width 1497 height 526
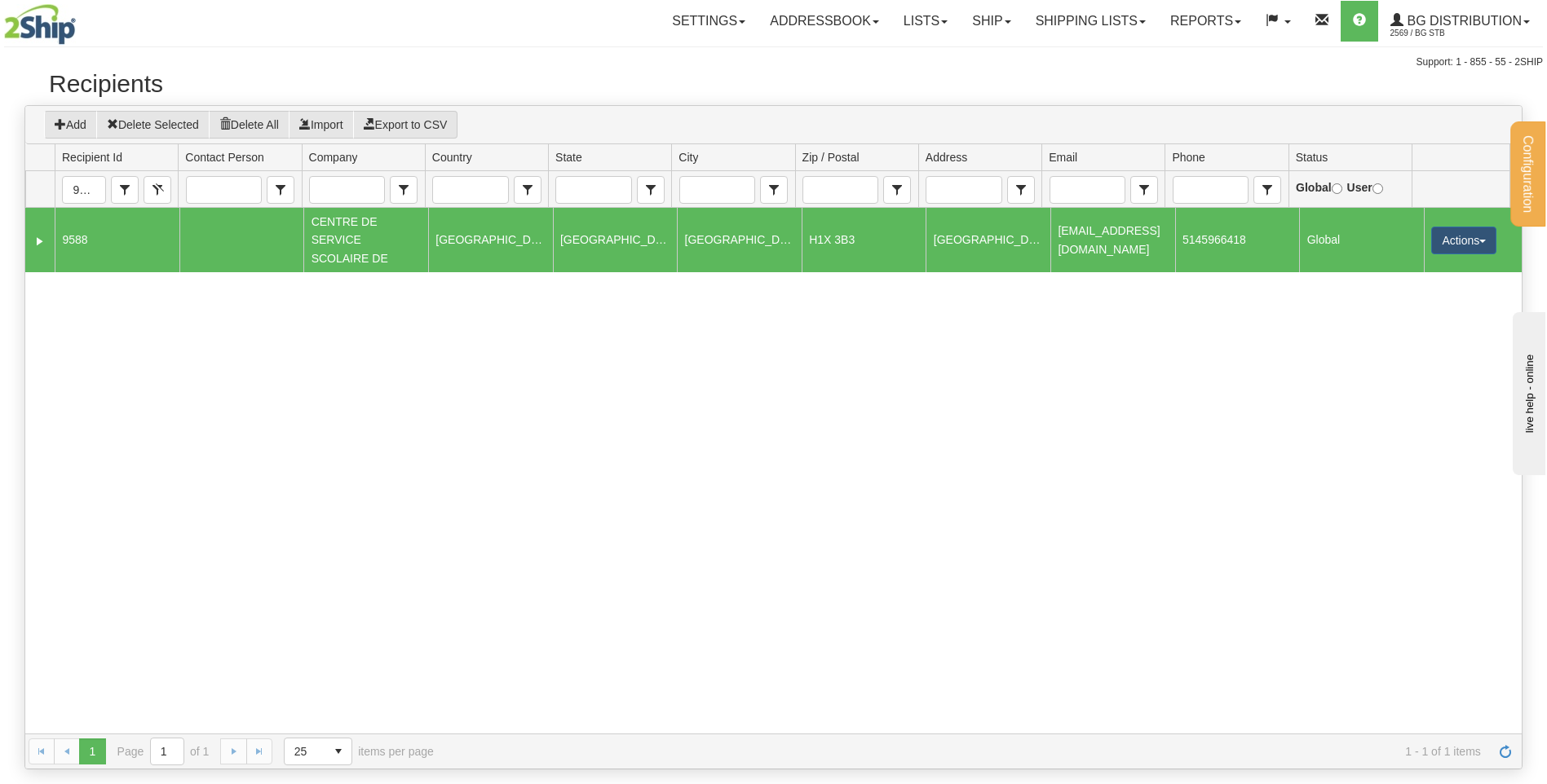
click at [84, 237] on td "9588" at bounding box center [117, 239] width 125 height 63
click at [918, 12] on link "Lists" at bounding box center [925, 21] width 68 height 41
click at [978, 24] on link "Ship" at bounding box center [991, 21] width 62 height 41
click at [907, 22] on link "Lists" at bounding box center [925, 21] width 68 height 41
click at [988, 25] on link "Ship" at bounding box center [991, 21] width 62 height 41
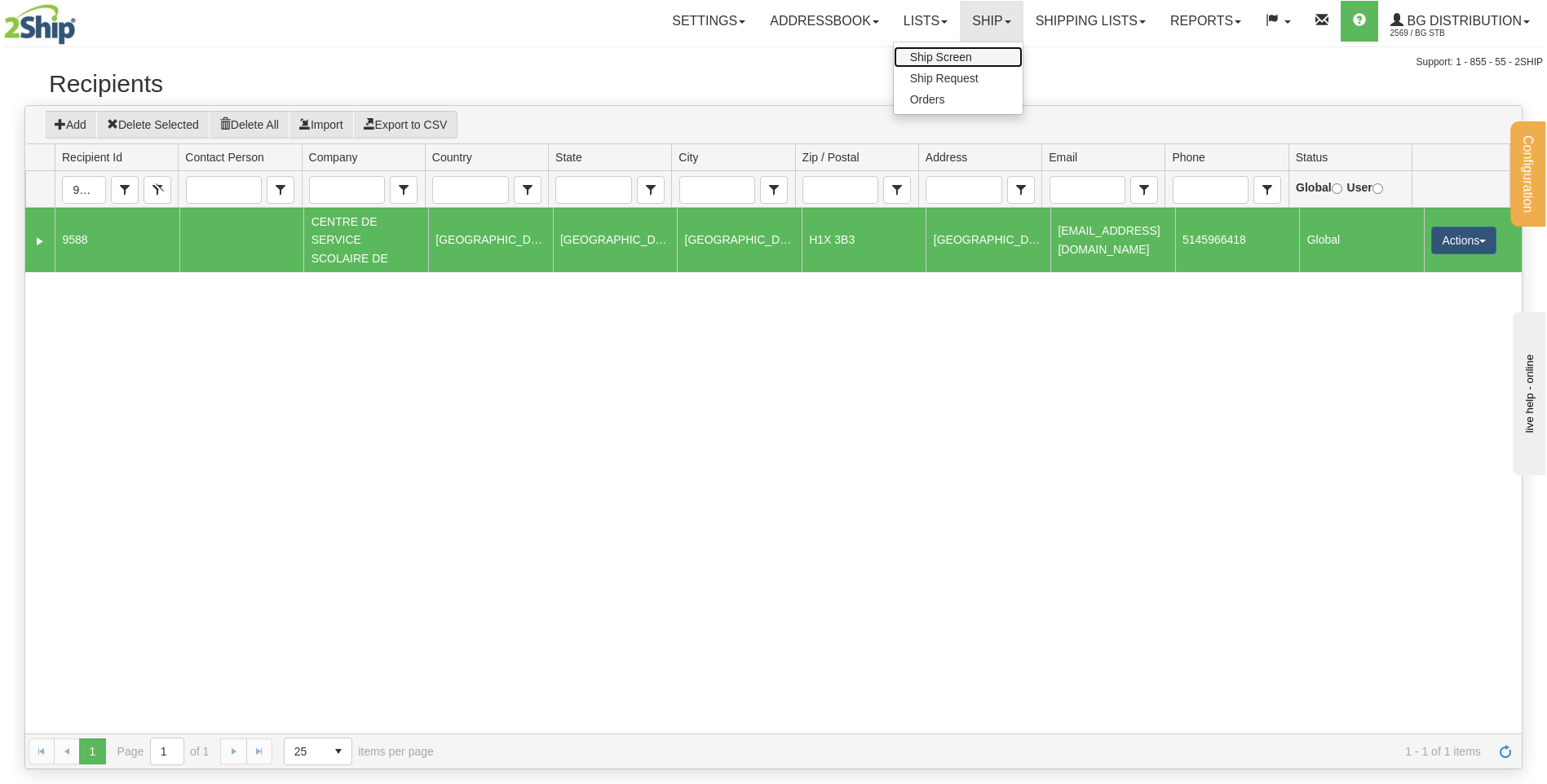
click at [945, 61] on span "Ship Screen" at bounding box center [940, 58] width 62 height 13
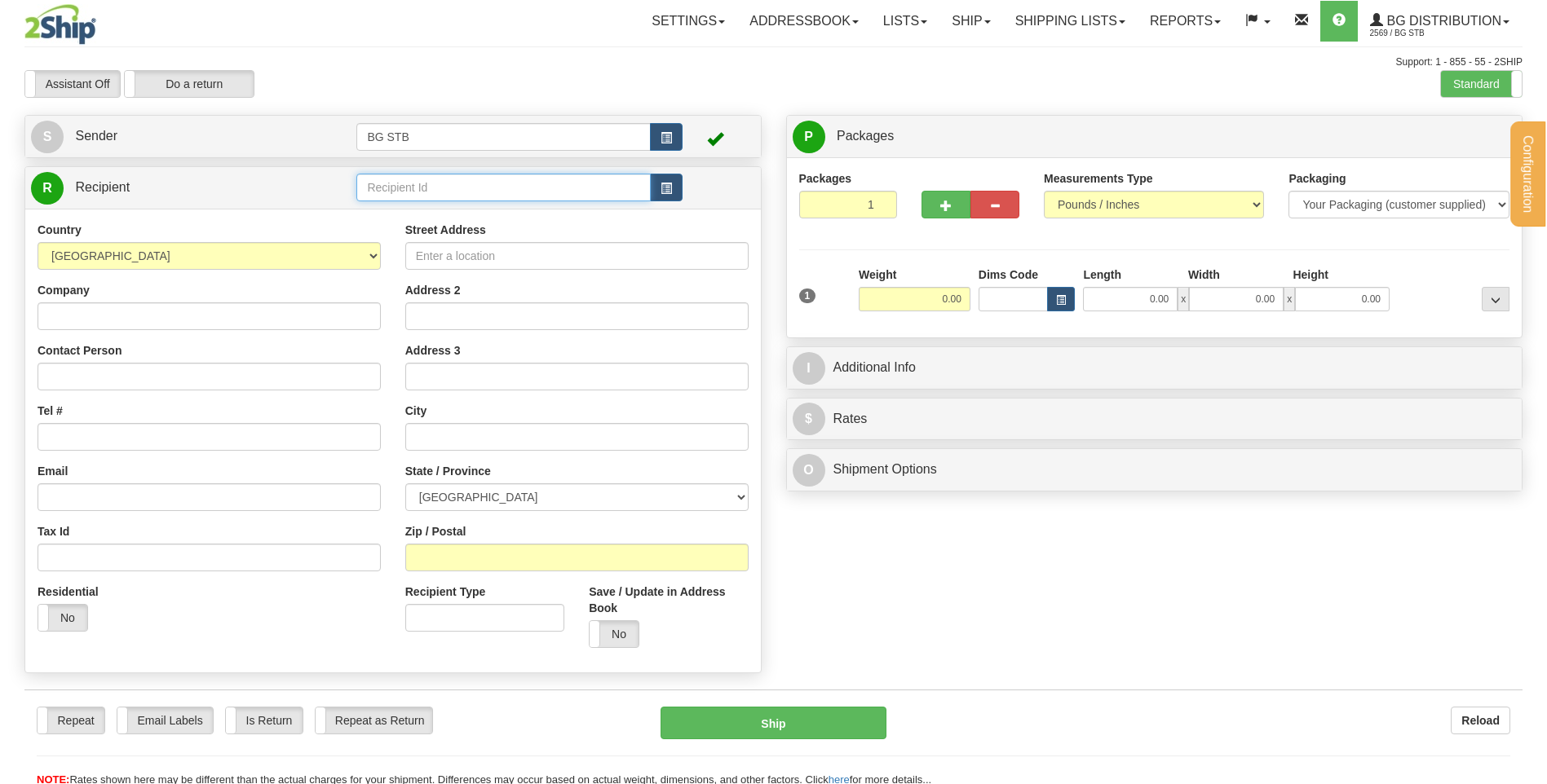
click at [437, 196] on input "text" at bounding box center [503, 187] width 293 height 28
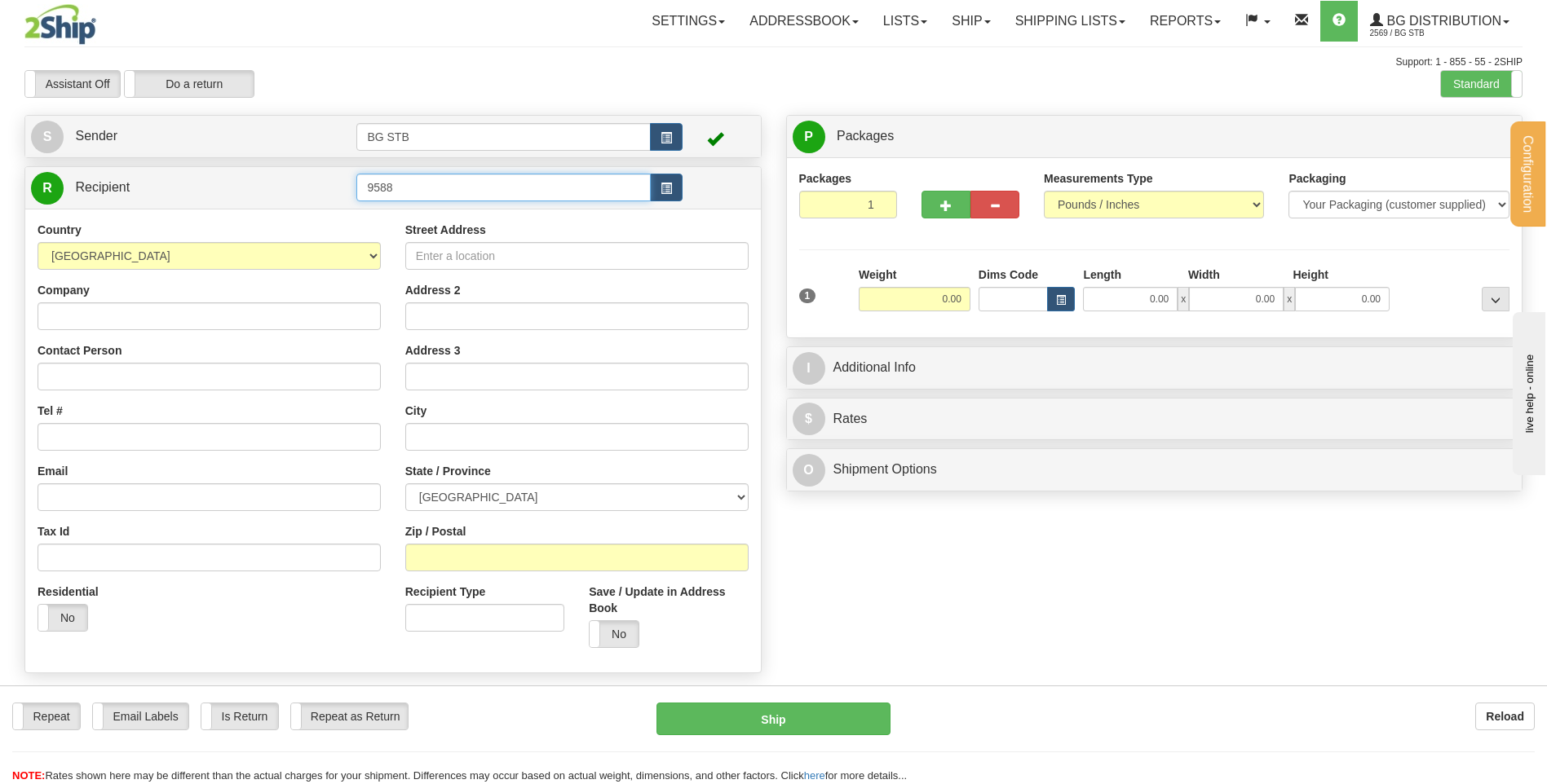
type input "9588"
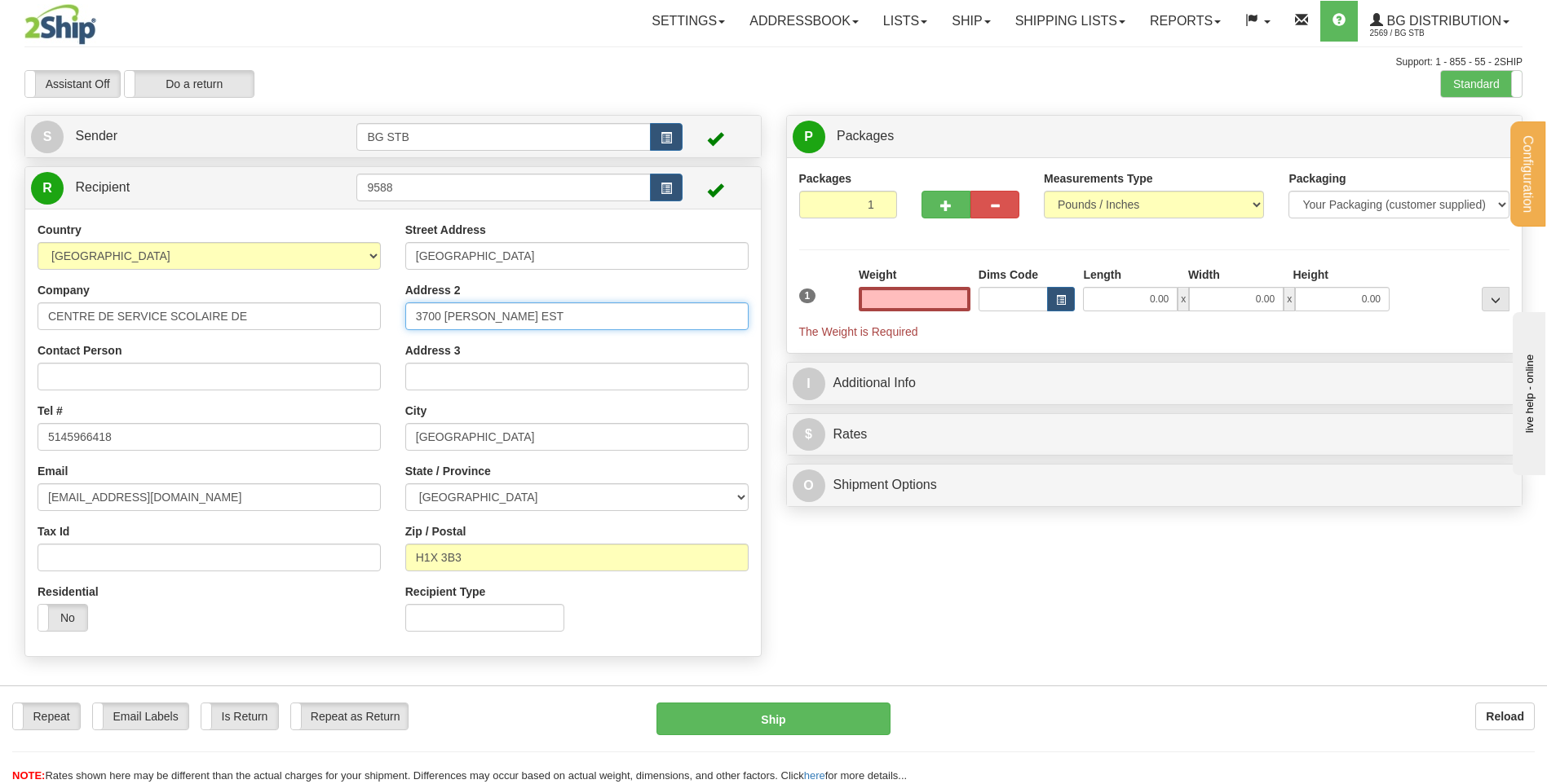
type input "0.00"
drag, startPoint x: 511, startPoint y: 318, endPoint x: 329, endPoint y: 304, distance: 182.5
click at [332, 304] on div "Country [GEOGRAPHIC_DATA] [GEOGRAPHIC_DATA] [GEOGRAPHIC_DATA] [GEOGRAPHIC_DATA]…" at bounding box center [393, 433] width 736 height 422
drag, startPoint x: 399, startPoint y: 260, endPoint x: 316, endPoint y: 256, distance: 83.1
click at [337, 260] on div "Country AFGHANISTAN ALAND ISLANDS ALBANIA ALGERIA AMERICAN SAMOA ANDORRA ANGOLA…" at bounding box center [393, 433] width 736 height 422
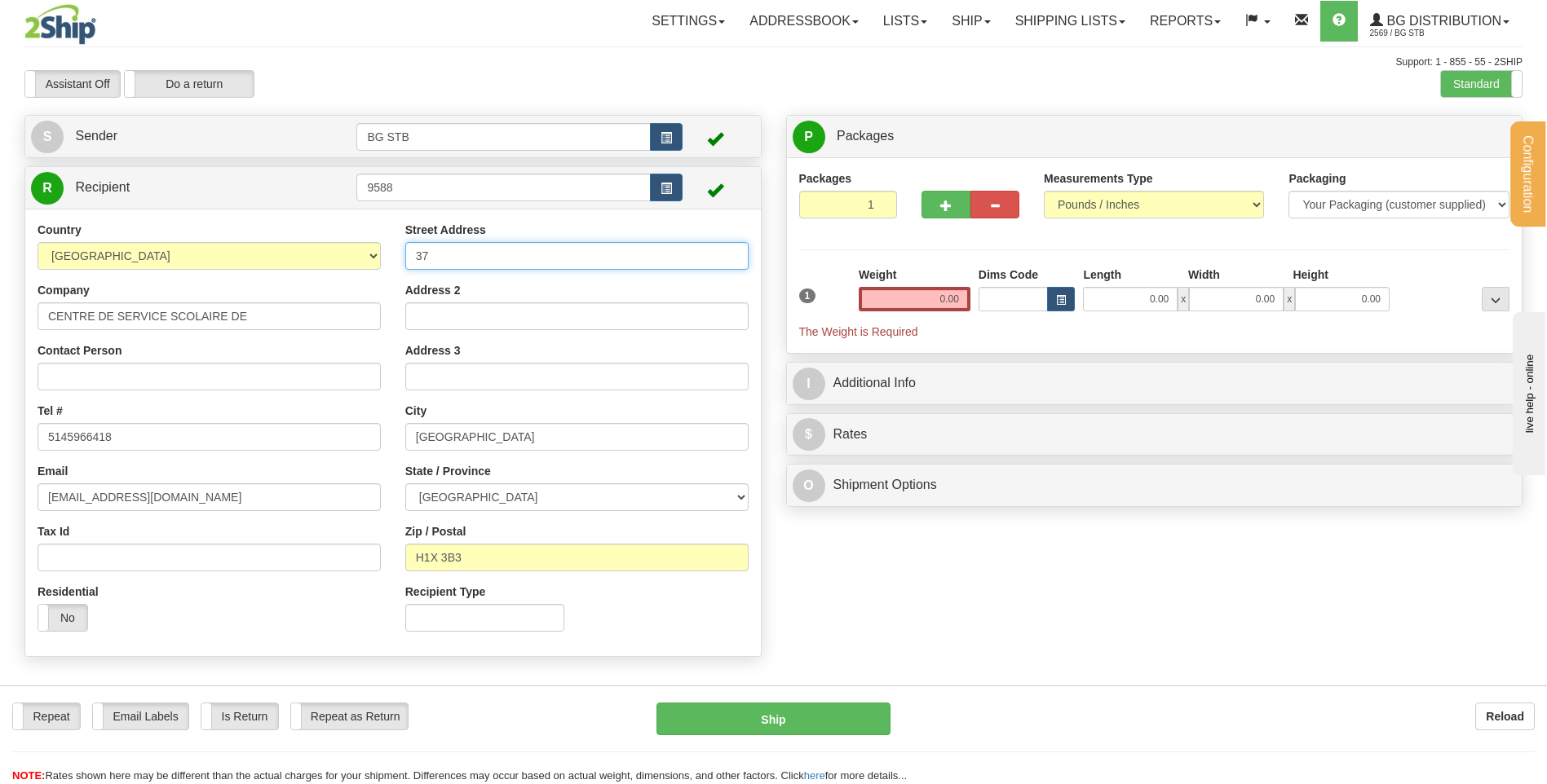
type input "3"
click at [444, 323] on input "Address 2" at bounding box center [577, 316] width 344 height 28
type input "EDIFICE DES PINS"
type input "RECEPTION"
type input "3735 DROLET"
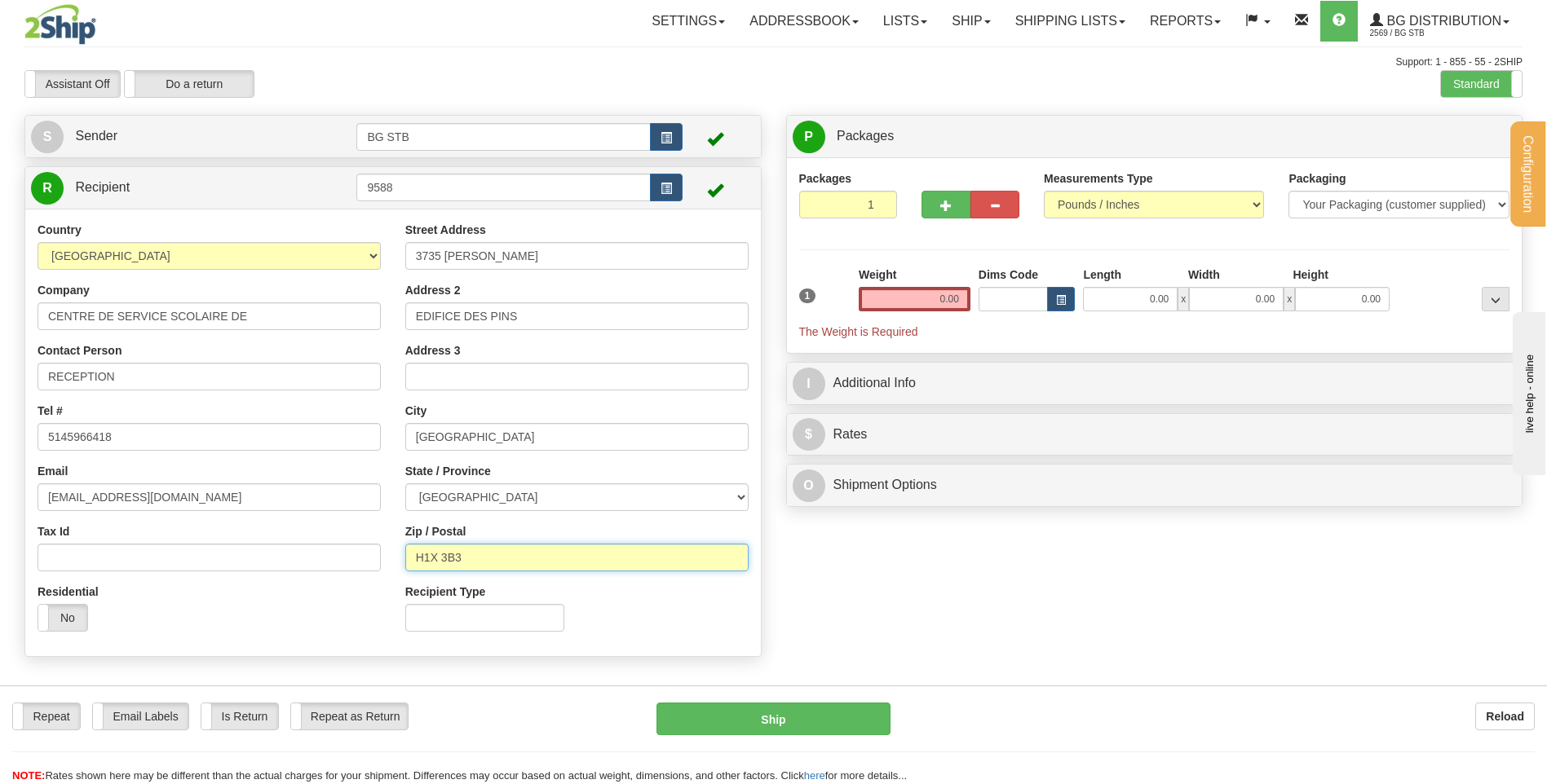
drag, startPoint x: 468, startPoint y: 560, endPoint x: 425, endPoint y: 558, distance: 43.0
click at [425, 558] on input "H1X 3B3" at bounding box center [577, 558] width 344 height 28
type input "H2X 3H7"
click at [930, 309] on input "0.00" at bounding box center [915, 299] width 112 height 25
type input "0.00"
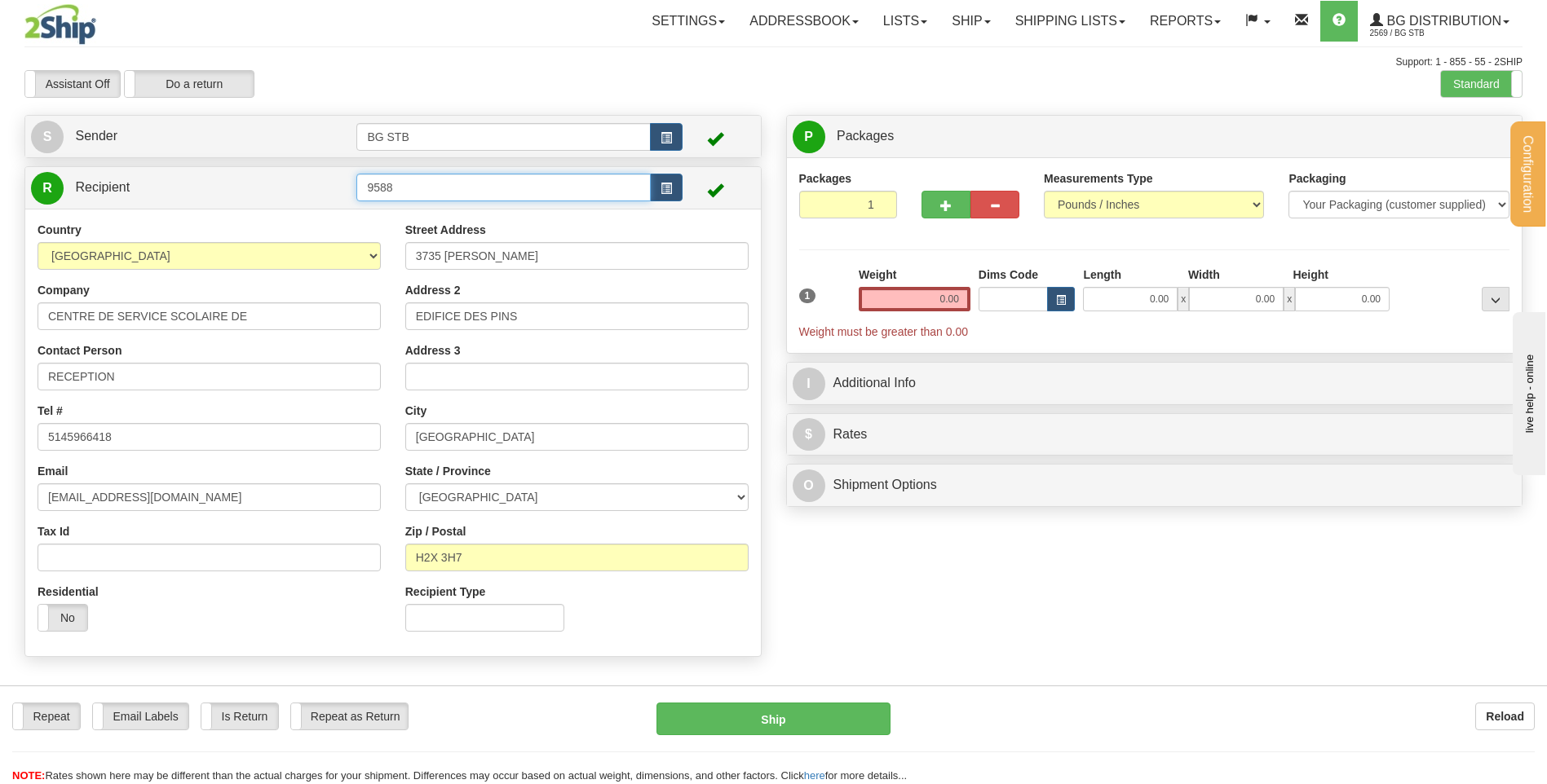
drag, startPoint x: 417, startPoint y: 190, endPoint x: 404, endPoint y: 190, distance: 13.0
click at [405, 190] on input "9588" at bounding box center [503, 187] width 293 height 28
drag, startPoint x: 593, startPoint y: 250, endPoint x: 581, endPoint y: 231, distance: 22.5
click at [591, 250] on input "3735 DROLET" at bounding box center [577, 256] width 344 height 28
click at [889, 304] on input "0.00" at bounding box center [915, 299] width 112 height 25
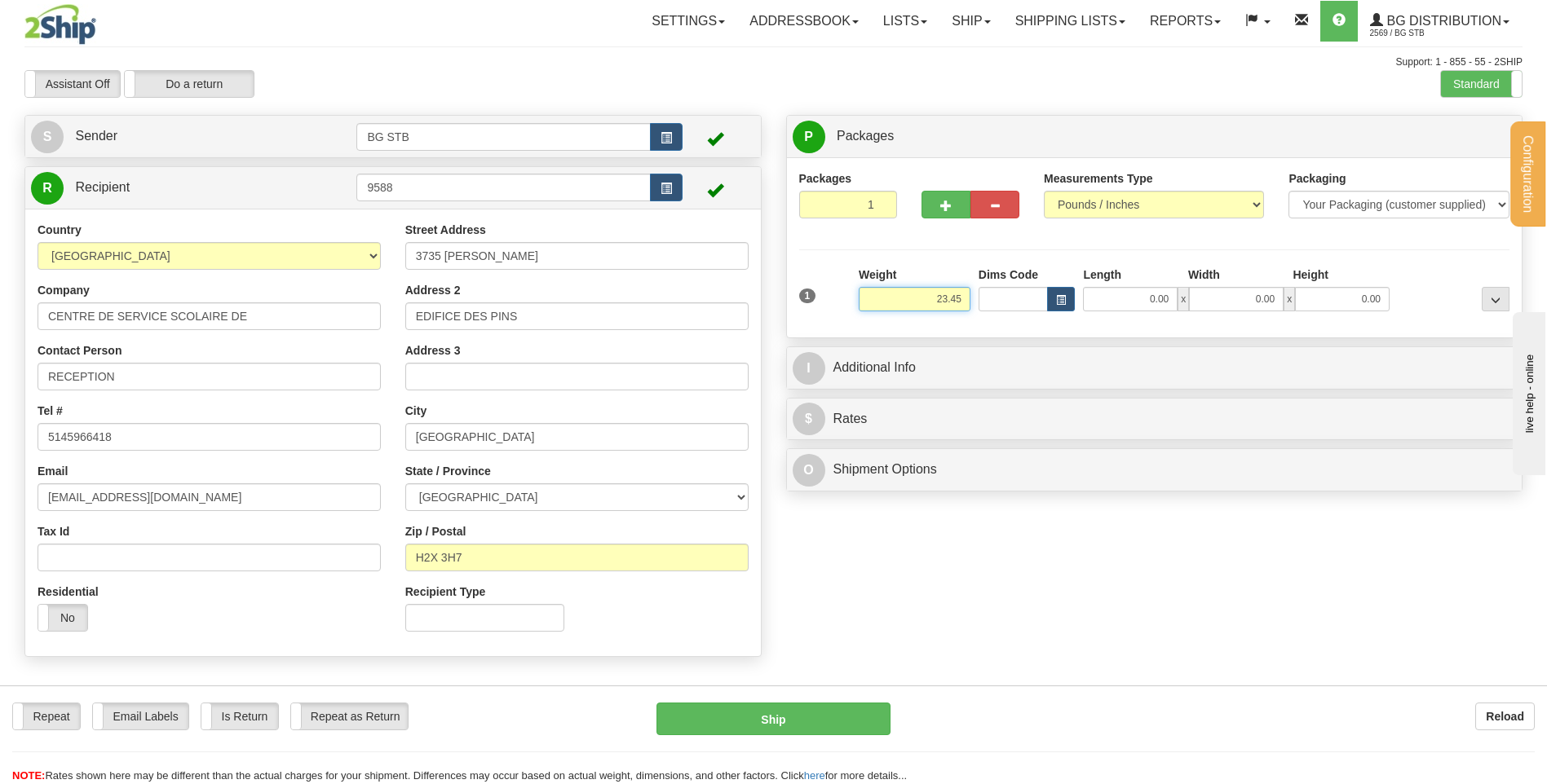
type input "23.45"
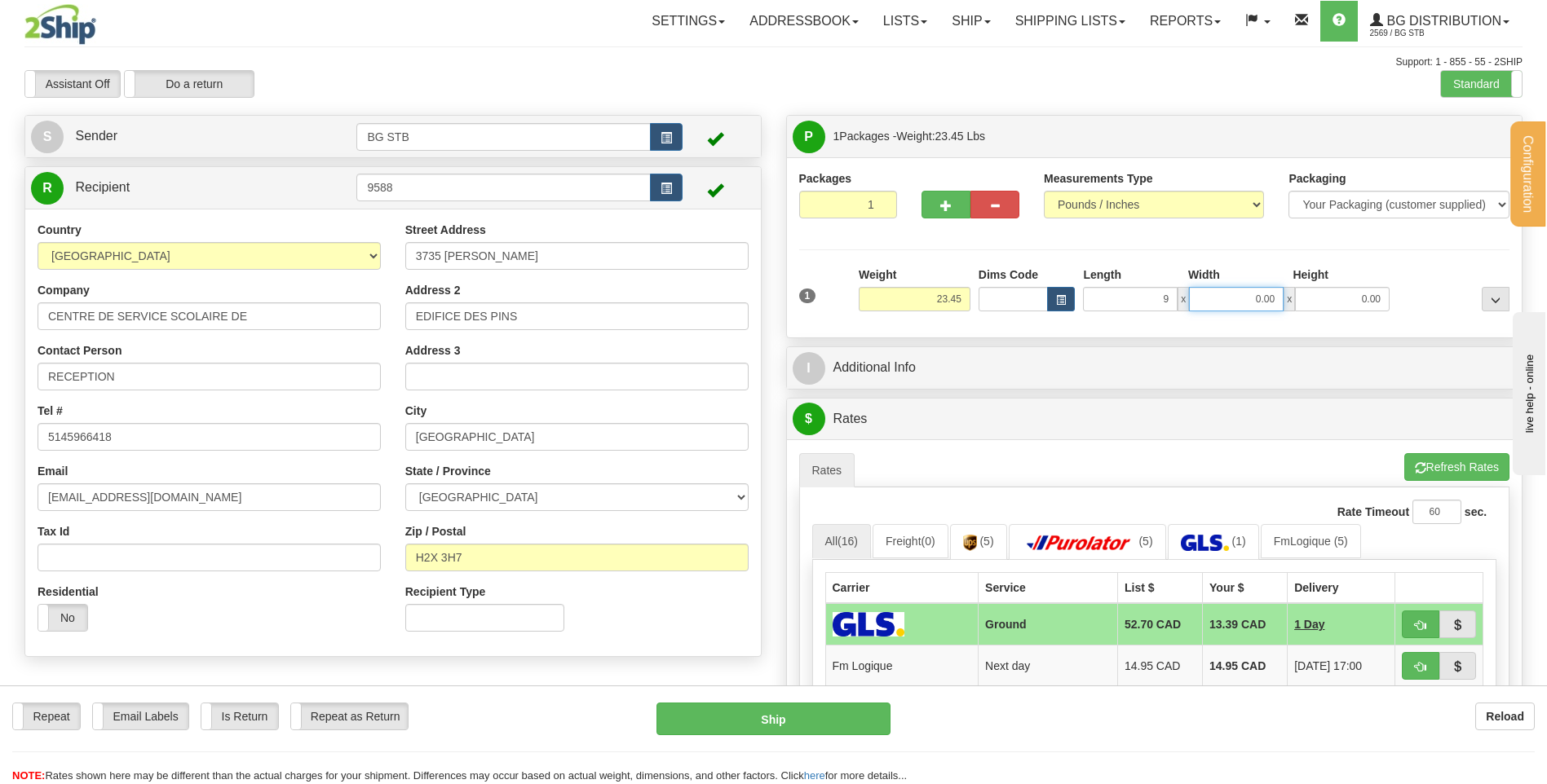
type input "9.00"
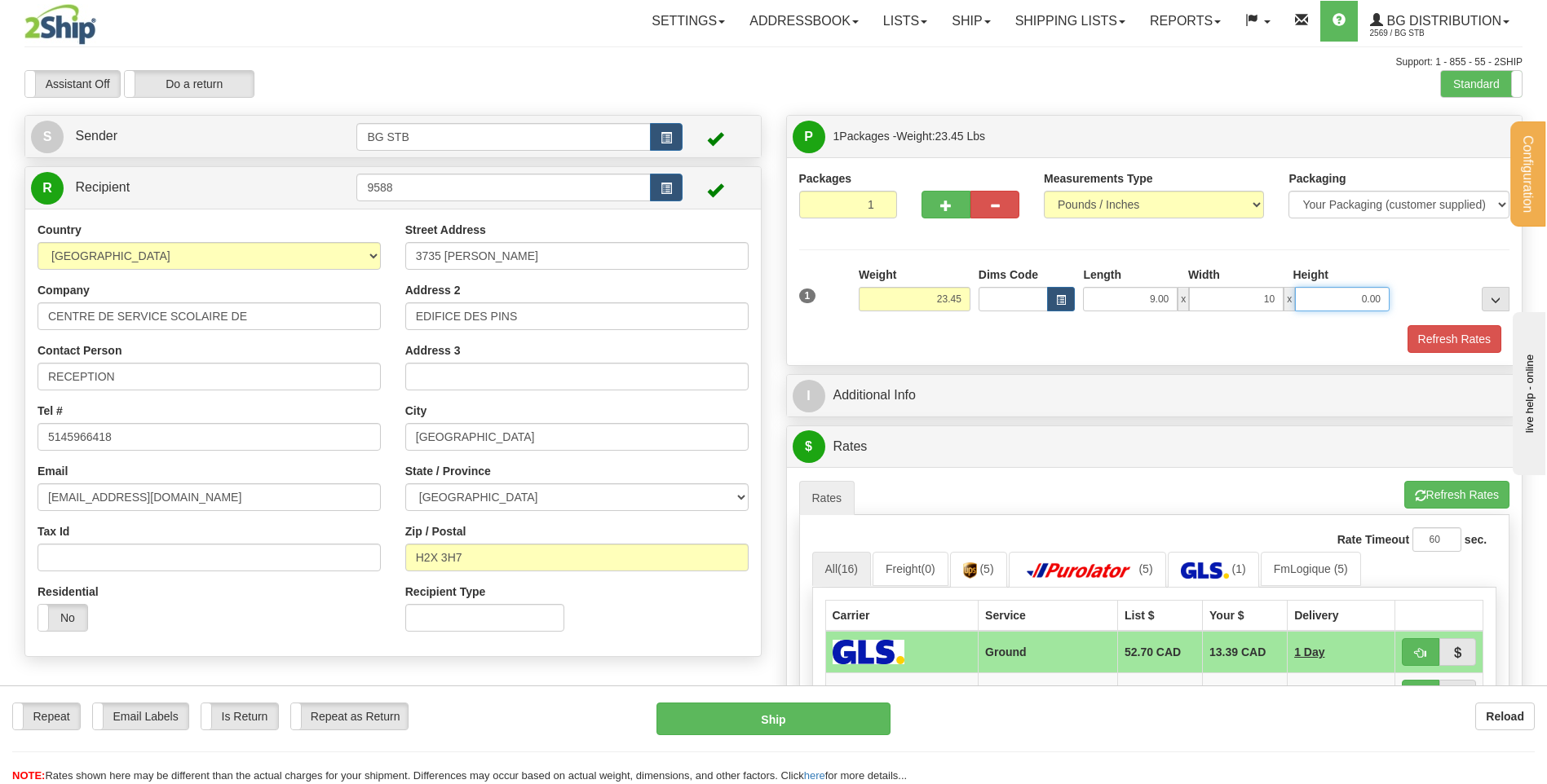
type input "10.00"
type input "14.00"
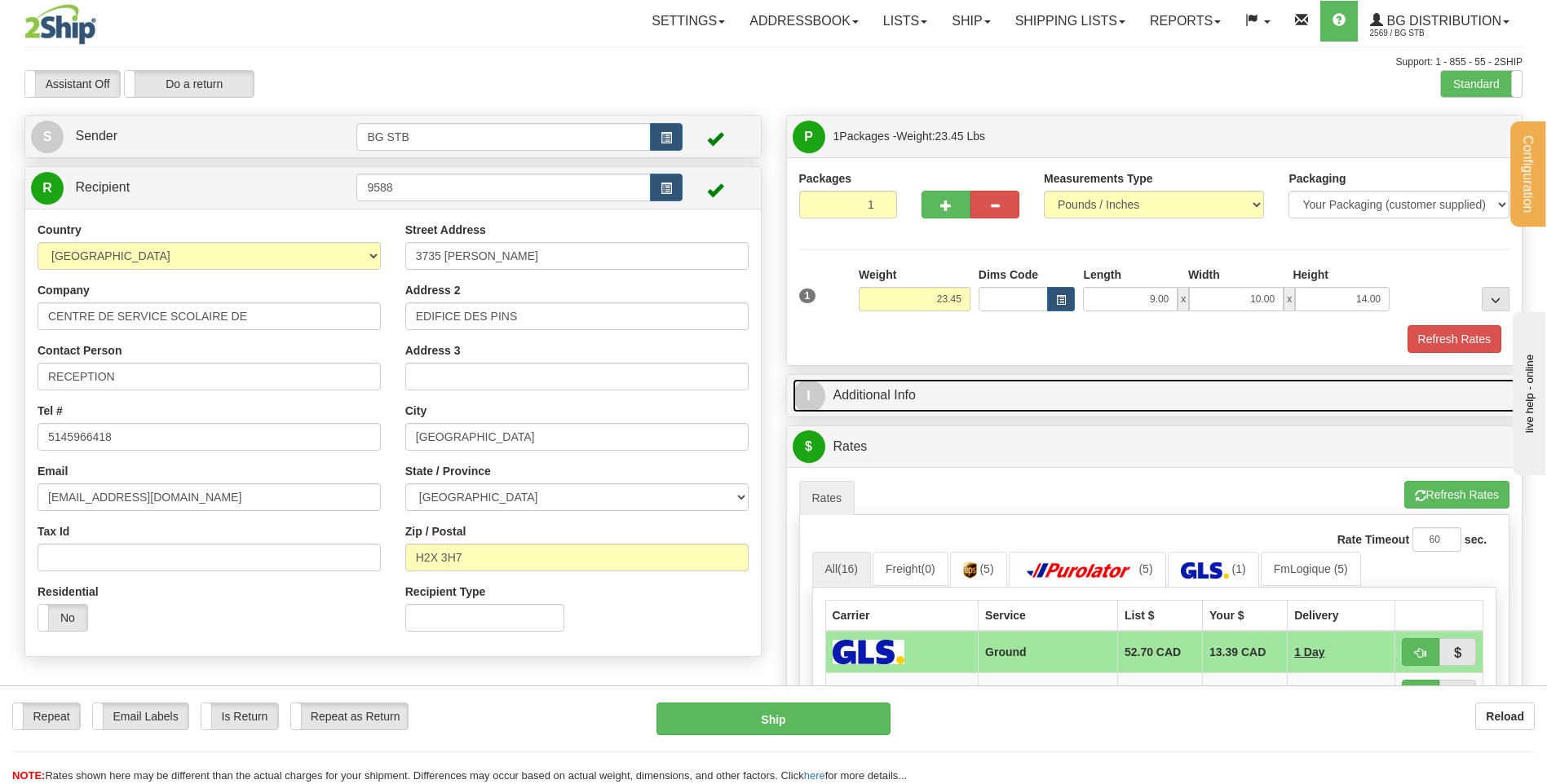
click at [901, 398] on link "I Additional Info" at bounding box center [1154, 395] width 724 height 34
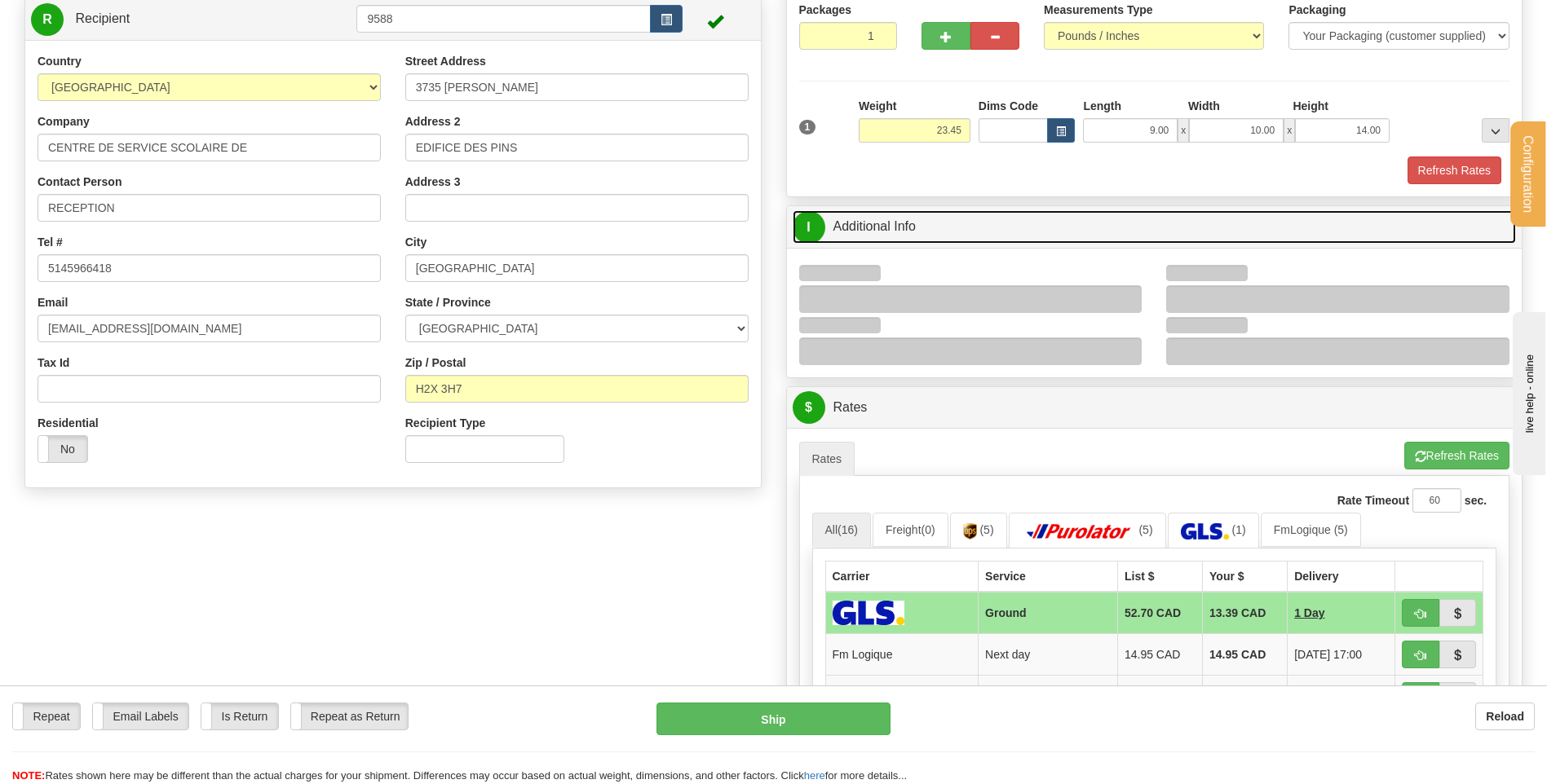
scroll to position [326, 0]
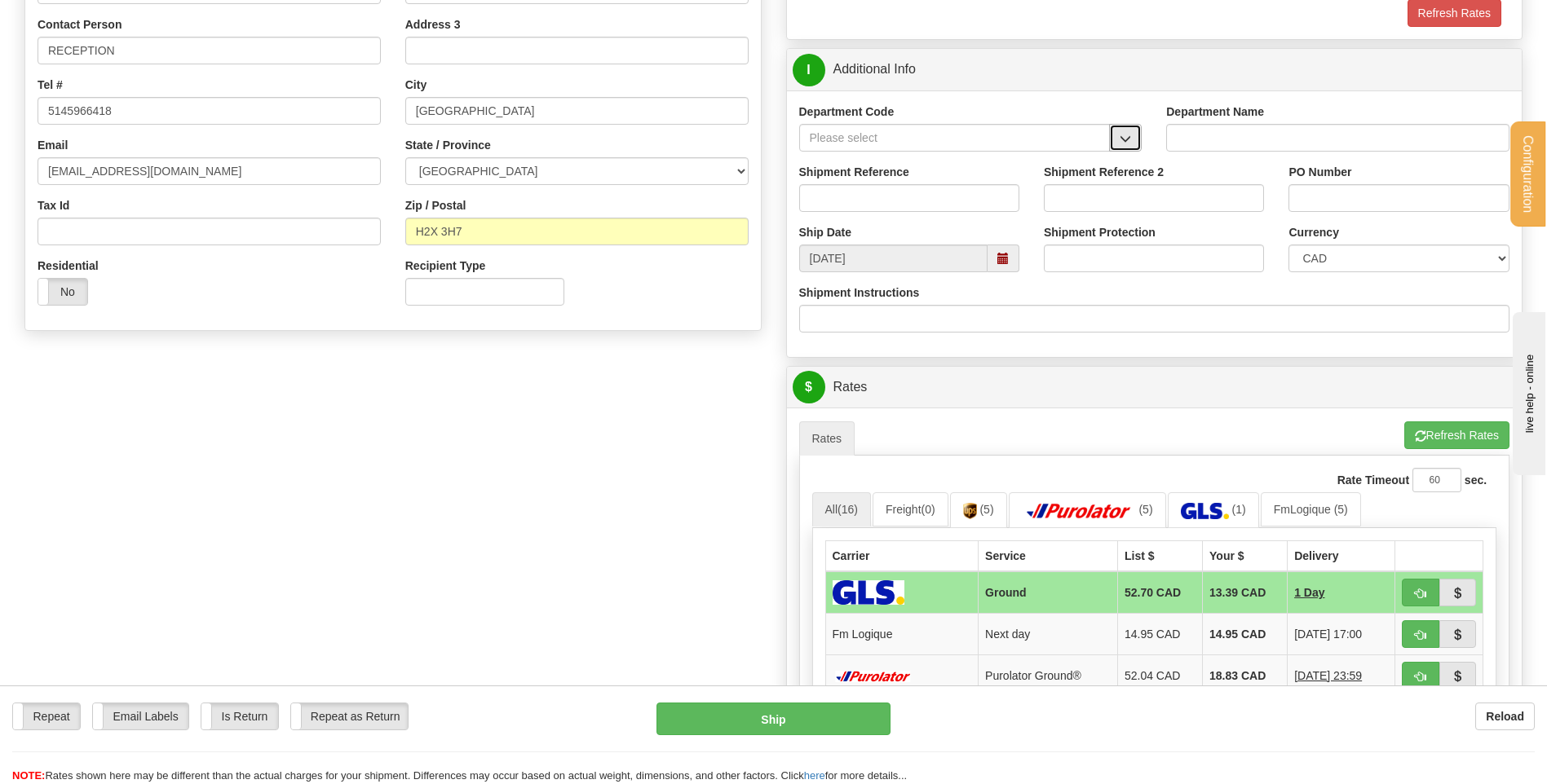
click at [1127, 137] on span "button" at bounding box center [1125, 139] width 12 height 11
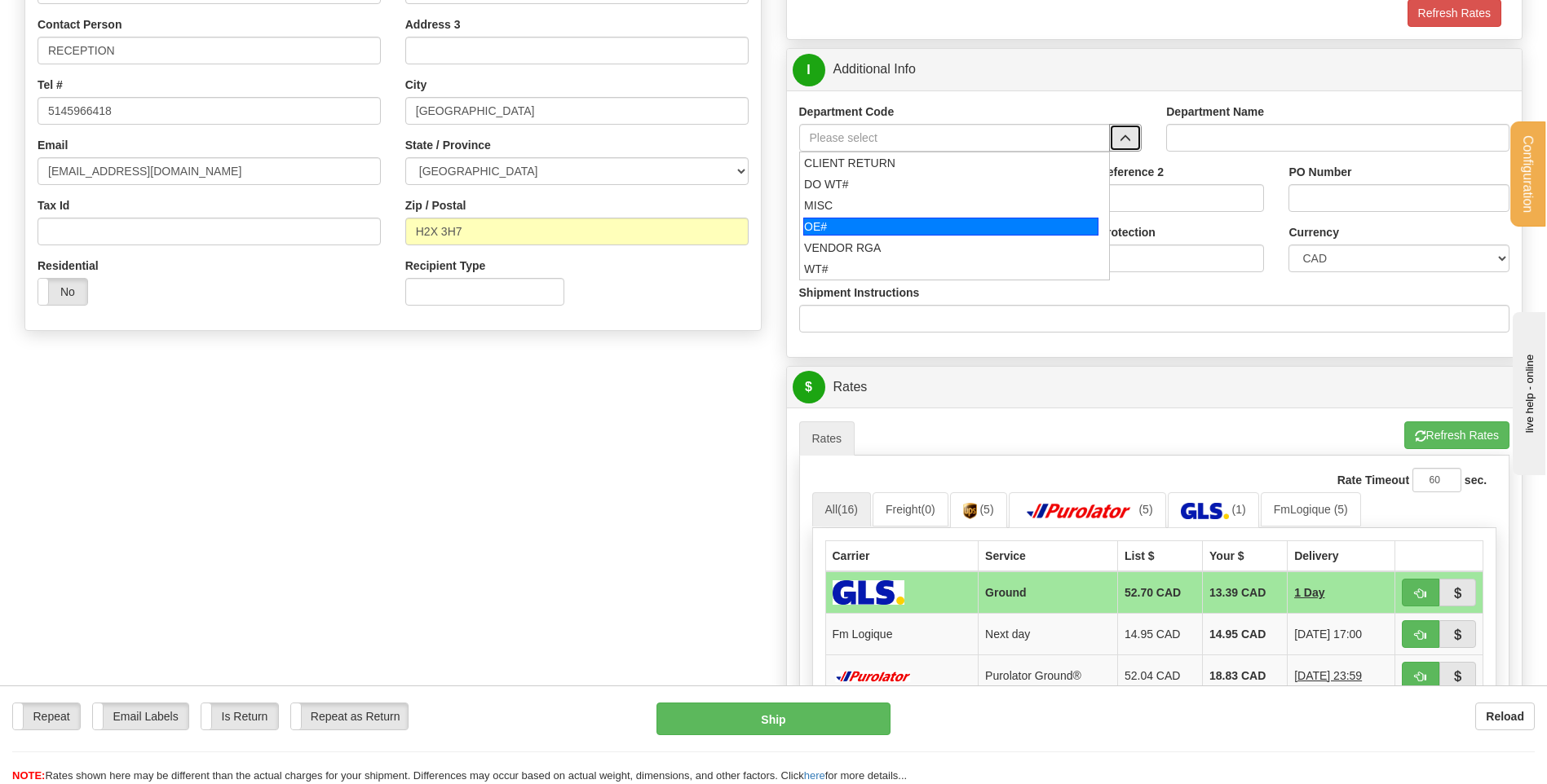
click at [962, 224] on div "OE#" at bounding box center [950, 227] width 295 height 18
type input "OE#"
type input "ORDERS"
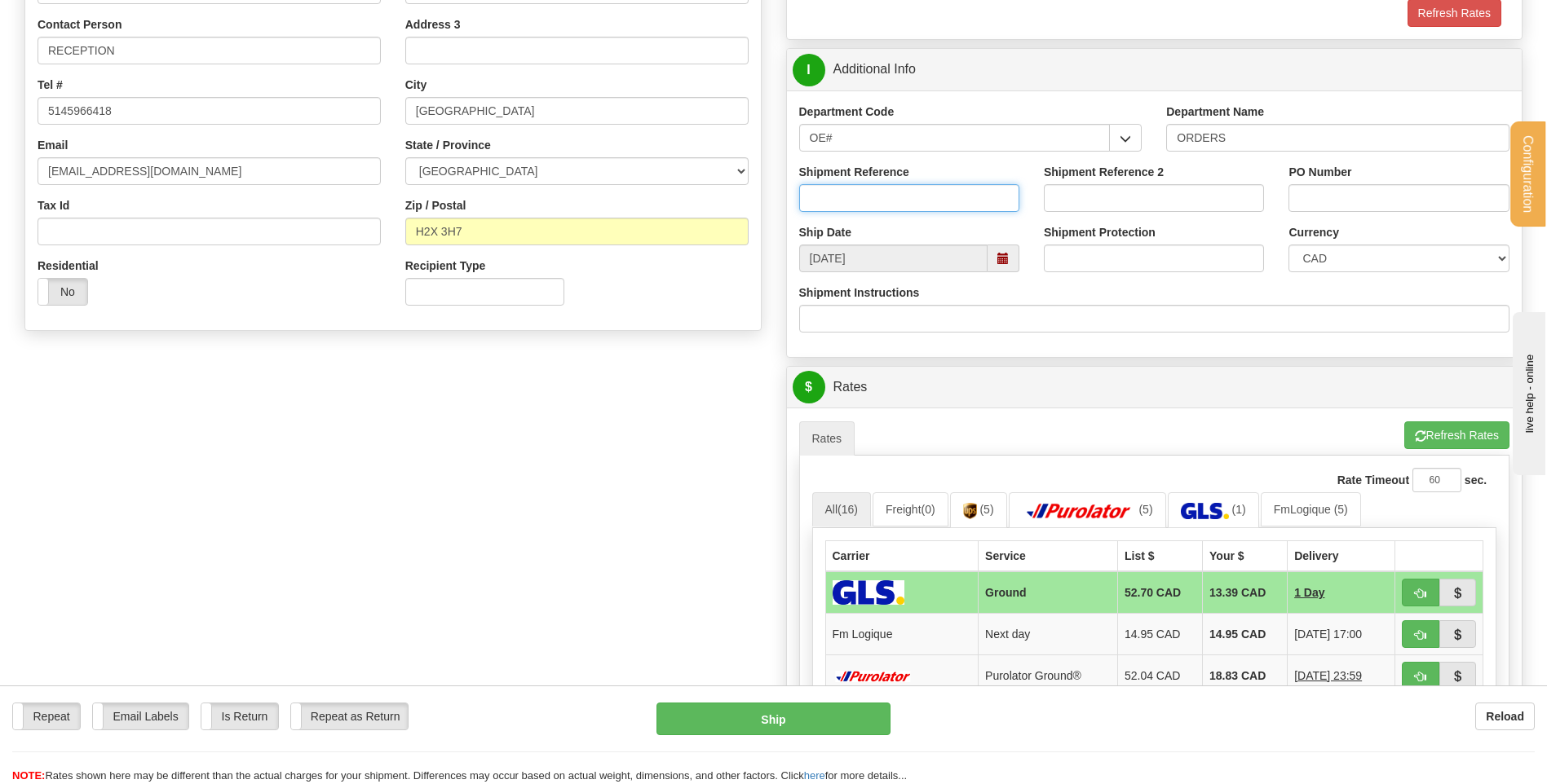
click at [959, 205] on input "Shipment Reference" at bounding box center [909, 198] width 220 height 28
type input "80005011-00"
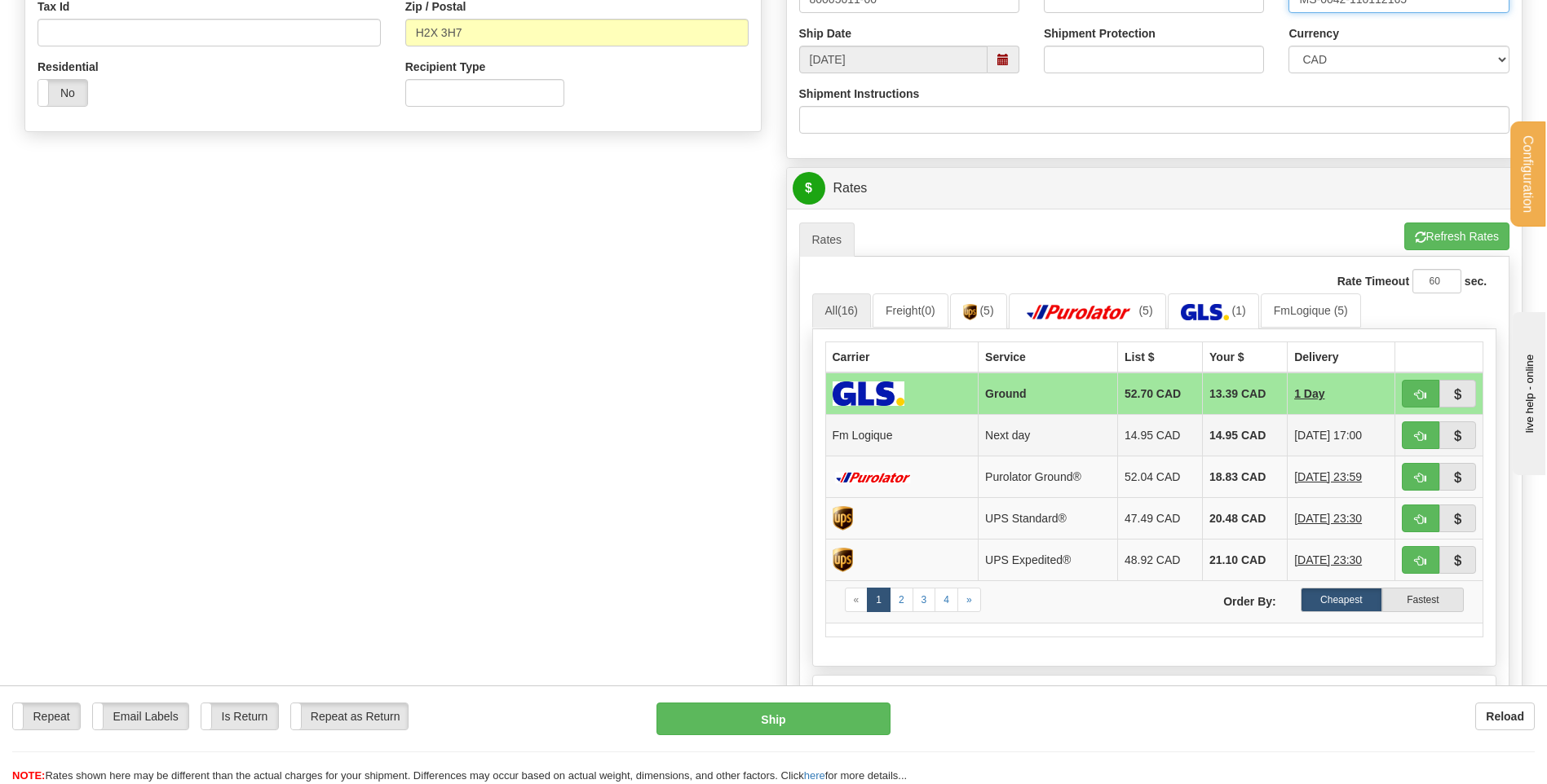
scroll to position [653, 0]
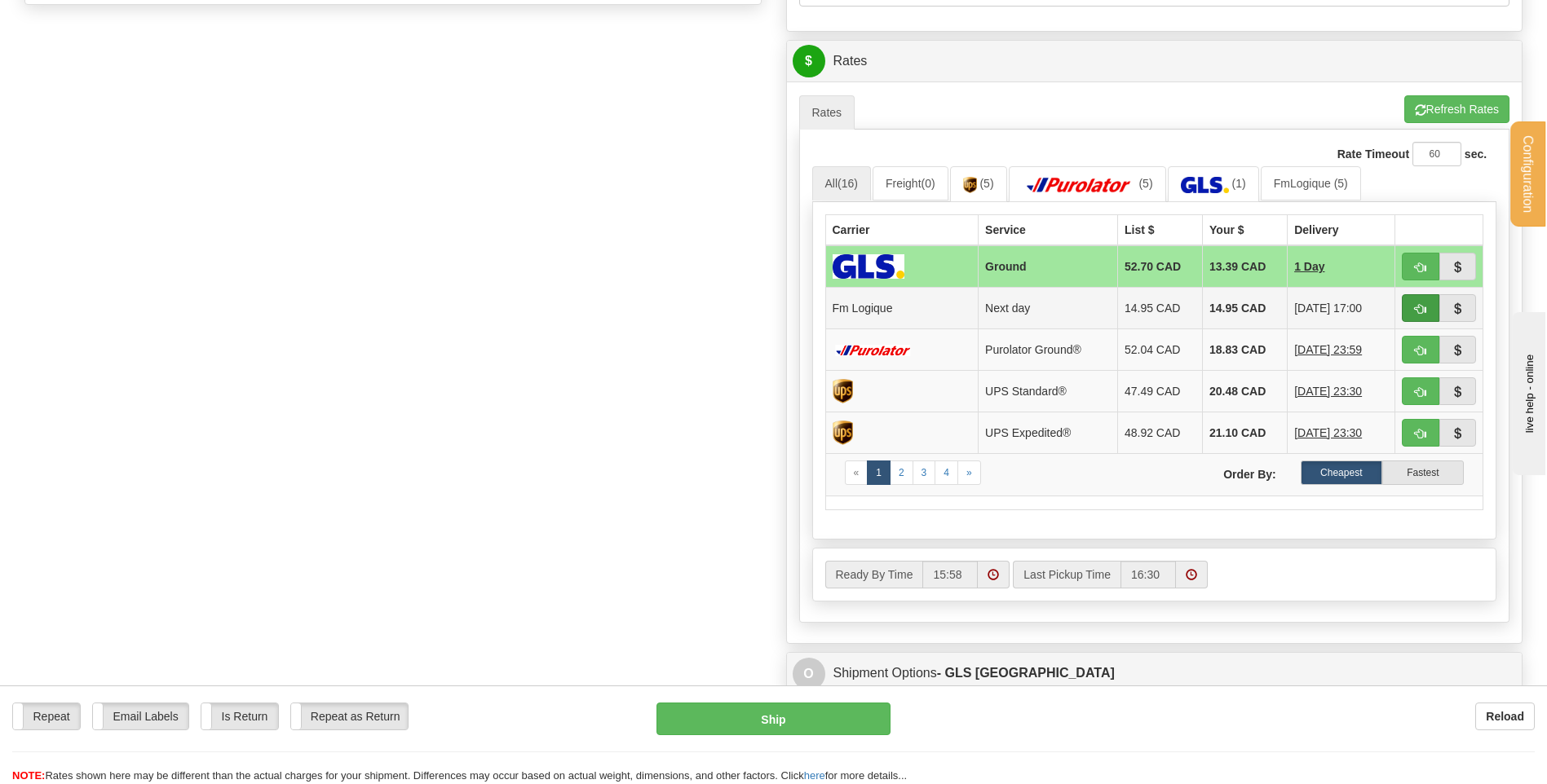
type input "MS-0042-110112165"
click at [1425, 309] on span "button" at bounding box center [1420, 309] width 12 height 11
type input "jour"
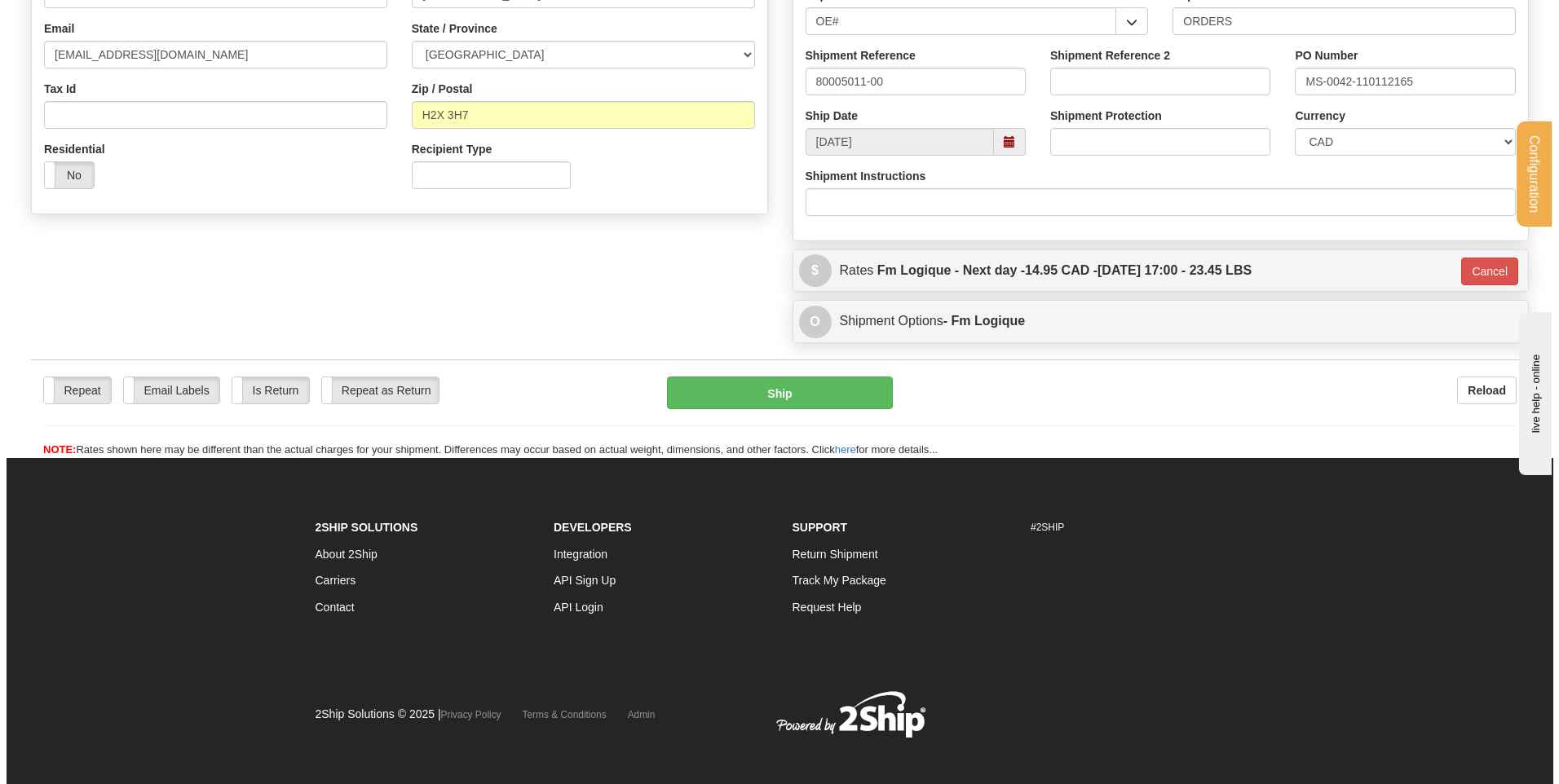
scroll to position [455, 0]
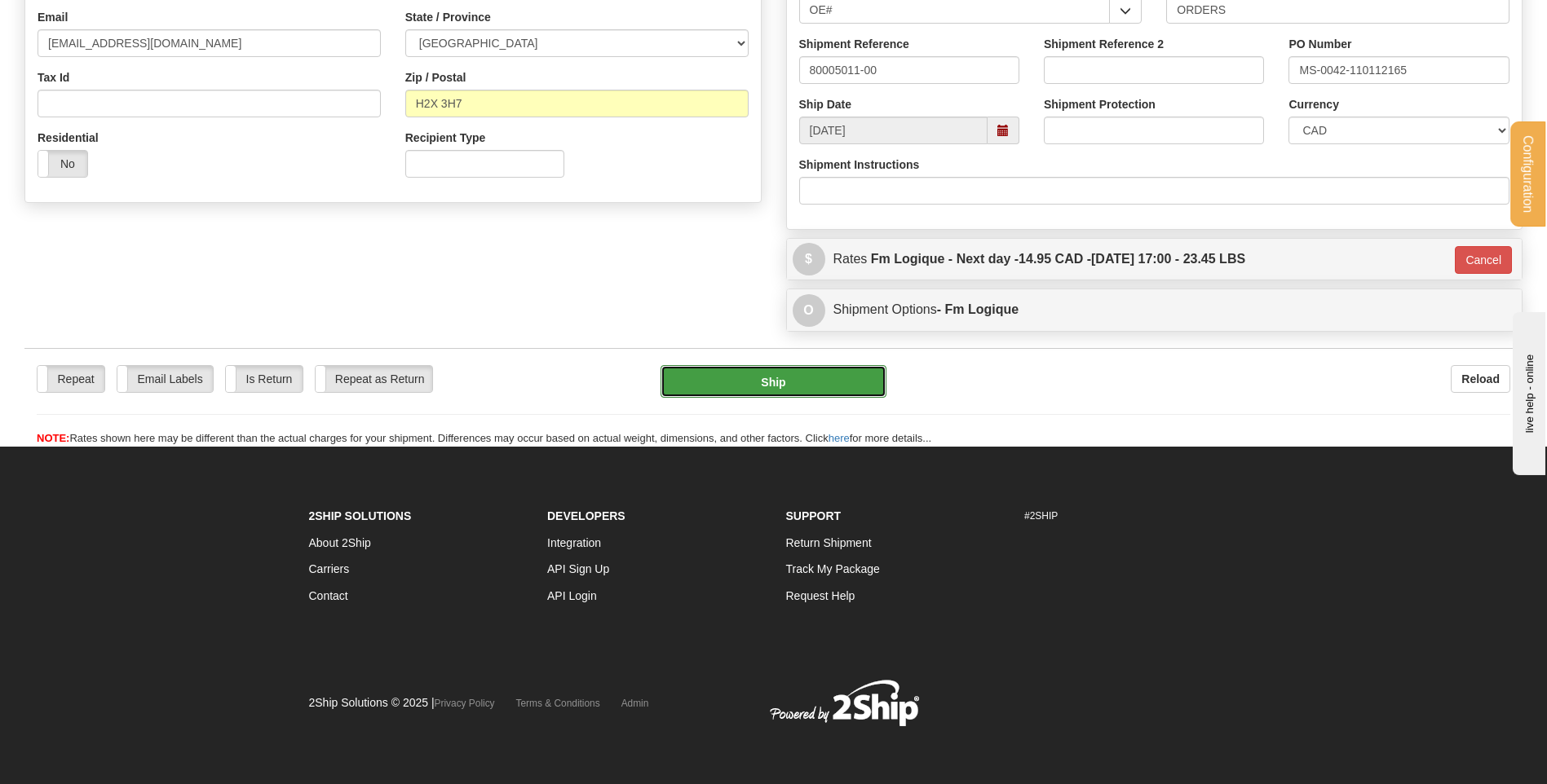
click at [722, 380] on button "Ship" at bounding box center [774, 381] width 225 height 33
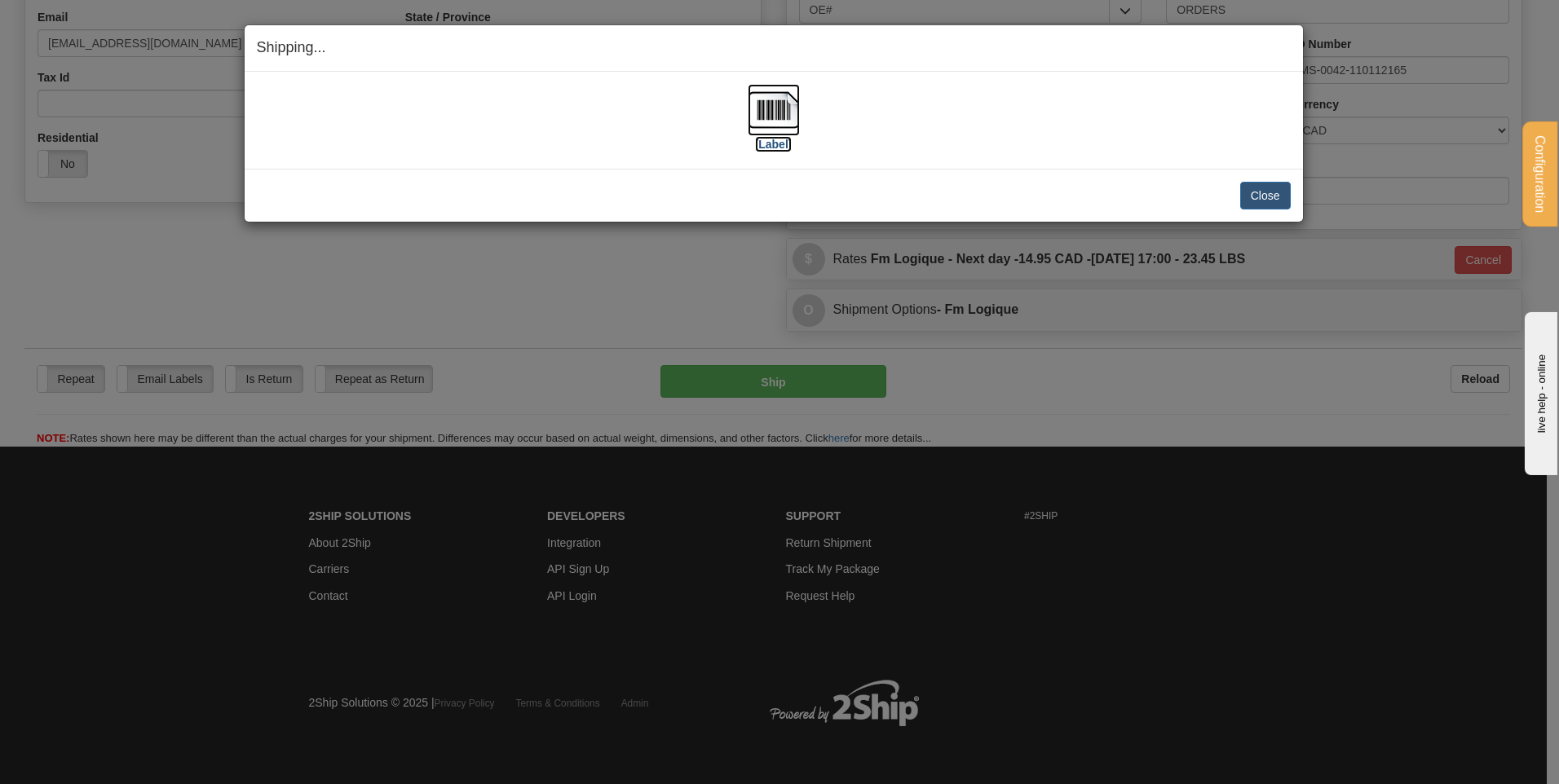
click at [759, 114] on img at bounding box center [773, 109] width 52 height 52
click at [1268, 202] on button "Close" at bounding box center [1266, 196] width 51 height 28
